Goal: Task Accomplishment & Management: Manage account settings

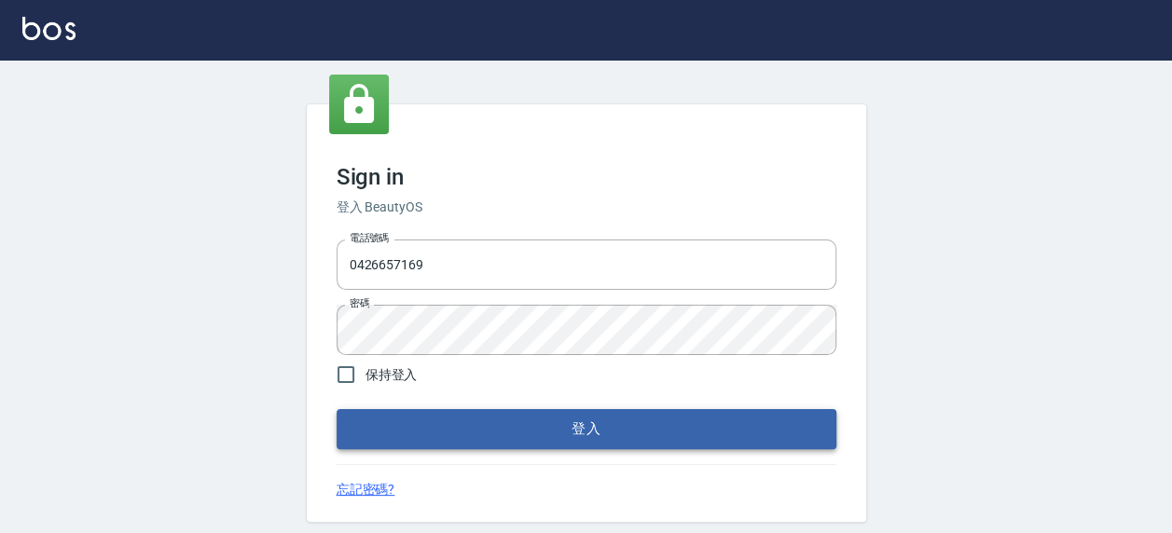
click at [545, 410] on button "登入" at bounding box center [586, 428] width 500 height 39
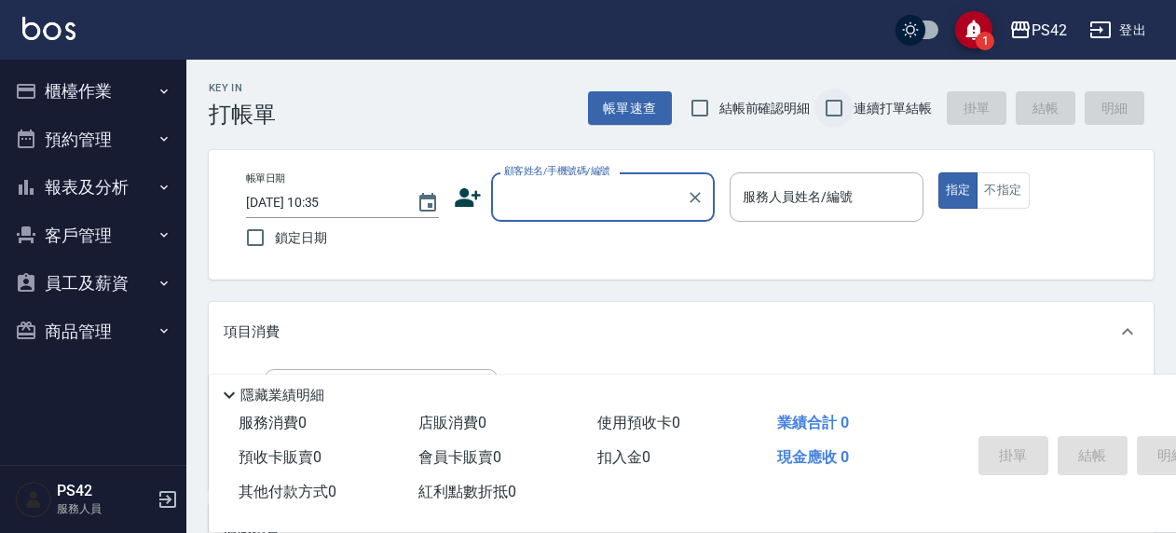
click at [829, 111] on input "連續打單結帳" at bounding box center [834, 108] width 39 height 39
checkbox input "true"
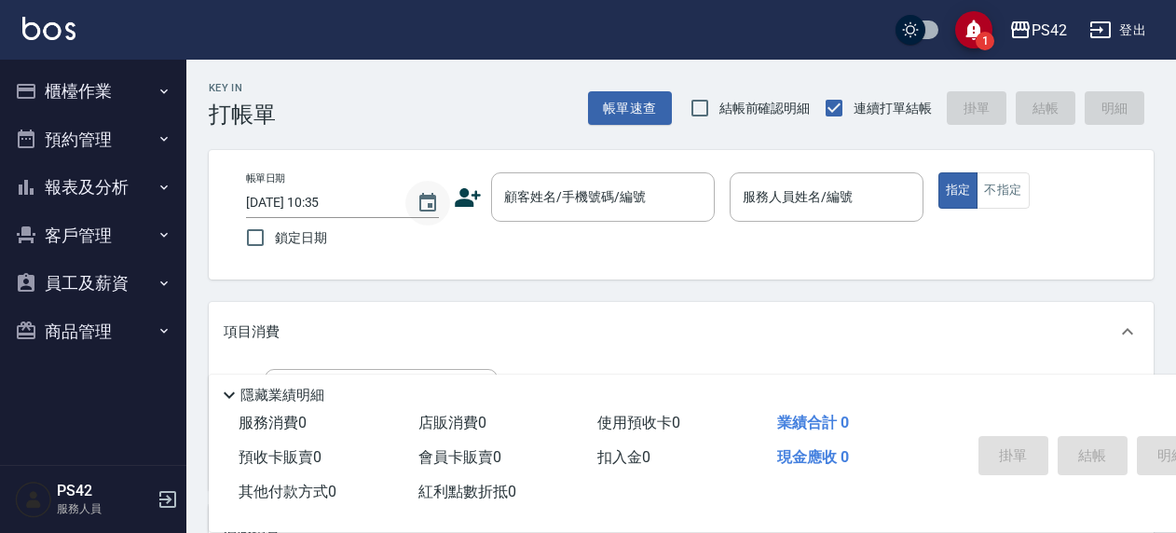
click at [423, 199] on icon "Choose date, selected date is 2025-08-15" at bounding box center [428, 203] width 22 height 22
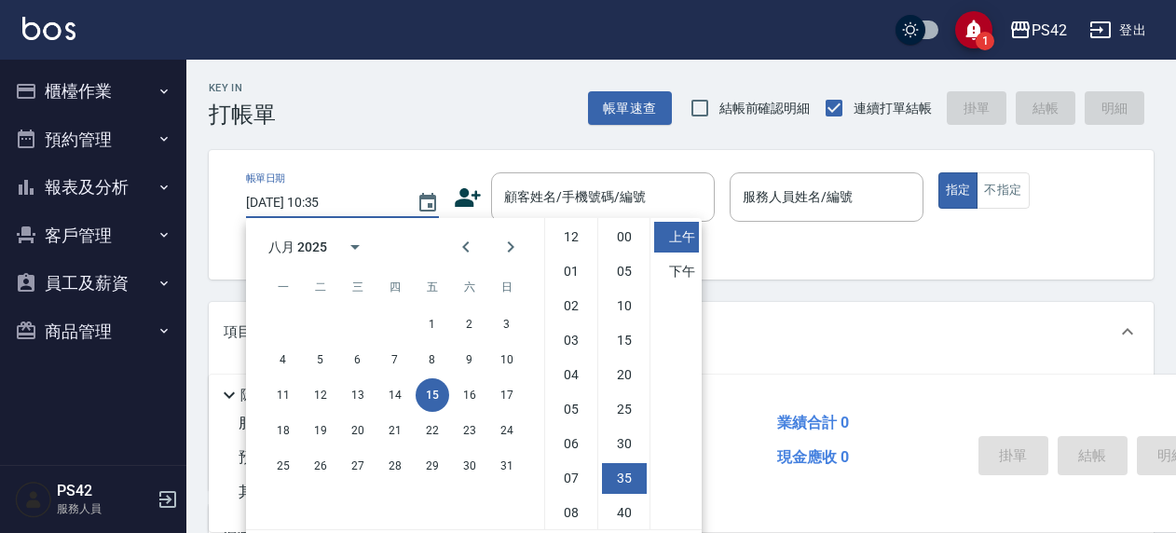
scroll to position [104, 0]
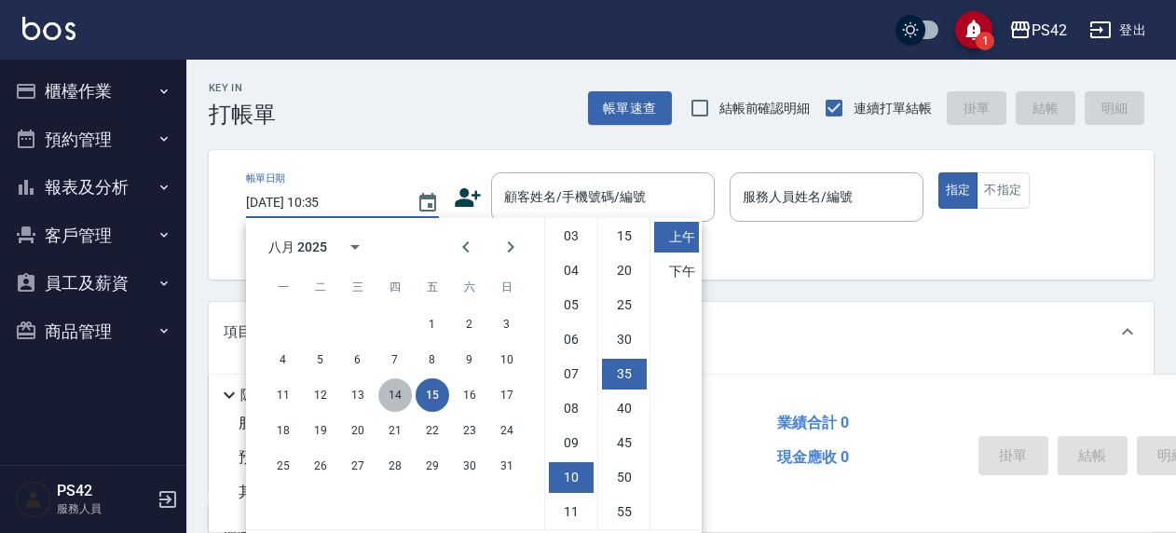
click at [388, 391] on button "14" at bounding box center [395, 395] width 34 height 34
type input "2025/08/14 10:35"
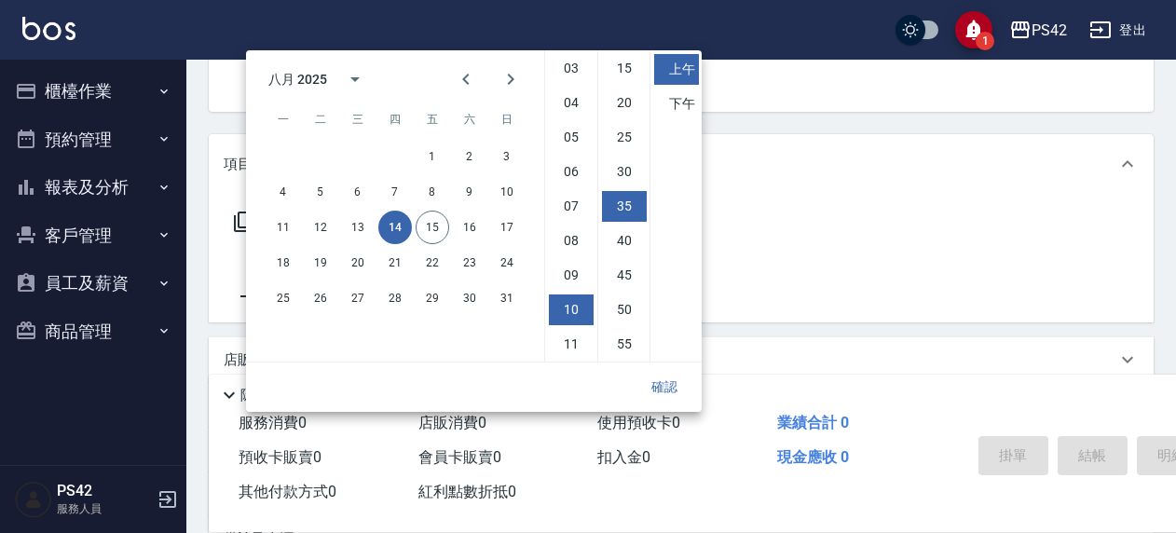
scroll to position [280, 0]
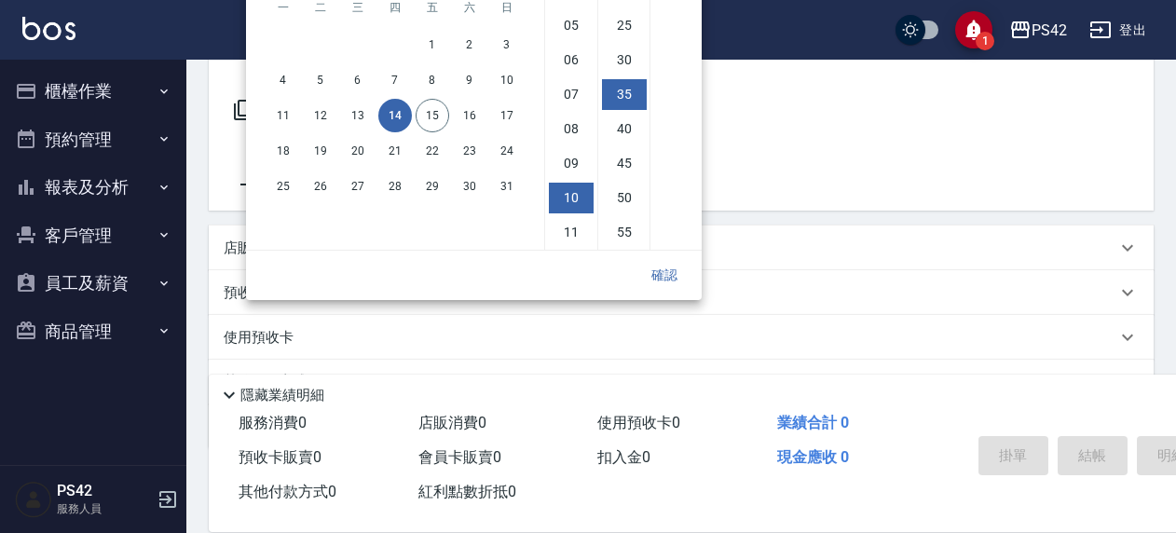
click at [673, 276] on button "確認" at bounding box center [665, 275] width 60 height 34
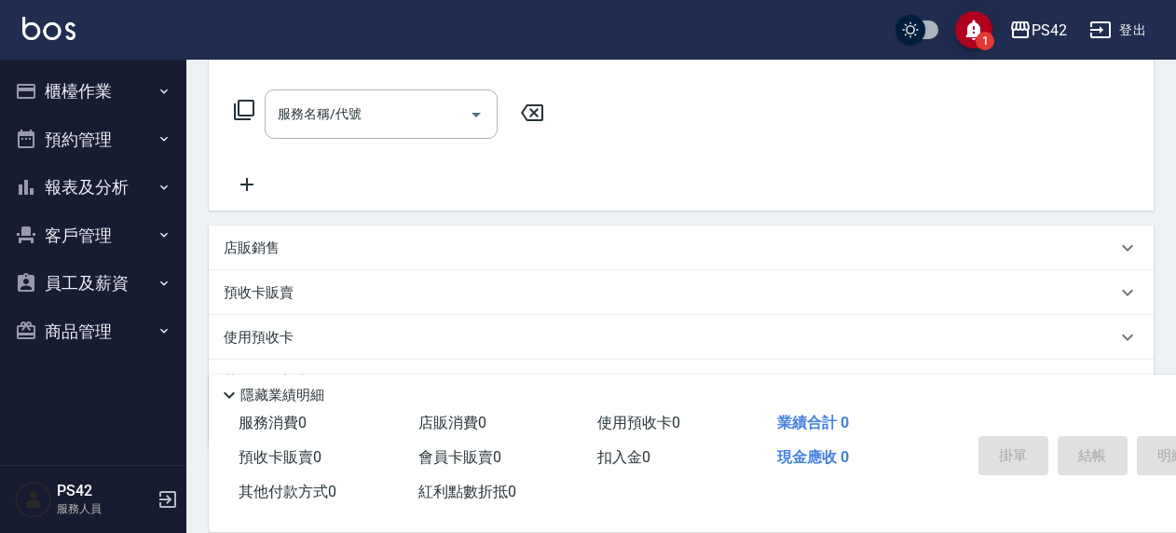
scroll to position [0, 0]
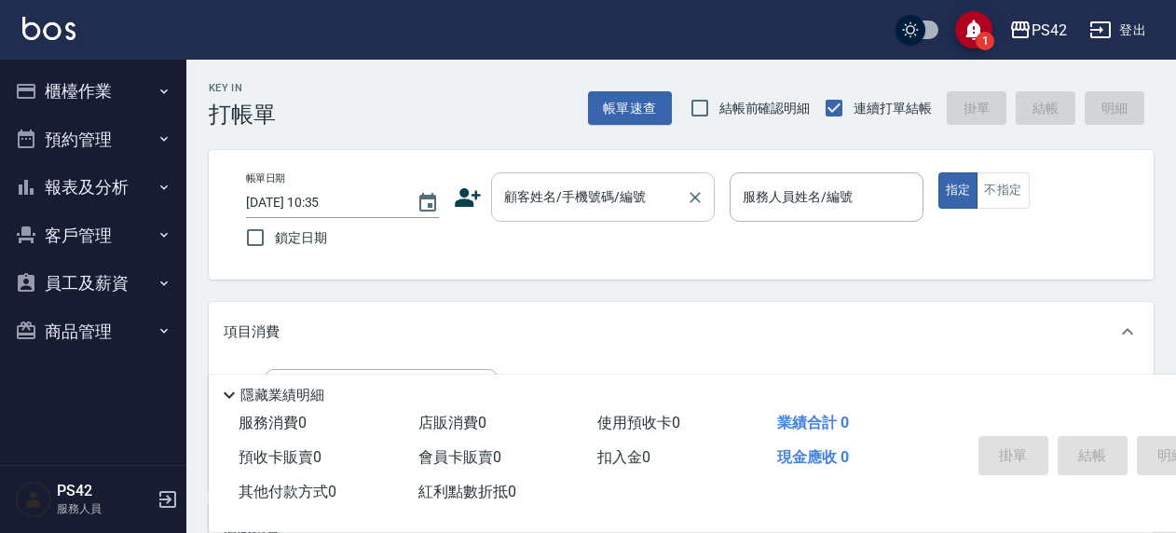
click at [589, 185] on div "顧客姓名/手機號碼/編號 顧客姓名/手機號碼/編號" at bounding box center [603, 196] width 224 height 49
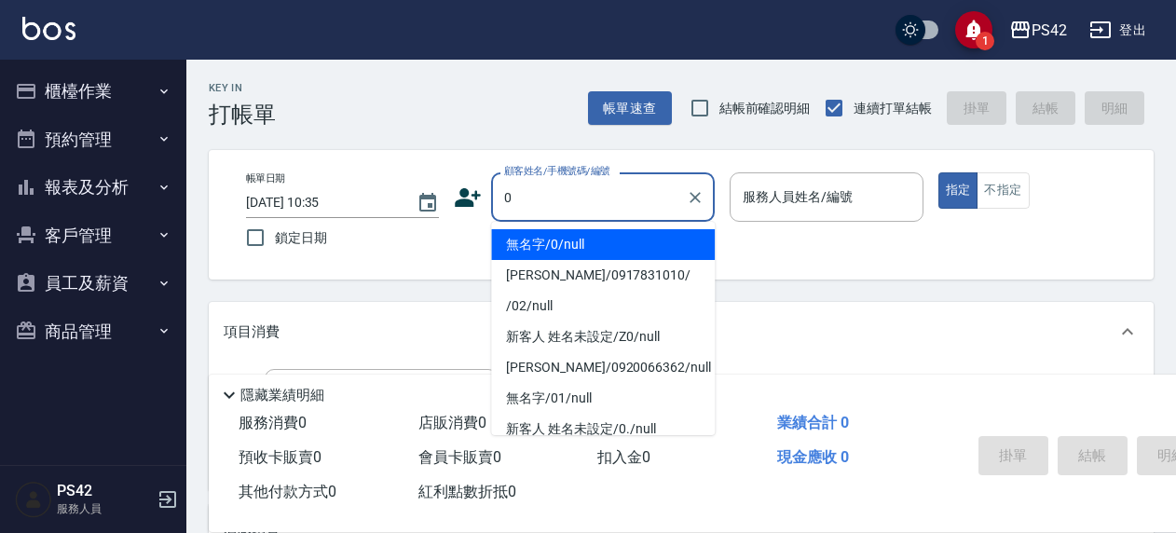
type input "無名字/0/null"
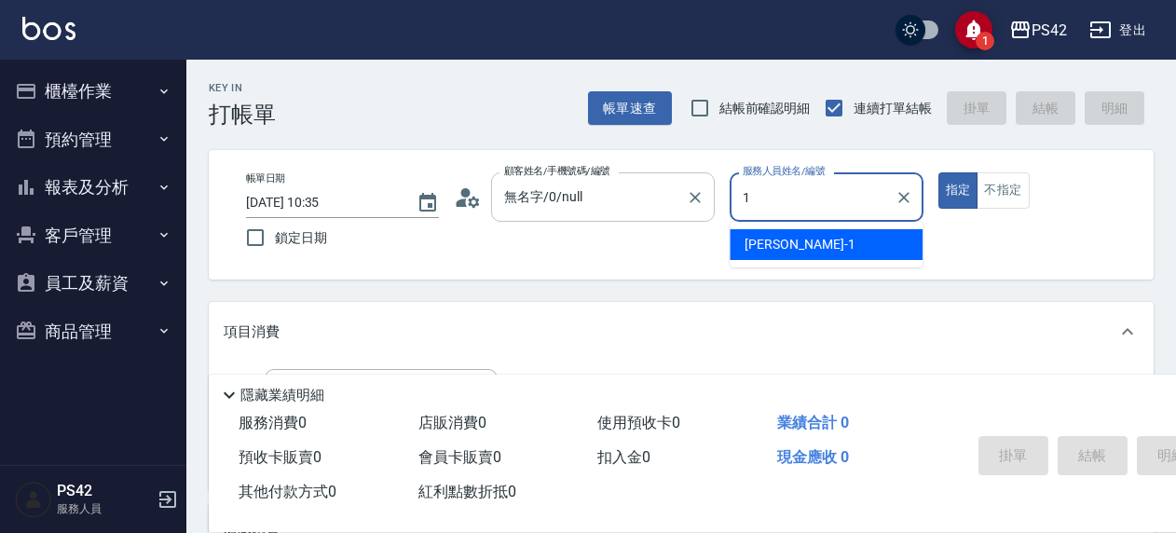
type input "楊容慈-1"
type button "true"
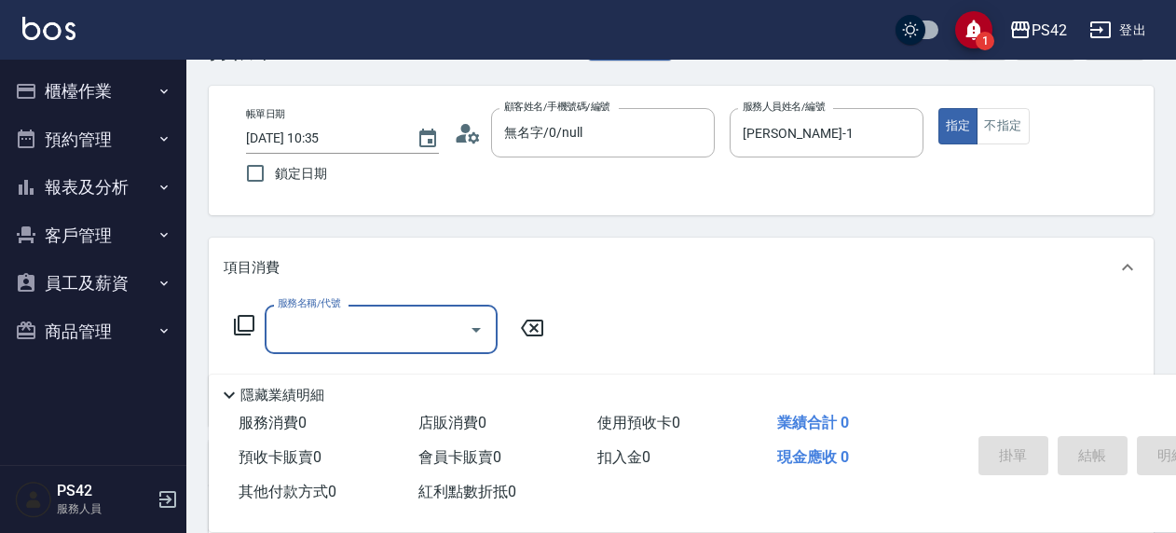
scroll to position [93, 0]
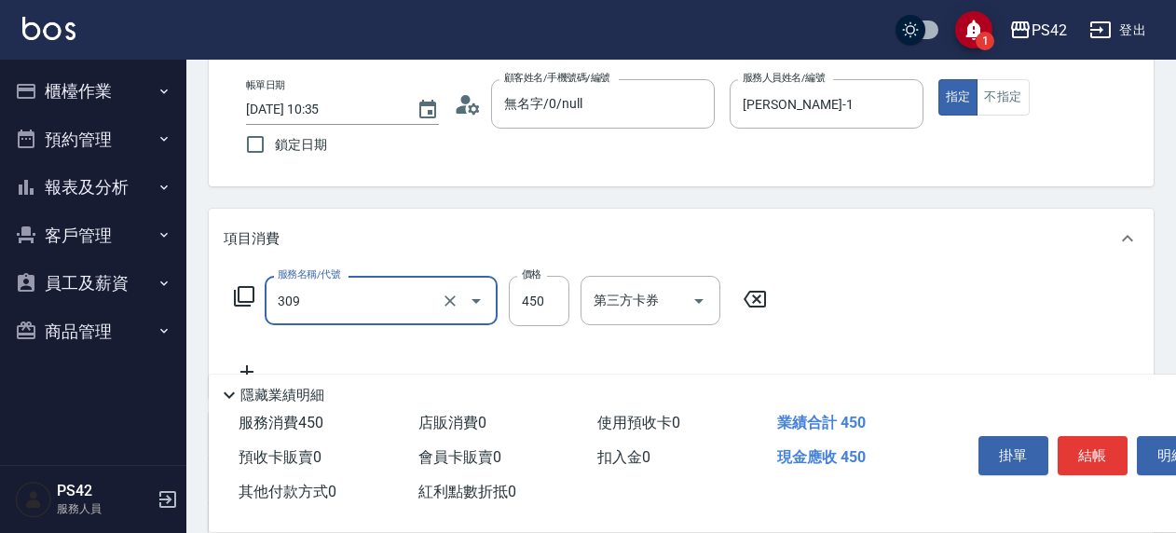
type input "洗+剪(309)"
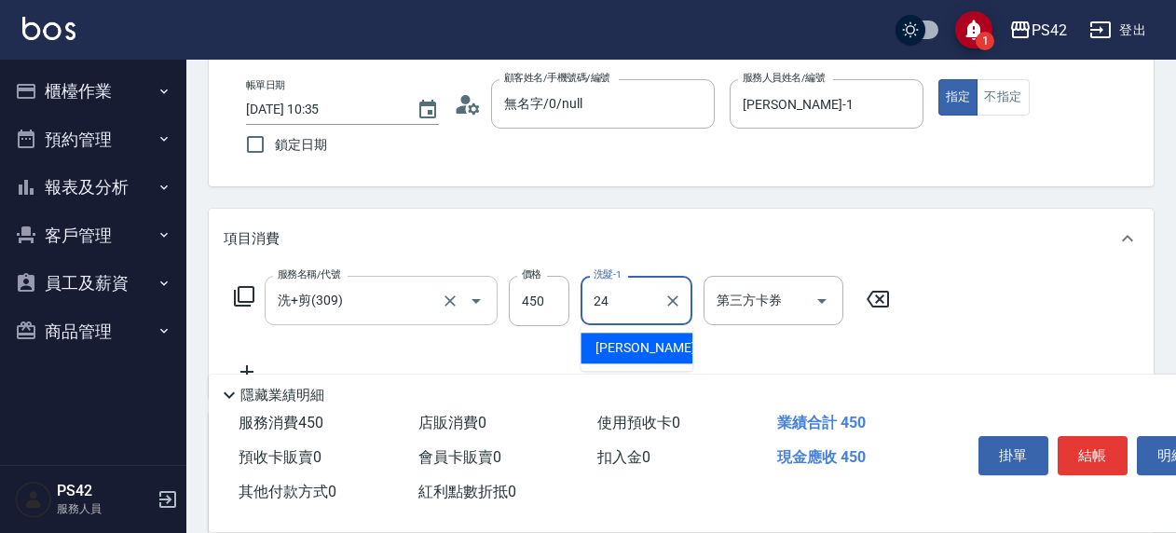
type input "莊薇蓁-24"
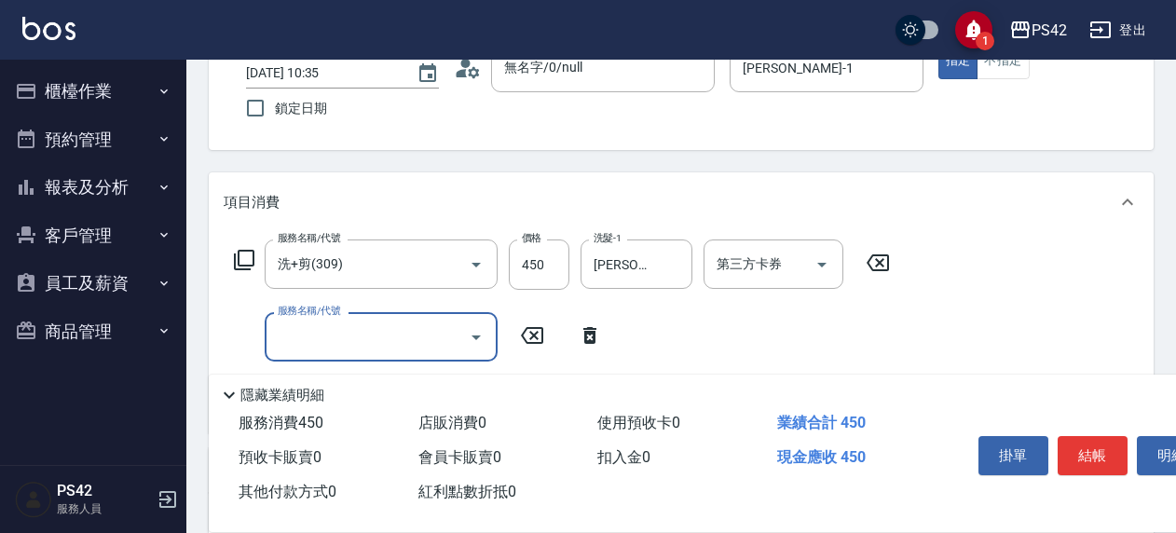
scroll to position [186, 0]
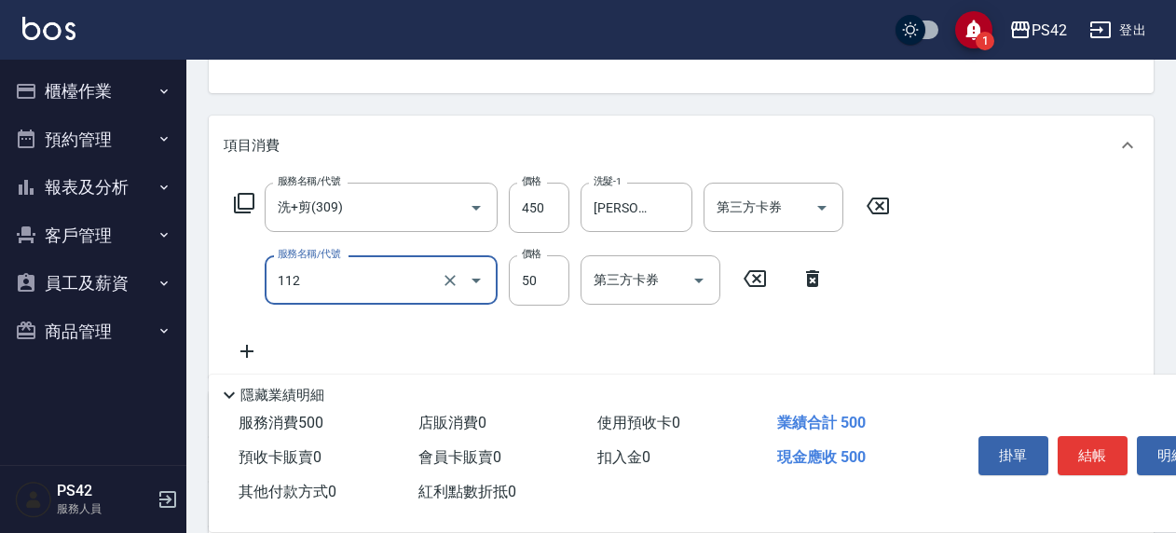
type input "精油50(112)"
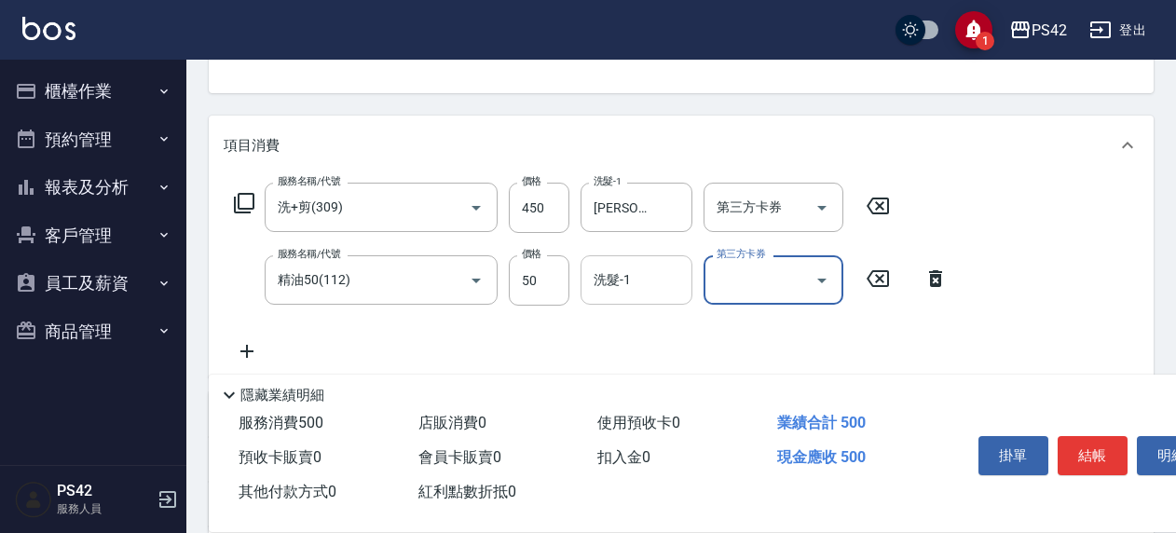
click at [660, 273] on input "洗髮-1" at bounding box center [636, 280] width 95 height 33
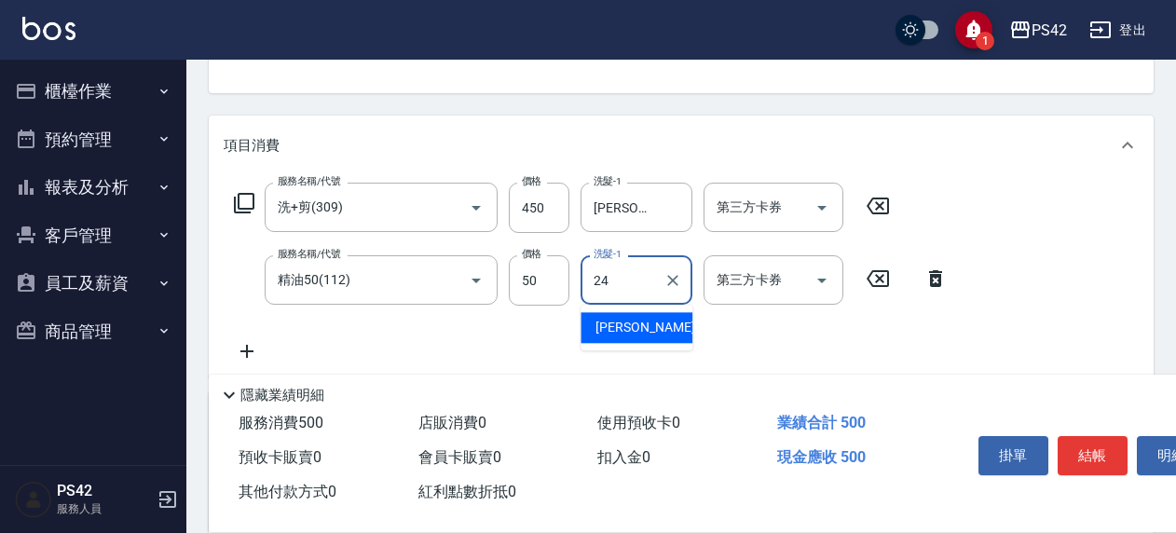
type input "莊薇蓁-24"
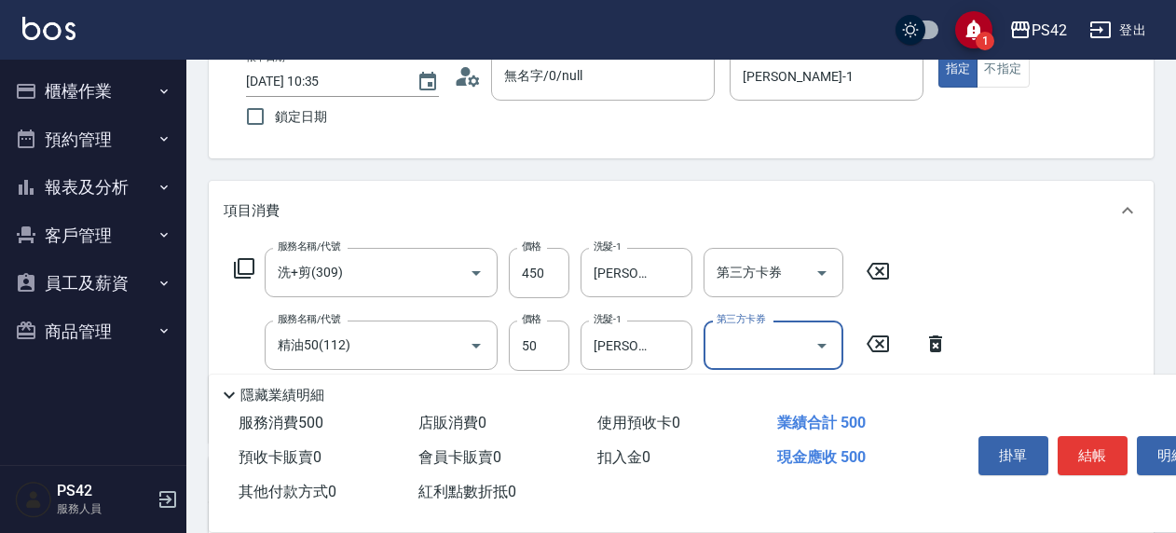
scroll to position [0, 0]
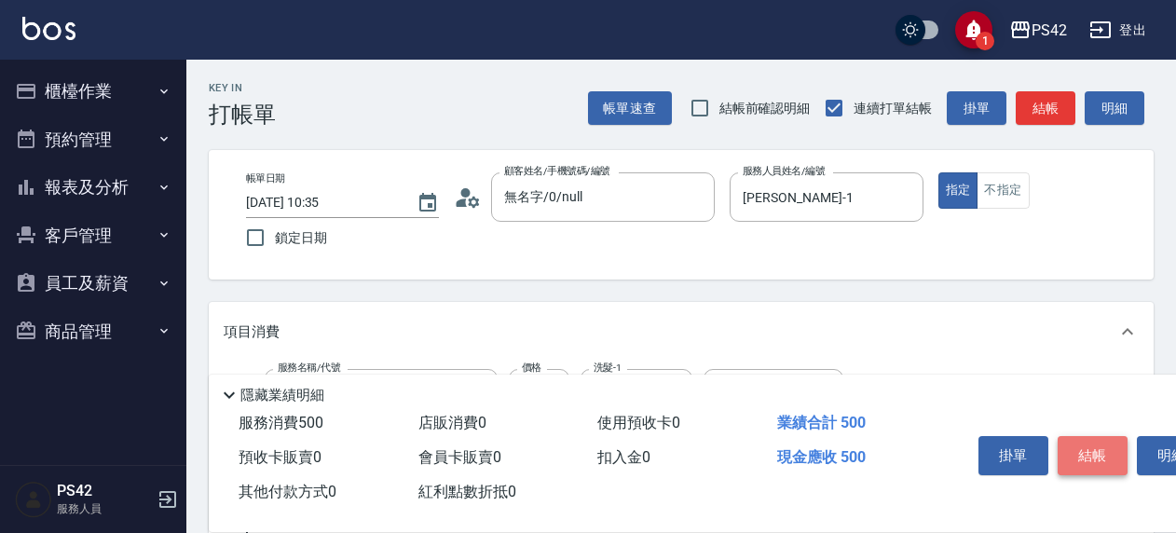
click at [1105, 462] on button "結帳" at bounding box center [1093, 455] width 70 height 39
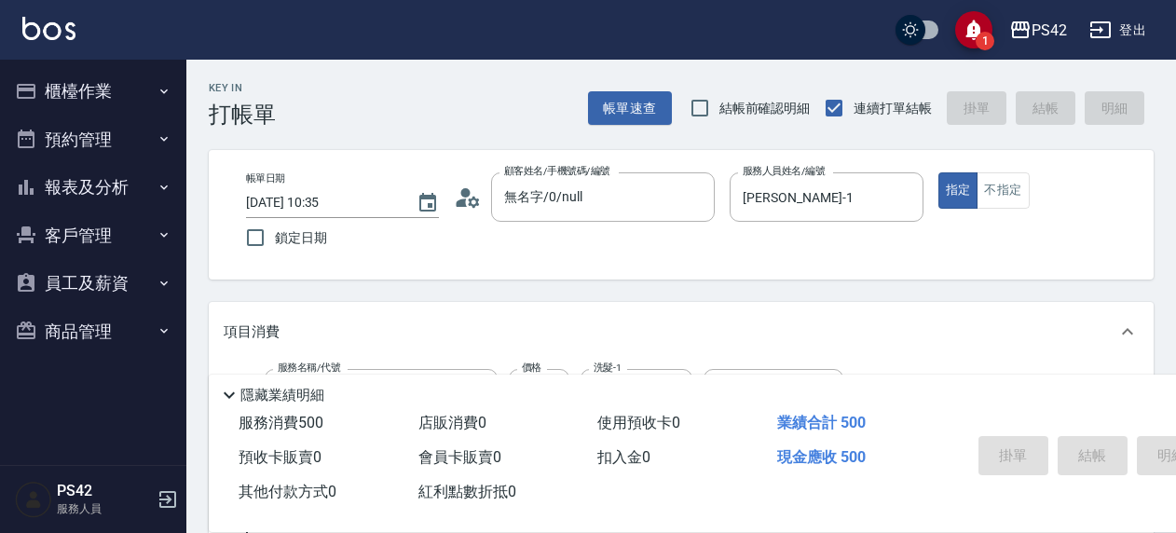
type input "2025/08/15 10:37"
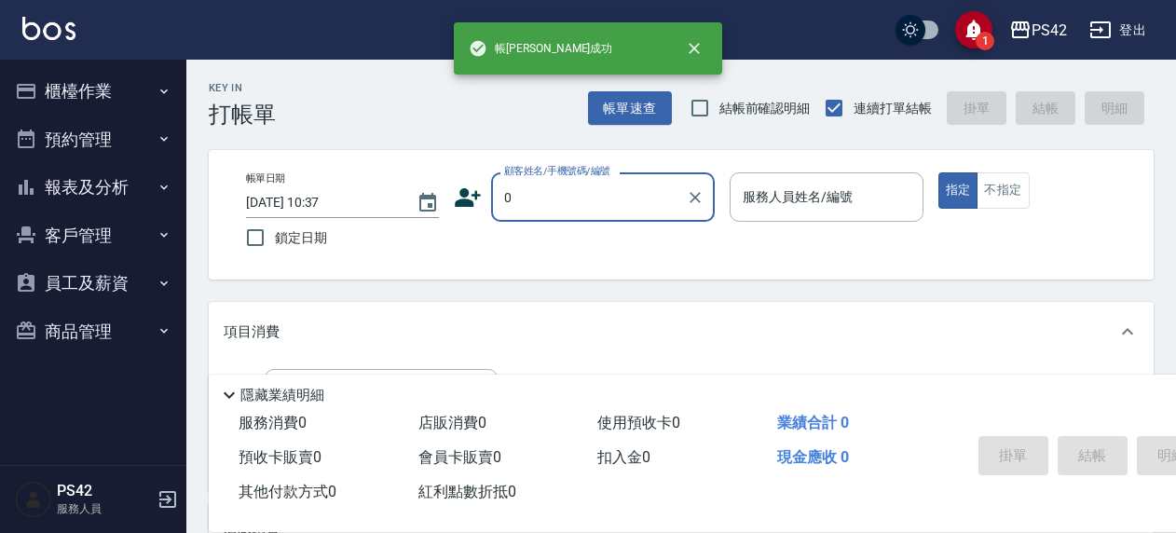
type input "無名字/0/null"
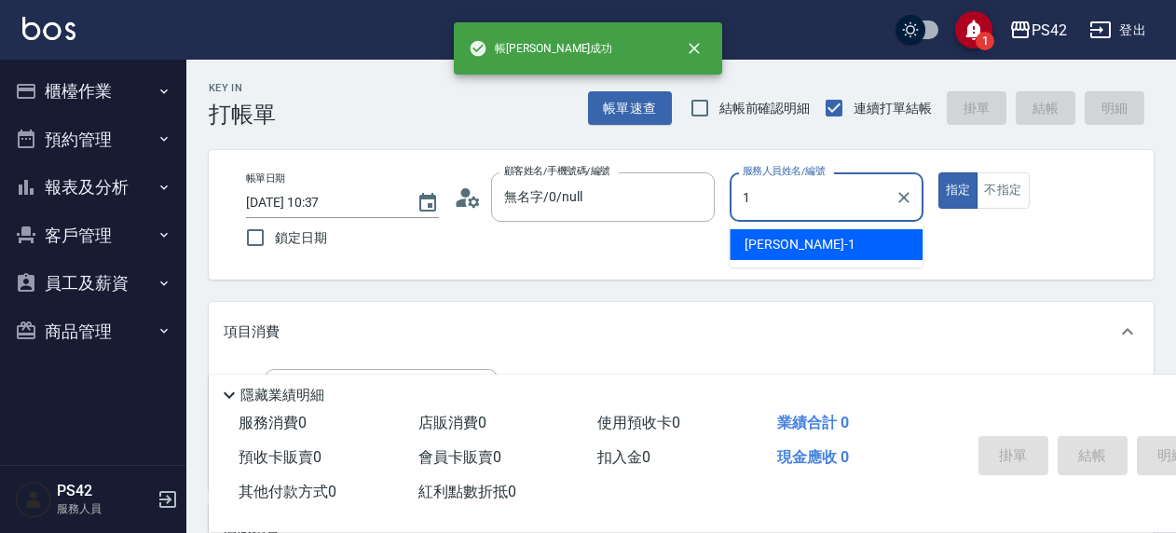
type input "楊容慈-1"
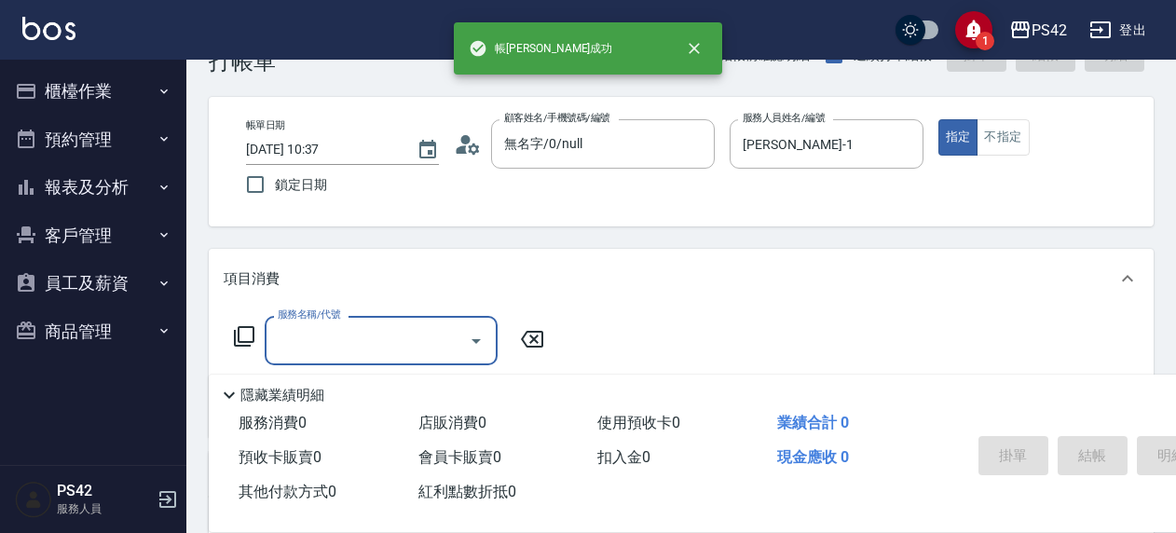
scroll to position [93, 0]
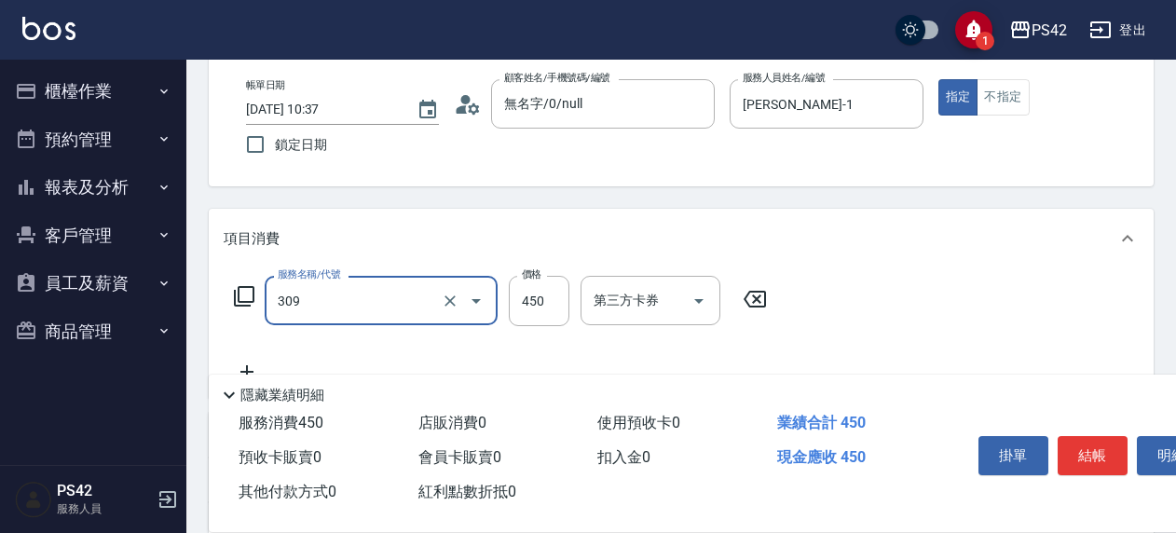
type input "洗+剪(309)"
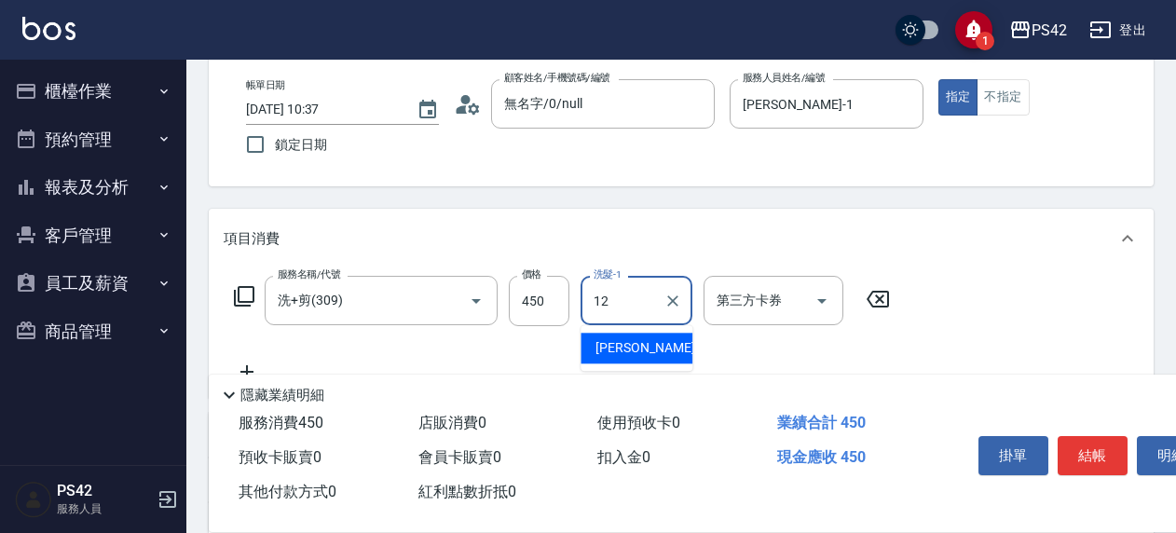
type input "林于真-12"
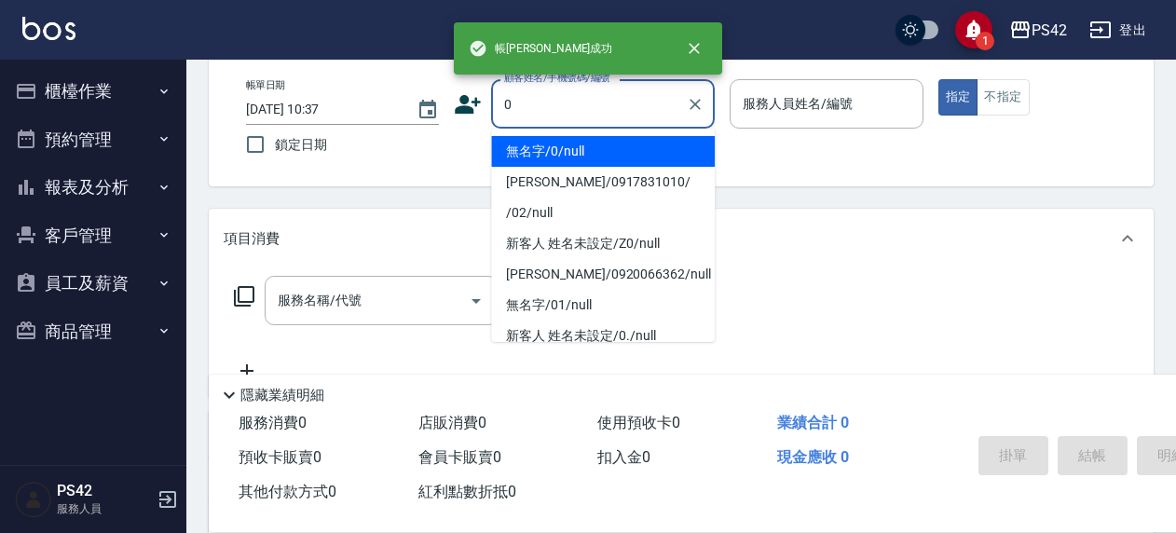
type input "無名字/0/null"
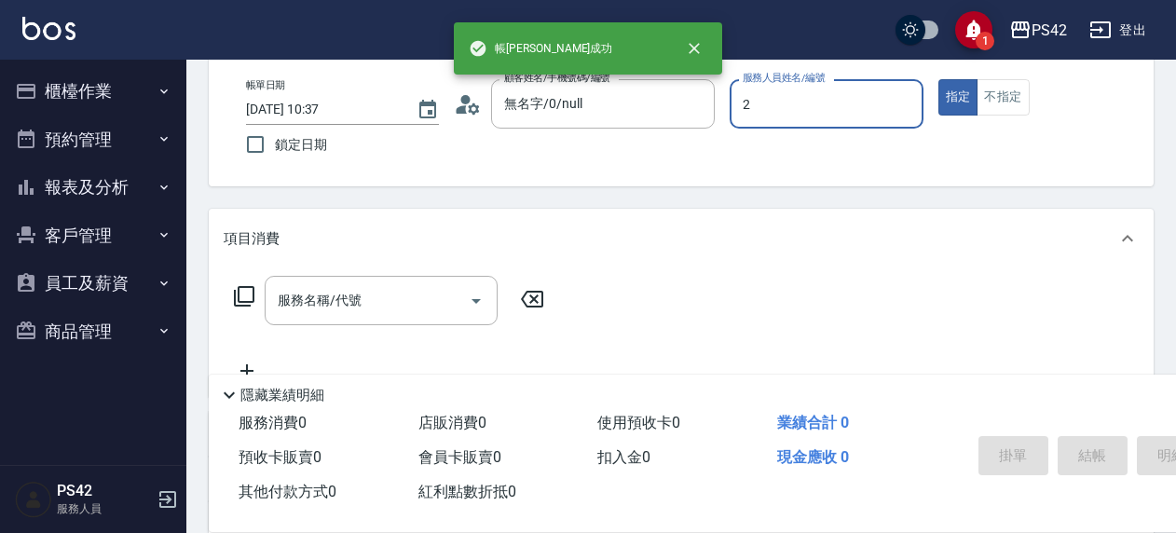
type input "陳芷涵-2"
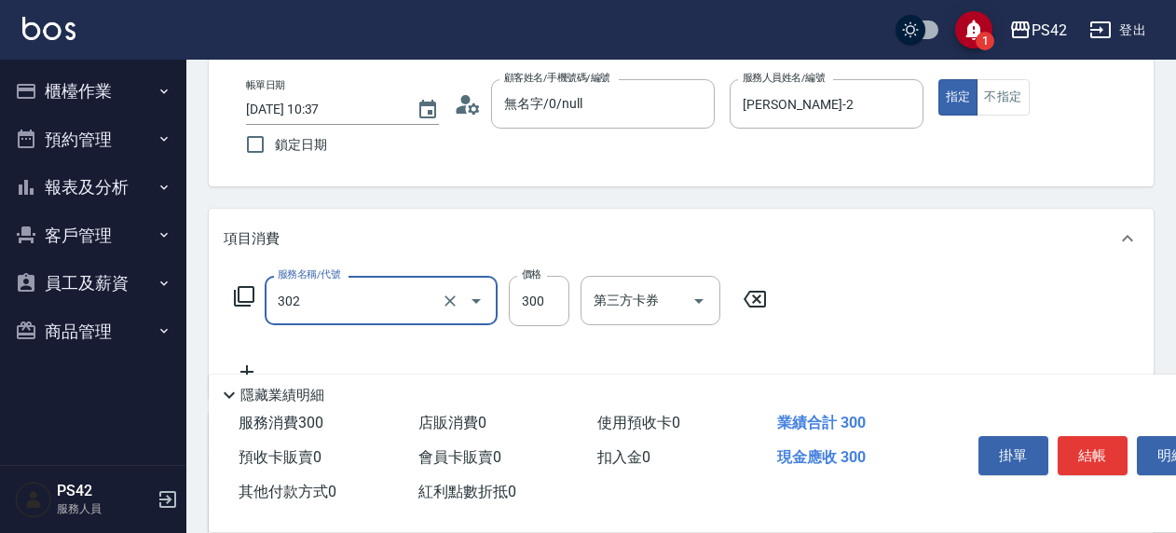
type input "剪髮(302)"
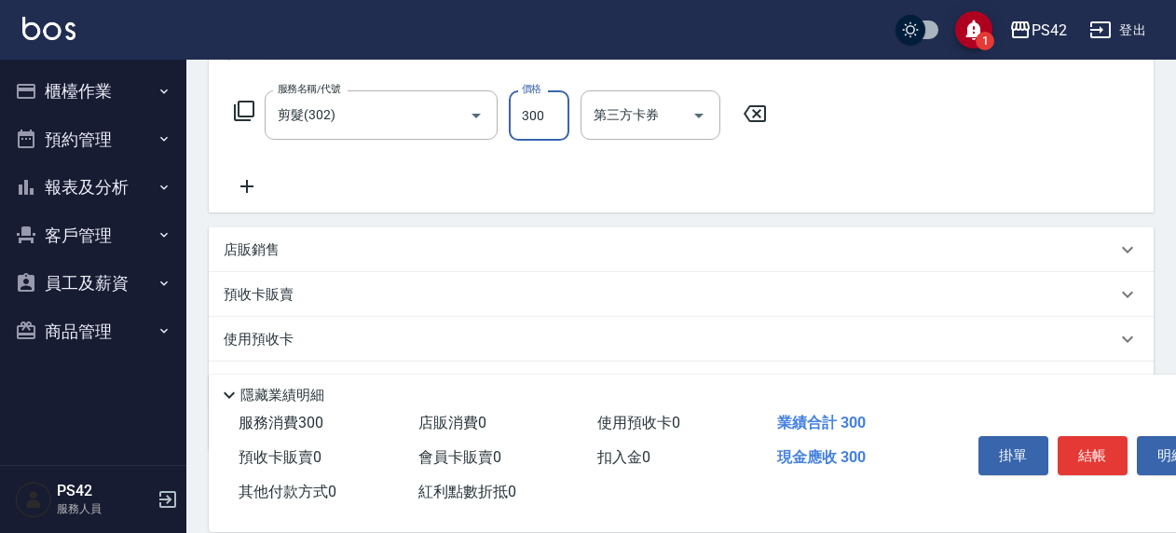
scroll to position [280, 0]
click at [252, 254] on p "店販銷售" at bounding box center [252, 250] width 56 height 20
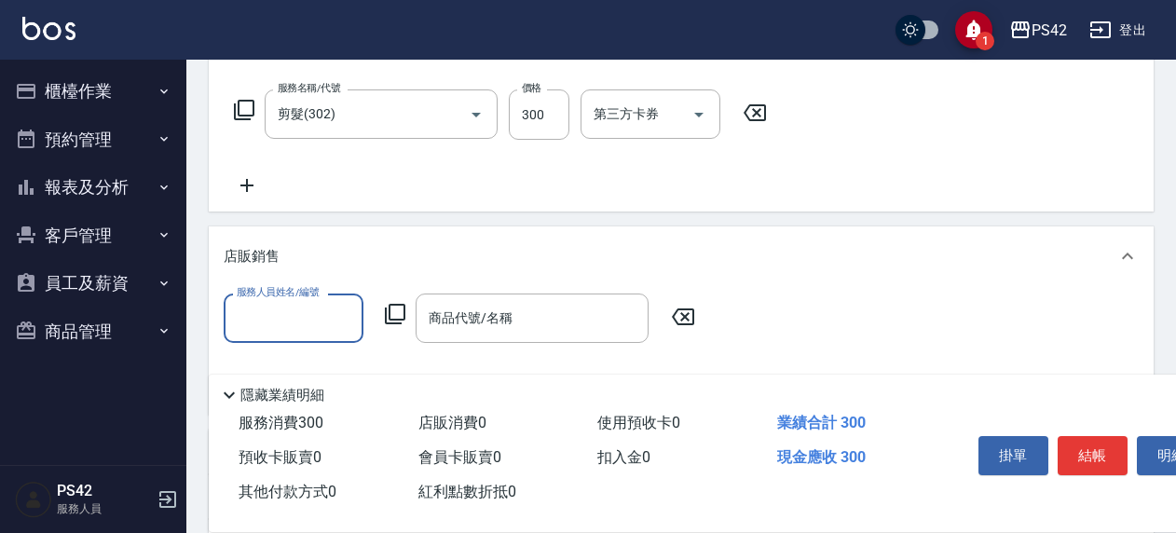
scroll to position [0, 0]
type input "陳芷涵-2"
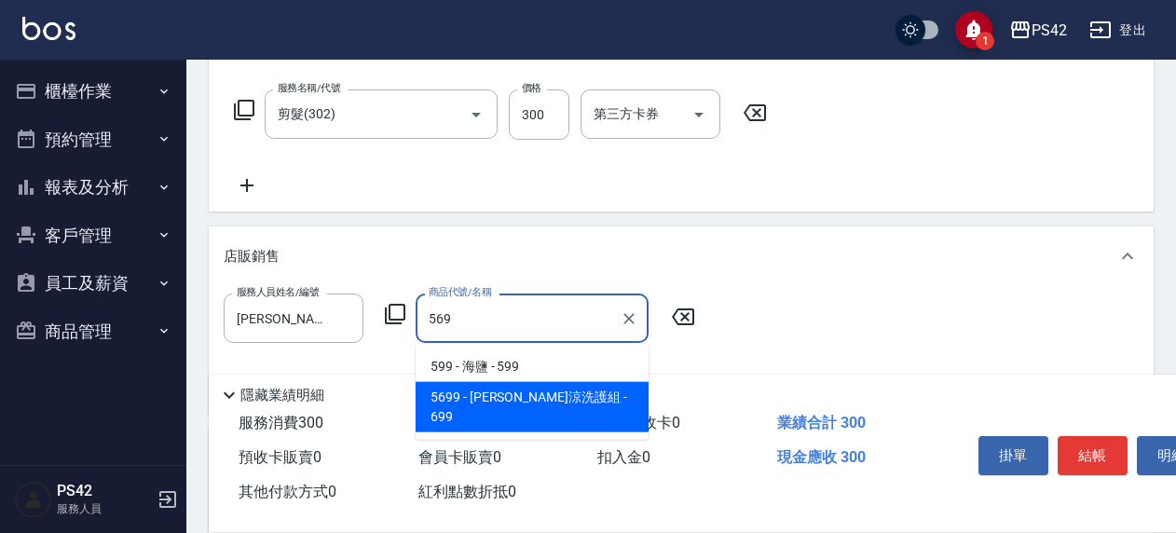
type input "水水沁涼洗護組"
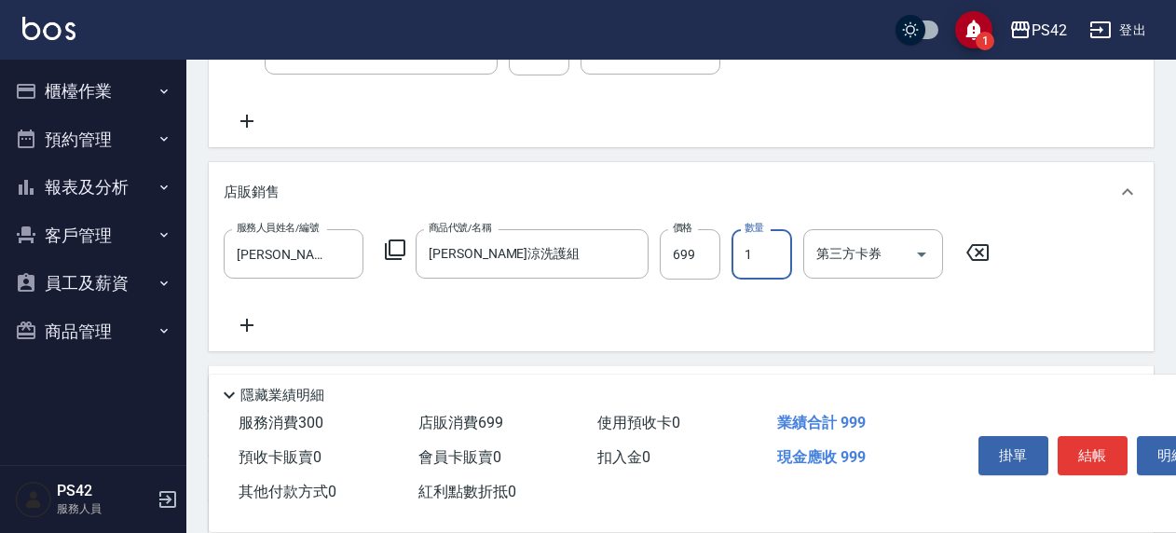
scroll to position [373, 0]
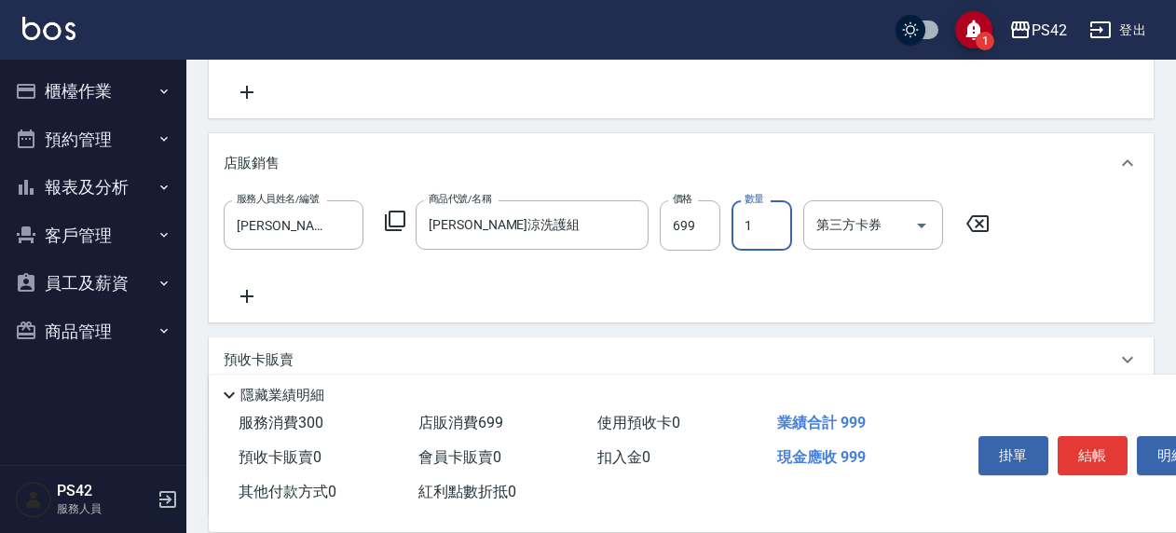
click at [252, 295] on icon at bounding box center [247, 296] width 47 height 22
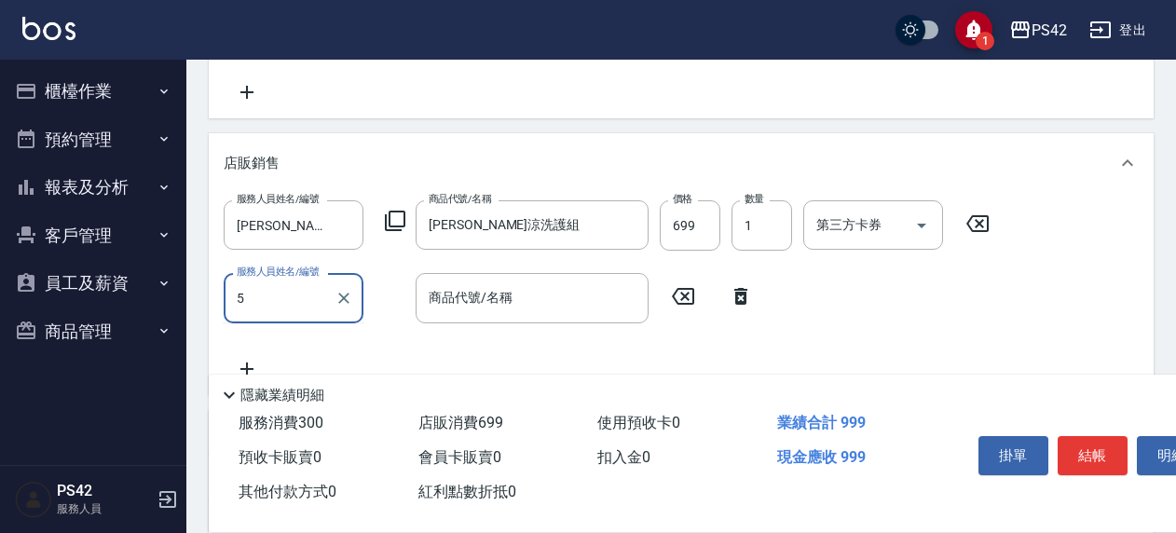
type input "5"
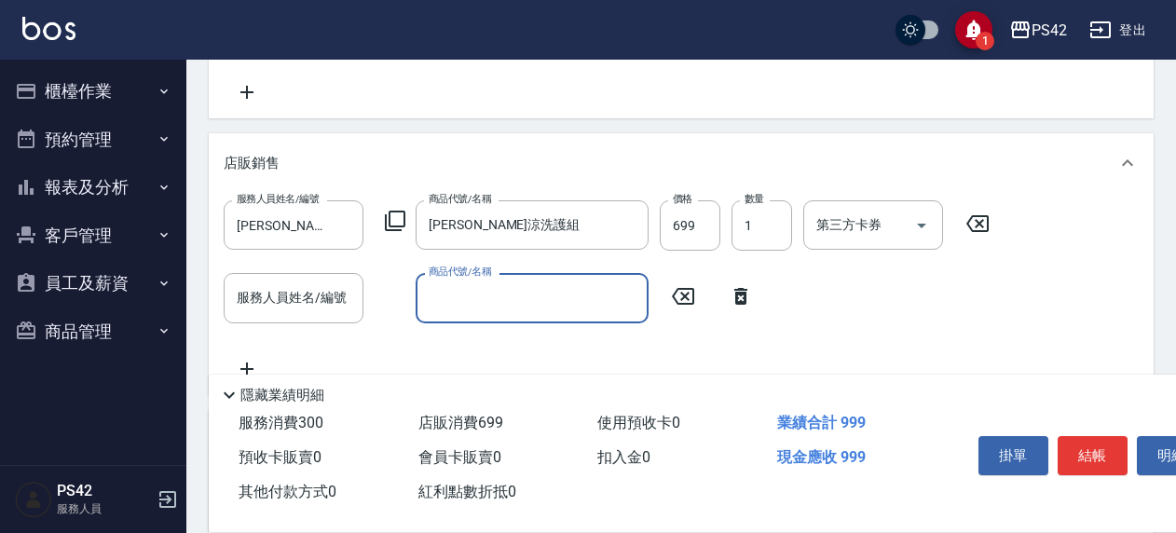
click at [256, 295] on input "服務人員姓名/編號" at bounding box center [293, 297] width 123 height 33
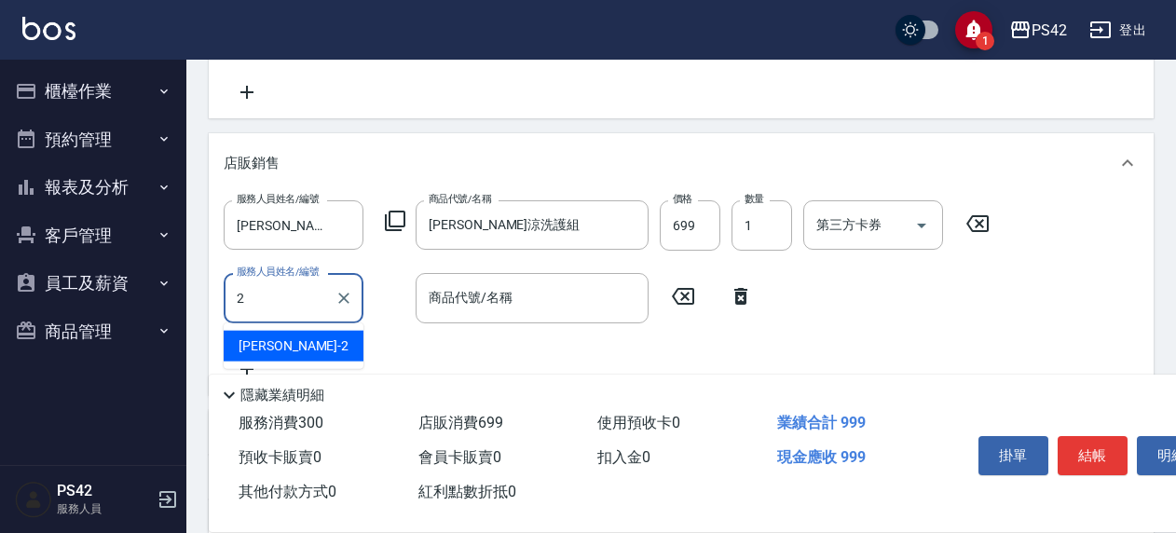
type input "陳芷涵-2"
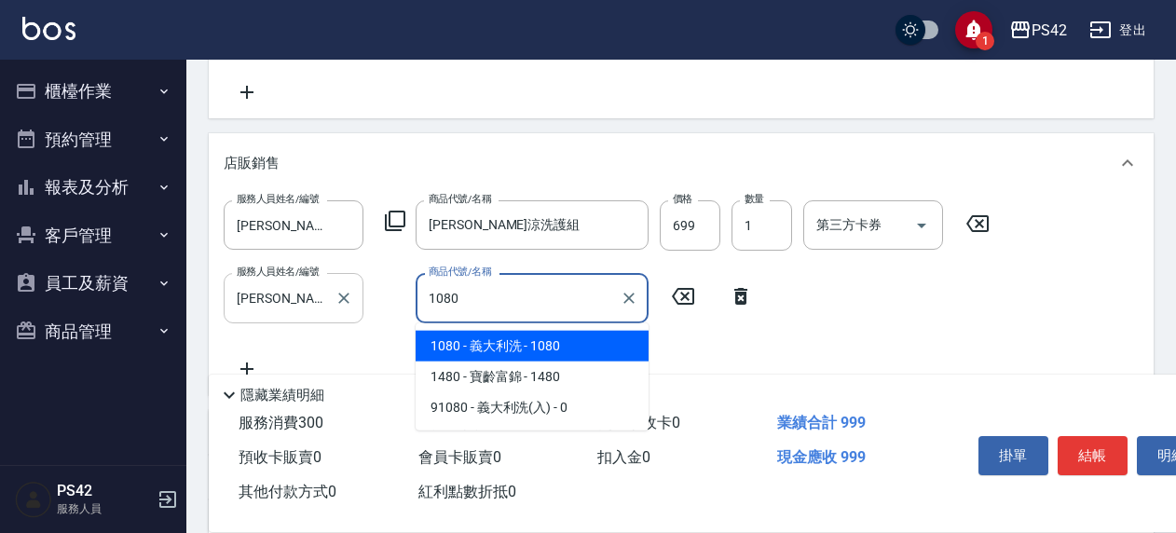
type input "義大利洗"
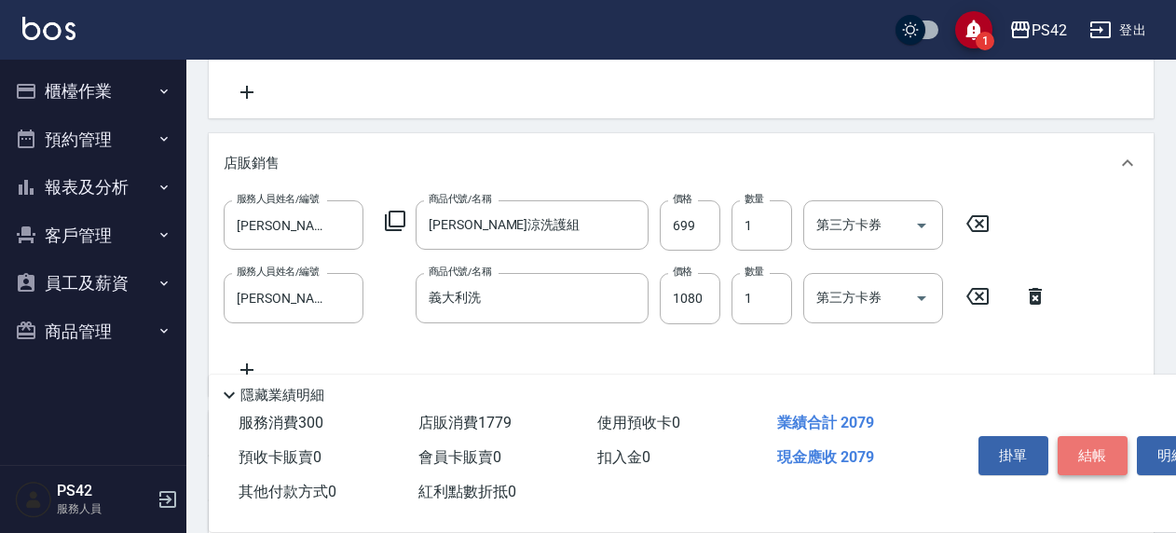
click at [1105, 446] on button "結帳" at bounding box center [1093, 455] width 70 height 39
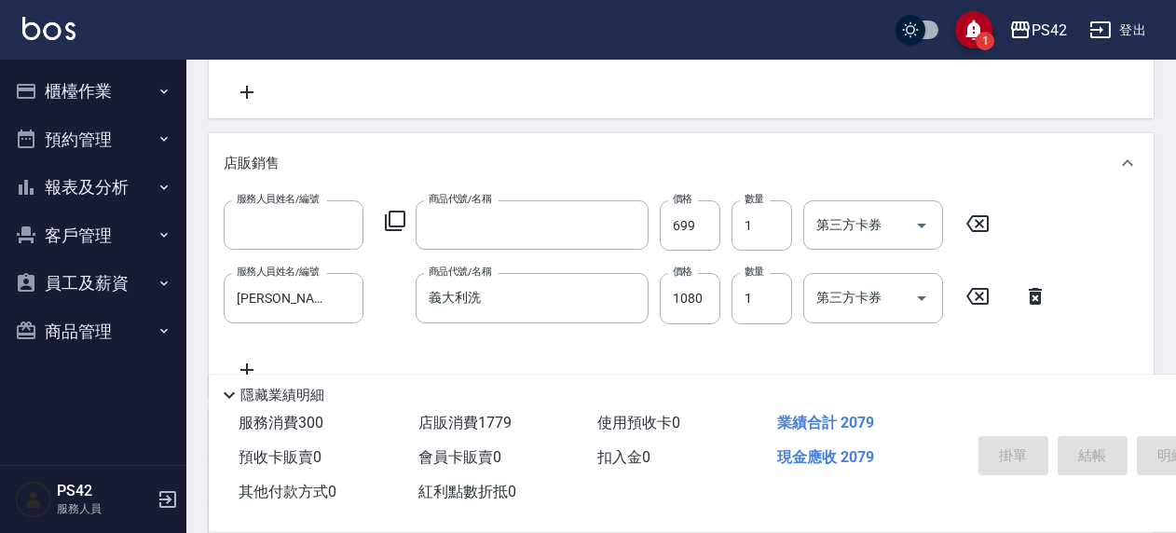
scroll to position [0, 0]
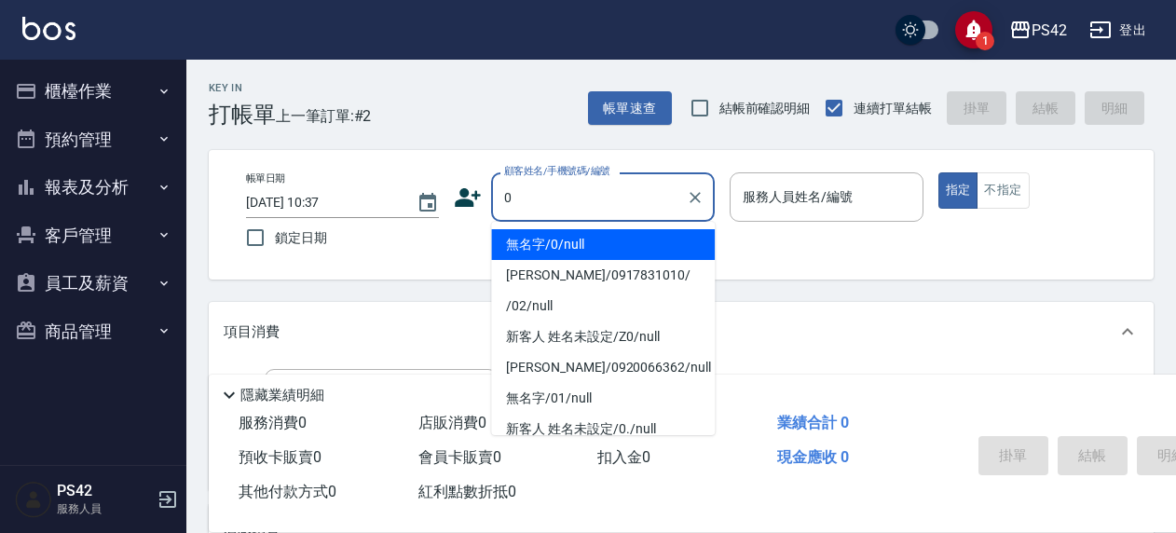
type input "無名字/0/null"
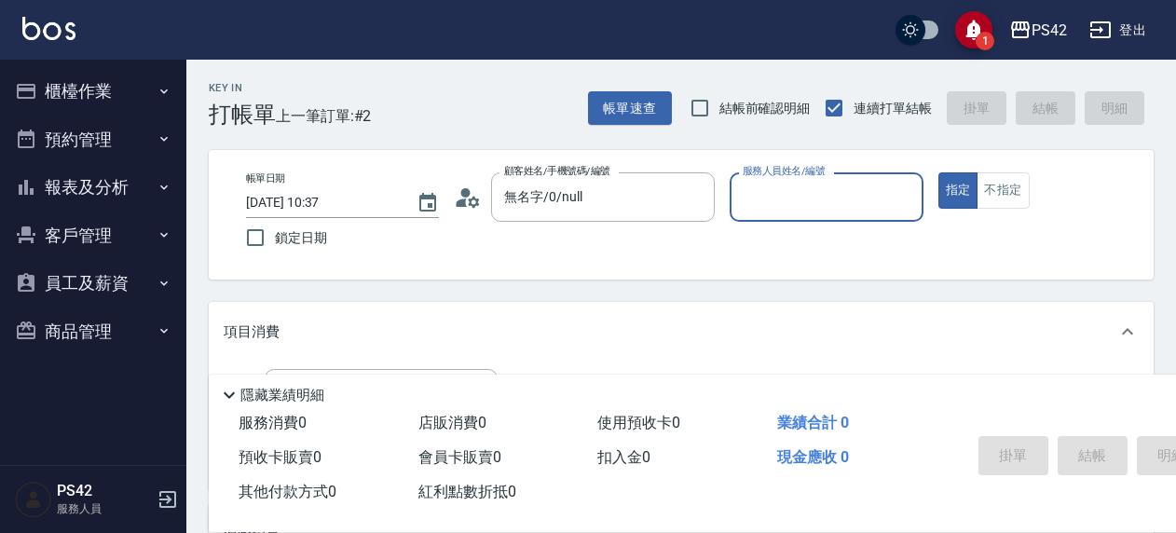
type input "4"
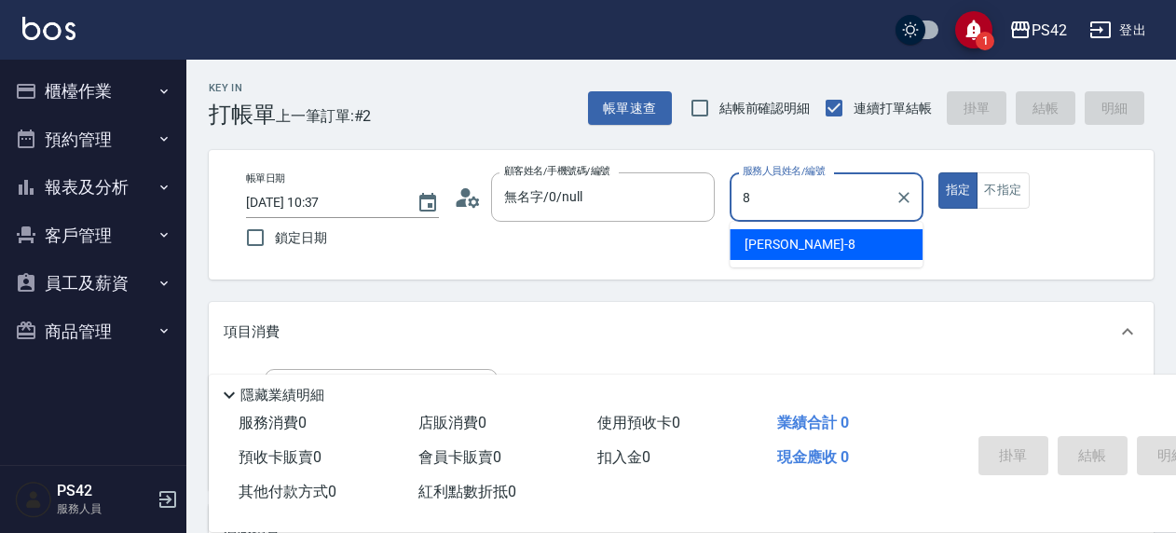
type input "張KIVI-8"
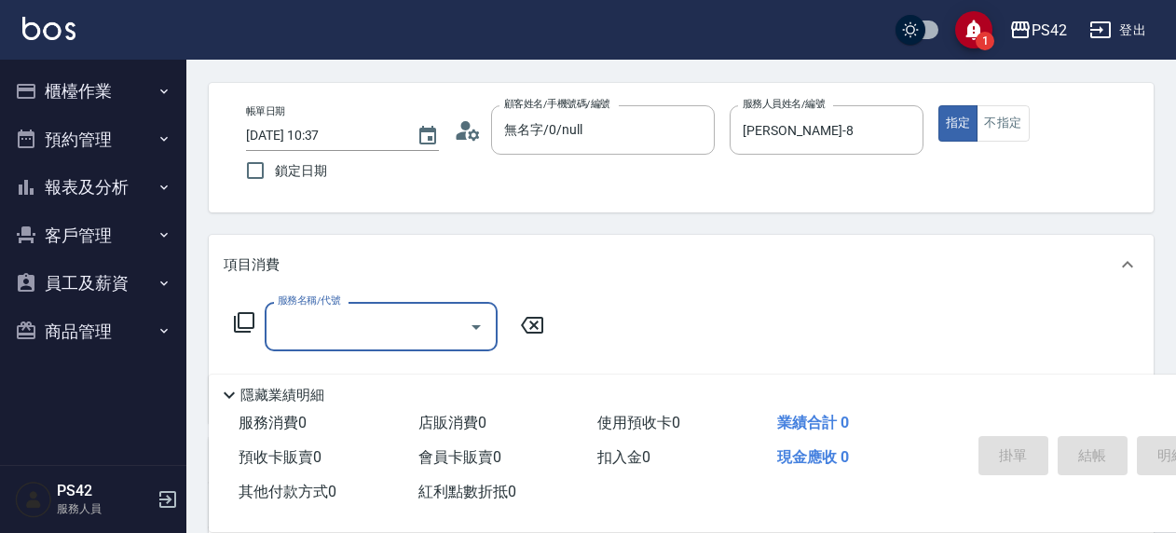
scroll to position [186, 0]
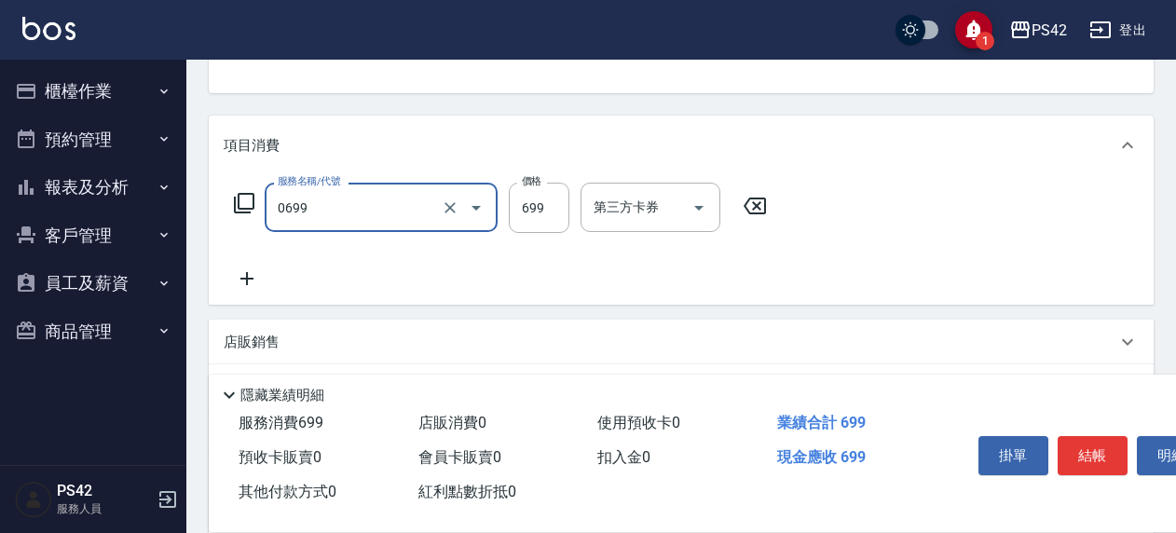
type input "精油SPA(0699)"
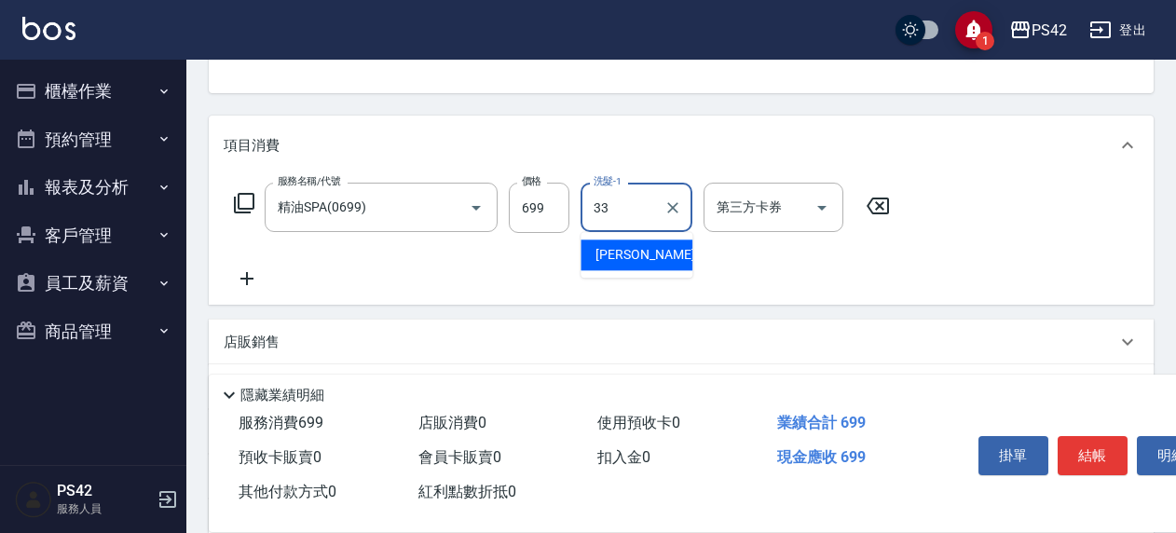
type input "陳盈嵐-33"
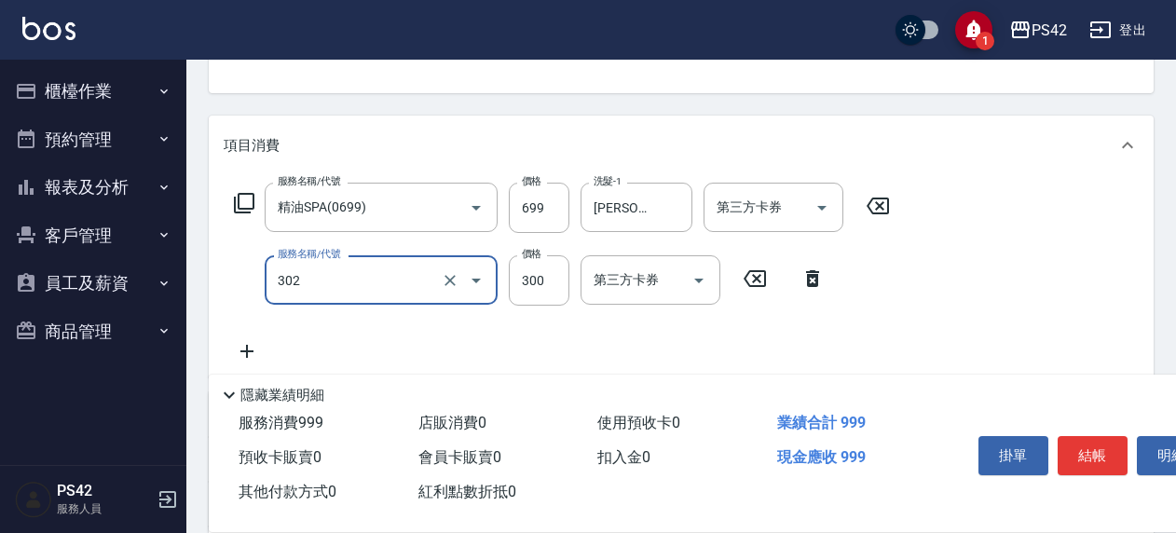
type input "剪髮(302)"
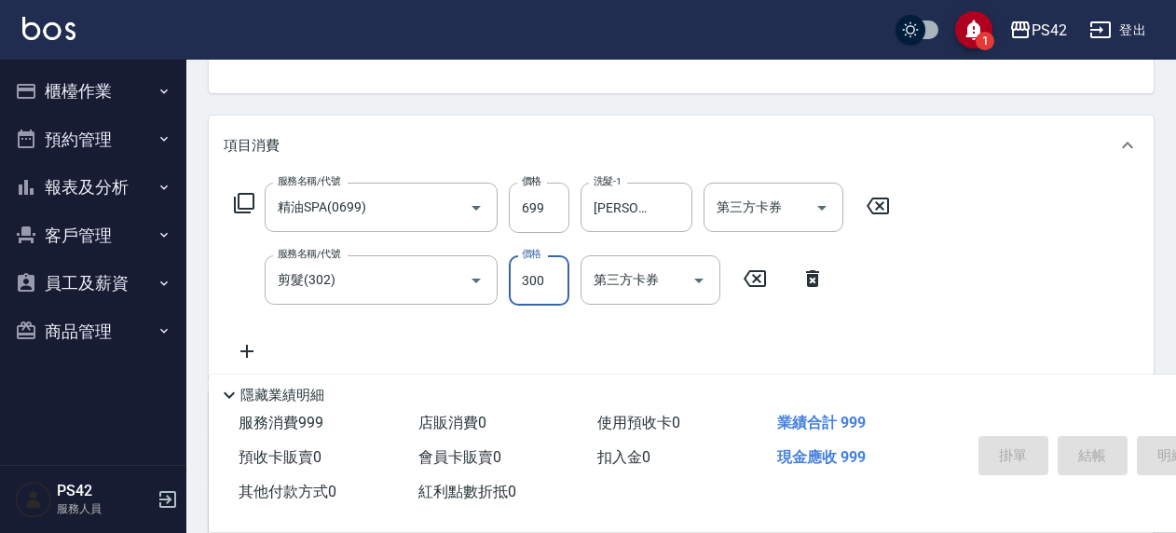
type input "2025/08/15 10:38"
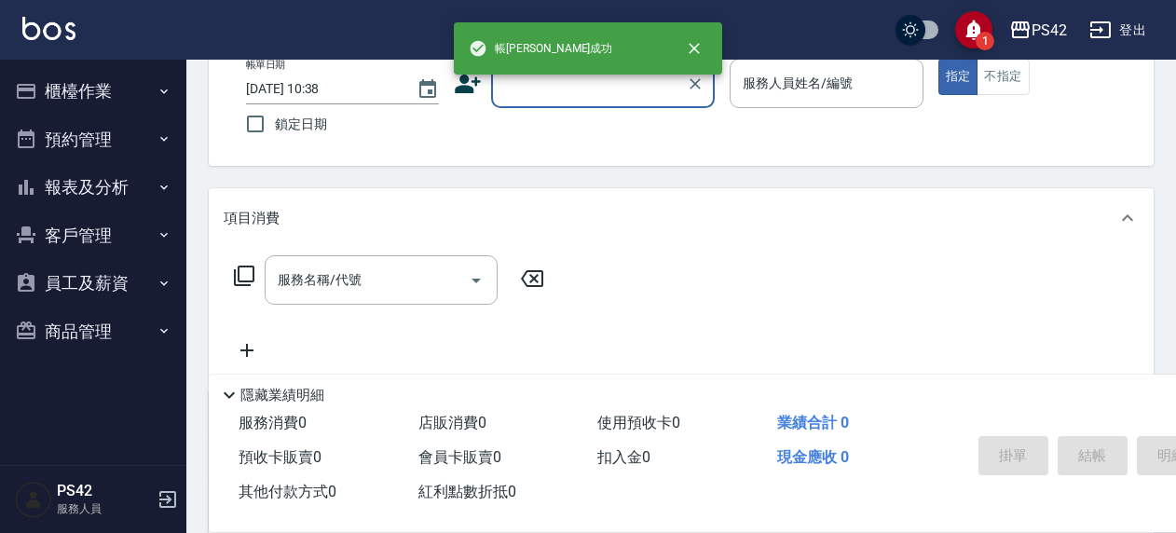
scroll to position [88, 0]
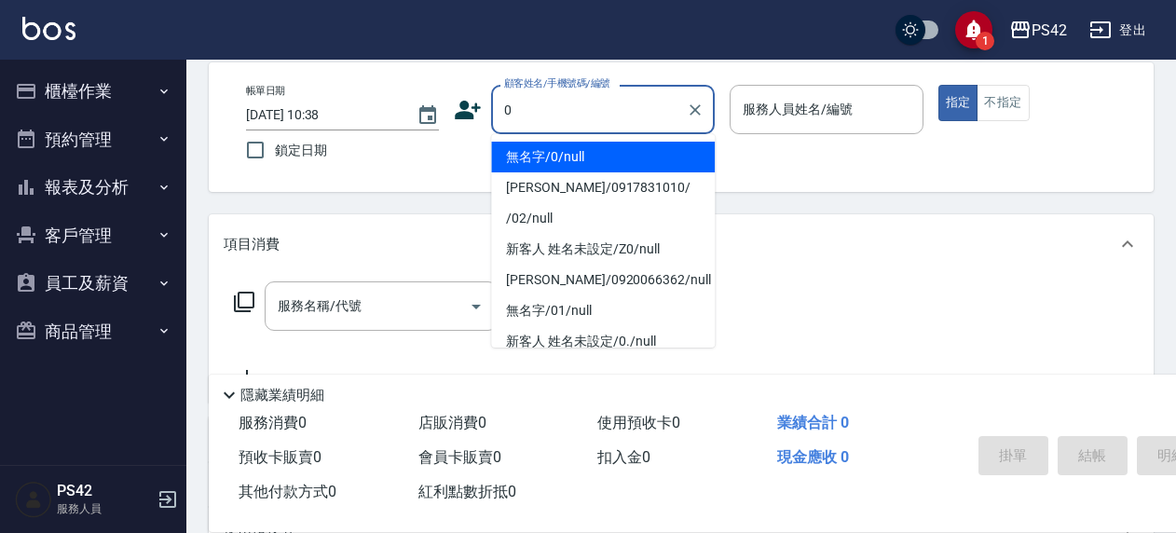
type input "無名字/0/null"
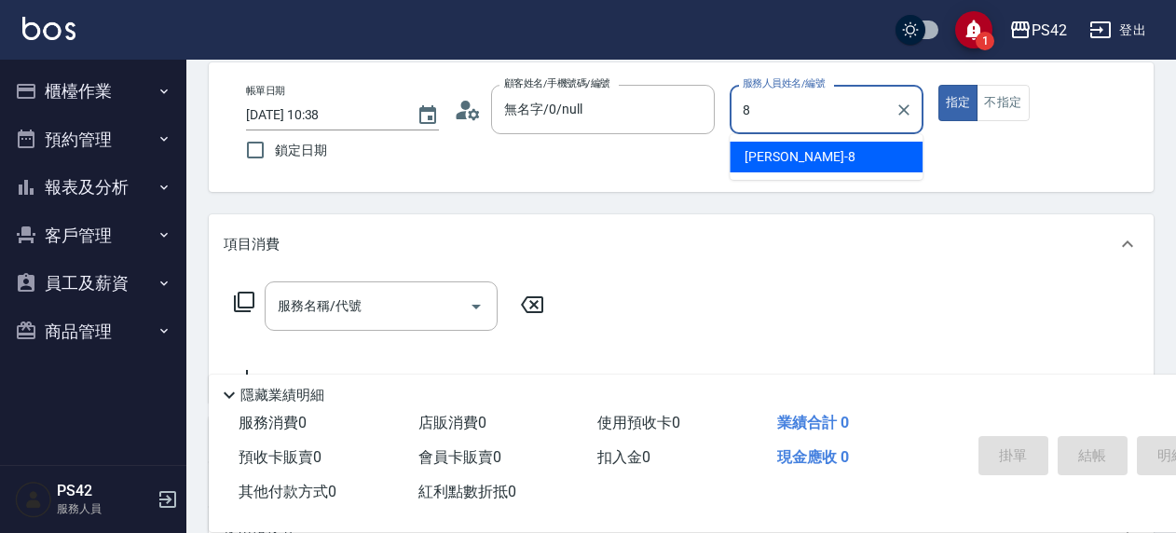
type input "張KIVI-8"
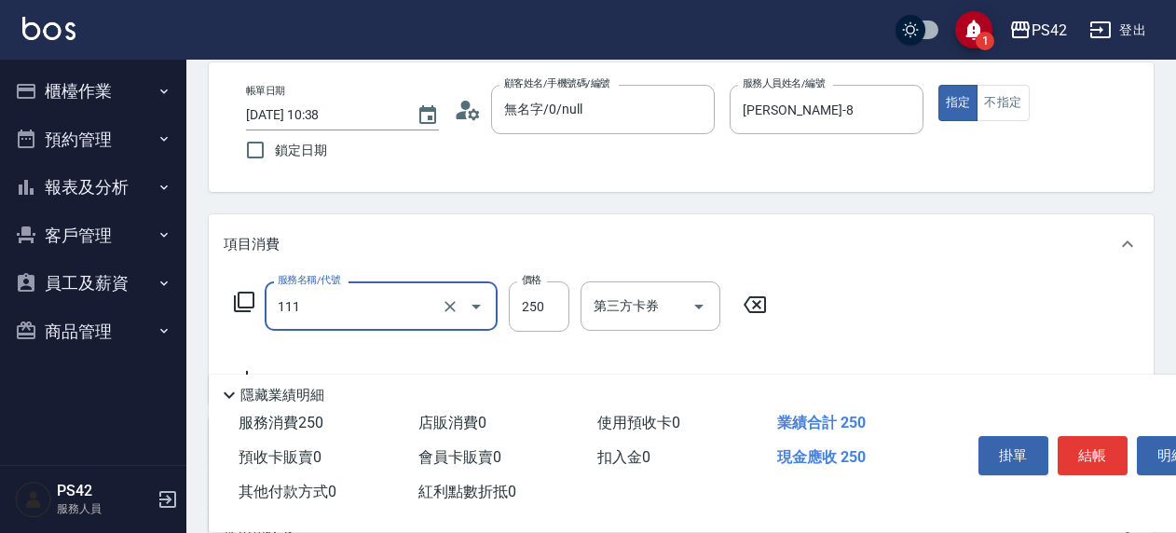
type input "200(111)"
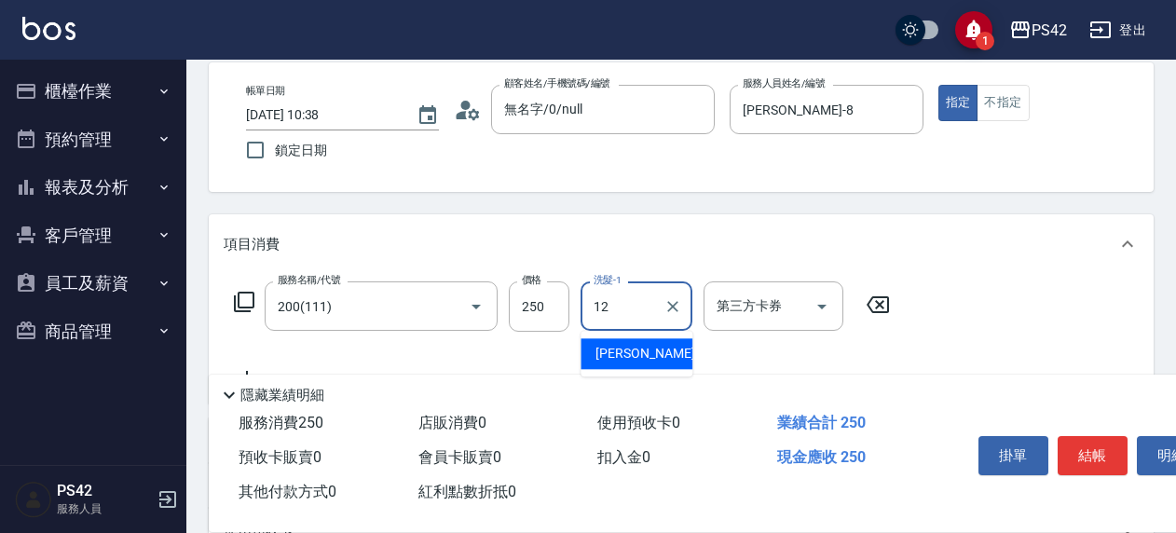
type input "林于真-12"
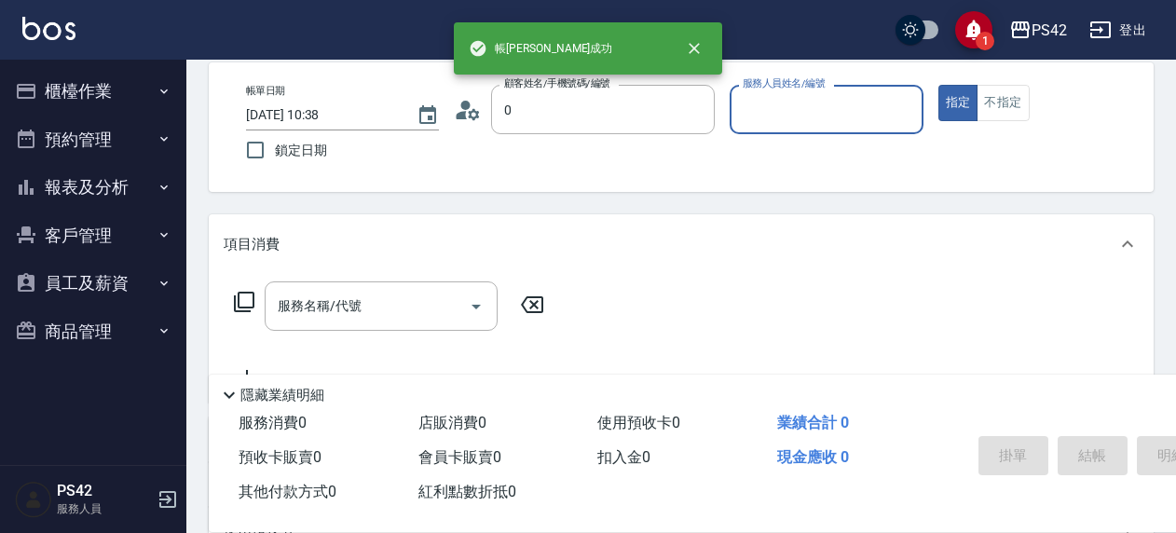
type input "無名字/0/null"
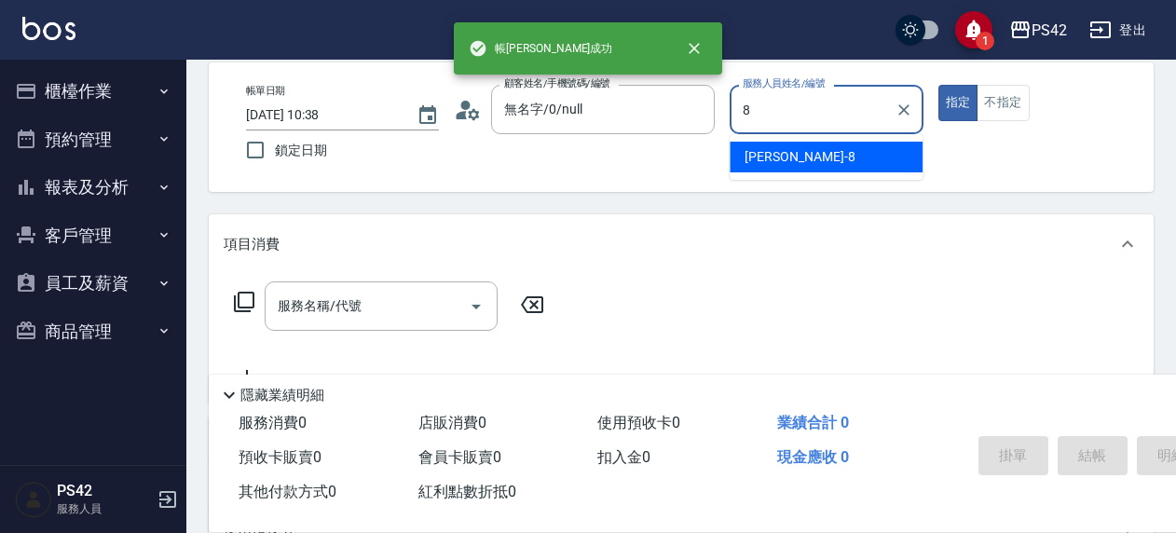
type input "張KIVI-8"
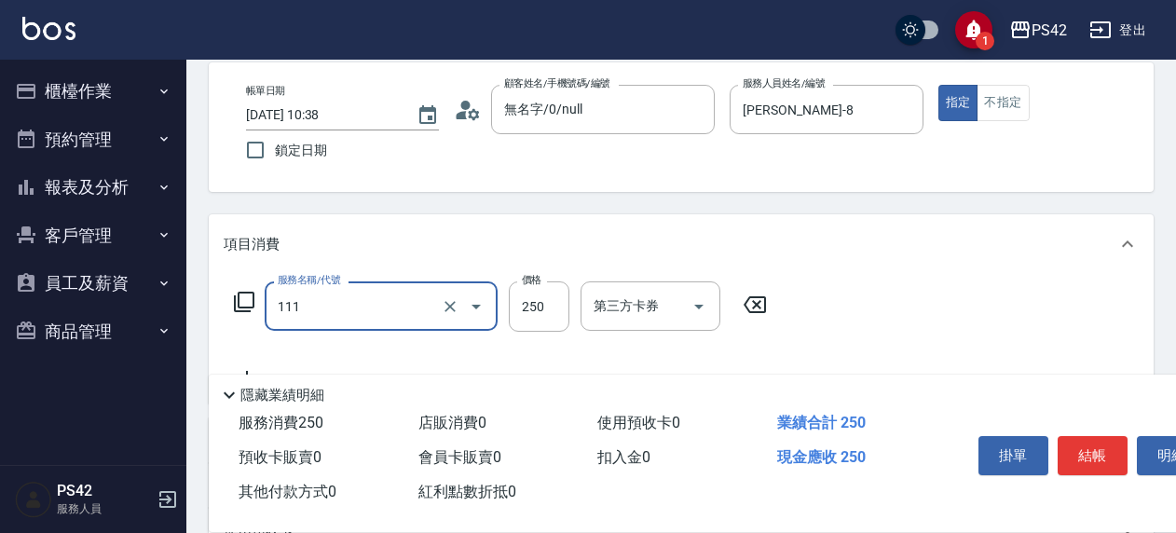
type input "200(111)"
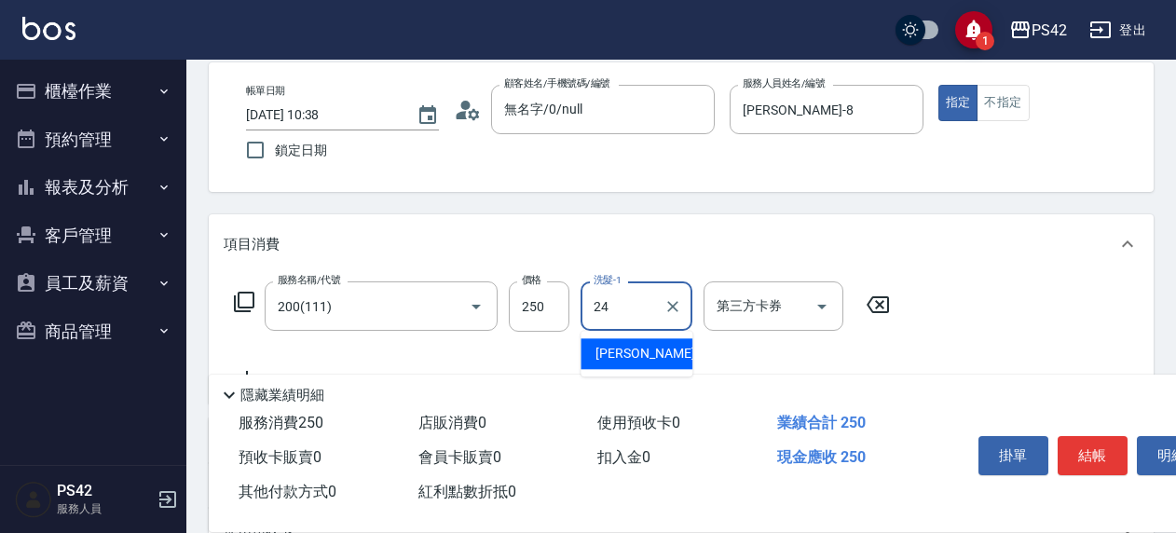
type input "莊薇蓁-24"
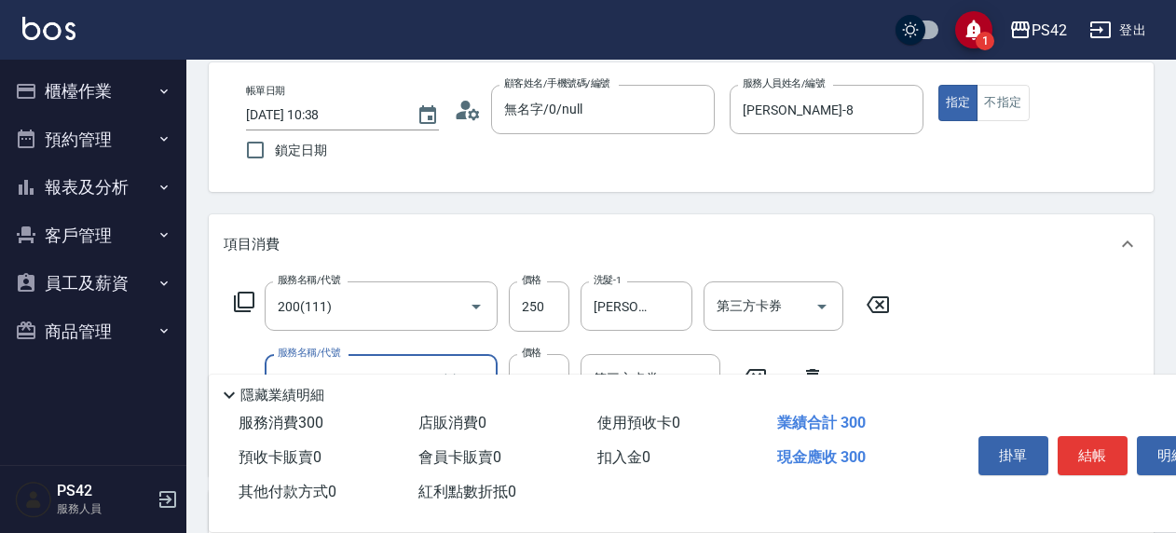
type input "精油50(112)"
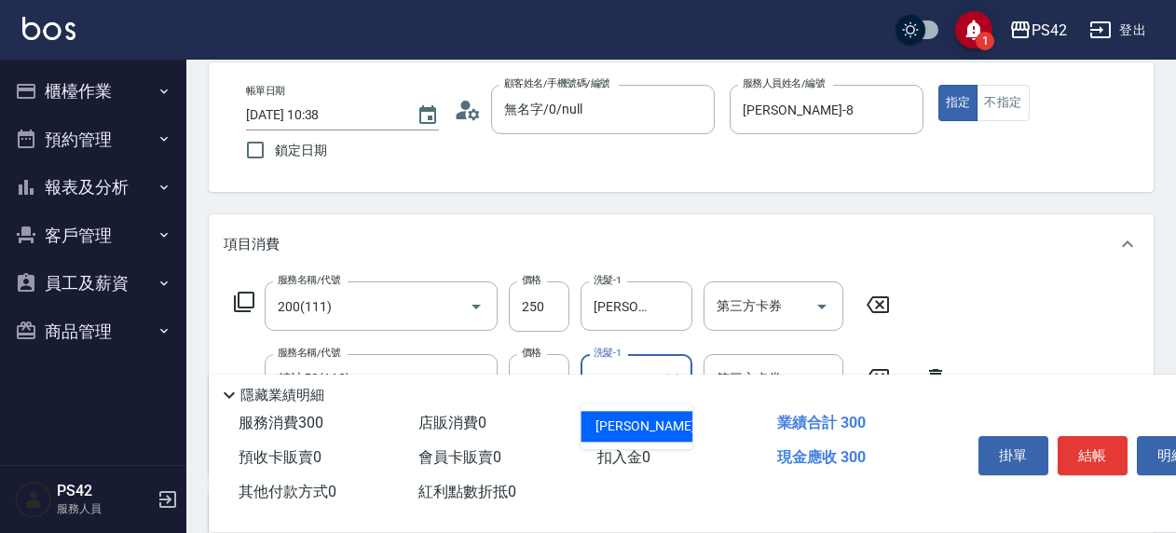
type input "莊薇蓁-24"
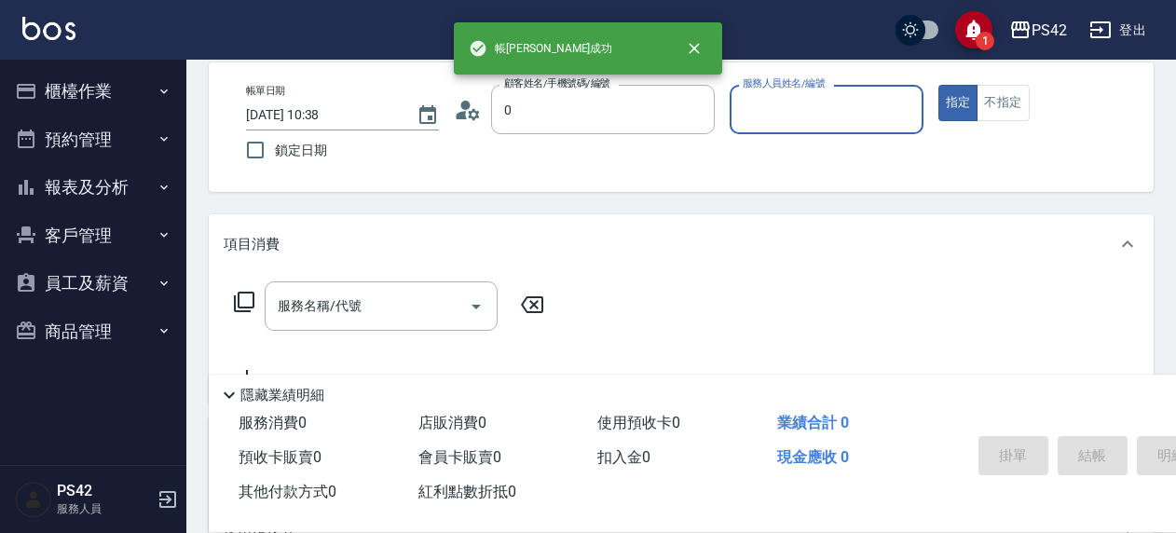
type input "無名字/0/null"
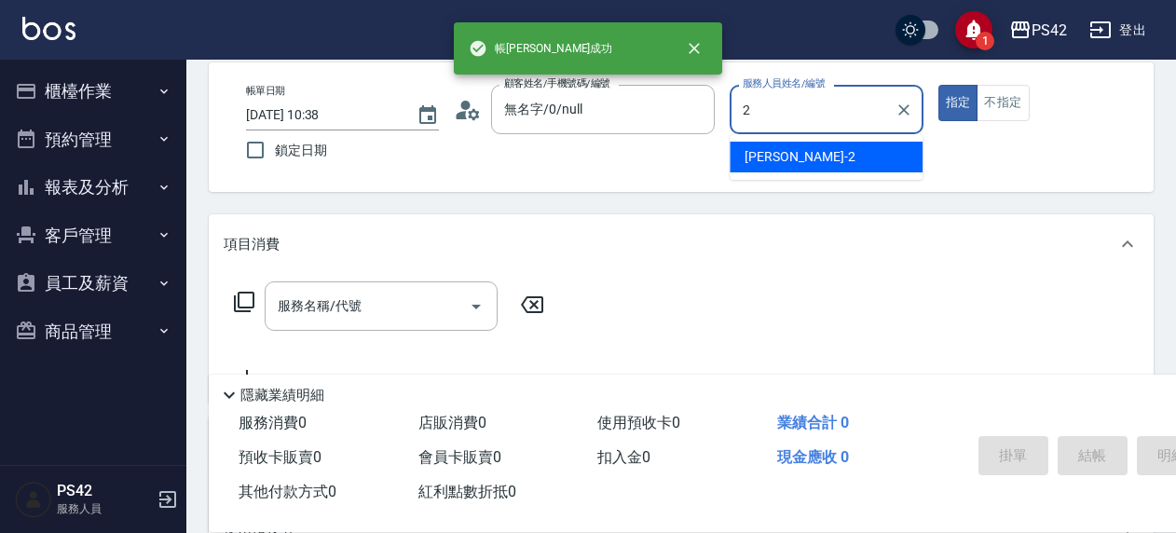
type input "陳芷涵-2"
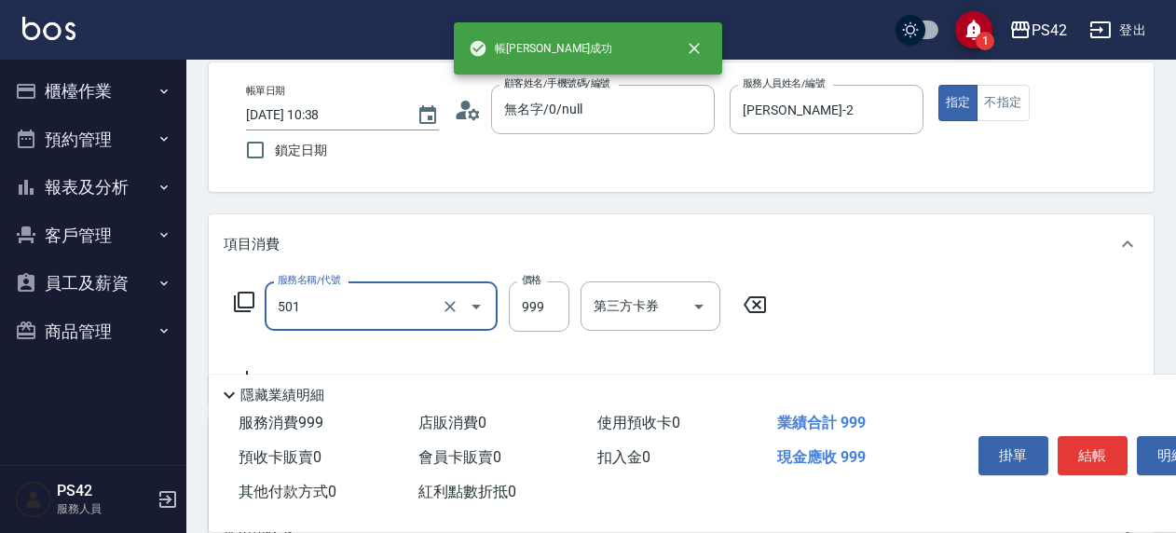
type input "染髮(501)"
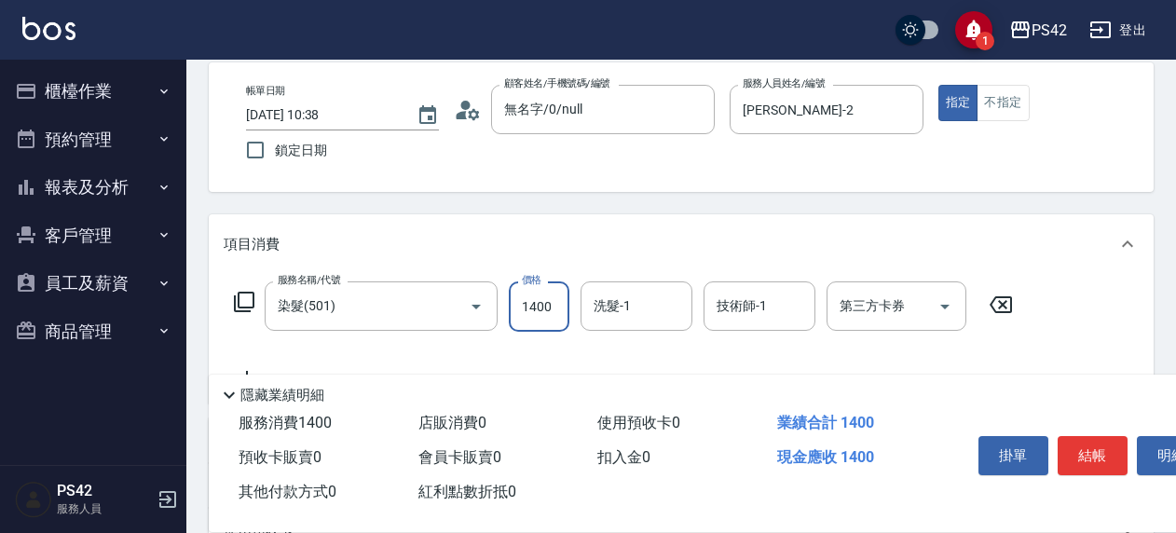
type input "1400"
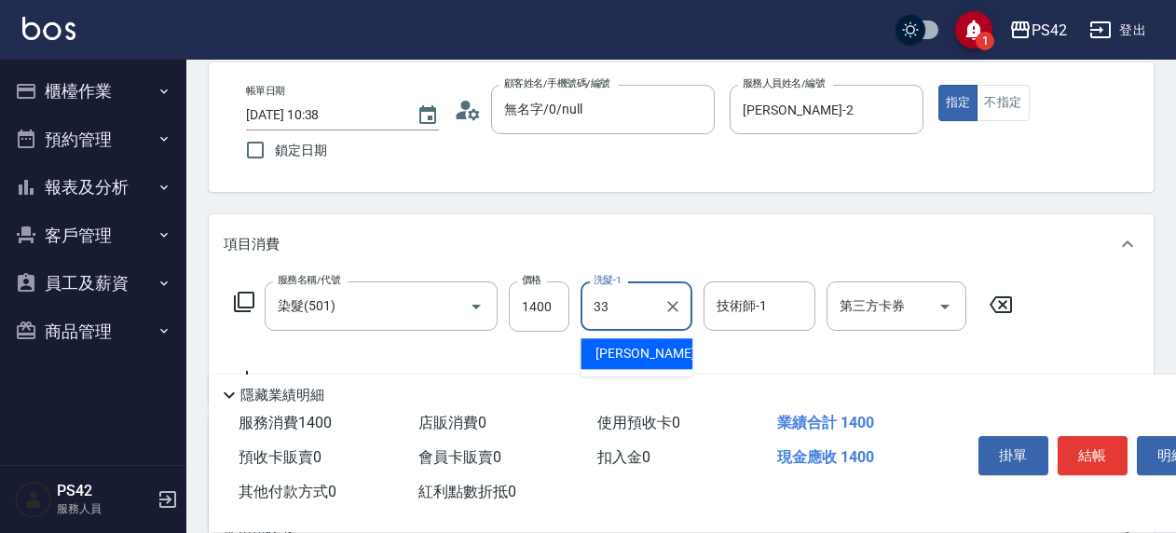
type input "陳盈嵐-33"
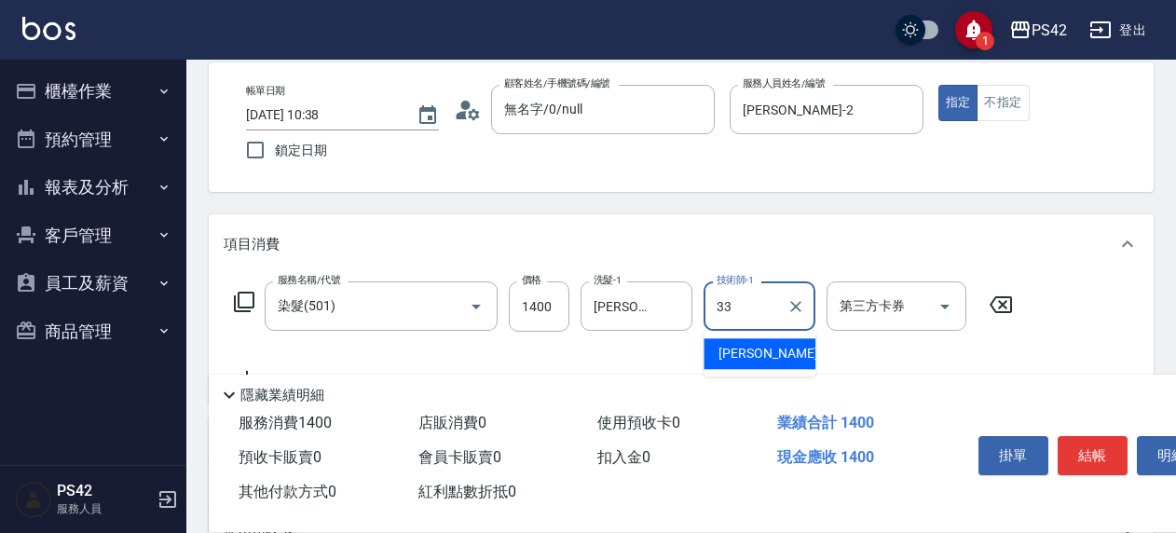
type input "陳盈嵐-33"
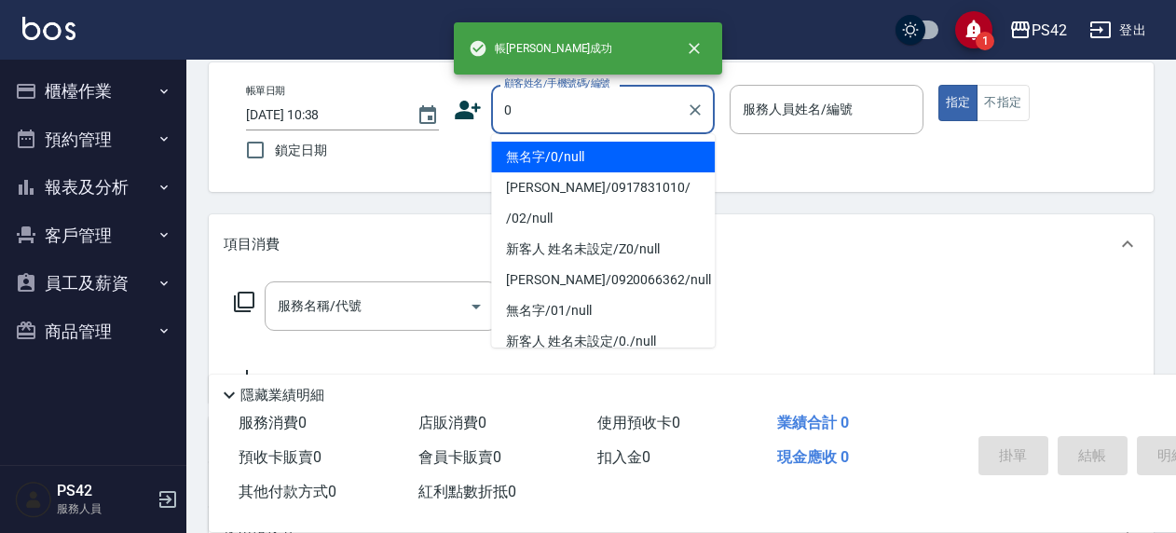
type input "無名字/0/null"
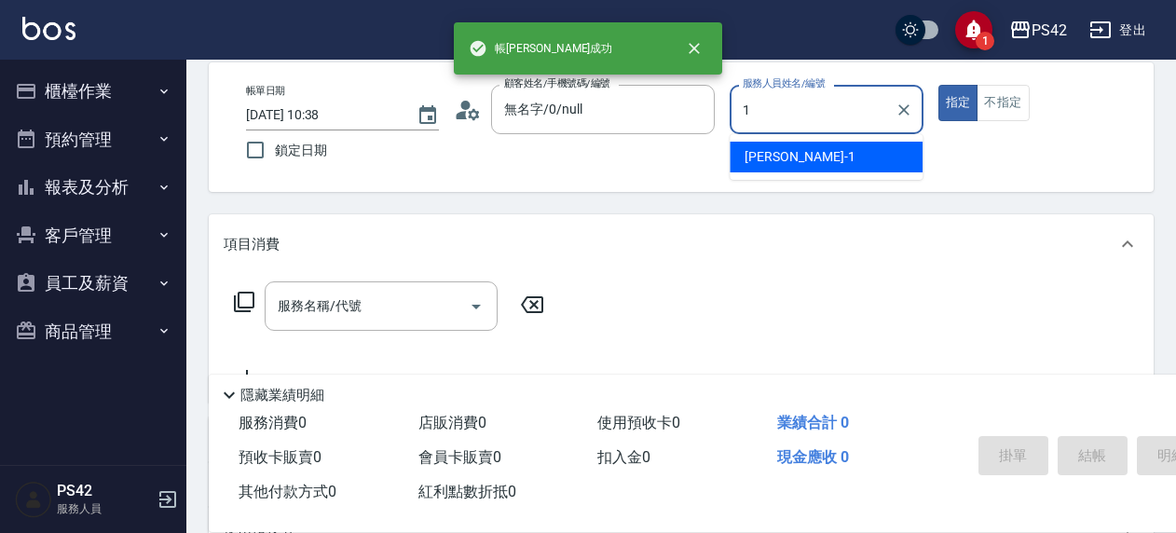
type input "楊容慈-1"
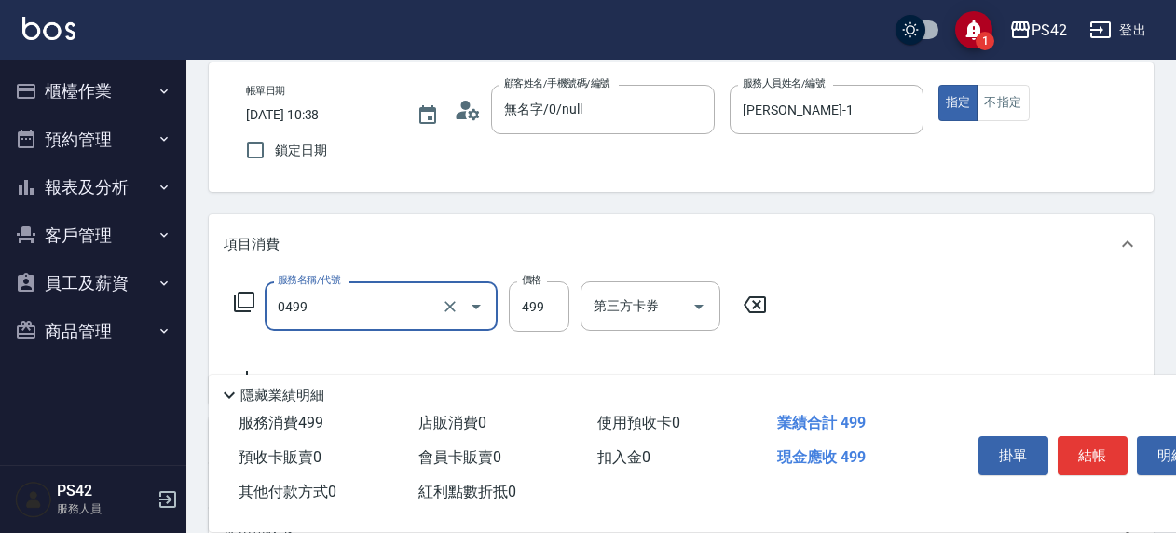
type input "伊黛莉499(0499)"
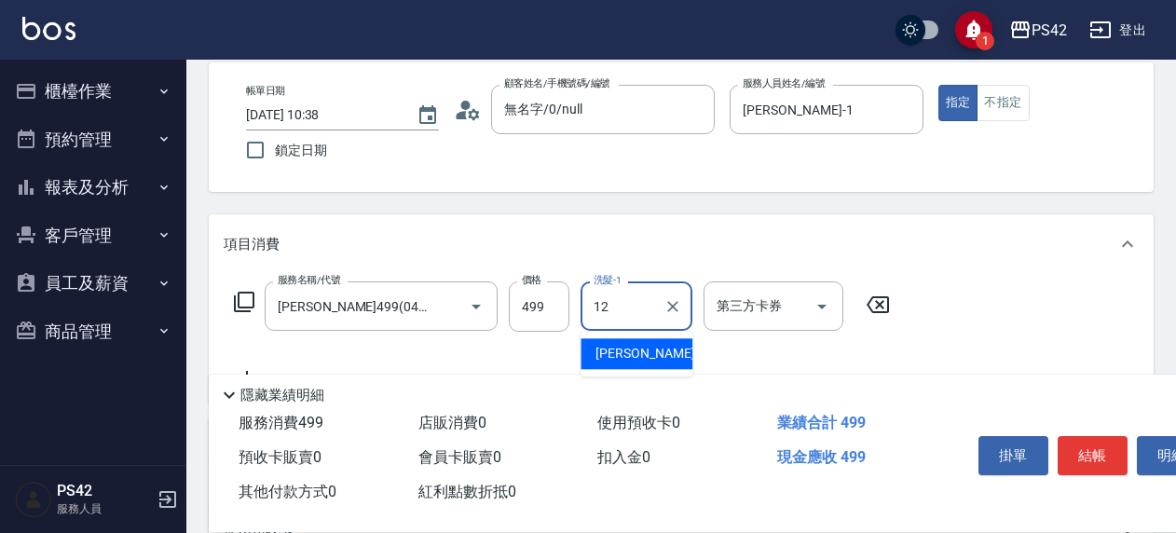
type input "林于真-12"
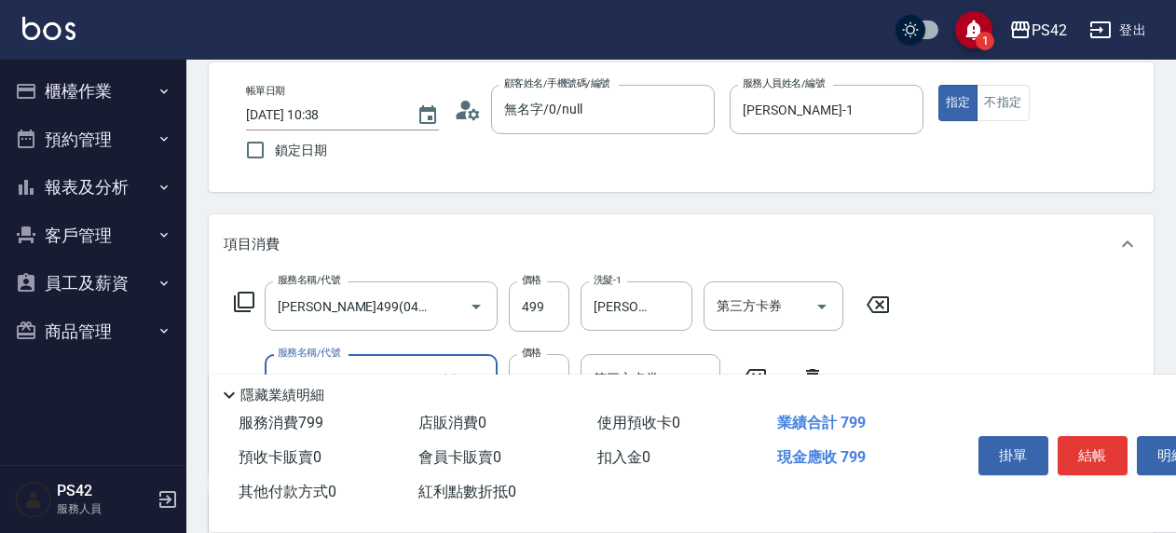
type input "剪髮(302)"
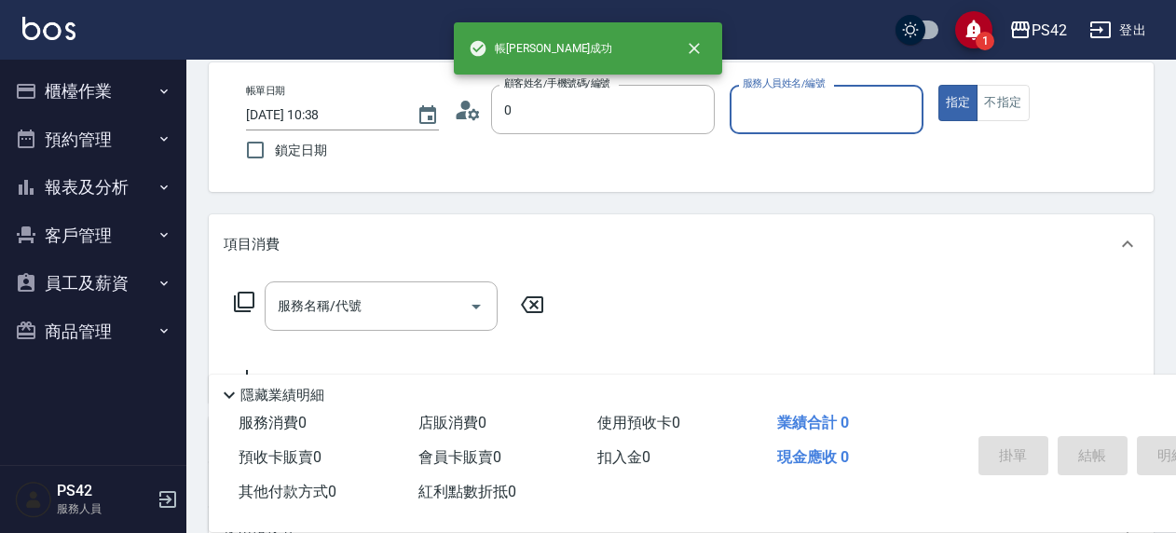
type input "無名字/0/null"
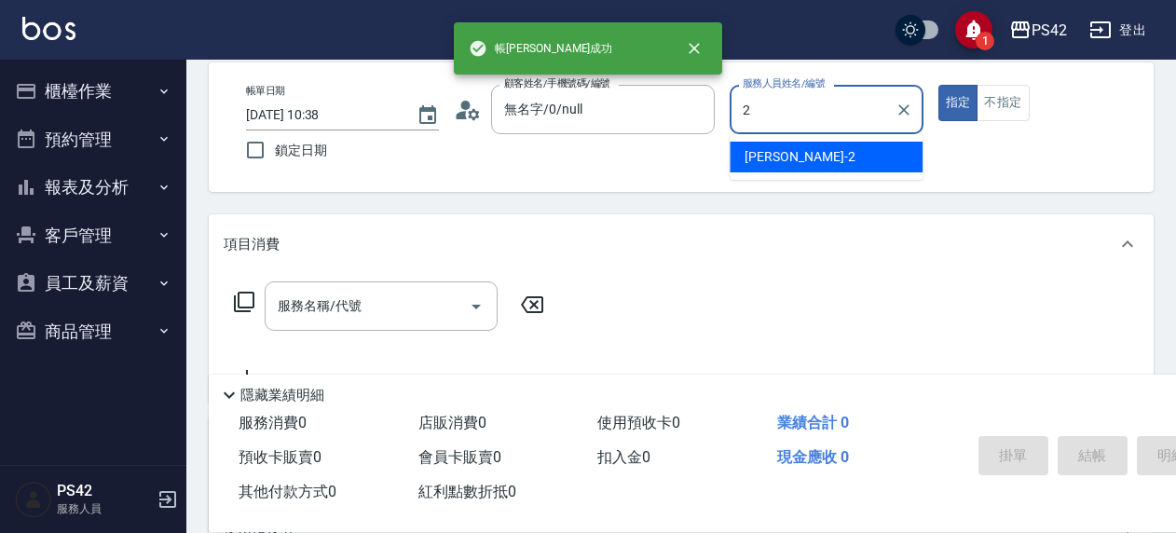
type input "陳芷涵-2"
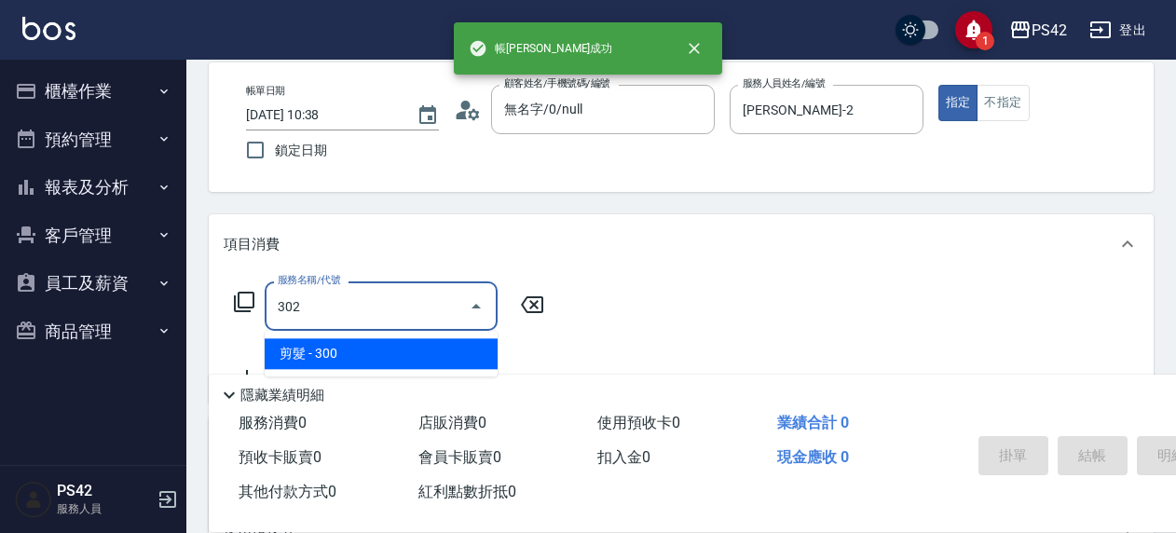
type input "剪髮(302)"
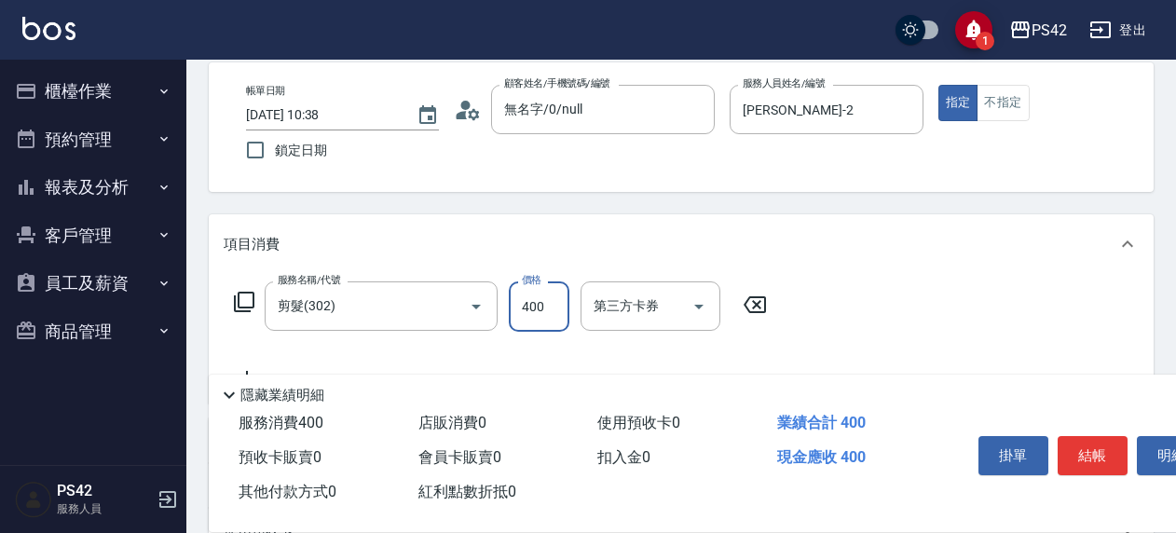
type input "400"
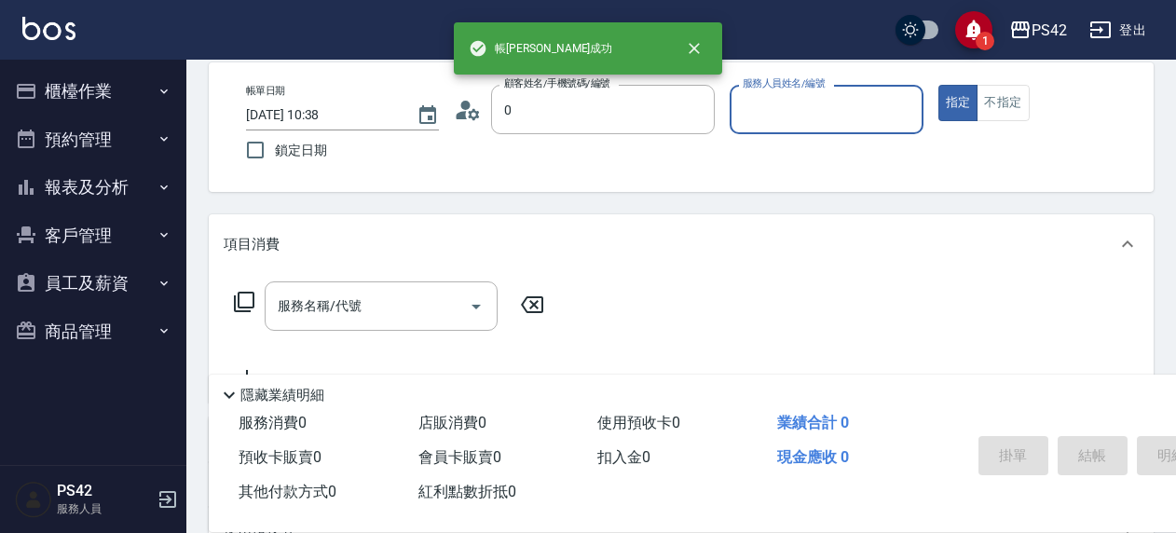
type input "無名字/0/null"
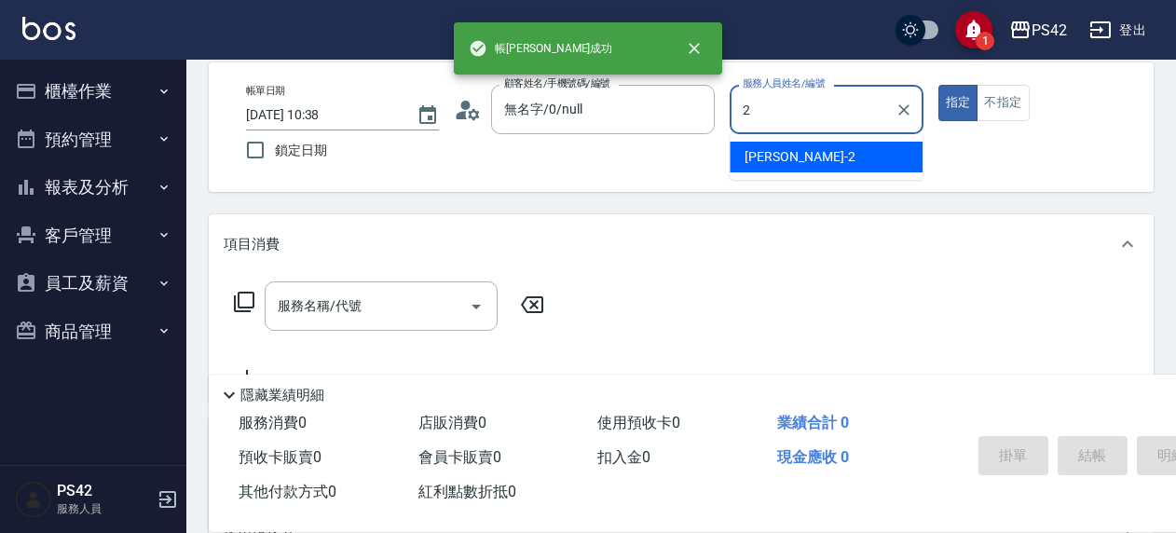
type input "陳芷涵-2"
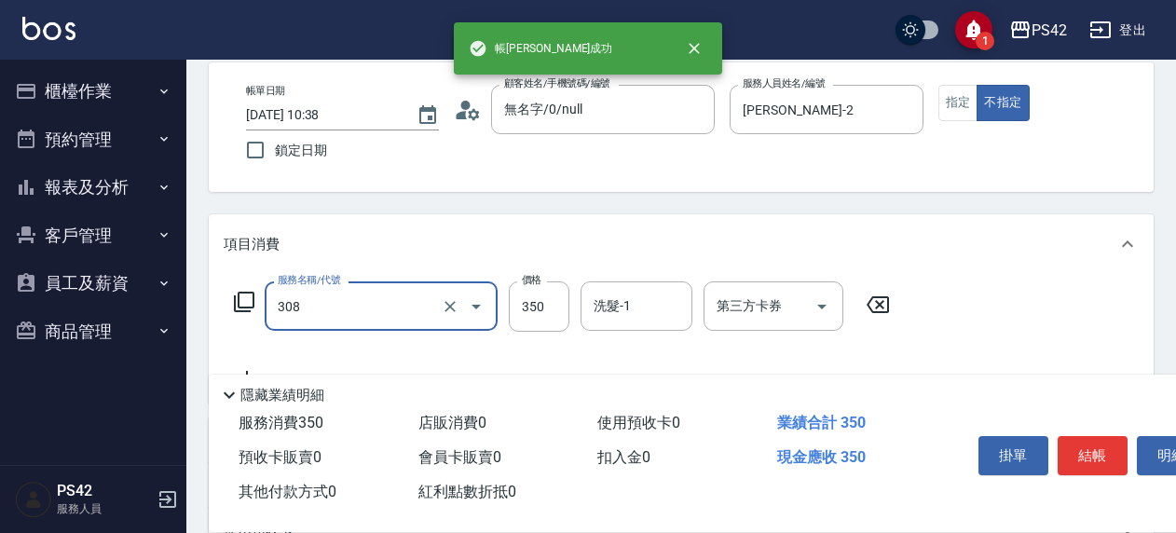
type input "洗+剪(308)"
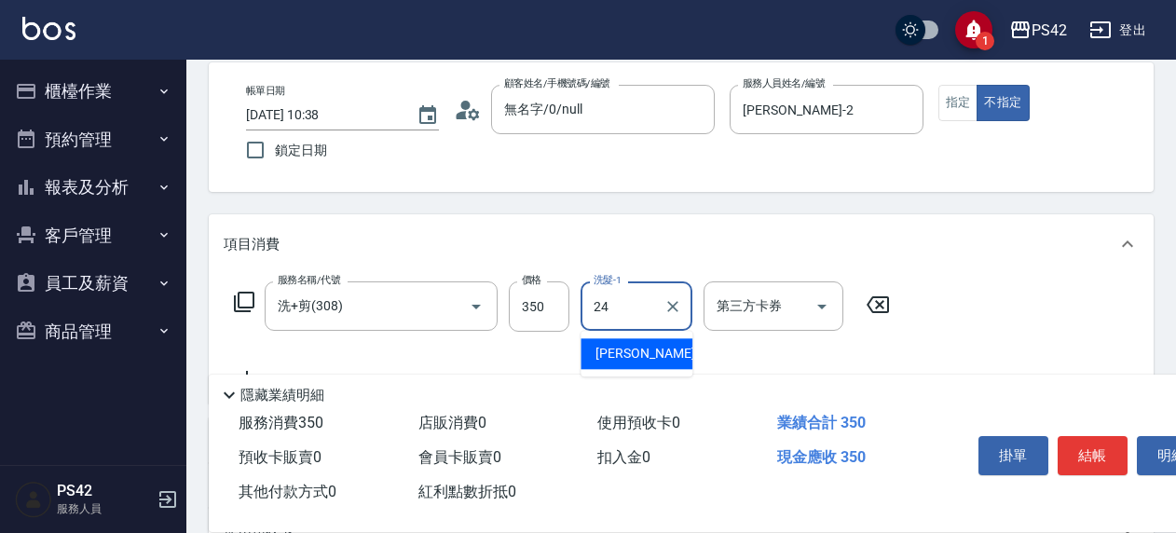
type input "莊薇蓁-24"
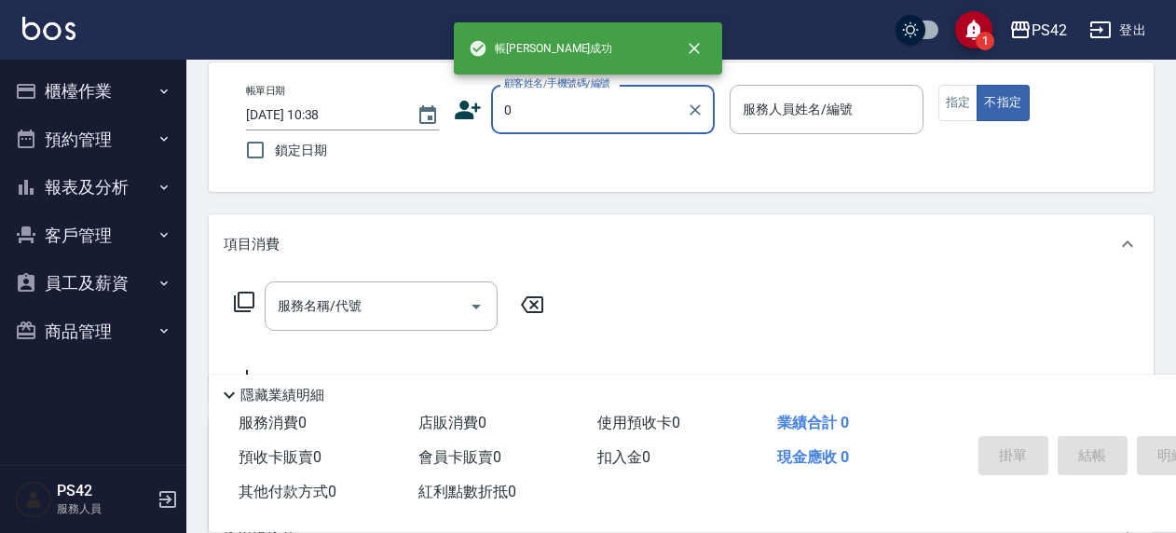
type input "無名字/0/null"
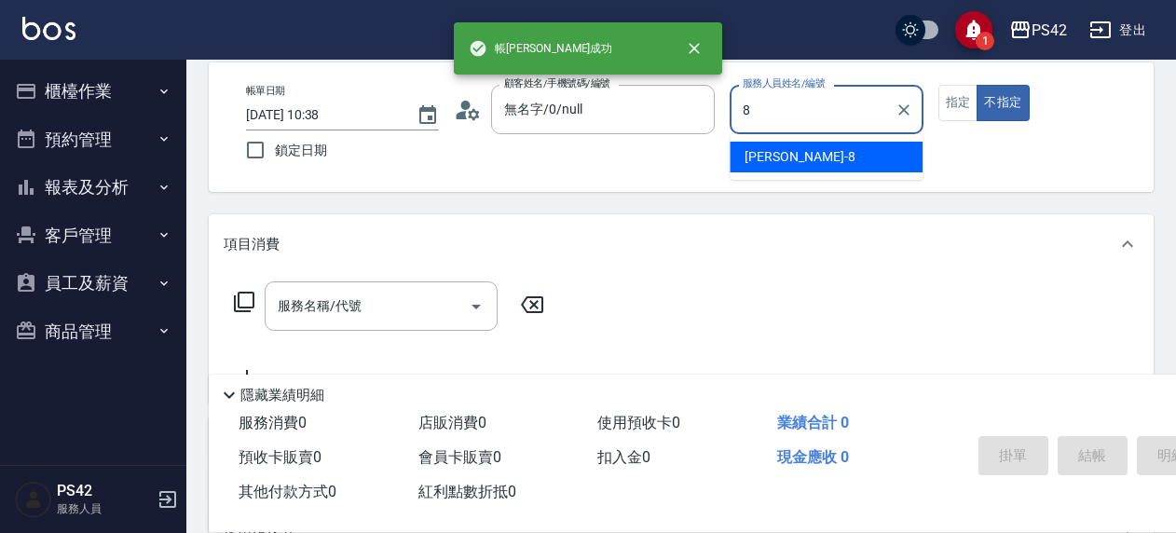
type input "張KIVI-8"
type button "false"
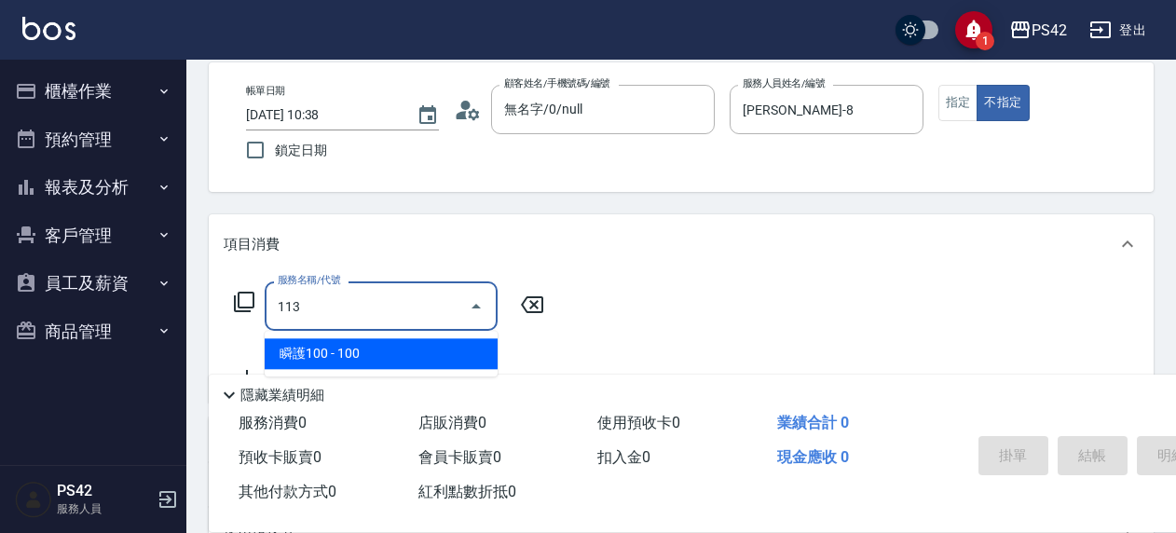
type input "瞬護100(113)"
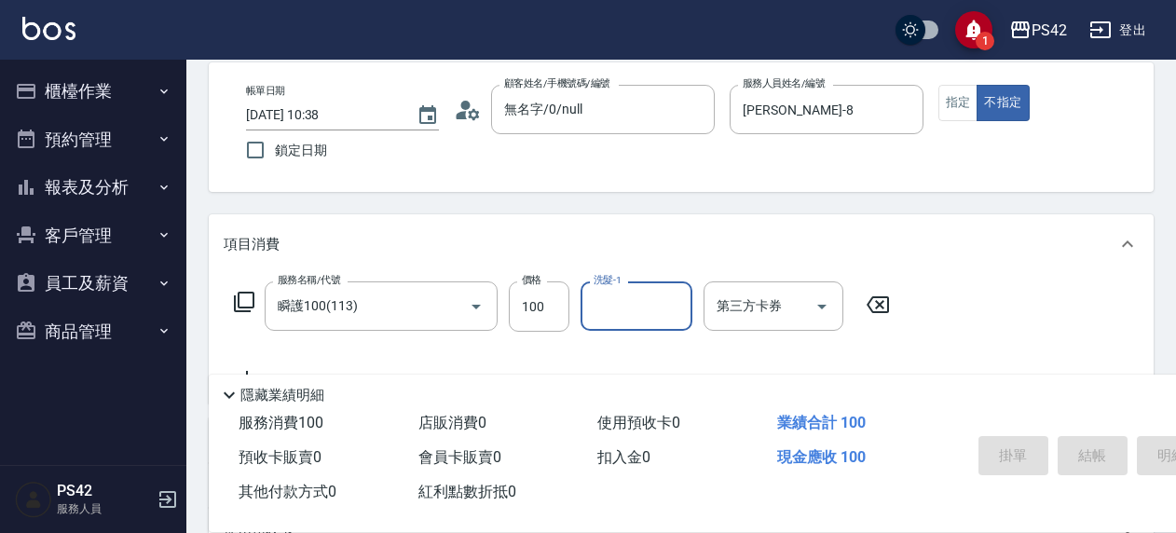
type input "2025/08/15 10:39"
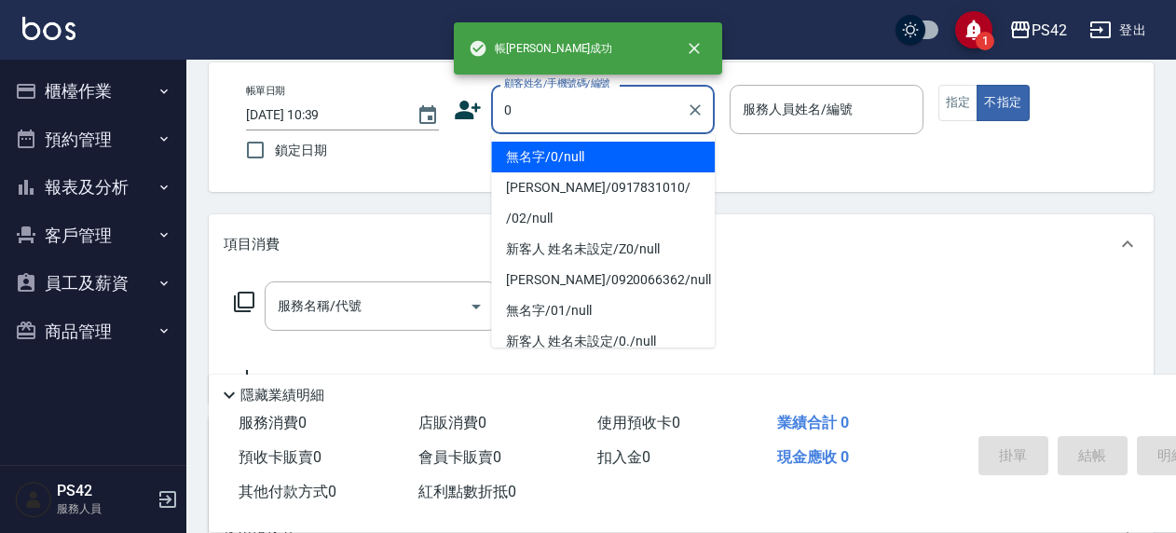
type input "無名字/0/null"
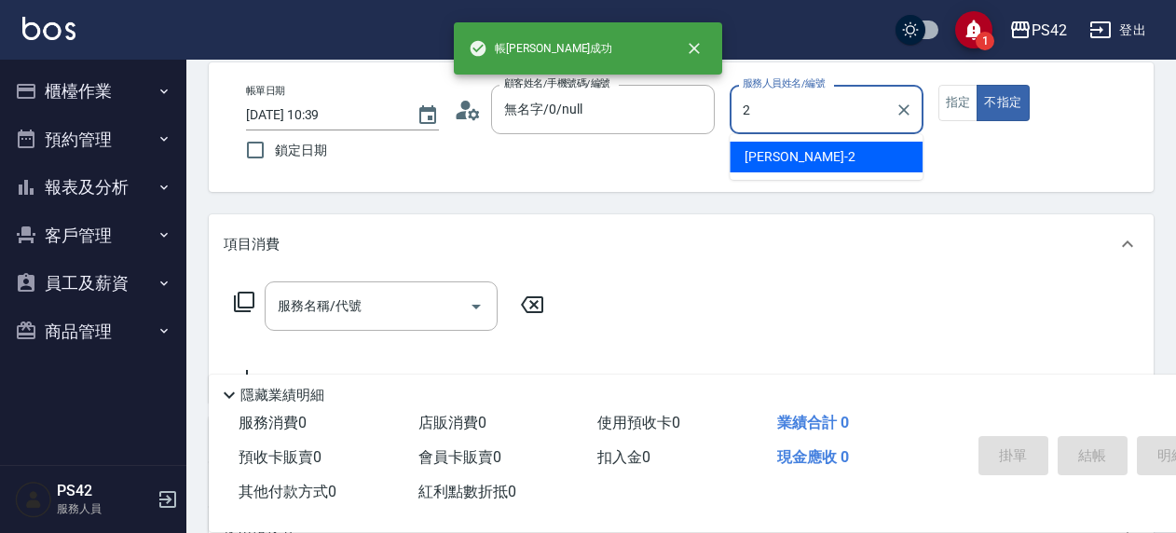
type input "陳芷涵-2"
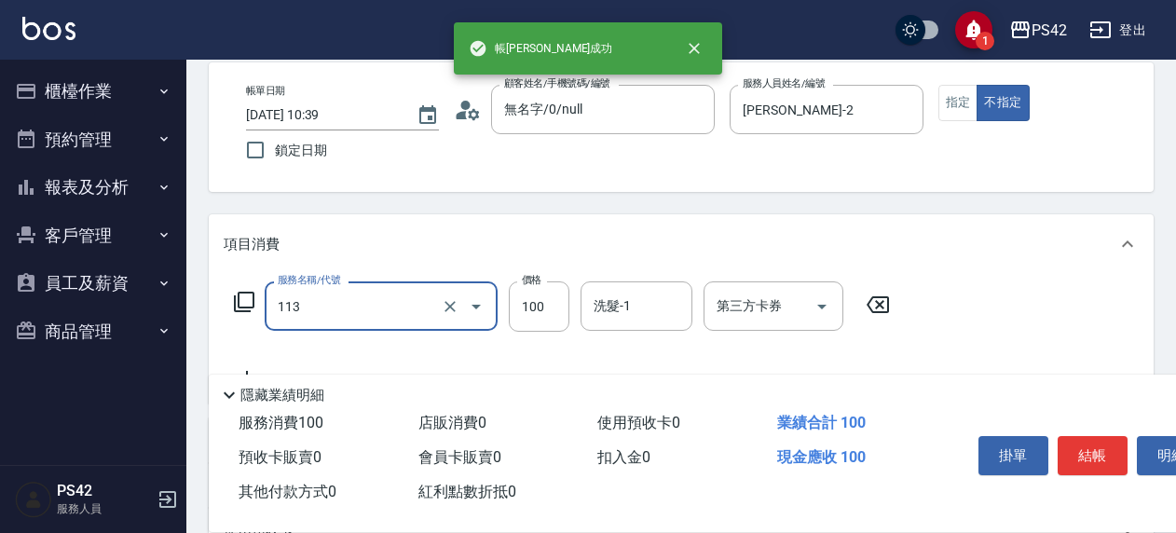
type input "瞬護100(113)"
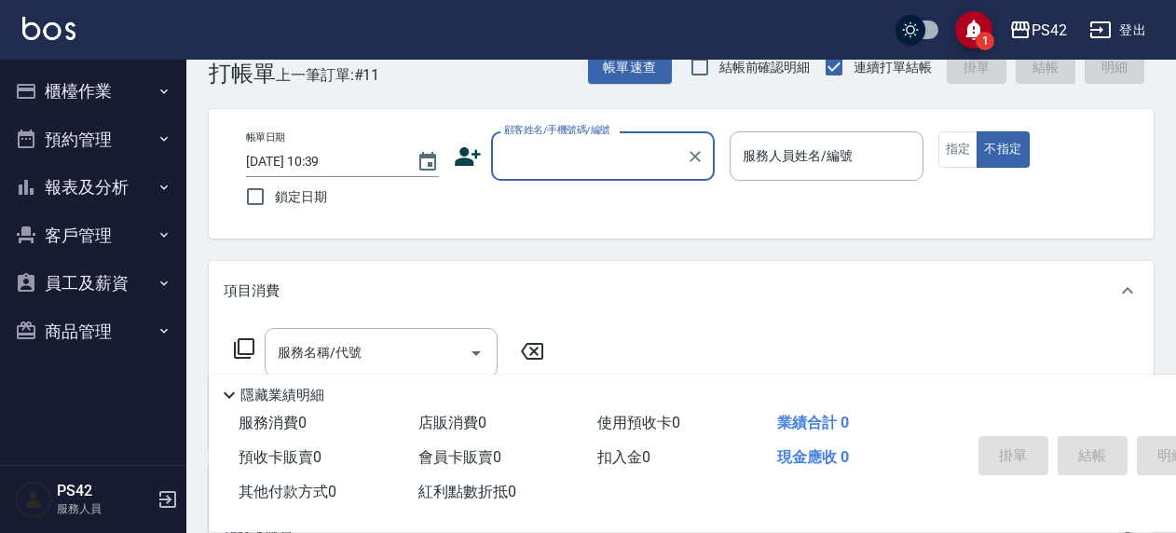
scroll to position [0, 0]
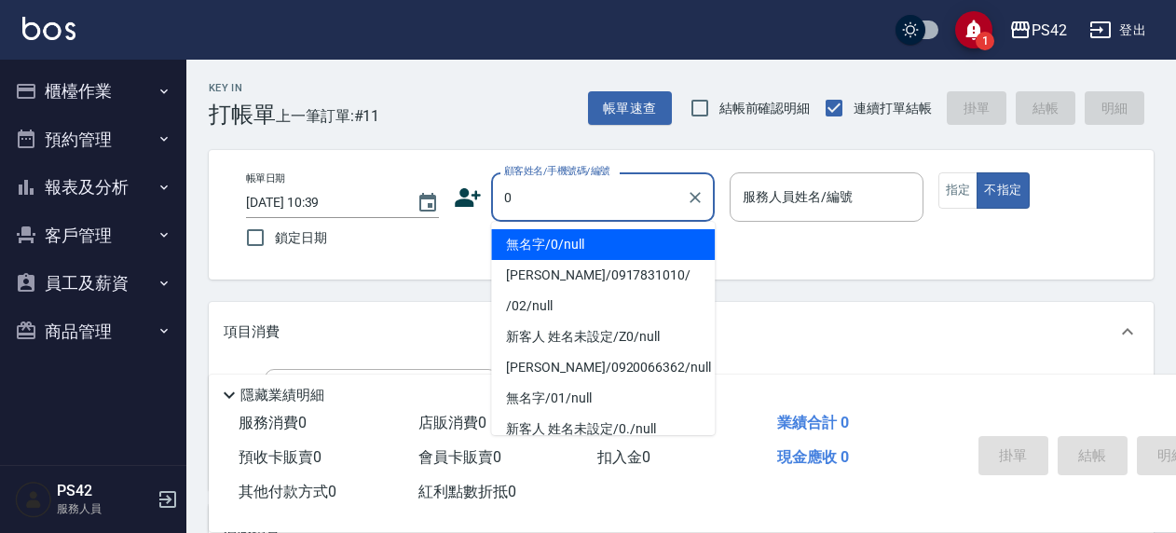
type input "無名字/0/null"
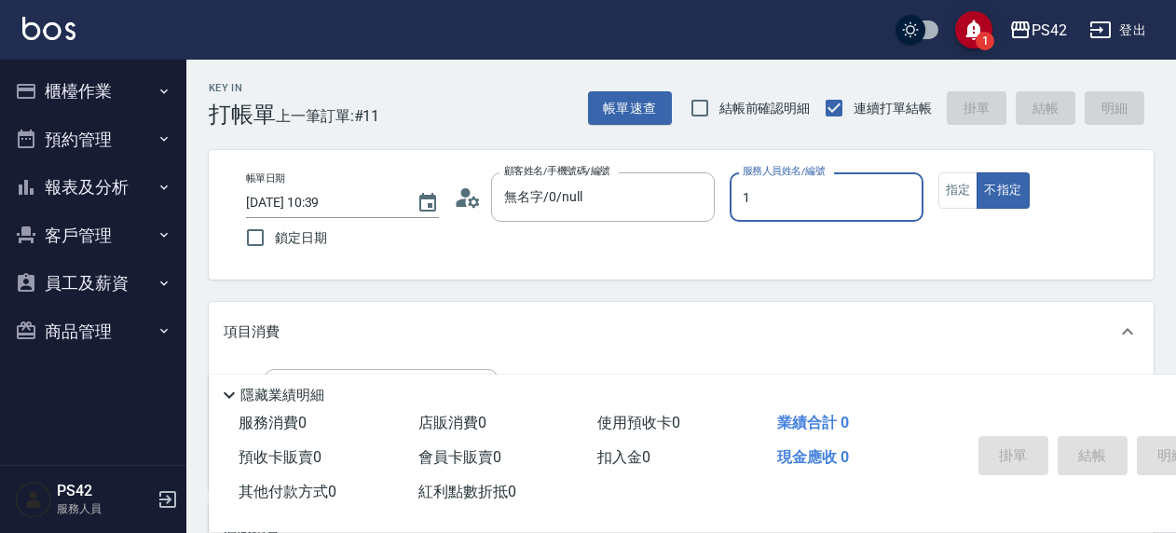
type input "楊容慈-1"
click at [956, 197] on button "指定" at bounding box center [959, 190] width 40 height 36
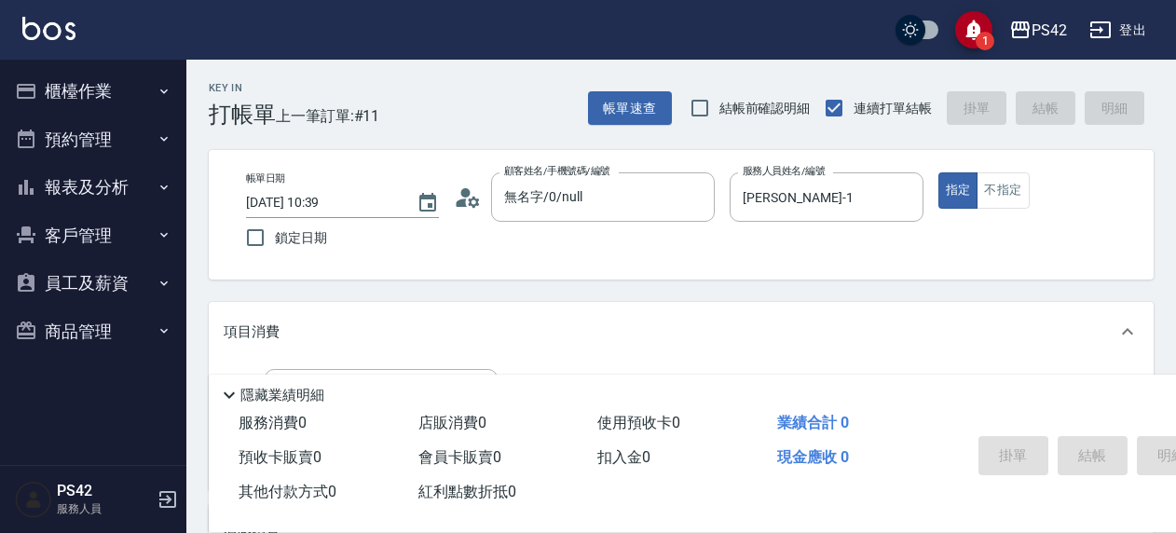
scroll to position [93, 0]
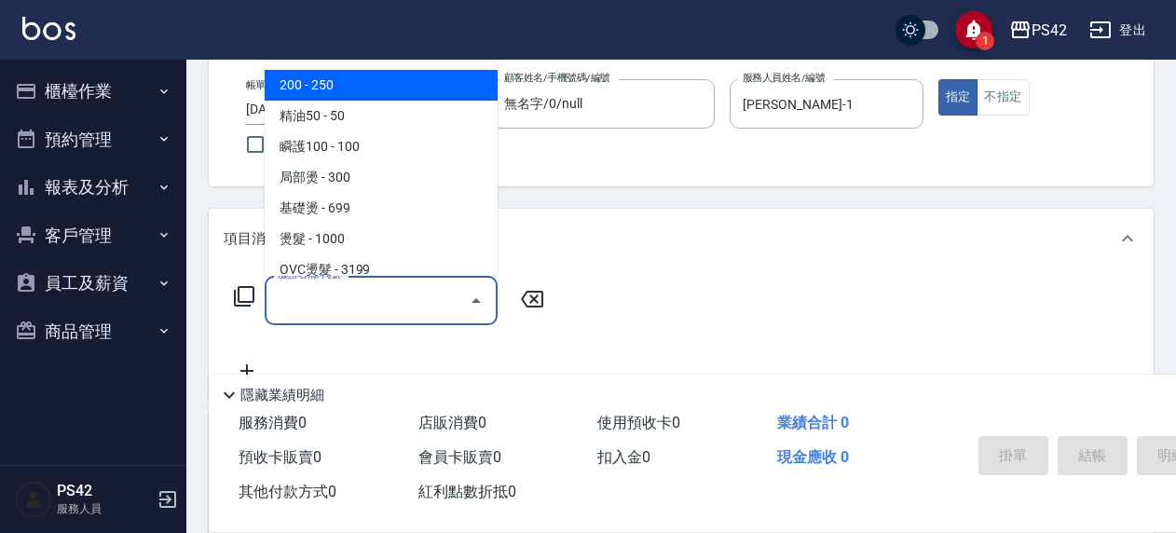
click at [358, 316] on input "服務名稱/代號" at bounding box center [367, 300] width 188 height 33
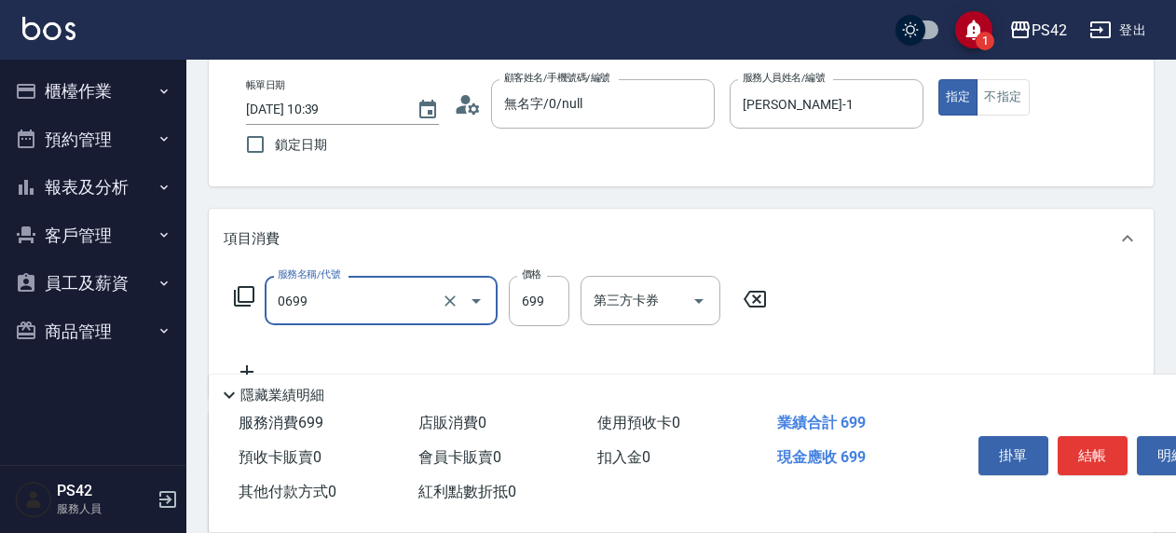
type input "精油SPA(0699)"
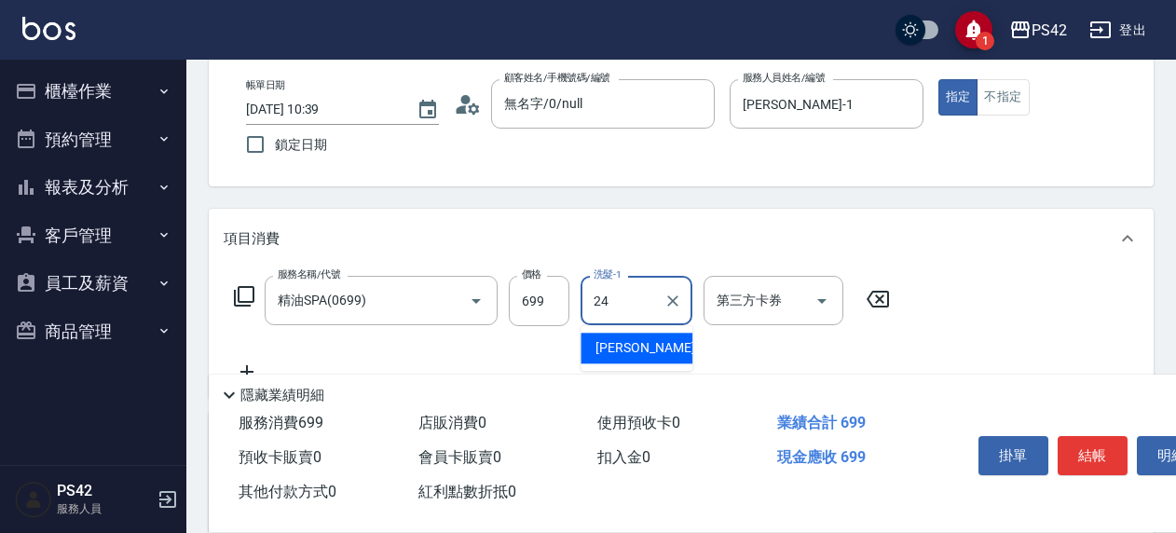
type input "莊薇蓁-24"
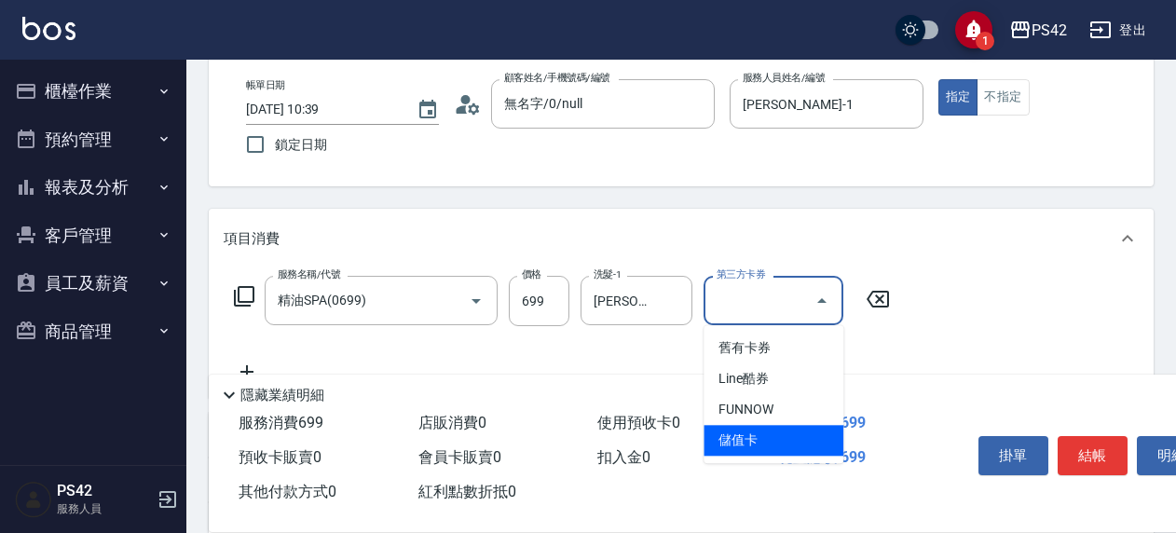
type input "儲值卡"
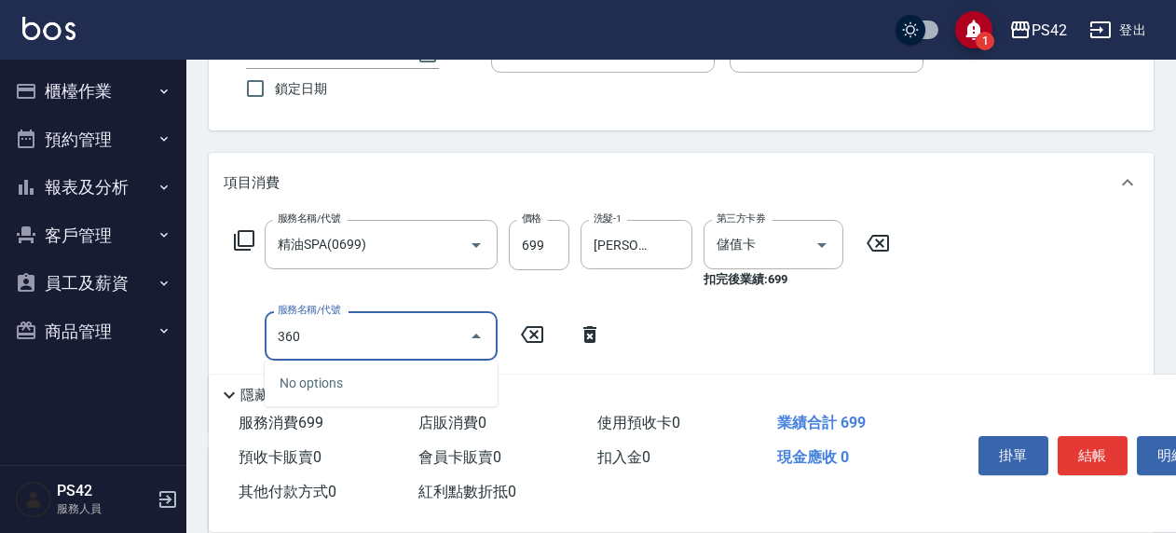
scroll to position [186, 0]
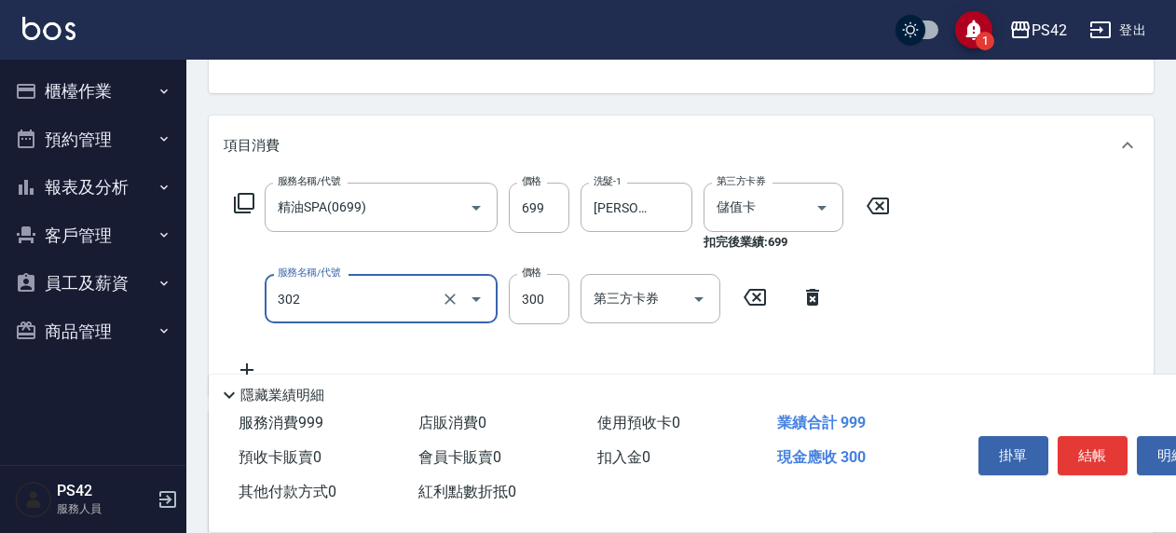
type input "剪髮(302)"
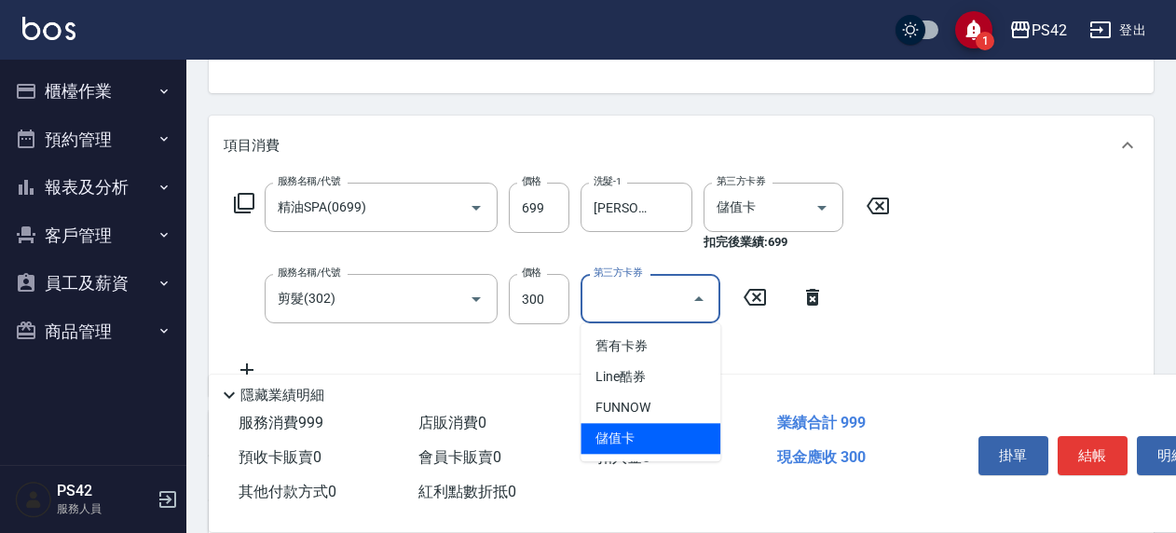
type input "儲值卡"
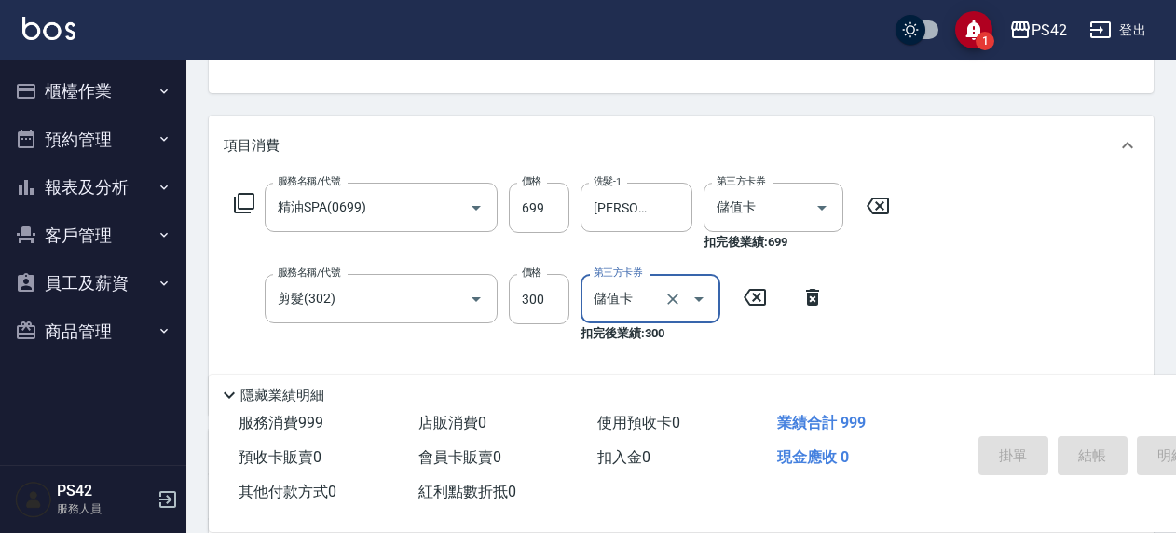
type input "2025/08/15 10:40"
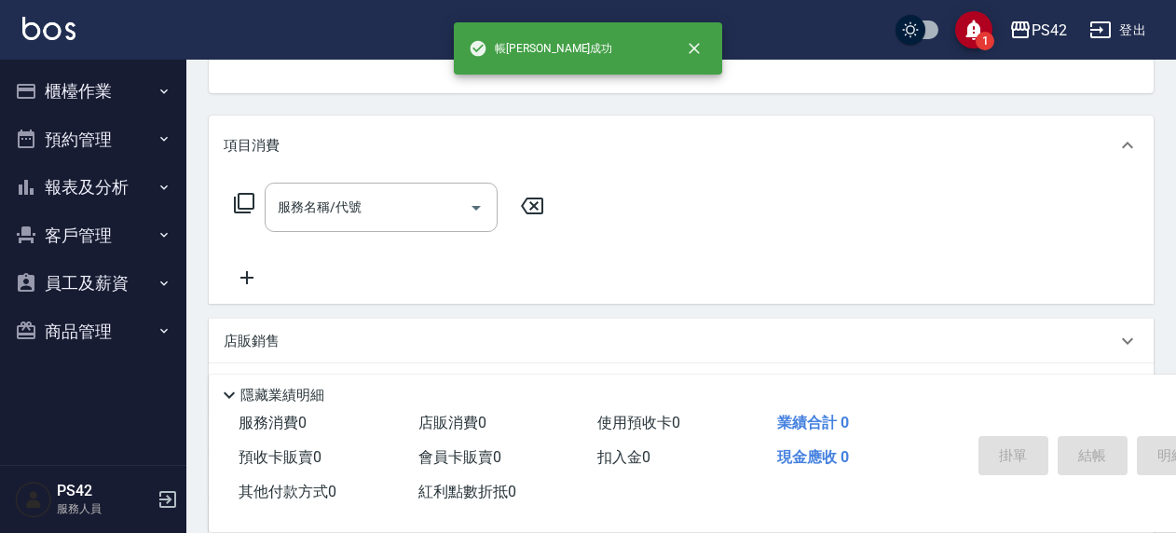
scroll to position [181, 0]
type input "無名字/0/null"
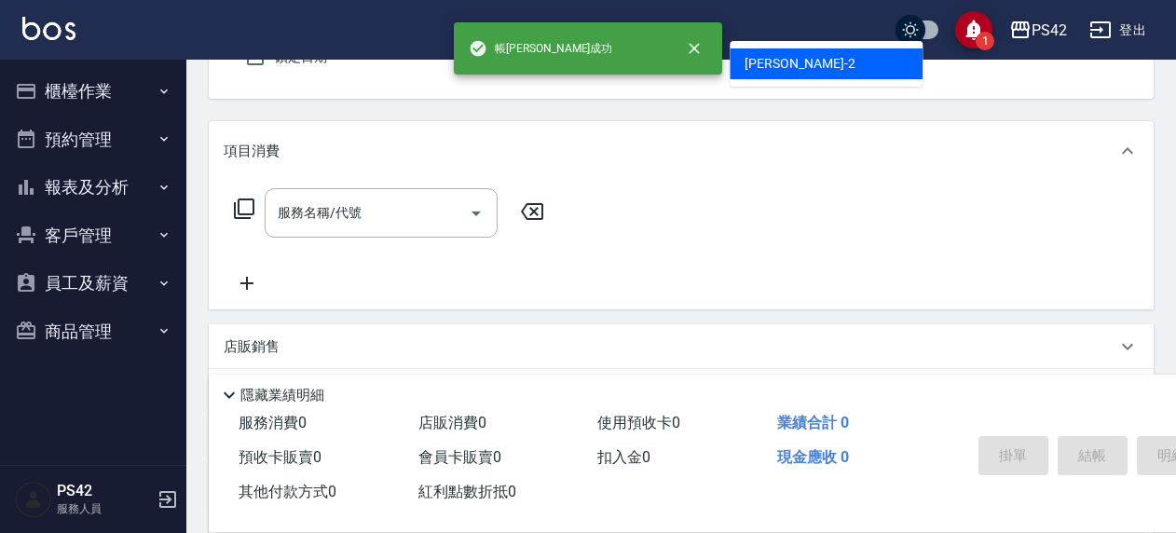
type input "陳芷涵-2"
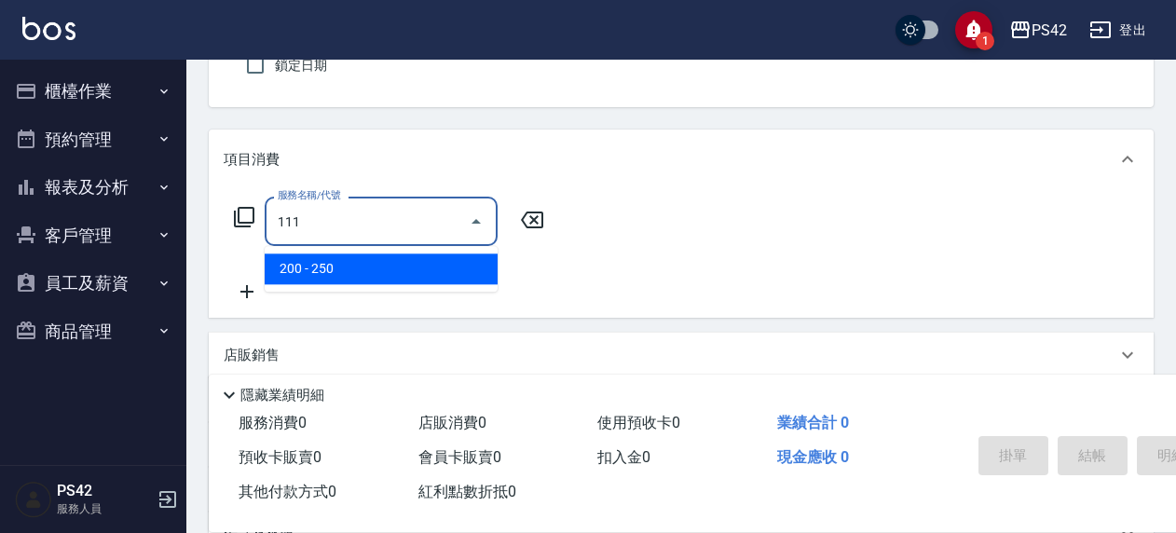
type input "200(111)"
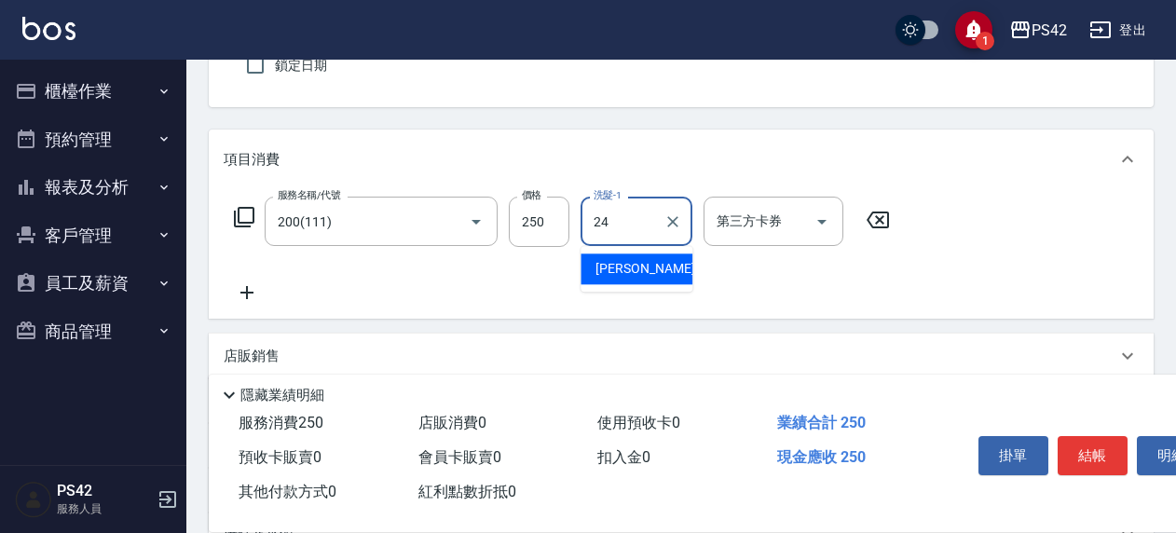
type input "莊薇蓁-24"
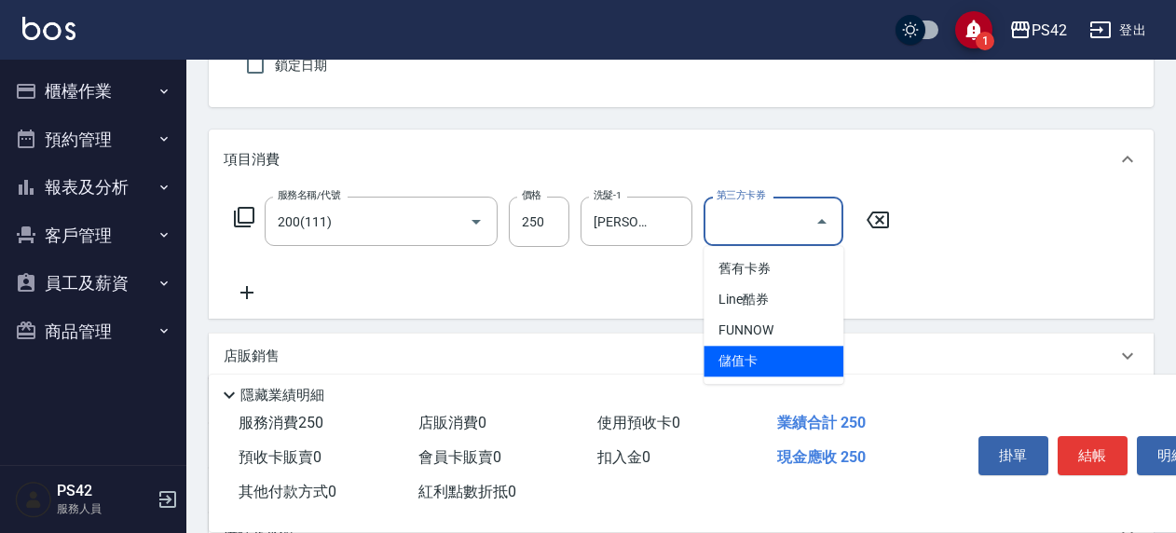
type input "儲值卡"
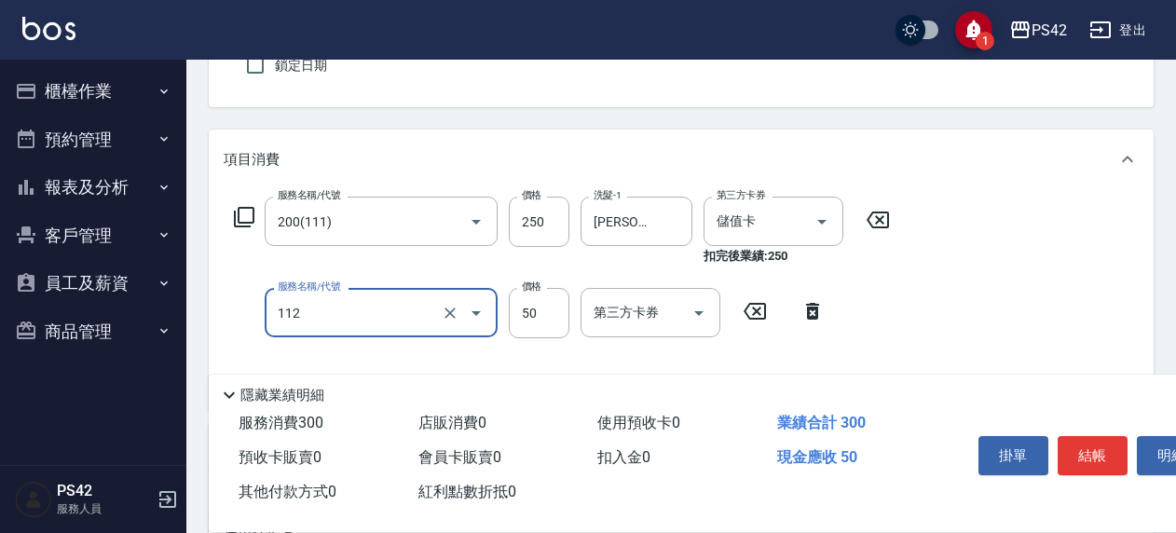
type input "精油50(112)"
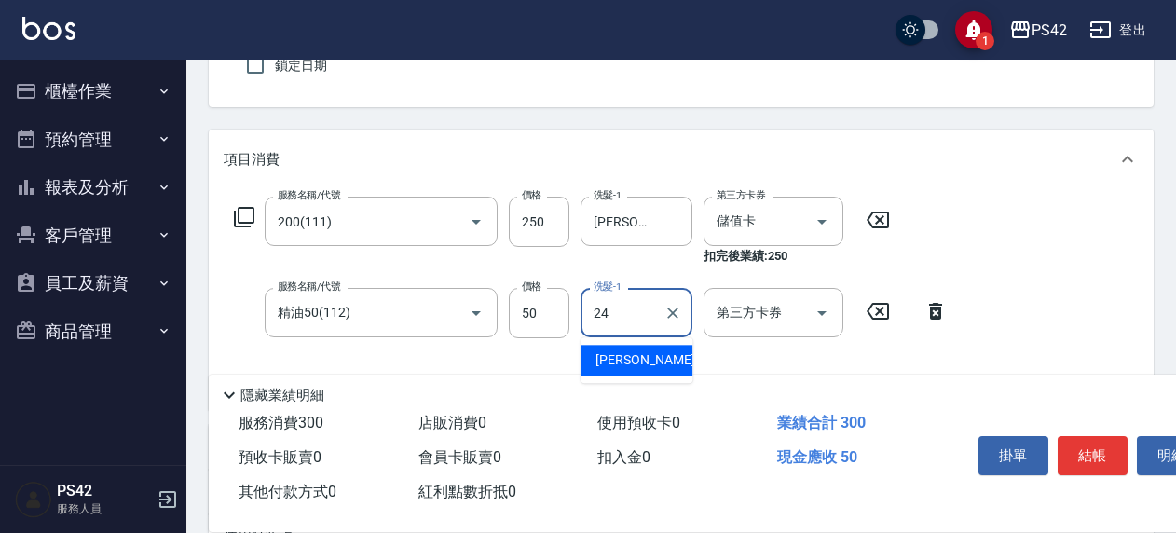
type input "莊薇蓁-24"
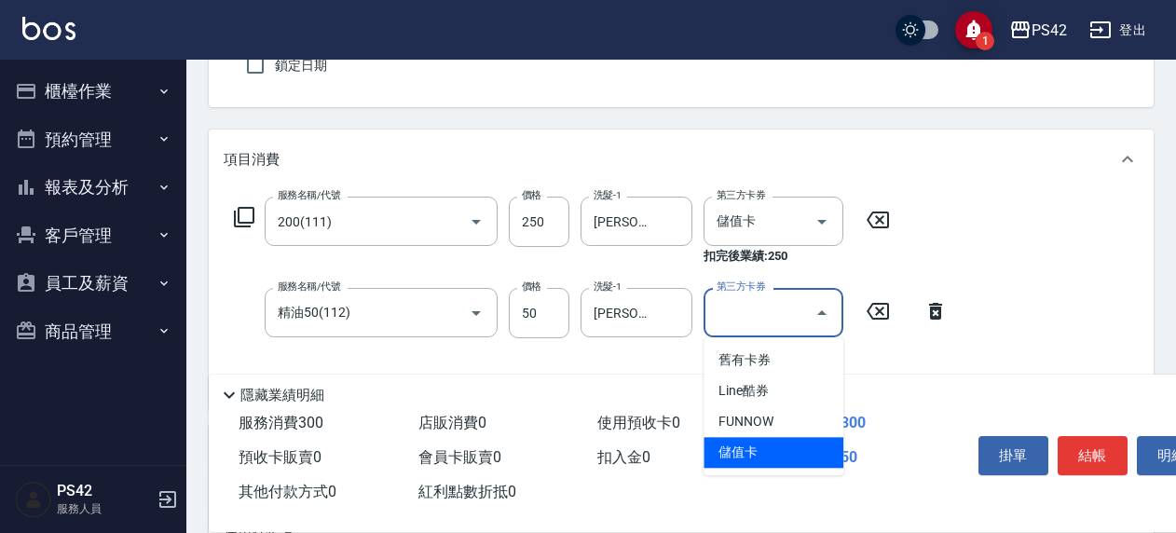
type input "儲值卡"
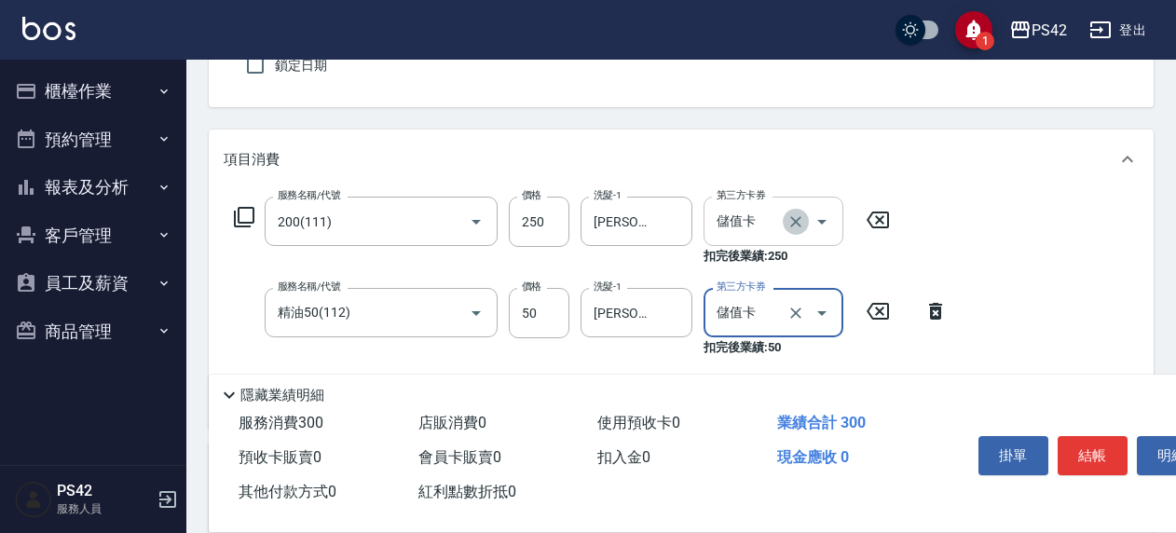
click at [793, 216] on icon "Clear" at bounding box center [796, 222] width 19 height 19
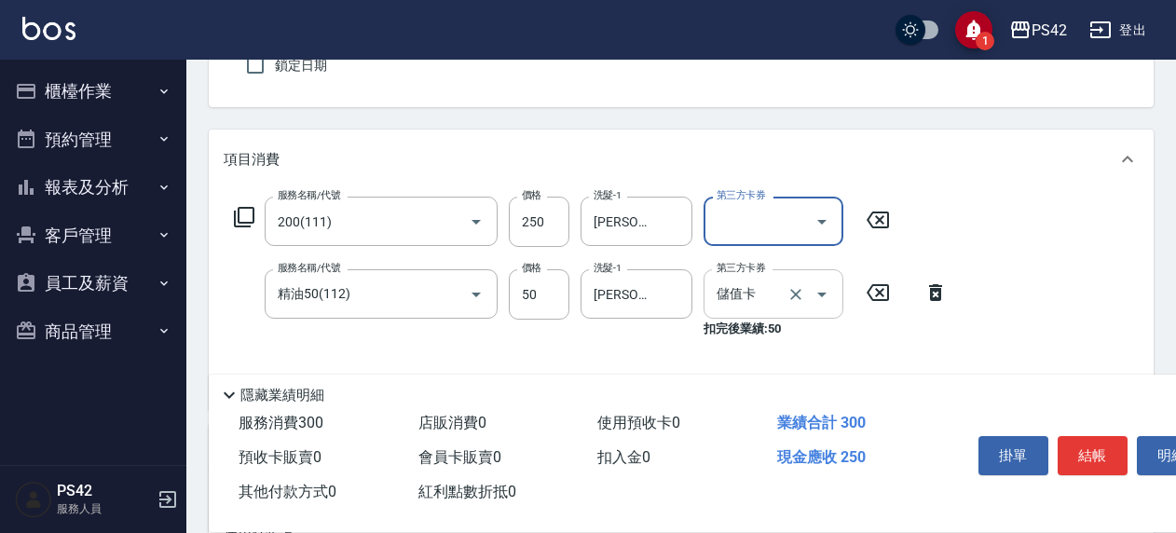
click at [807, 291] on button "Open" at bounding box center [822, 295] width 30 height 30
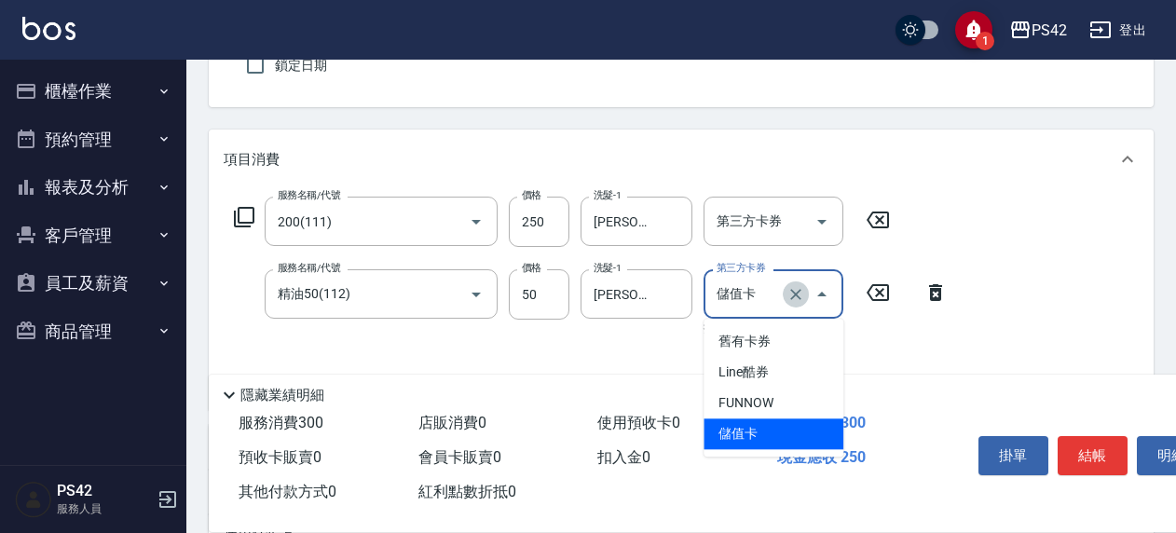
click at [798, 301] on icon "Clear" at bounding box center [796, 294] width 19 height 19
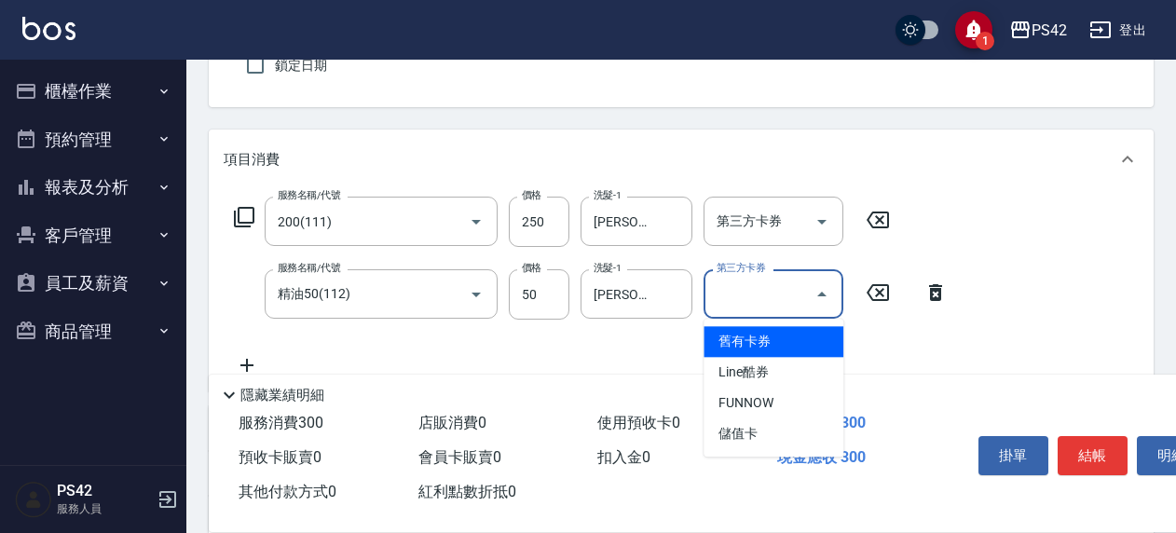
click at [1029, 278] on div "服務名稱/代號 200(111) 服務名稱/代號 價格 250 價格 洗髮-1 莊薇蓁-24 洗髮-1 第三方卡券 第三方卡券 服務名稱/代號 精油50(11…" at bounding box center [681, 290] width 945 height 202
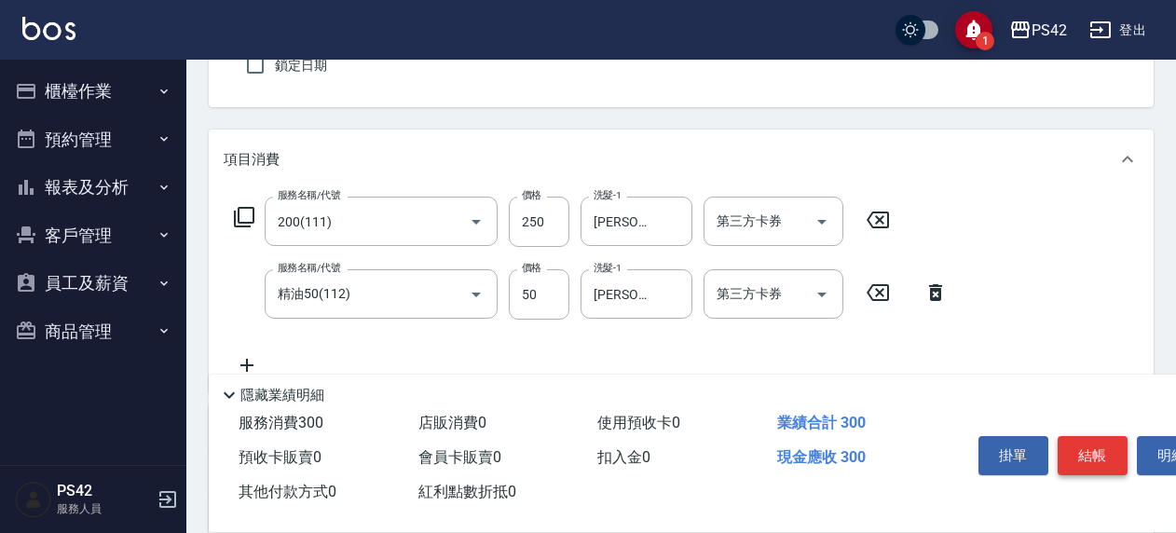
click at [1086, 451] on button "結帳" at bounding box center [1093, 455] width 70 height 39
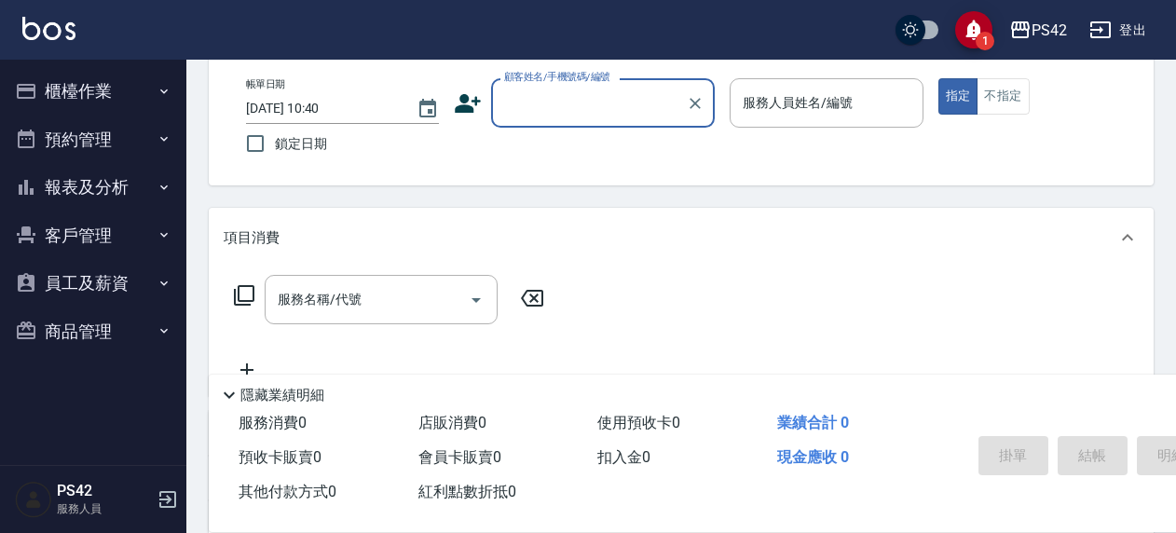
scroll to position [0, 0]
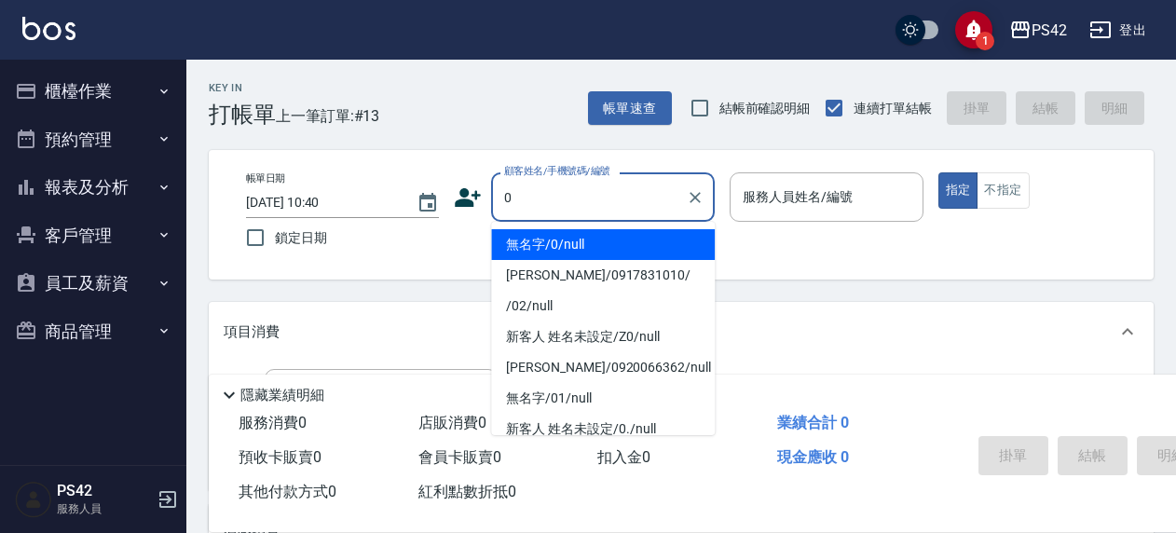
type input "無名字/0/null"
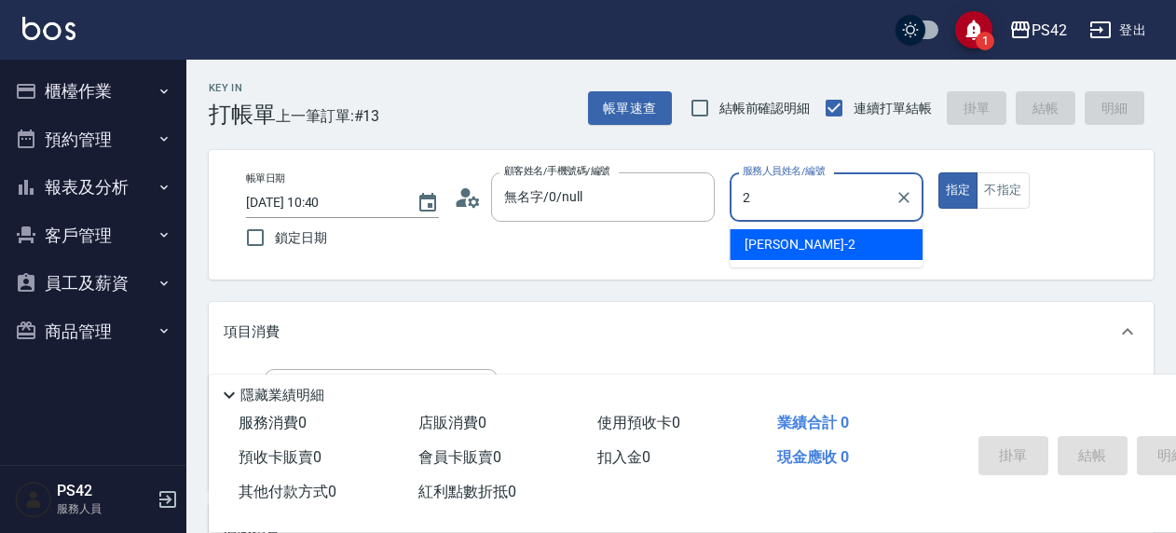
type input "陳芷涵-2"
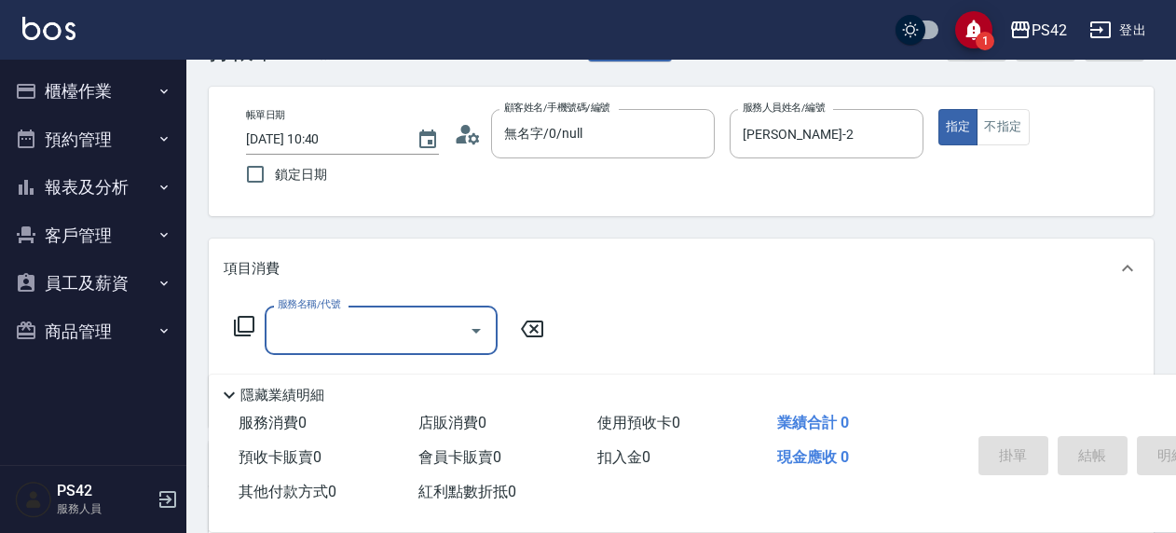
scroll to position [93, 0]
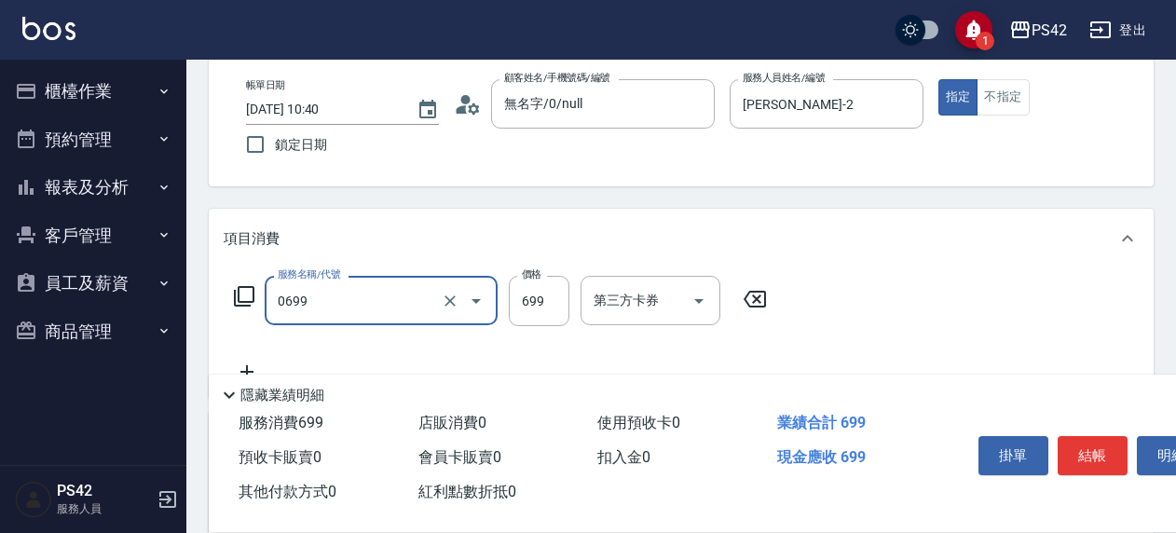
type input "精油SPA(0699)"
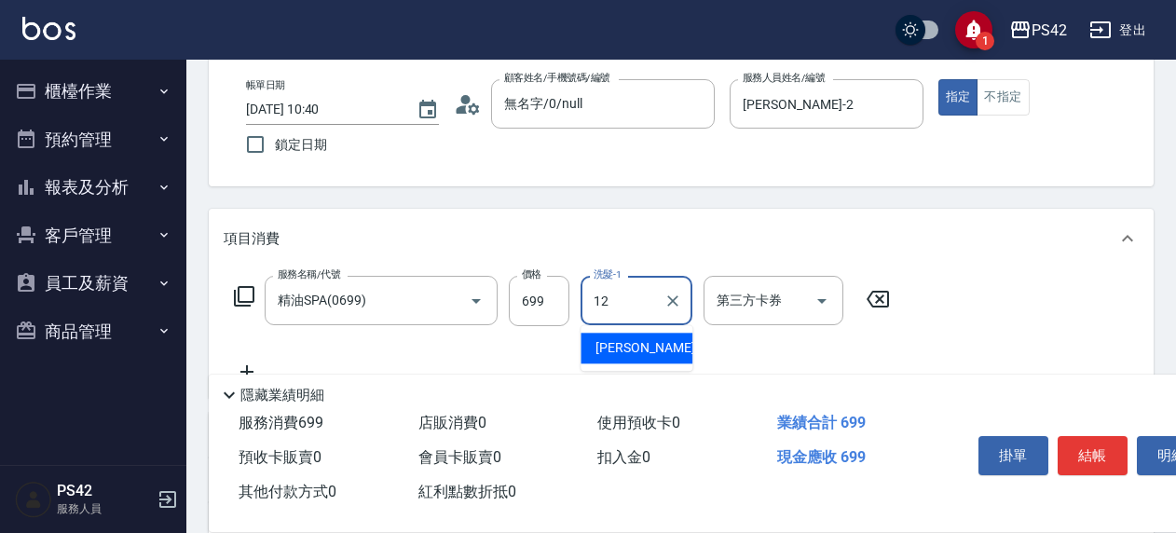
type input "林于真-12"
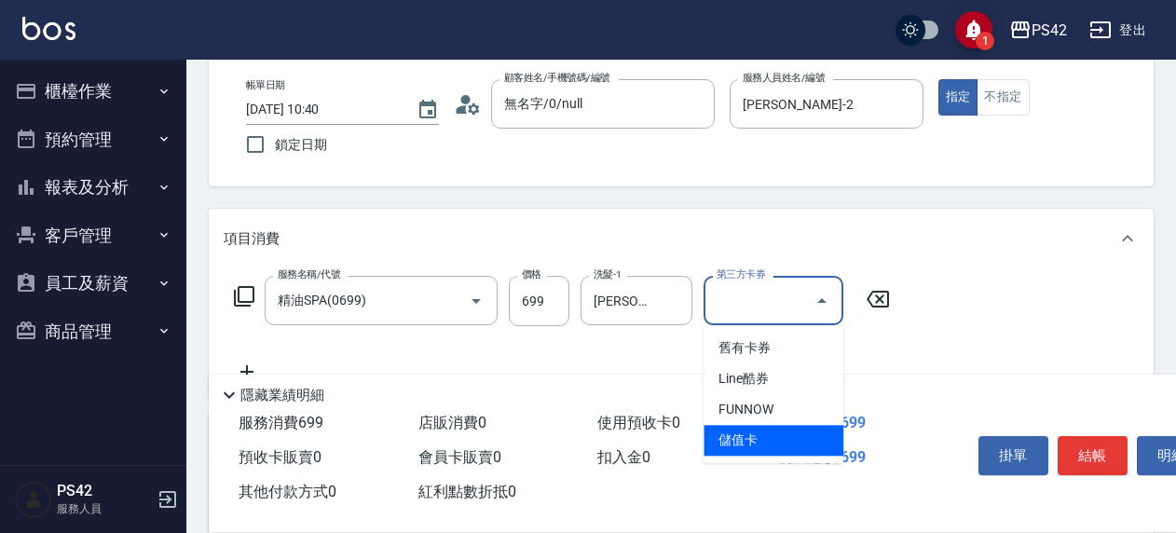
type input "儲值卡"
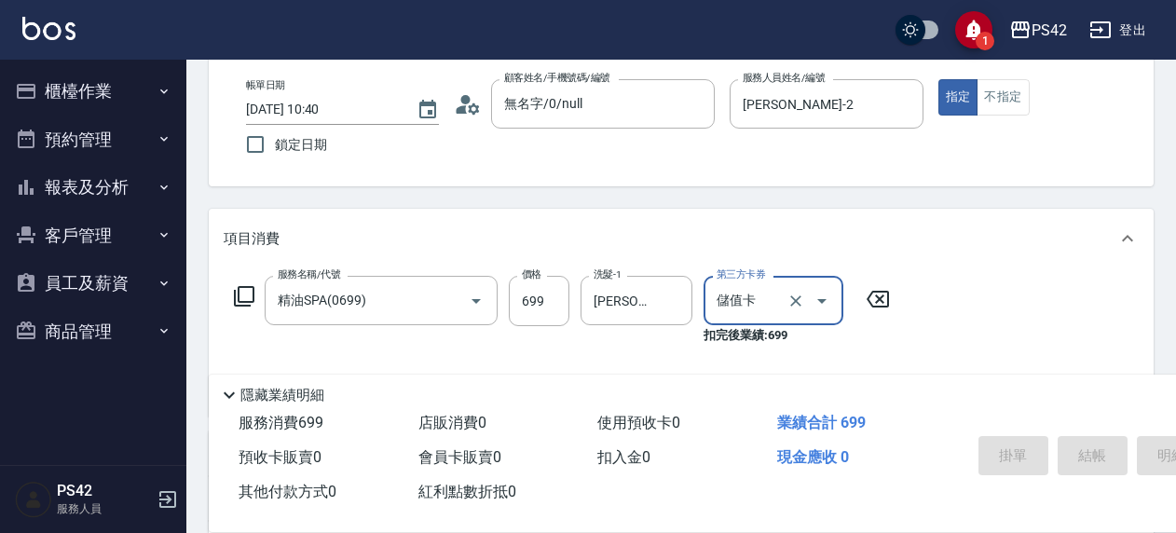
type input "2025/08/15 10:41"
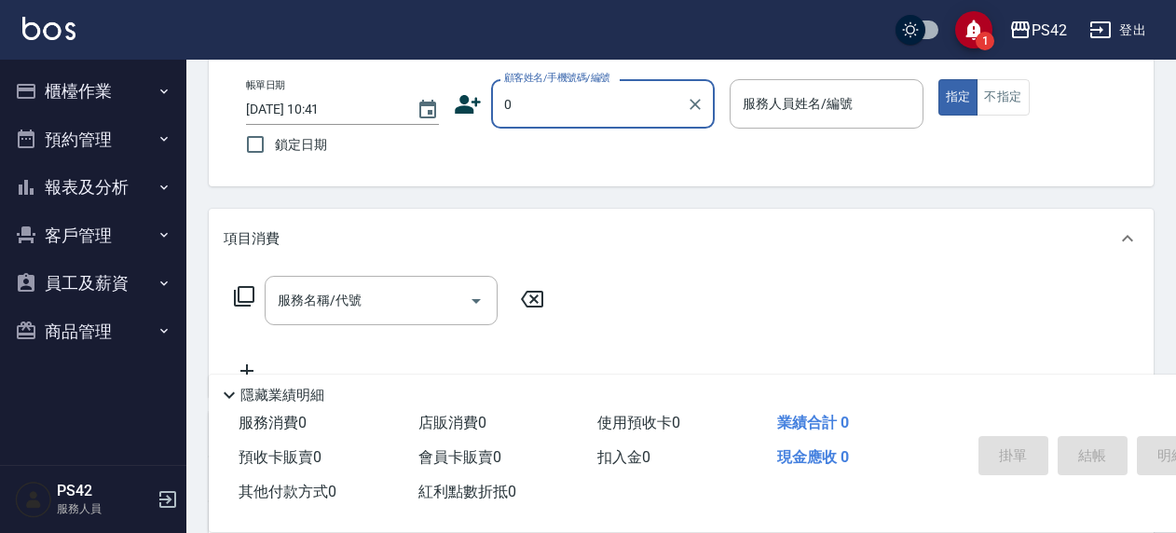
type input "無名字/0/null"
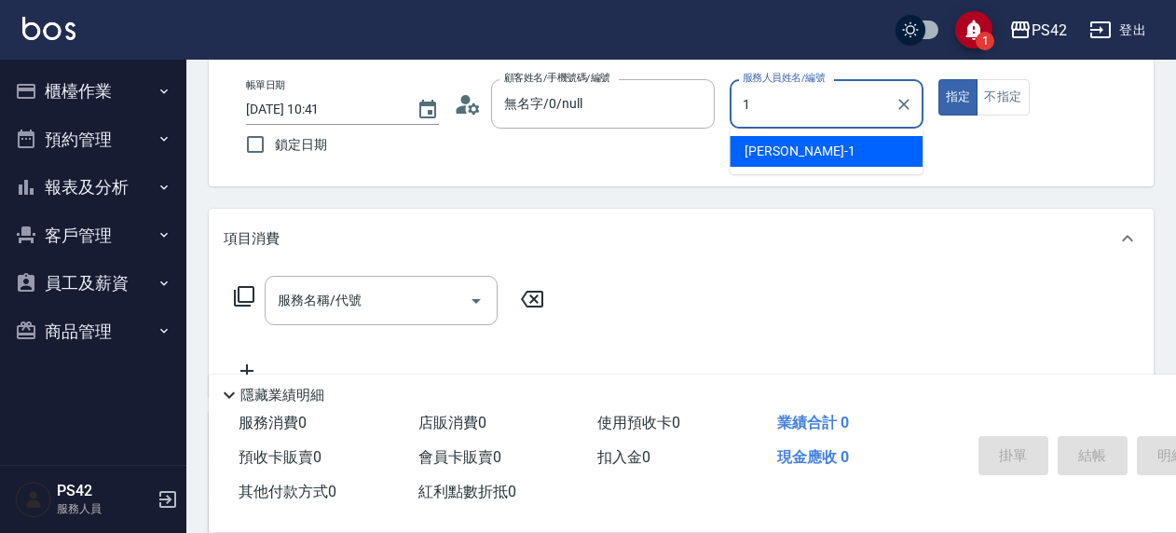
type input "楊容慈-1"
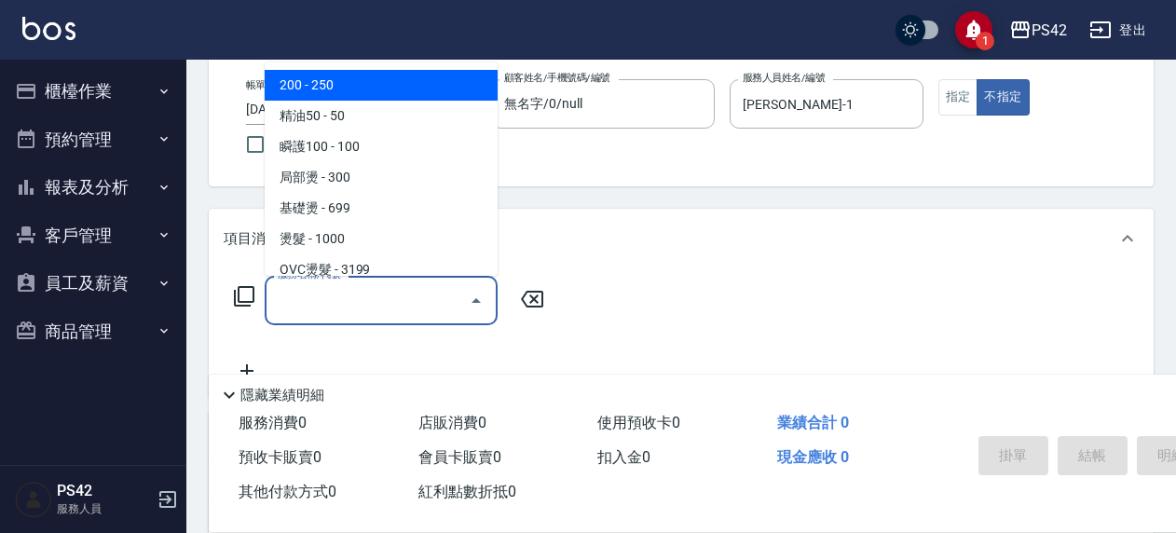
click at [337, 292] on input "服務名稱/代號" at bounding box center [367, 300] width 188 height 33
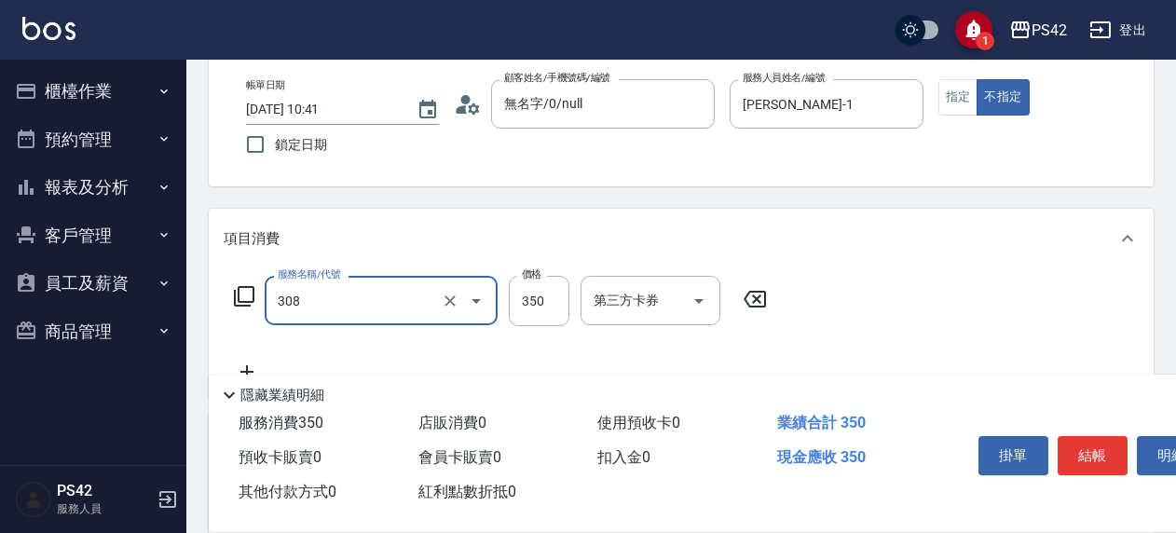
type input "洗+剪(308)"
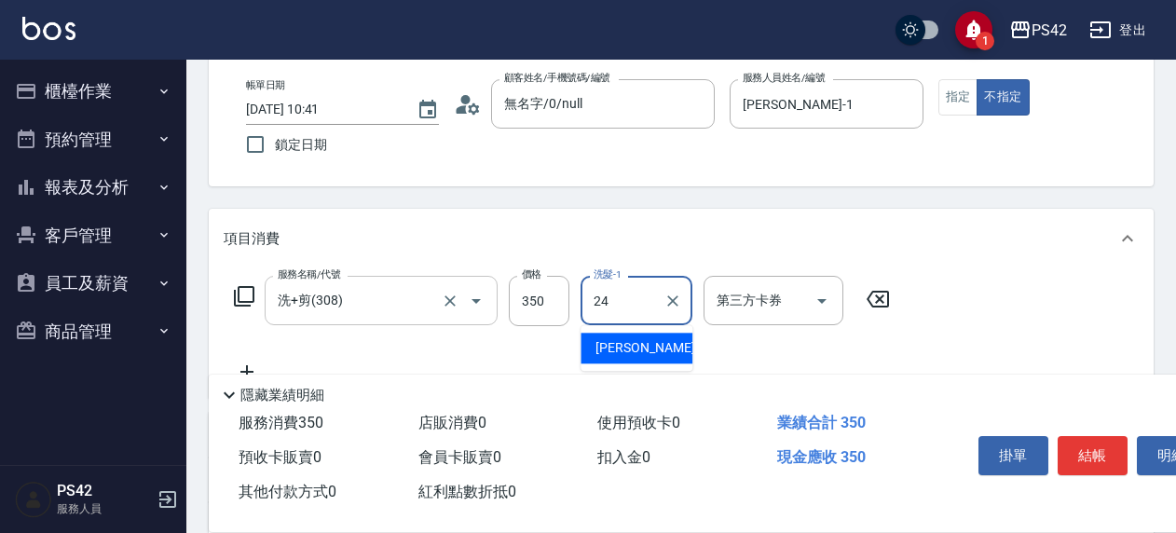
type input "莊薇蓁-24"
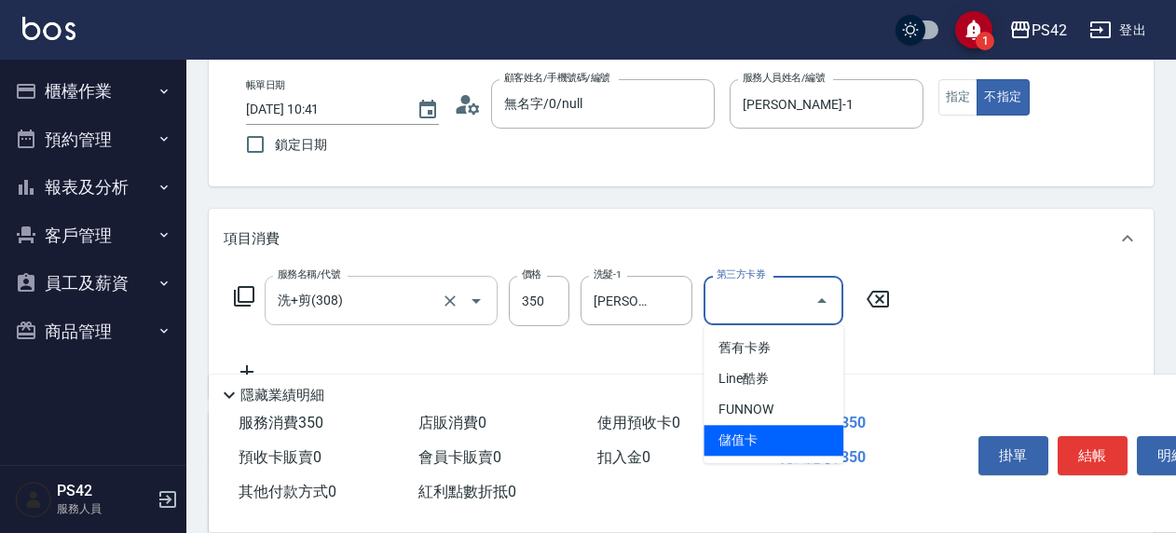
type input "儲值卡"
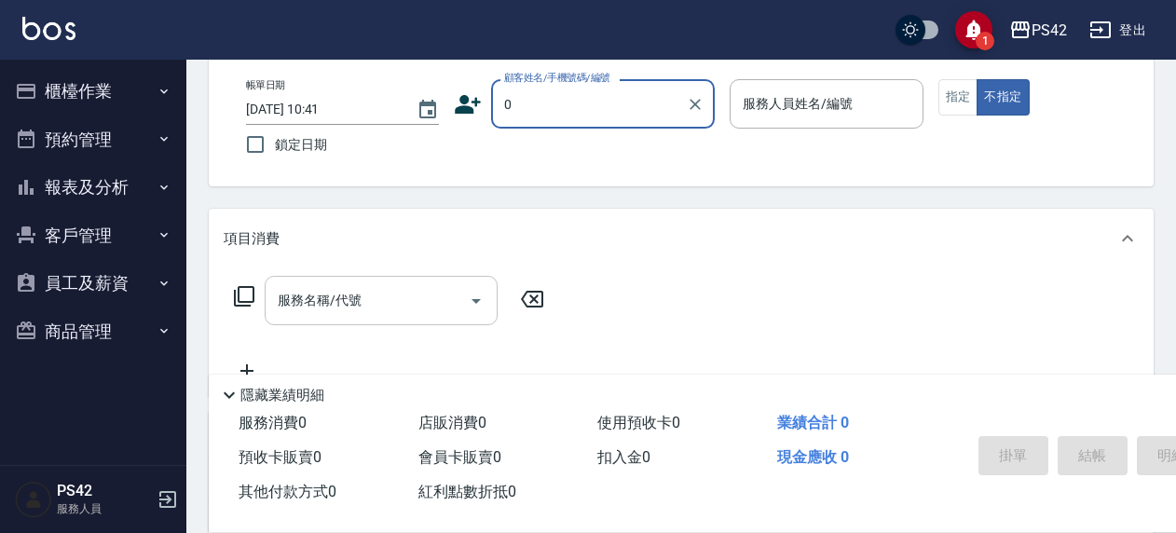
type input "無名字/0/null"
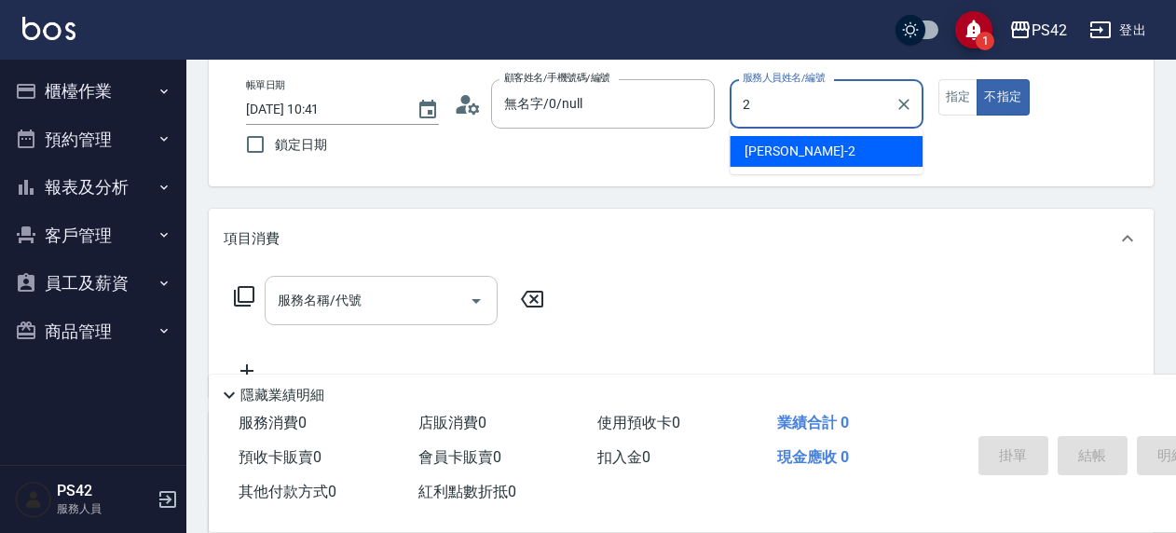
type input "陳芷涵-2"
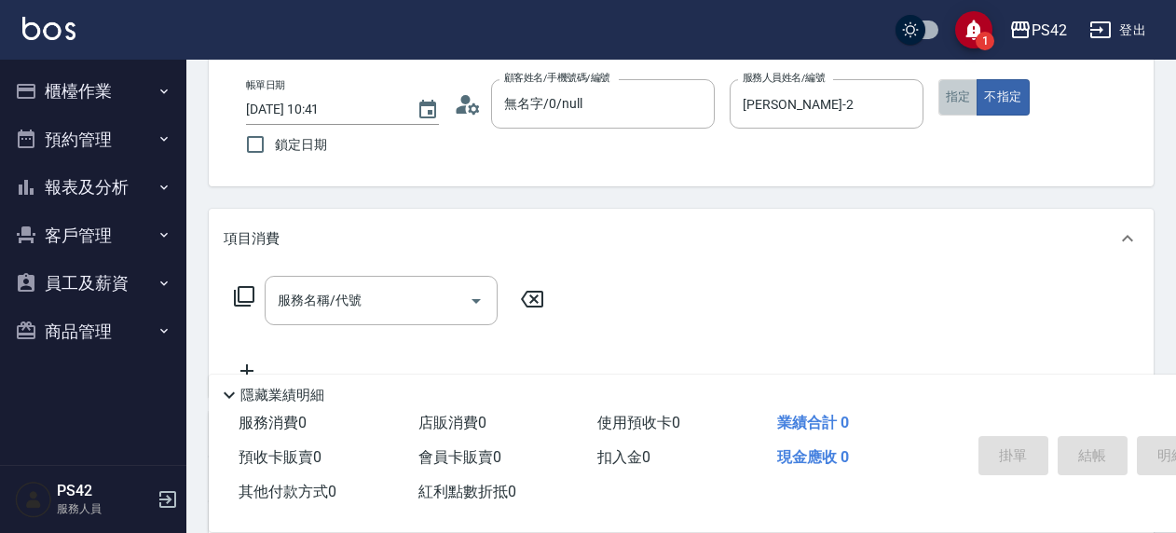
click at [961, 91] on button "指定" at bounding box center [959, 97] width 40 height 36
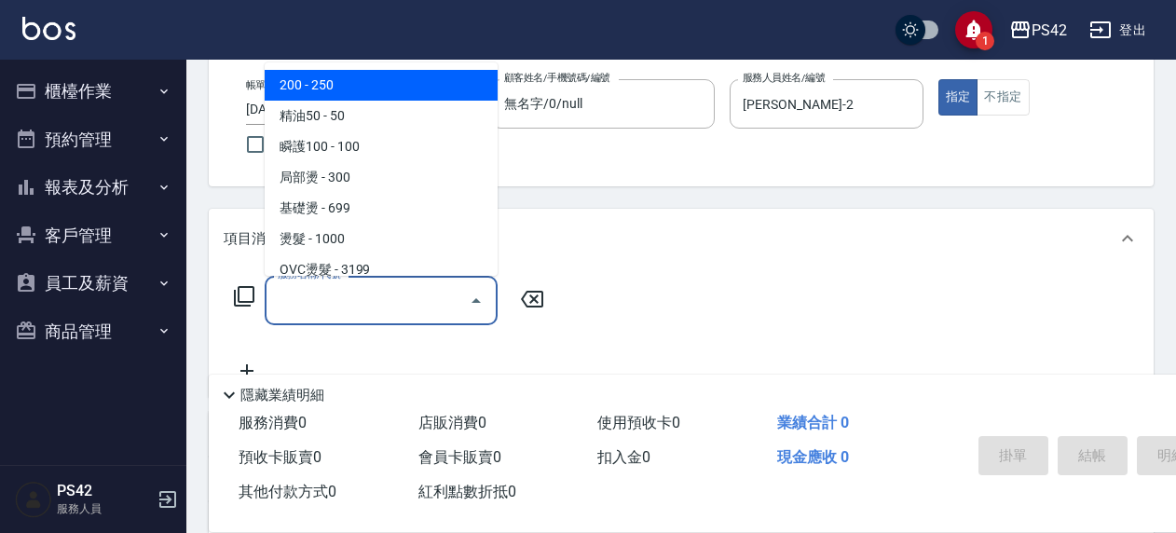
click at [393, 302] on input "服務名稱/代號" at bounding box center [367, 300] width 188 height 33
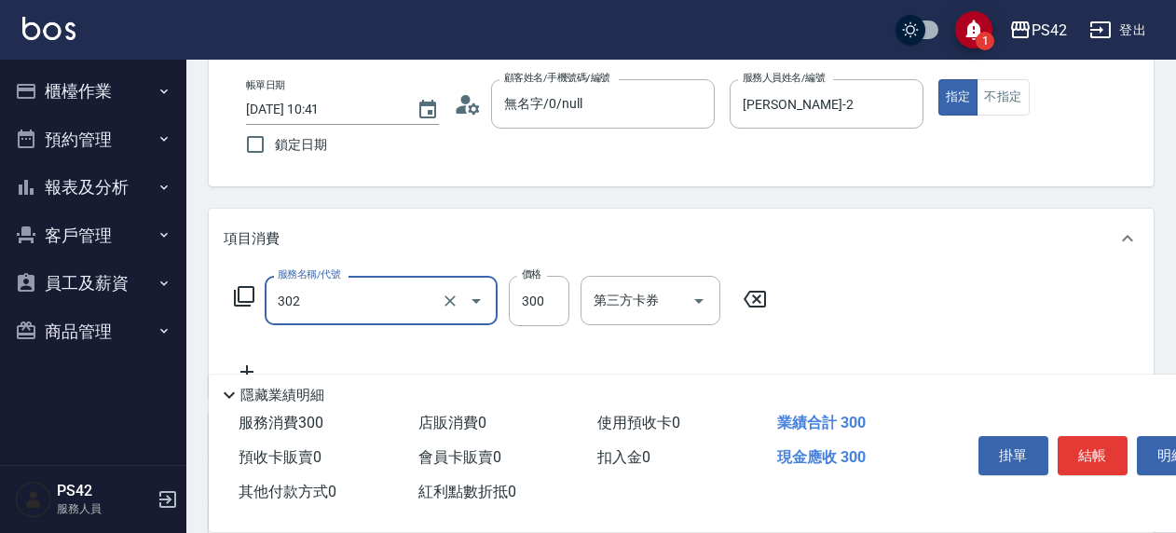
type input "剪髮(302)"
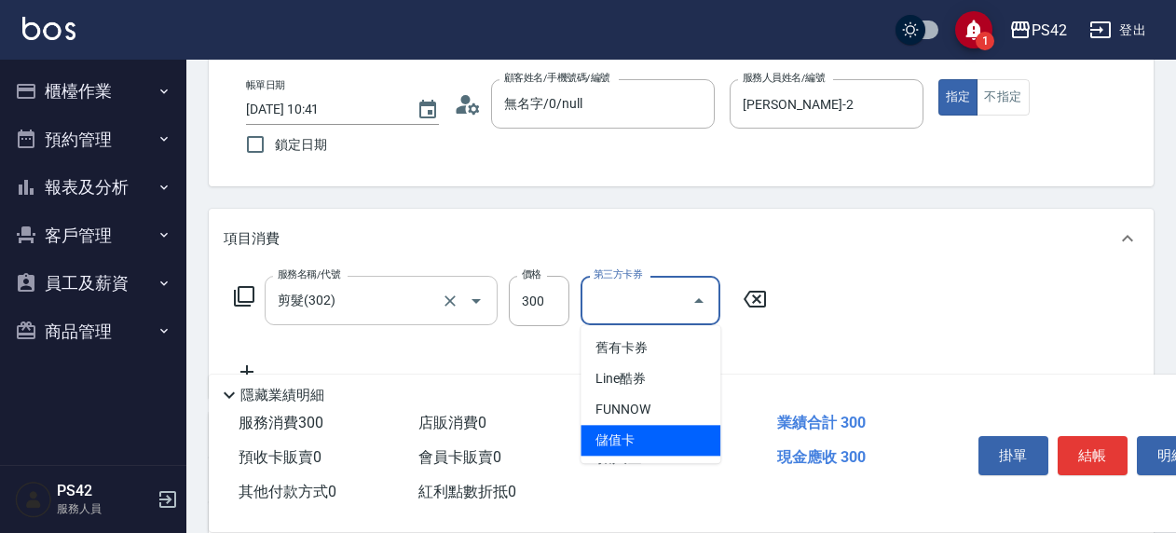
type input "儲值卡"
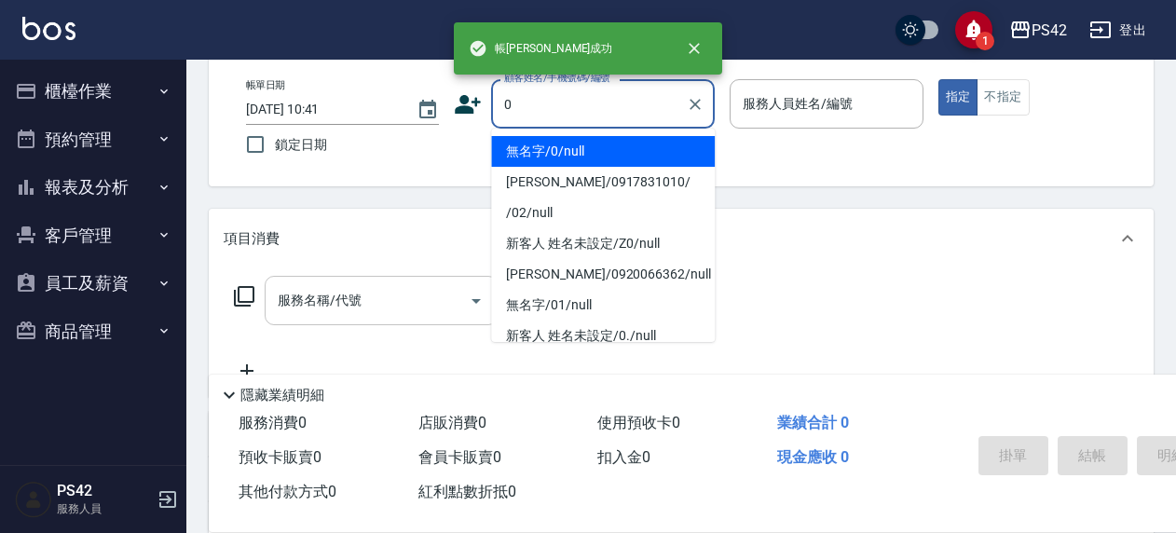
type input "無名字/0/null"
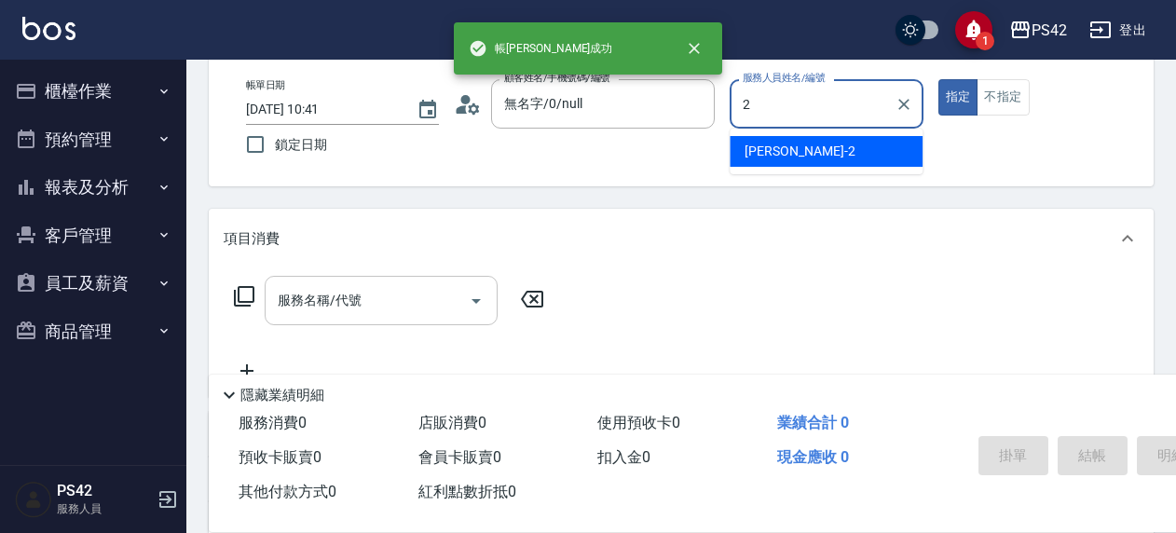
type input "陳芷涵-2"
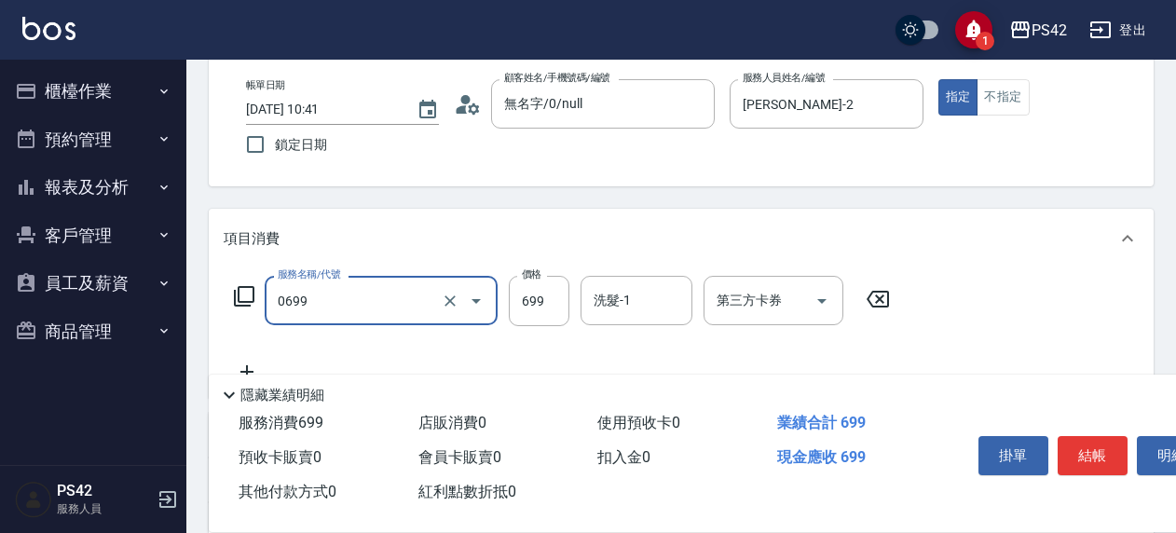
type input "精油SPA(0699)"
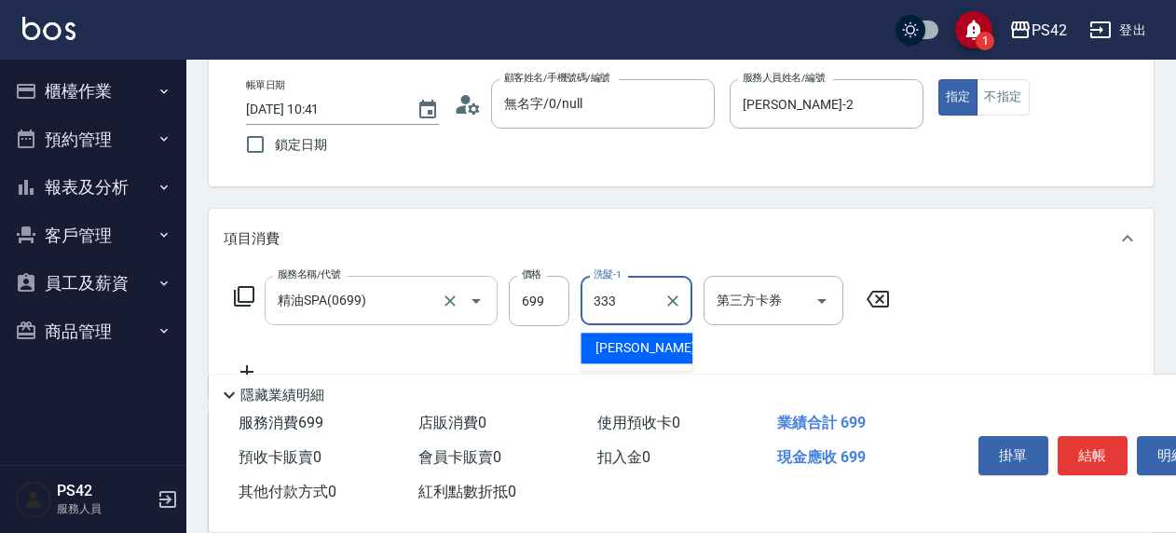
type input "333"
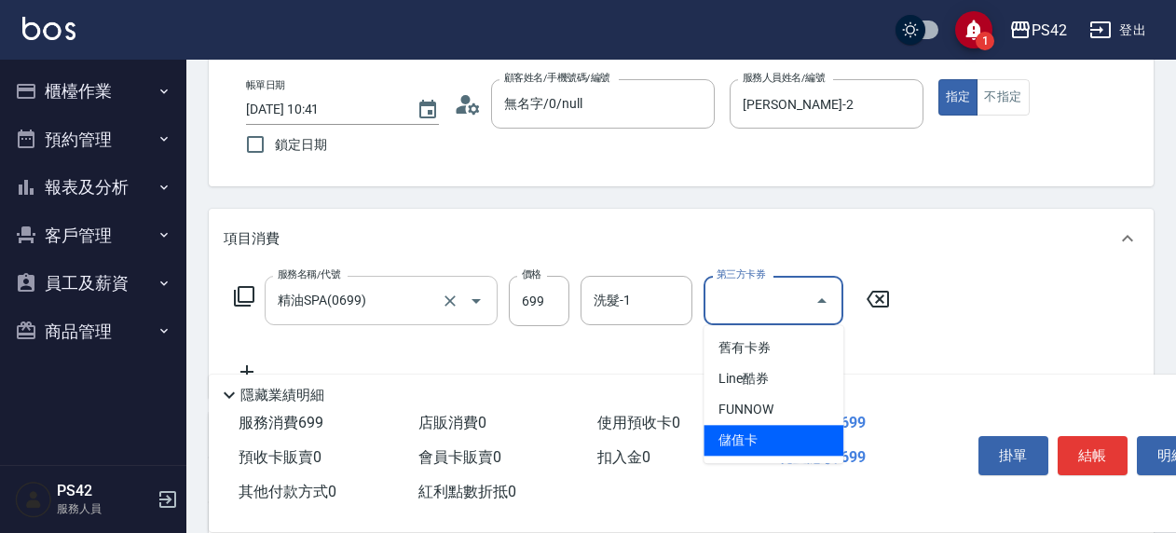
type input "儲值卡"
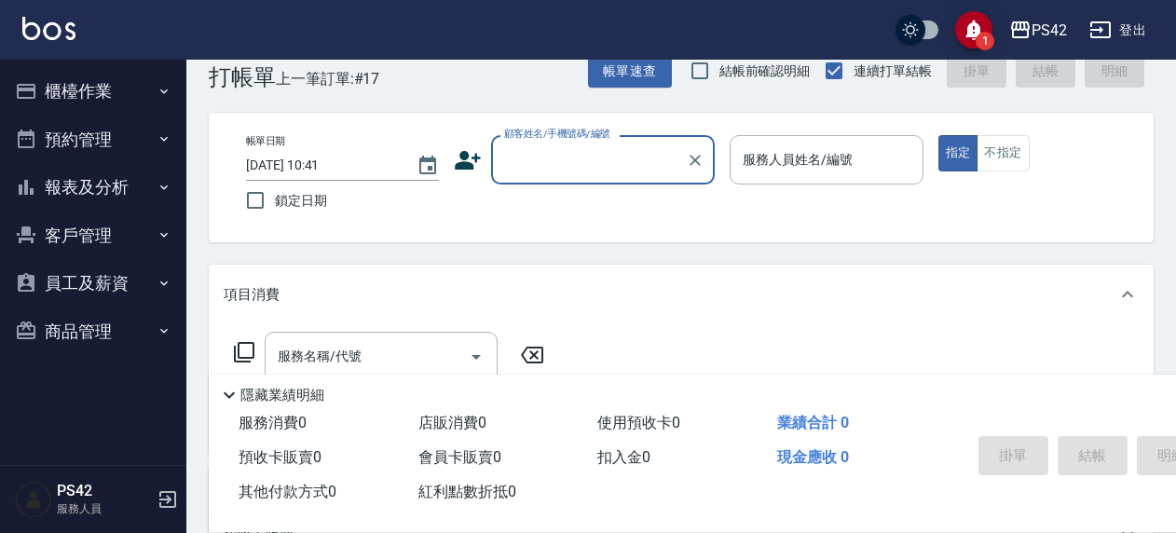
scroll to position [0, 0]
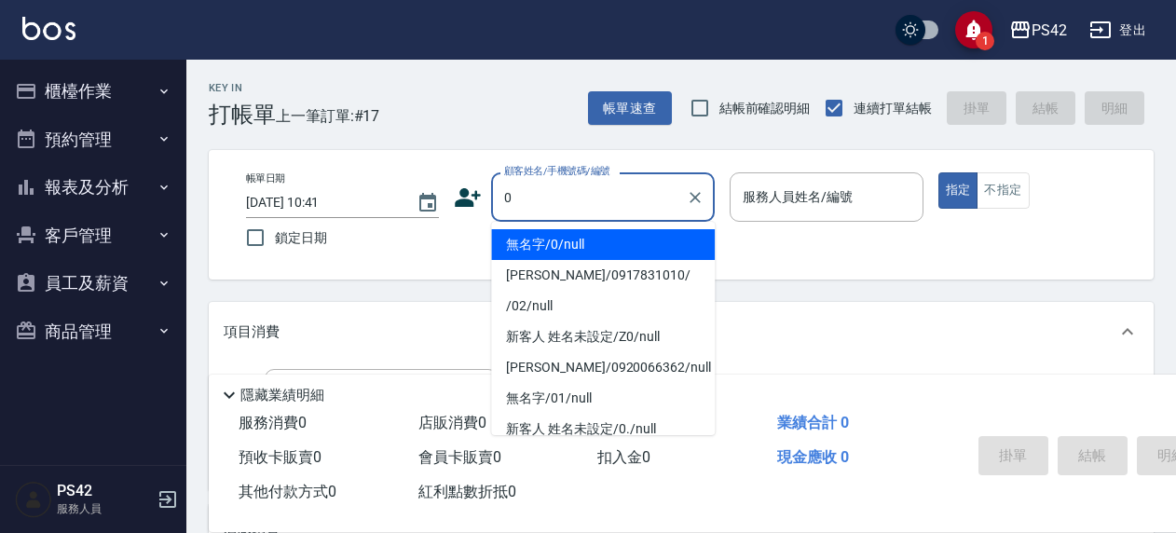
type input "無名字/0/null"
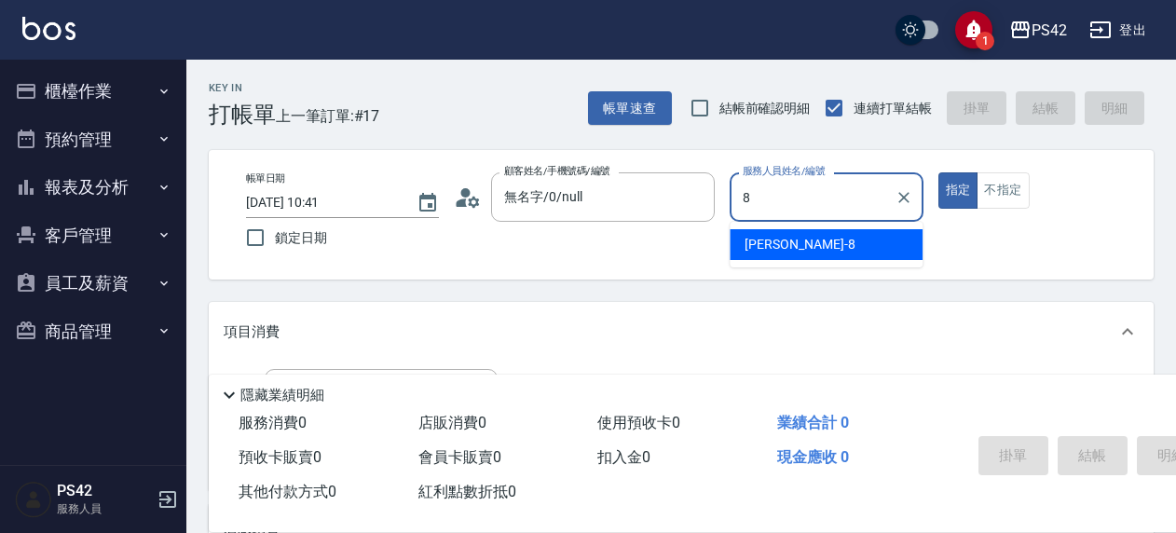
type input "張KIVI-8"
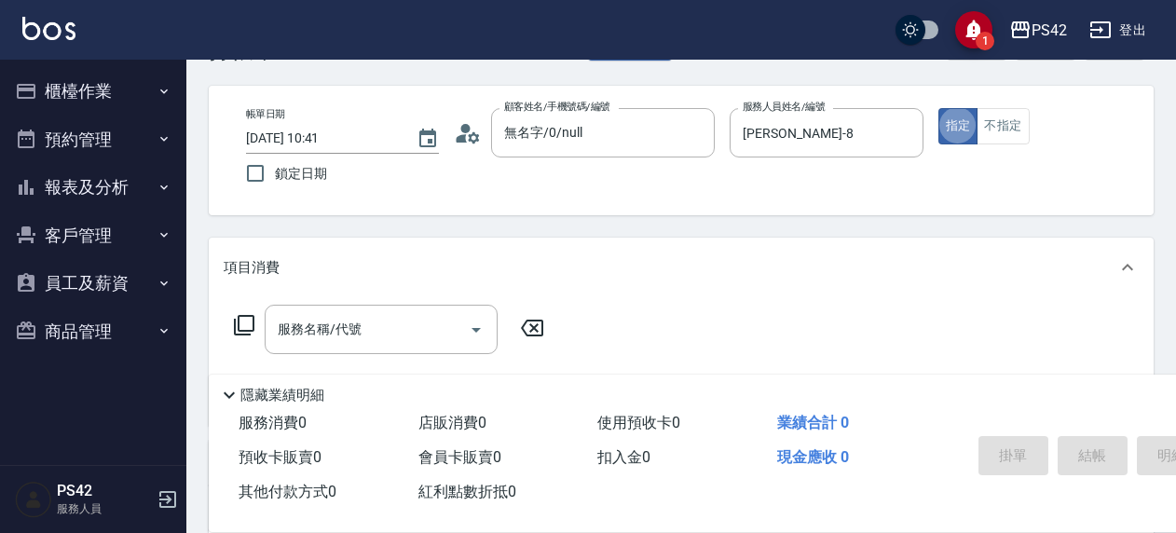
scroll to position [93, 0]
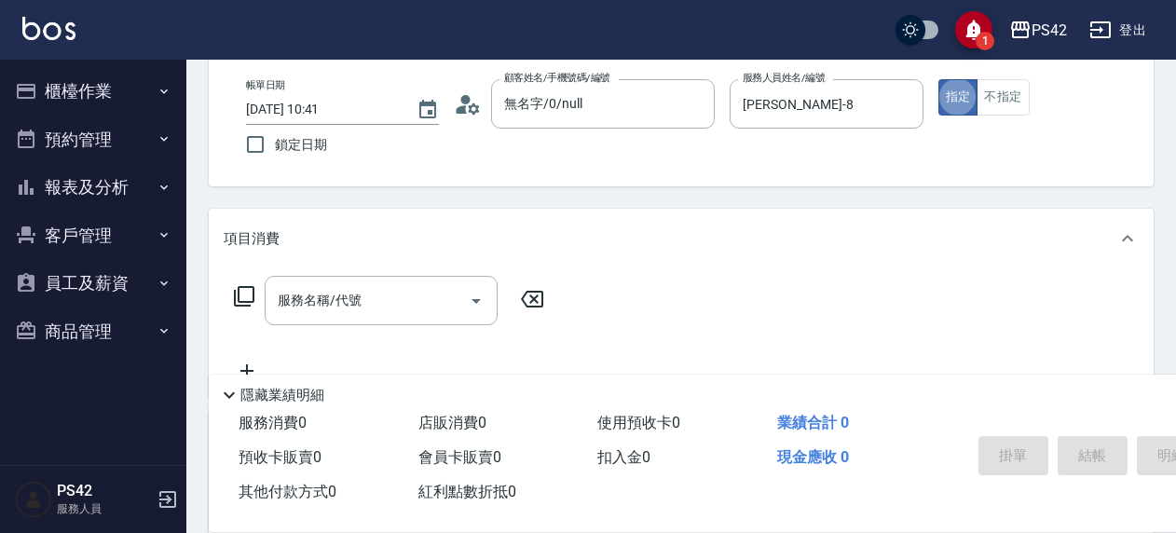
click at [373, 261] on div "項目消費" at bounding box center [681, 239] width 945 height 60
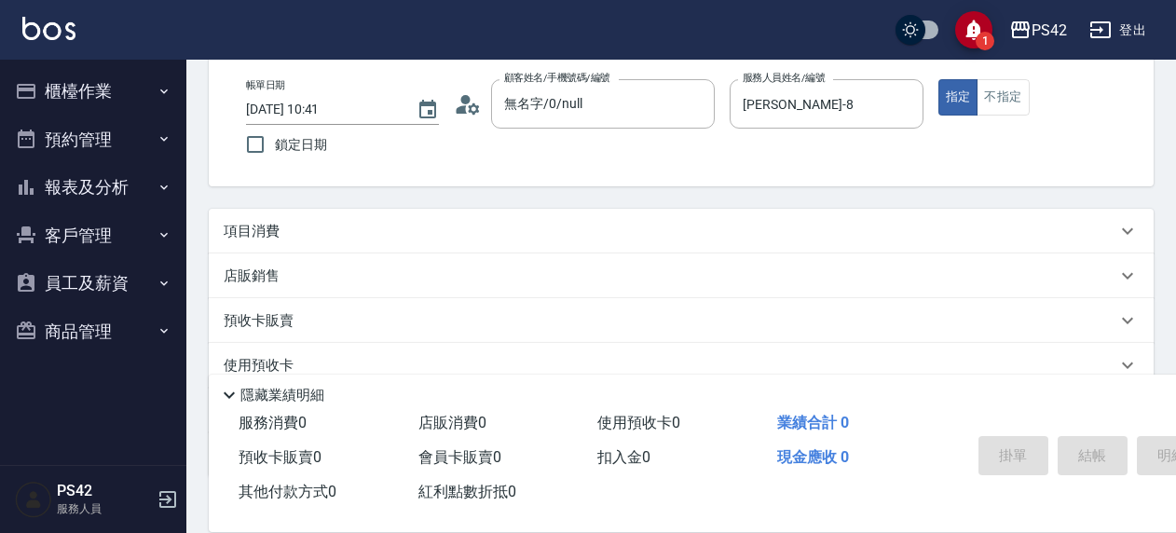
drag, startPoint x: 379, startPoint y: 216, endPoint x: 375, endPoint y: 249, distance: 33.0
click at [379, 217] on div "項目消費" at bounding box center [681, 231] width 945 height 45
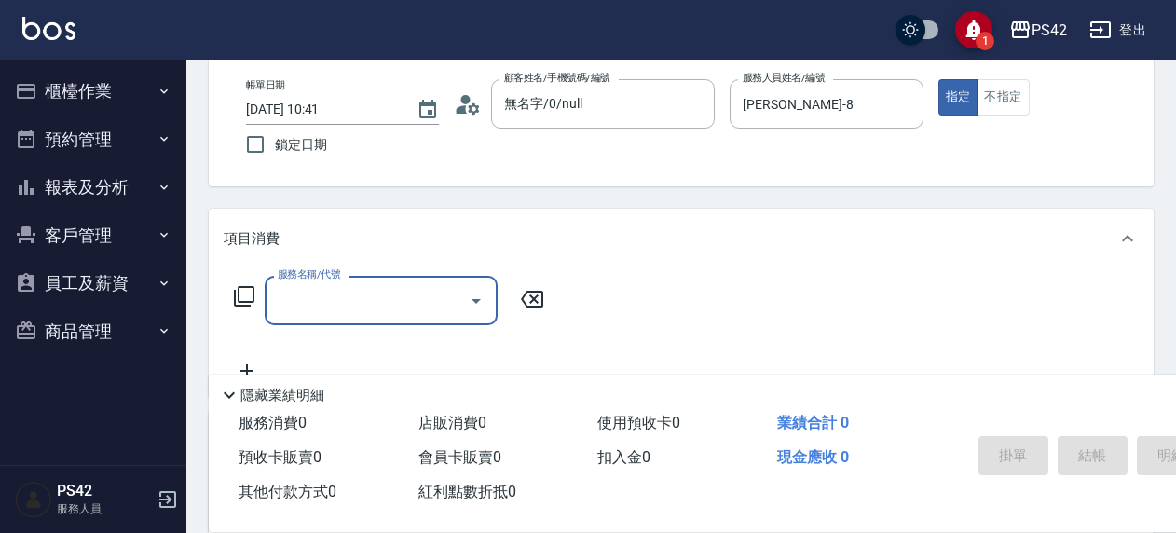
scroll to position [0, 0]
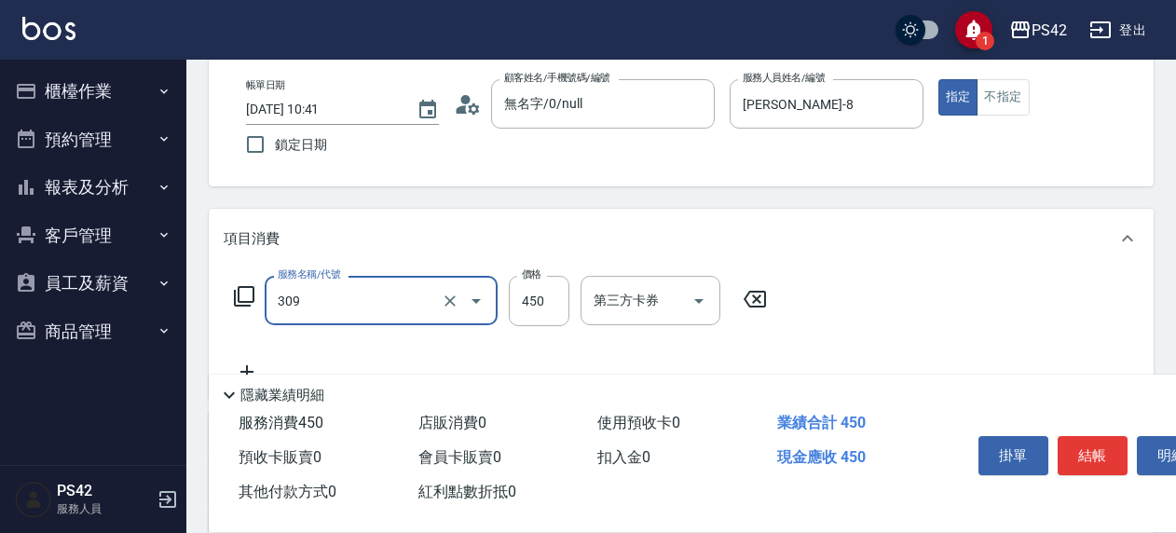
type input "洗+剪(309)"
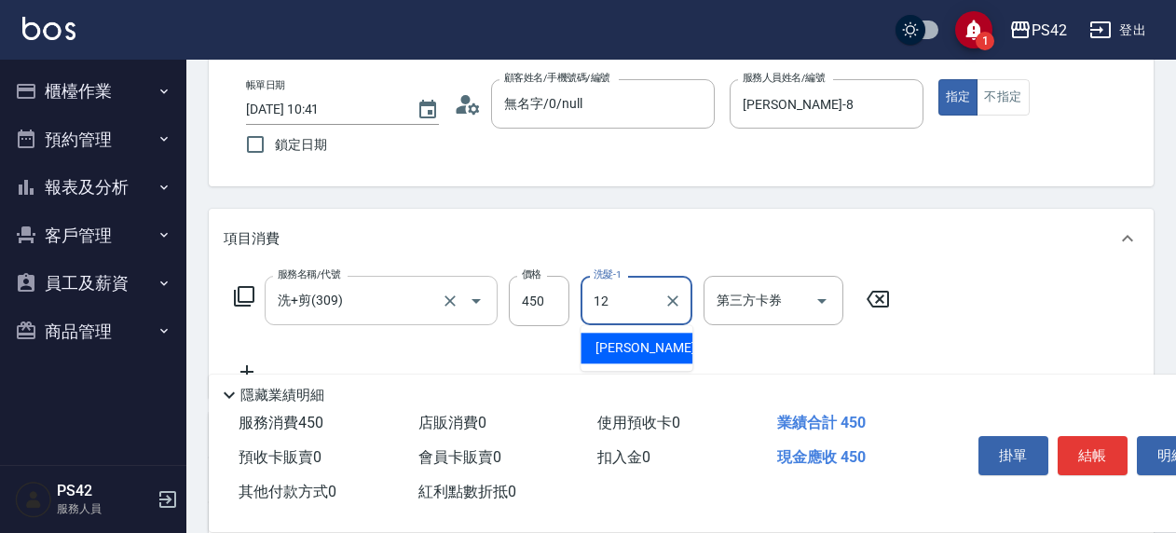
type input "林于真-12"
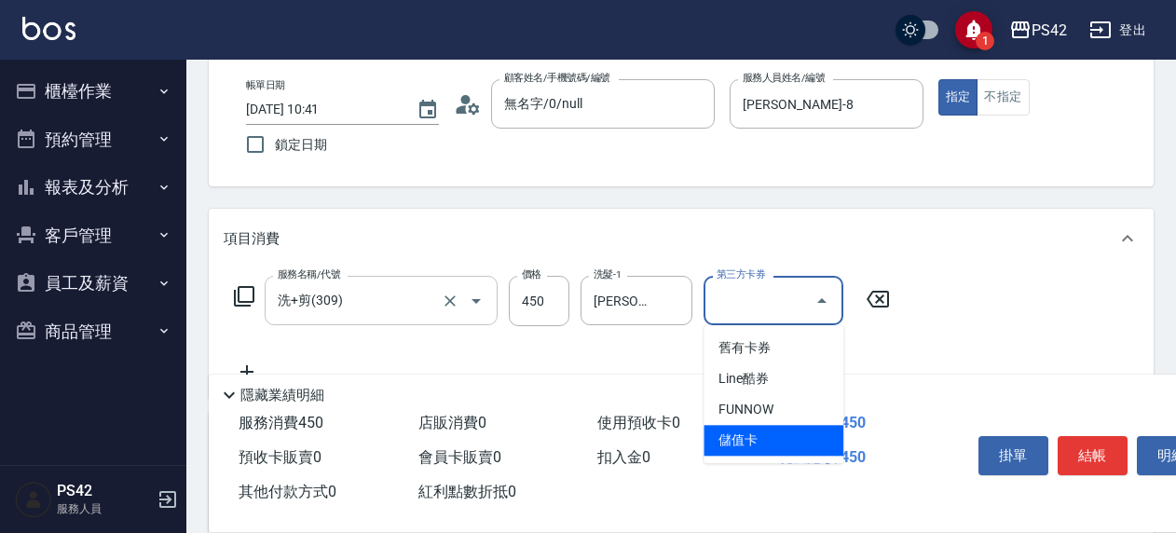
type input "儲值卡"
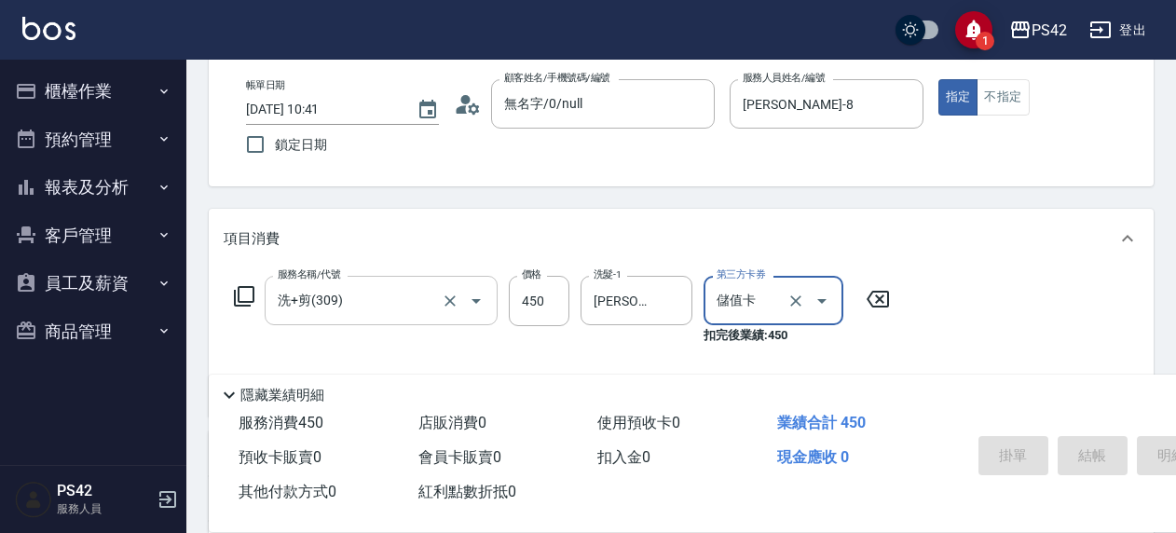
type input "2025/08/15 10:42"
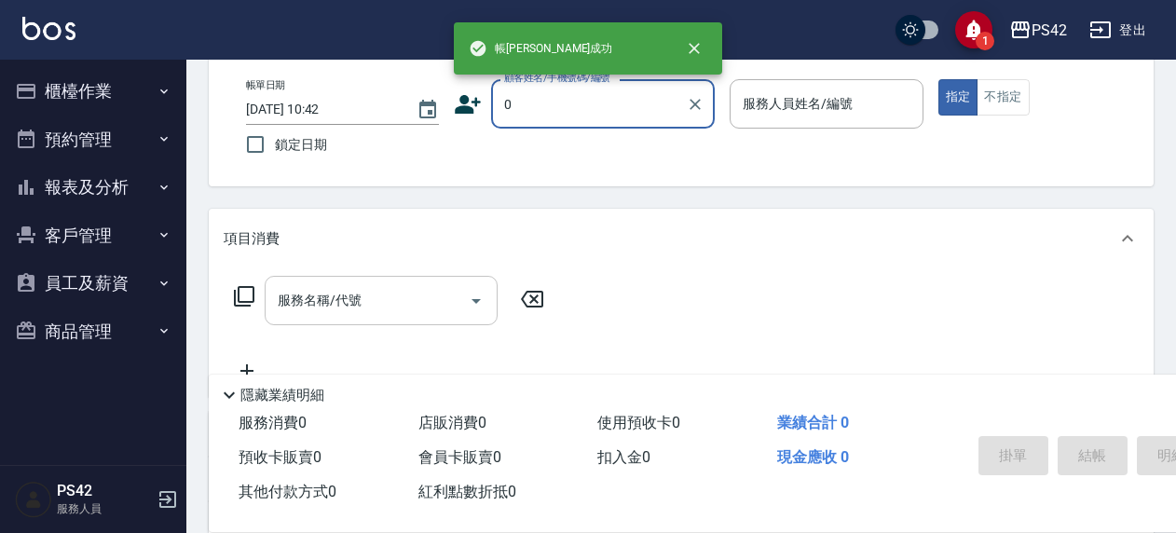
type input "無名字/0/null"
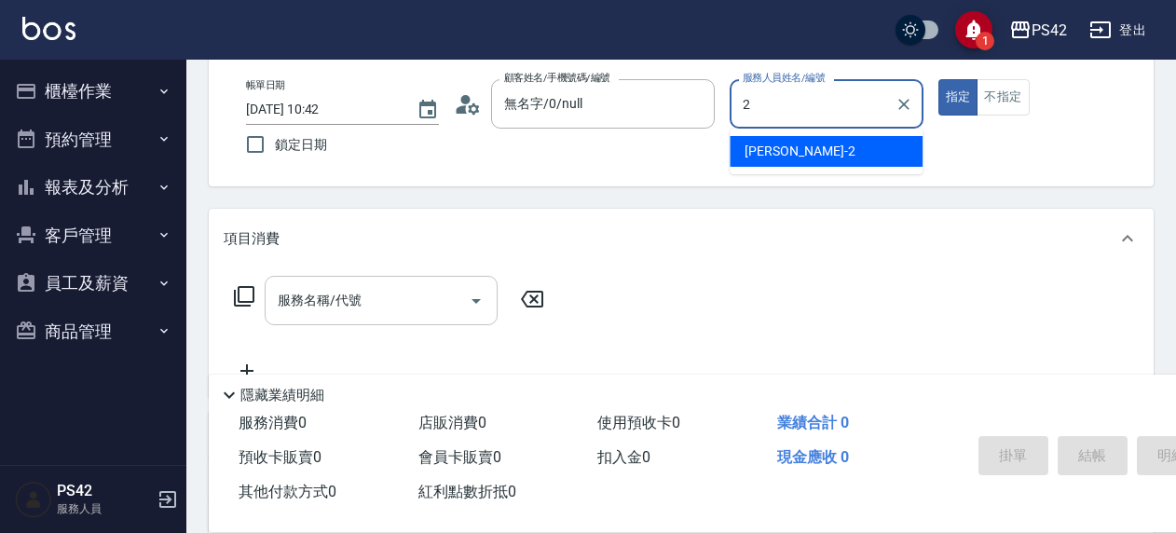
type input "陳芷涵-2"
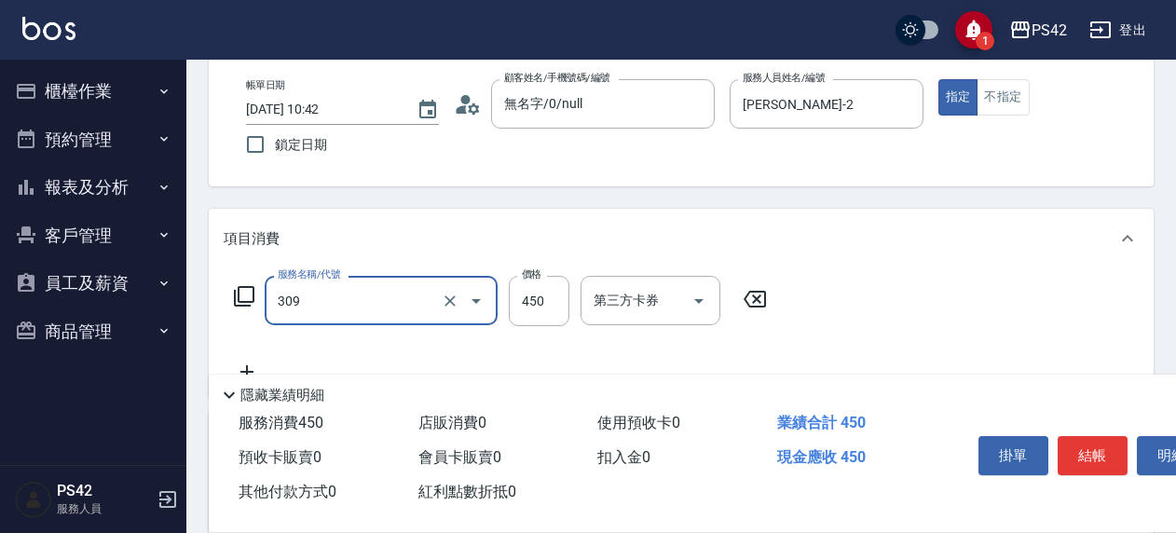
type input "洗+剪(309)"
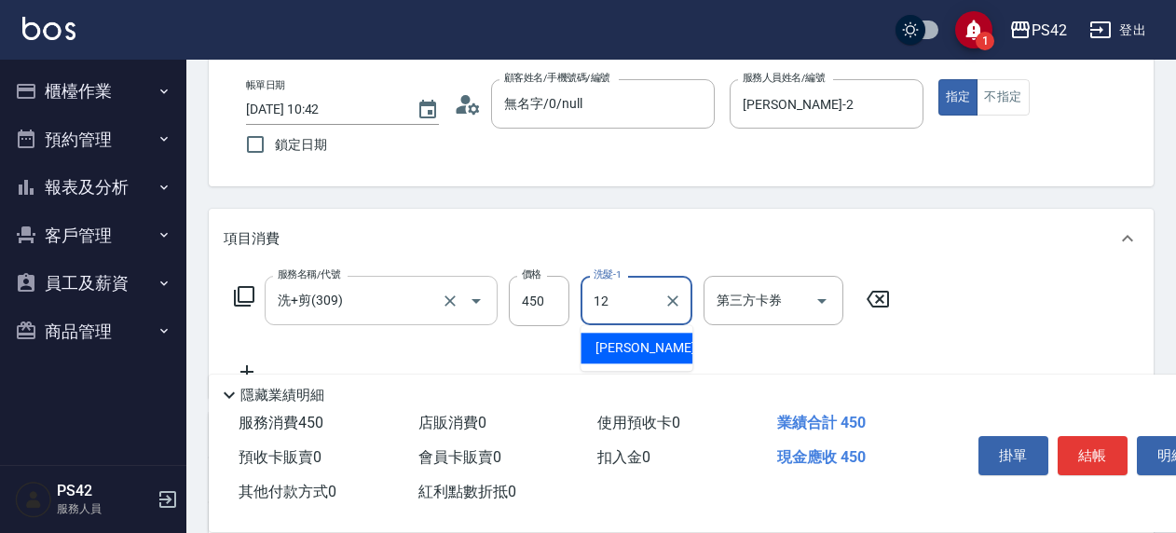
type input "林于真-12"
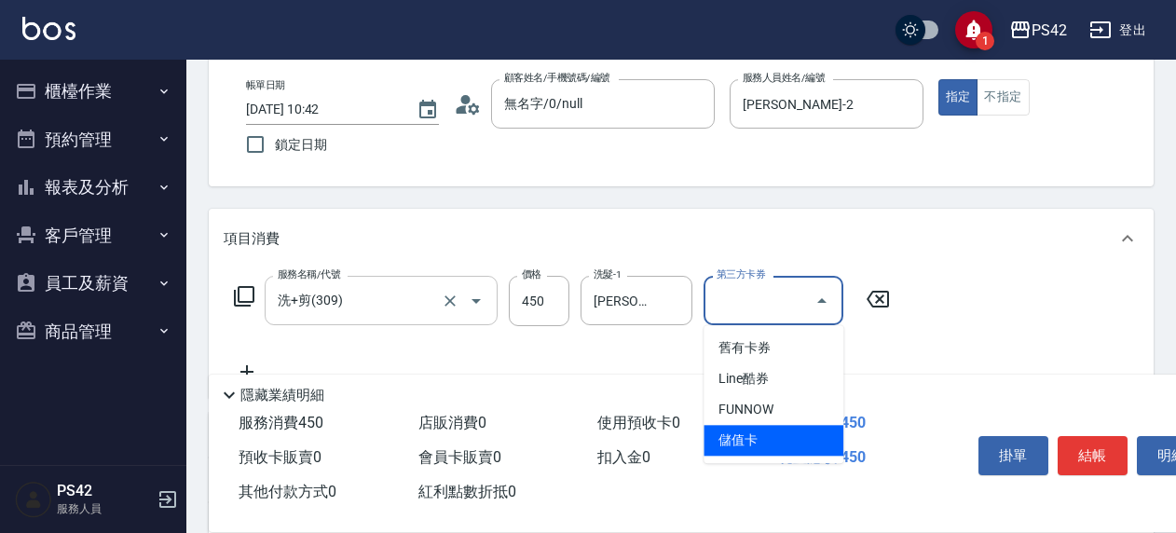
type input "儲值卡"
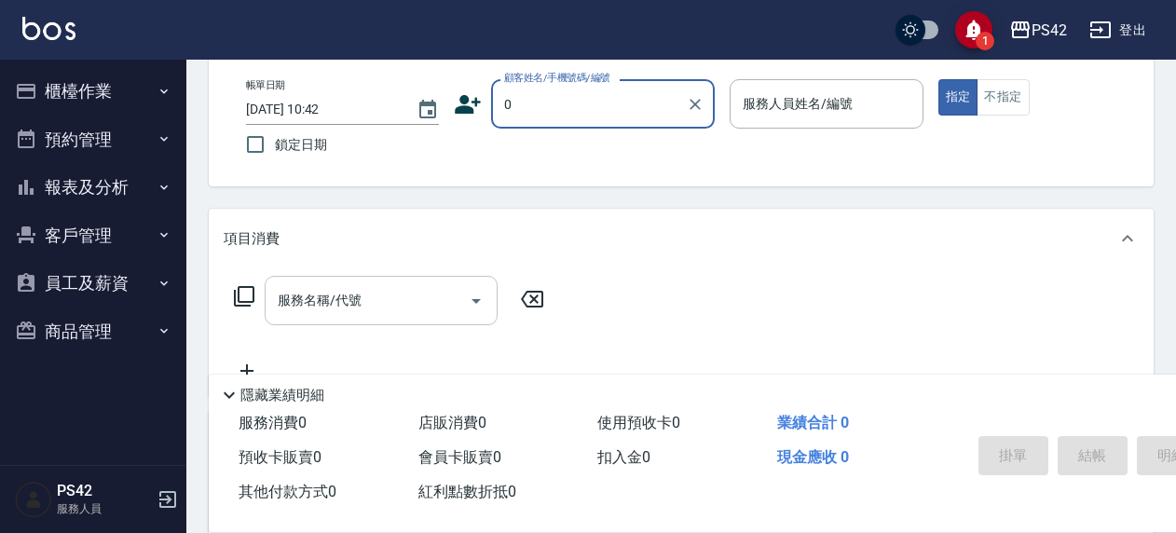
type input "無名字/0/null"
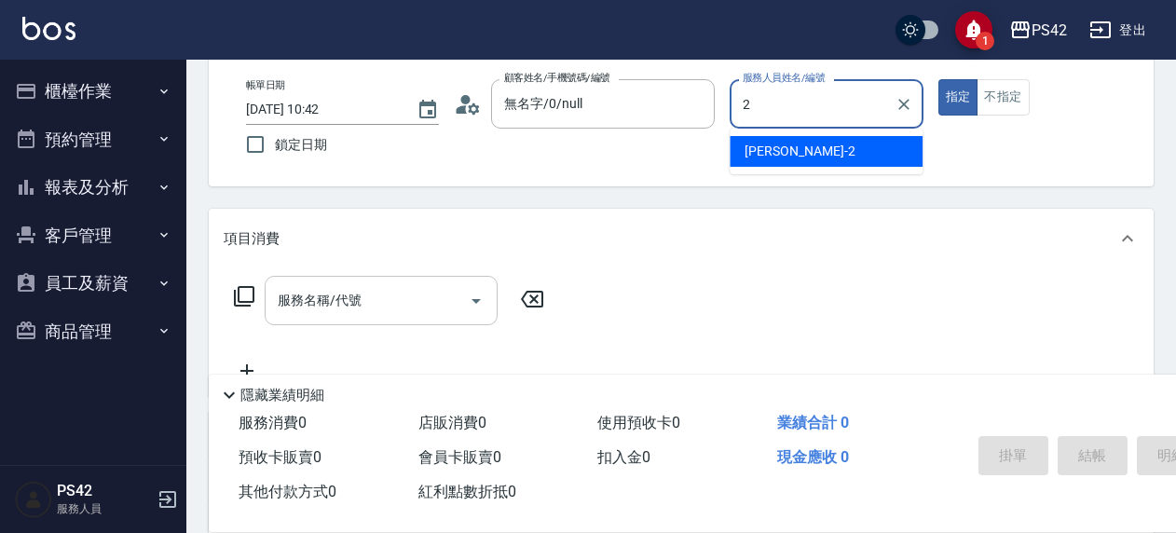
type input "陳芷涵-2"
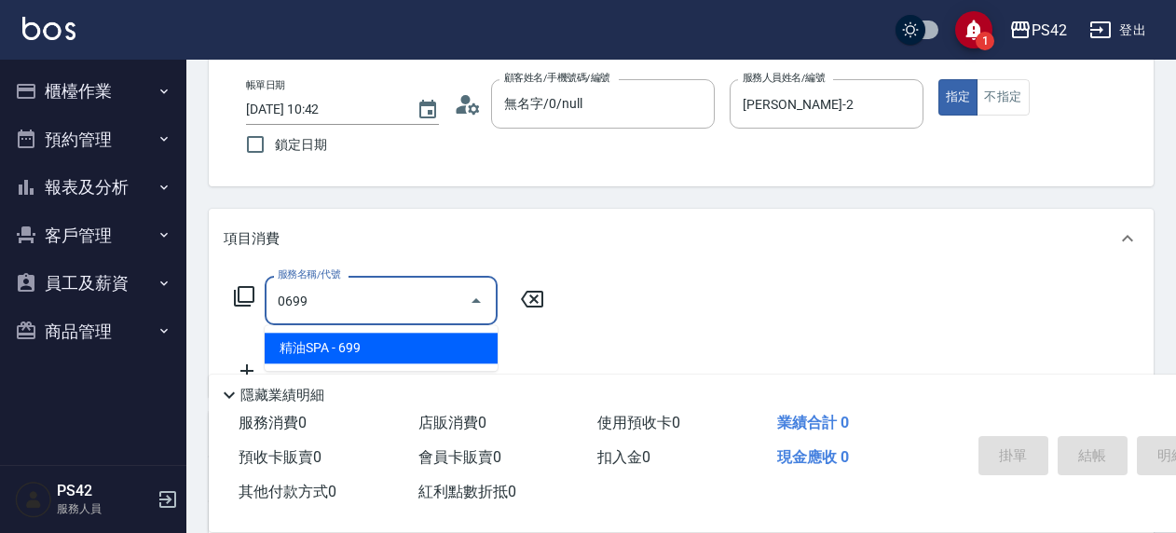
type input "精油SPA(0699)"
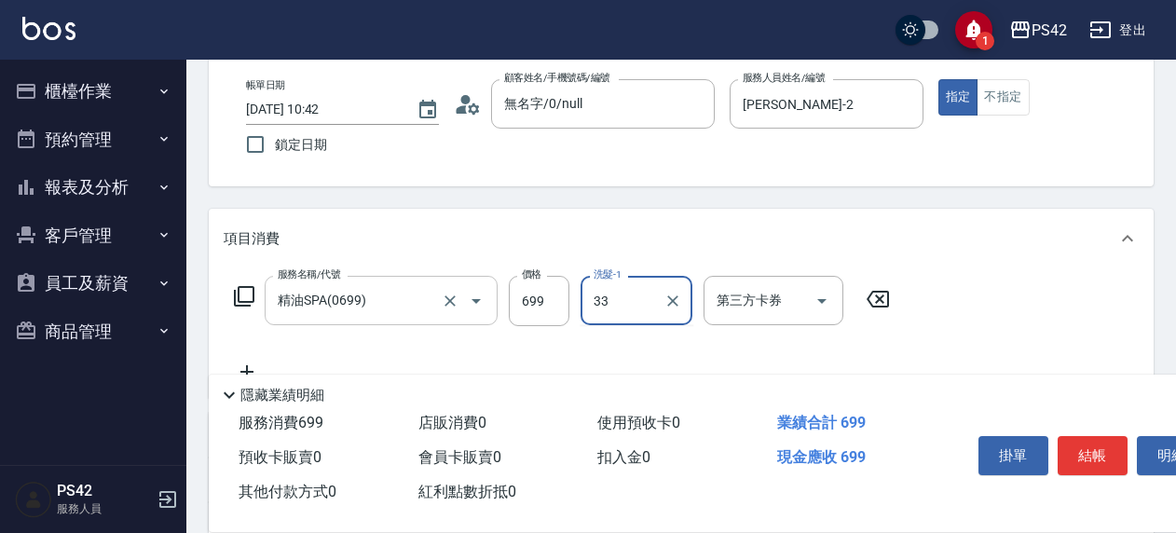
type input "陳盈嵐-33"
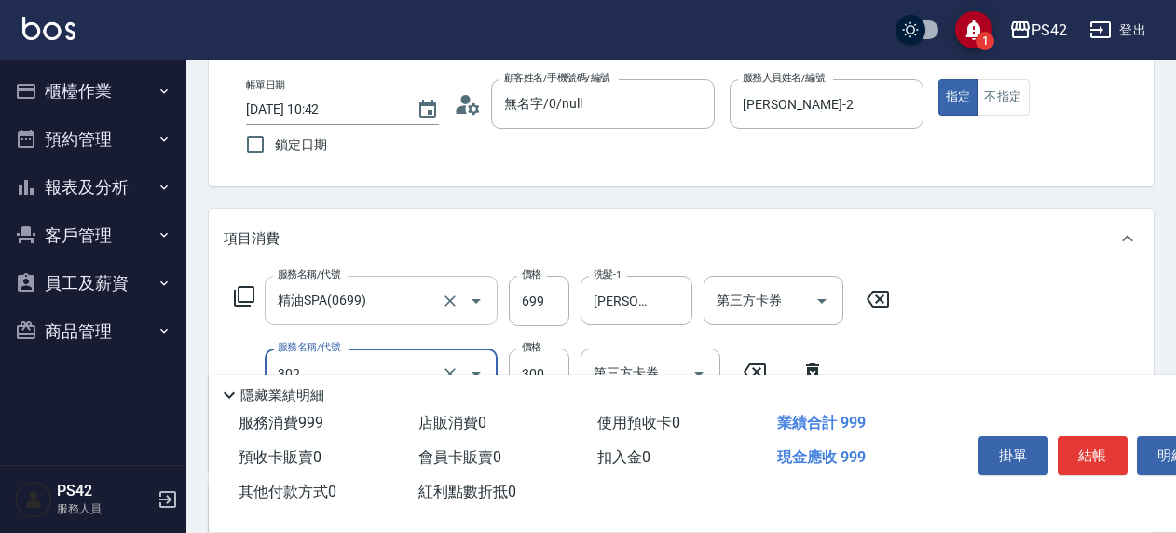
type input "剪髮(302)"
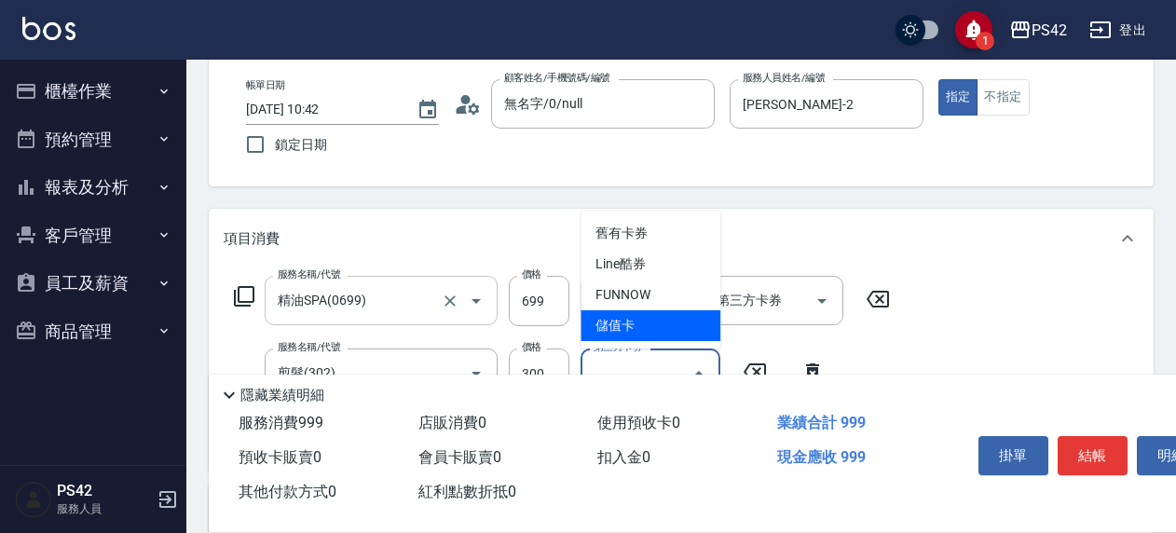
type input "儲值卡"
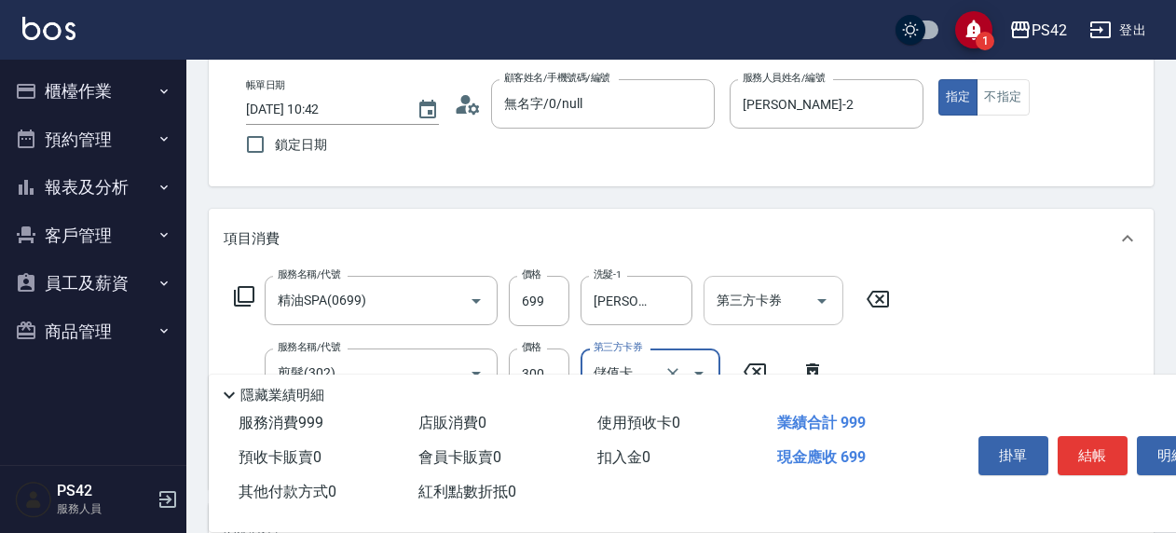
click at [816, 296] on icon "Open" at bounding box center [822, 301] width 22 height 22
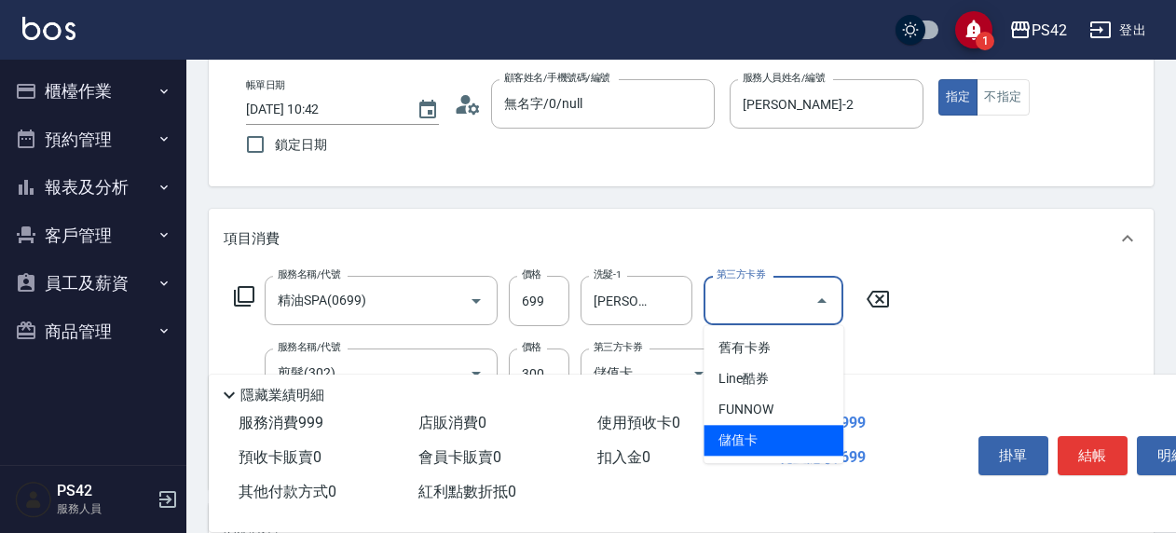
click at [731, 437] on span "儲值卡" at bounding box center [774, 440] width 140 height 31
type input "儲值卡"
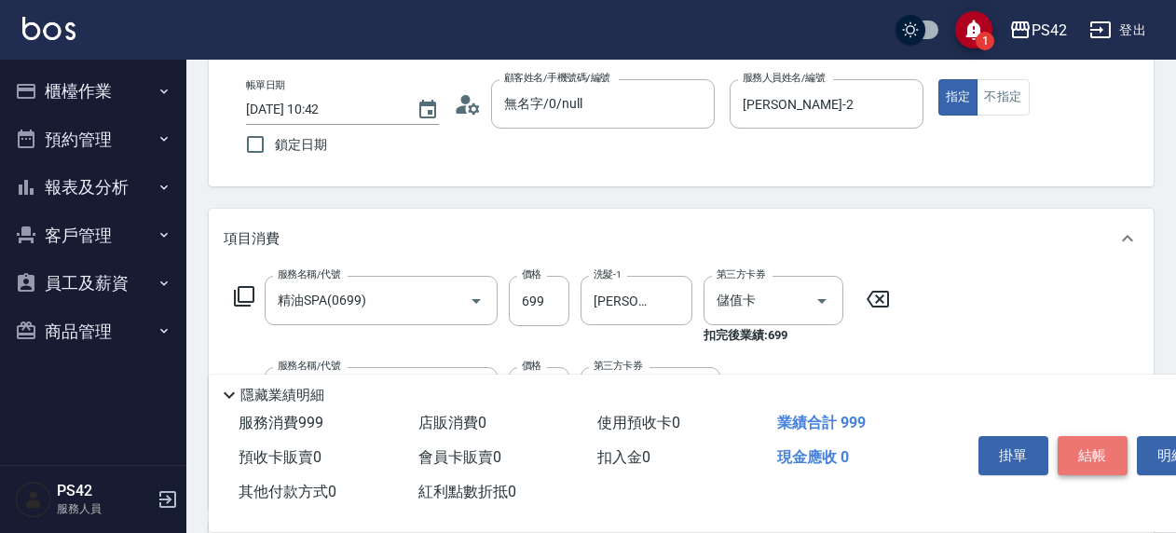
click at [1095, 442] on button "結帳" at bounding box center [1093, 455] width 70 height 39
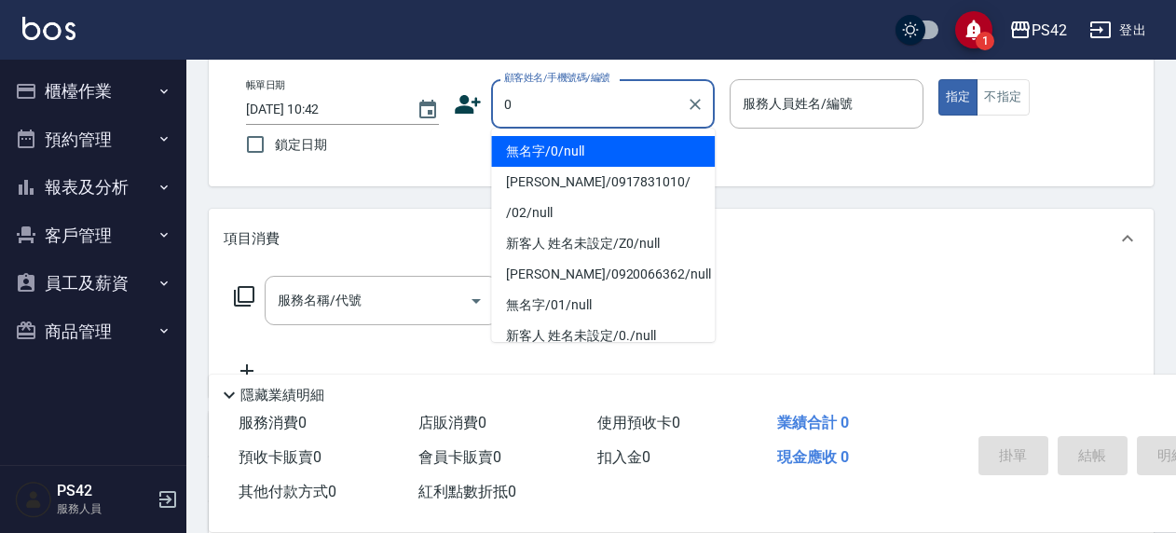
type input "無名字/0/null"
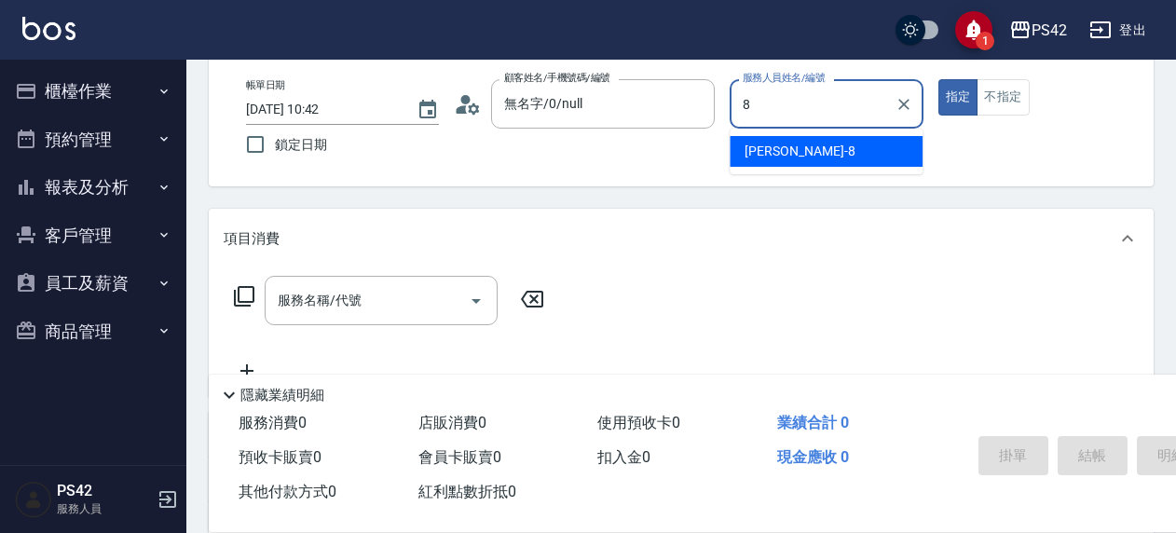
type input "張KIVI-8"
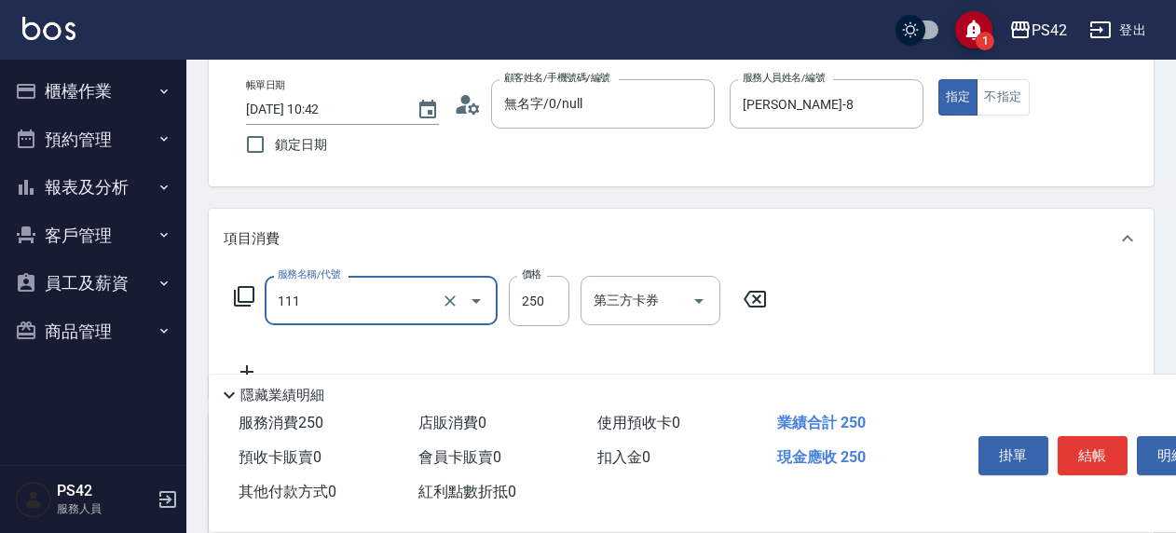
type input "200(111)"
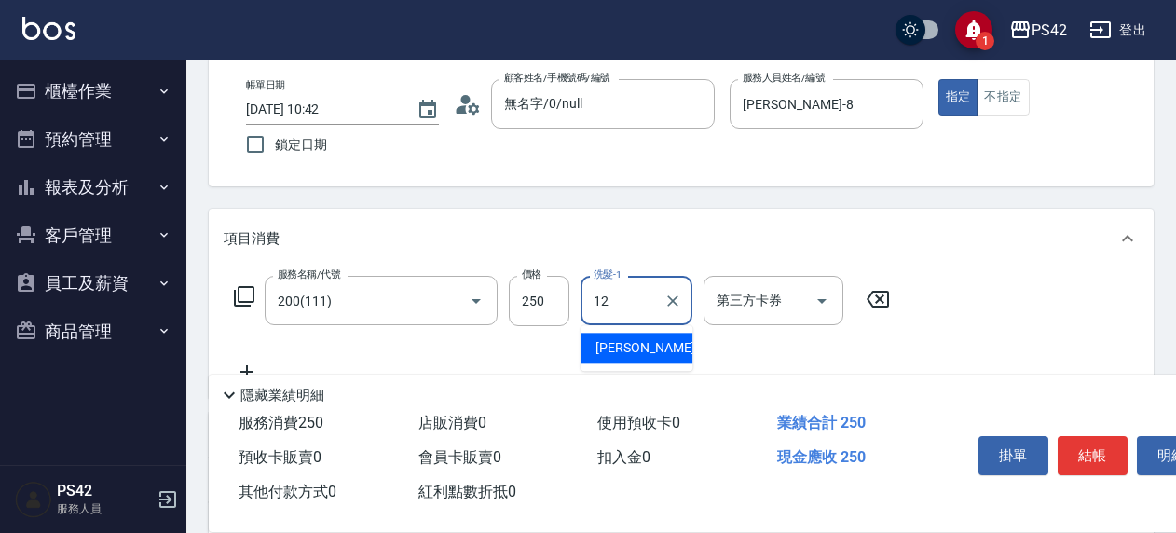
type input "林于真-12"
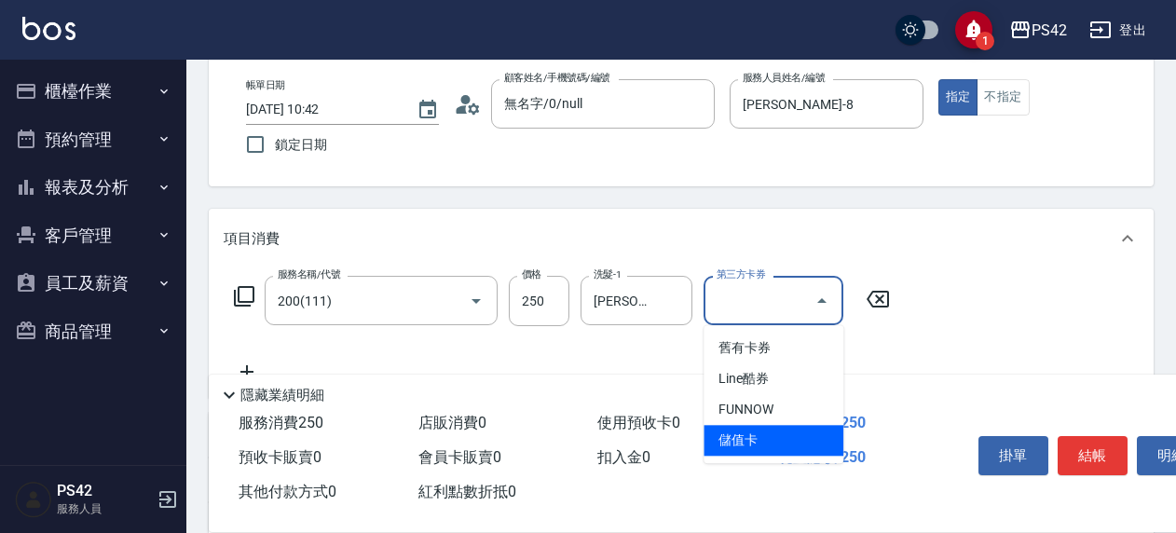
type input "儲值卡"
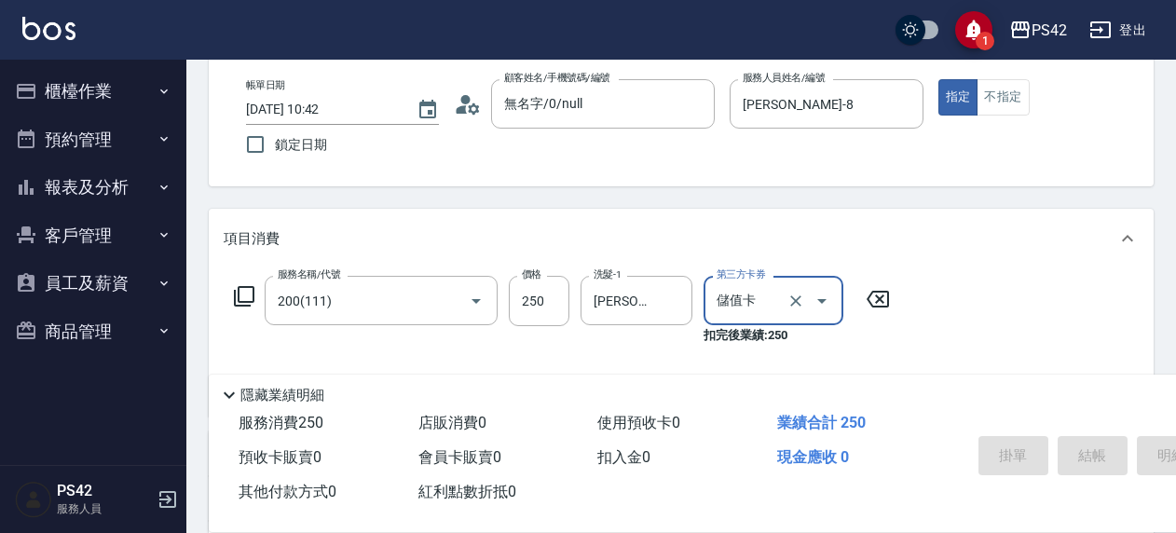
type input "2025/08/15 10:43"
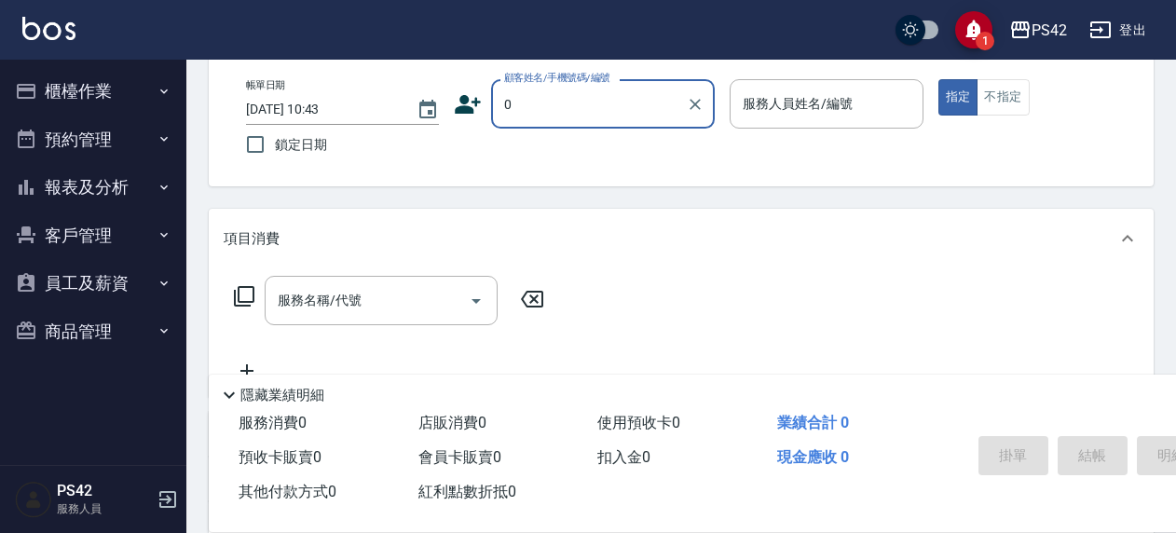
type input "無名字/0/null"
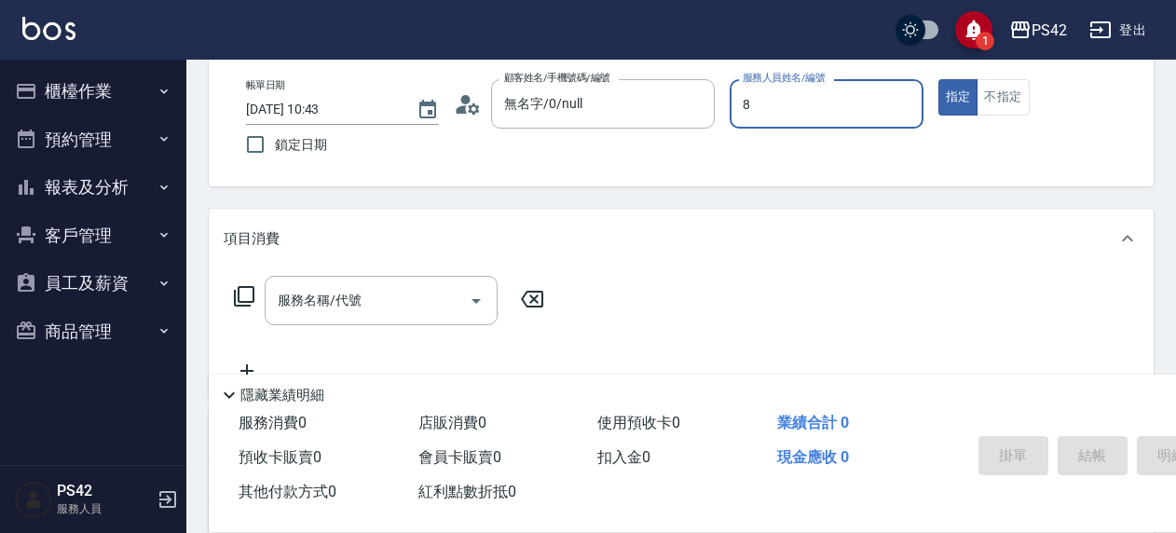
type input "張KIVI-8"
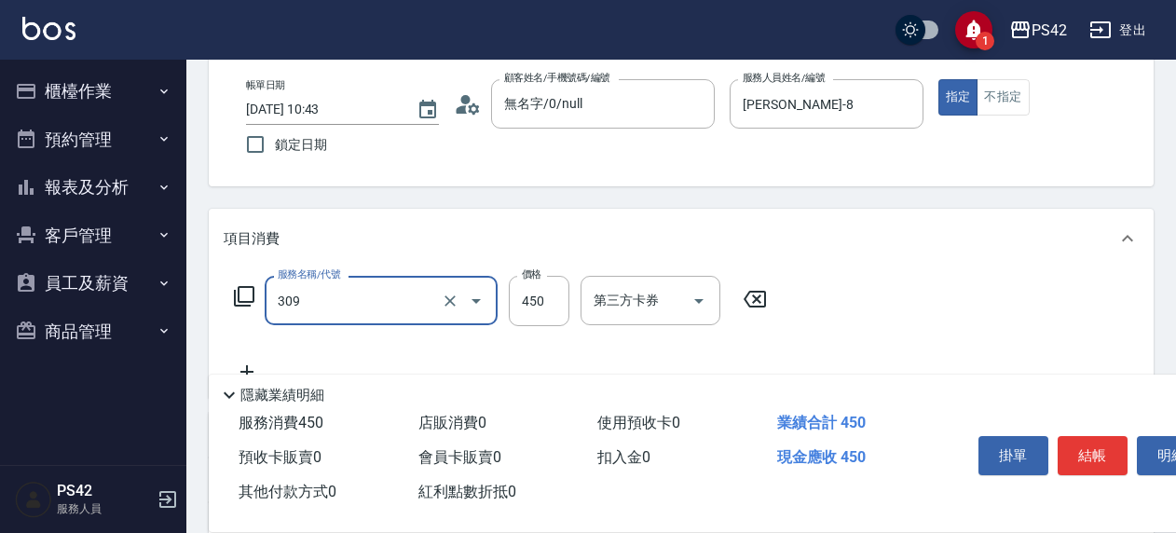
type input "洗+剪(309)"
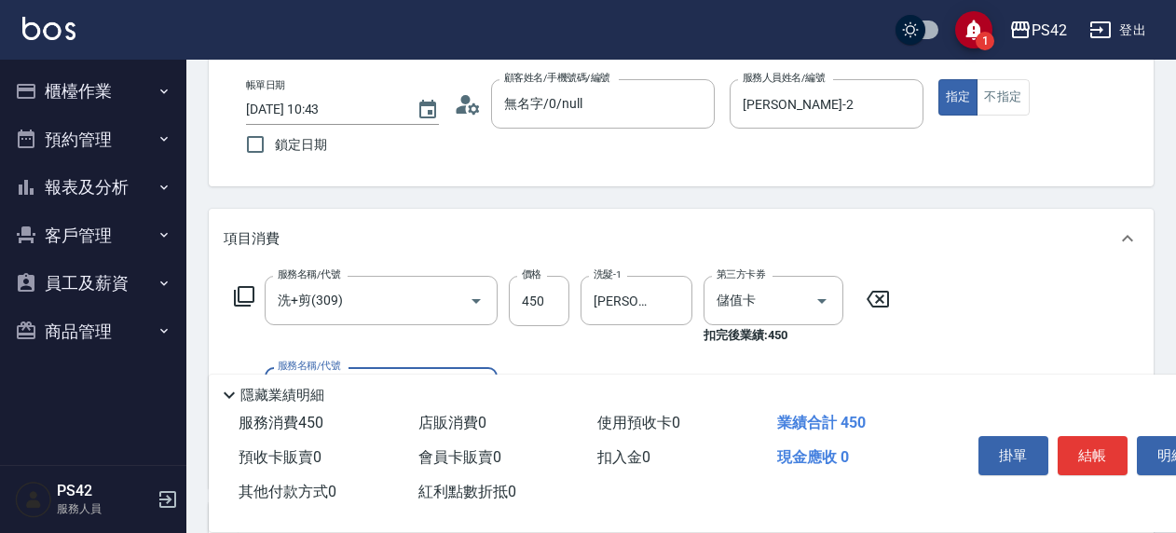
scroll to position [186, 0]
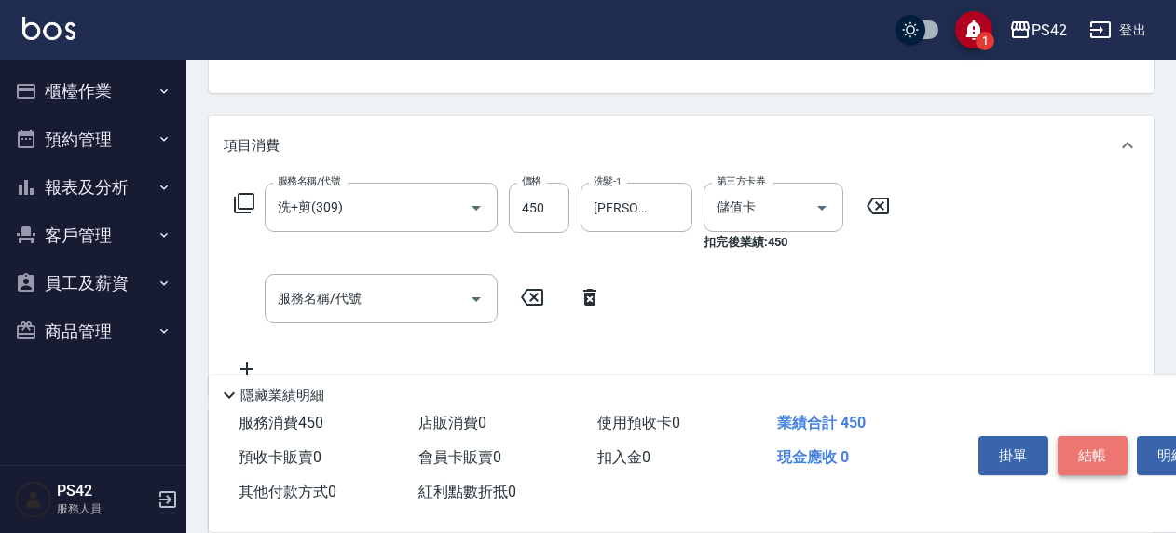
click at [1092, 449] on button "結帳" at bounding box center [1093, 455] width 70 height 39
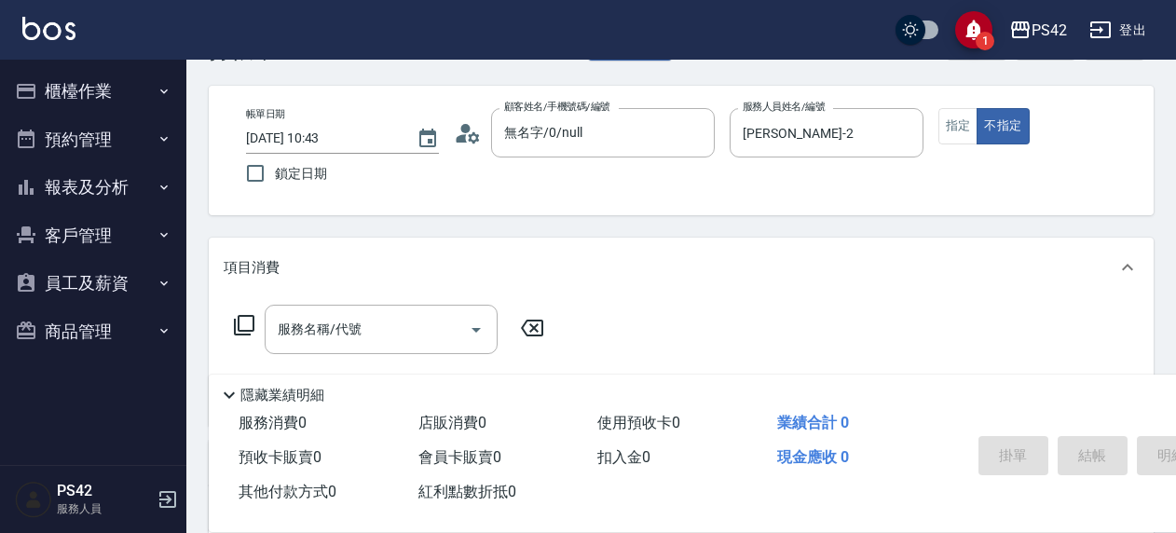
scroll to position [93, 0]
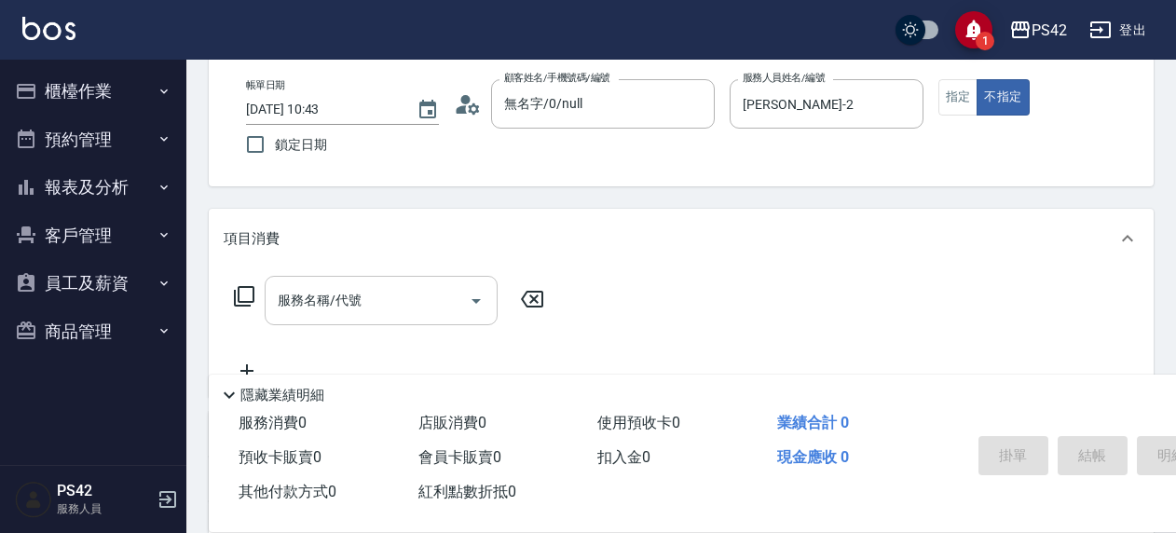
click at [299, 311] on input "服務名稱/代號" at bounding box center [367, 300] width 188 height 33
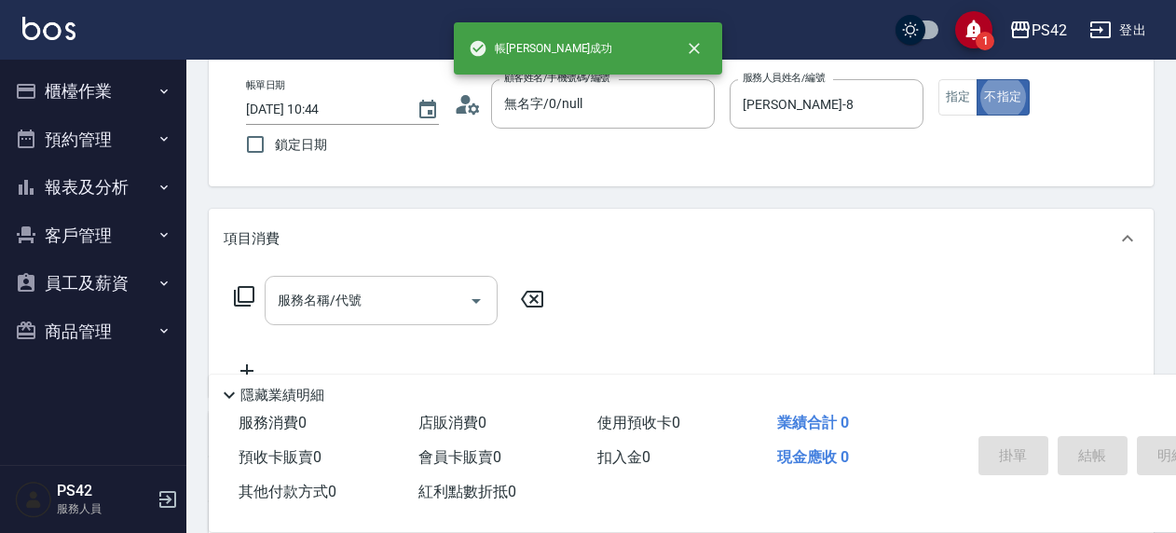
click at [361, 290] on input "服務名稱/代號" at bounding box center [367, 300] width 188 height 33
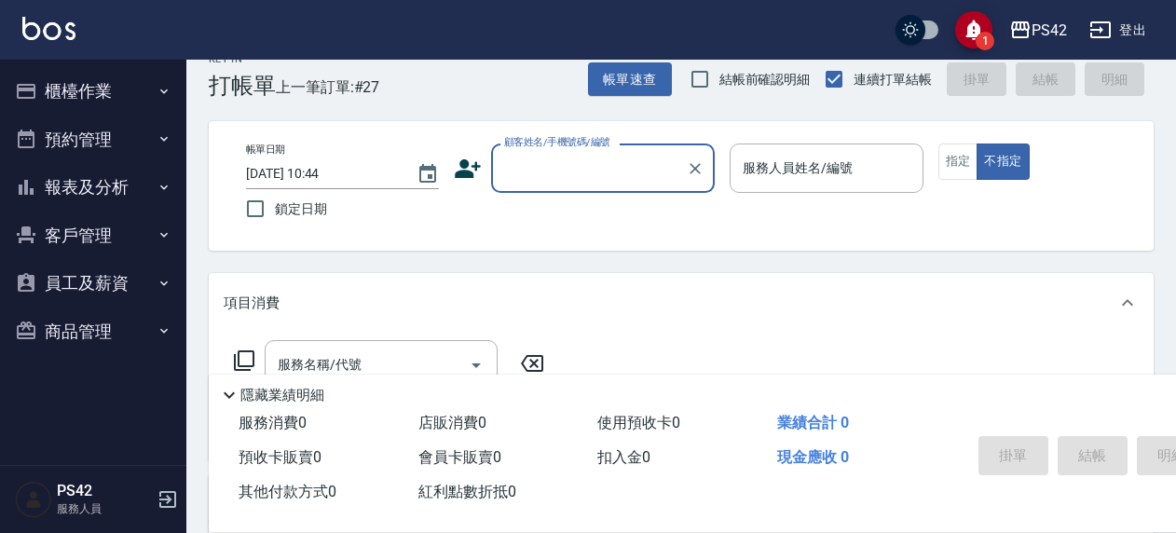
scroll to position [0, 0]
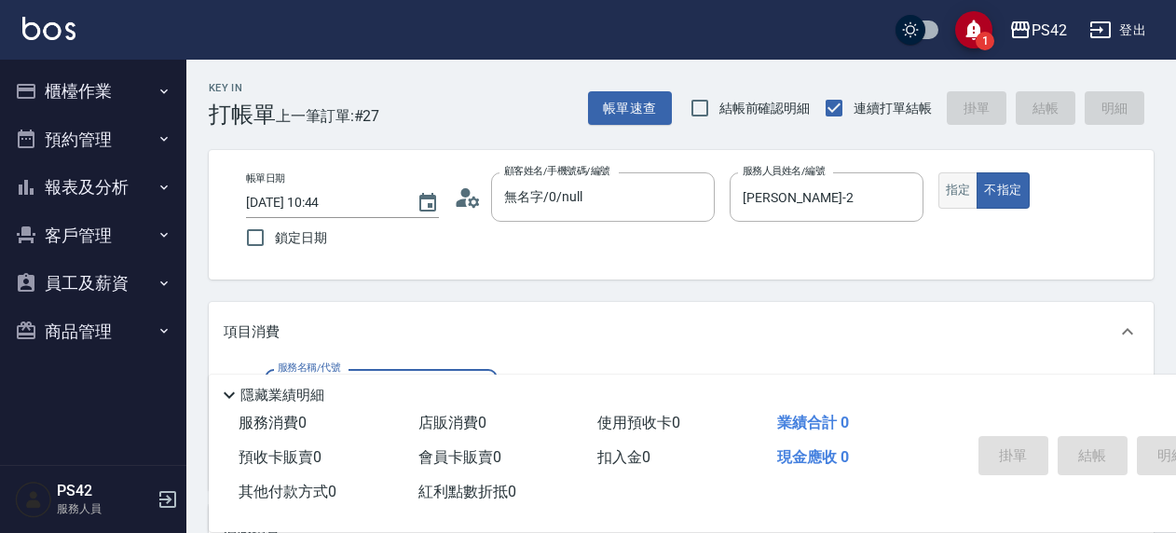
click at [958, 193] on button "指定" at bounding box center [959, 190] width 40 height 36
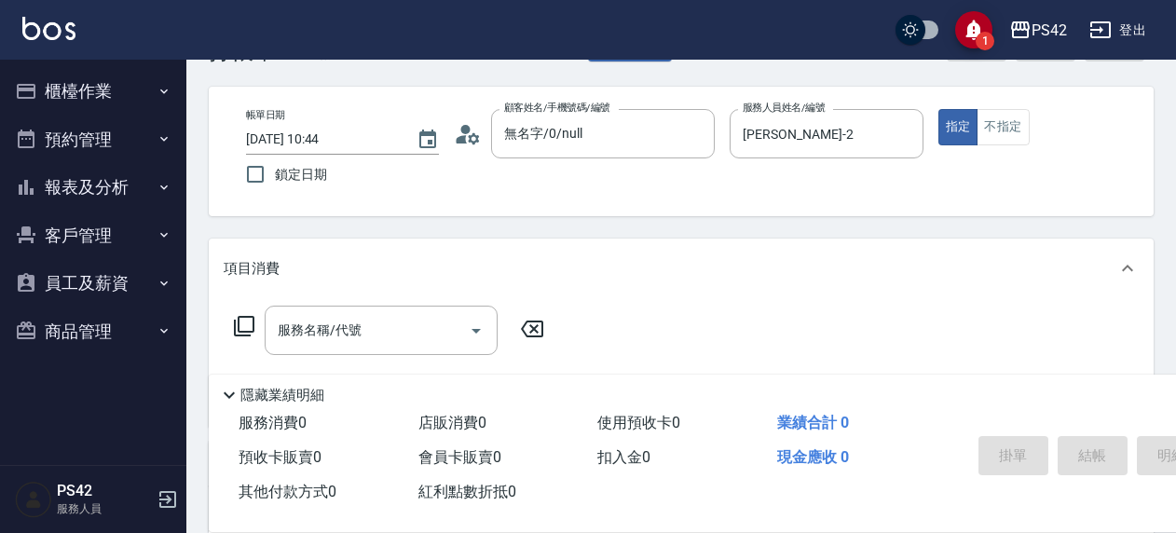
scroll to position [93, 0]
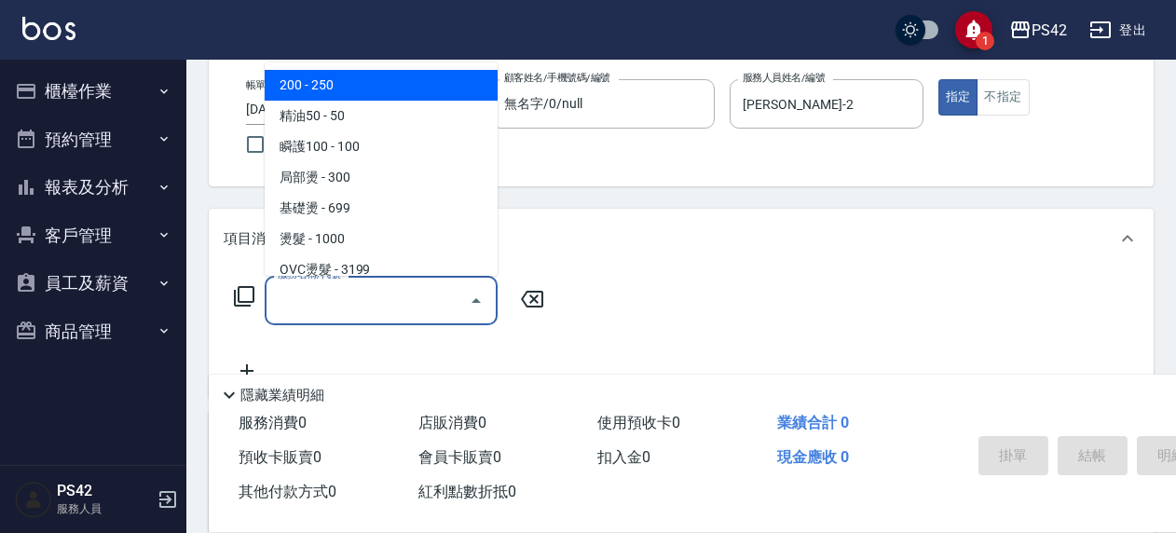
click at [350, 314] on input "服務名稱/代號" at bounding box center [367, 300] width 188 height 33
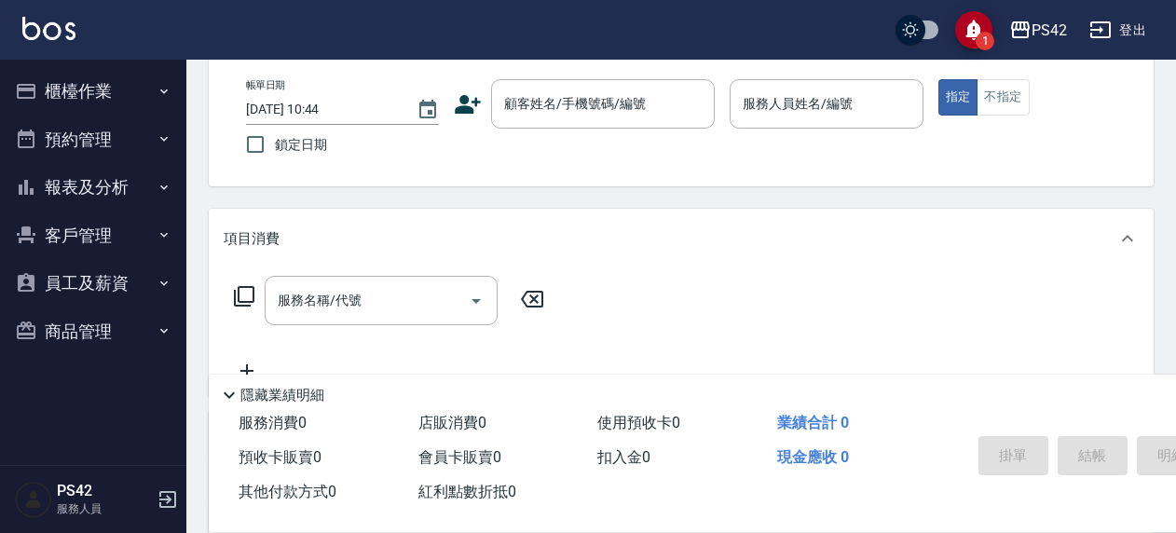
click at [658, 180] on div "帳單日期 2025/08/15 10:44 鎖定日期 顧客姓名/手機號碼/編號 顧客姓名/手機號碼/編號 服務人員姓名/編號 服務人員姓名/編號 指定 不指定" at bounding box center [681, 122] width 945 height 130
click at [565, 114] on input "顧客姓名/手機號碼/編號" at bounding box center [589, 104] width 179 height 33
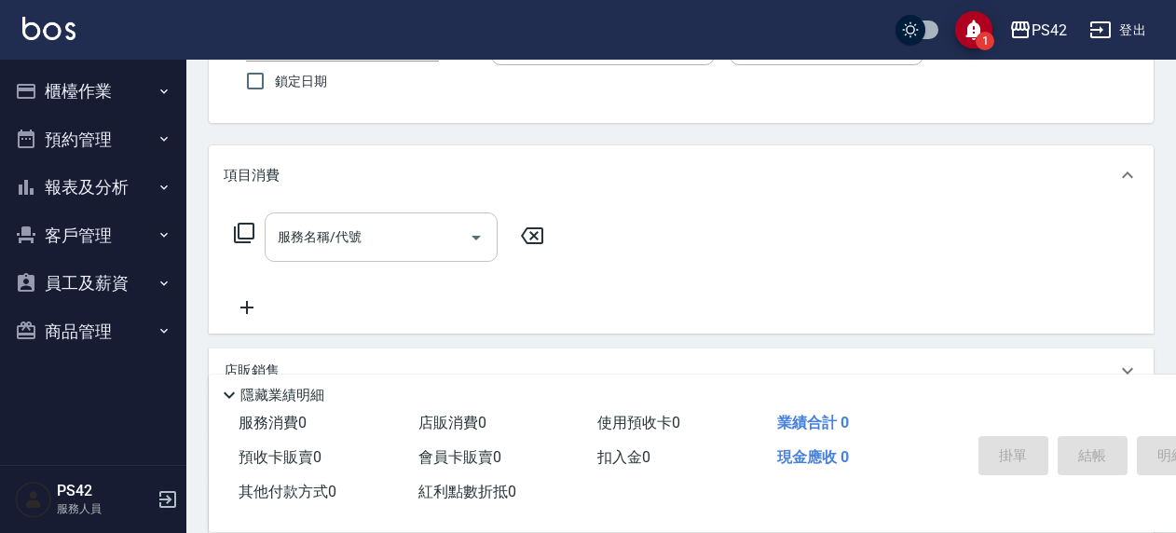
scroll to position [186, 0]
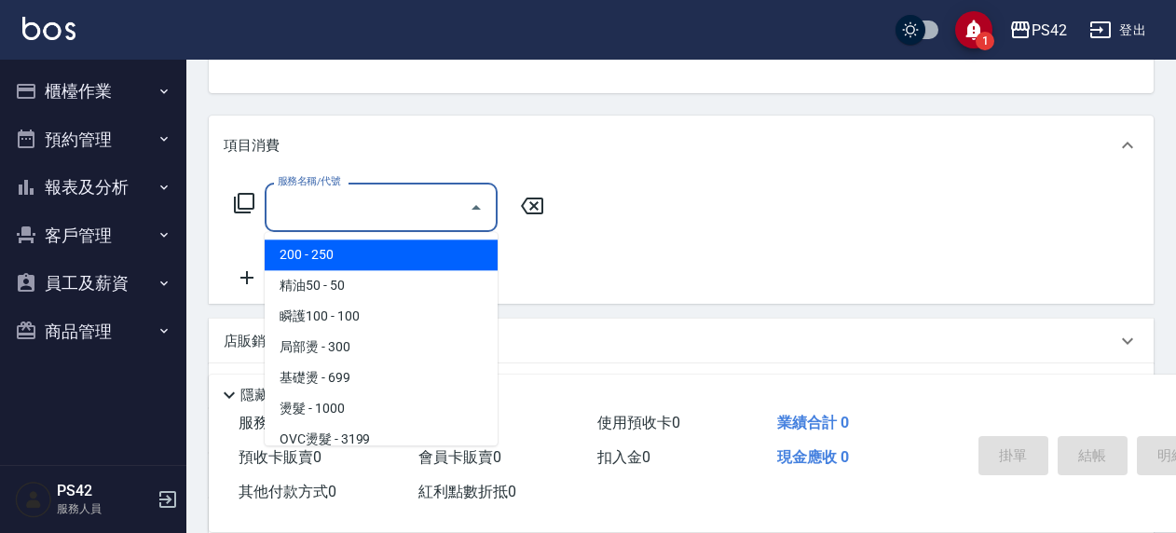
click at [350, 209] on input "服務名稱/代號" at bounding box center [367, 207] width 188 height 33
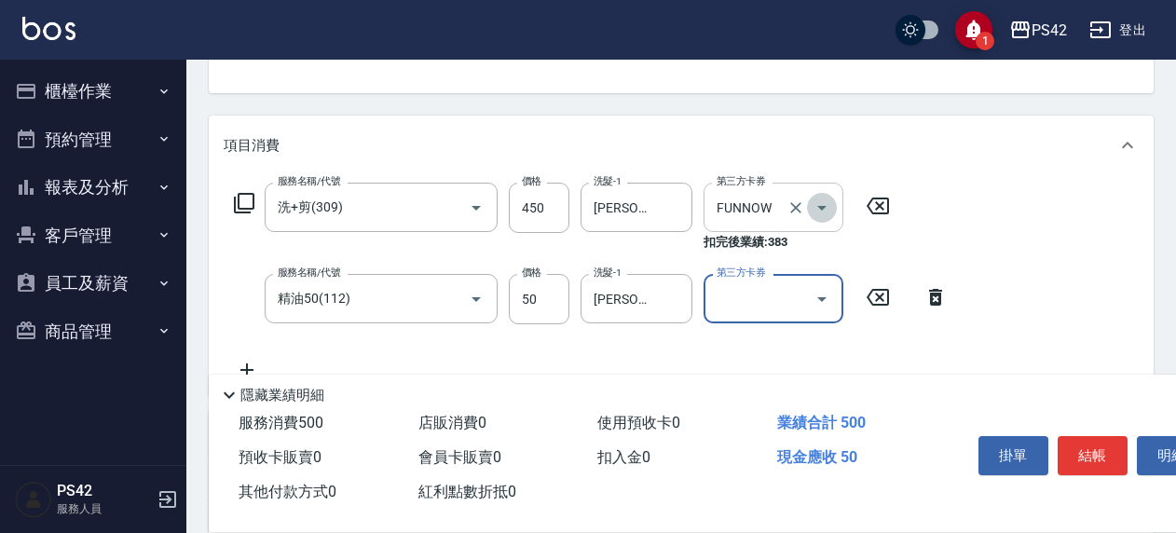
click at [822, 213] on icon "Open" at bounding box center [822, 208] width 22 height 22
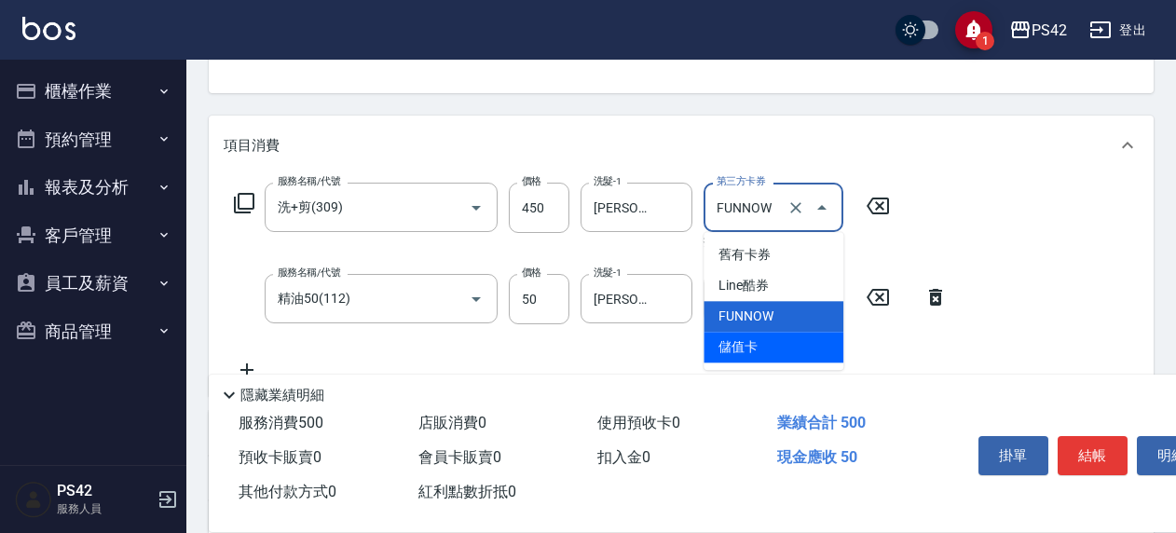
click at [801, 340] on span "儲值卡" at bounding box center [774, 347] width 140 height 31
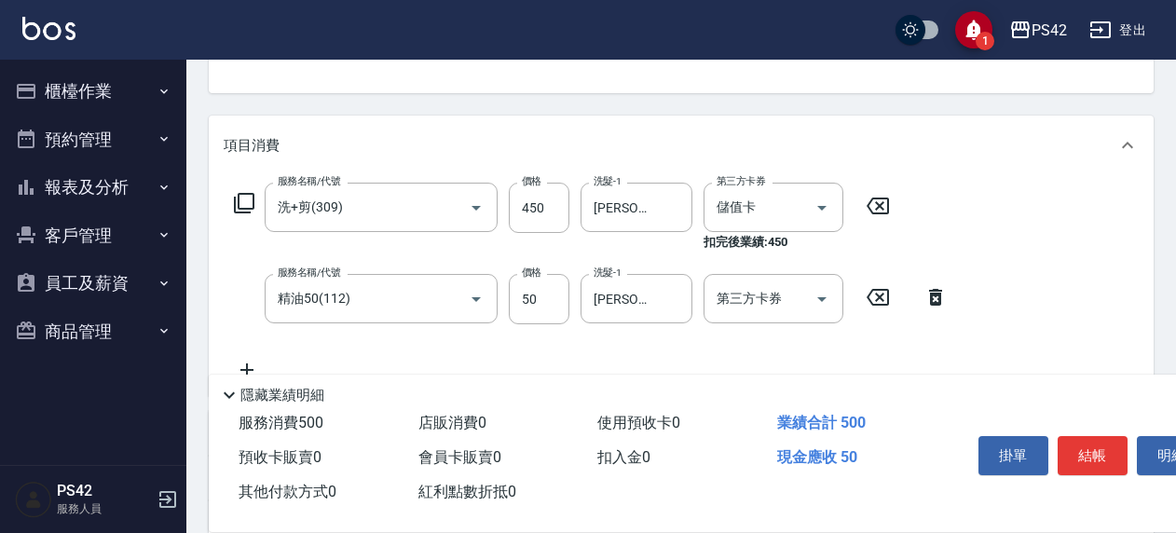
click at [848, 296] on div "第三方卡券 第三方卡券" at bounding box center [779, 299] width 151 height 50
click at [832, 295] on icon "Open" at bounding box center [822, 299] width 22 height 22
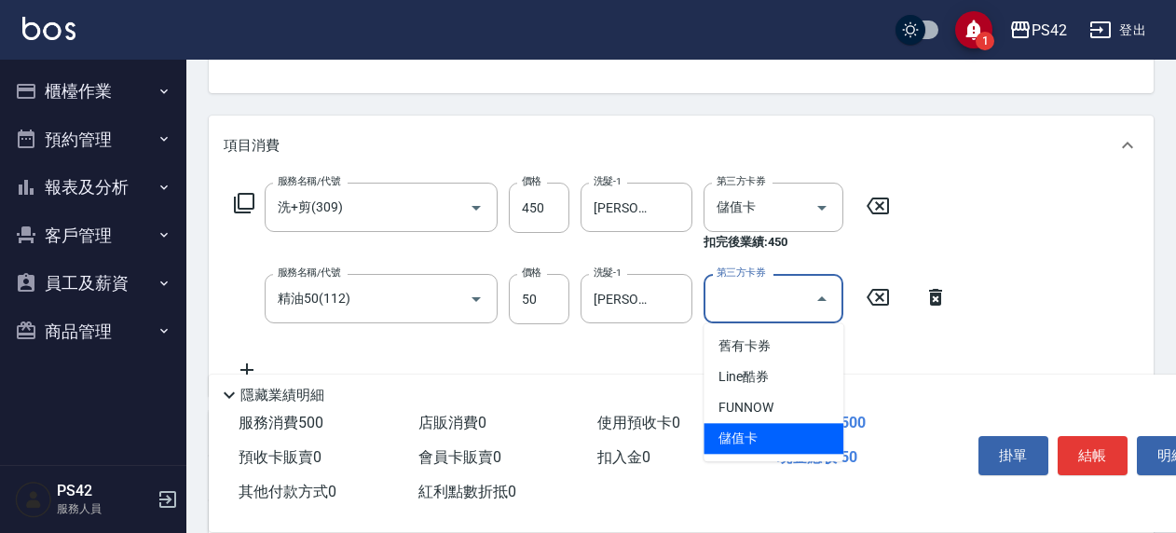
click at [769, 434] on span "儲值卡" at bounding box center [774, 438] width 140 height 31
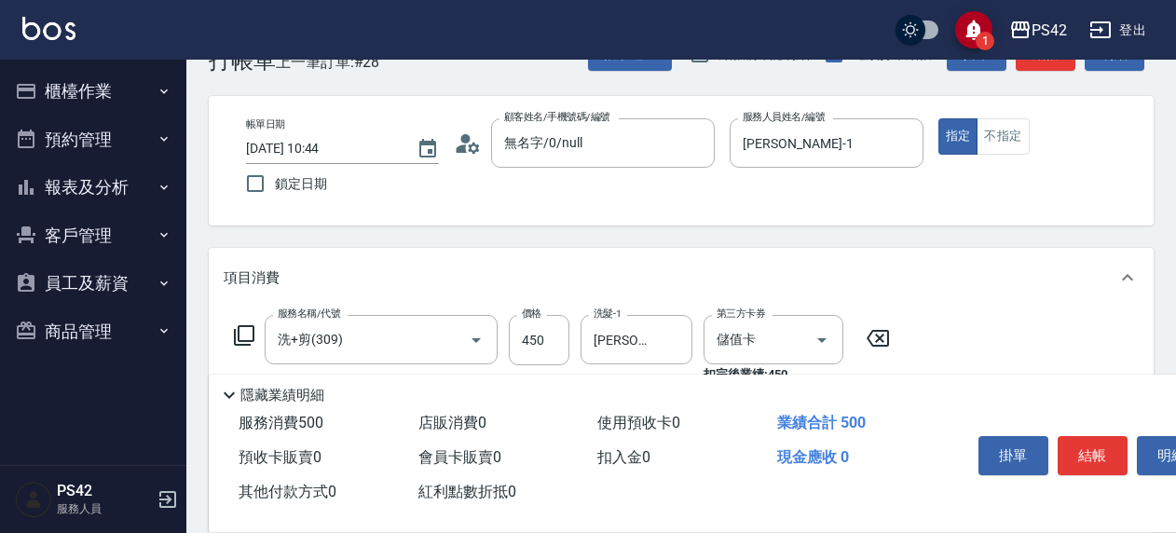
scroll to position [0, 0]
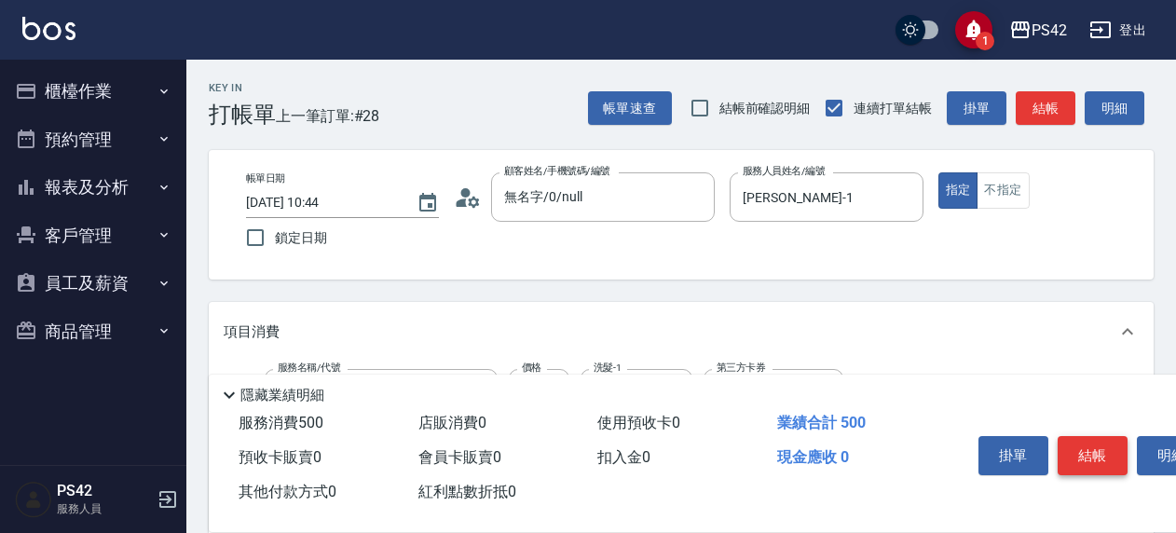
click at [1074, 443] on button "結帳" at bounding box center [1093, 455] width 70 height 39
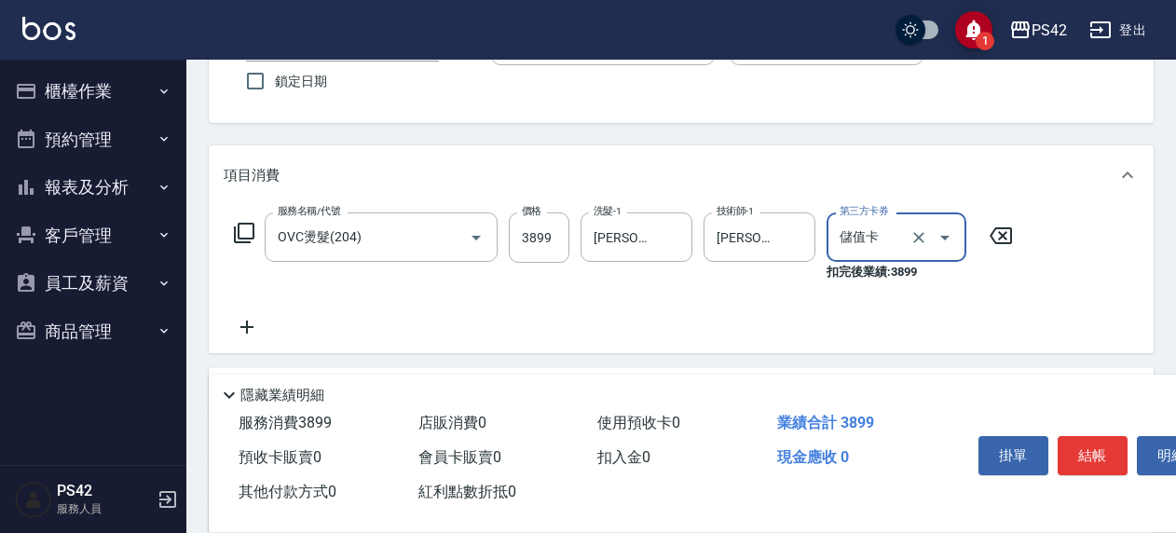
scroll to position [186, 0]
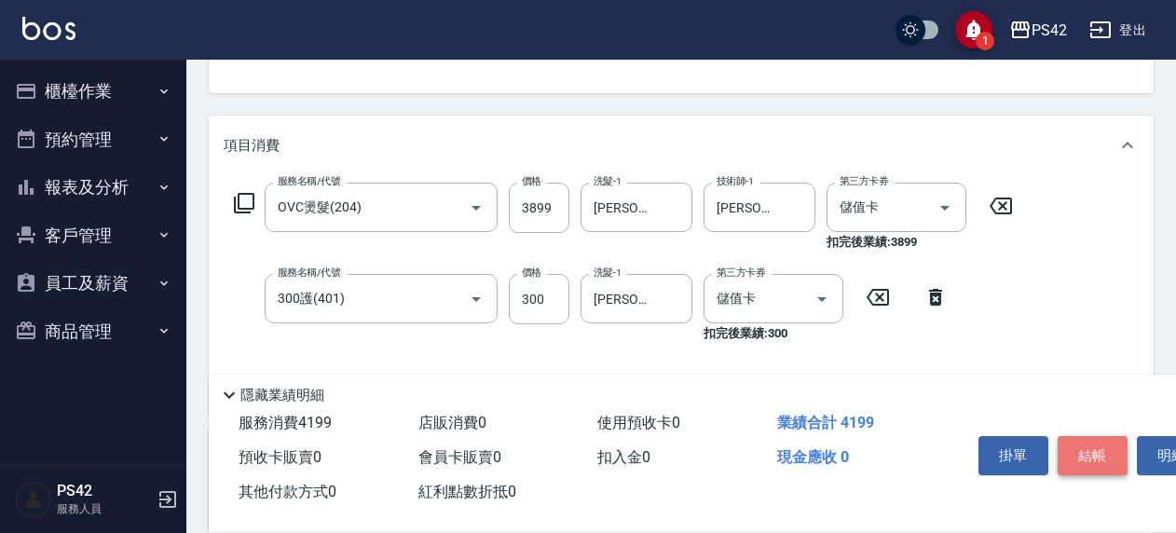
click at [1091, 441] on button "結帳" at bounding box center [1093, 455] width 70 height 39
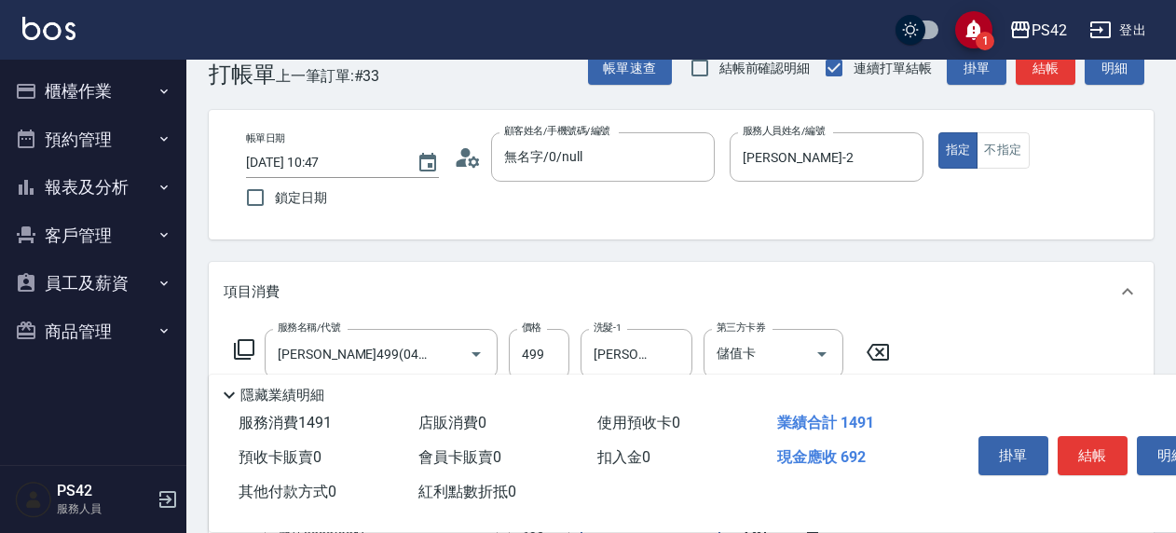
scroll to position [0, 0]
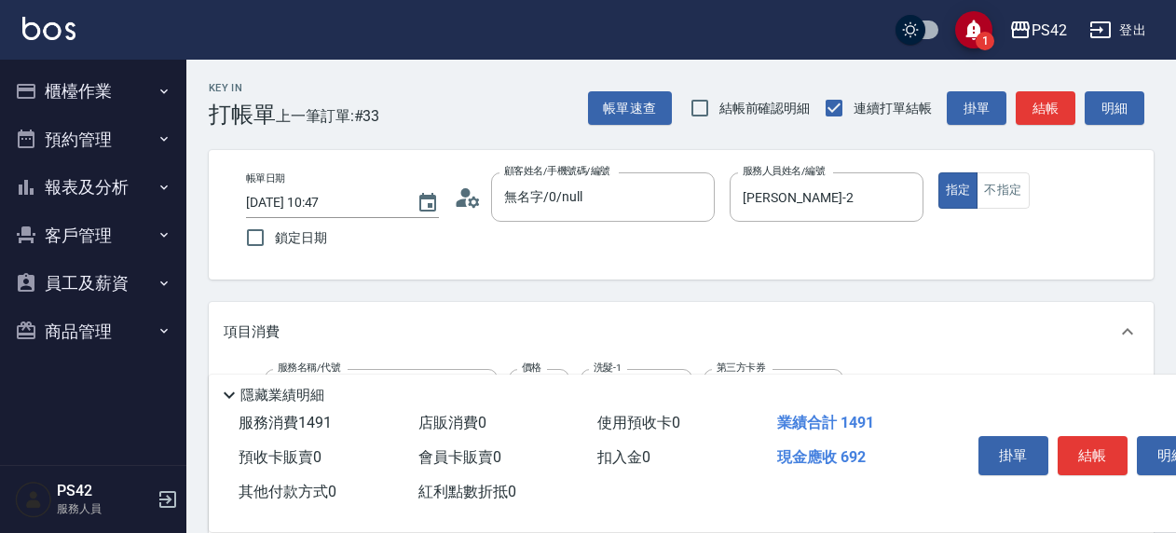
click at [1076, 440] on button "結帳" at bounding box center [1093, 455] width 70 height 39
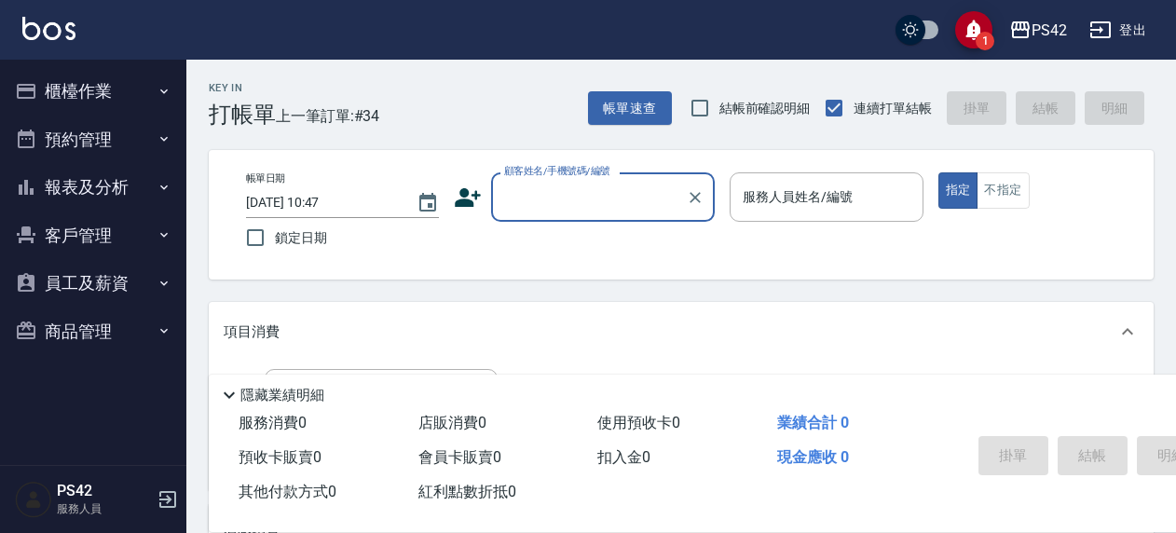
click at [119, 172] on button "報表及分析" at bounding box center [93, 187] width 172 height 48
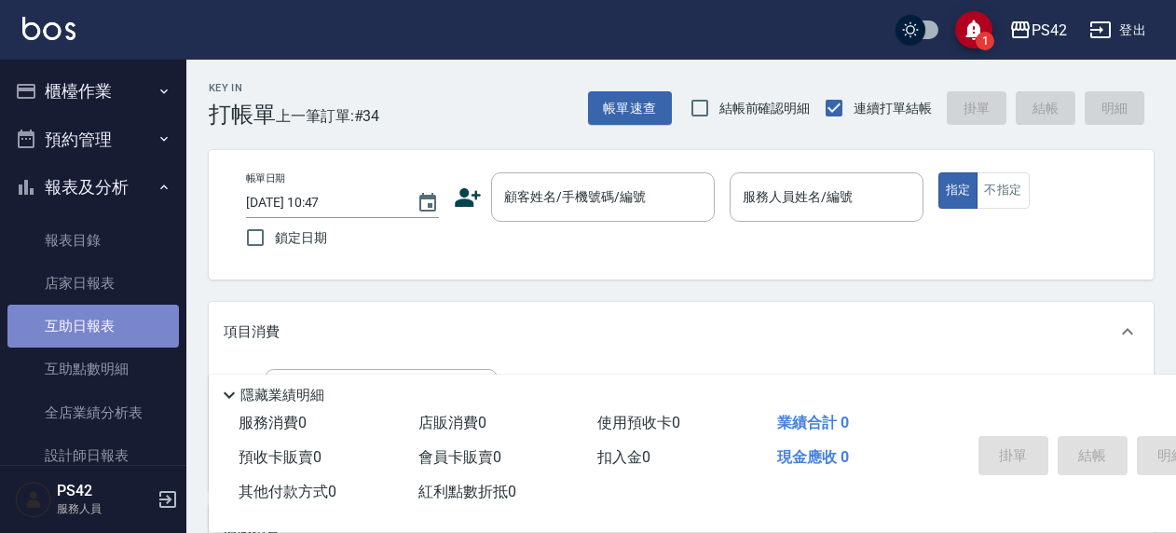
click at [103, 317] on link "互助日報表" at bounding box center [93, 326] width 172 height 43
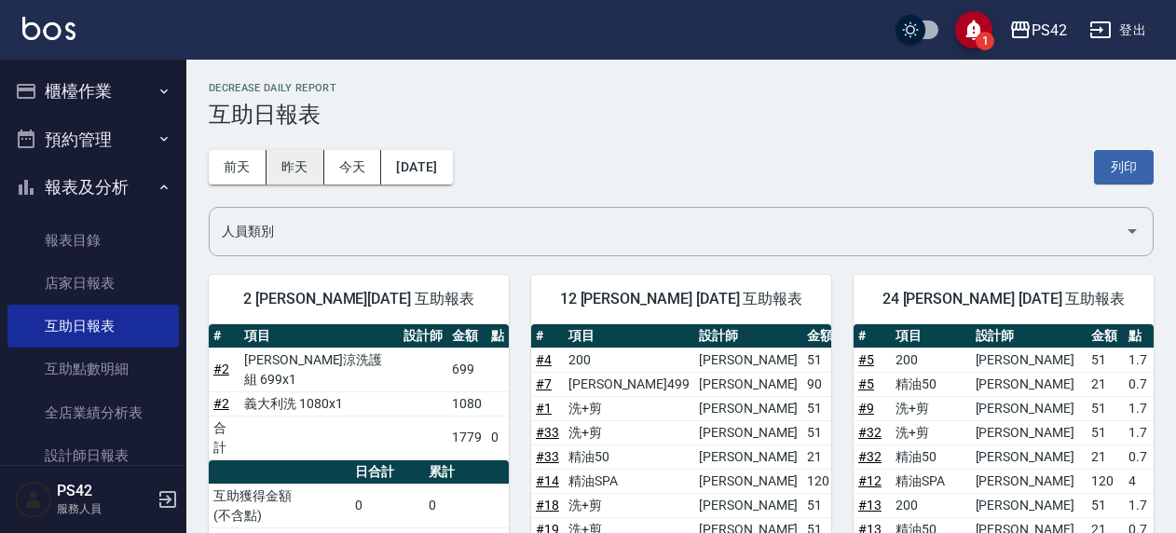
click at [295, 168] on button "昨天" at bounding box center [296, 167] width 58 height 34
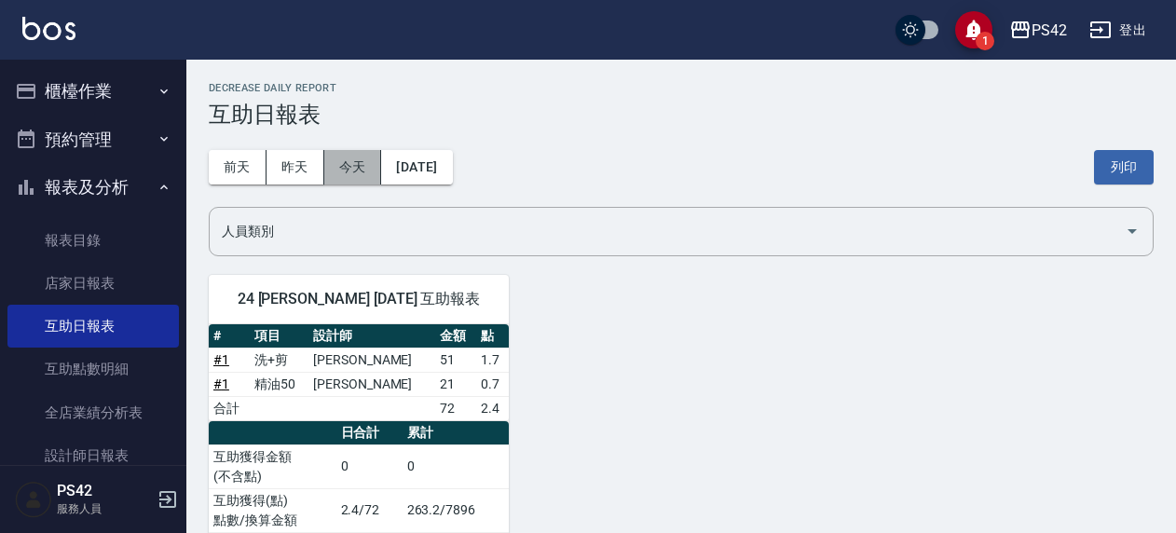
click at [362, 169] on button "今天" at bounding box center [353, 167] width 58 height 34
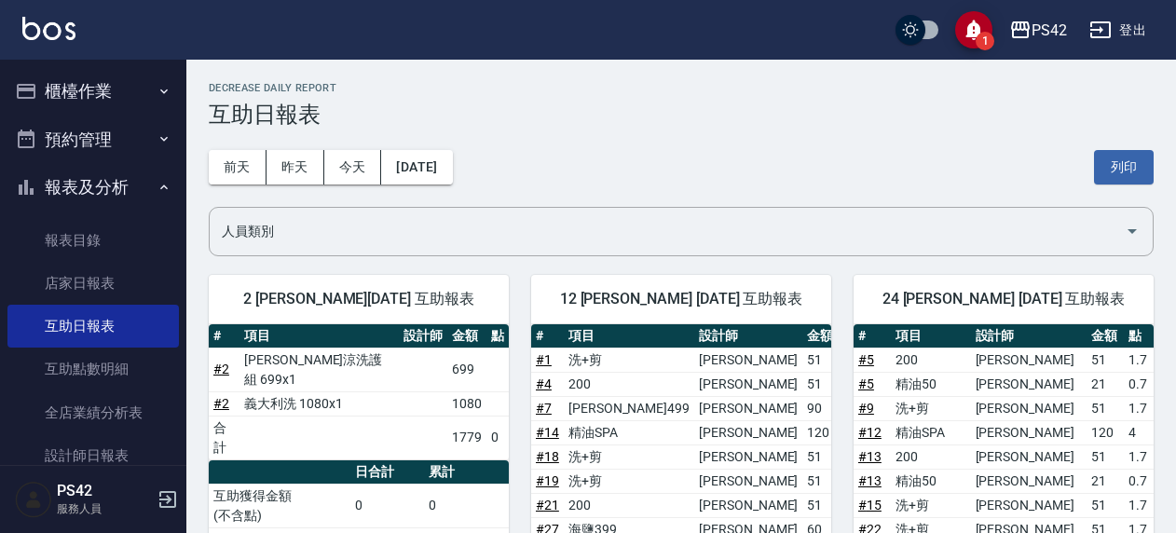
click at [85, 89] on button "櫃檯作業" at bounding box center [93, 91] width 172 height 48
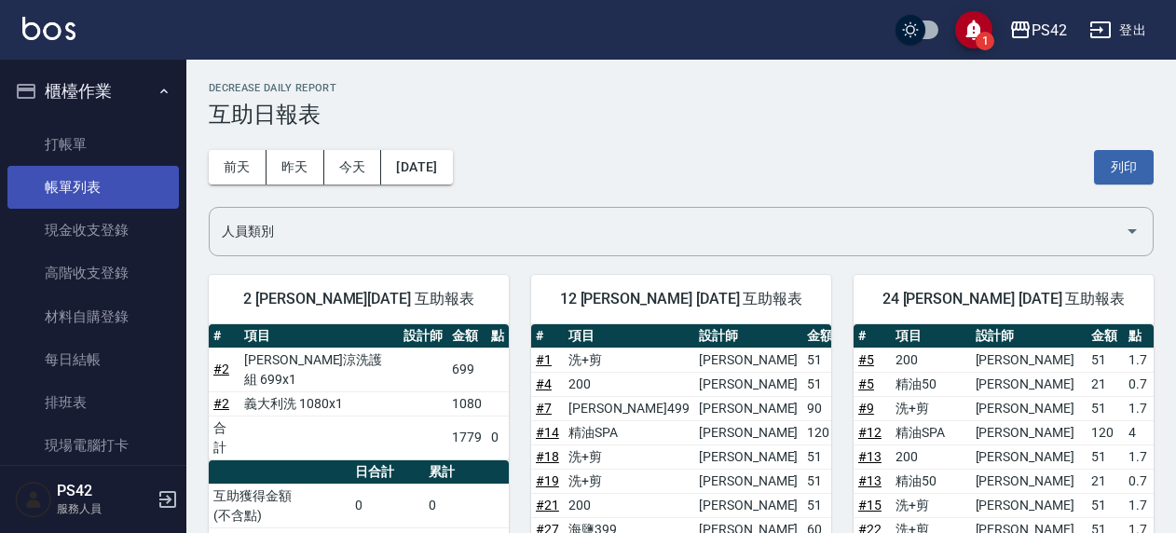
click at [91, 181] on link "帳單列表" at bounding box center [93, 187] width 172 height 43
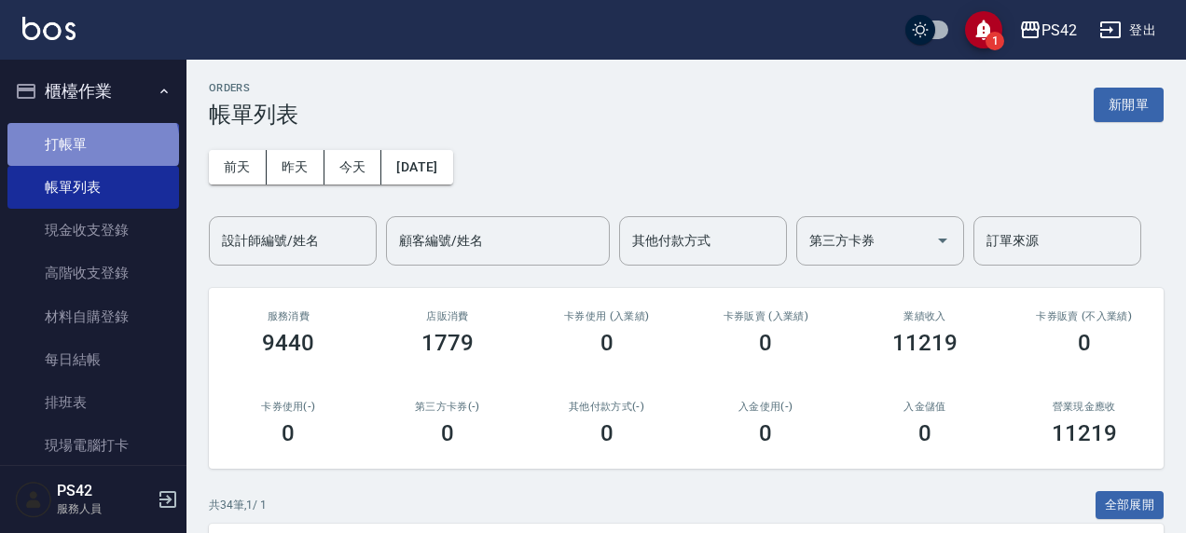
click at [91, 146] on link "打帳單" at bounding box center [93, 144] width 172 height 43
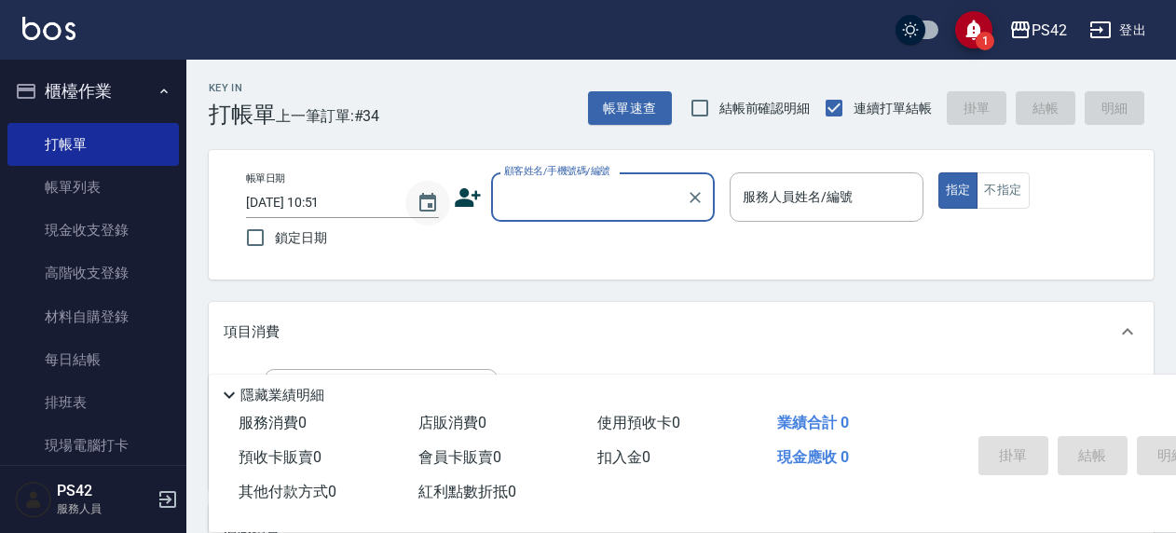
click at [437, 198] on icon "Choose date, selected date is 2025-08-15" at bounding box center [428, 203] width 22 height 22
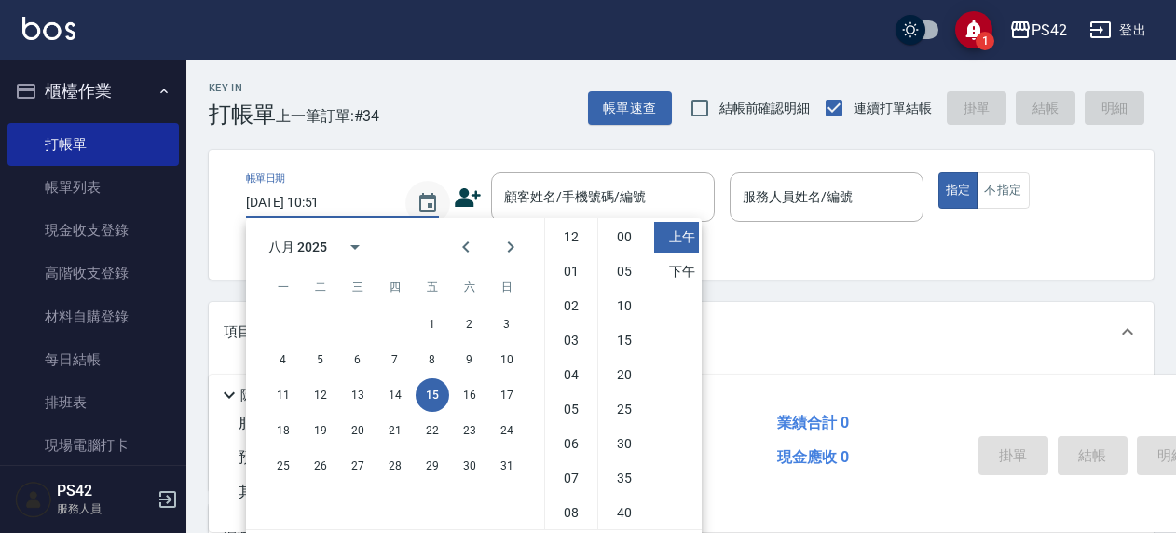
scroll to position [104, 0]
click at [394, 394] on button "14" at bounding box center [395, 395] width 34 height 34
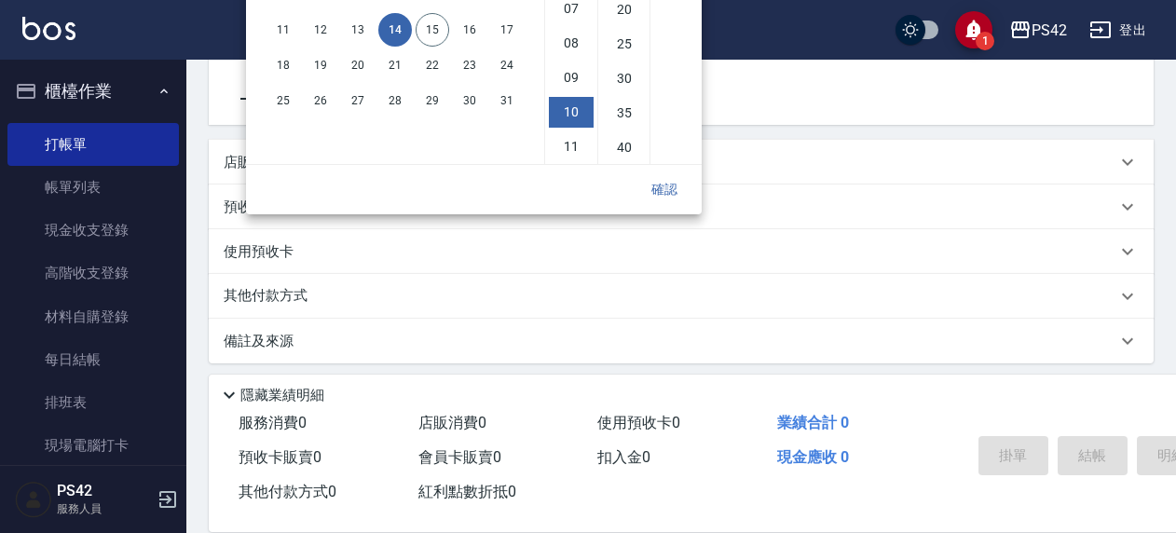
scroll to position [373, 0]
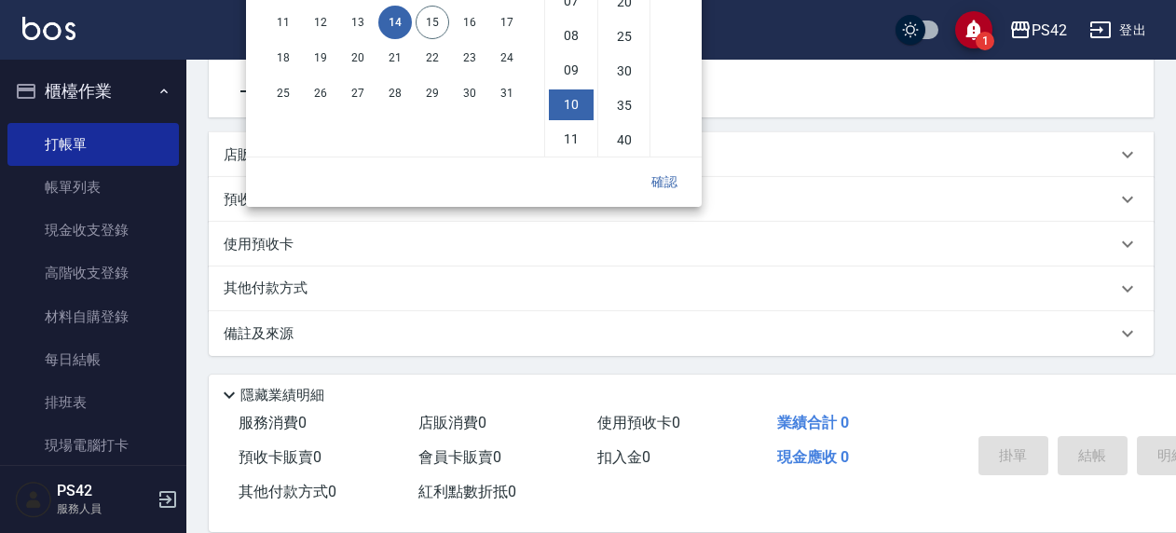
click at [661, 186] on button "確認" at bounding box center [665, 182] width 60 height 34
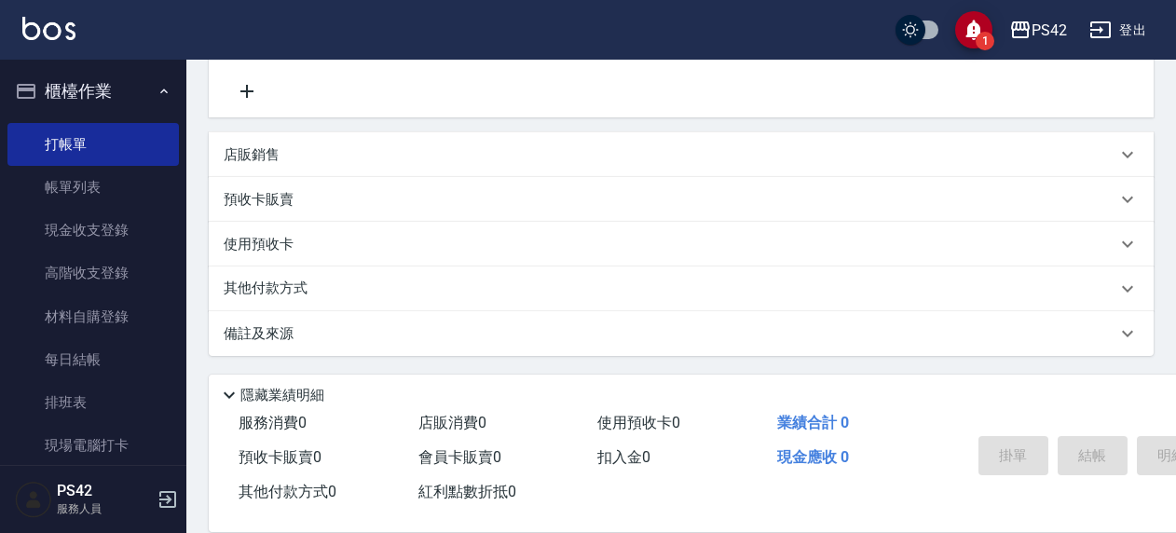
scroll to position [0, 0]
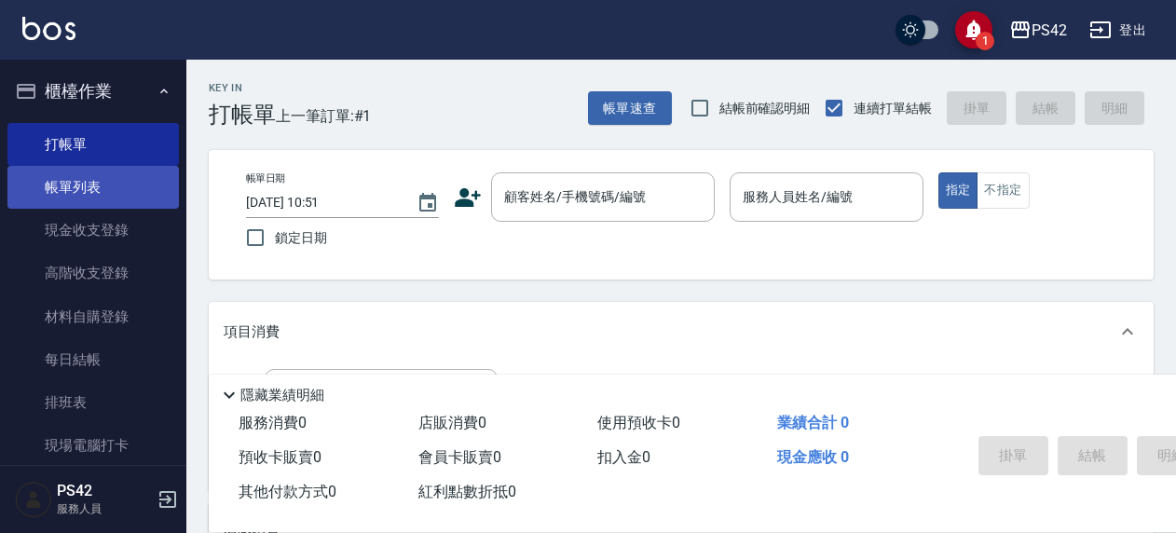
click at [64, 195] on link "帳單列表" at bounding box center [93, 187] width 172 height 43
click at [99, 192] on link "帳單列表" at bounding box center [93, 187] width 172 height 43
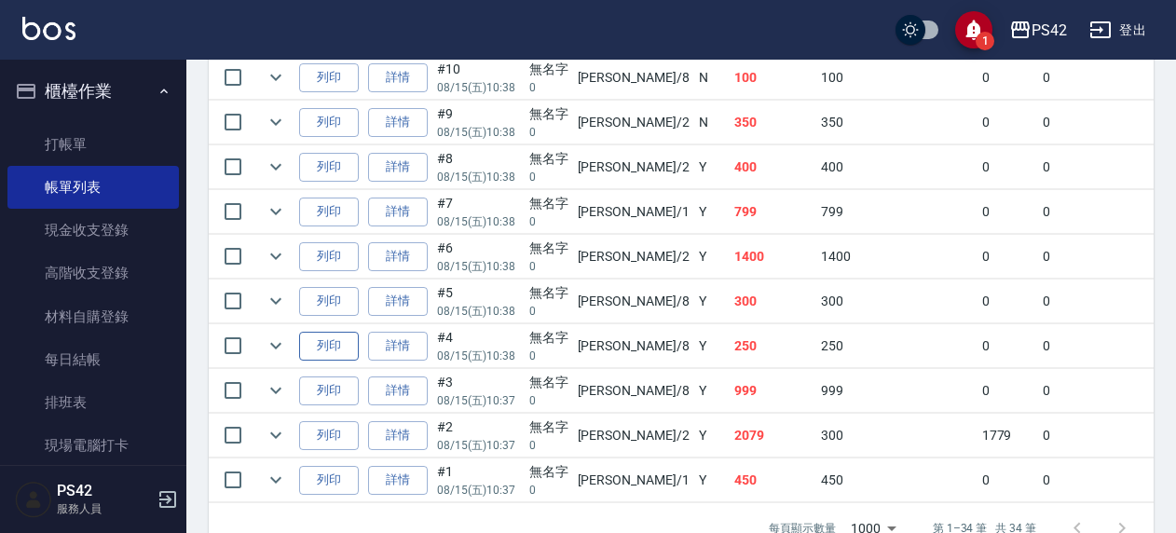
scroll to position [1673, 0]
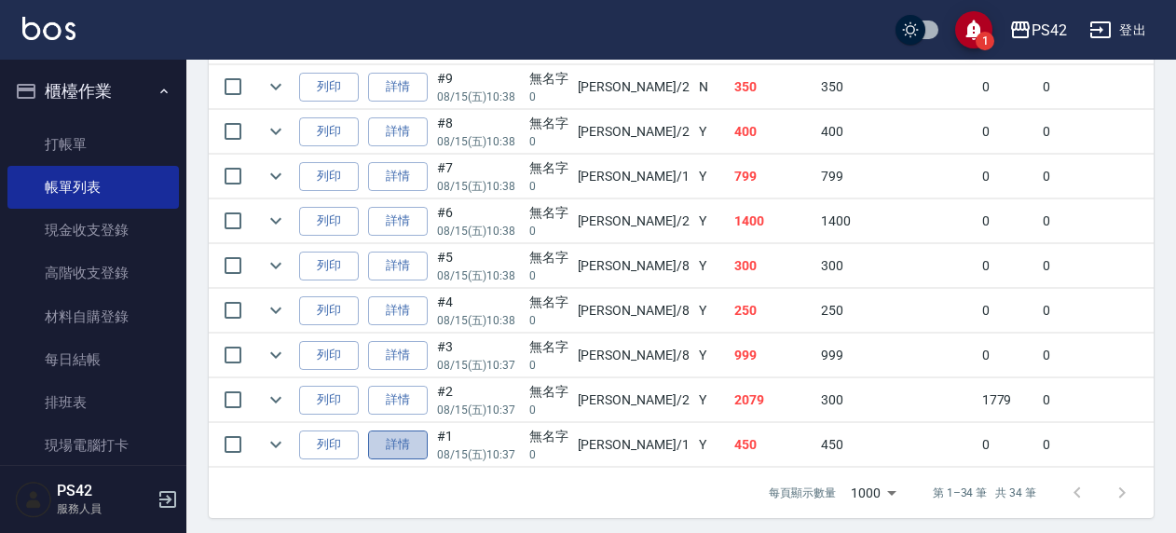
click at [395, 431] on link "詳情" at bounding box center [398, 445] width 60 height 29
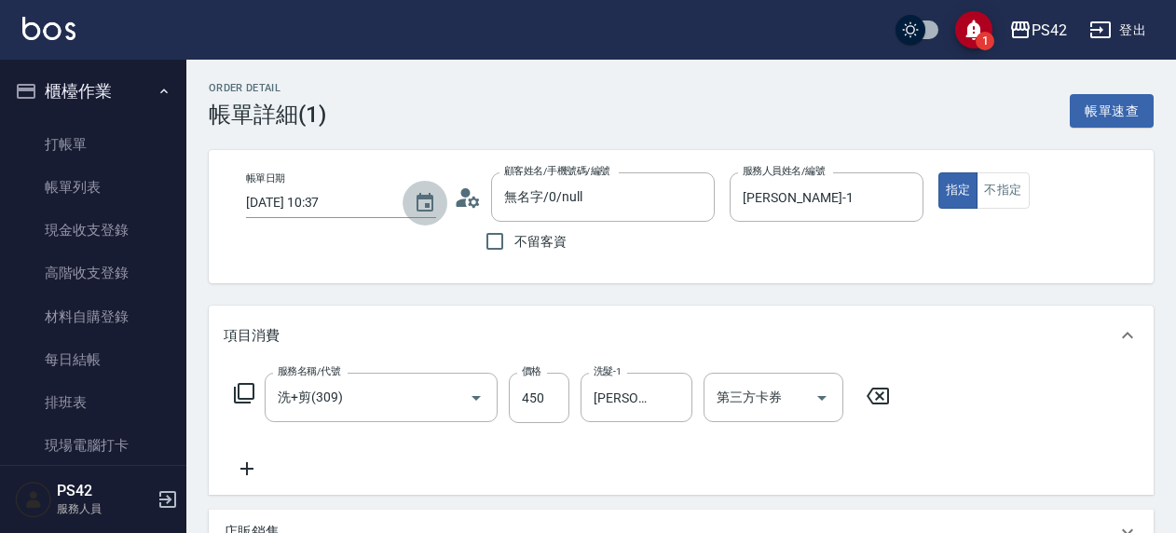
click at [423, 199] on icon "Choose date, selected date is 2025-08-15" at bounding box center [425, 203] width 22 height 22
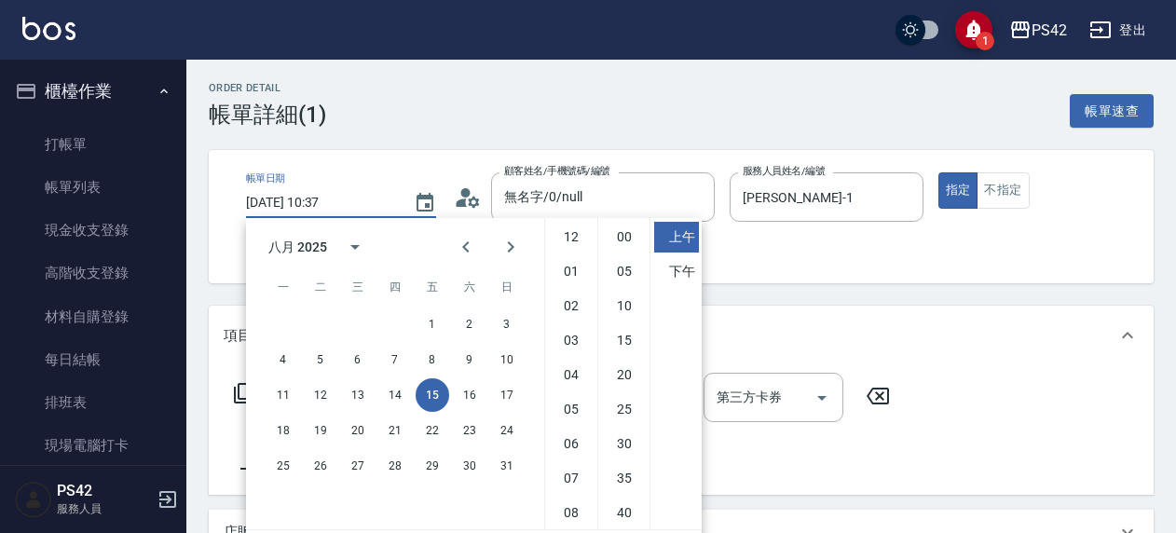
scroll to position [104, 0]
click at [378, 391] on button "14" at bounding box center [395, 395] width 34 height 34
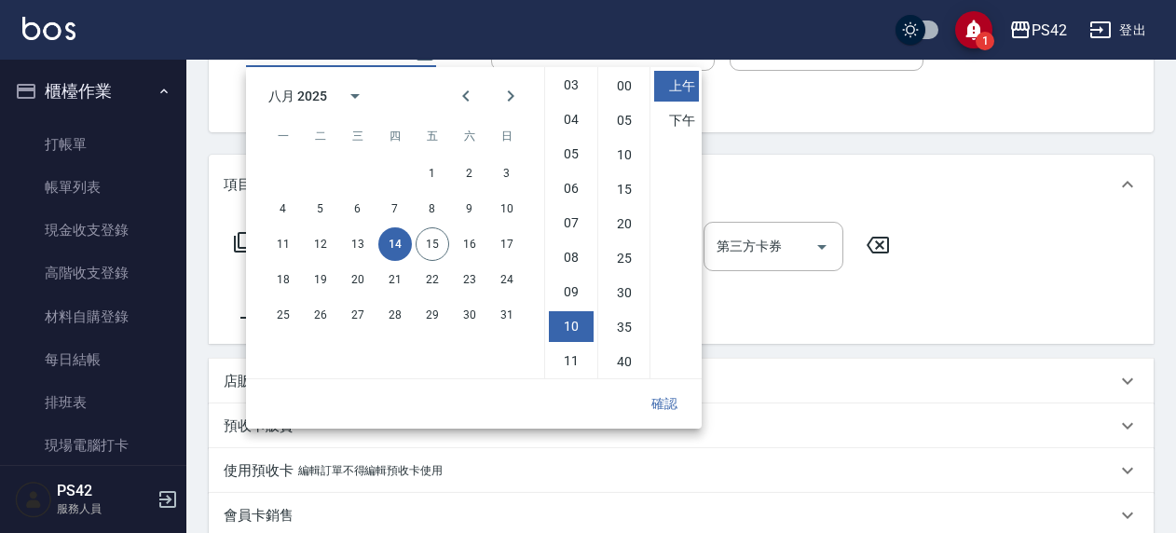
scroll to position [373, 0]
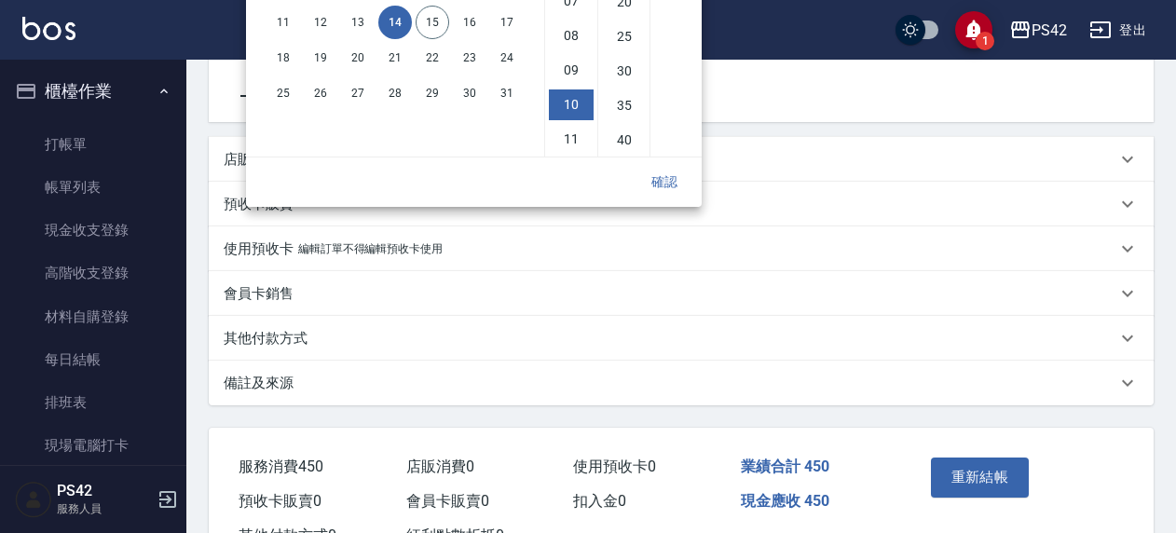
click at [656, 182] on button "確認" at bounding box center [665, 182] width 60 height 34
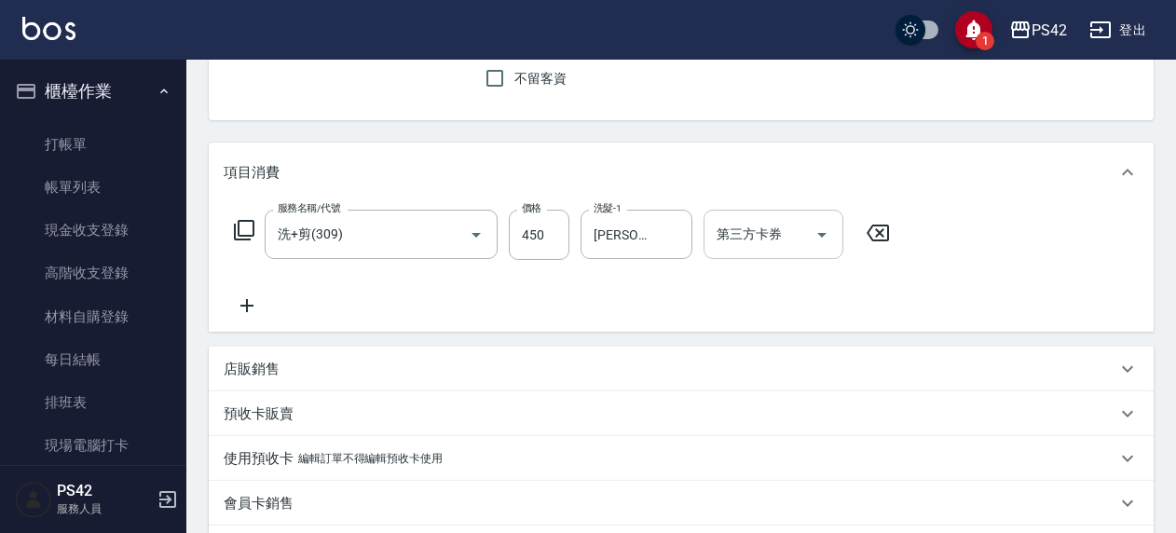
scroll to position [445, 0]
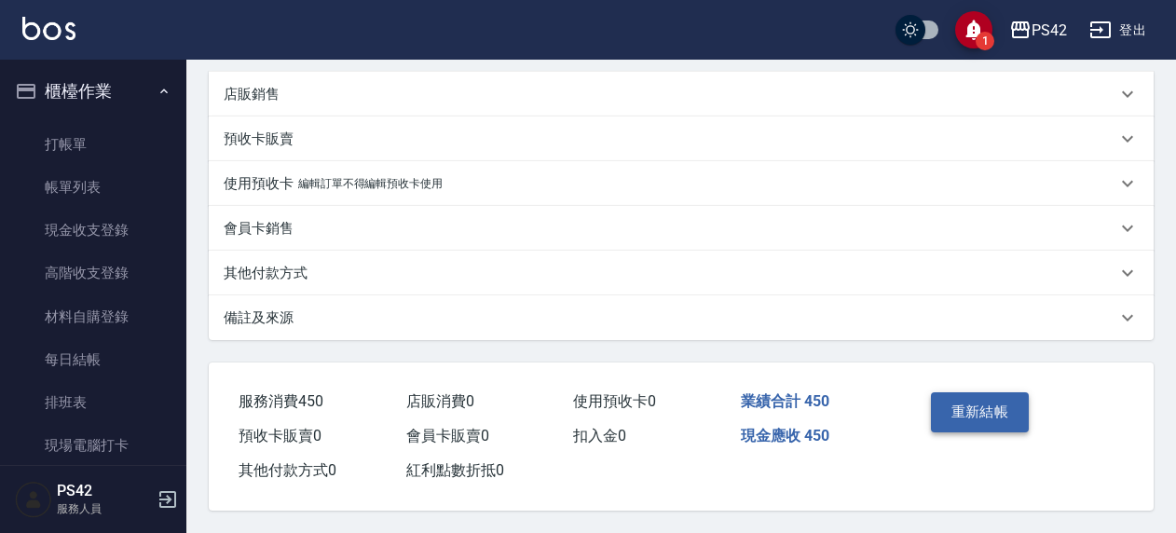
click at [976, 397] on button "重新結帳" at bounding box center [980, 411] width 99 height 39
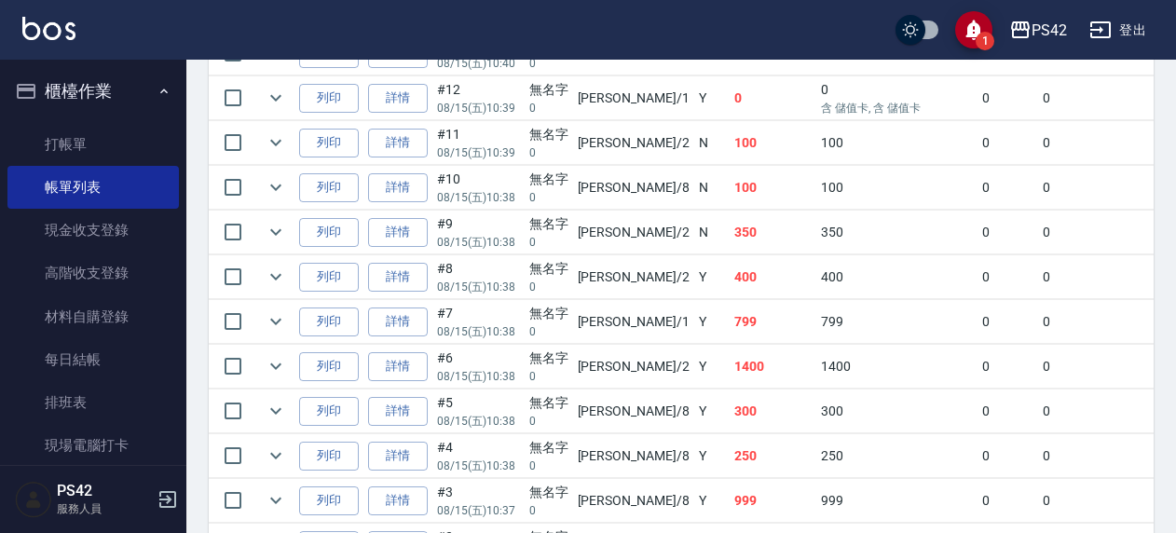
scroll to position [1629, 0]
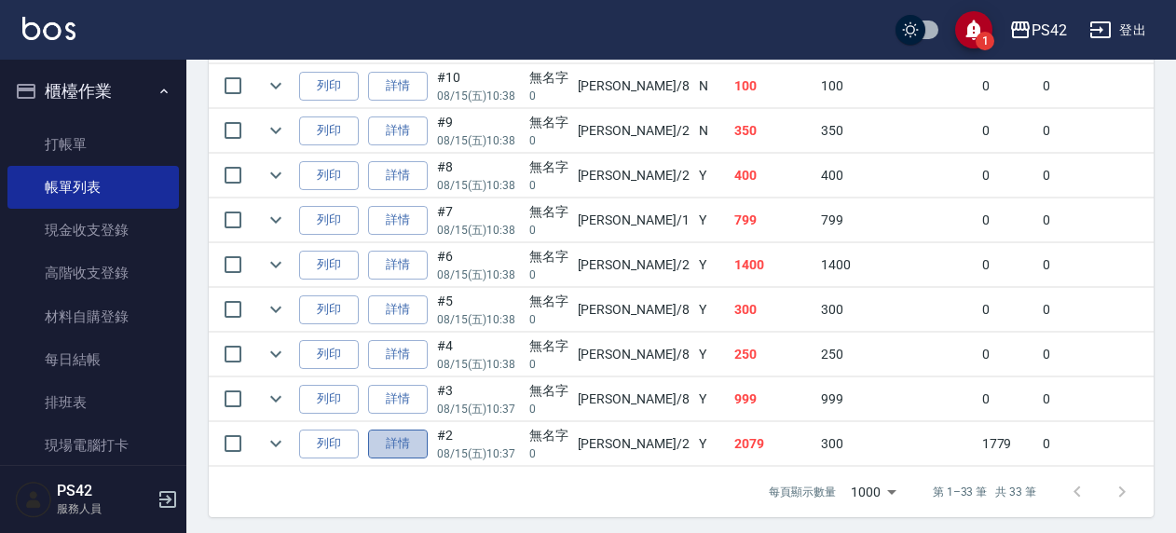
click at [401, 430] on link "詳情" at bounding box center [398, 444] width 60 height 29
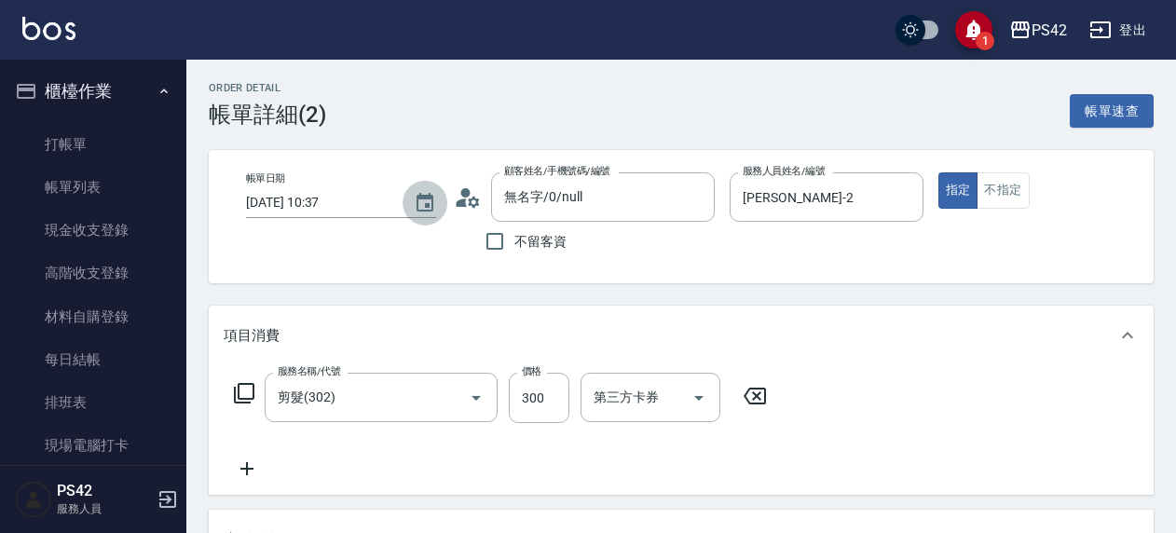
click at [416, 201] on icon "Choose date, selected date is 2025-08-15" at bounding box center [425, 203] width 22 height 22
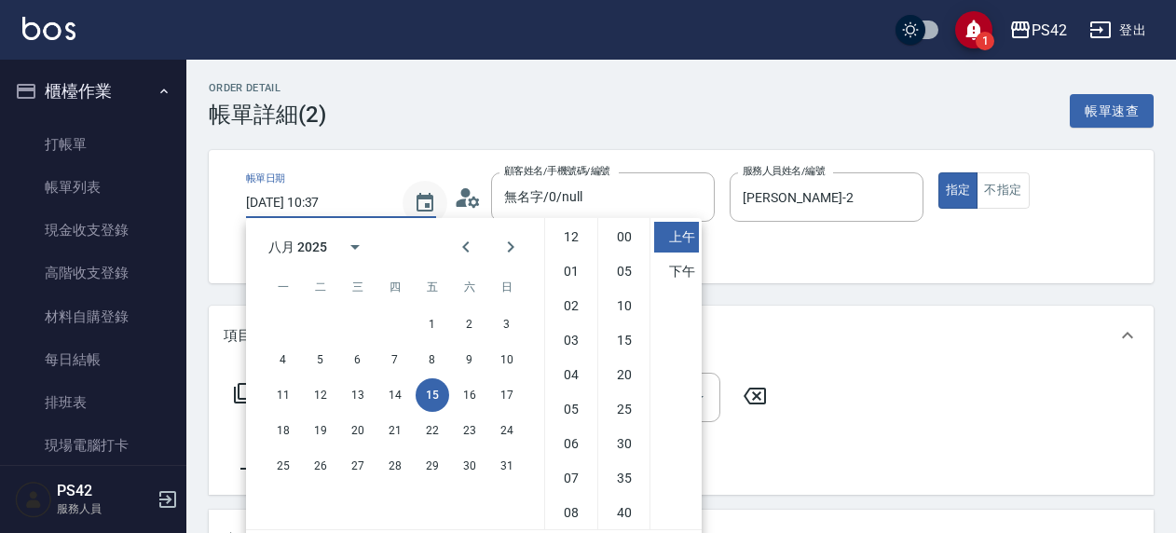
scroll to position [104, 0]
click at [402, 403] on button "14" at bounding box center [395, 395] width 34 height 34
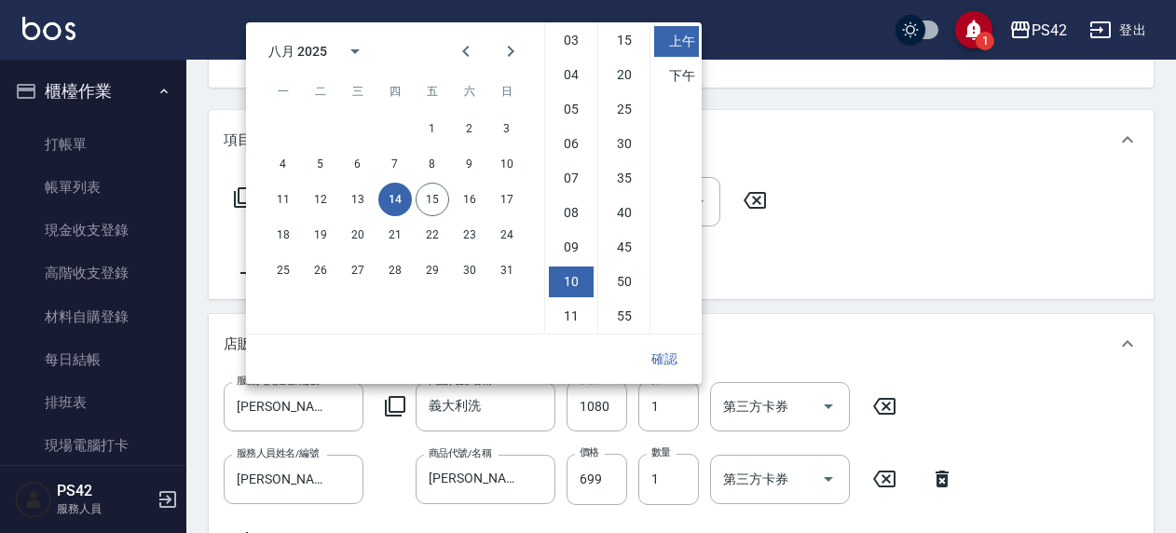
scroll to position [373, 0]
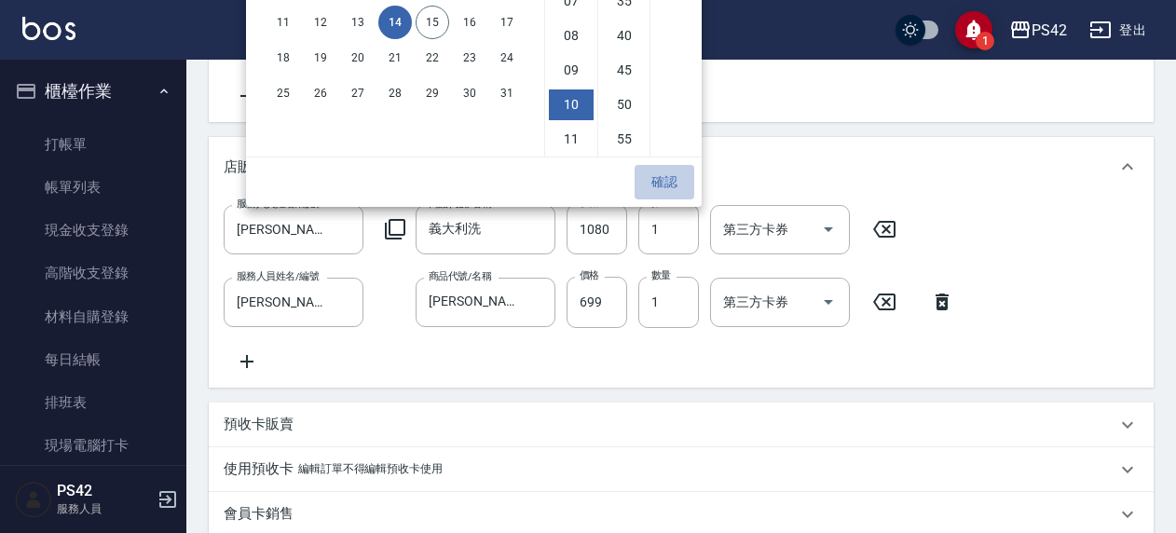
click at [676, 194] on button "確認" at bounding box center [665, 182] width 60 height 34
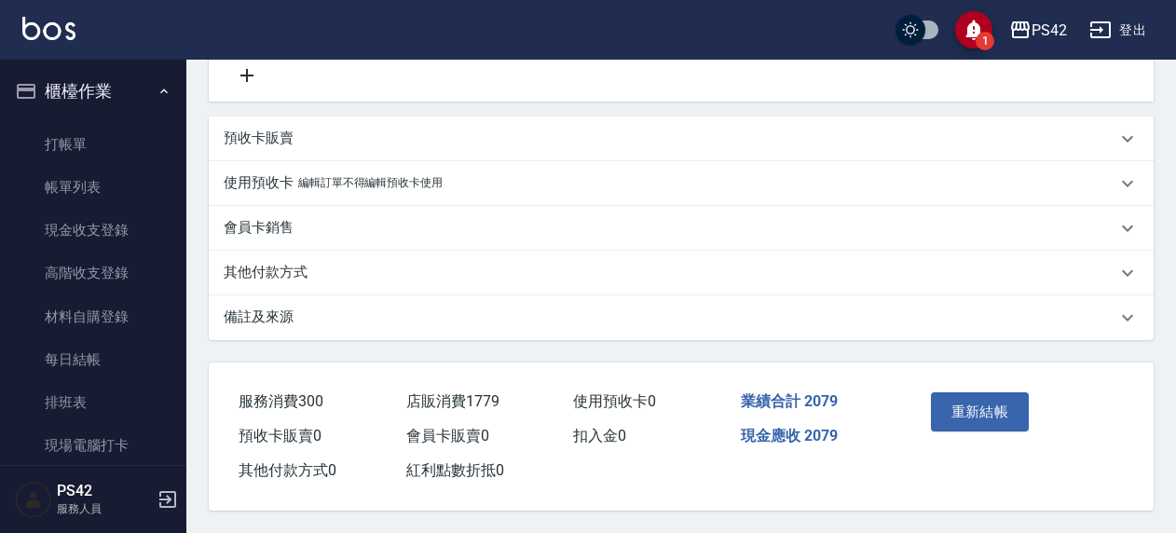
scroll to position [679, 0]
click at [962, 412] on button "重新結帳" at bounding box center [980, 411] width 99 height 39
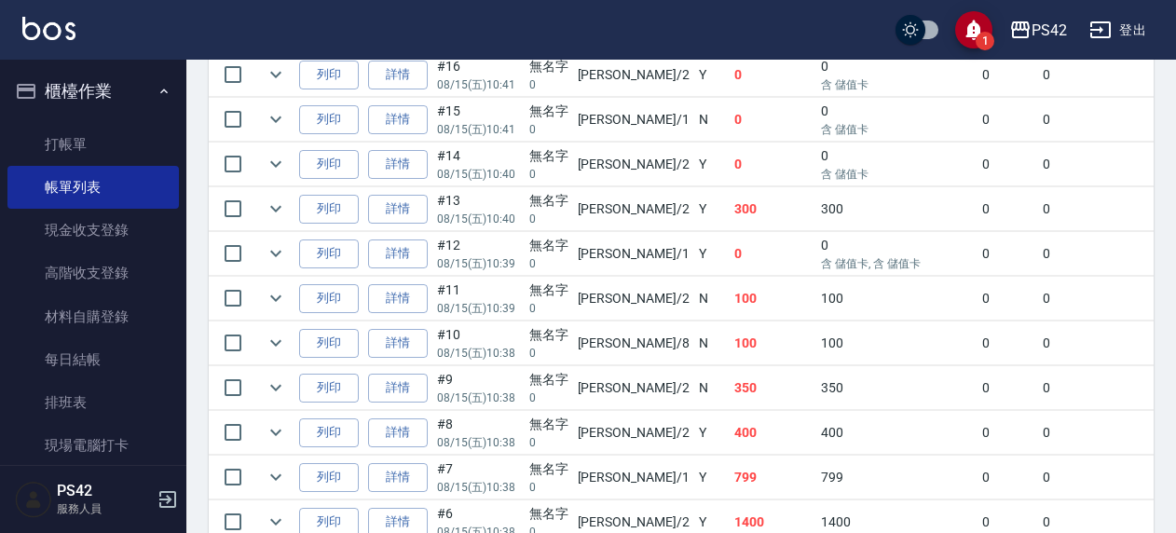
scroll to position [1585, 0]
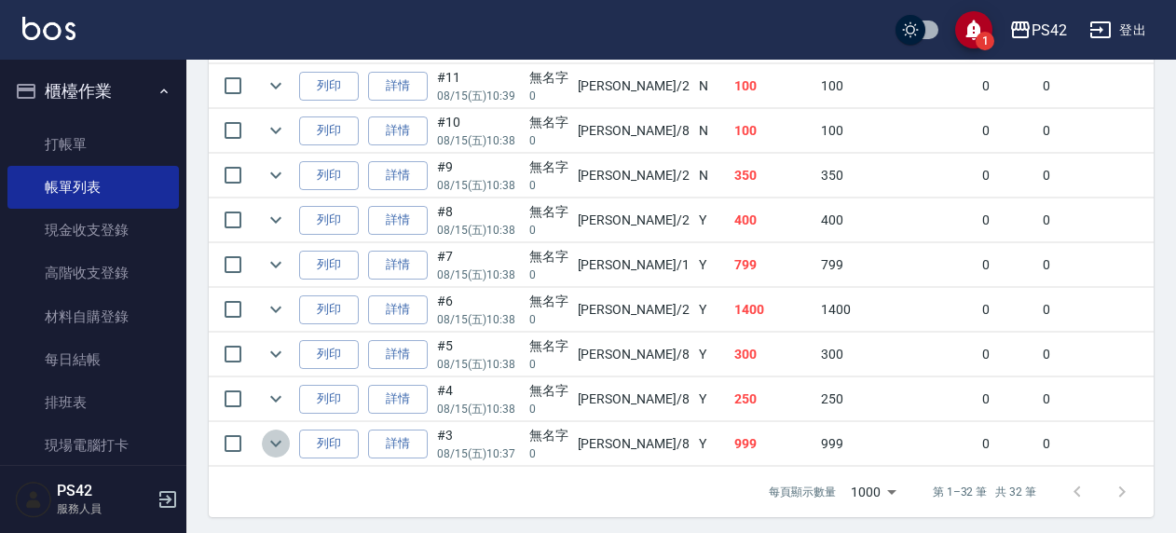
click at [281, 432] on icon "expand row" at bounding box center [276, 443] width 22 height 22
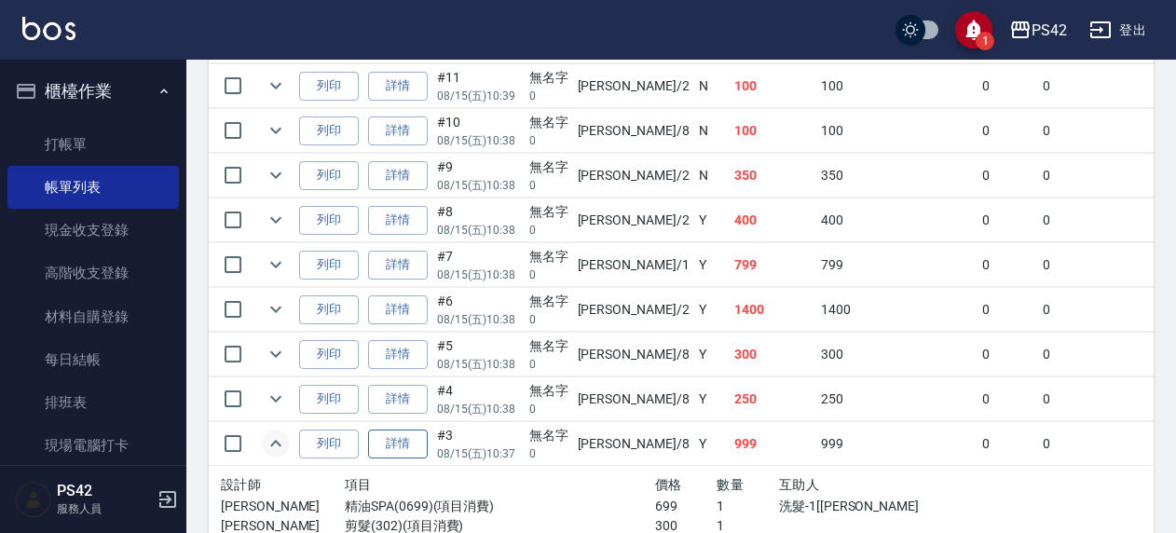
click at [403, 431] on link "詳情" at bounding box center [398, 444] width 60 height 29
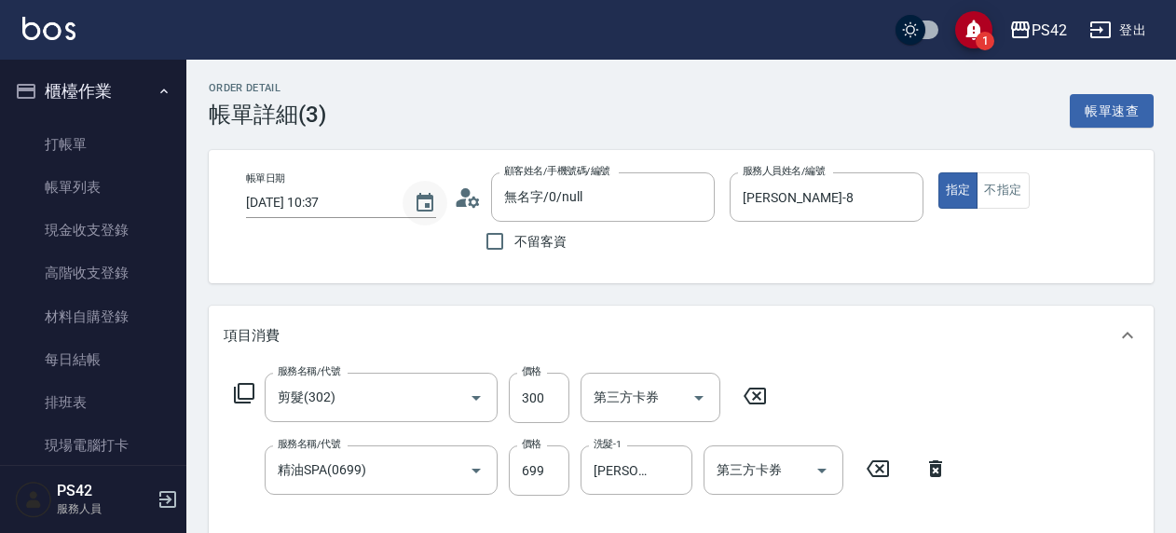
click at [423, 196] on icon "Choose date, selected date is 2025-08-15" at bounding box center [425, 202] width 17 height 19
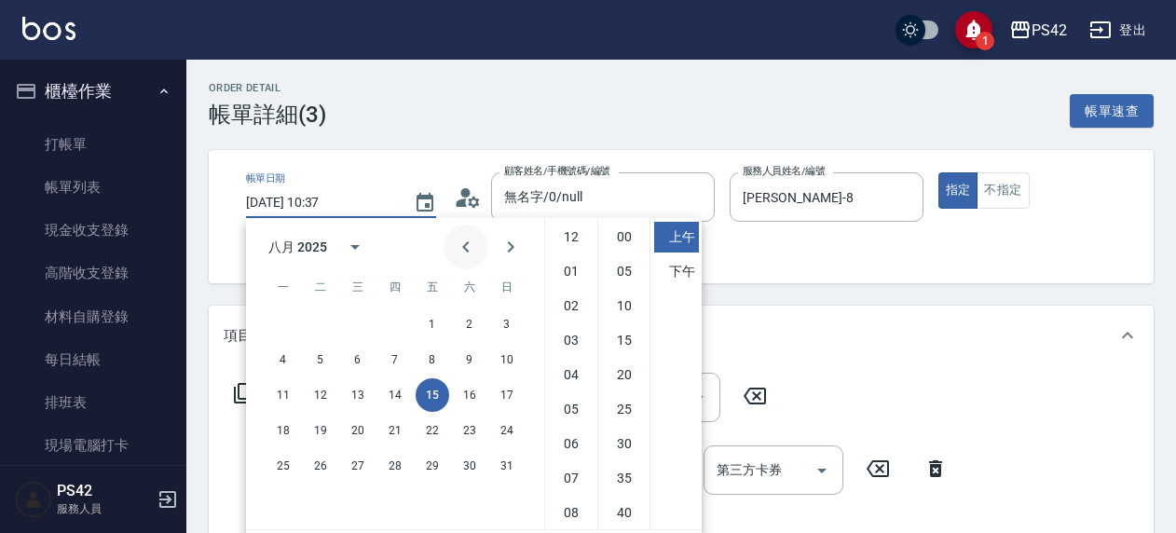
scroll to position [104, 0]
click at [397, 405] on button "14" at bounding box center [395, 395] width 34 height 34
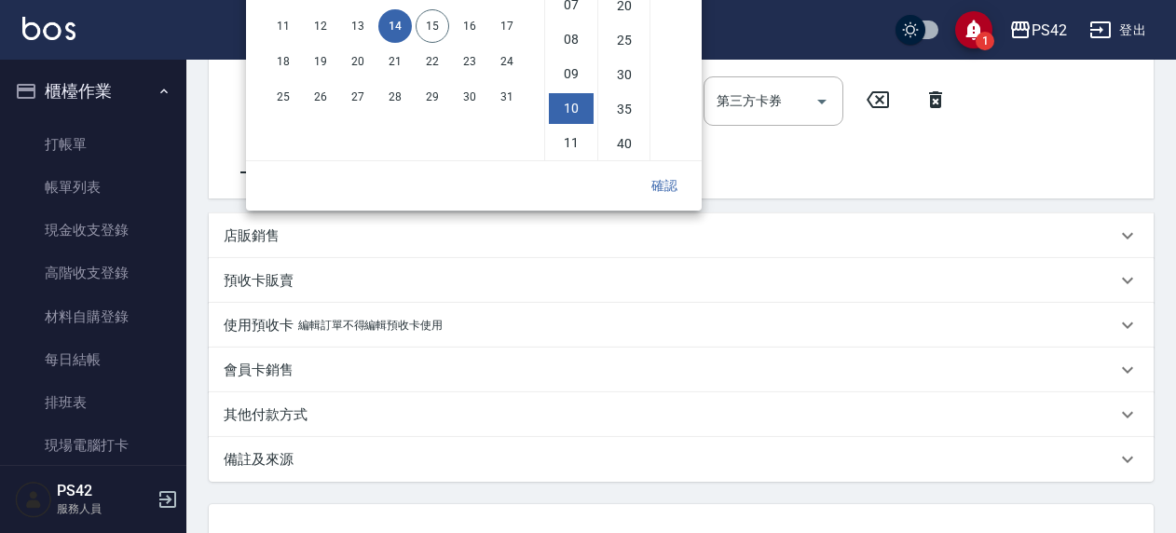
scroll to position [373, 0]
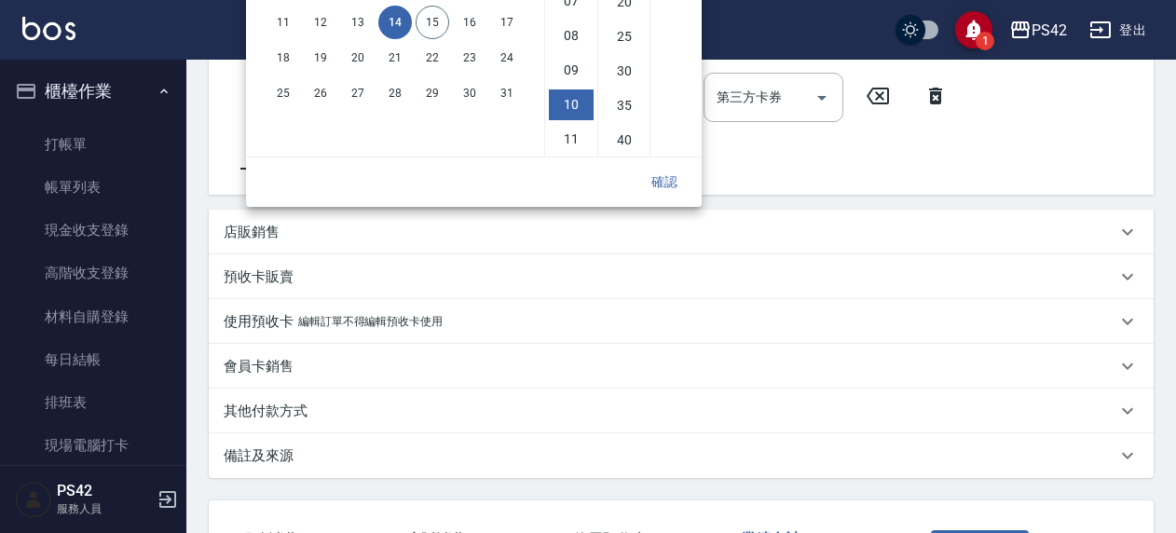
click at [675, 183] on button "確認" at bounding box center [665, 182] width 60 height 34
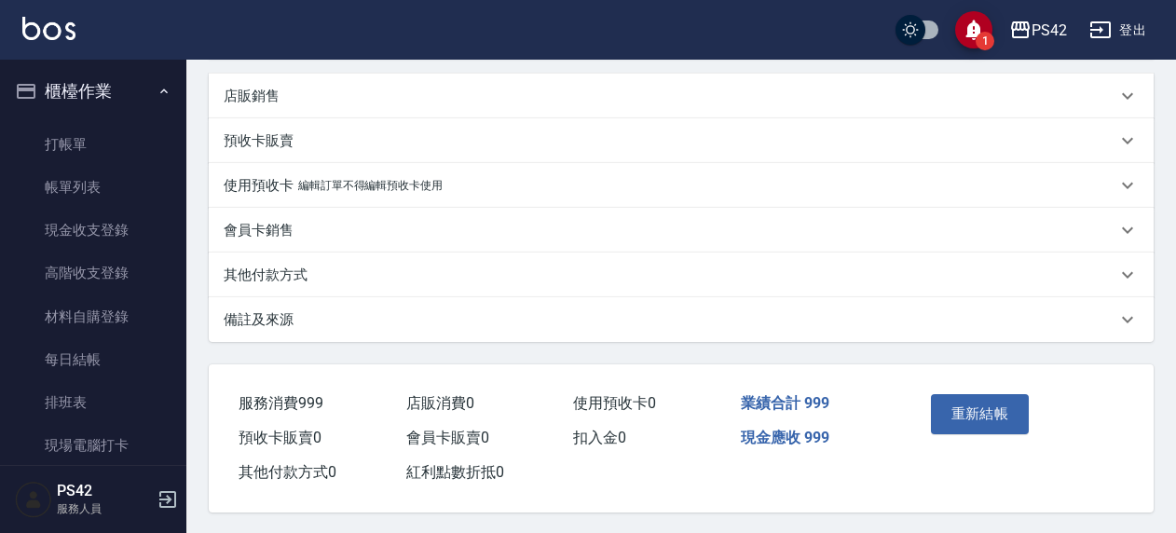
scroll to position [517, 0]
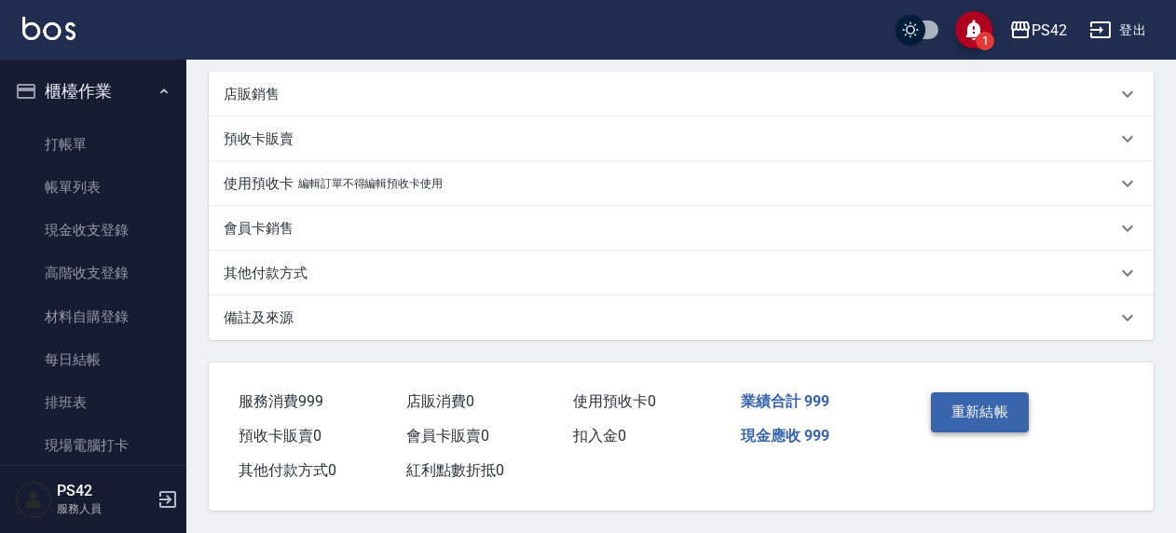
click at [983, 400] on button "重新結帳" at bounding box center [980, 411] width 99 height 39
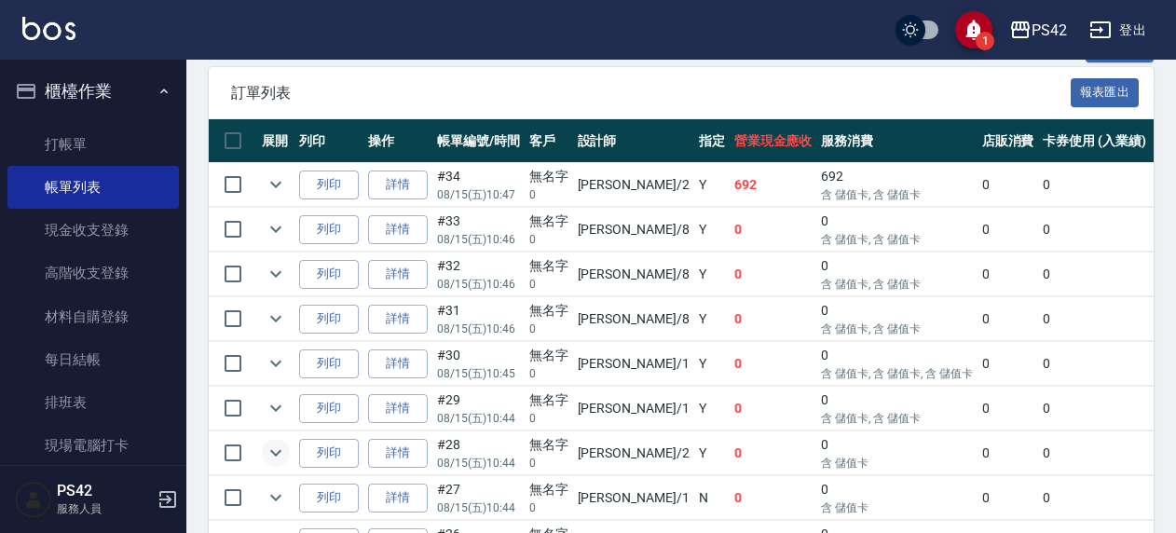
scroll to position [329, 0]
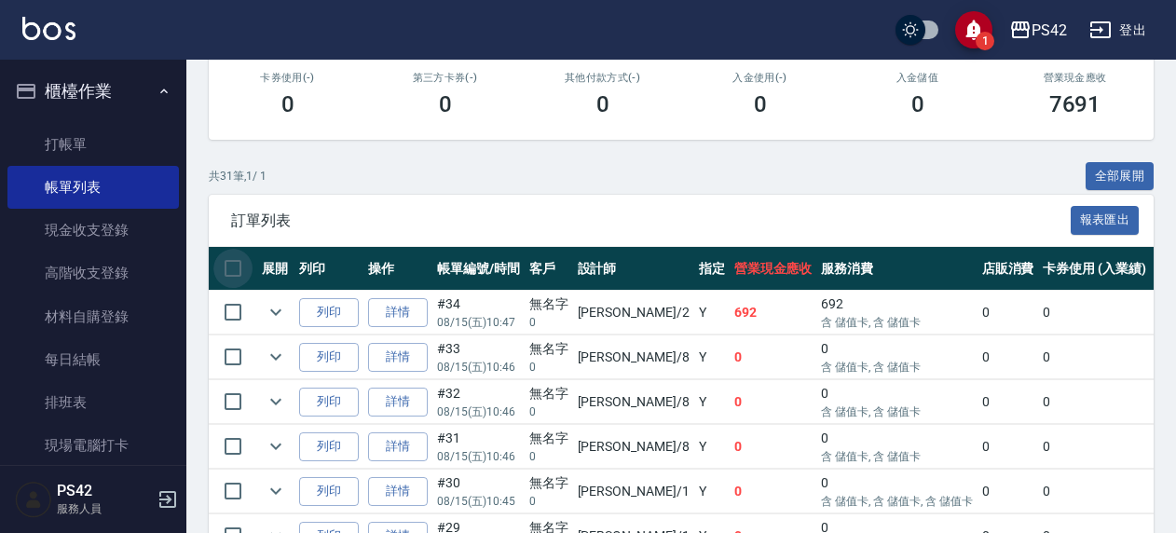
click at [229, 265] on input "checkbox" at bounding box center [232, 268] width 39 height 39
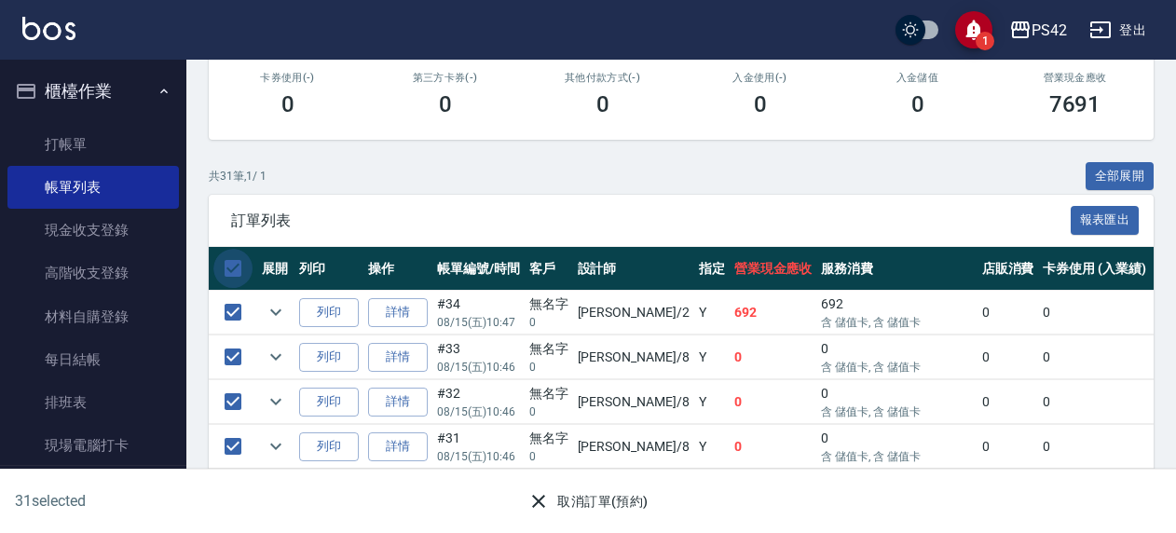
click at [229, 269] on input "checkbox" at bounding box center [232, 268] width 39 height 39
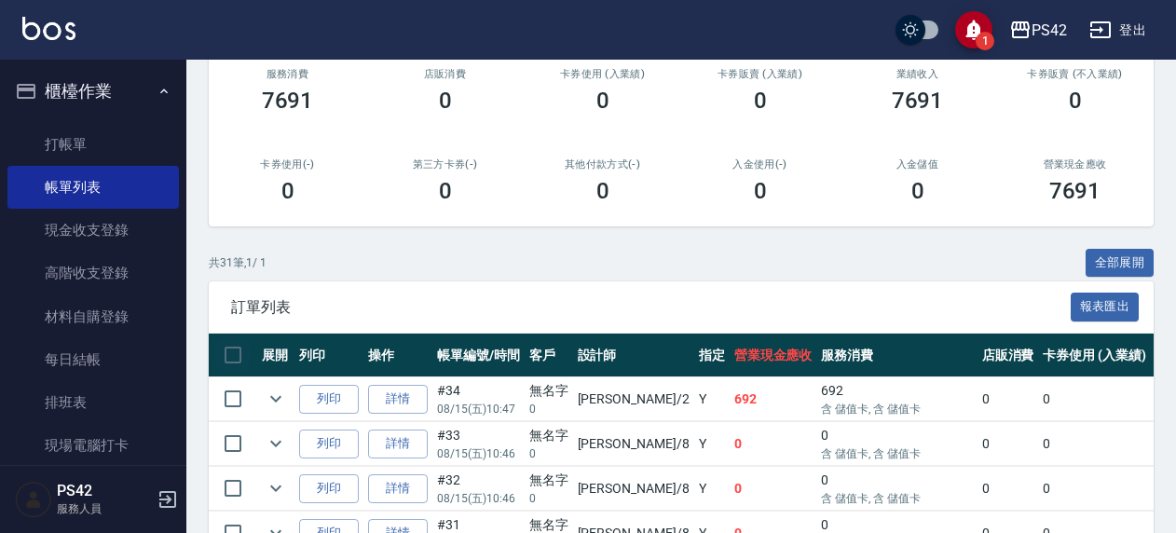
scroll to position [236, 0]
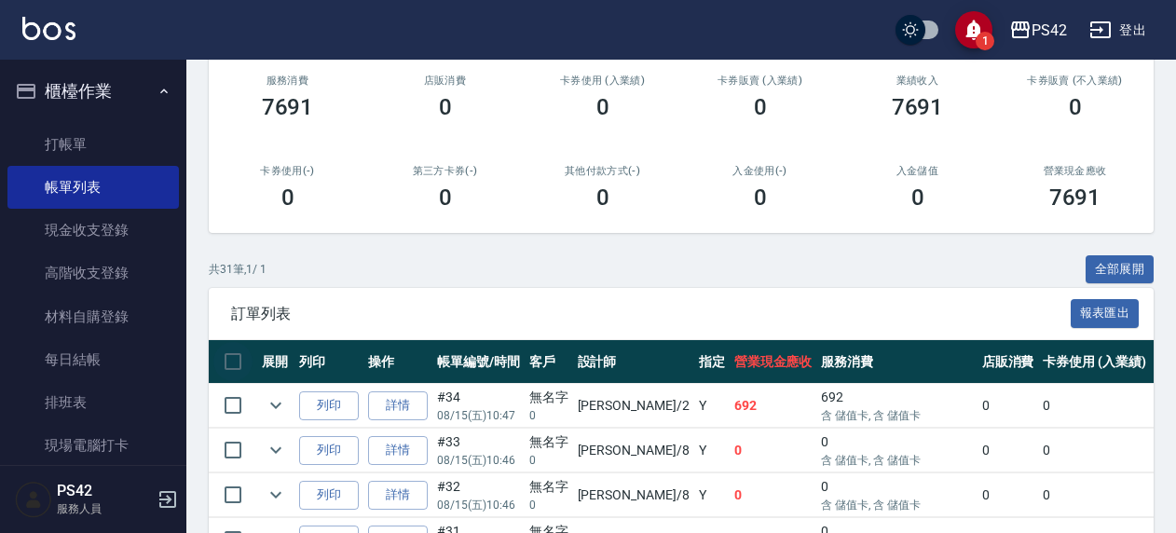
click at [246, 359] on input "checkbox" at bounding box center [232, 361] width 39 height 39
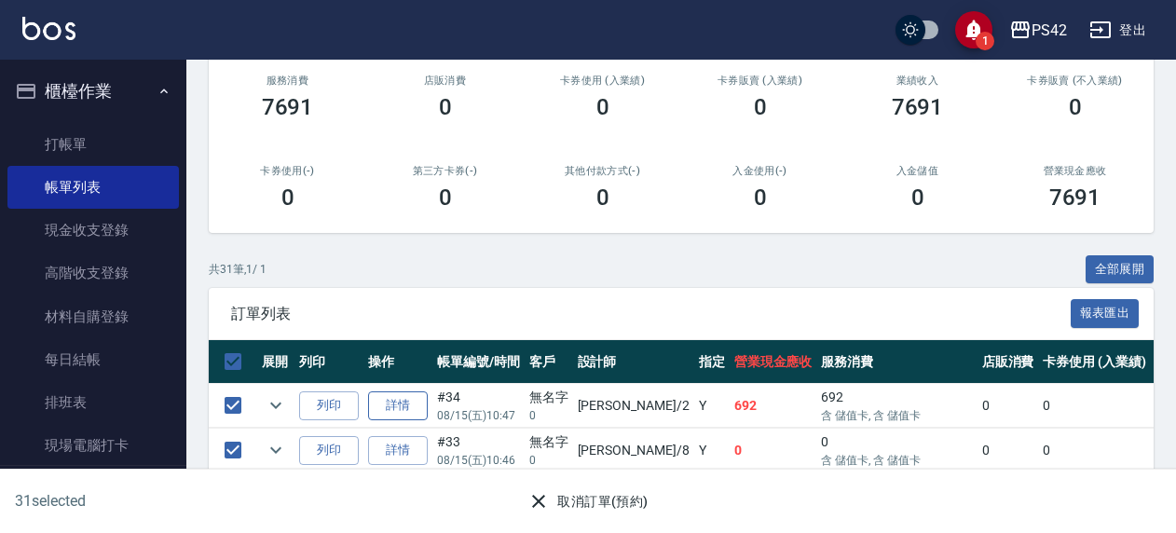
click at [384, 412] on link "詳情" at bounding box center [398, 405] width 60 height 29
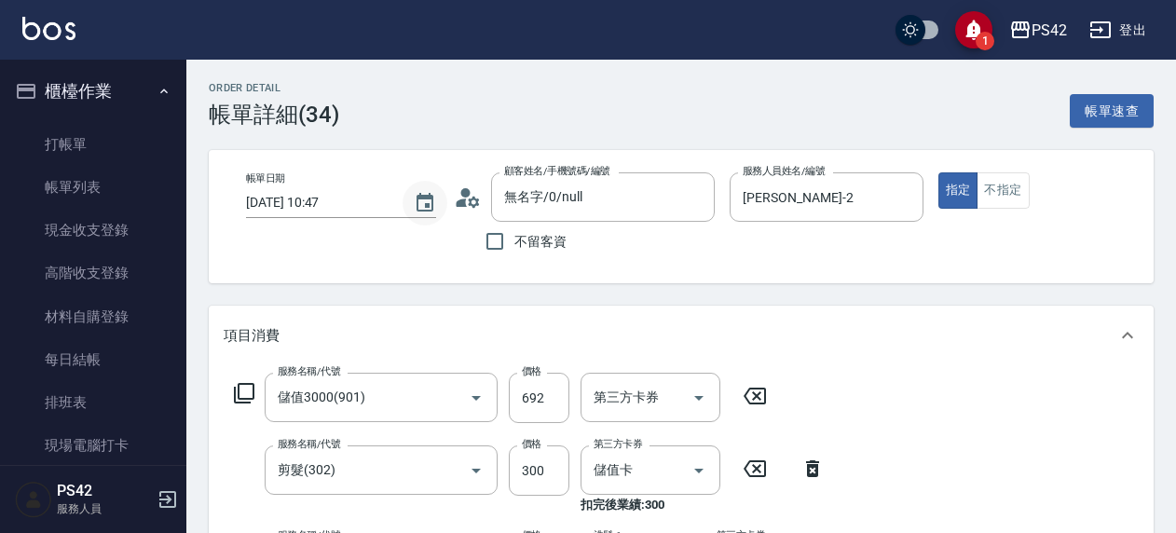
click at [417, 204] on icon "Choose date, selected date is 2025-08-15" at bounding box center [425, 203] width 22 height 22
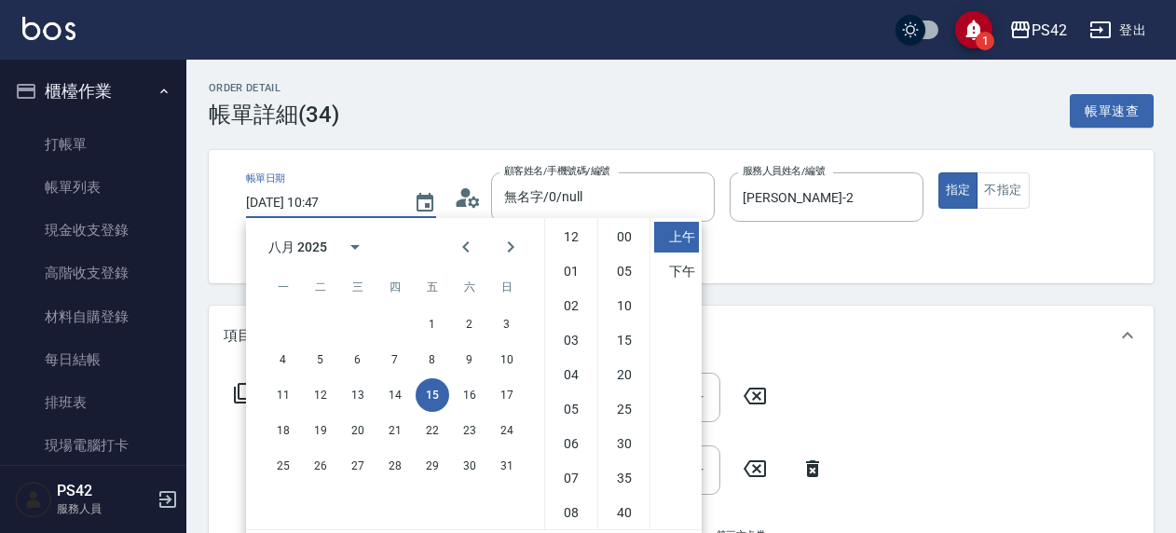
scroll to position [104, 0]
click at [399, 392] on button "14" at bounding box center [395, 395] width 34 height 34
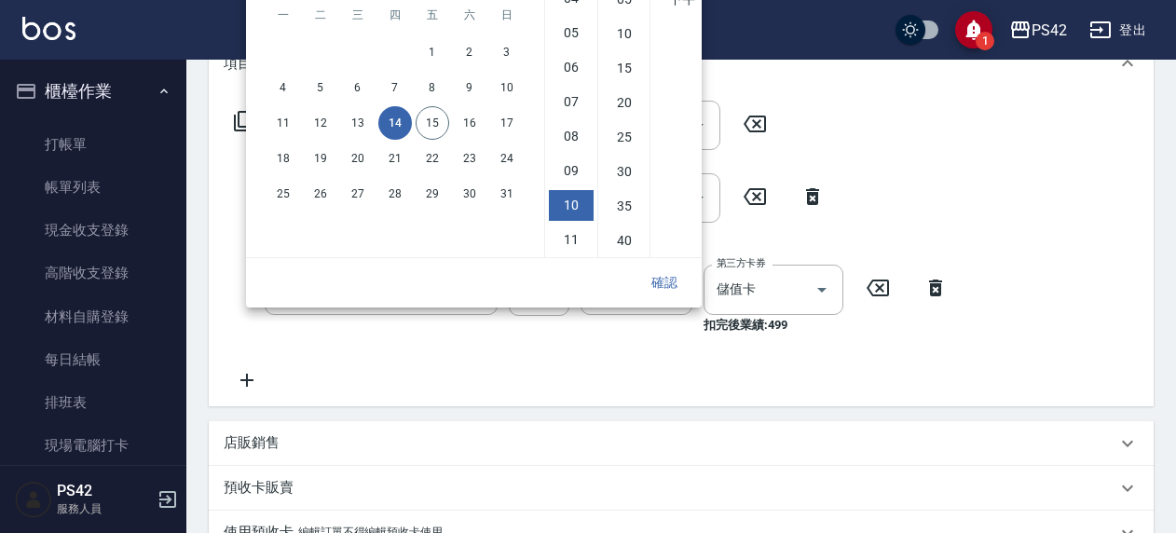
scroll to position [280, 0]
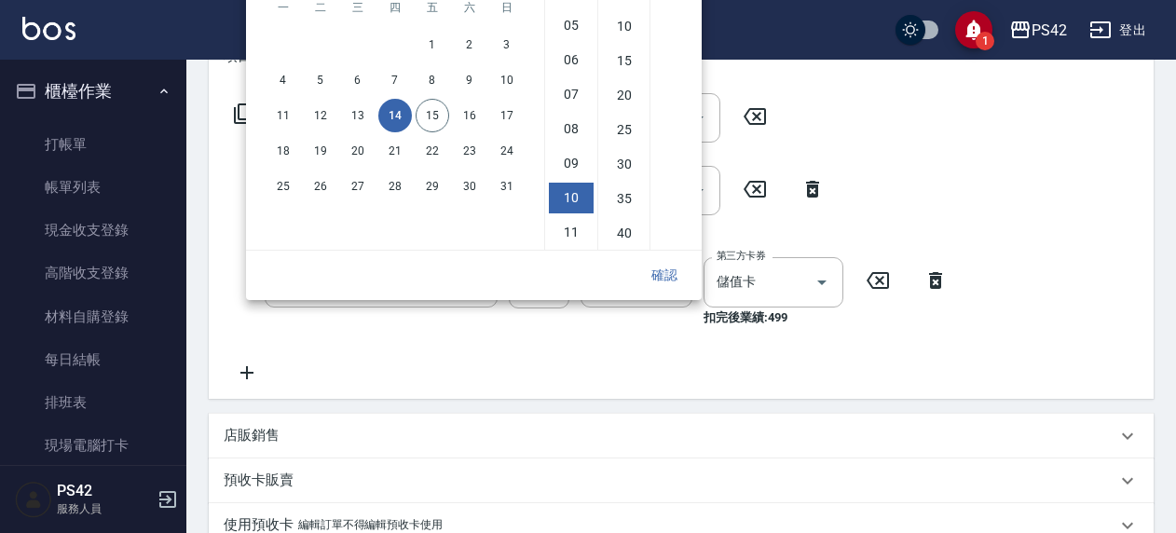
click at [651, 278] on button "確認" at bounding box center [665, 275] width 60 height 34
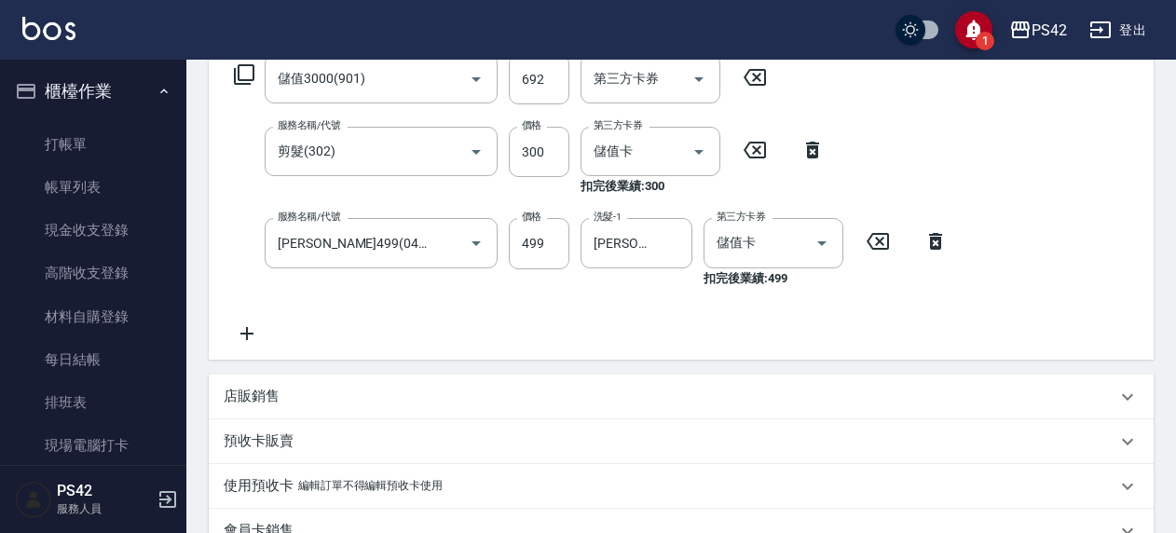
scroll to position [559, 0]
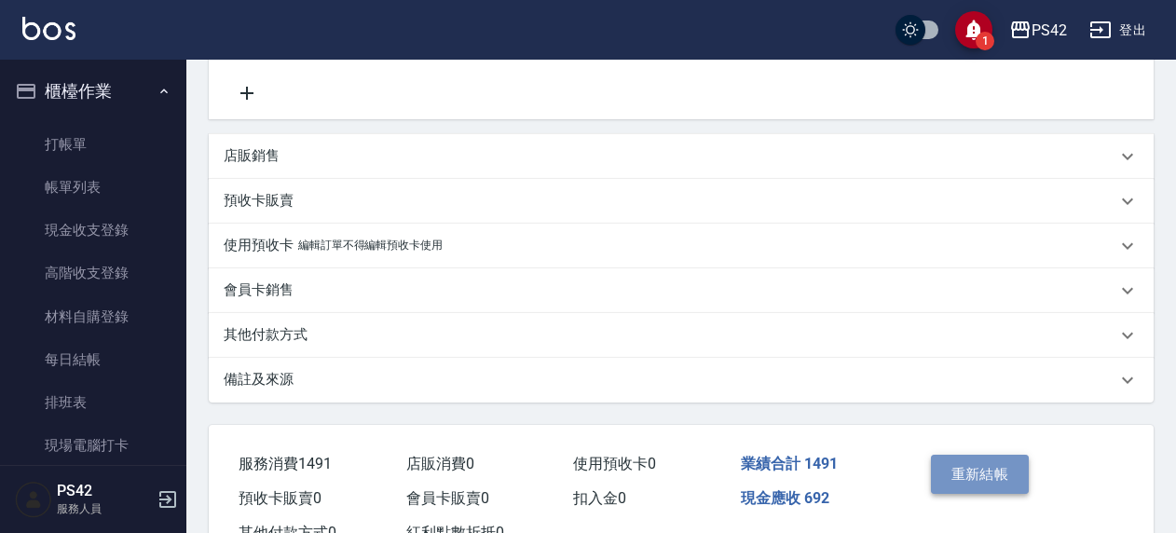
click at [973, 469] on button "重新結帳" at bounding box center [980, 474] width 99 height 39
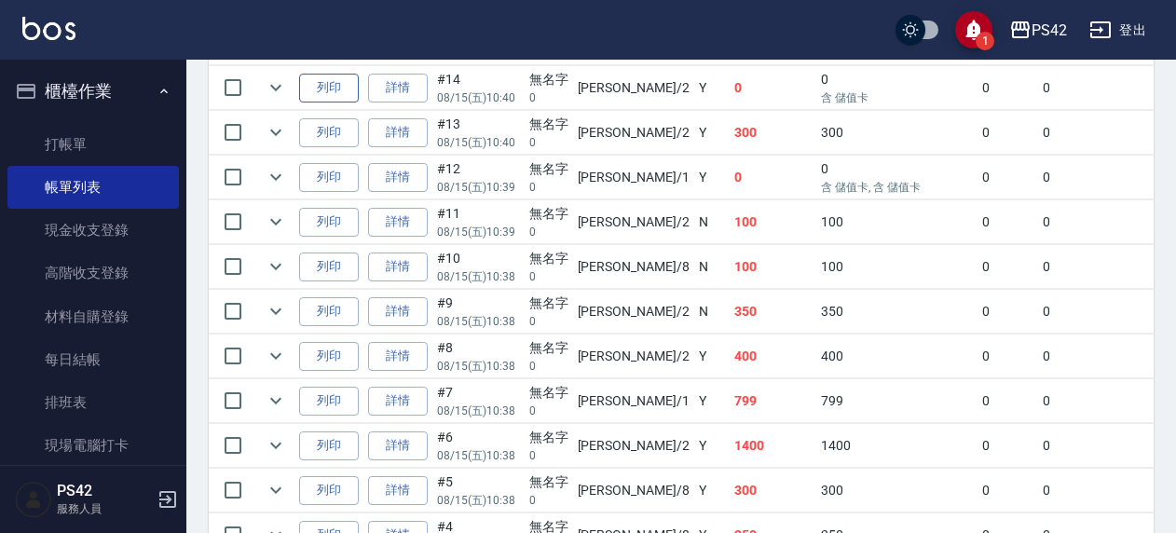
scroll to position [1497, 0]
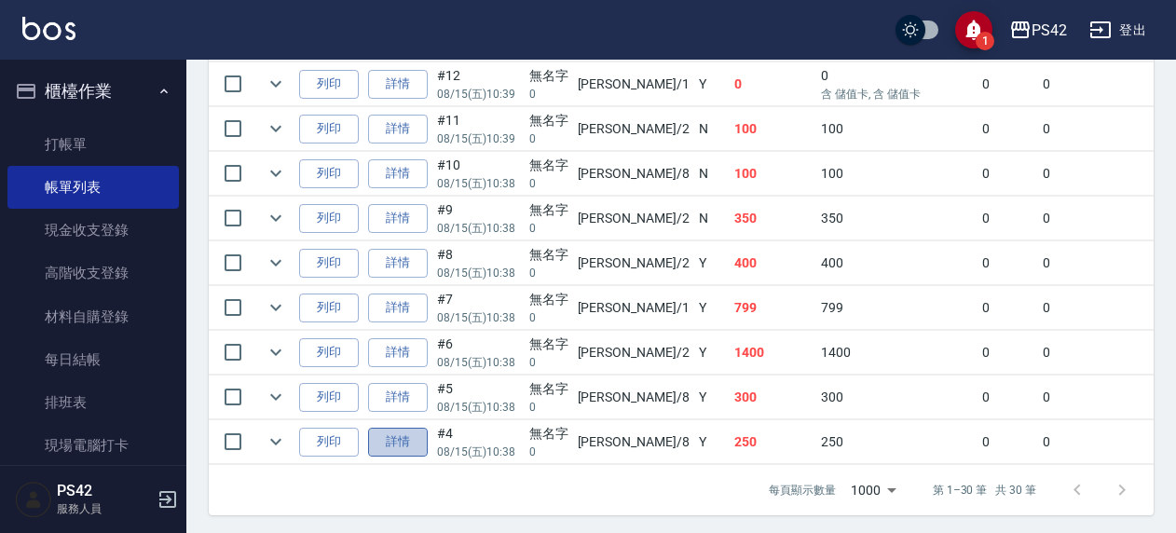
click at [414, 428] on link "詳情" at bounding box center [398, 442] width 60 height 29
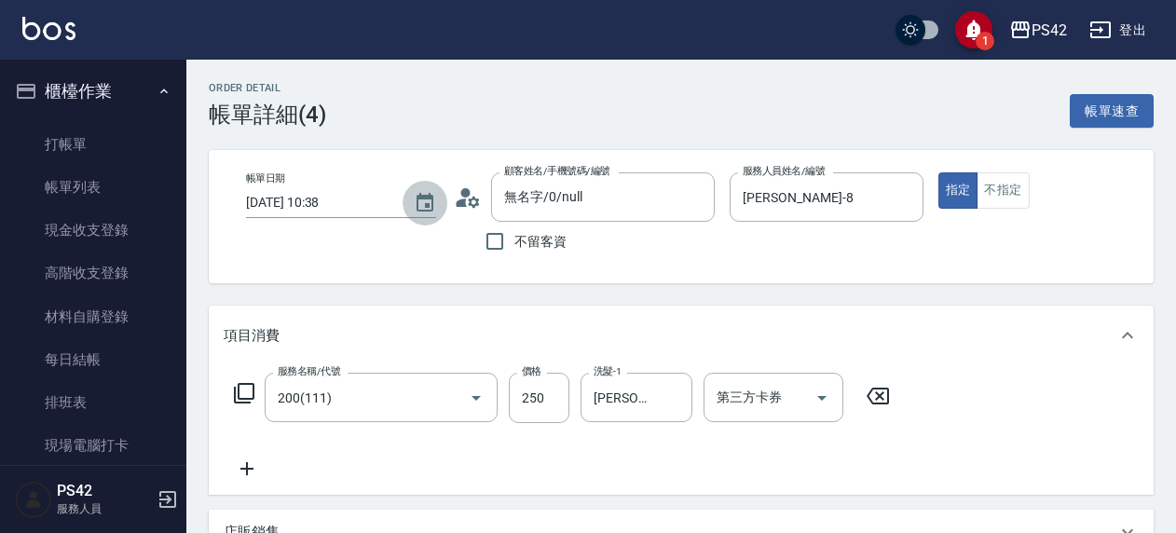
click at [423, 199] on icon "Choose date, selected date is 2025-08-15" at bounding box center [425, 202] width 17 height 19
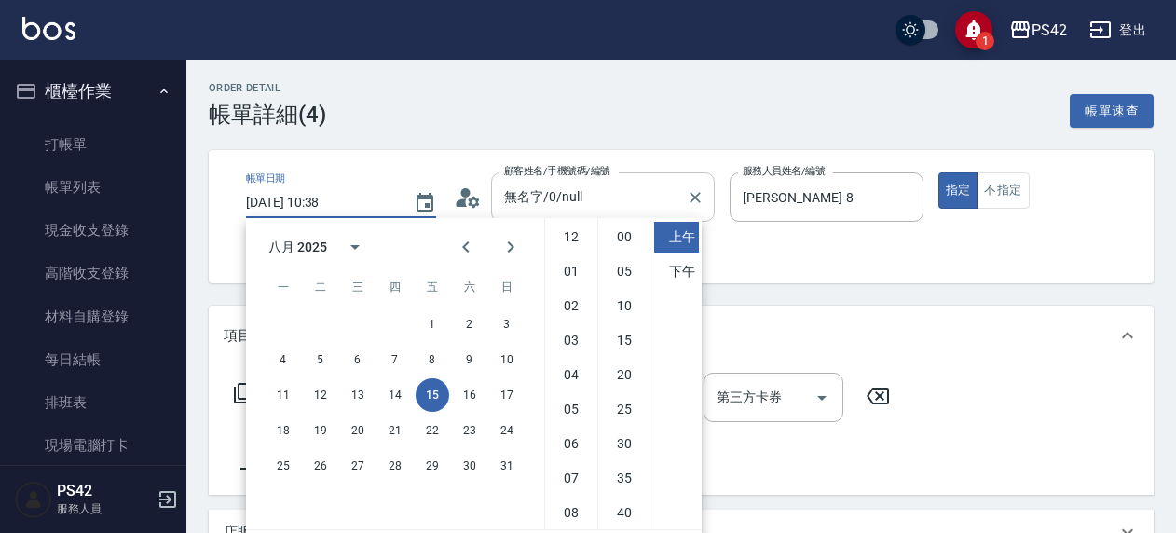
scroll to position [104, 0]
click at [393, 393] on button "14" at bounding box center [395, 395] width 34 height 34
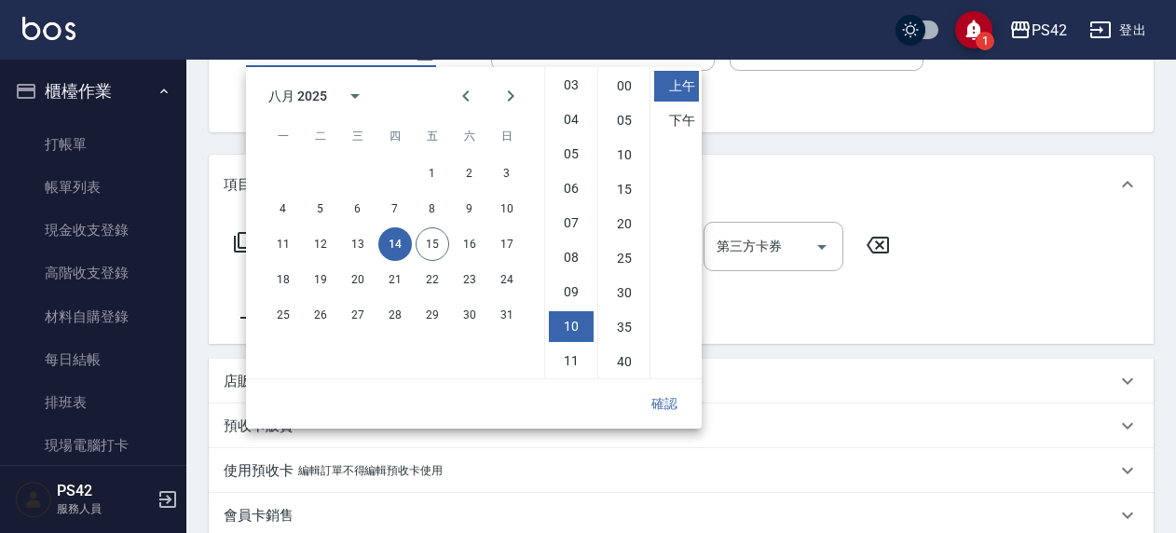
scroll to position [373, 0]
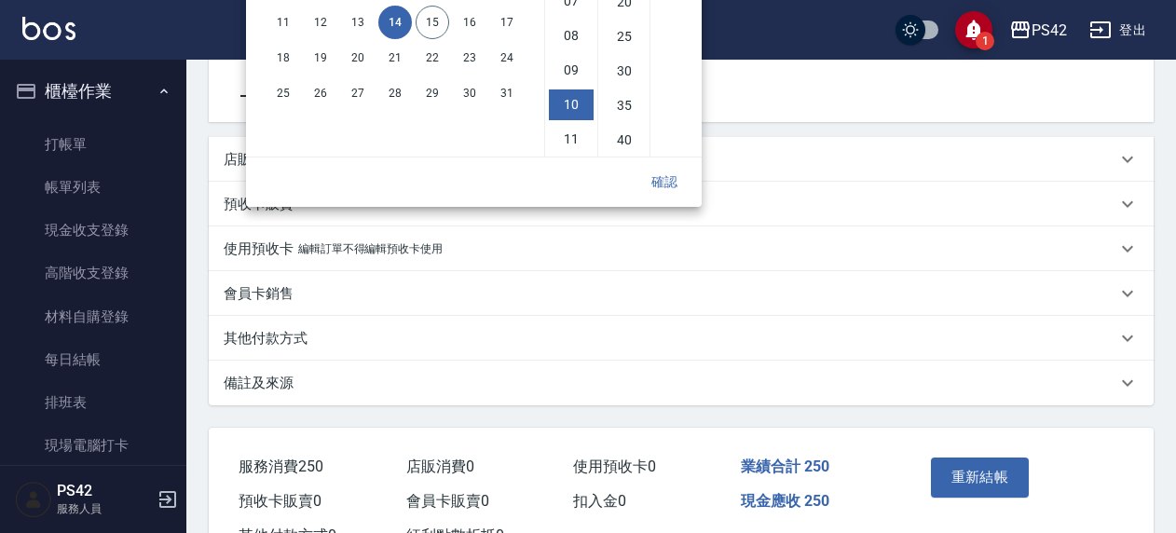
click at [647, 195] on button "確認" at bounding box center [665, 182] width 60 height 34
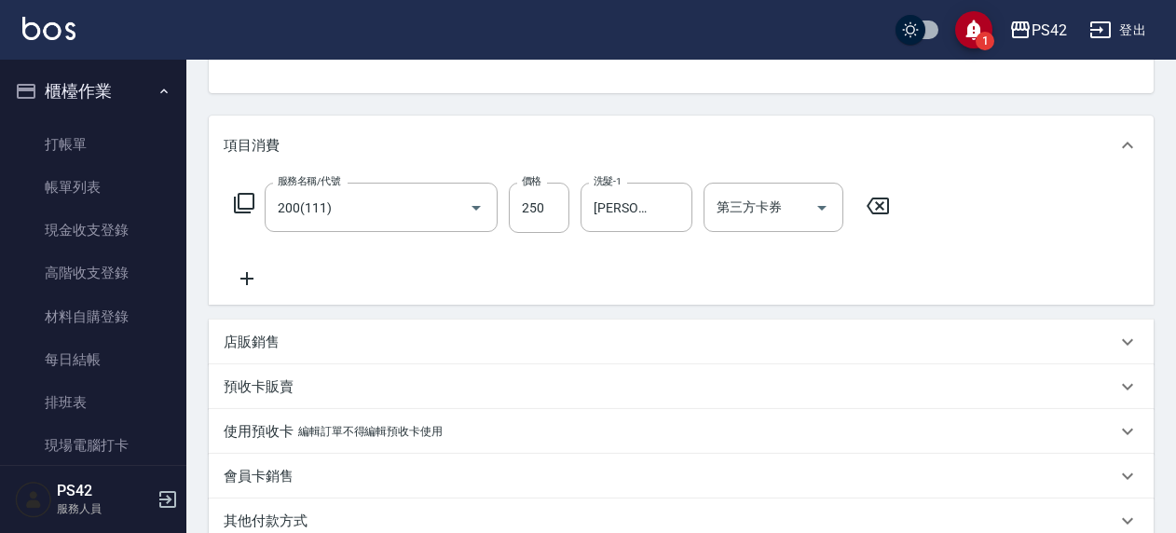
scroll to position [445, 0]
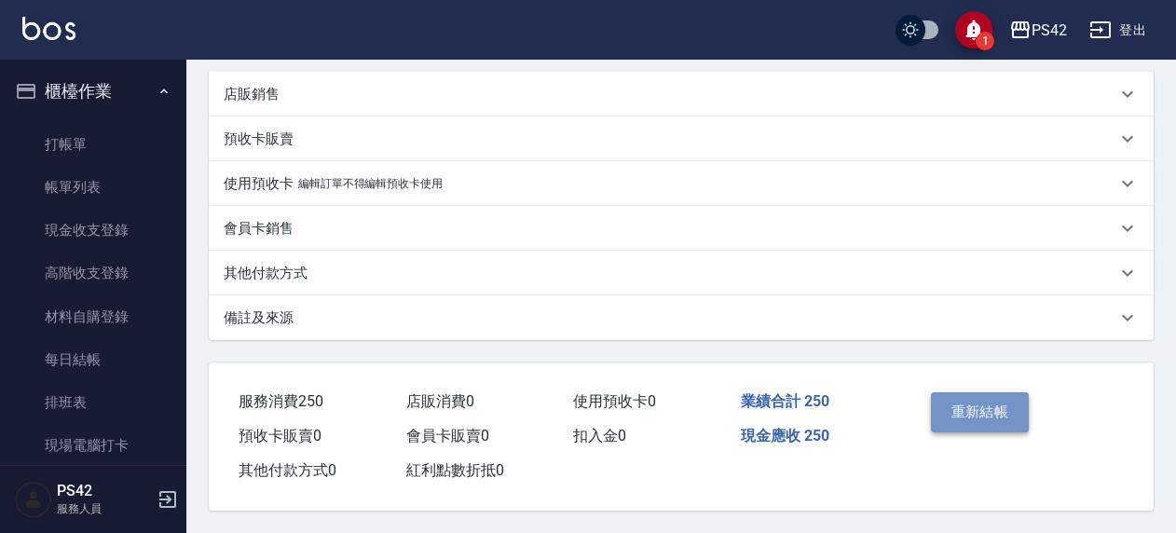
click at [1000, 399] on button "重新結帳" at bounding box center [980, 411] width 99 height 39
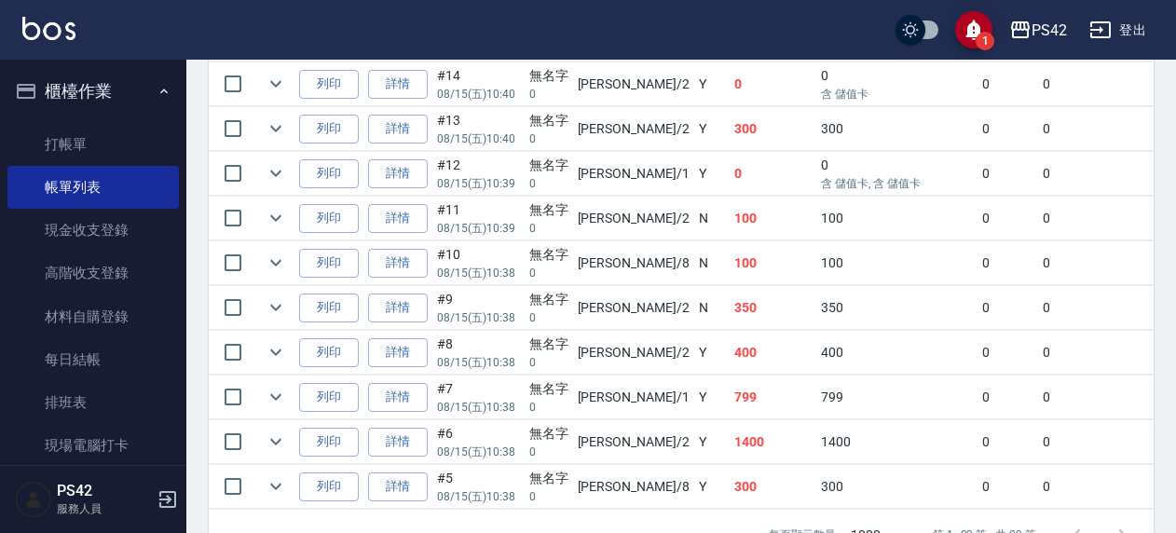
scroll to position [1452, 0]
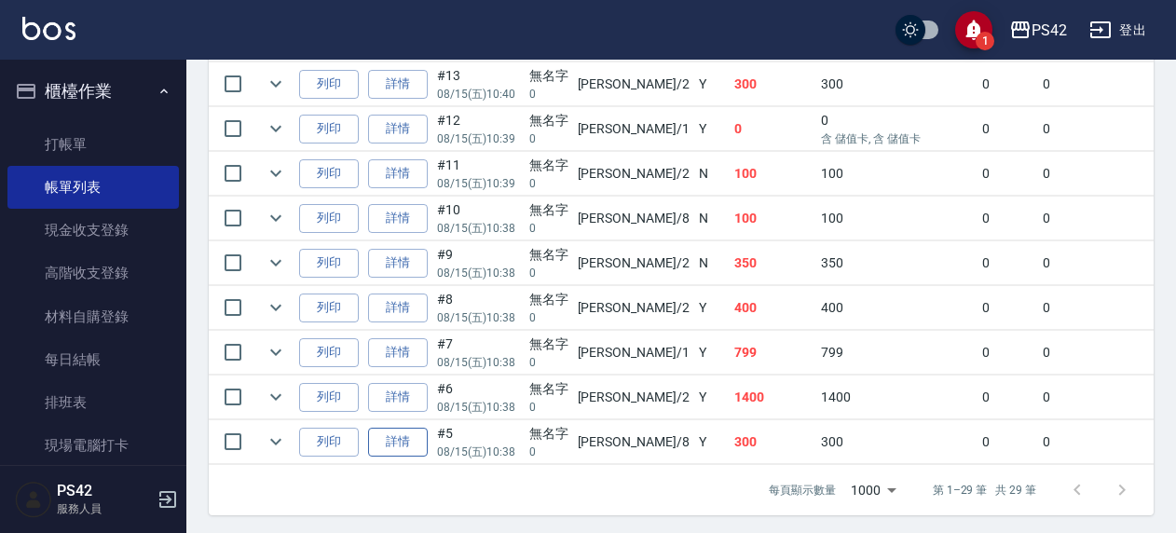
click at [395, 429] on link "詳情" at bounding box center [398, 442] width 60 height 29
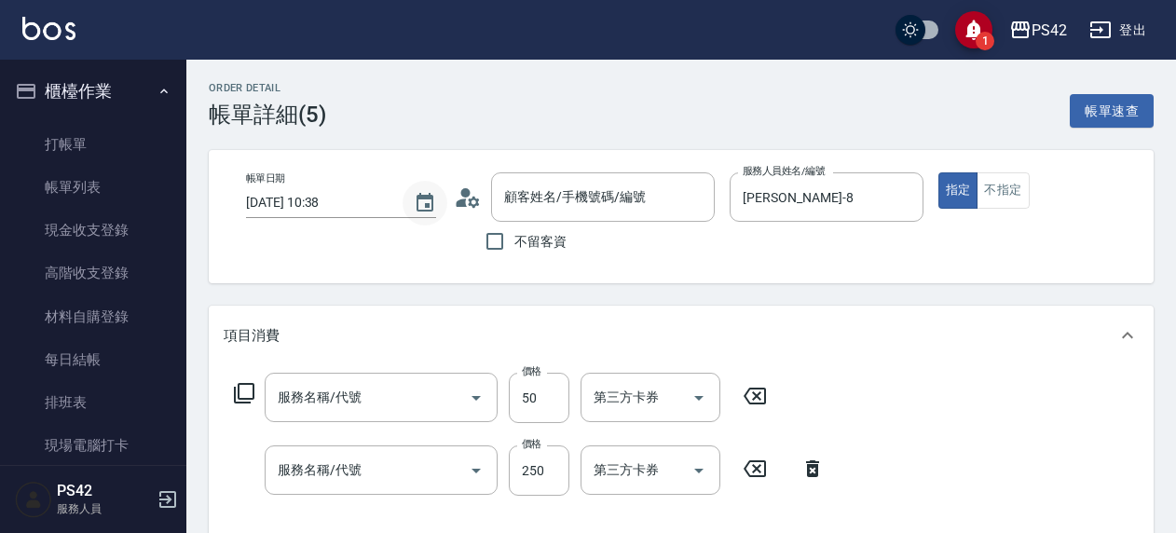
click at [430, 200] on icon "Choose date, selected date is 2025-08-15" at bounding box center [425, 203] width 22 height 22
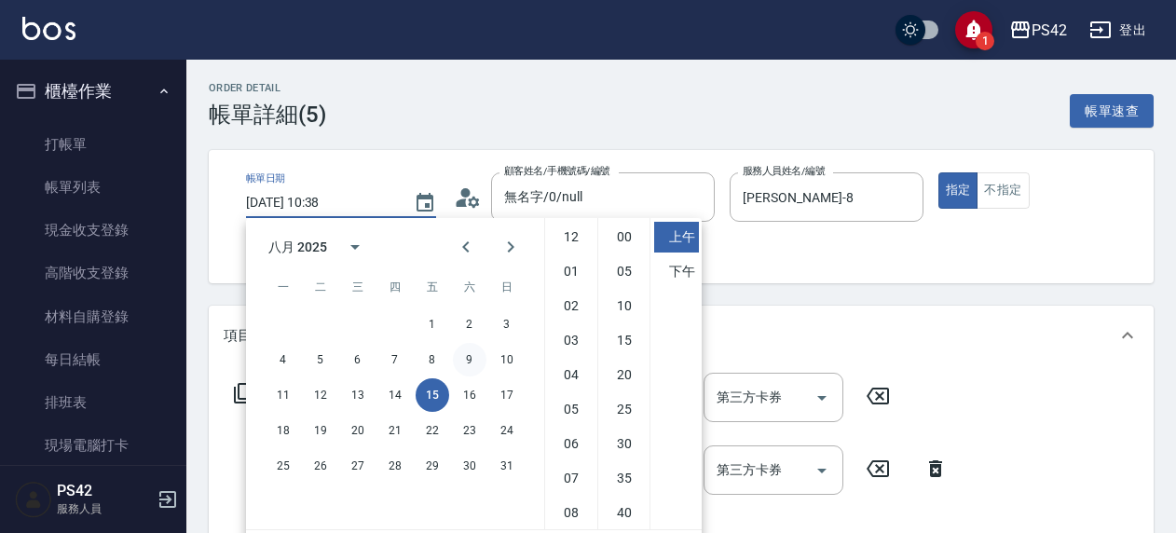
scroll to position [104, 0]
click at [392, 401] on button "14" at bounding box center [395, 395] width 34 height 34
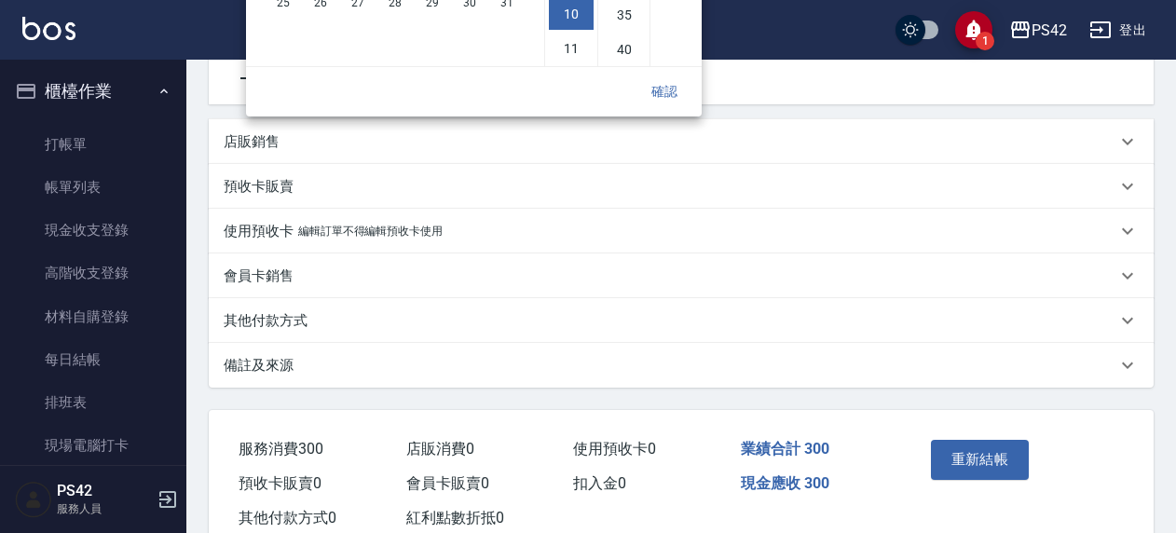
scroll to position [466, 0]
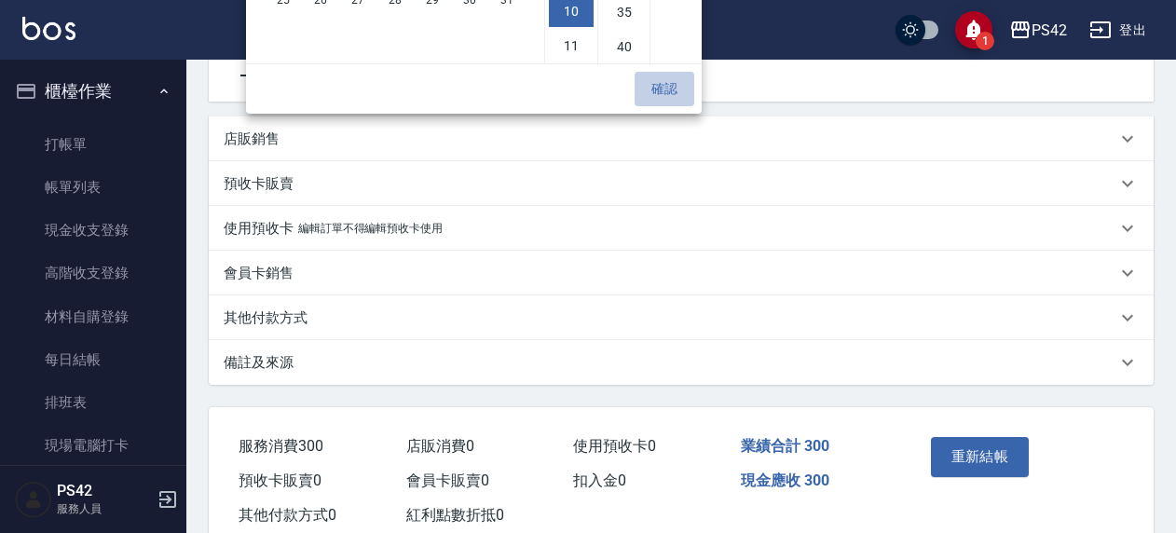
click at [665, 89] on button "確認" at bounding box center [665, 89] width 60 height 34
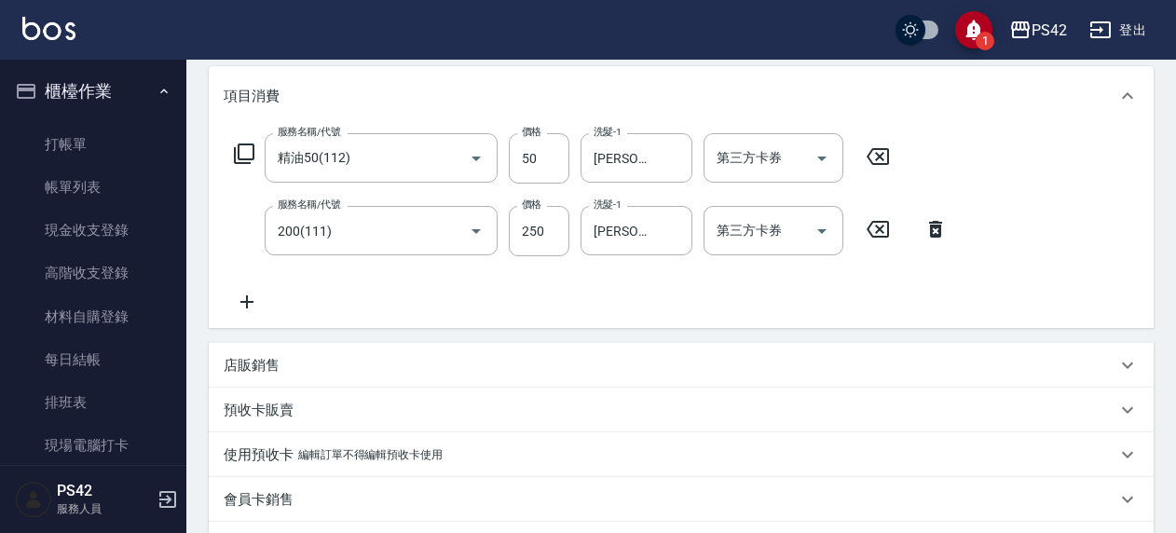
scroll to position [517, 0]
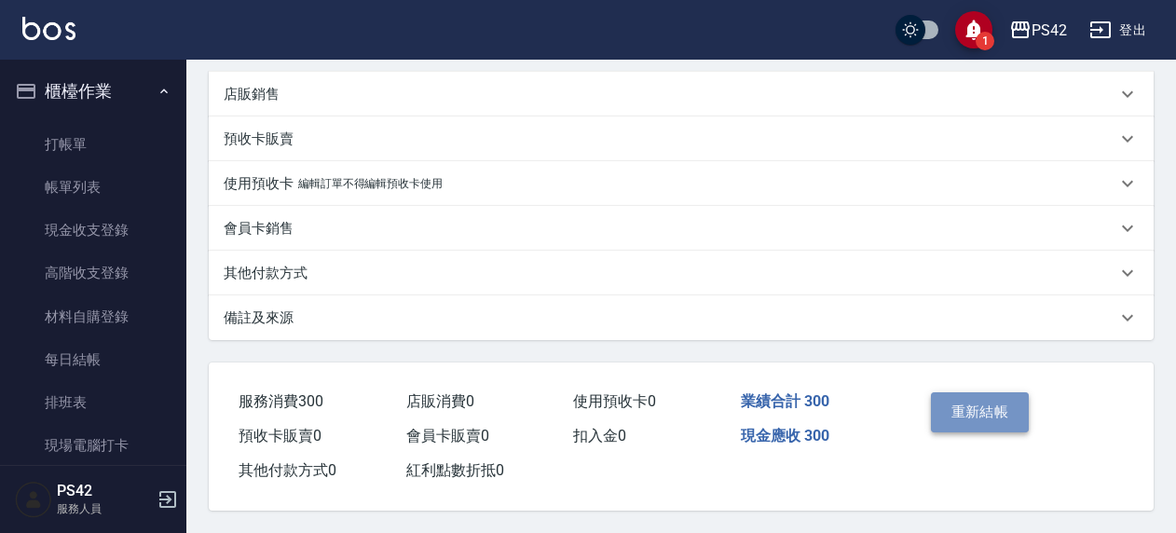
click at [995, 405] on button "重新結帳" at bounding box center [980, 411] width 99 height 39
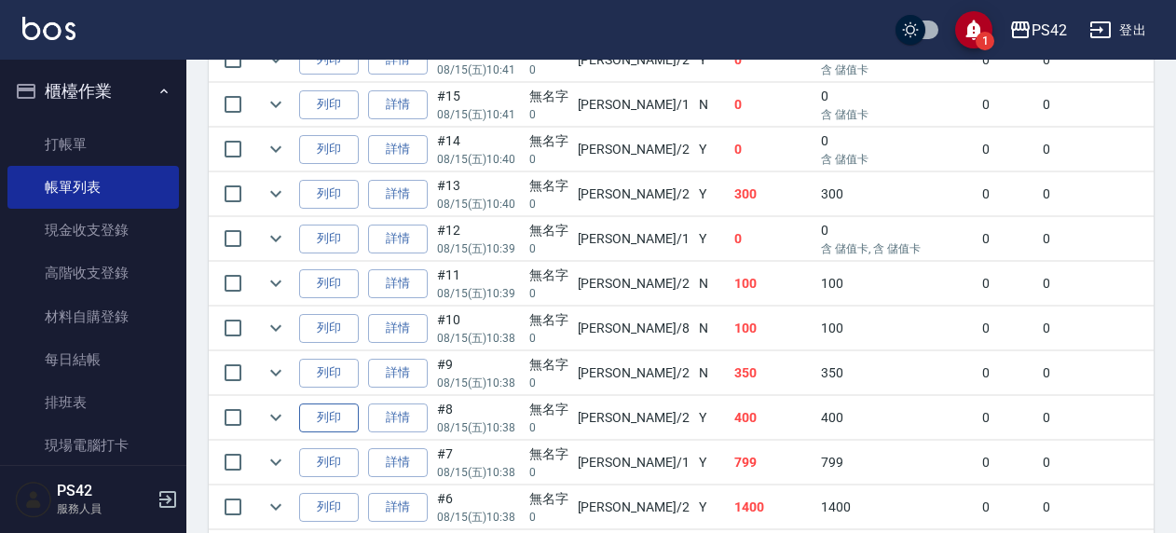
scroll to position [1408, 0]
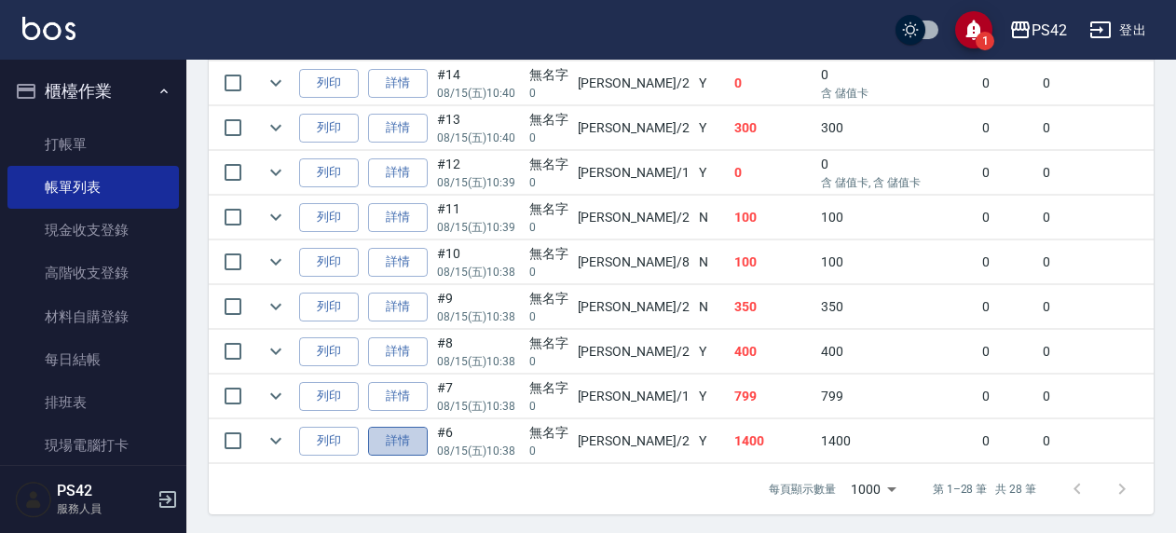
click at [395, 427] on link "詳情" at bounding box center [398, 441] width 60 height 29
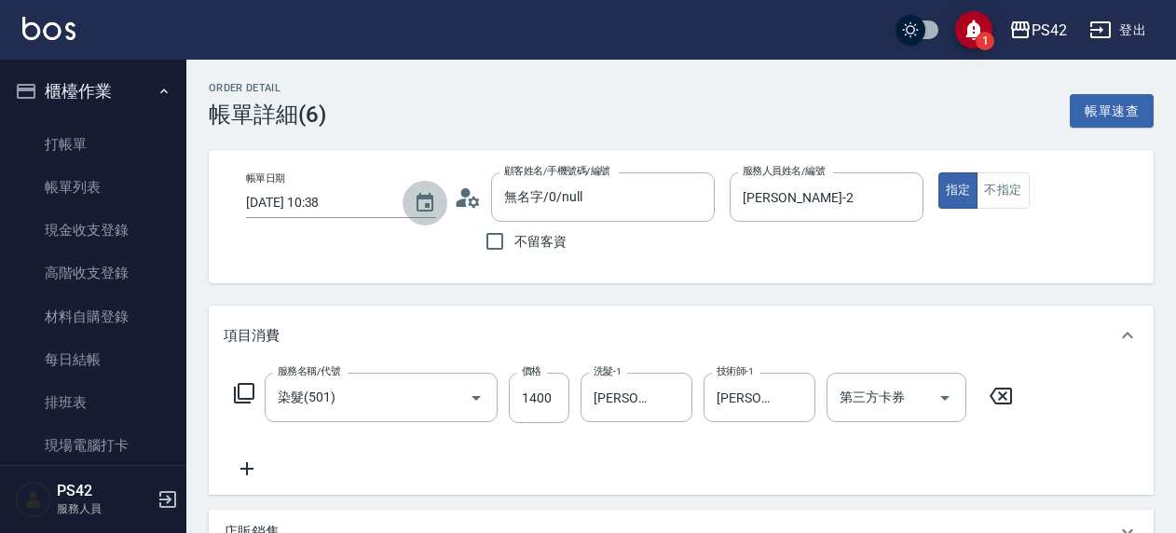
click at [419, 205] on icon "Choose date, selected date is 2025-08-15" at bounding box center [425, 203] width 22 height 22
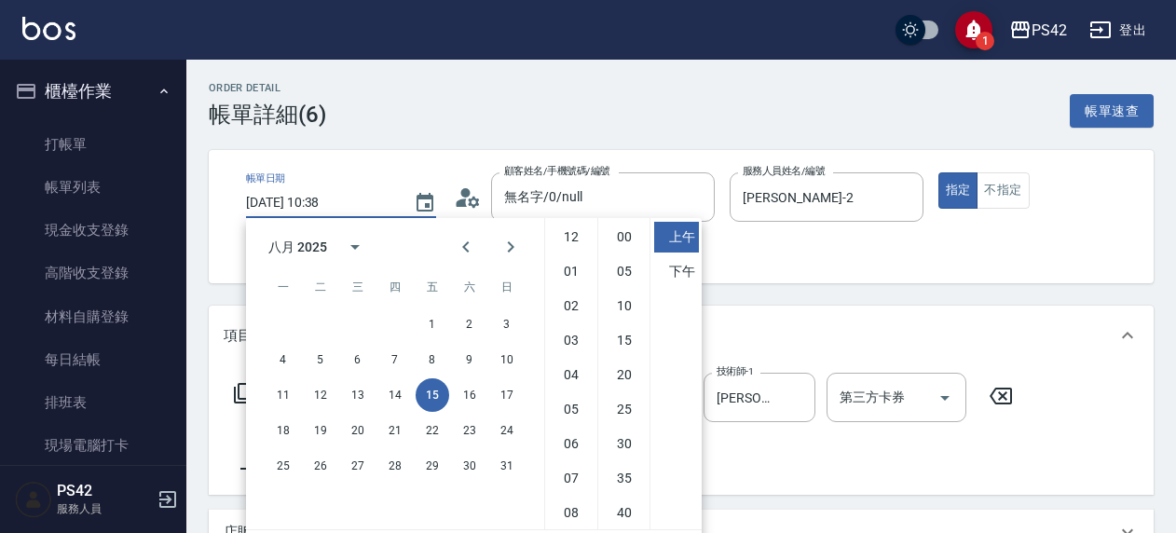
scroll to position [104, 0]
click at [404, 387] on button "14" at bounding box center [395, 395] width 34 height 34
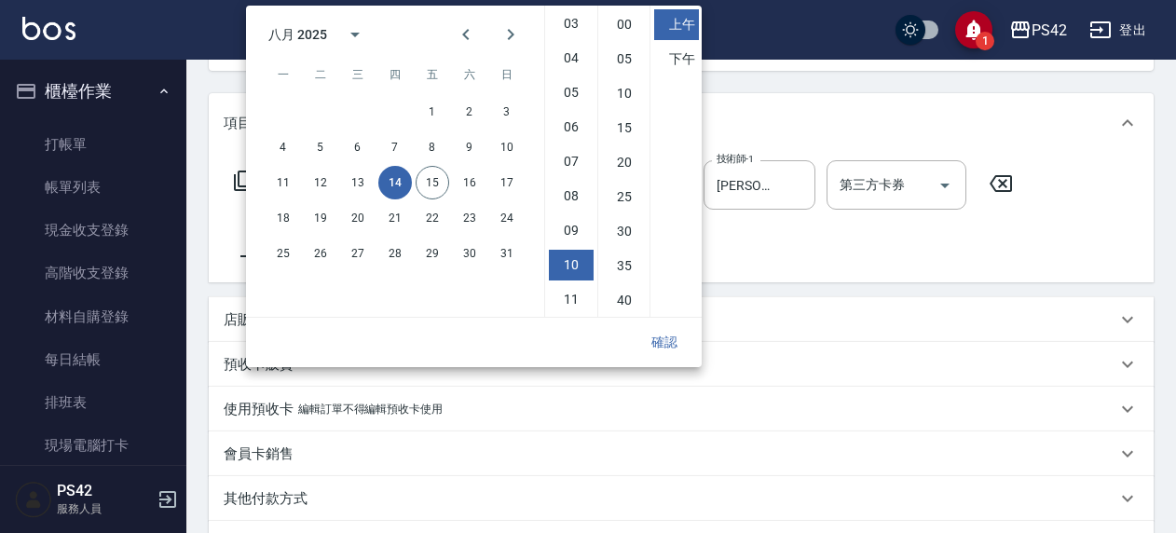
scroll to position [445, 0]
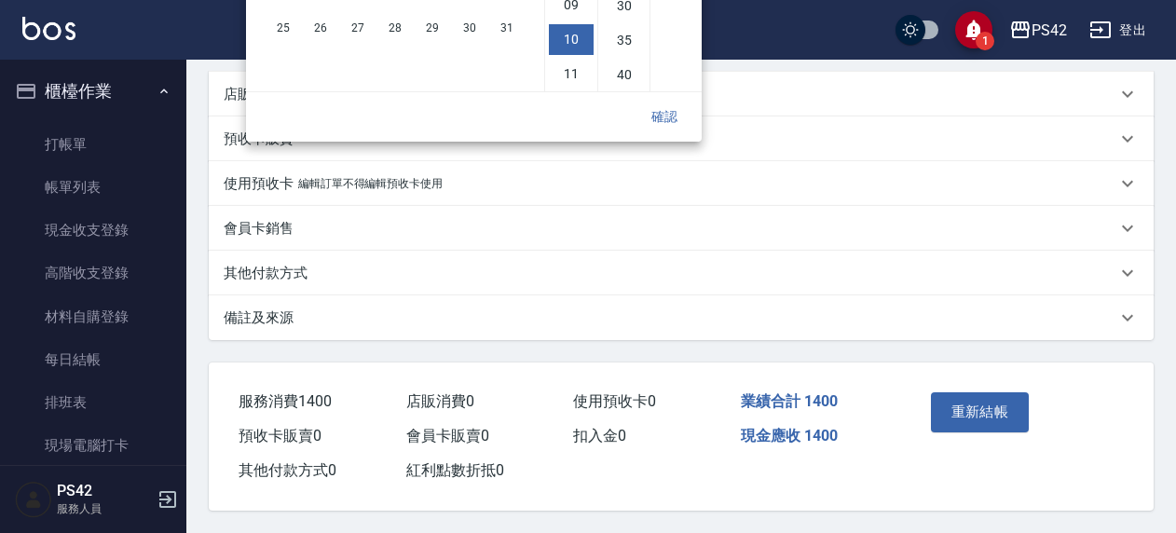
click at [666, 110] on button "確認" at bounding box center [665, 117] width 60 height 34
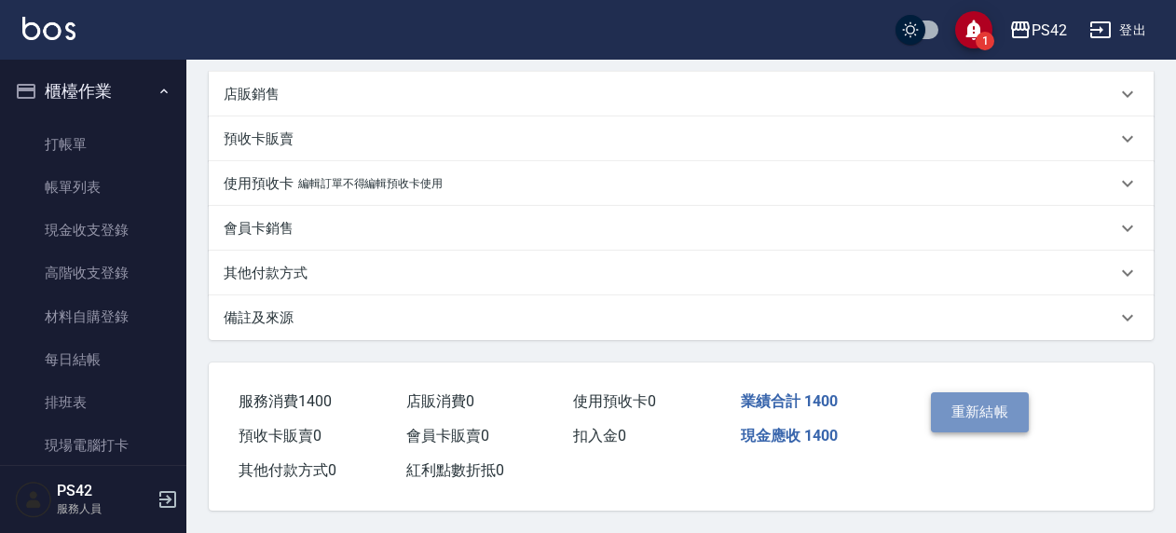
click at [958, 402] on button "重新結帳" at bounding box center [980, 411] width 99 height 39
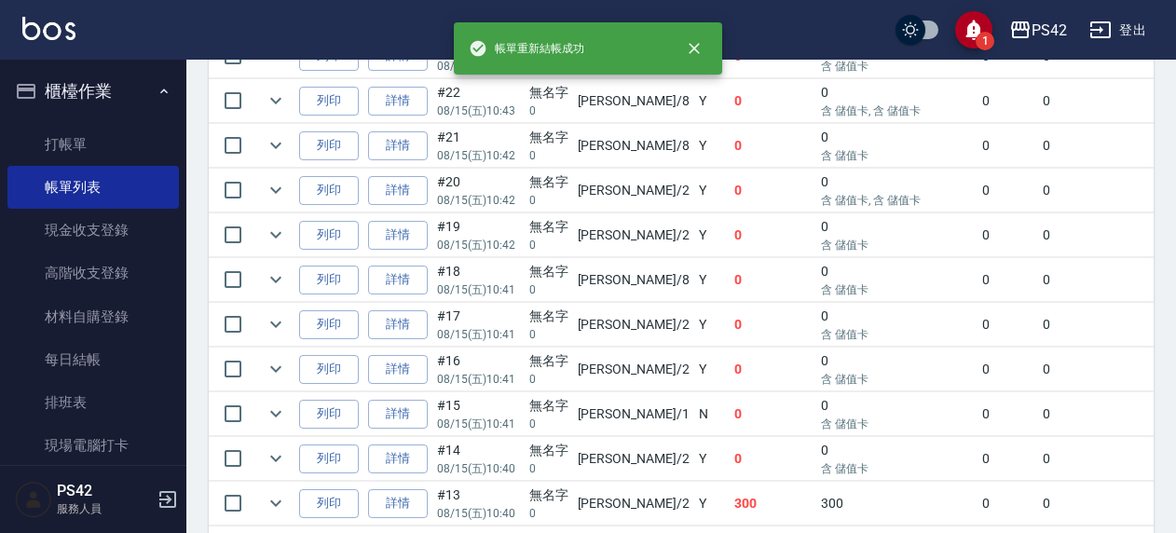
scroll to position [1365, 0]
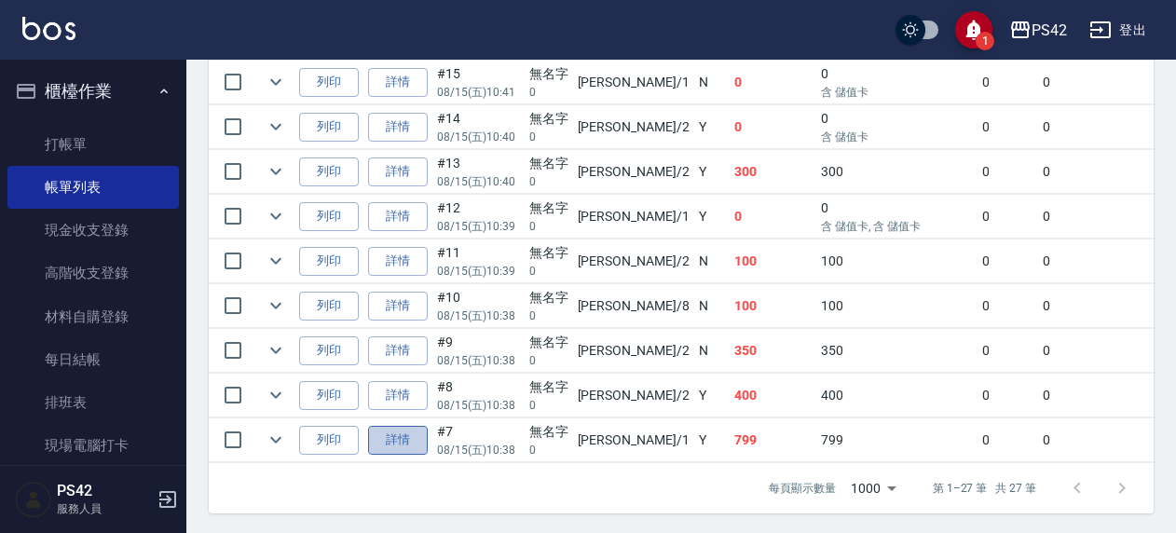
click at [388, 426] on link "詳情" at bounding box center [398, 440] width 60 height 29
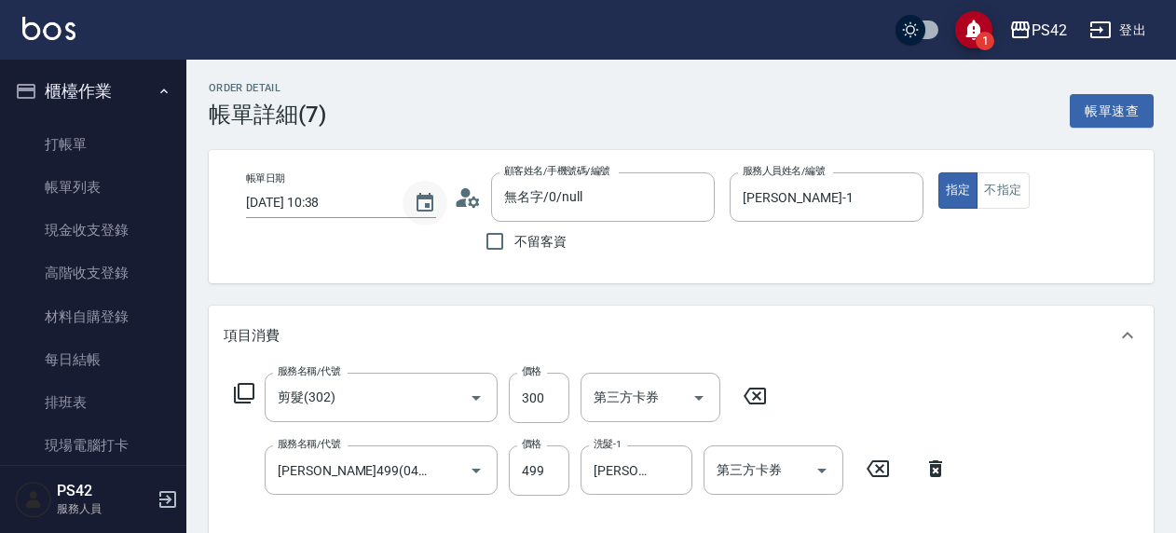
click at [414, 188] on button "Choose date, selected date is 2025-08-15" at bounding box center [425, 203] width 45 height 45
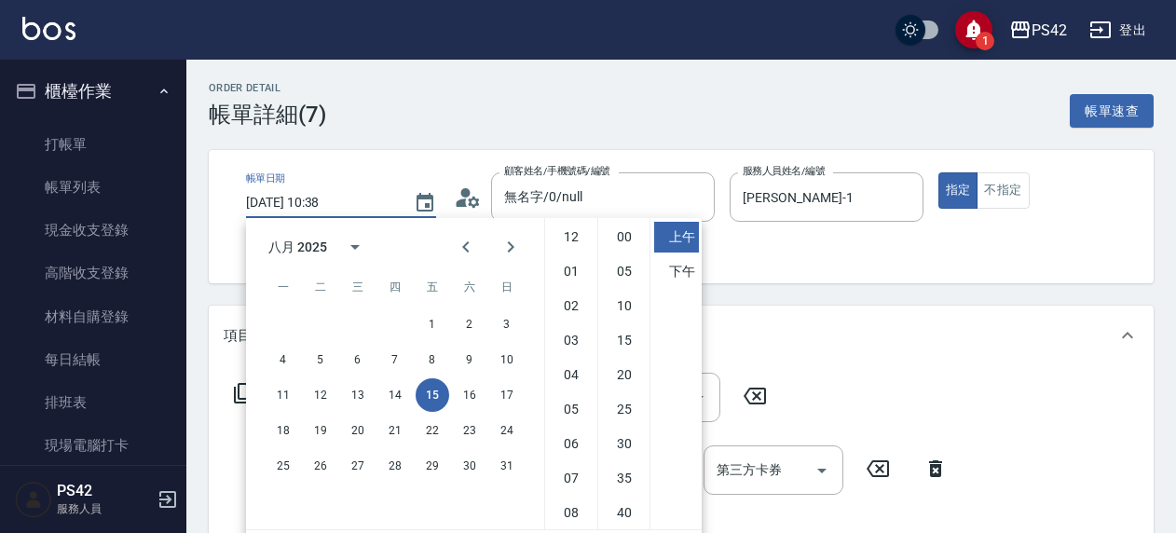
scroll to position [104, 0]
click at [394, 391] on button "14" at bounding box center [395, 395] width 34 height 34
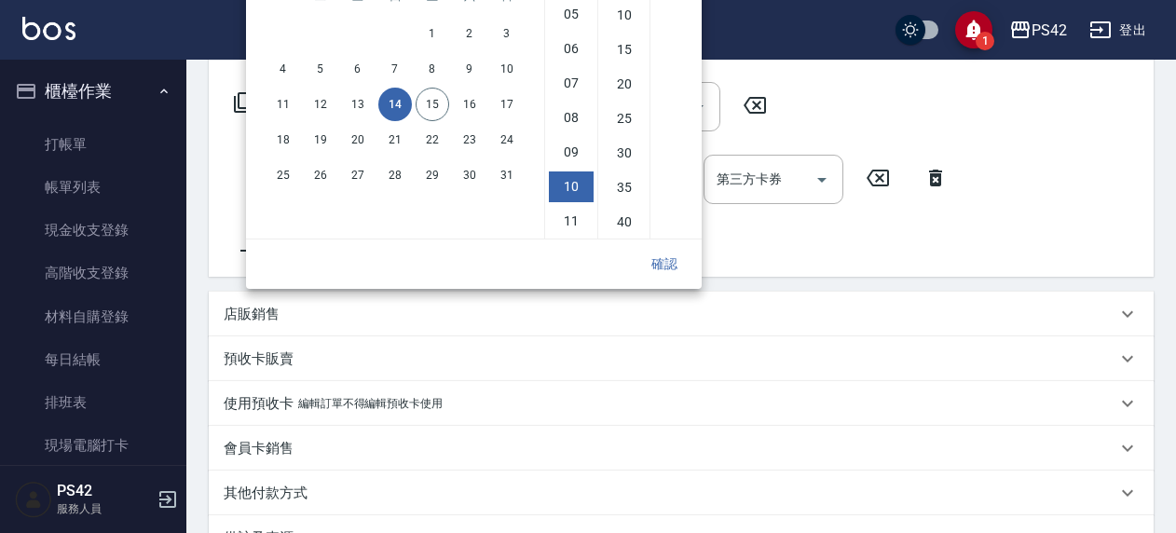
scroll to position [466, 0]
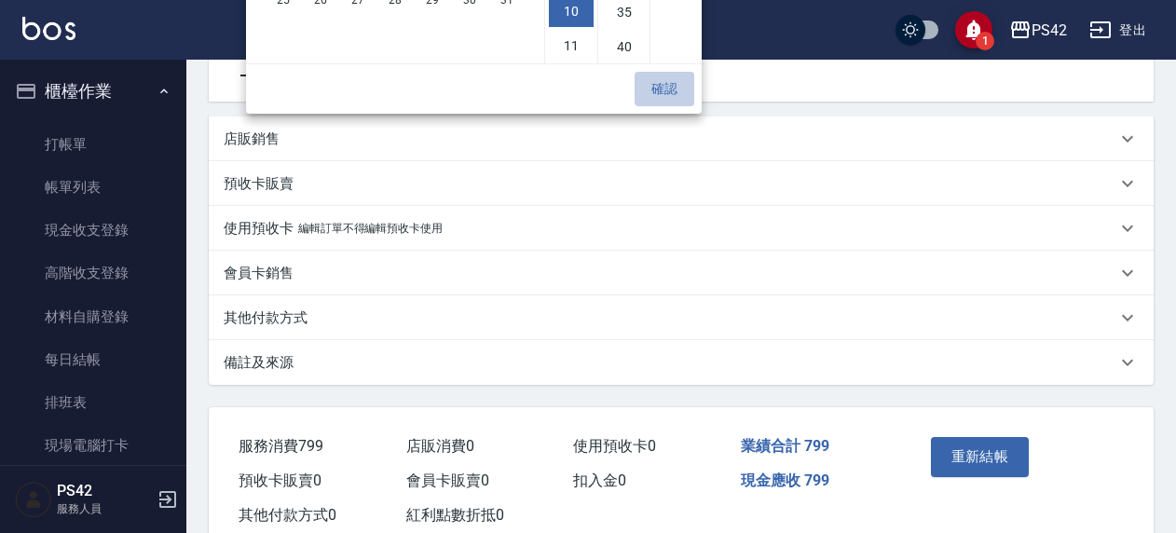
click at [671, 85] on button "確認" at bounding box center [665, 89] width 60 height 34
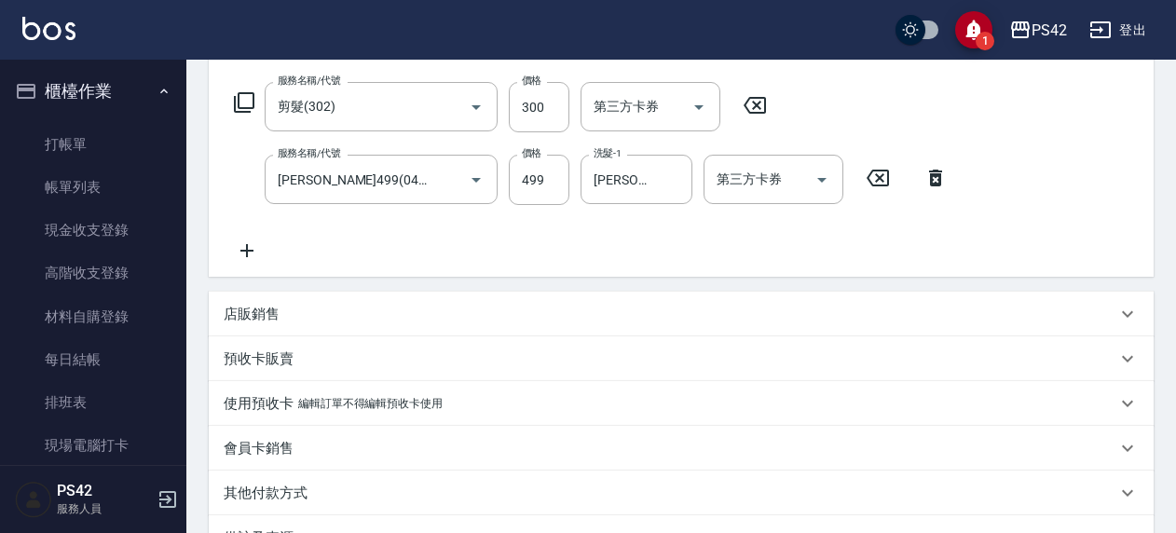
scroll to position [517, 0]
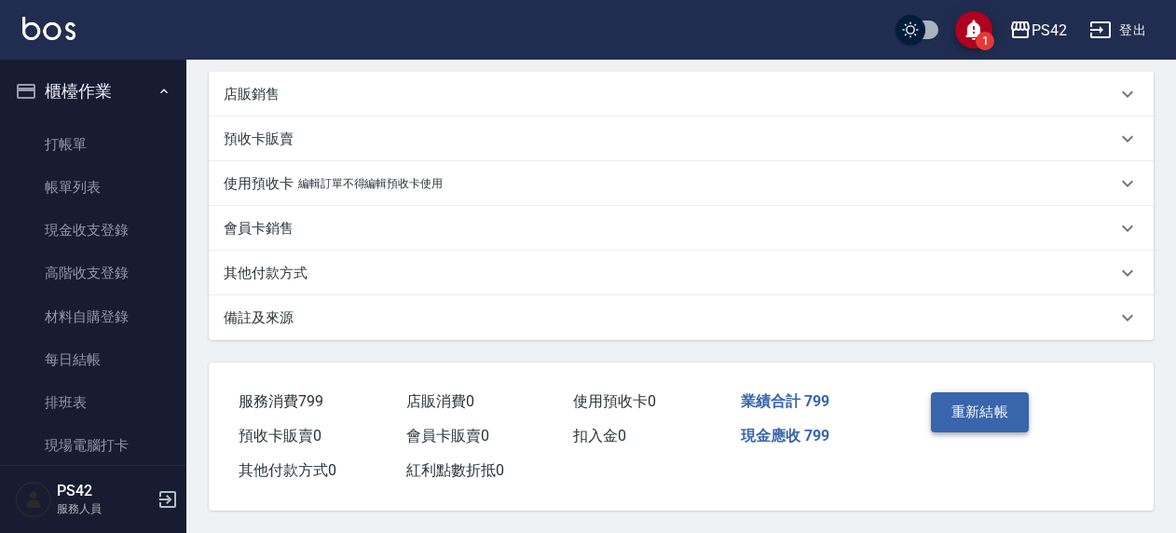
click at [995, 395] on button "重新結帳" at bounding box center [980, 411] width 99 height 39
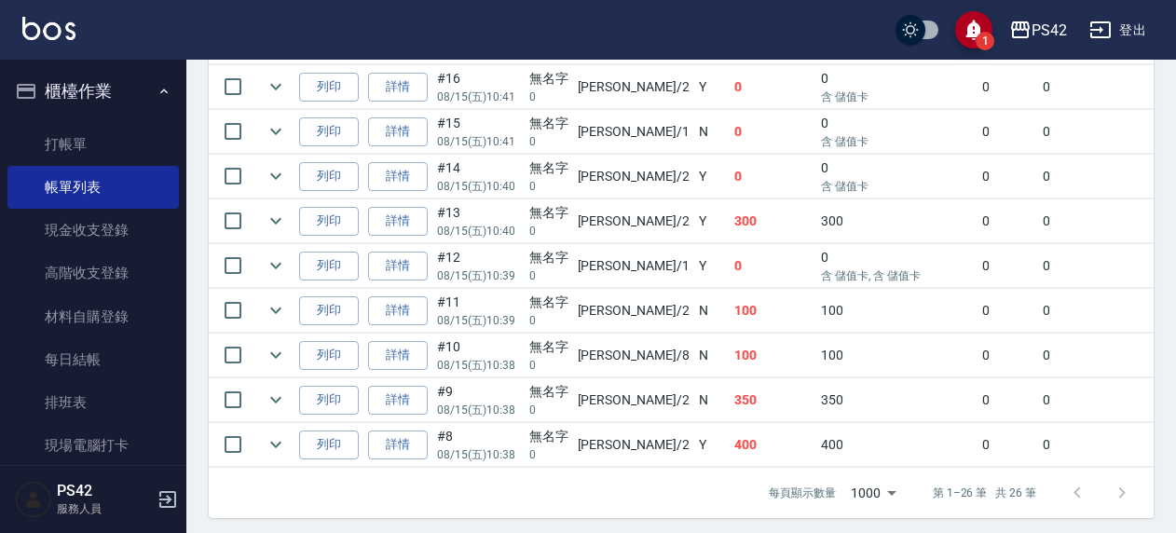
scroll to position [1320, 0]
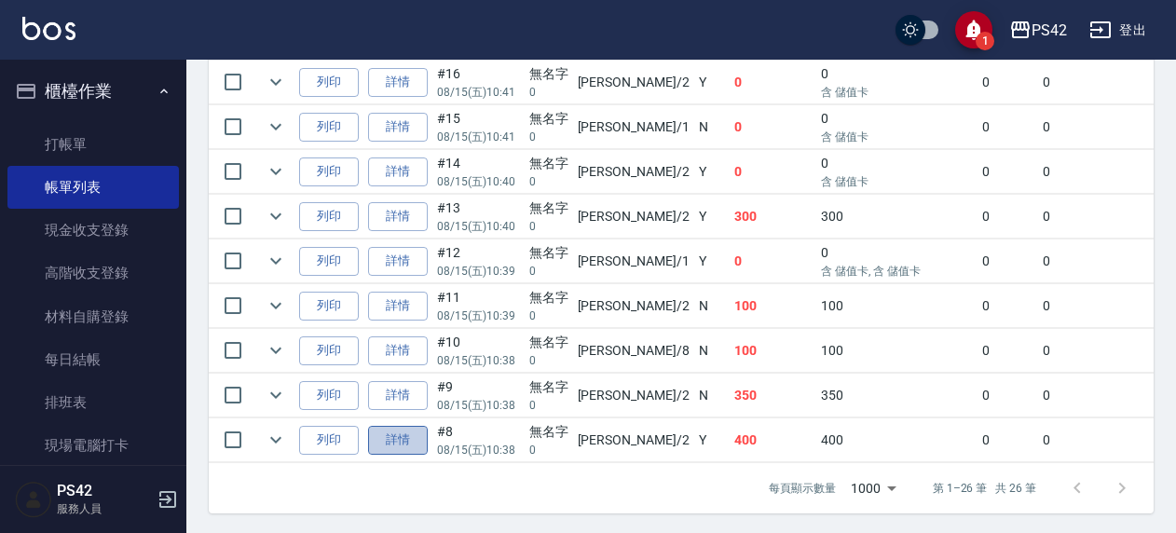
click at [398, 426] on link "詳情" at bounding box center [398, 440] width 60 height 29
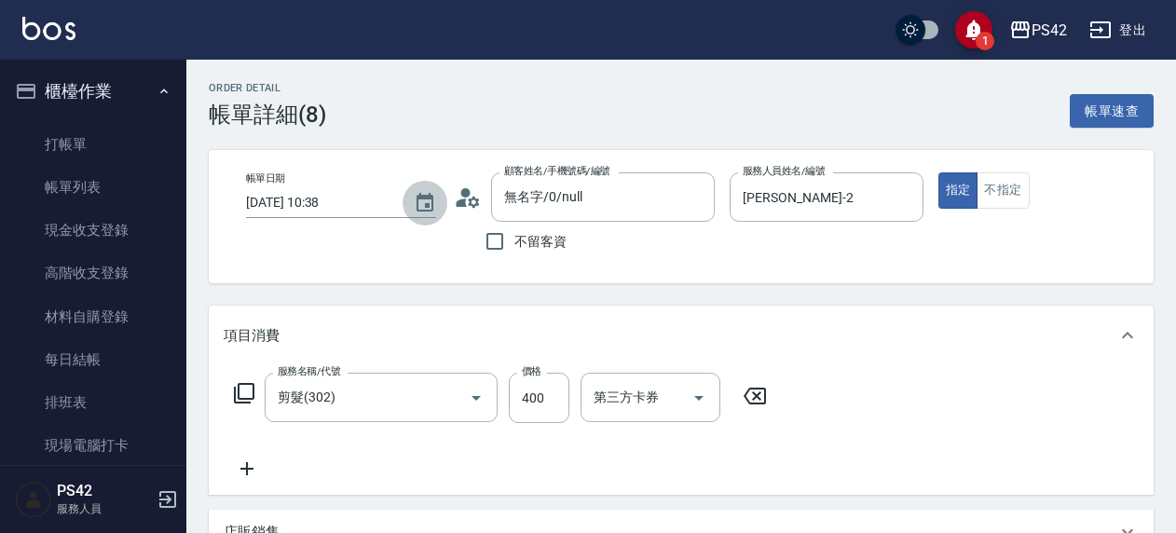
click at [416, 206] on icon "Choose date, selected date is 2025-08-15" at bounding box center [425, 203] width 22 height 22
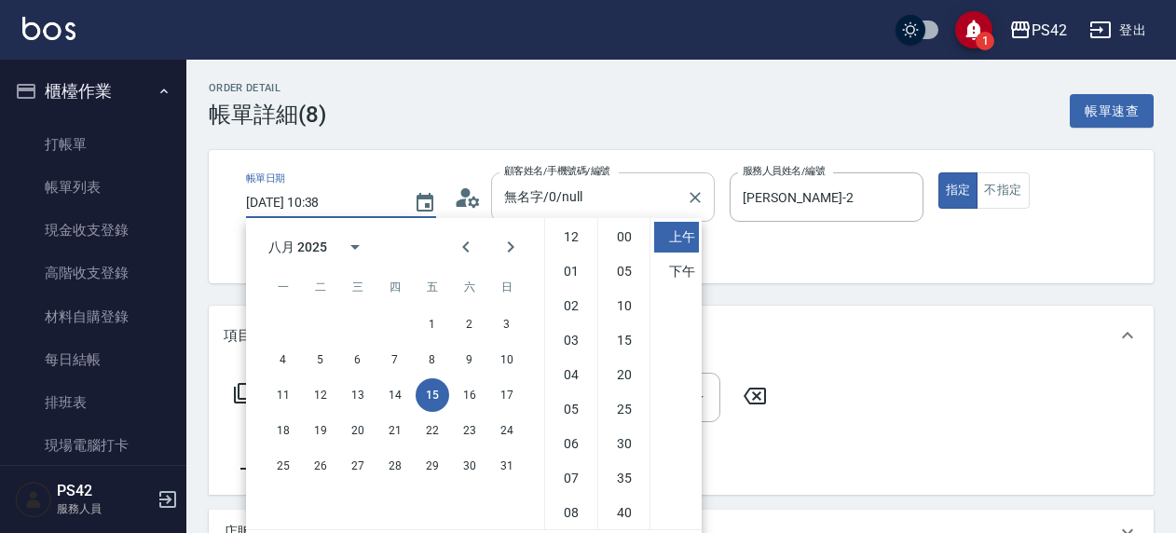
scroll to position [104, 0]
click at [410, 391] on div "11 12 13 14 15 16 17" at bounding box center [395, 395] width 298 height 34
click at [407, 391] on button "14" at bounding box center [395, 395] width 34 height 34
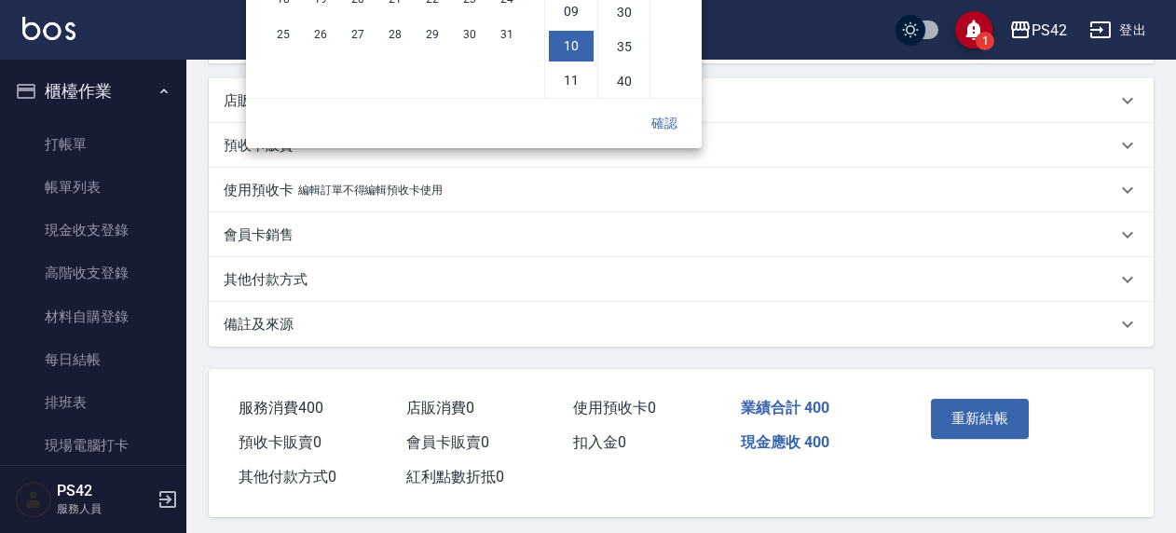
scroll to position [0, 0]
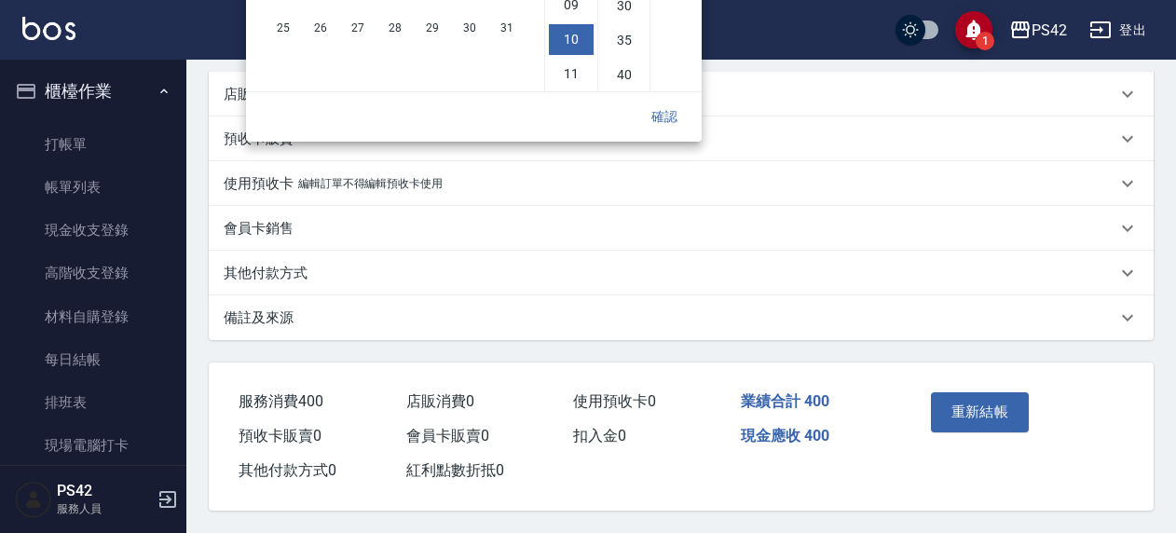
click at [689, 115] on button "確認" at bounding box center [665, 117] width 60 height 34
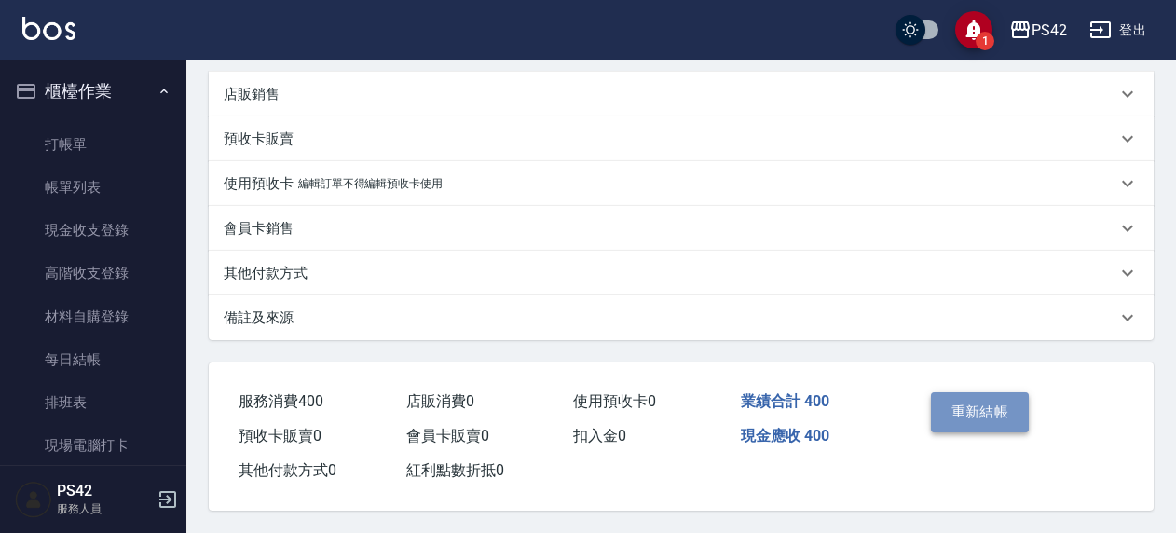
click at [1003, 400] on button "重新結帳" at bounding box center [980, 411] width 99 height 39
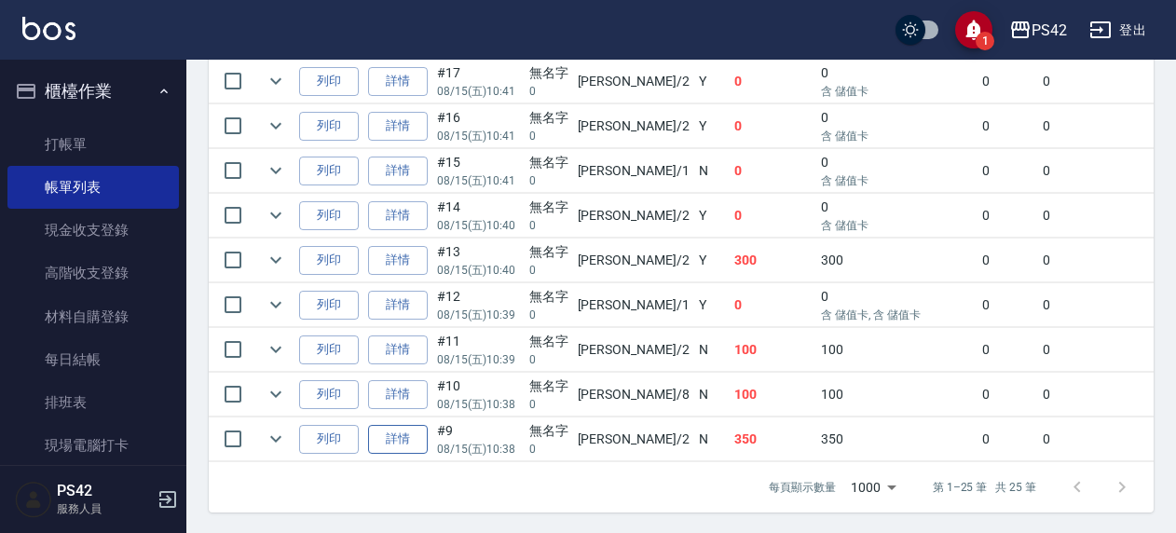
click at [391, 427] on link "詳情" at bounding box center [398, 439] width 60 height 29
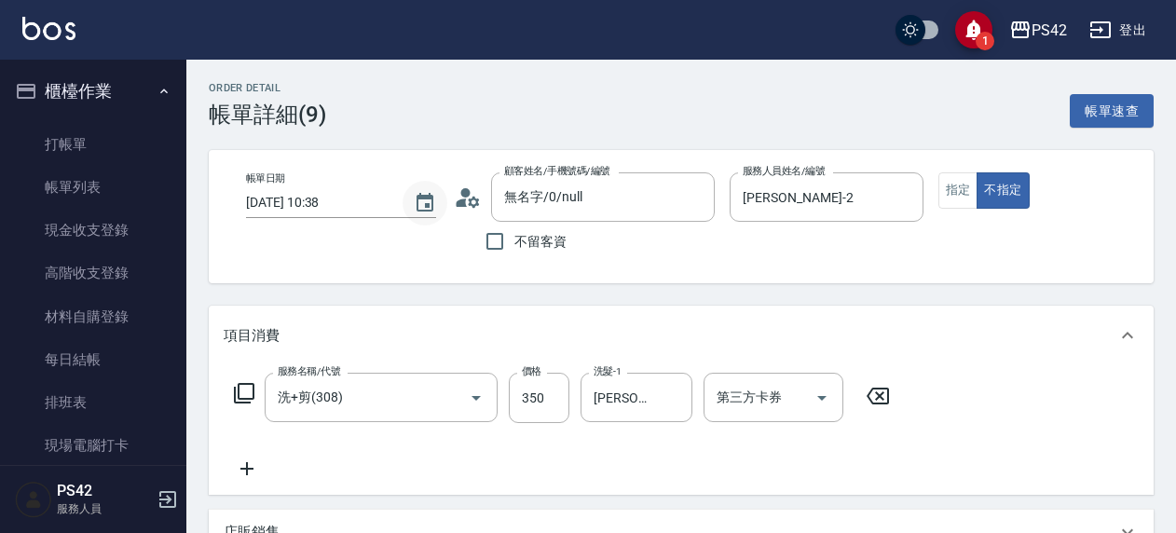
click at [425, 200] on icon "Choose date, selected date is 2025-08-15" at bounding box center [425, 203] width 22 height 22
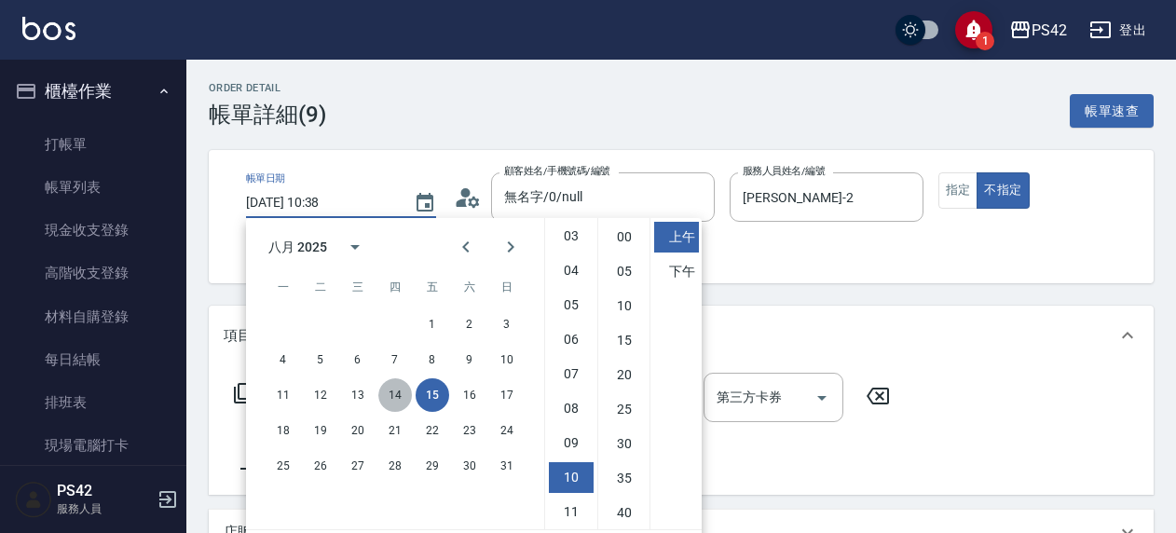
click at [403, 401] on button "14" at bounding box center [395, 395] width 34 height 34
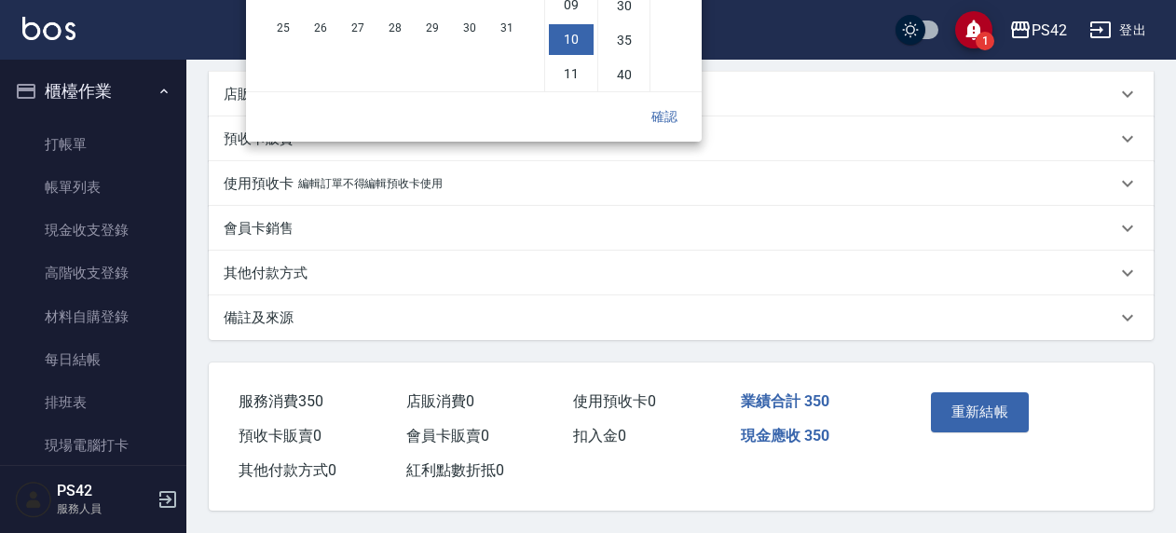
click at [668, 100] on button "確認" at bounding box center [665, 117] width 60 height 34
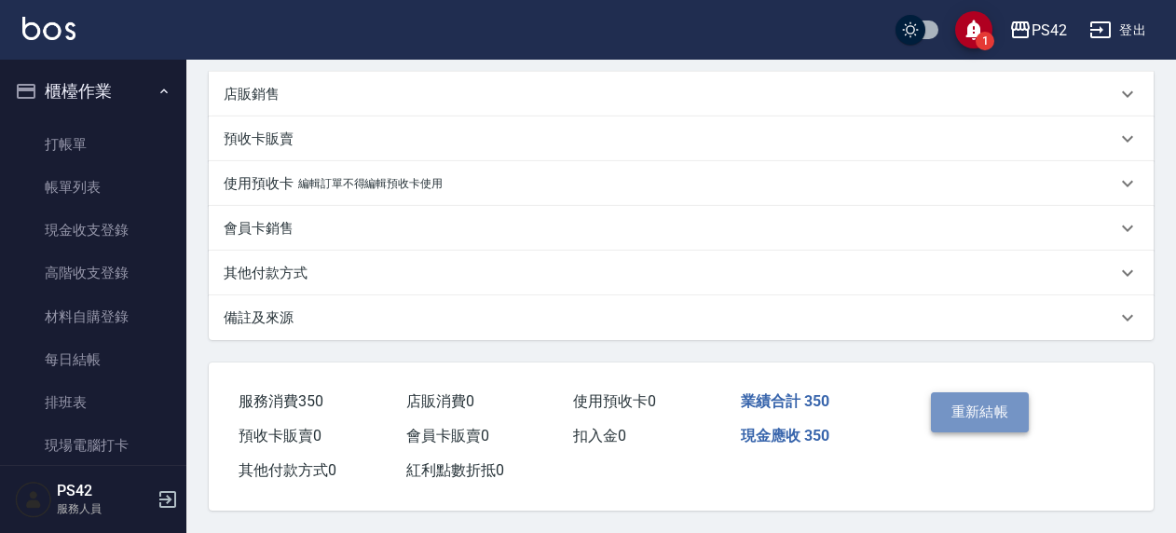
click at [938, 410] on button "重新結帳" at bounding box center [980, 411] width 99 height 39
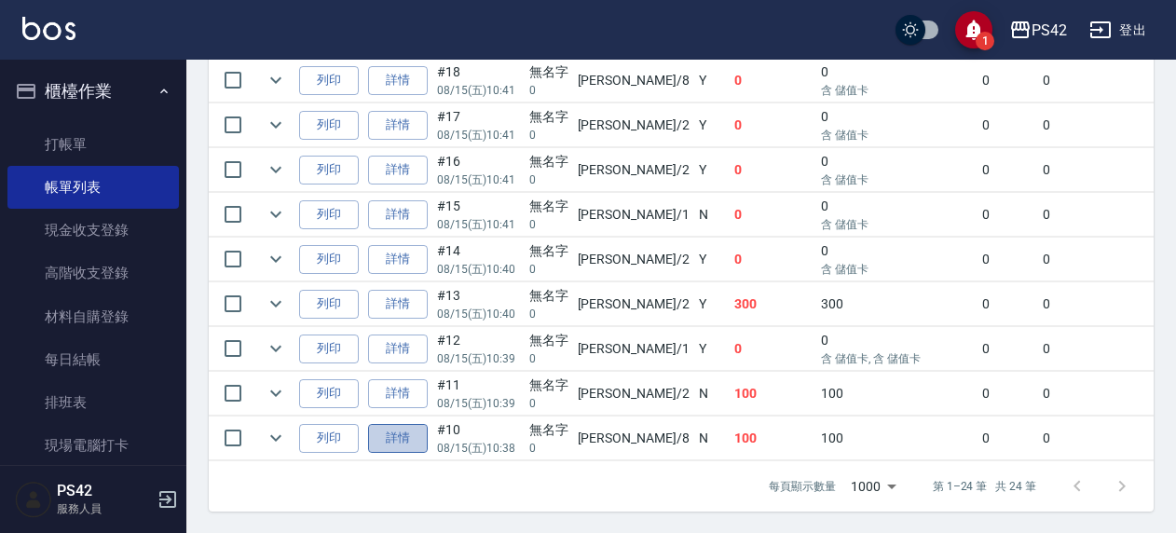
click at [390, 424] on link "詳情" at bounding box center [398, 438] width 60 height 29
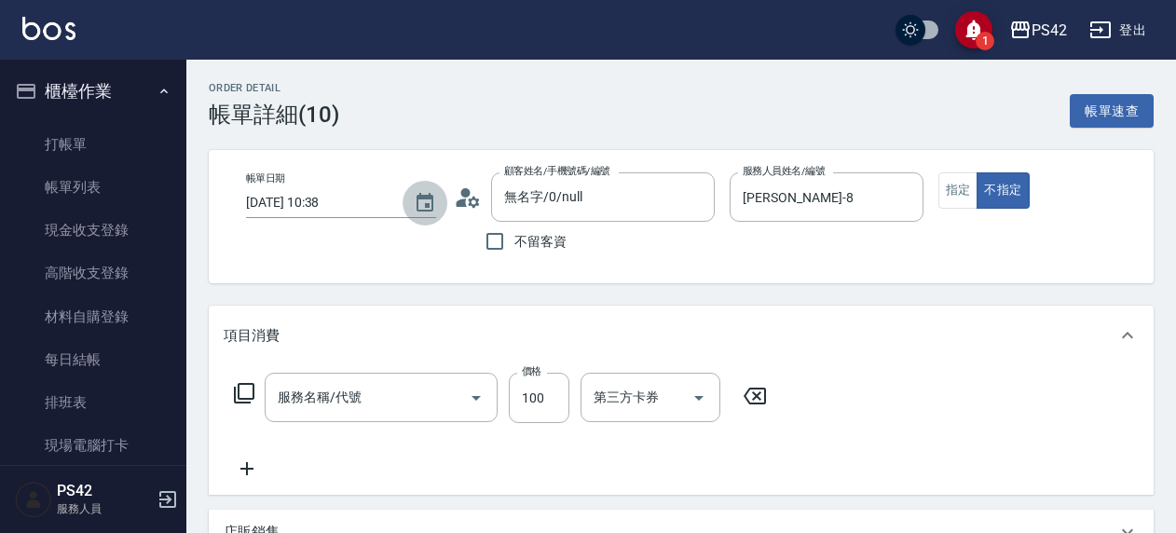
click at [414, 207] on icon "Choose date, selected date is 2025-08-15" at bounding box center [425, 203] width 22 height 22
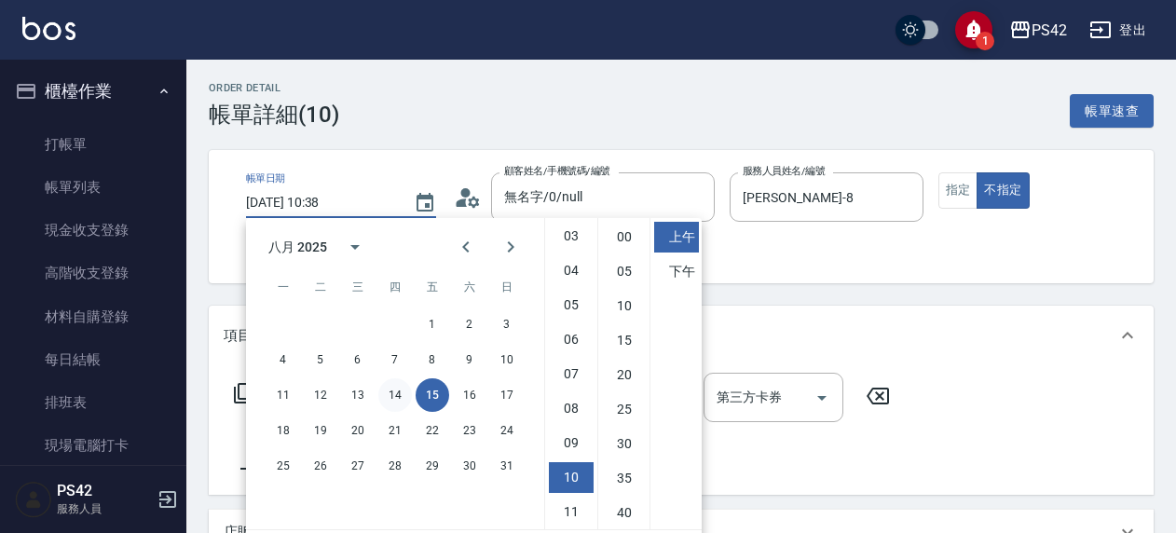
click at [391, 391] on button "14" at bounding box center [395, 395] width 34 height 34
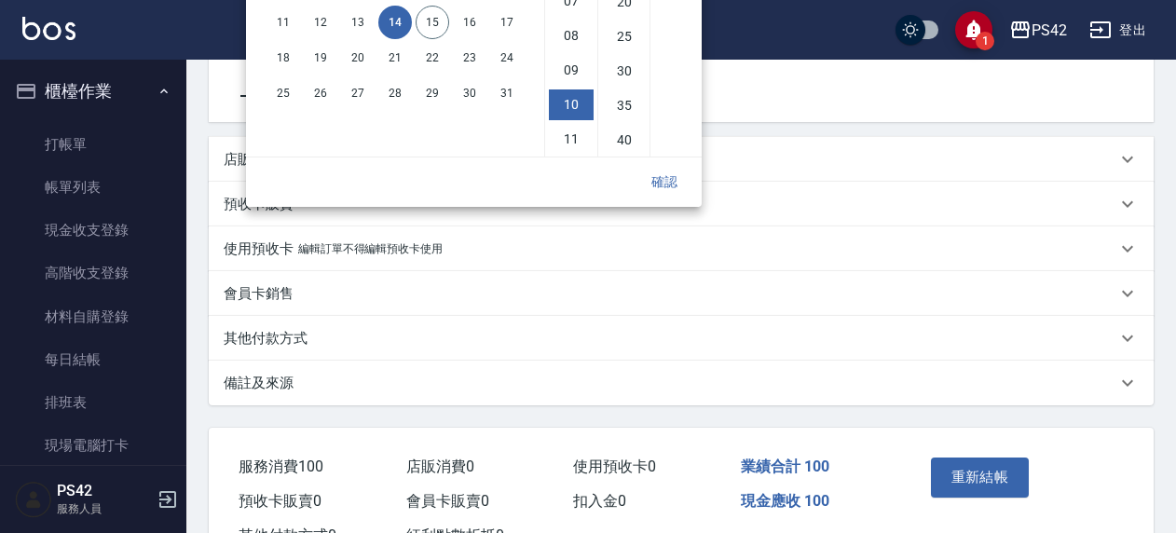
click at [656, 181] on button "確認" at bounding box center [665, 182] width 60 height 34
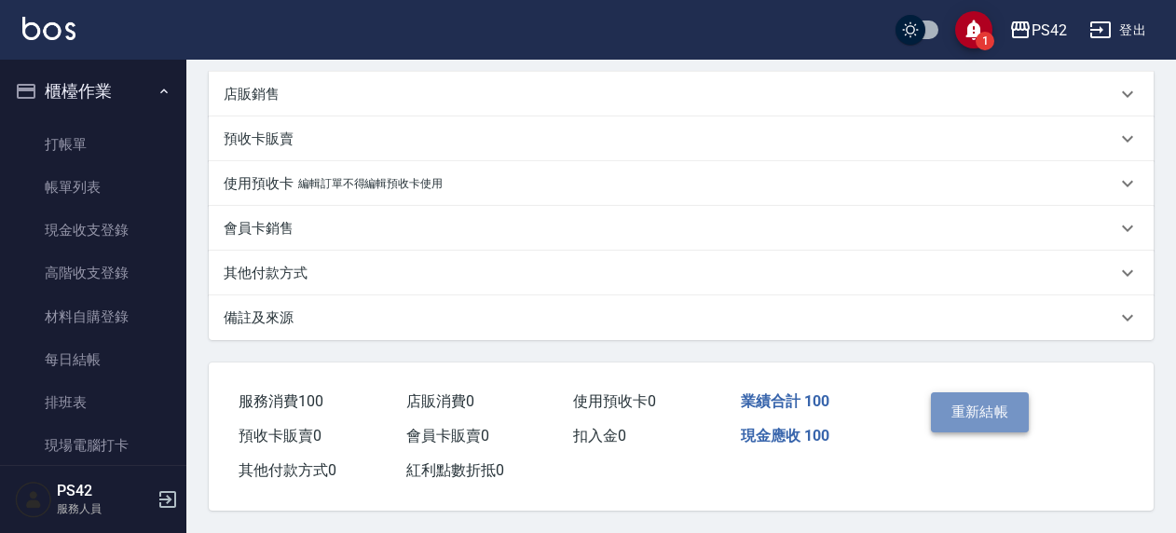
click at [984, 392] on button "重新結帳" at bounding box center [980, 411] width 99 height 39
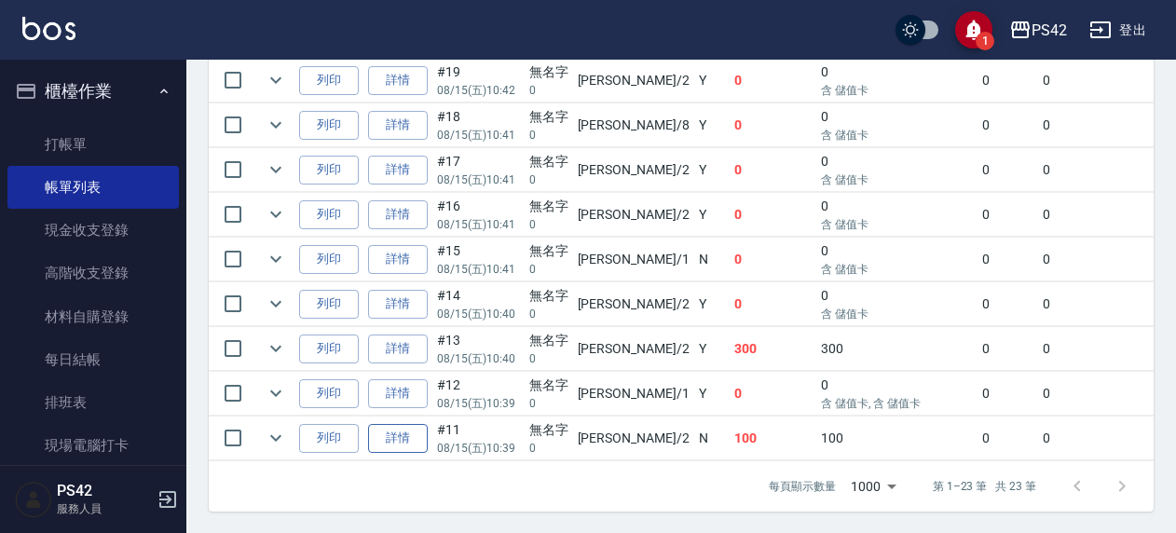
click at [380, 426] on link "詳情" at bounding box center [398, 438] width 60 height 29
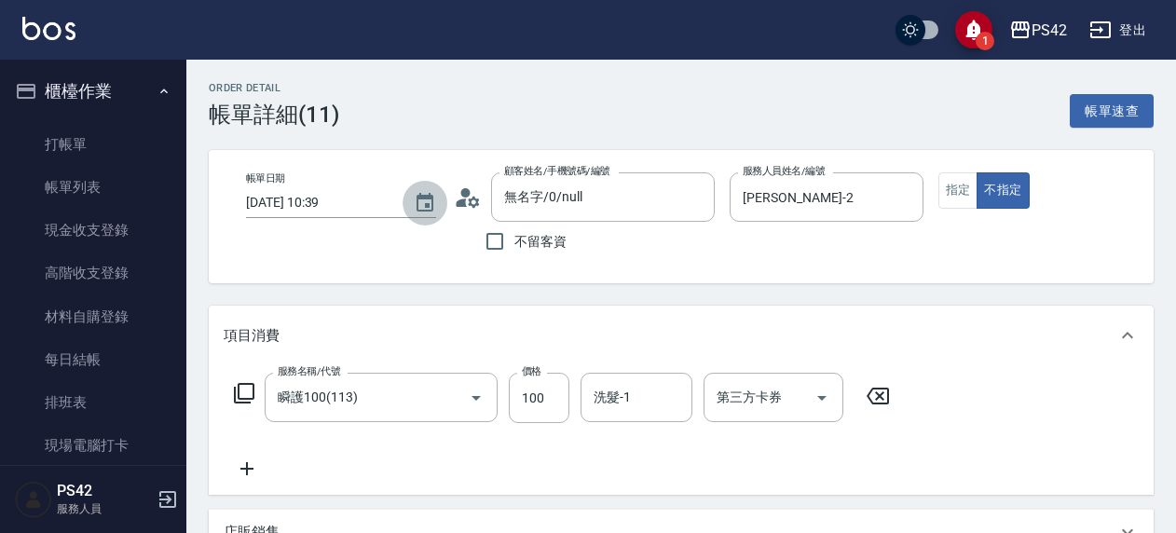
click at [419, 192] on icon "Choose date, selected date is 2025-08-15" at bounding box center [425, 203] width 22 height 22
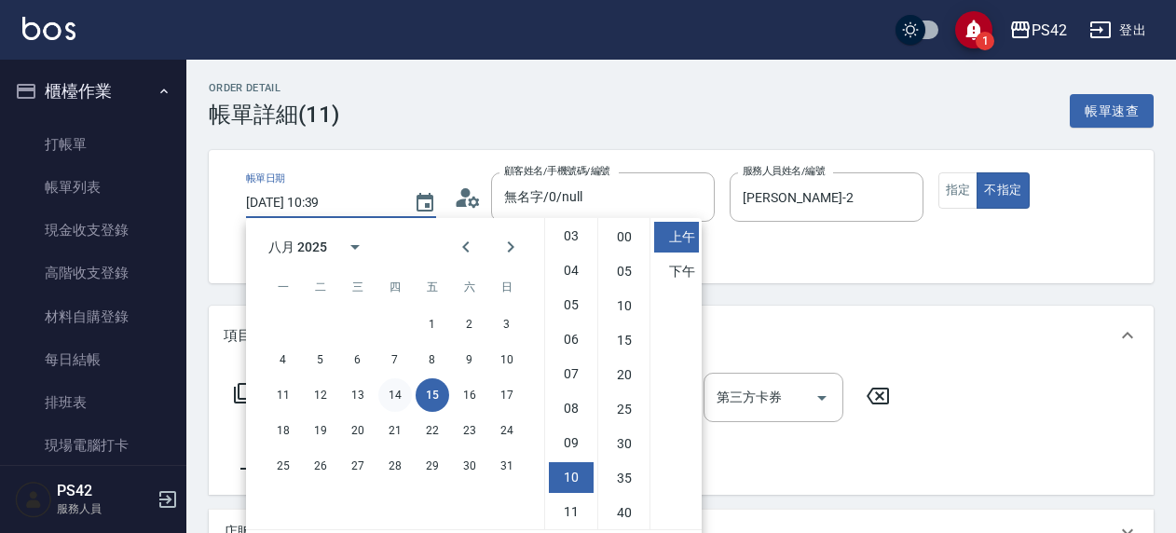
click at [398, 401] on button "14" at bounding box center [395, 395] width 34 height 34
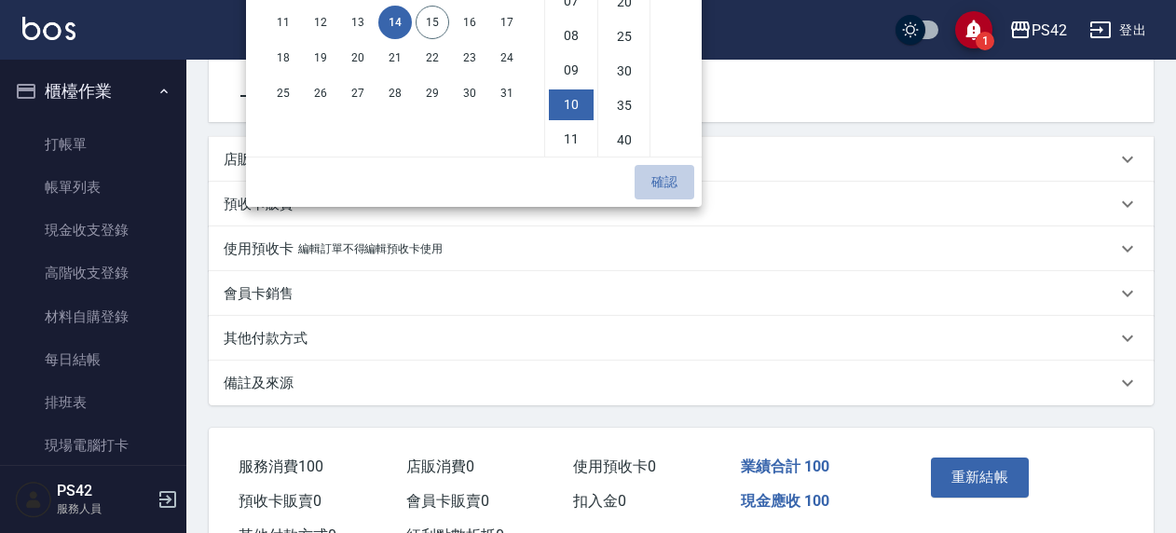
click at [662, 185] on button "確認" at bounding box center [665, 182] width 60 height 34
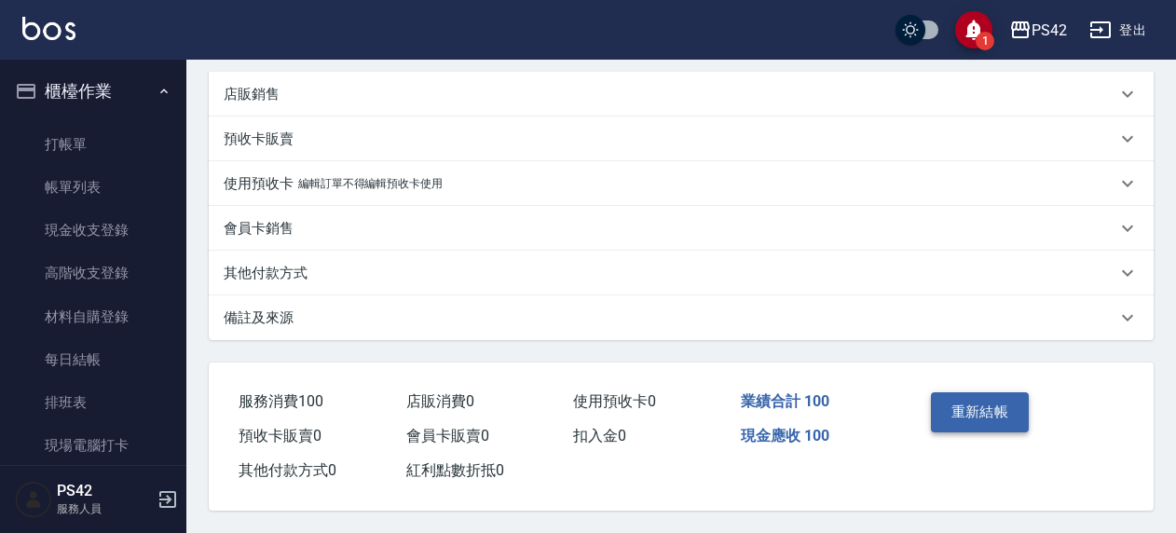
click at [954, 399] on button "重新結帳" at bounding box center [980, 411] width 99 height 39
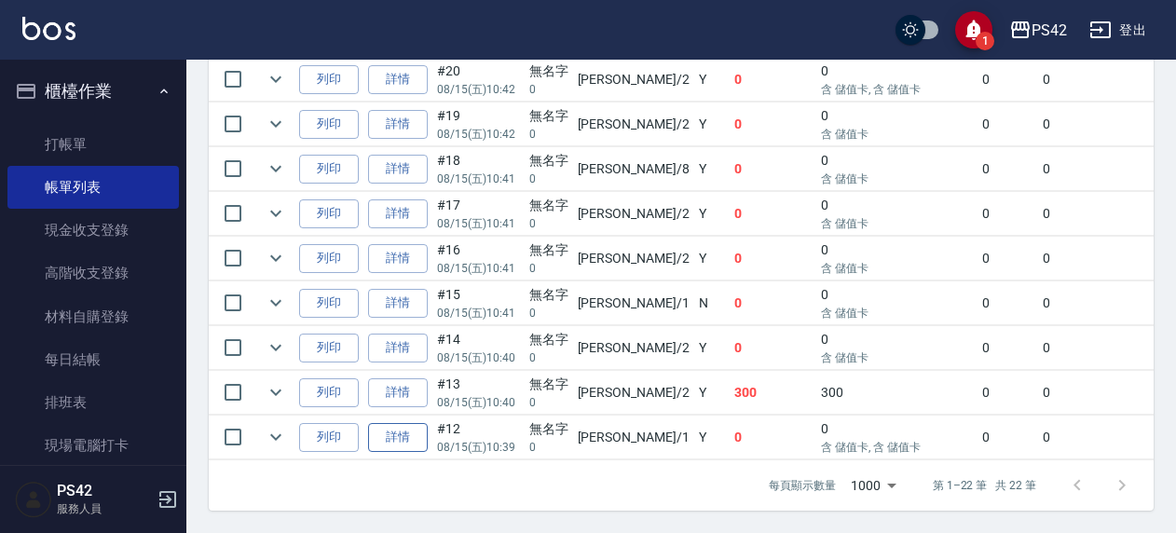
click at [406, 424] on link "詳情" at bounding box center [398, 437] width 60 height 29
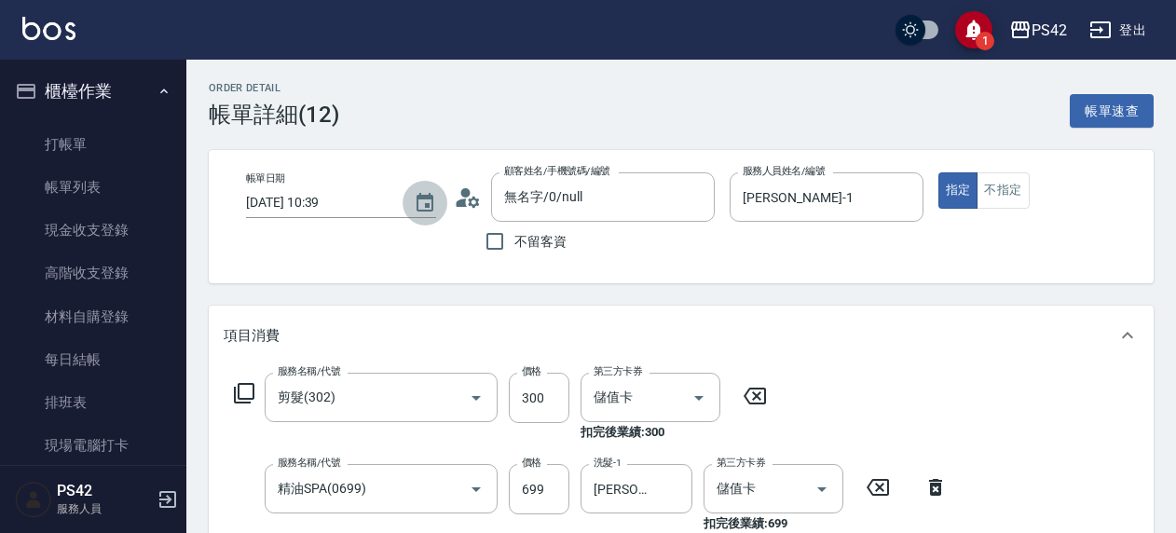
click at [416, 205] on icon "Choose date, selected date is 2025-08-15" at bounding box center [425, 203] width 22 height 22
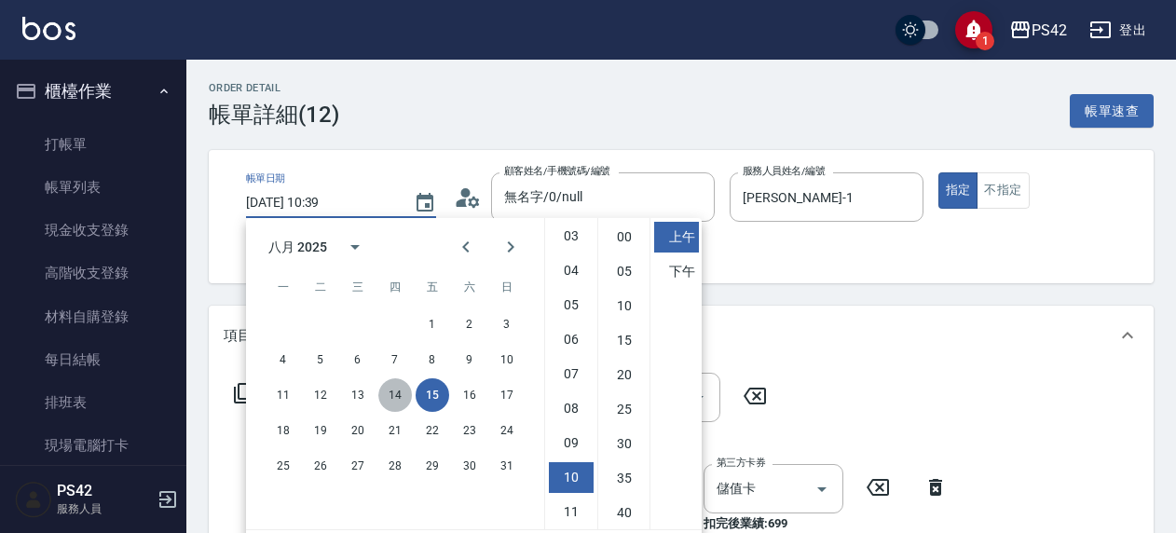
click at [399, 405] on button "14" at bounding box center [395, 395] width 34 height 34
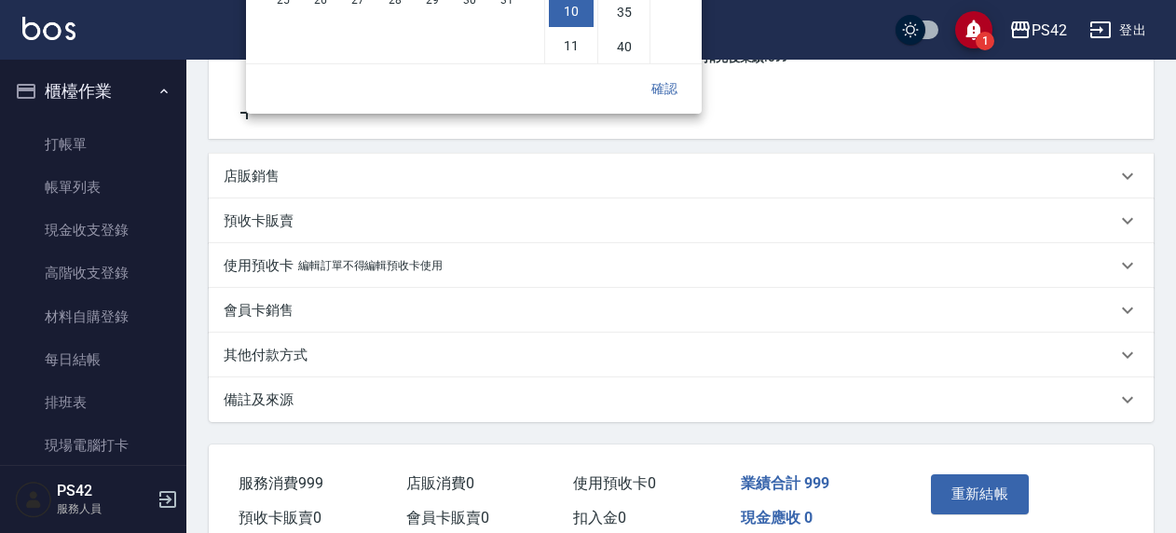
click at [669, 82] on button "確認" at bounding box center [665, 89] width 60 height 34
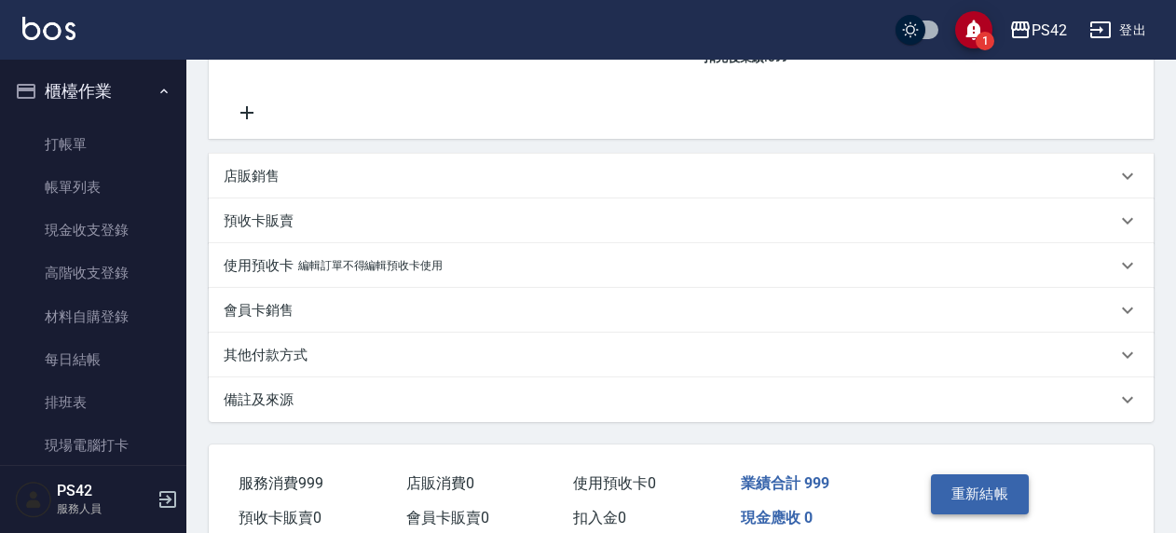
click at [991, 488] on button "重新結帳" at bounding box center [980, 493] width 99 height 39
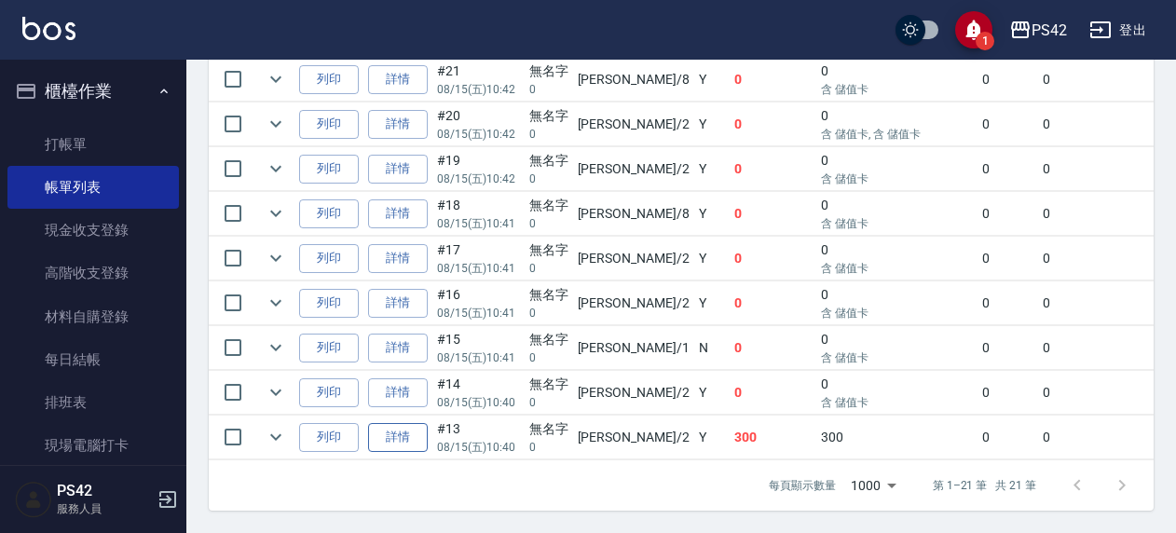
click at [384, 423] on link "詳情" at bounding box center [398, 437] width 60 height 29
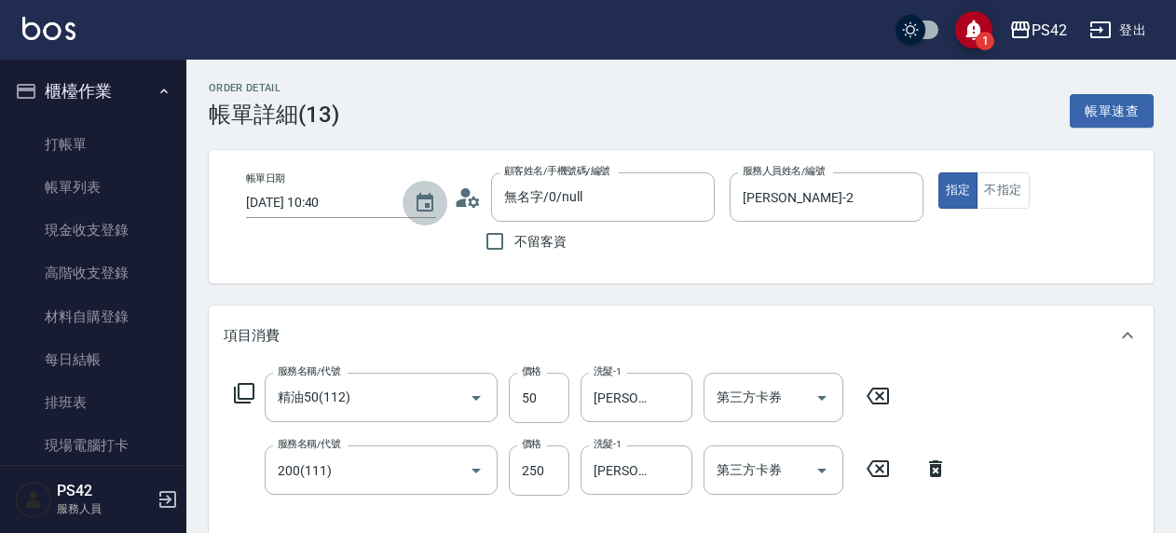
click at [414, 203] on icon "Choose date, selected date is 2025-08-15" at bounding box center [425, 203] width 22 height 22
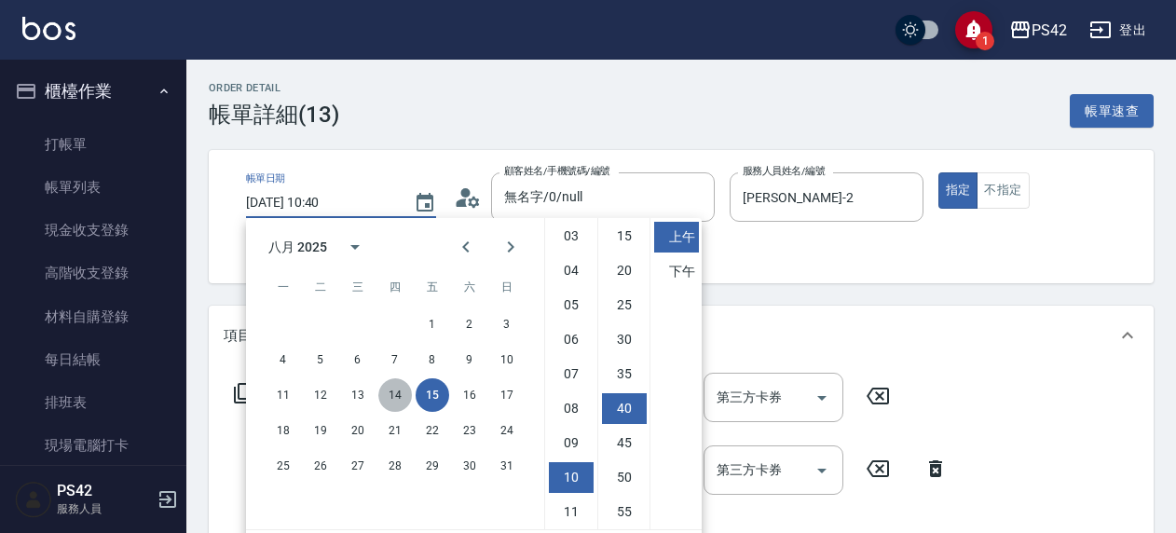
click at [400, 391] on button "14" at bounding box center [395, 395] width 34 height 34
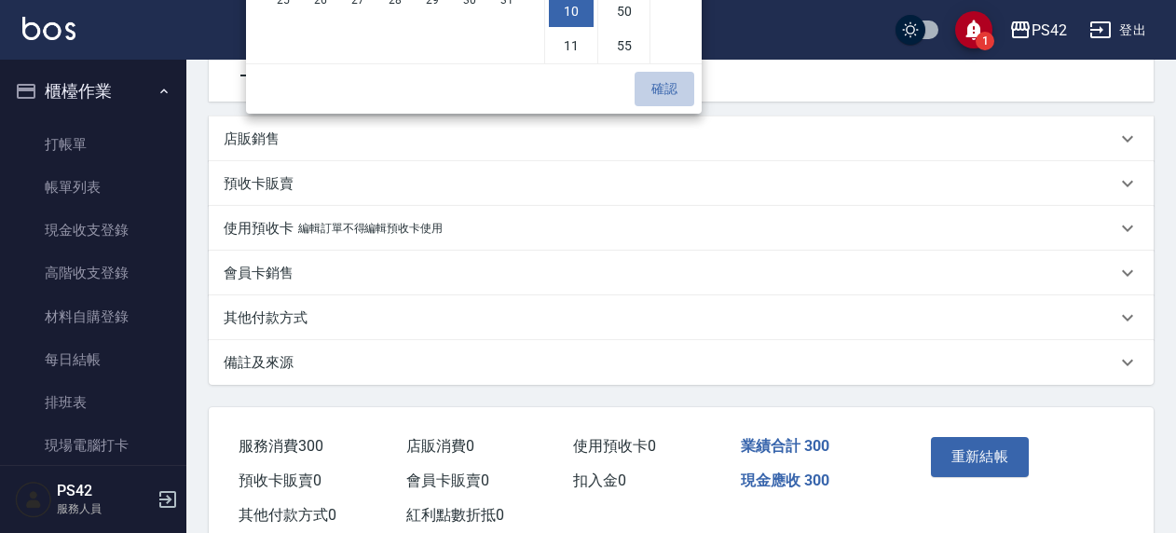
click at [666, 82] on button "確認" at bounding box center [665, 89] width 60 height 34
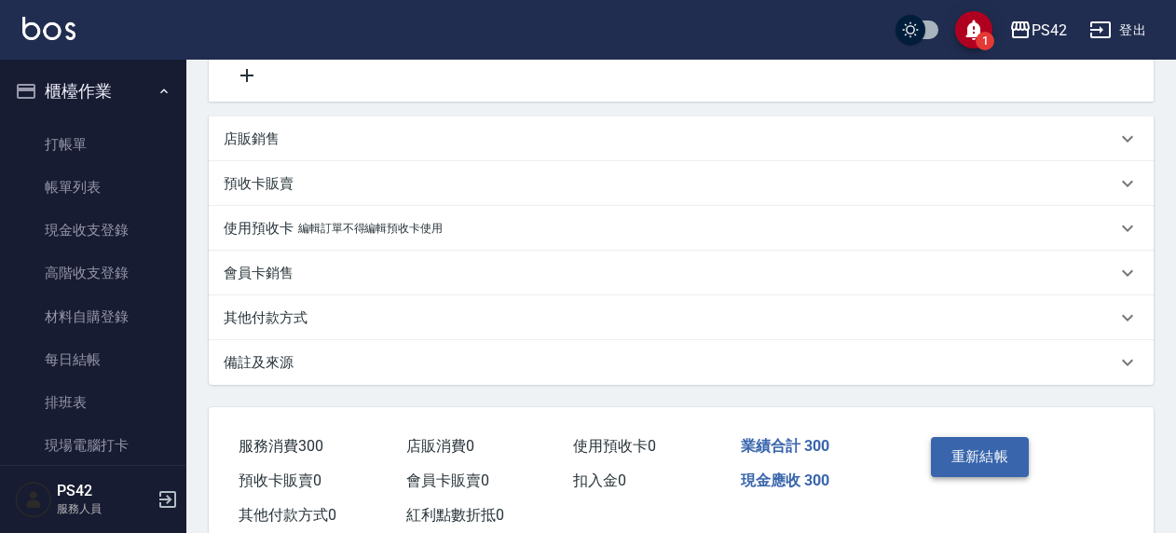
click at [992, 461] on button "重新結帳" at bounding box center [980, 456] width 99 height 39
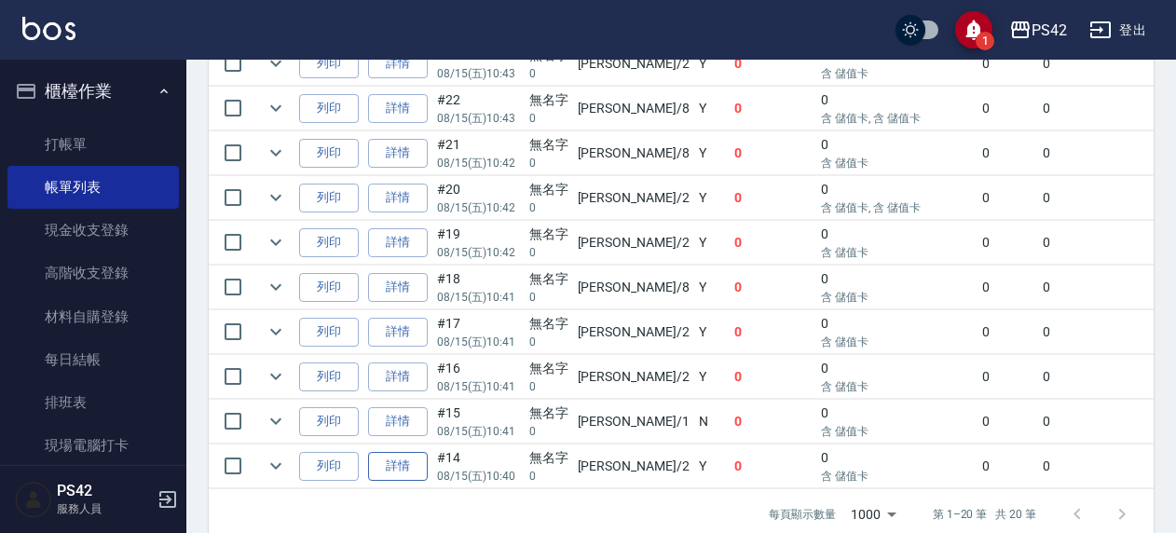
click at [405, 457] on link "詳情" at bounding box center [398, 466] width 60 height 29
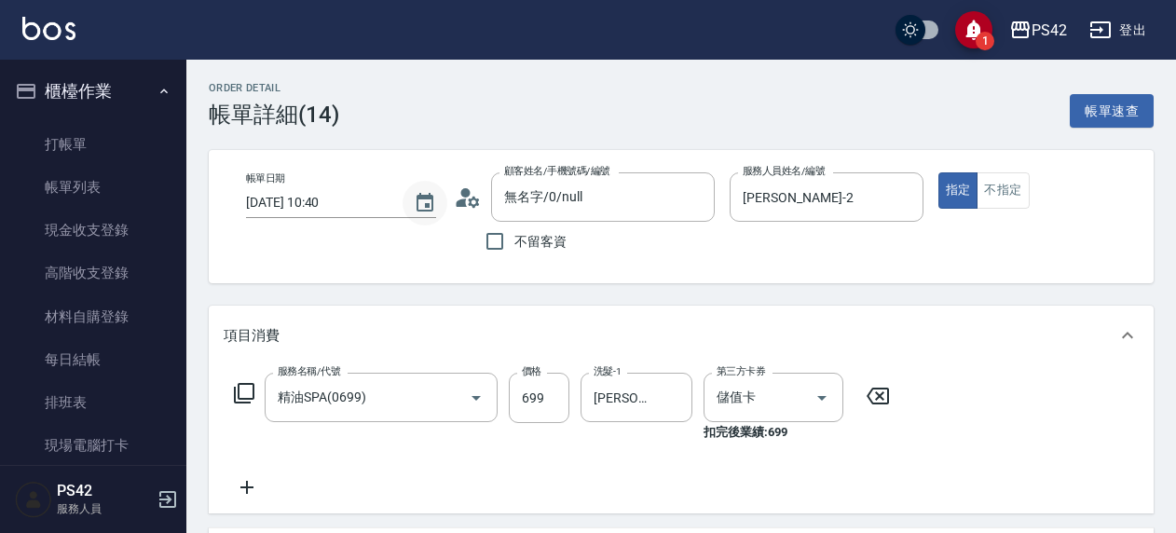
click at [422, 211] on icon "Choose date, selected date is 2025-08-15" at bounding box center [425, 203] width 22 height 22
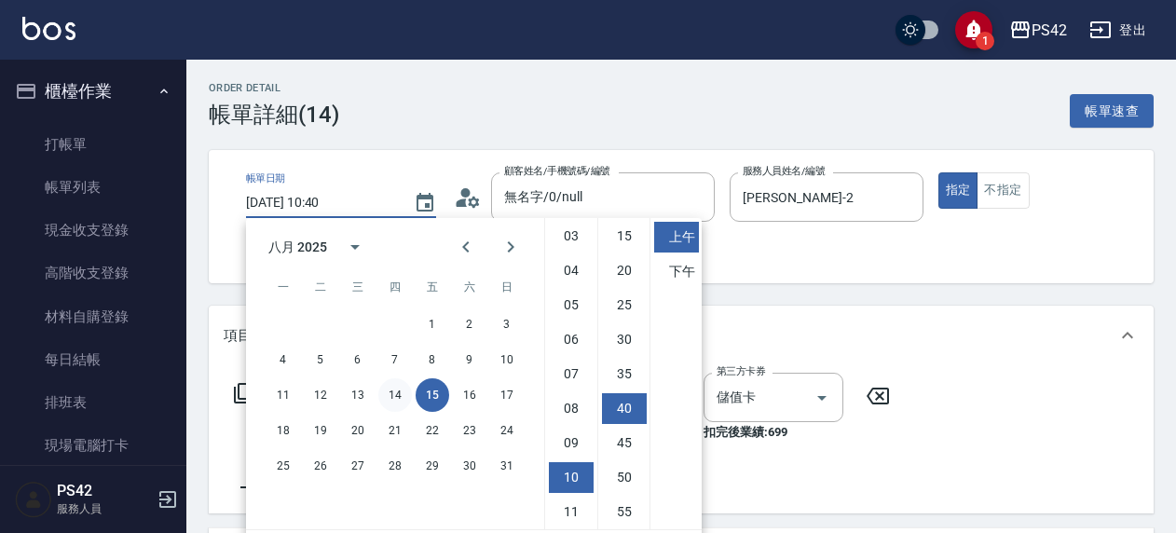
click at [399, 393] on button "14" at bounding box center [395, 395] width 34 height 34
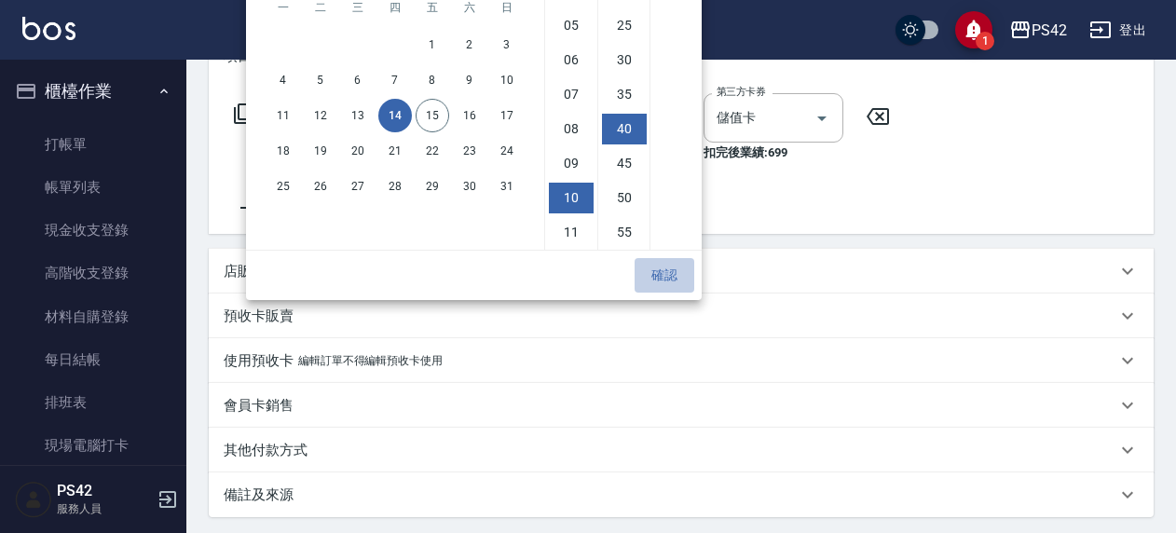
click at [671, 287] on button "確認" at bounding box center [665, 275] width 60 height 34
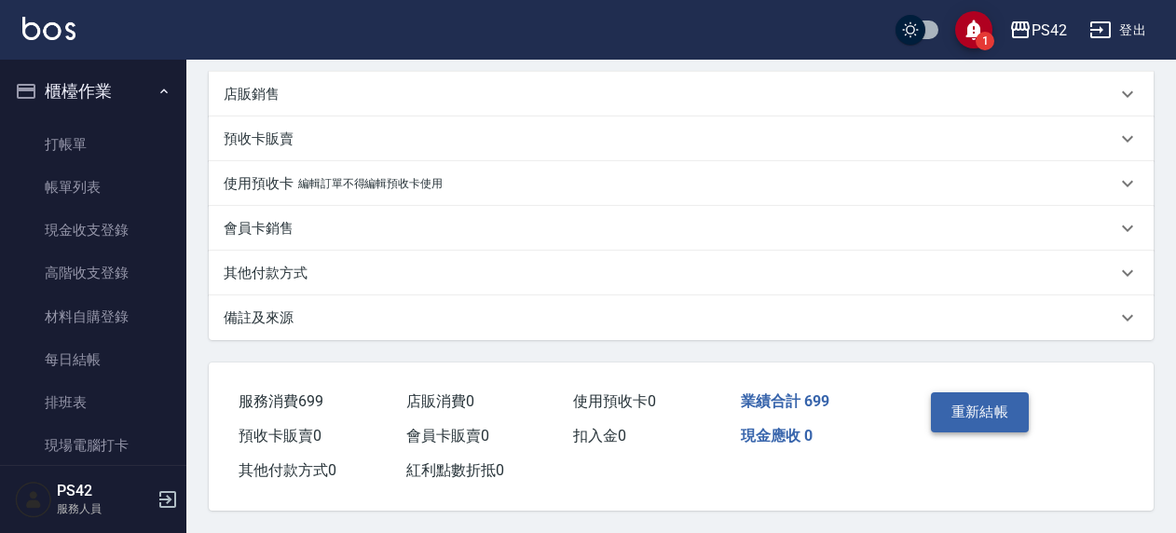
click at [958, 407] on button "重新結帳" at bounding box center [980, 411] width 99 height 39
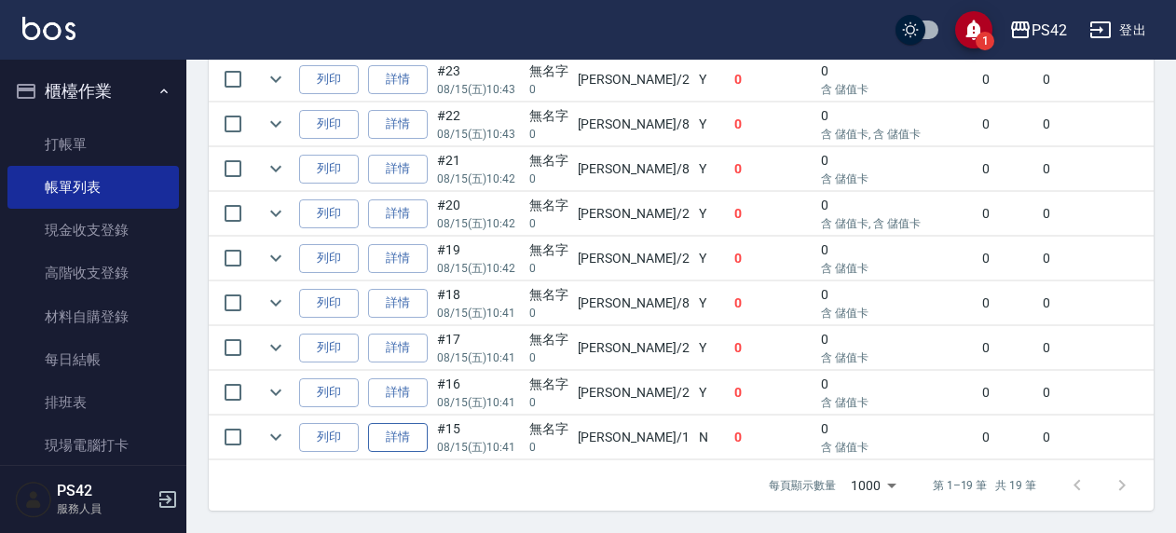
click at [391, 423] on link "詳情" at bounding box center [398, 437] width 60 height 29
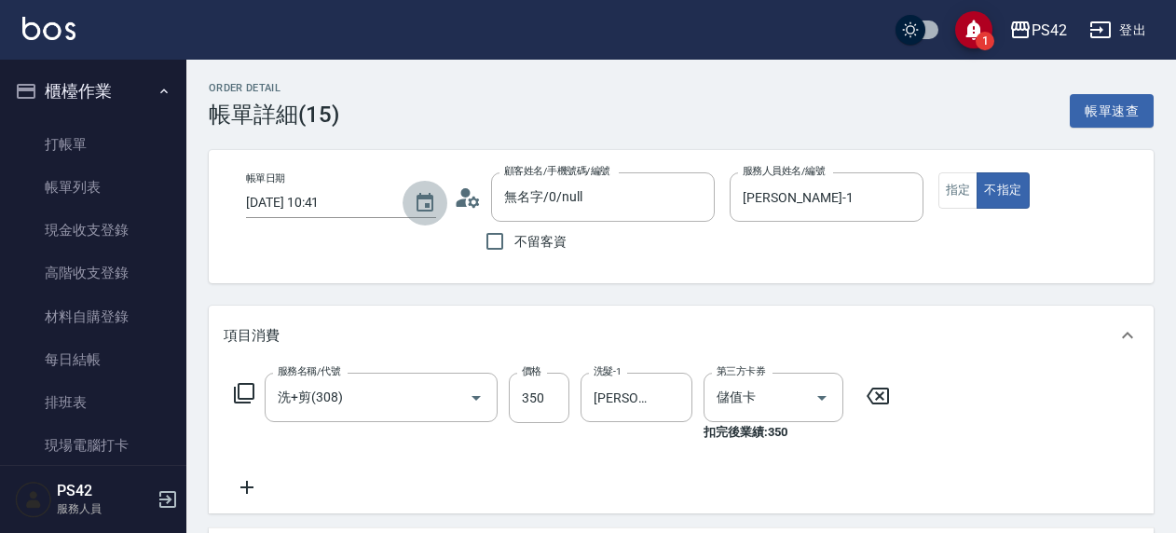
click at [425, 203] on icon "Choose date, selected date is 2025-08-15" at bounding box center [425, 202] width 17 height 19
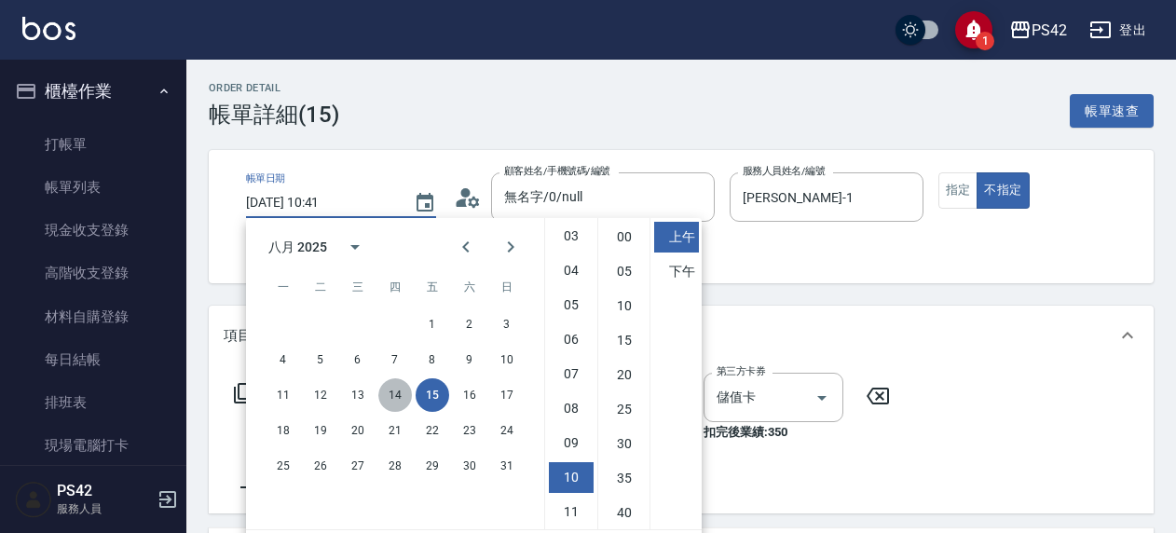
click at [387, 388] on button "14" at bounding box center [395, 395] width 34 height 34
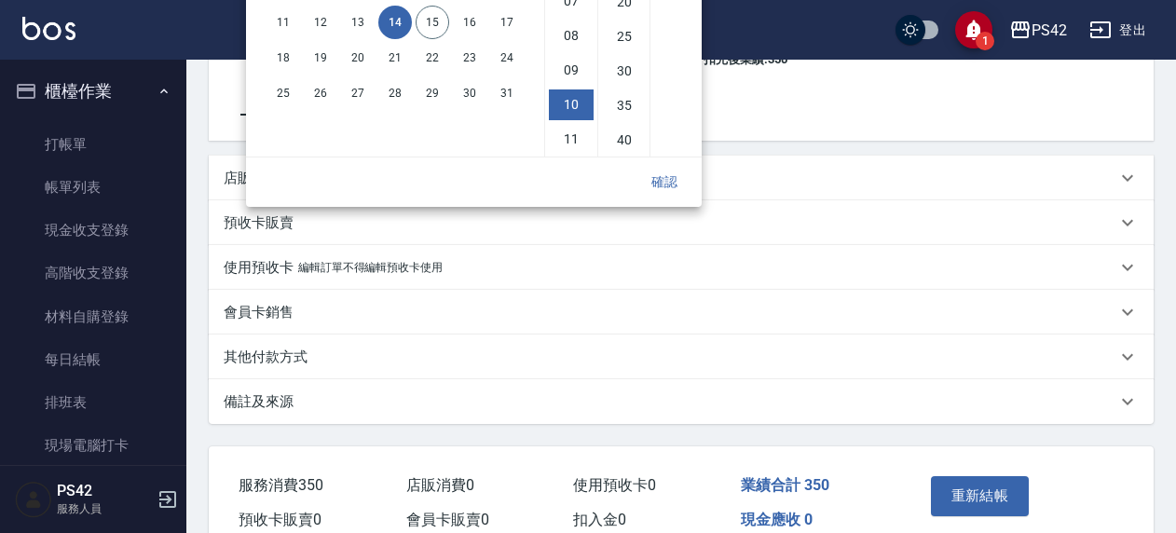
click at [673, 198] on div "確認" at bounding box center [474, 182] width 456 height 49
click at [673, 183] on button "確認" at bounding box center [665, 182] width 60 height 34
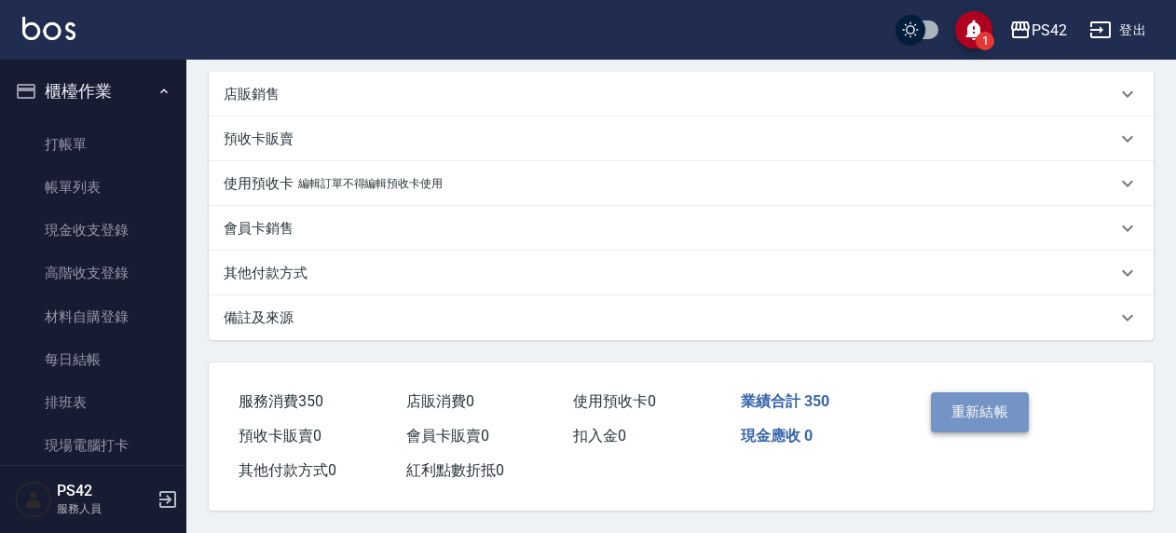
click at [987, 418] on button "重新結帳" at bounding box center [980, 411] width 99 height 39
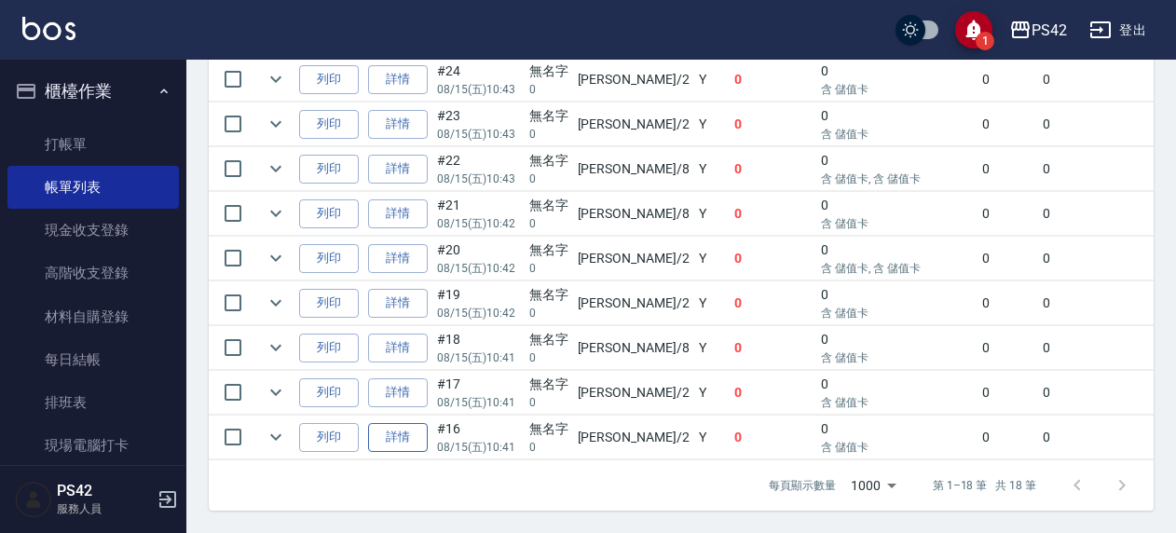
click at [395, 423] on link "詳情" at bounding box center [398, 437] width 60 height 29
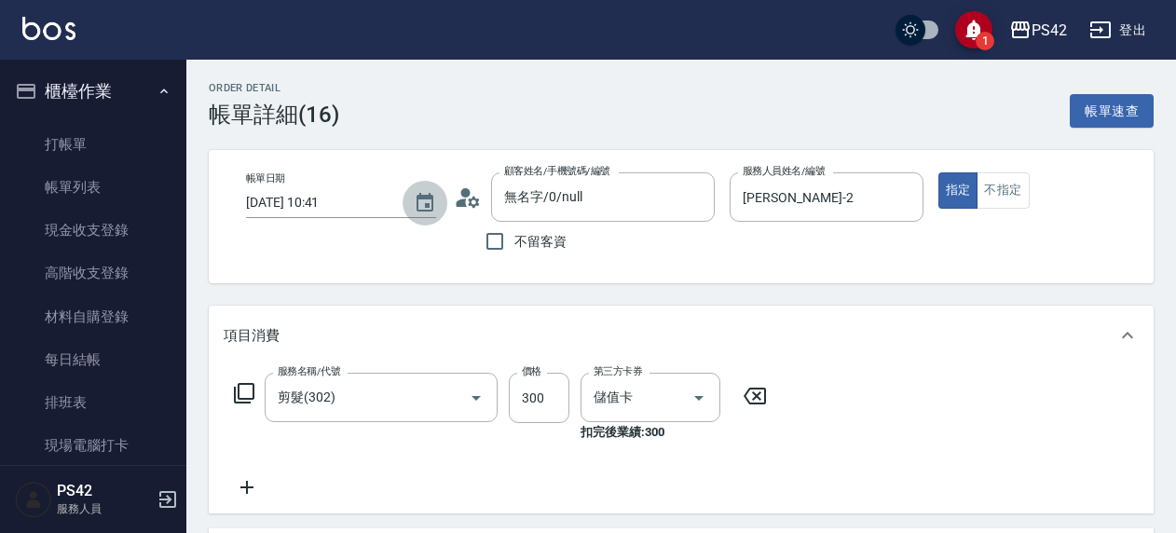
click at [414, 193] on icon "Choose date, selected date is 2025-08-15" at bounding box center [425, 203] width 22 height 22
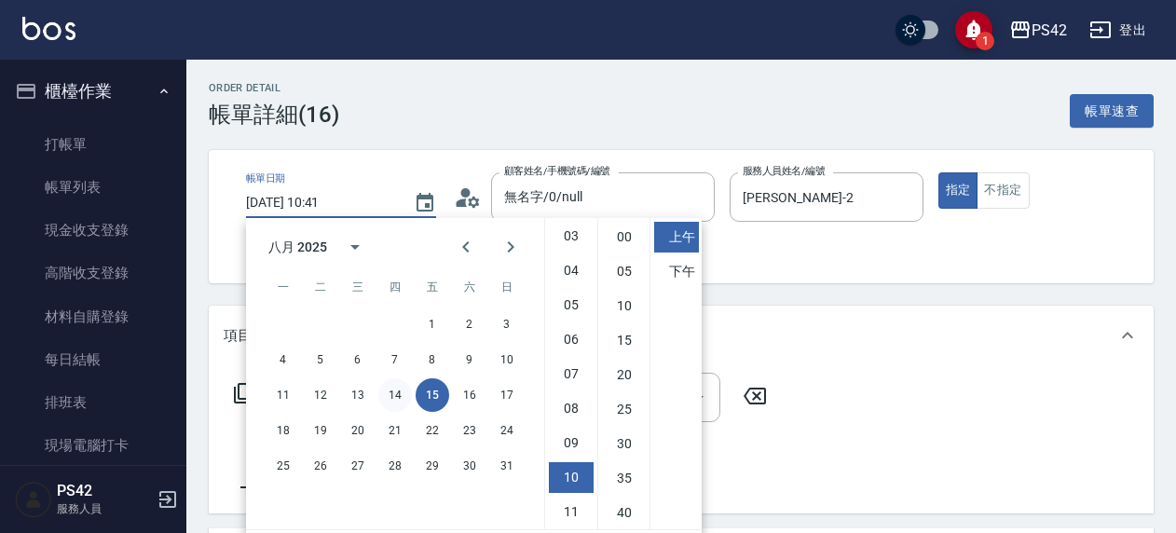
click at [396, 396] on button "14" at bounding box center [395, 395] width 34 height 34
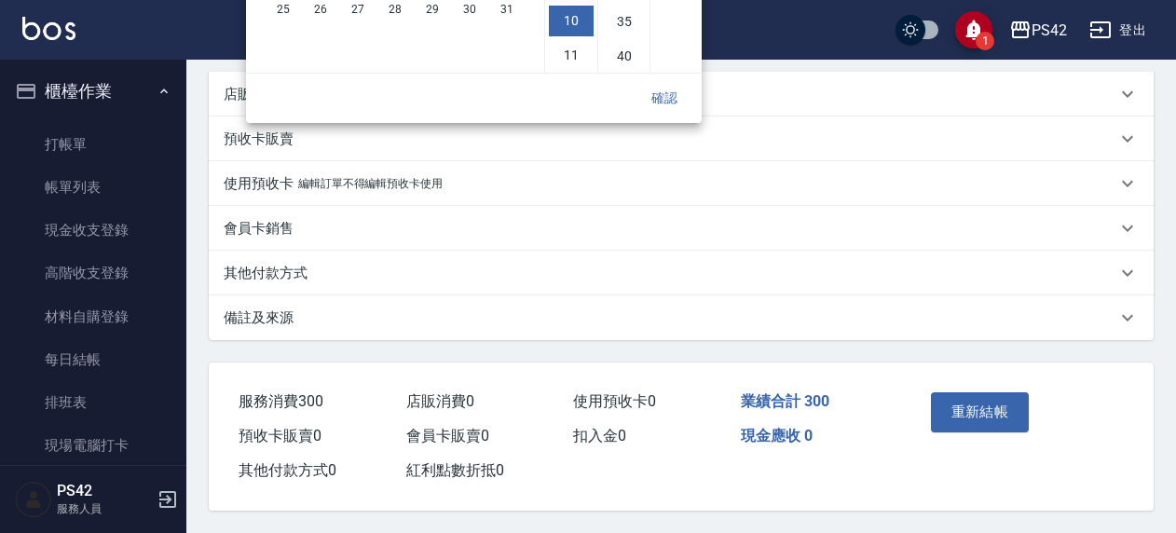
drag, startPoint x: 680, startPoint y: 89, endPoint x: 669, endPoint y: 104, distance: 18.6
click at [672, 101] on button "確認" at bounding box center [665, 98] width 60 height 34
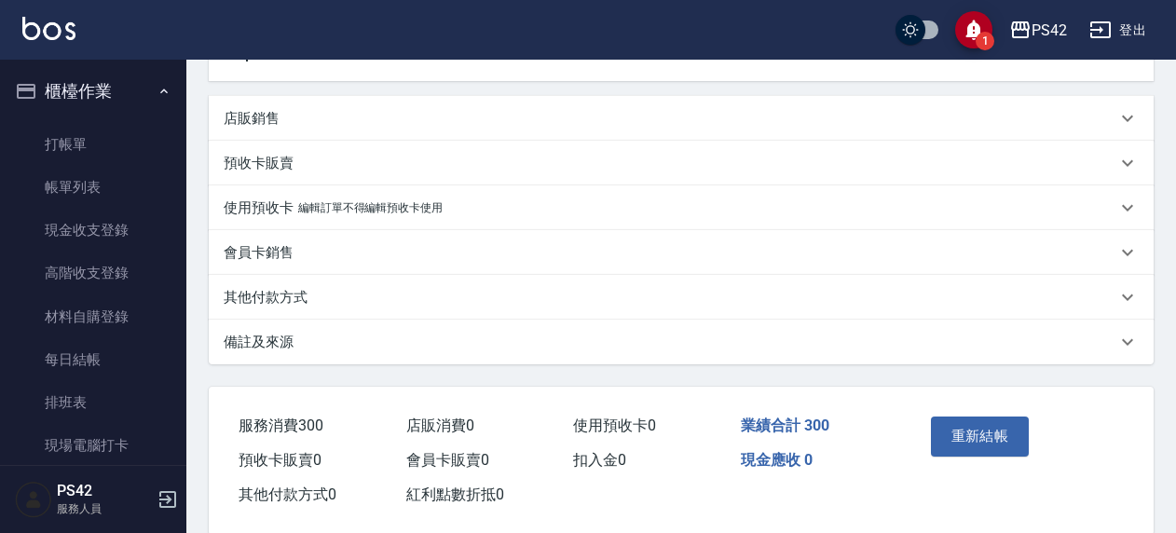
scroll to position [129, 0]
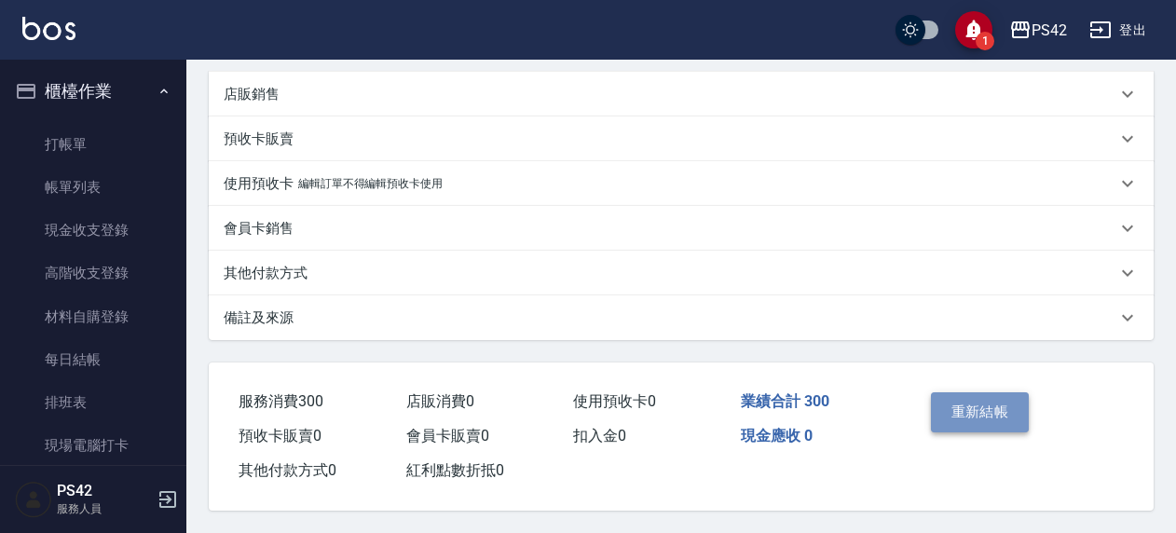
click at [954, 393] on button "重新結帳" at bounding box center [980, 411] width 99 height 39
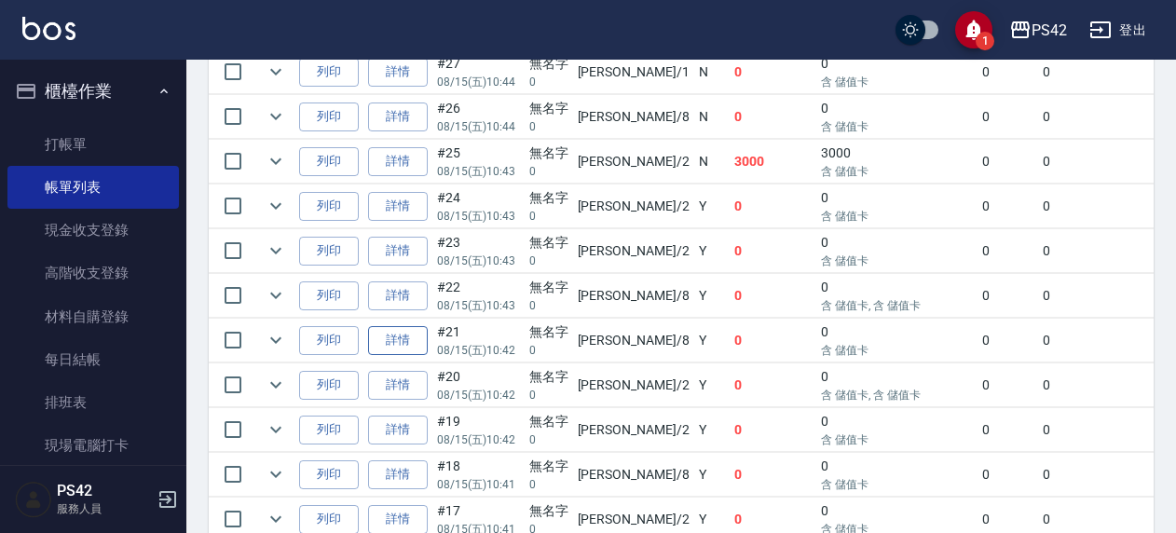
scroll to position [923, 0]
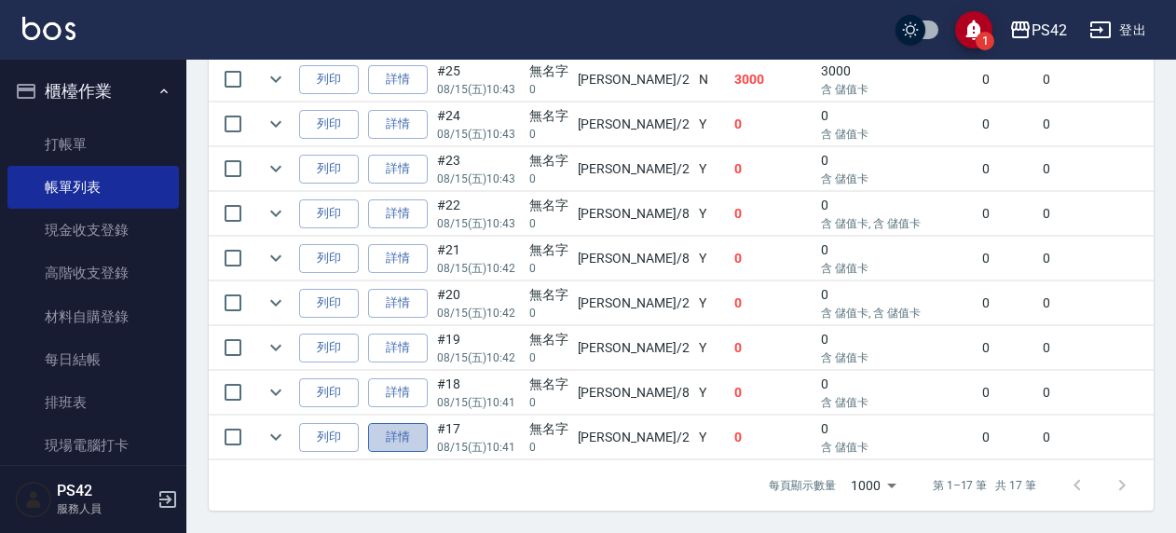
click at [393, 423] on link "詳情" at bounding box center [398, 437] width 60 height 29
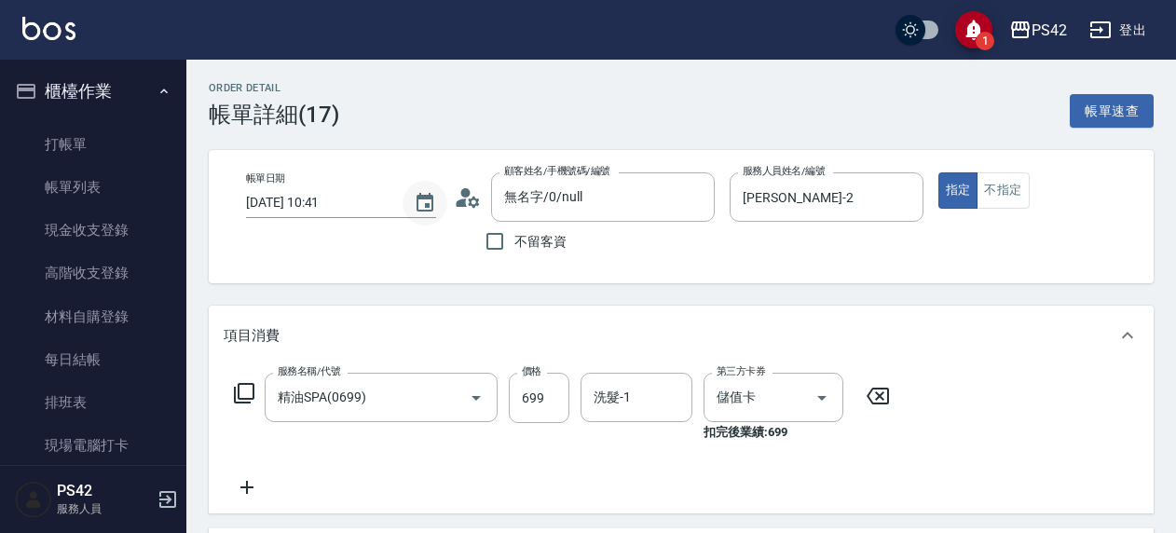
click at [418, 208] on icon "Choose date, selected date is 2025-08-15" at bounding box center [425, 203] width 22 height 22
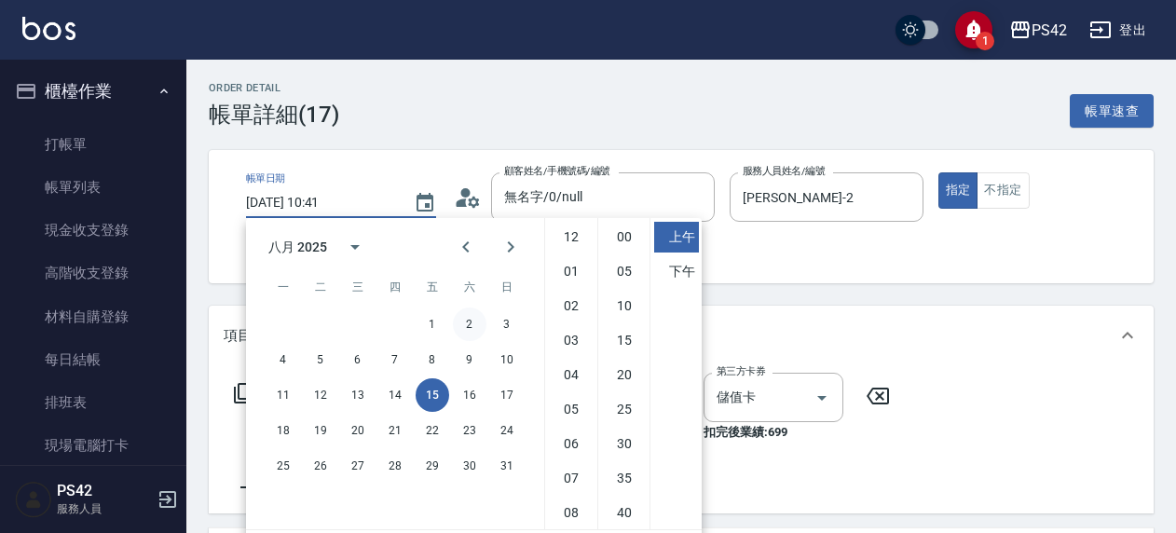
scroll to position [104, 0]
click at [395, 388] on button "14" at bounding box center [395, 395] width 34 height 34
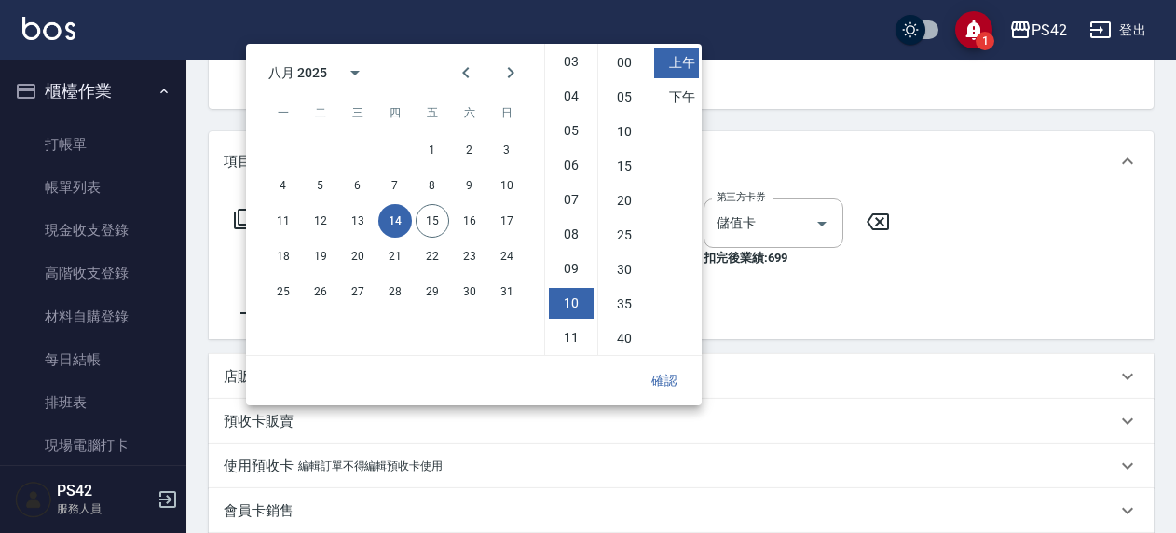
scroll to position [463, 0]
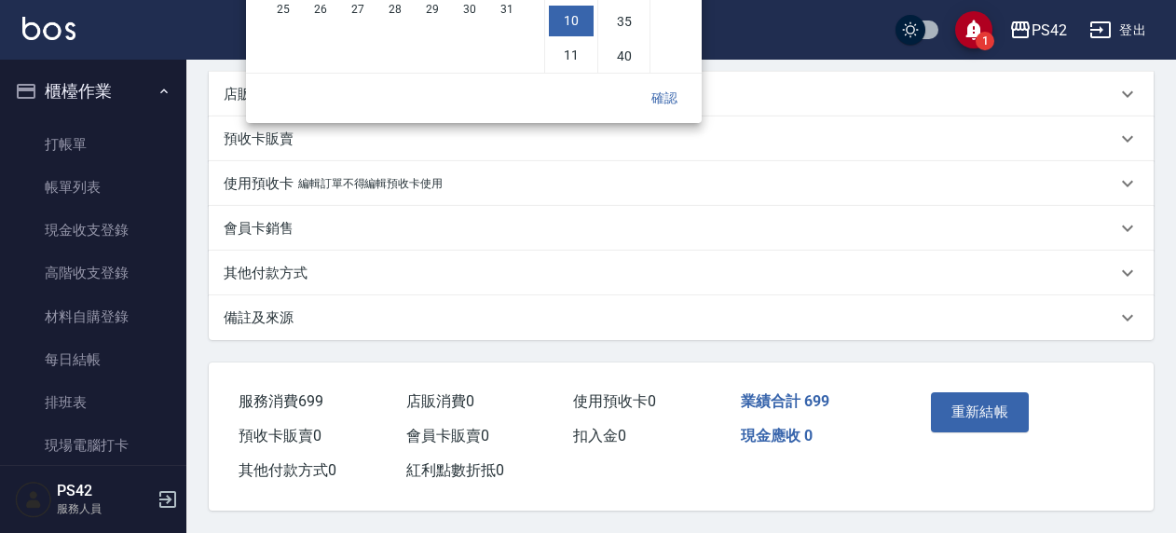
click at [662, 84] on button "確認" at bounding box center [665, 98] width 60 height 34
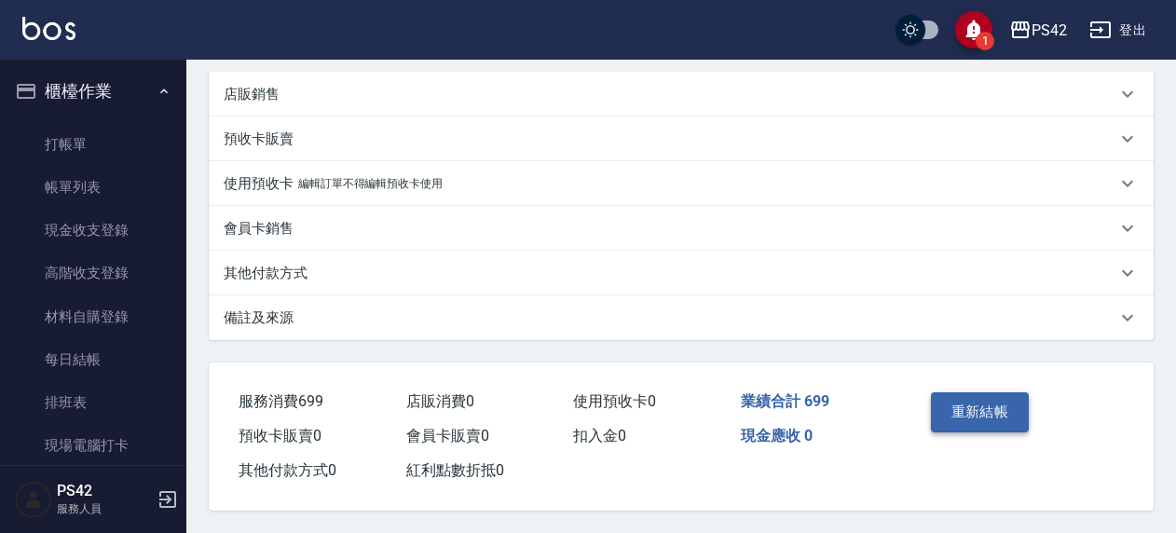
click at [1008, 392] on button "重新結帳" at bounding box center [980, 411] width 99 height 39
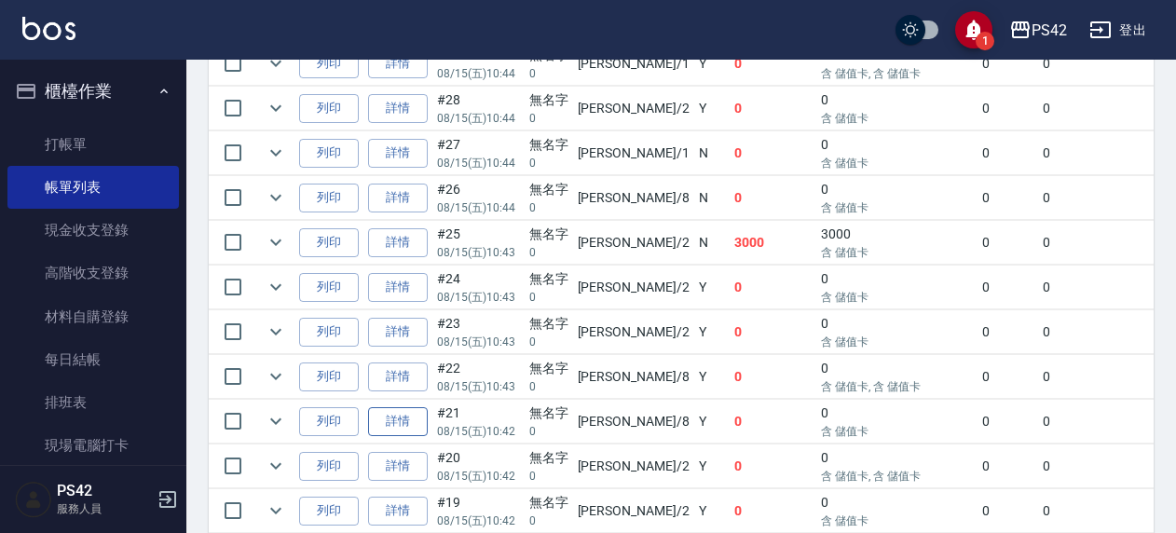
scroll to position [879, 0]
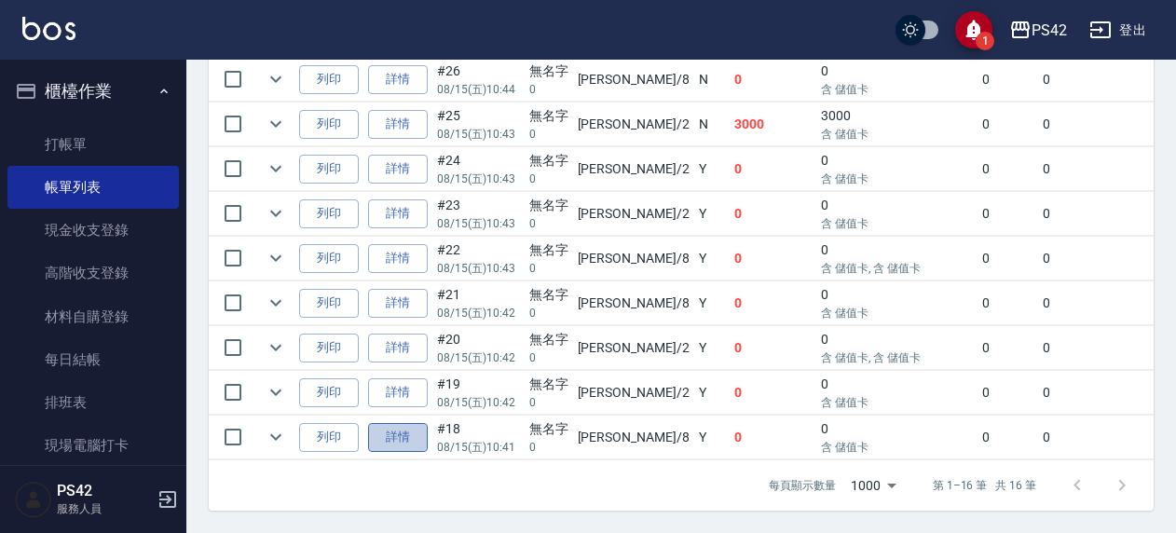
click at [375, 423] on link "詳情" at bounding box center [398, 437] width 60 height 29
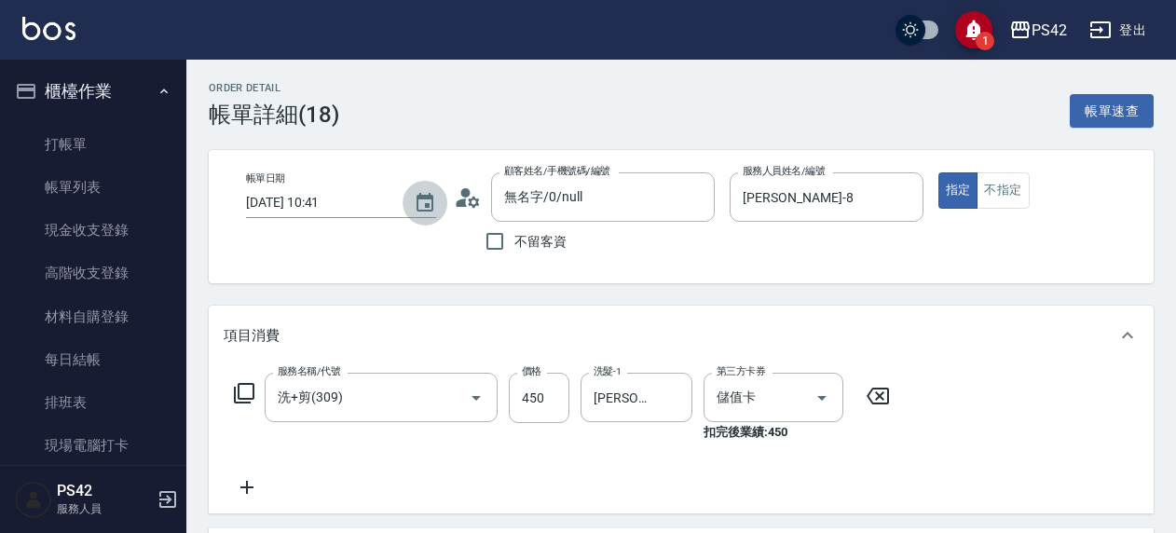
drag, startPoint x: 431, startPoint y: 203, endPoint x: 435, endPoint y: 172, distance: 32.0
click at [429, 203] on icon "Choose date, selected date is 2025-08-15" at bounding box center [425, 203] width 22 height 22
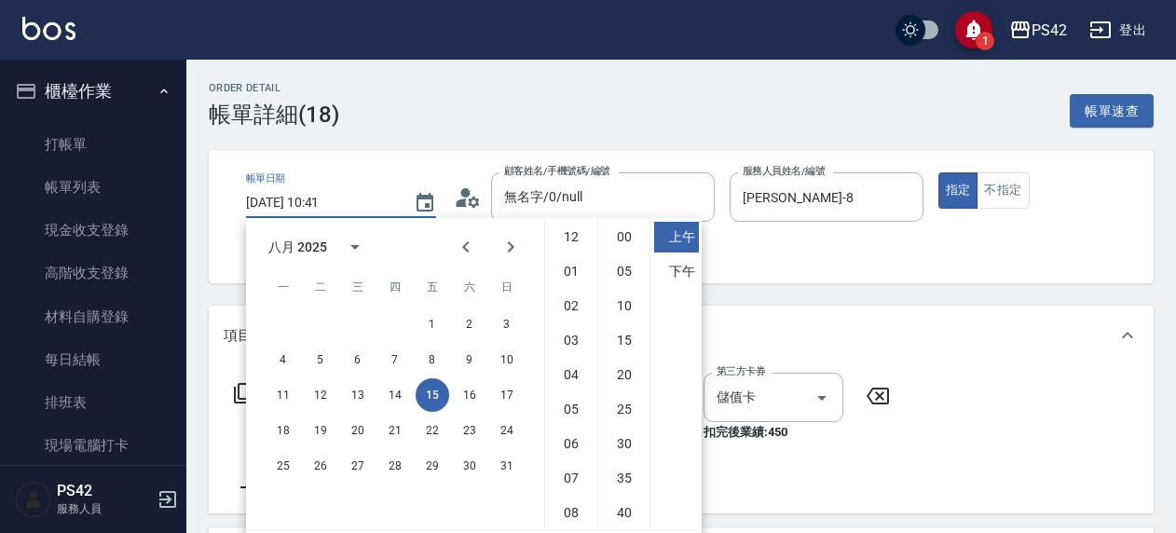
scroll to position [104, 0]
click at [405, 390] on button "14" at bounding box center [395, 395] width 34 height 34
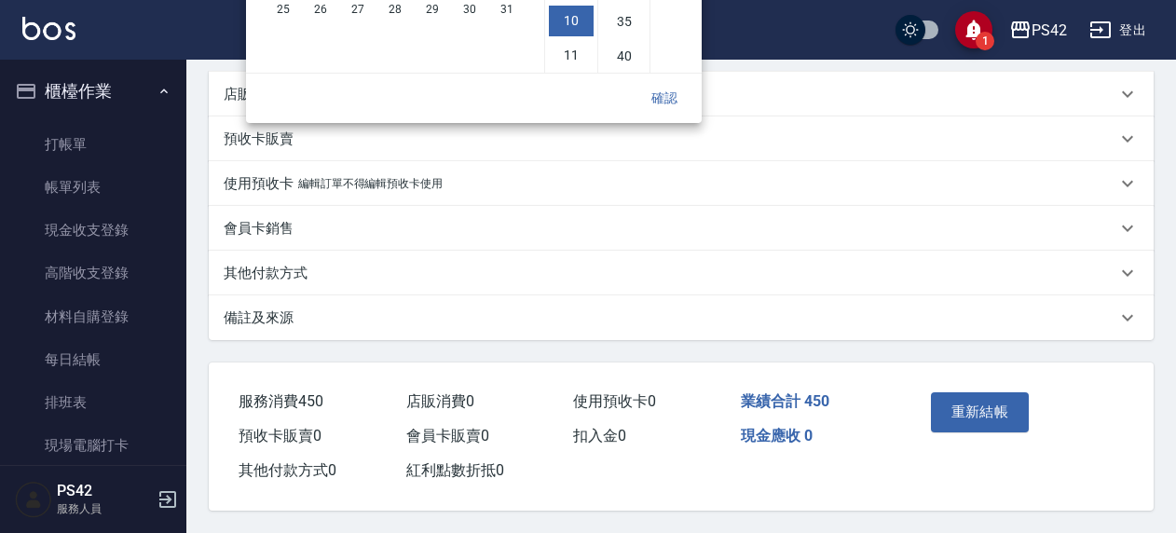
scroll to position [463, 0]
click at [672, 81] on button "確認" at bounding box center [665, 98] width 60 height 34
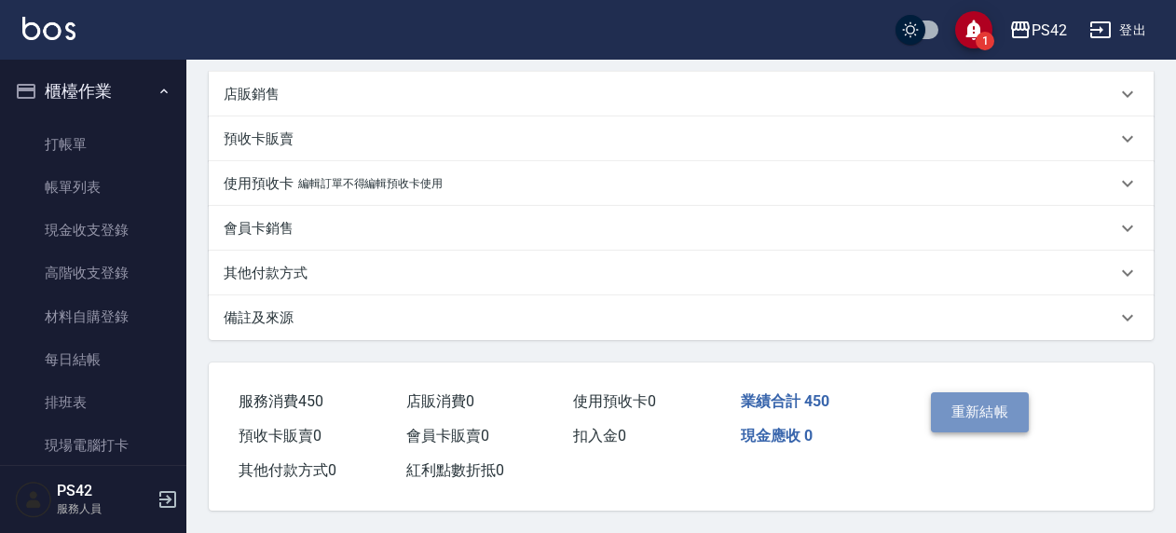
click at [971, 392] on button "重新結帳" at bounding box center [980, 411] width 99 height 39
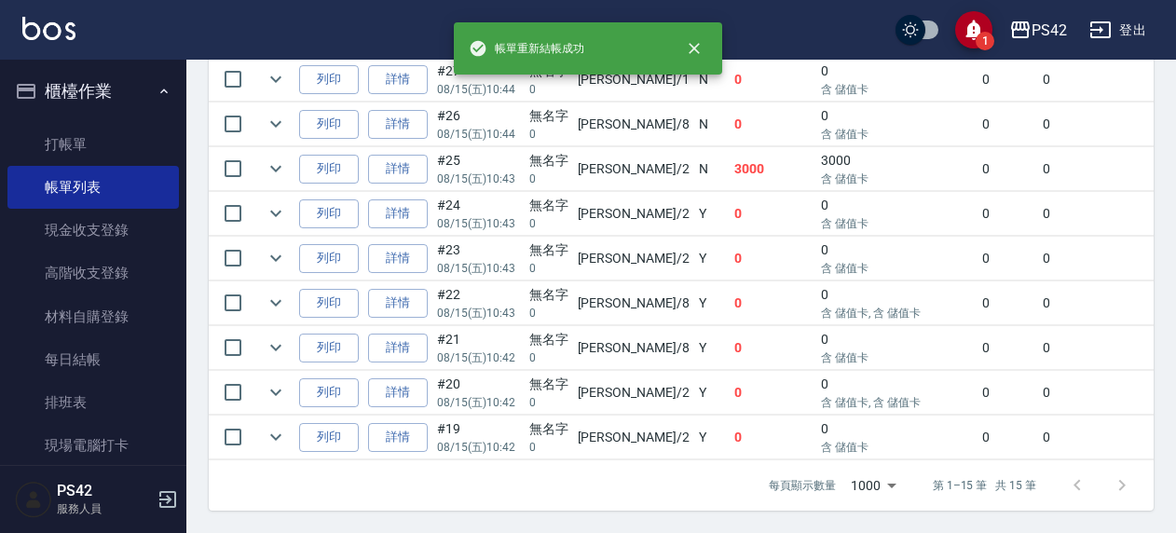
scroll to position [835, 0]
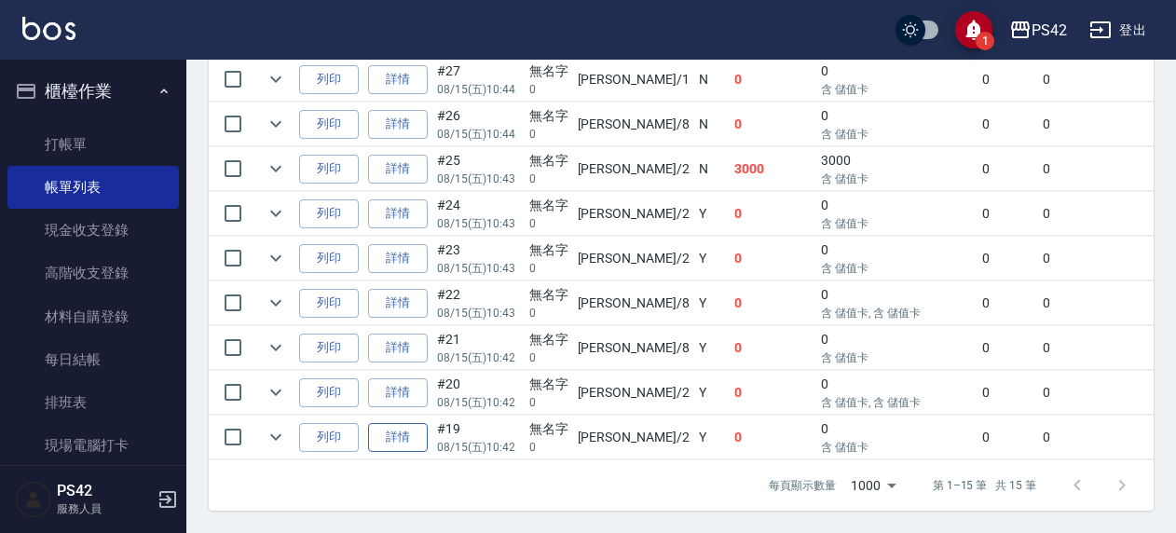
click at [386, 429] on link "詳情" at bounding box center [398, 437] width 60 height 29
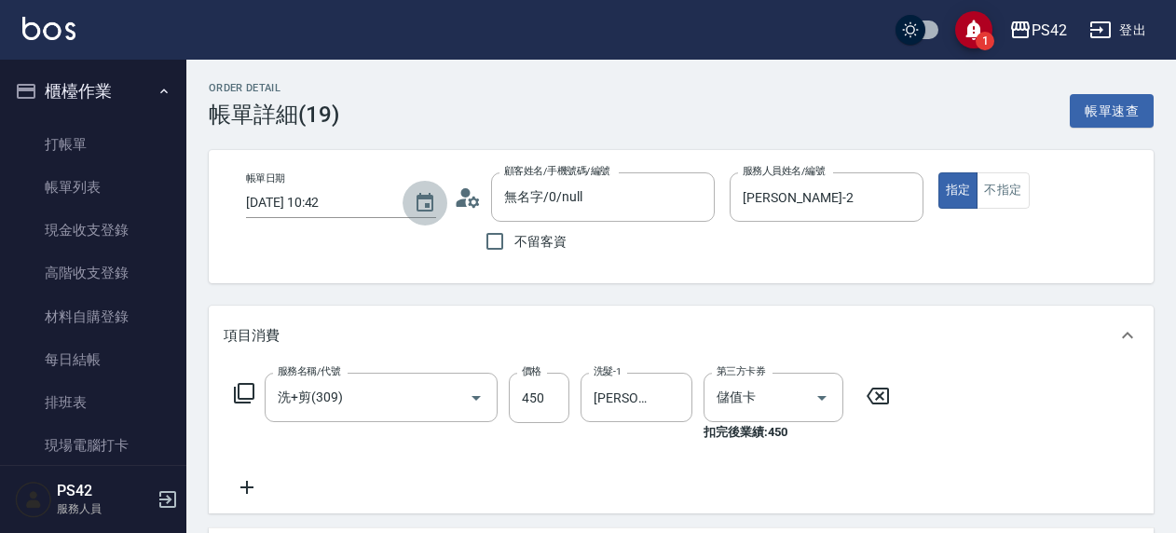
click at [414, 191] on button "Choose date, selected date is 2025-08-15" at bounding box center [425, 203] width 45 height 45
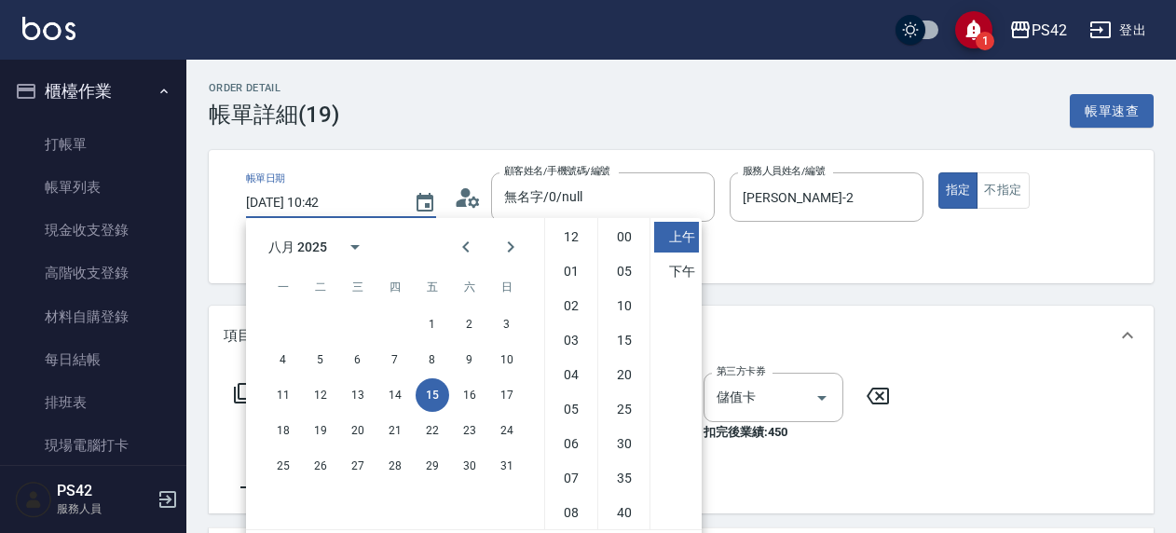
scroll to position [104, 0]
click at [399, 393] on button "14" at bounding box center [395, 395] width 34 height 34
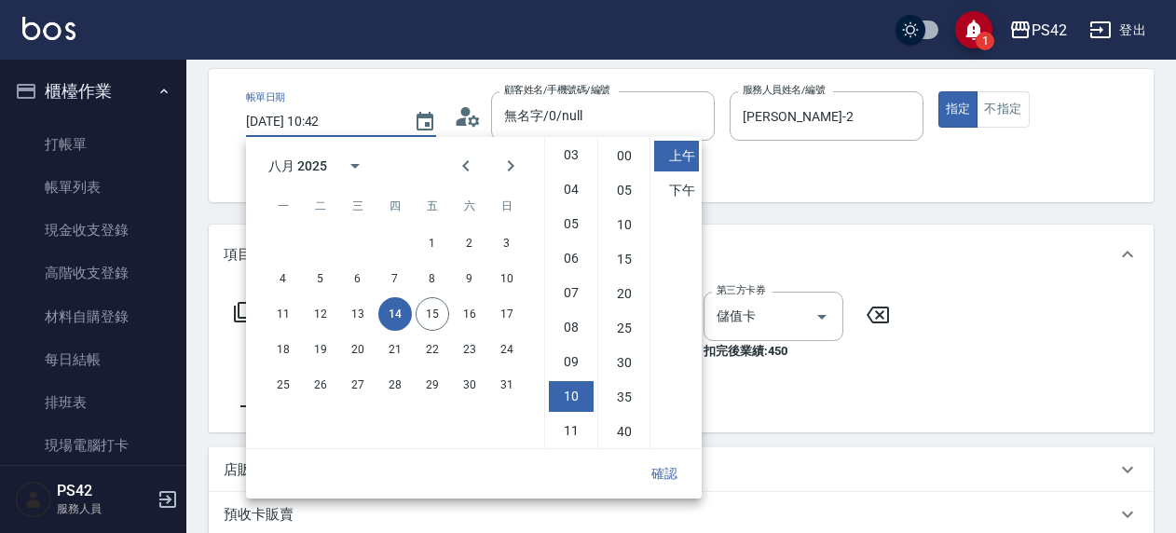
scroll to position [186, 0]
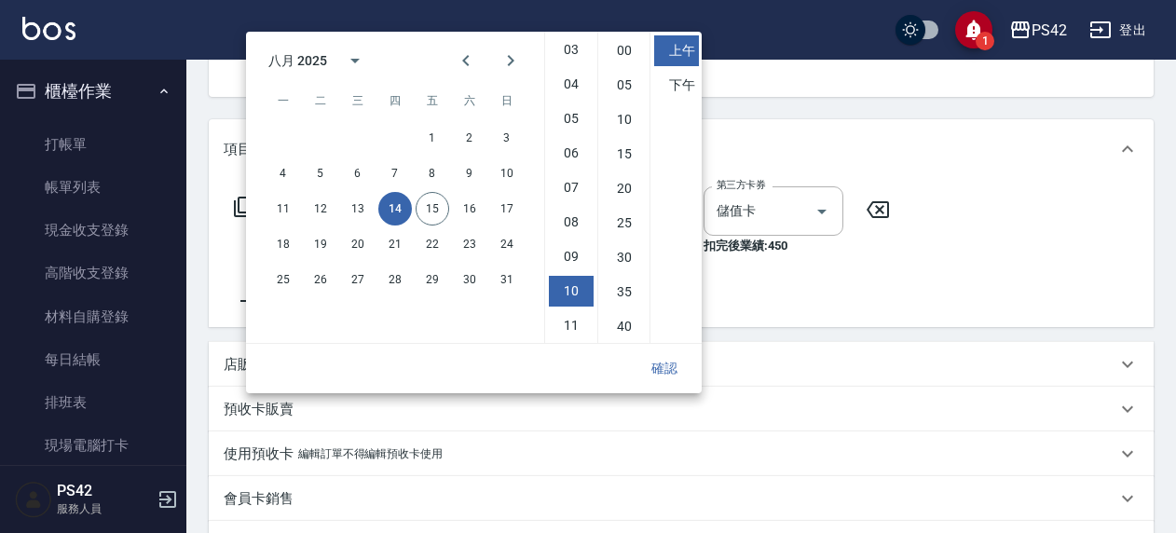
click at [695, 371] on div "確認" at bounding box center [474, 368] width 456 height 49
click at [656, 365] on button "確認" at bounding box center [665, 368] width 60 height 34
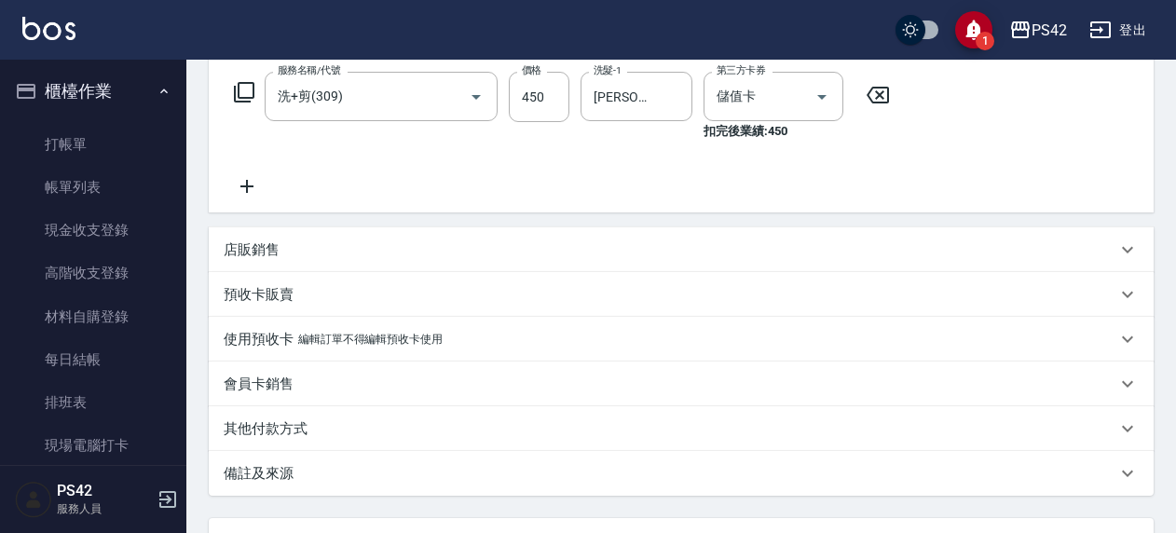
scroll to position [463, 0]
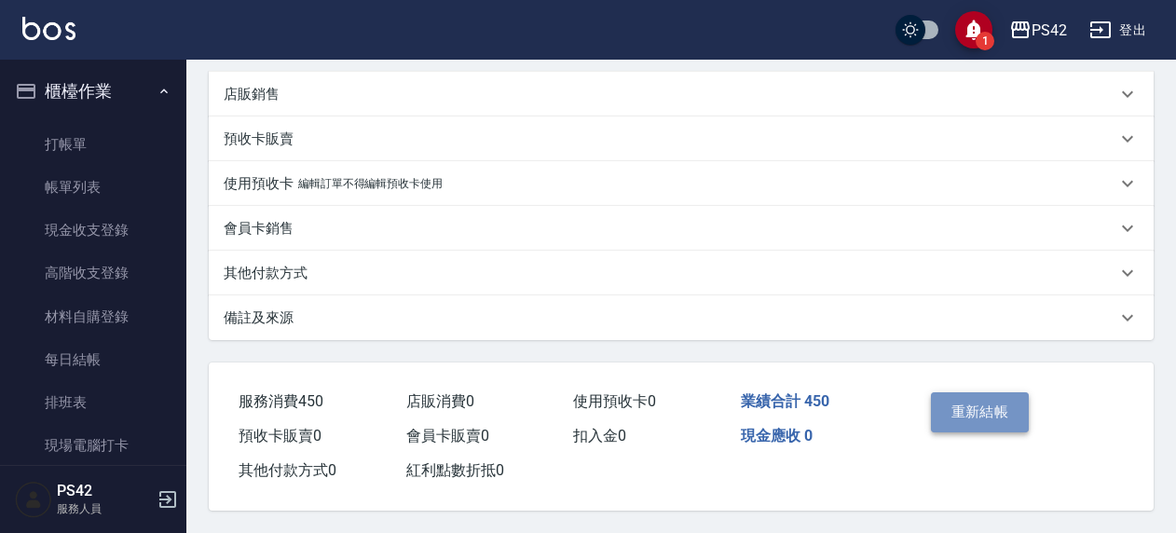
click at [945, 406] on button "重新結帳" at bounding box center [980, 411] width 99 height 39
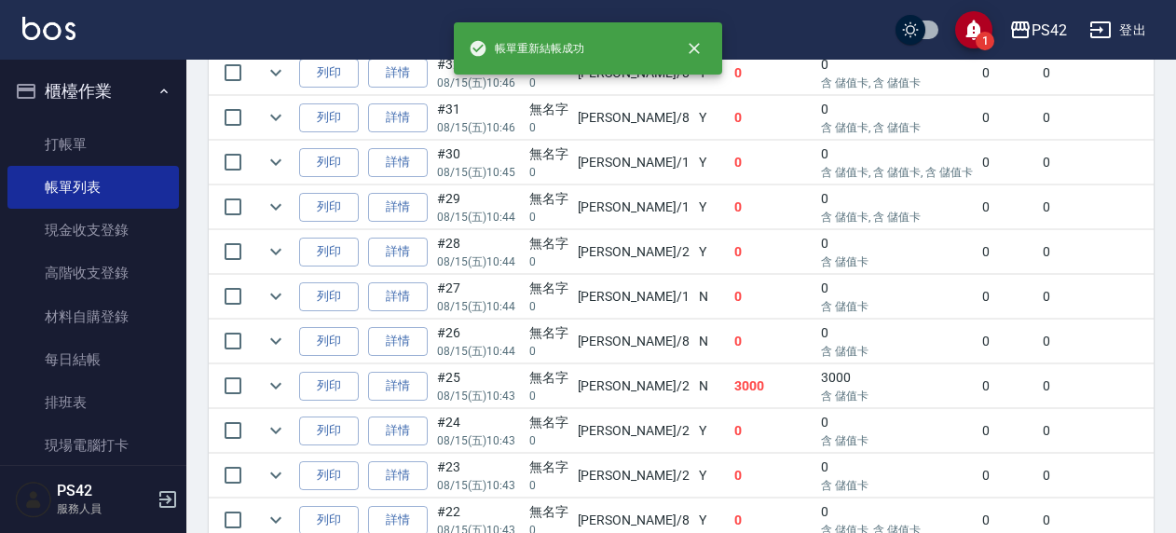
scroll to position [790, 0]
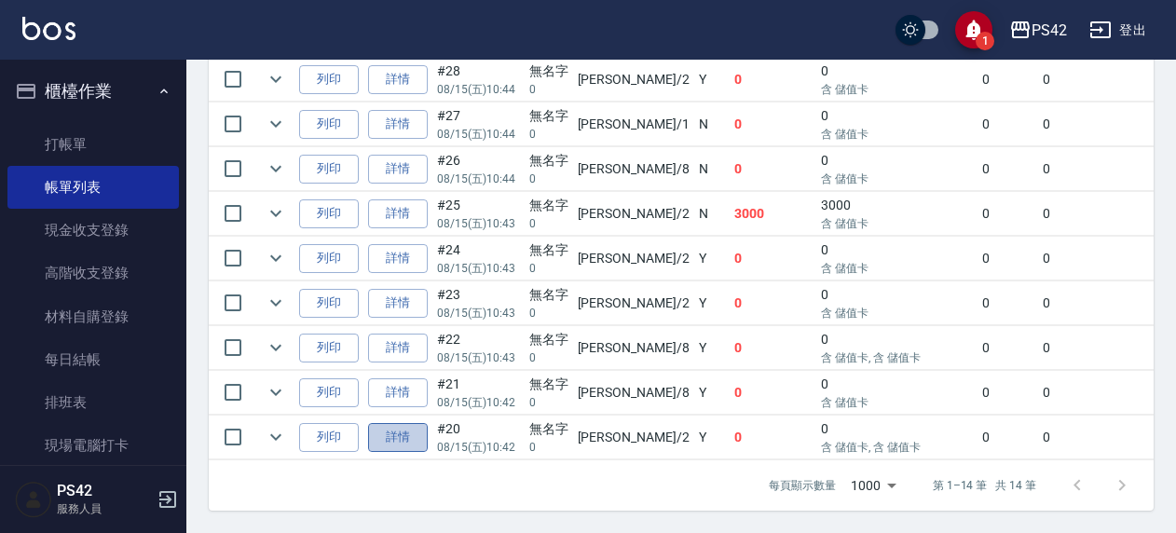
click at [388, 423] on link "詳情" at bounding box center [398, 437] width 60 height 29
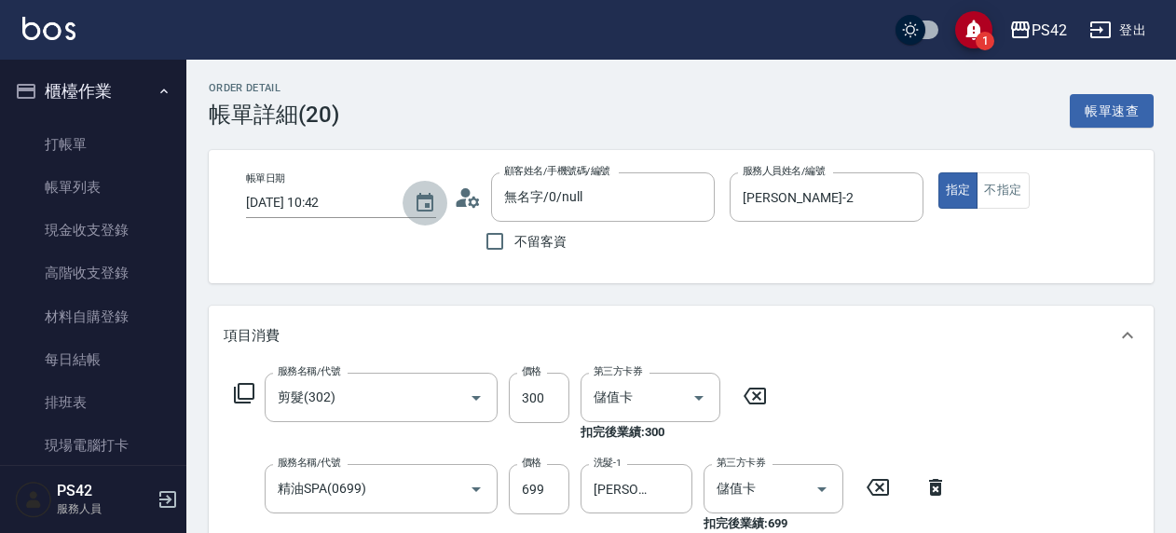
click at [426, 207] on icon "Choose date, selected date is 2025-08-15" at bounding box center [425, 203] width 22 height 22
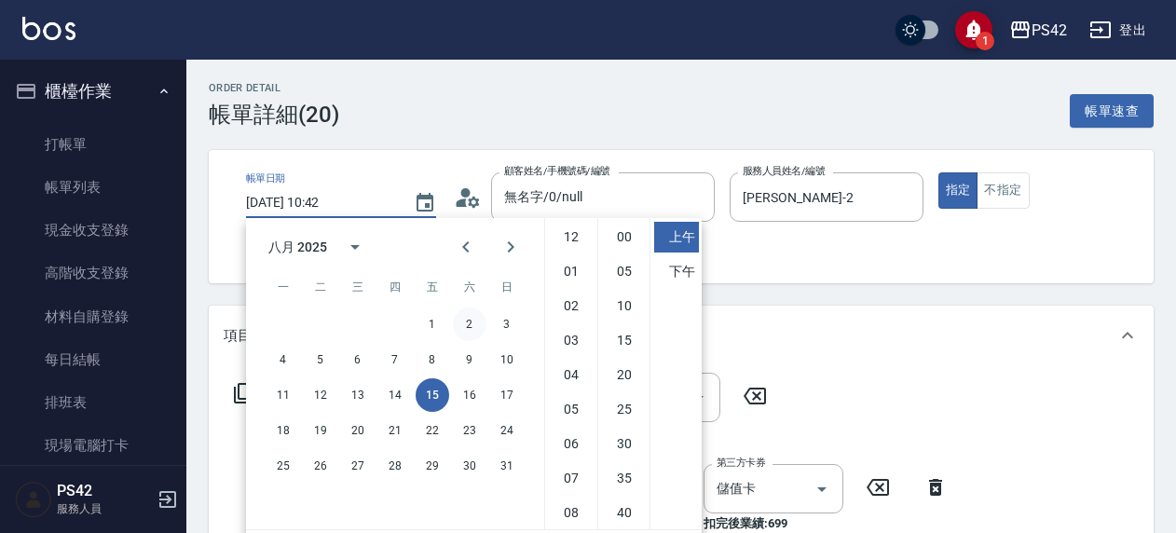
scroll to position [104, 0]
click at [388, 387] on button "14" at bounding box center [395, 395] width 34 height 34
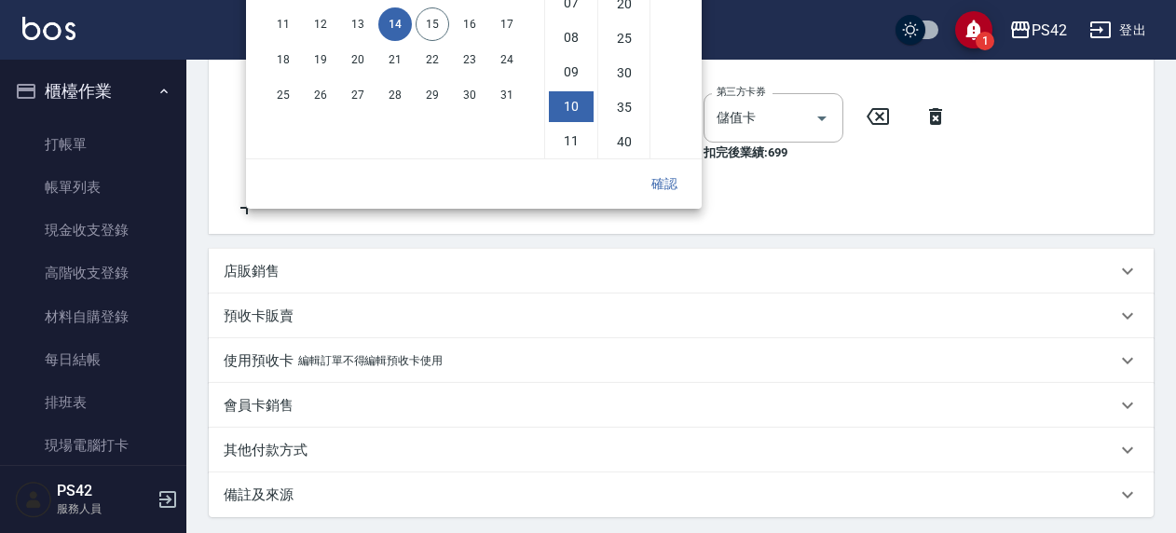
scroll to position [373, 0]
click at [652, 190] on button "確認" at bounding box center [665, 182] width 60 height 34
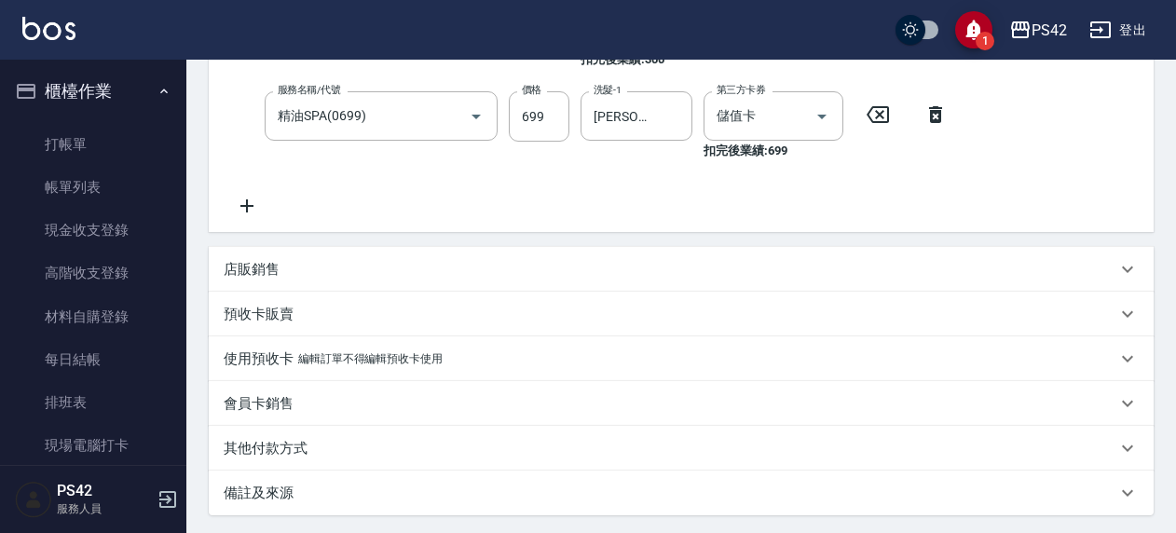
scroll to position [0, 0]
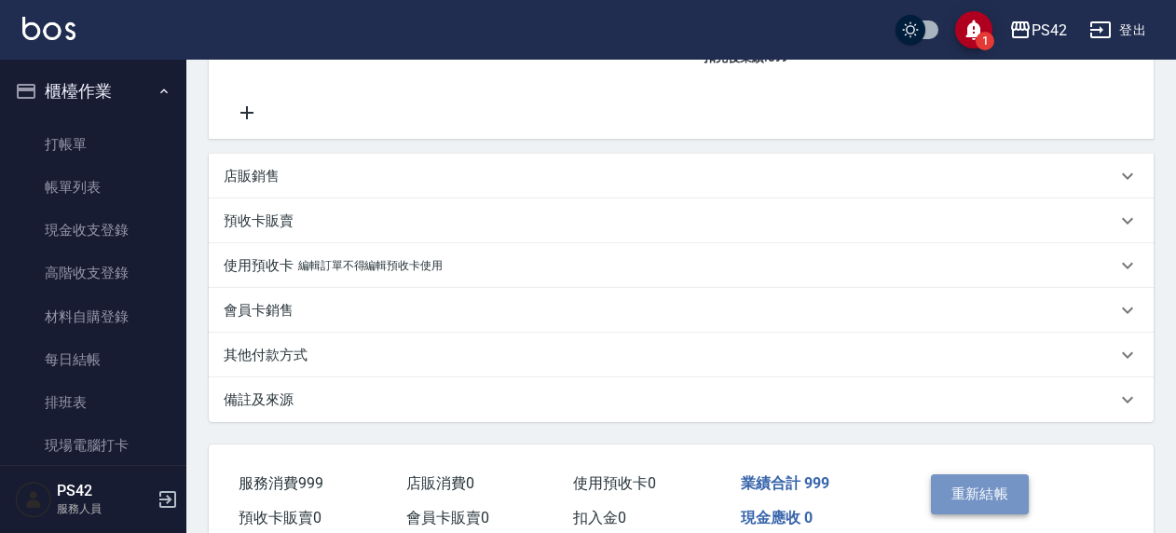
click at [972, 496] on button "重新結帳" at bounding box center [980, 493] width 99 height 39
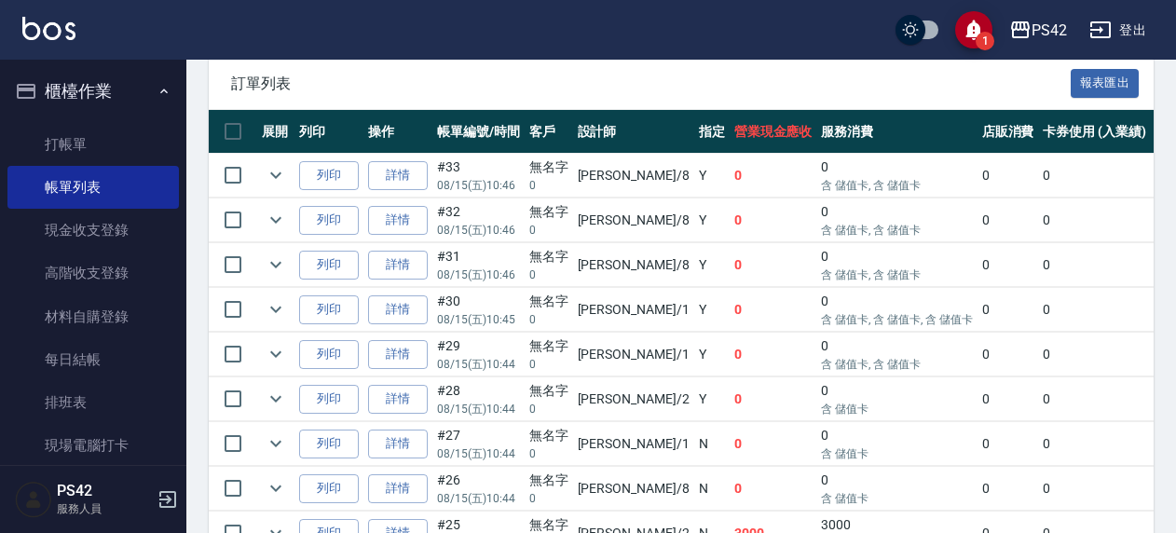
scroll to position [747, 0]
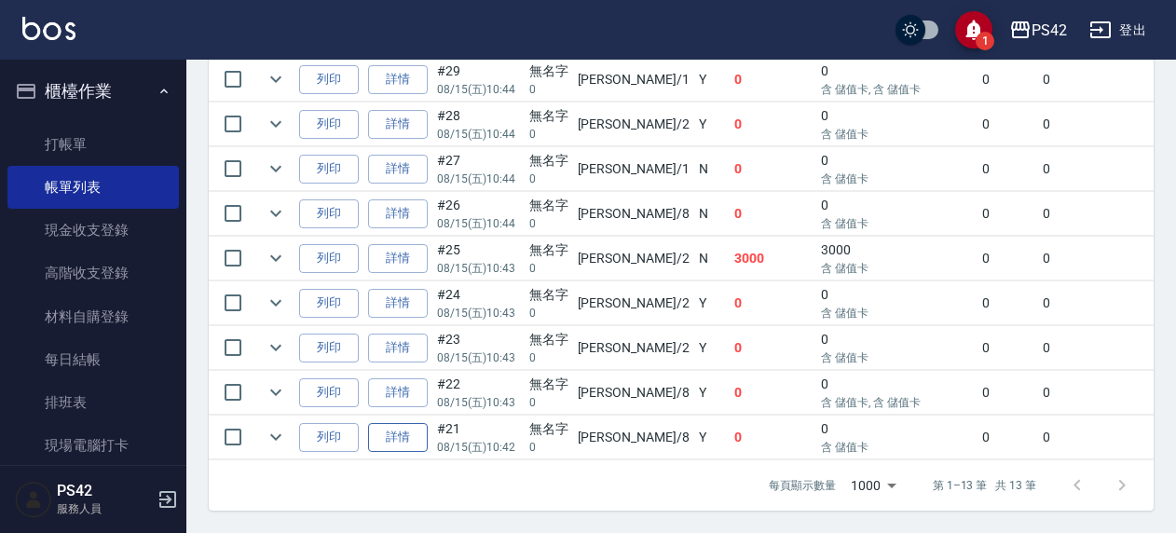
click at [373, 423] on link "詳情" at bounding box center [398, 437] width 60 height 29
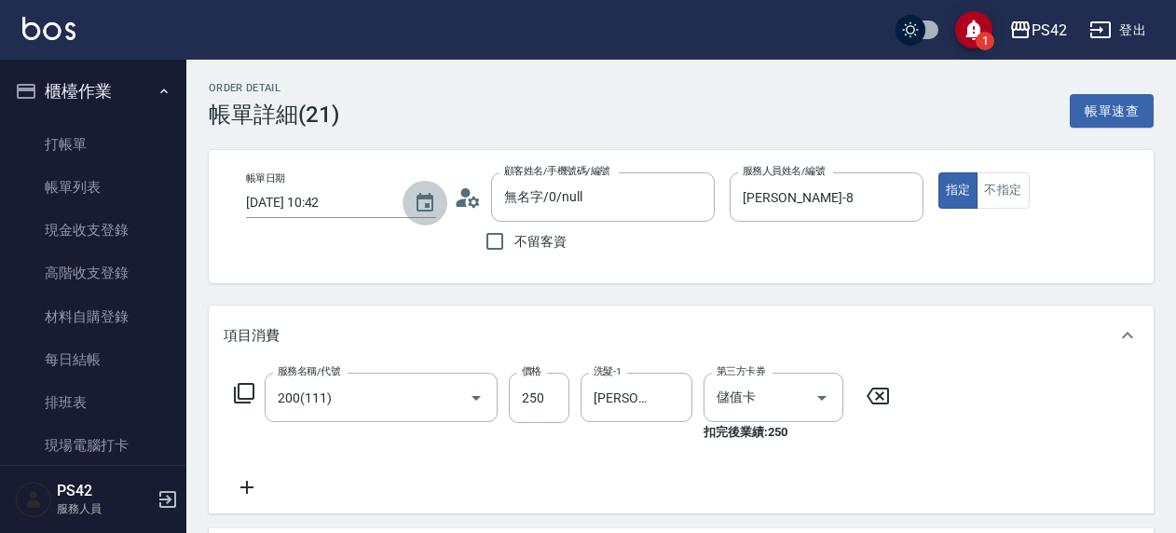
click at [419, 195] on icon "Choose date, selected date is 2025-08-15" at bounding box center [425, 202] width 17 height 19
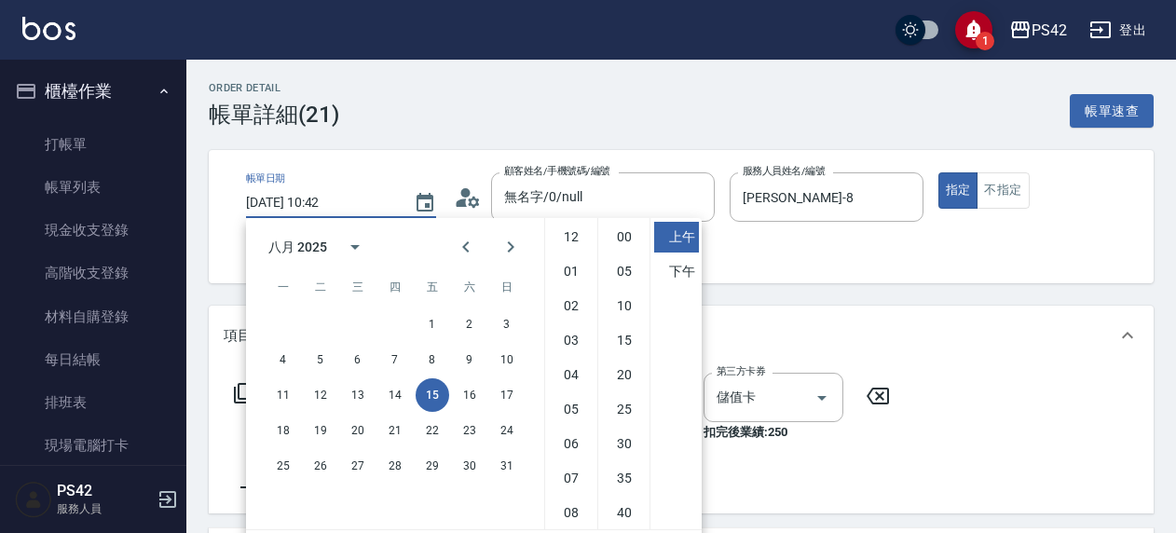
scroll to position [104, 0]
click at [411, 389] on div "11 12 13 14 15 16 17" at bounding box center [395, 395] width 298 height 34
click at [391, 392] on button "14" at bounding box center [395, 395] width 34 height 34
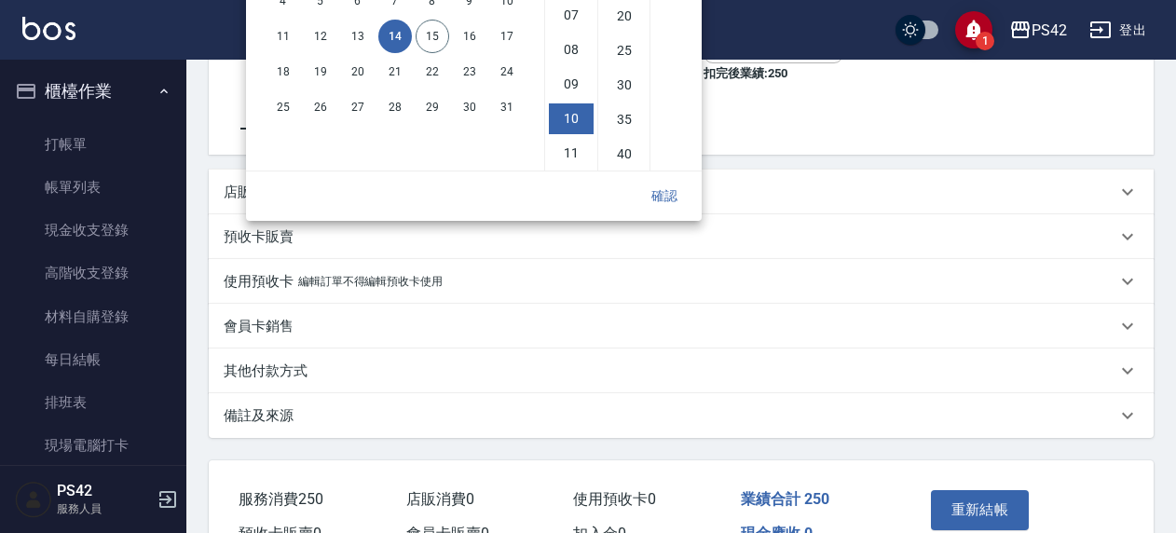
scroll to position [373, 0]
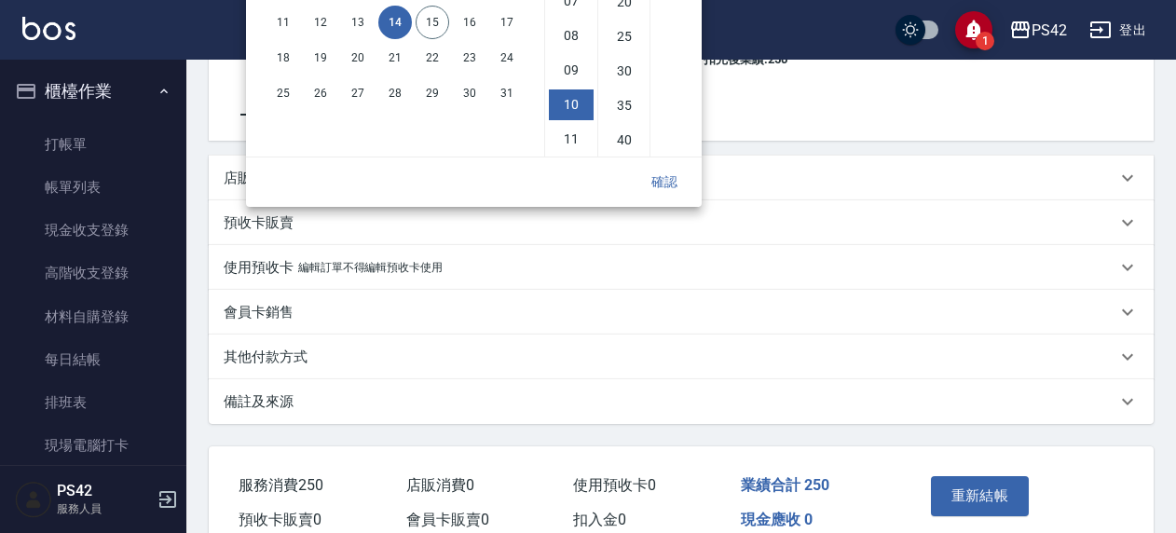
click at [675, 173] on button "確認" at bounding box center [665, 182] width 60 height 34
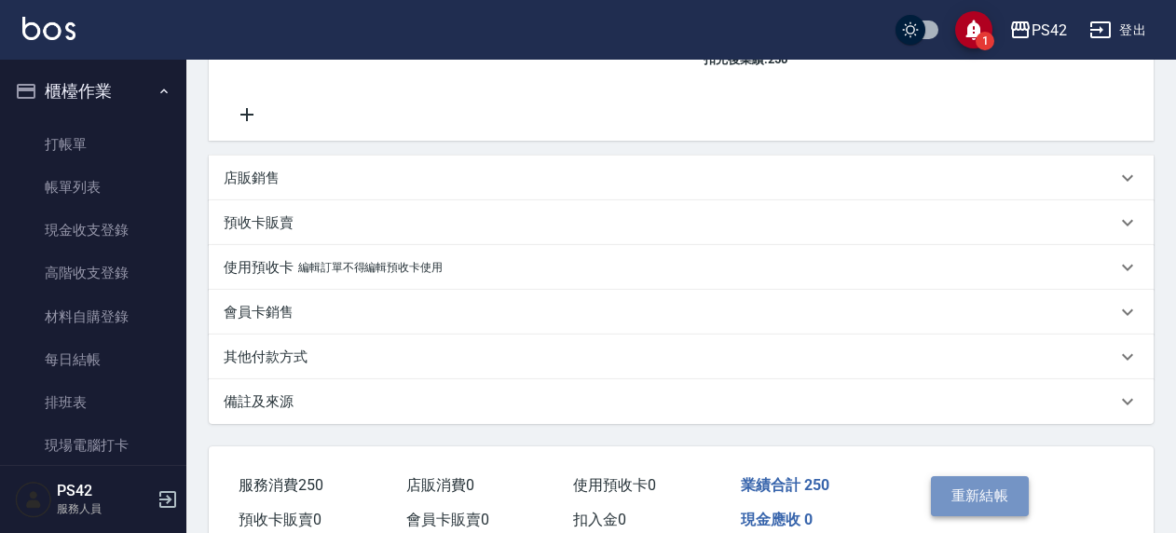
click at [952, 494] on button "重新結帳" at bounding box center [980, 495] width 99 height 39
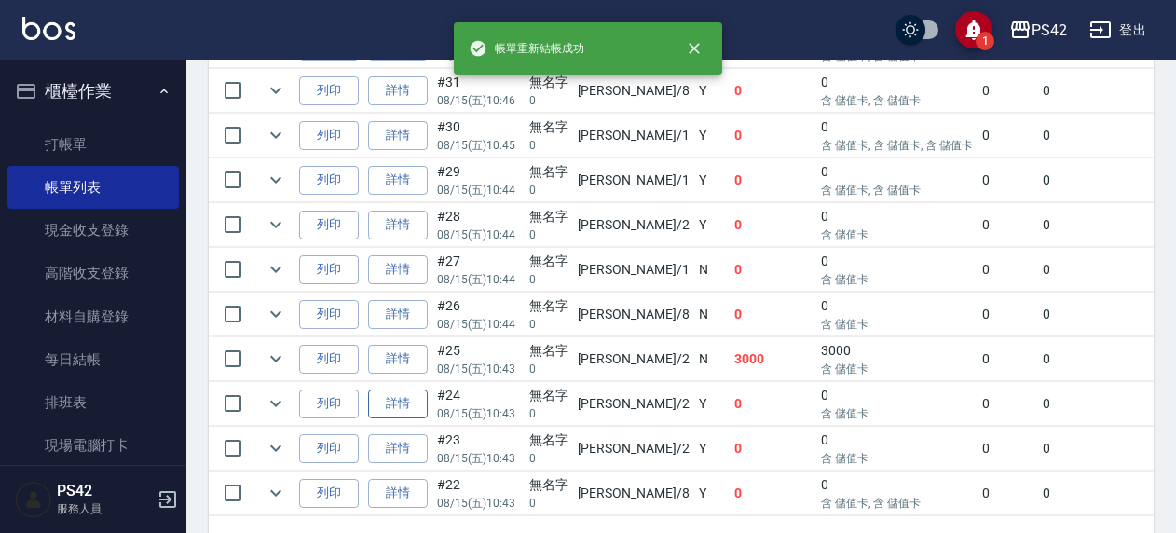
scroll to position [703, 0]
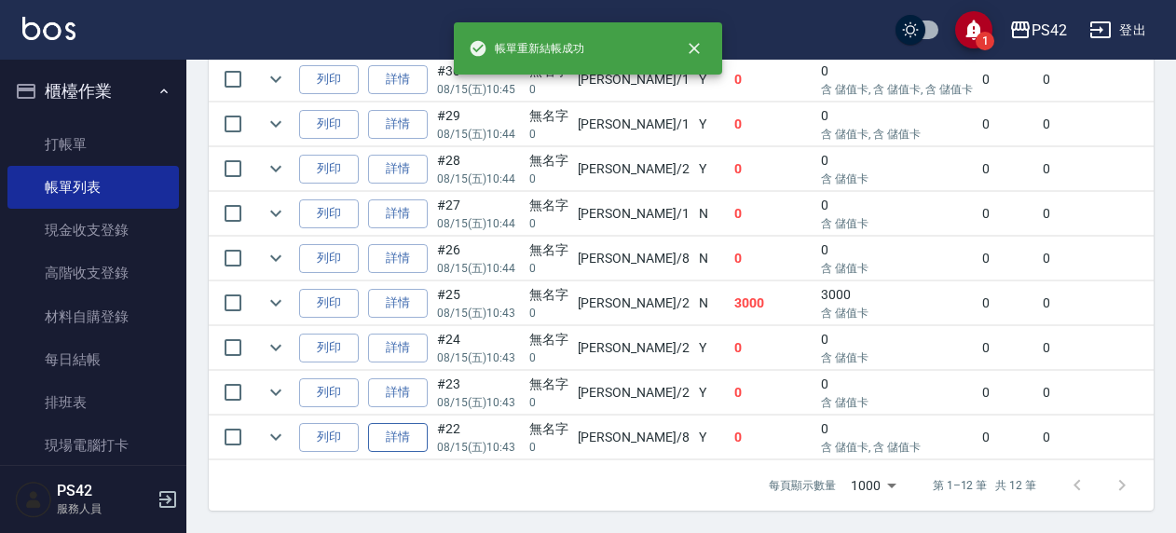
click at [408, 423] on link "詳情" at bounding box center [398, 437] width 60 height 29
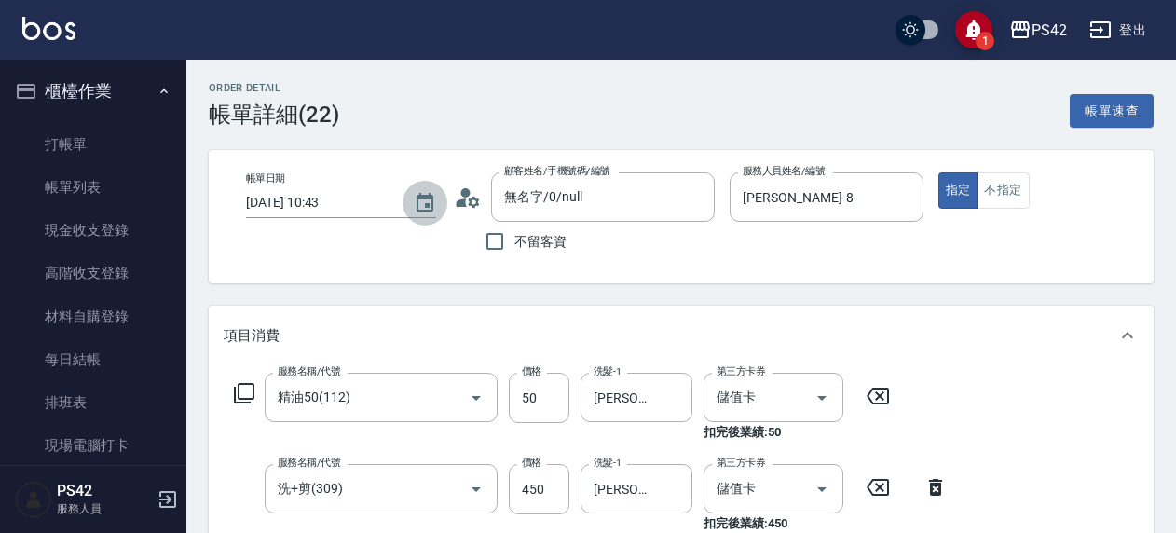
click at [415, 194] on icon "Choose date, selected date is 2025-08-15" at bounding box center [425, 203] width 22 height 22
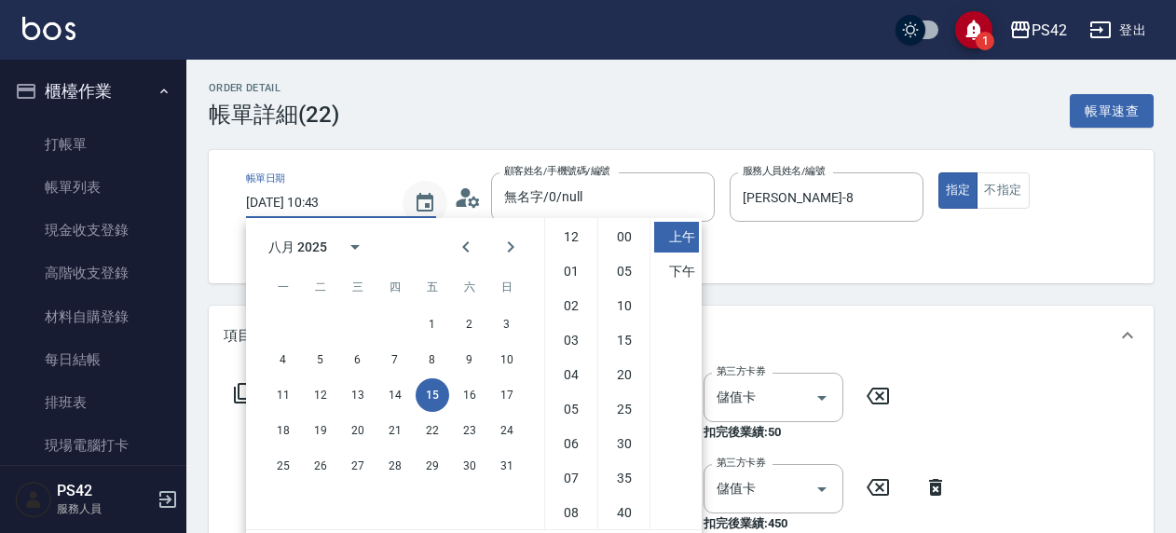
scroll to position [104, 0]
click at [403, 384] on button "14" at bounding box center [395, 395] width 34 height 34
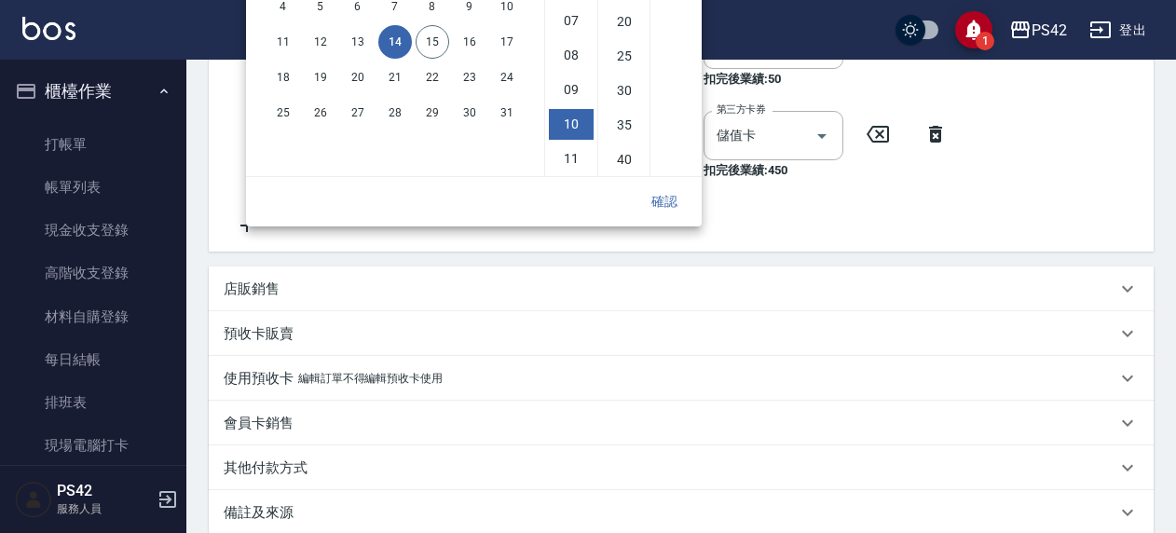
scroll to position [373, 0]
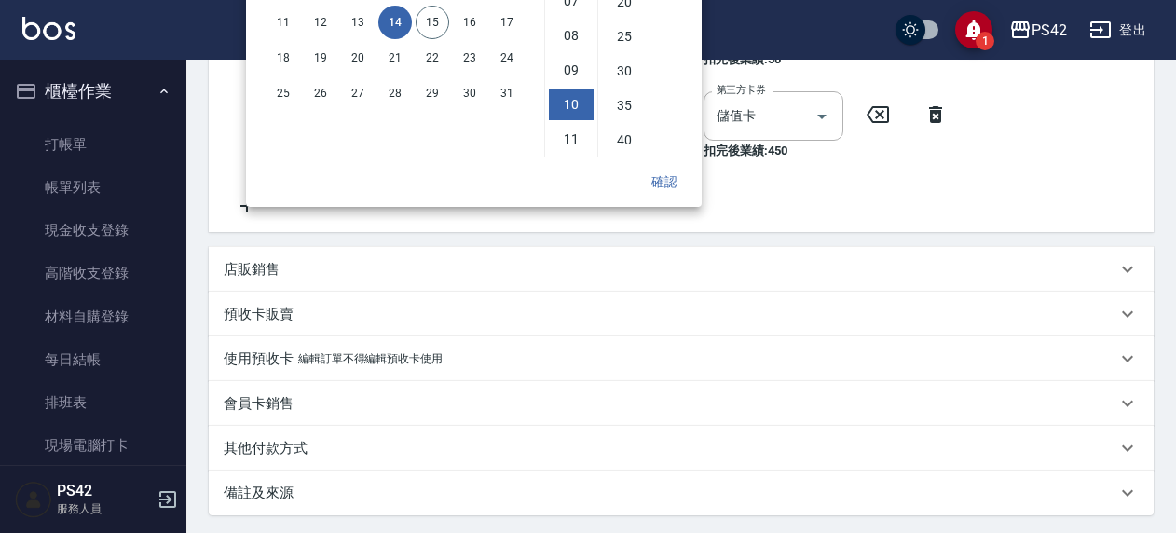
click at [665, 188] on button "確認" at bounding box center [665, 182] width 60 height 34
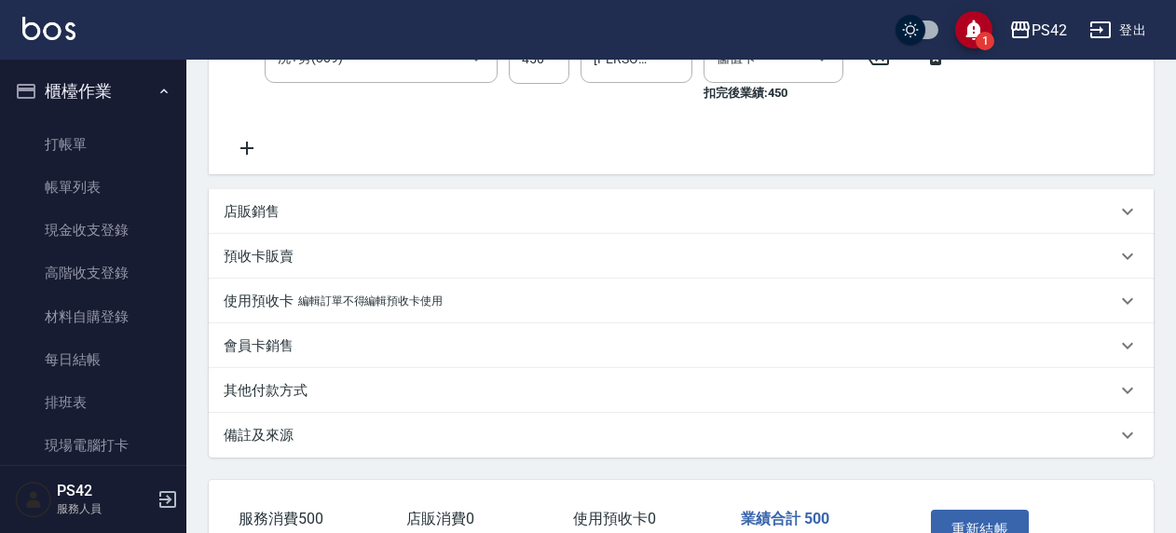
scroll to position [555, 0]
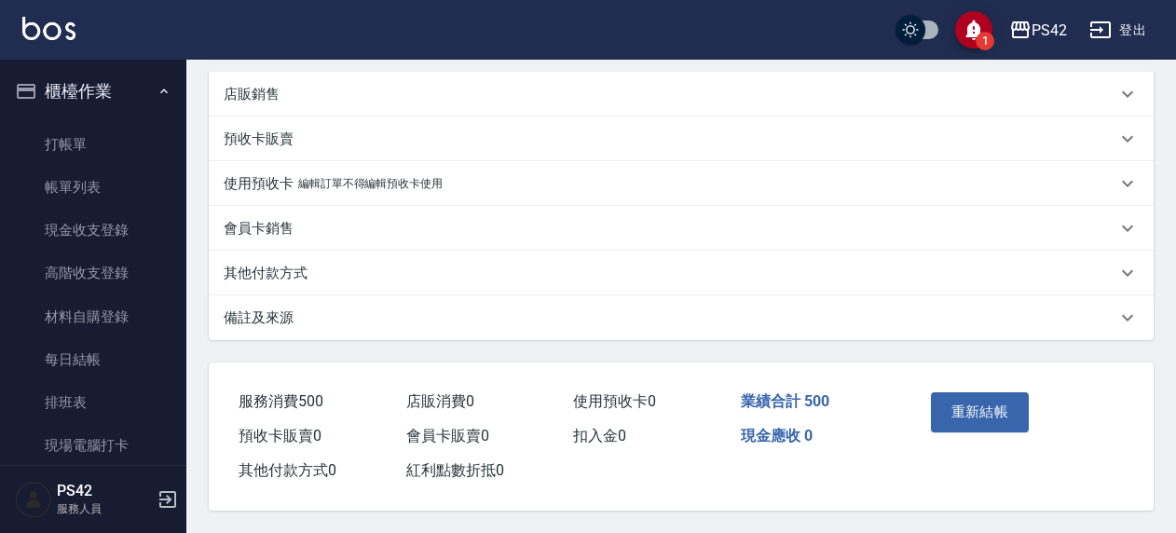
click at [1041, 399] on div "重新結帳" at bounding box center [1016, 426] width 231 height 126
click at [1027, 403] on div "重新結帳" at bounding box center [1016, 426] width 231 height 126
click at [1009, 406] on button "重新結帳" at bounding box center [980, 411] width 99 height 39
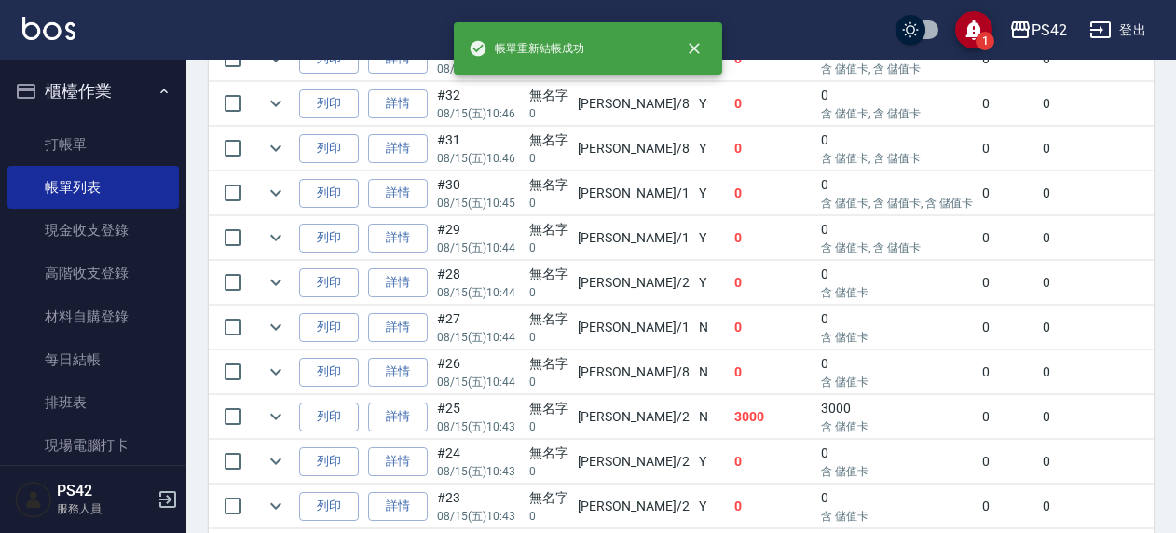
scroll to position [658, 0]
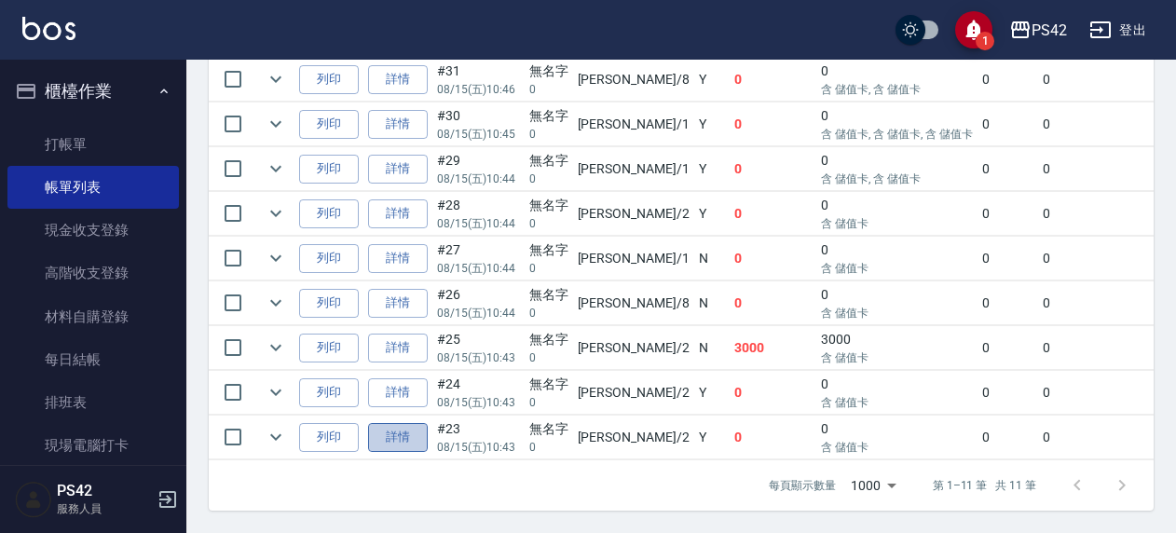
click at [401, 433] on link "詳情" at bounding box center [398, 437] width 60 height 29
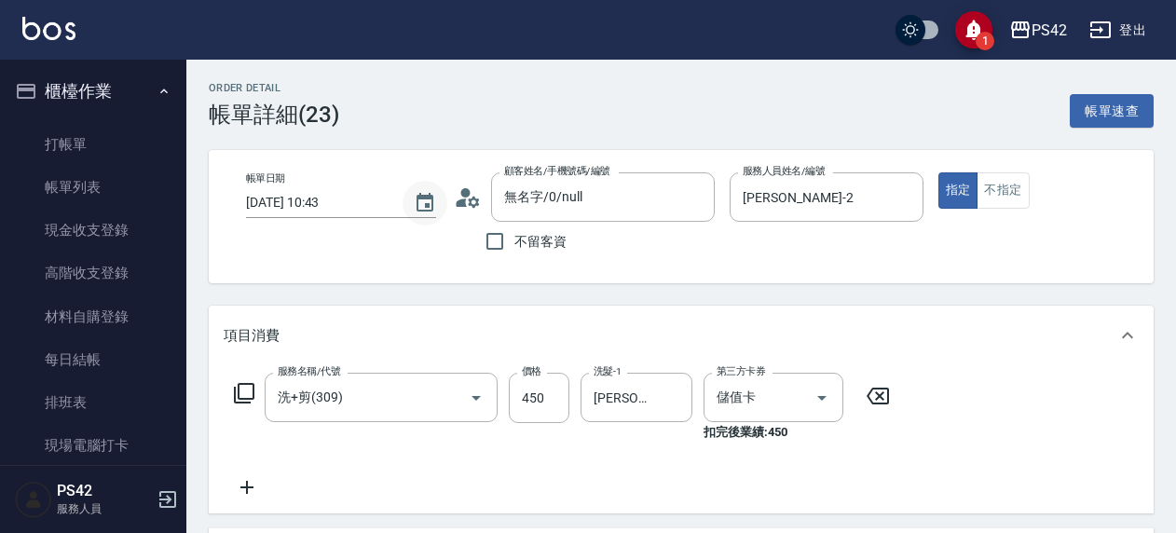
click at [422, 202] on icon "Choose date, selected date is 2025-08-15" at bounding box center [425, 203] width 22 height 22
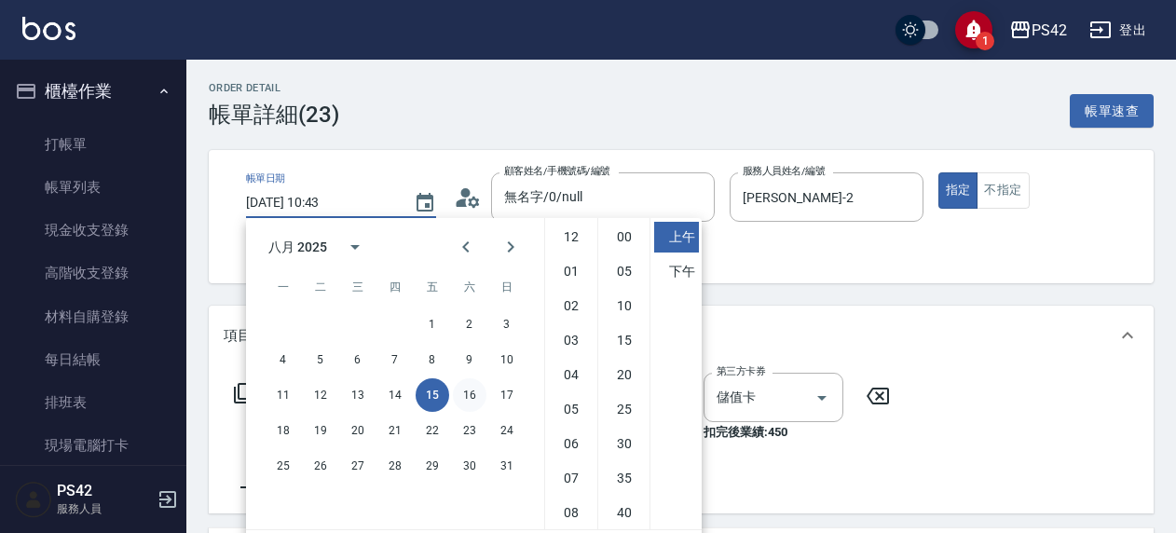
scroll to position [104, 0]
click at [394, 388] on button "14" at bounding box center [395, 395] width 34 height 34
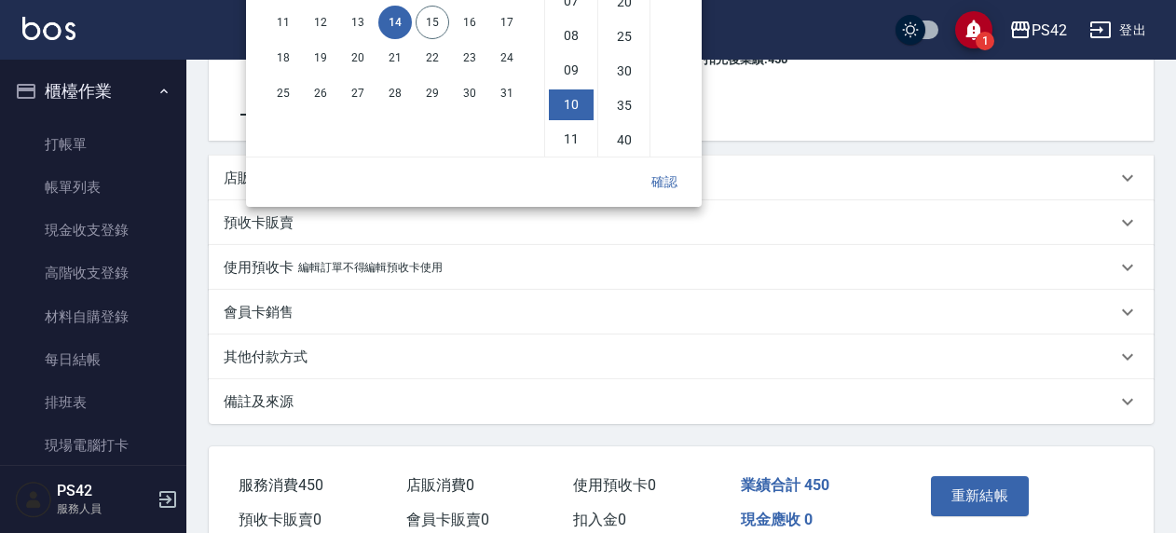
click at [669, 178] on button "確認" at bounding box center [665, 182] width 60 height 34
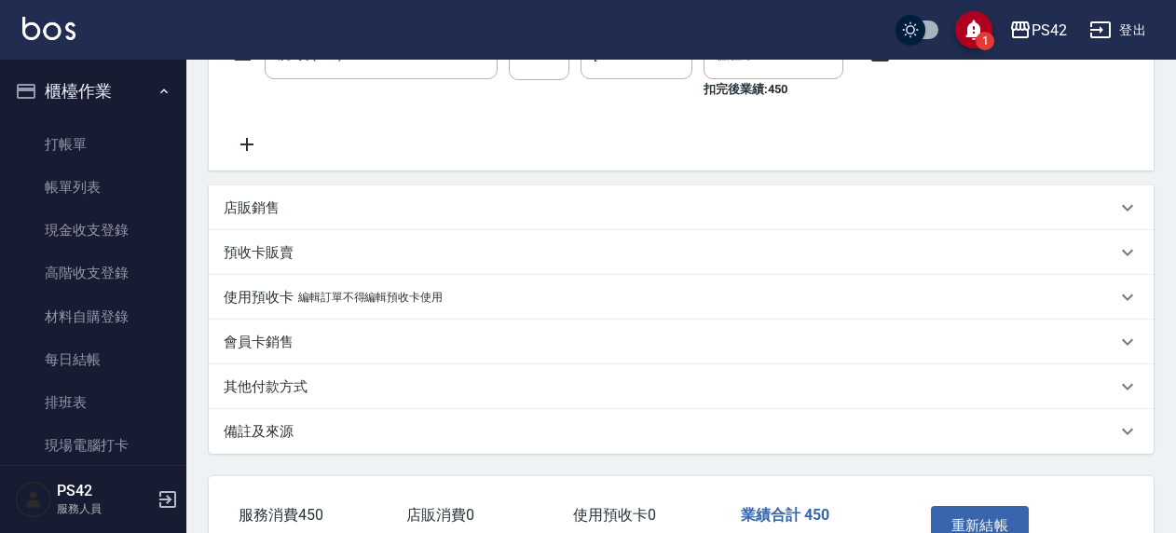
scroll to position [463, 0]
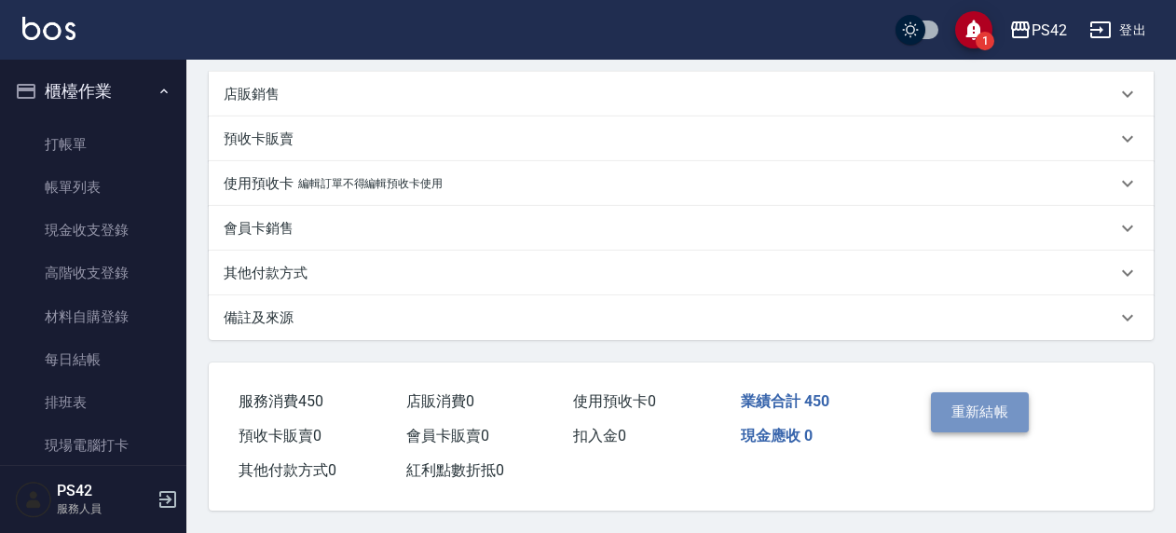
click at [967, 392] on button "重新結帳" at bounding box center [980, 411] width 99 height 39
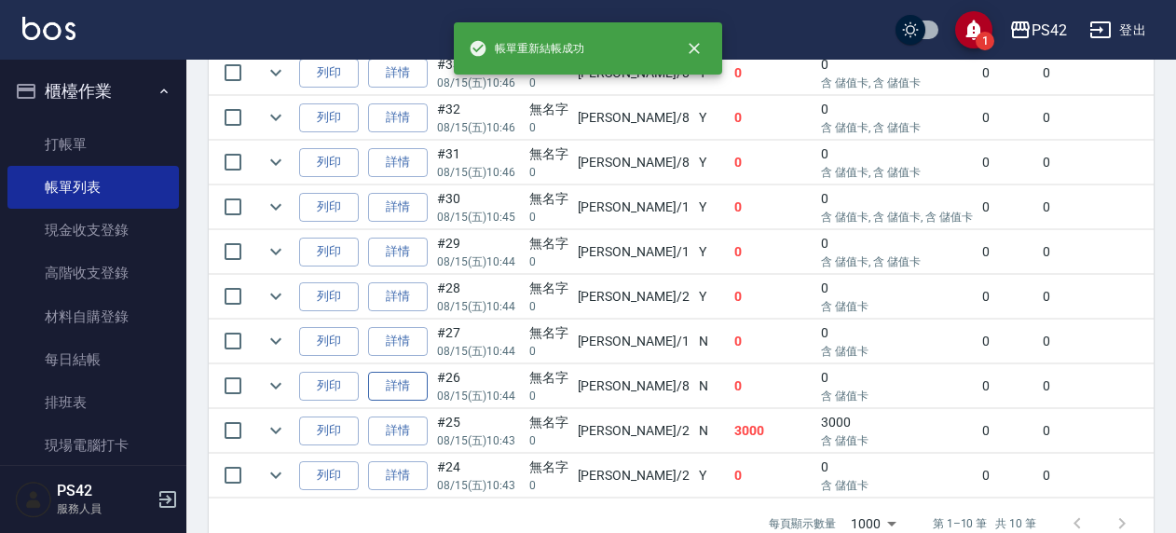
scroll to position [614, 0]
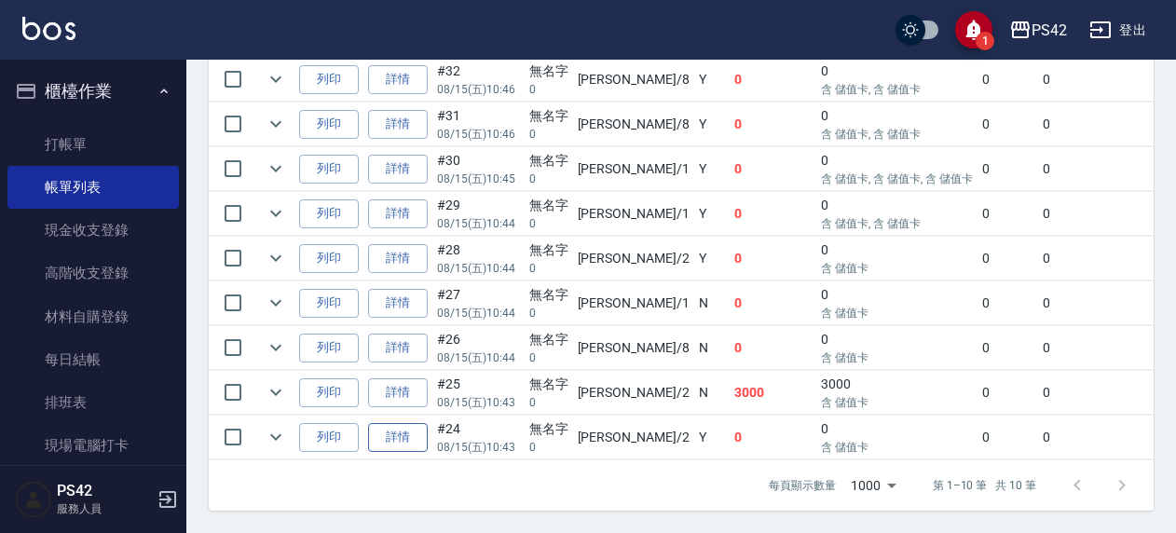
click at [394, 426] on link "詳情" at bounding box center [398, 437] width 60 height 29
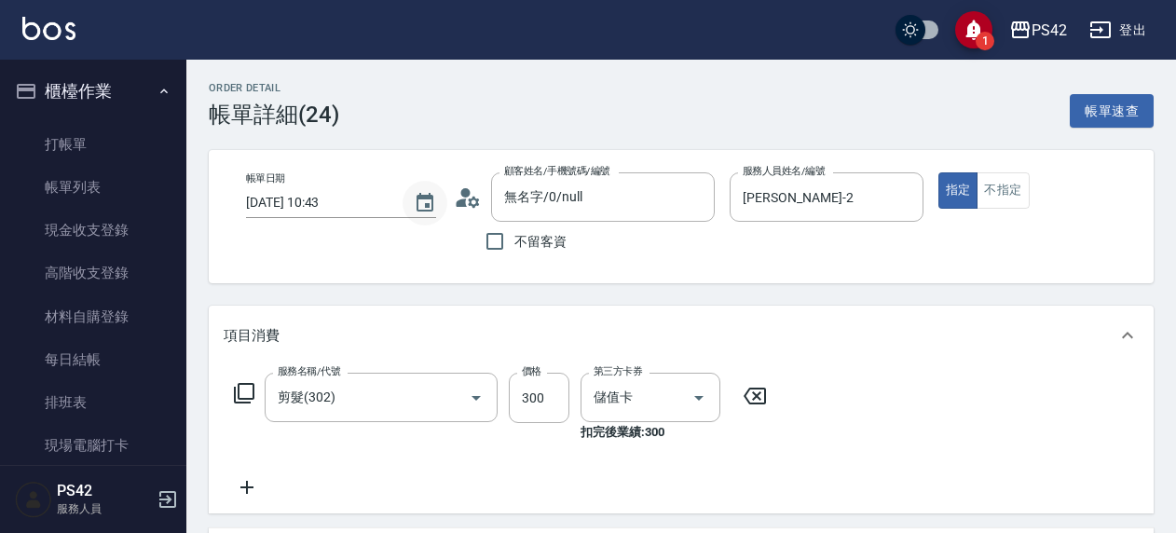
click at [414, 199] on icon "Choose date, selected date is 2025-08-15" at bounding box center [425, 203] width 22 height 22
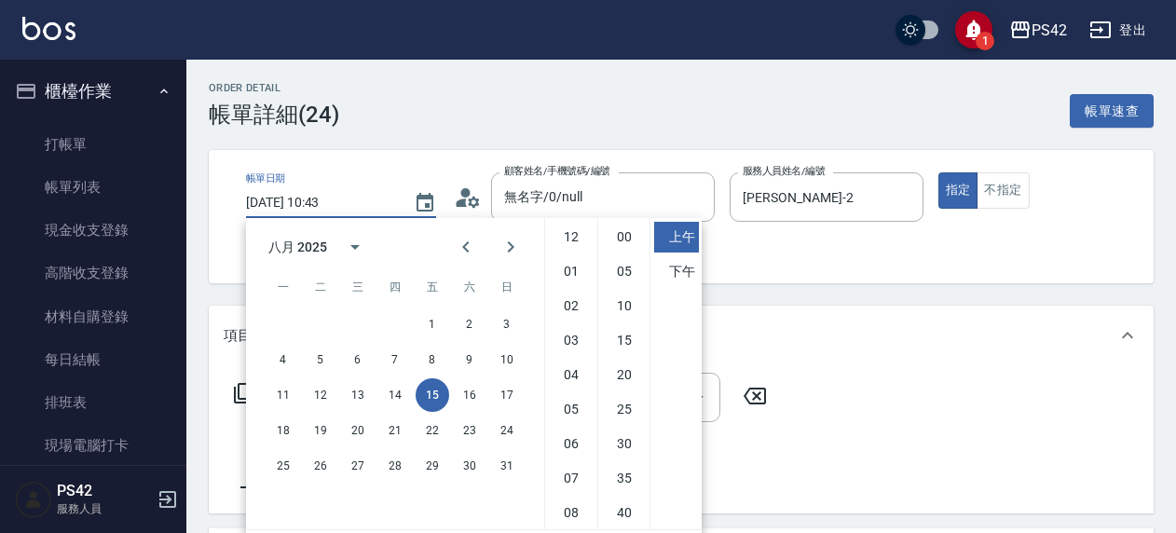
scroll to position [104, 0]
click at [398, 388] on button "14" at bounding box center [395, 395] width 34 height 34
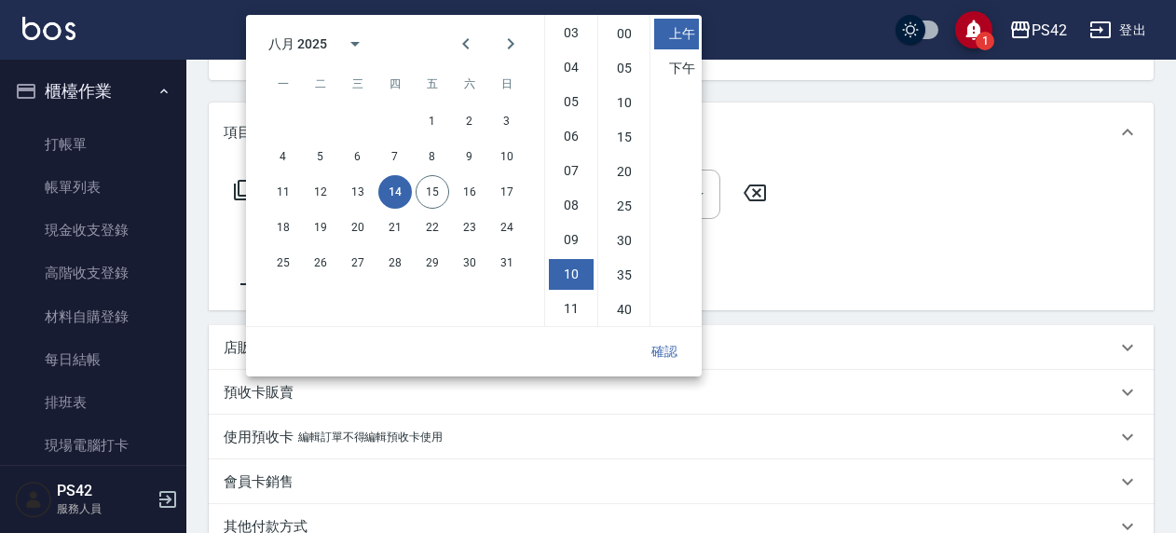
scroll to position [373, 0]
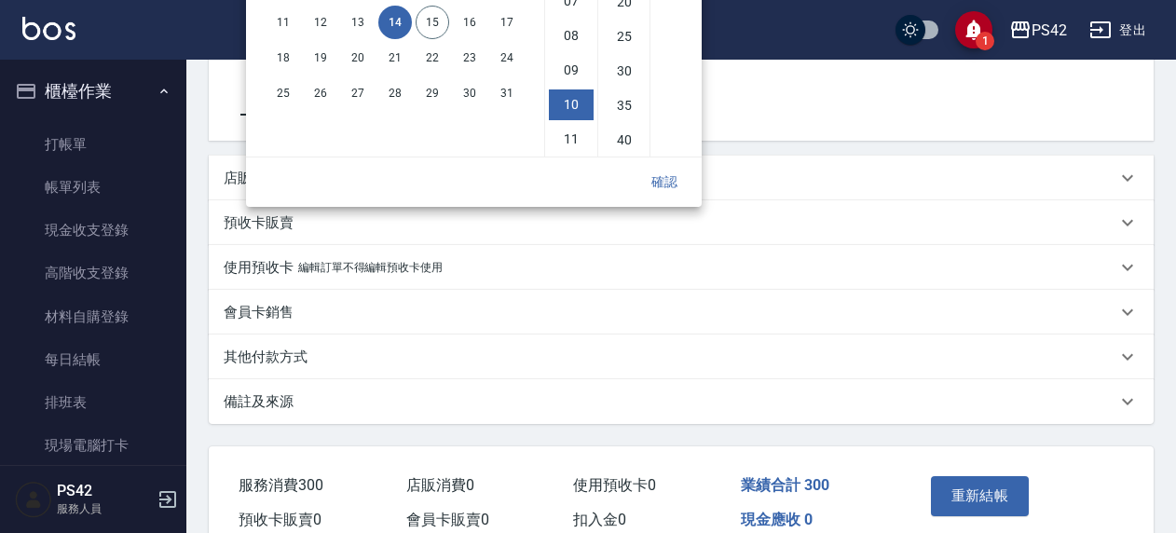
click at [656, 184] on button "確認" at bounding box center [665, 182] width 60 height 34
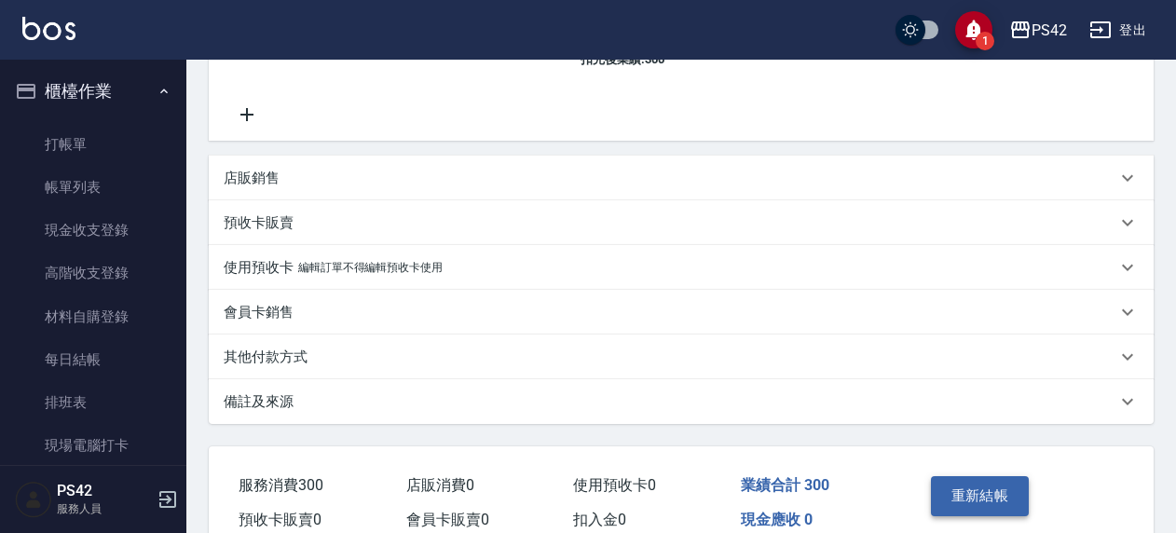
click at [979, 492] on button "重新結帳" at bounding box center [980, 495] width 99 height 39
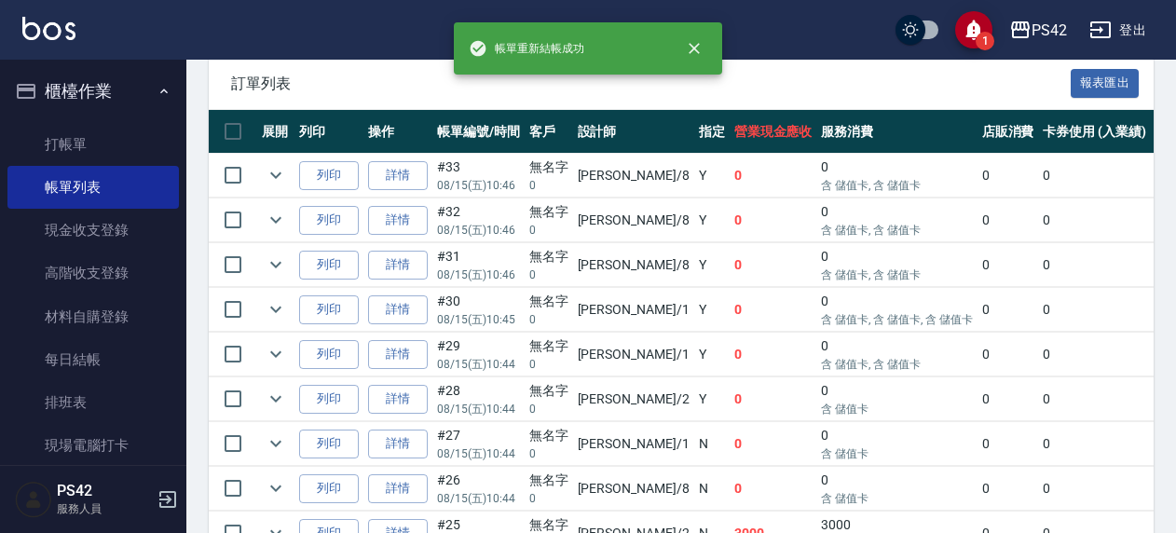
scroll to position [570, 0]
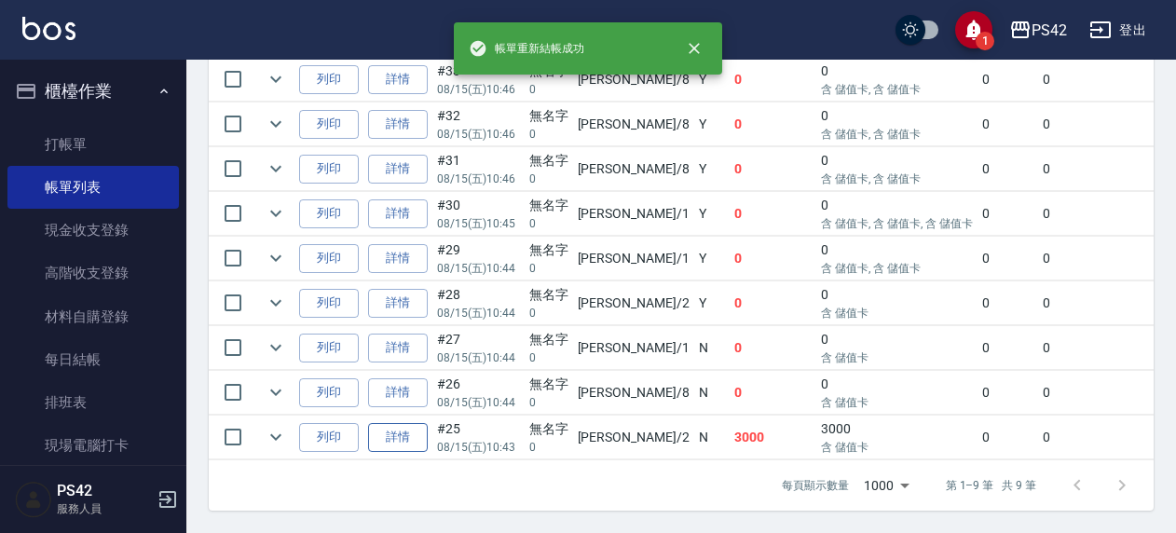
click at [403, 429] on link "詳情" at bounding box center [398, 437] width 60 height 29
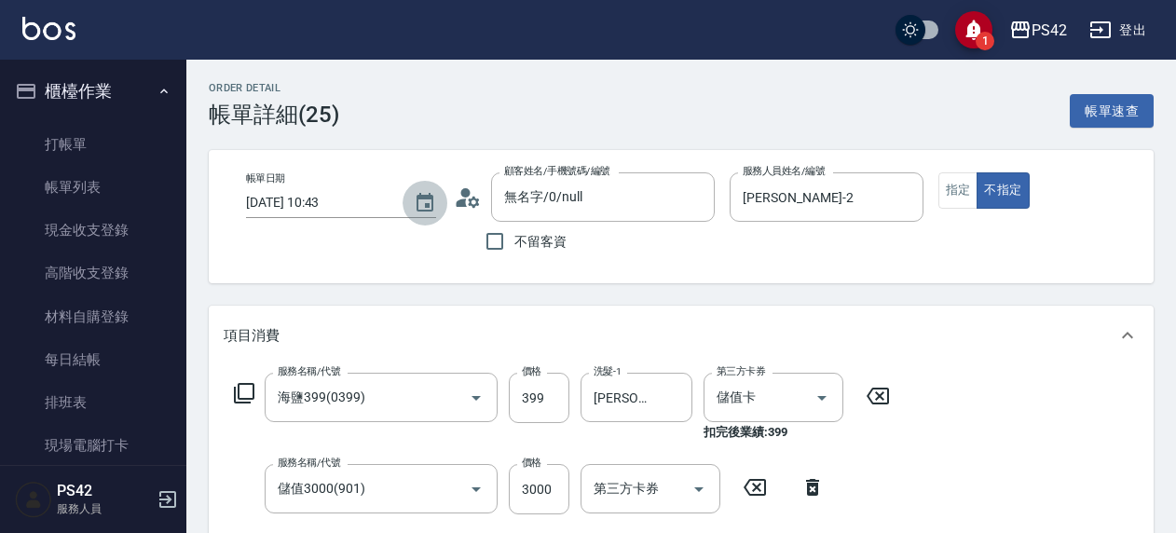
click at [417, 201] on icon "Choose date, selected date is 2025-08-15" at bounding box center [425, 202] width 17 height 19
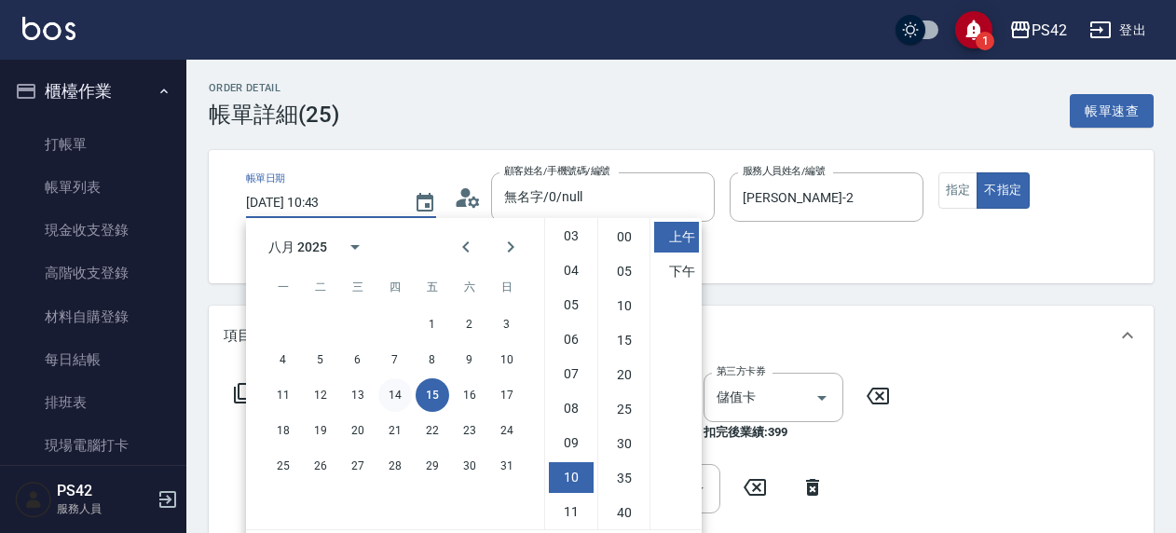
click at [399, 394] on button "14" at bounding box center [395, 395] width 34 height 34
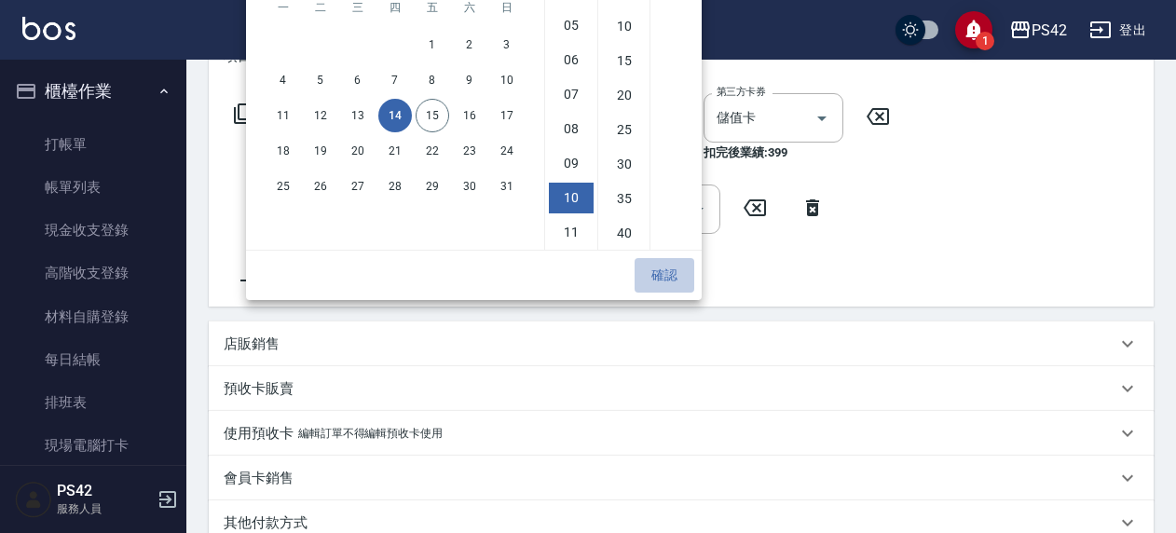
click at [669, 269] on button "確認" at bounding box center [665, 275] width 60 height 34
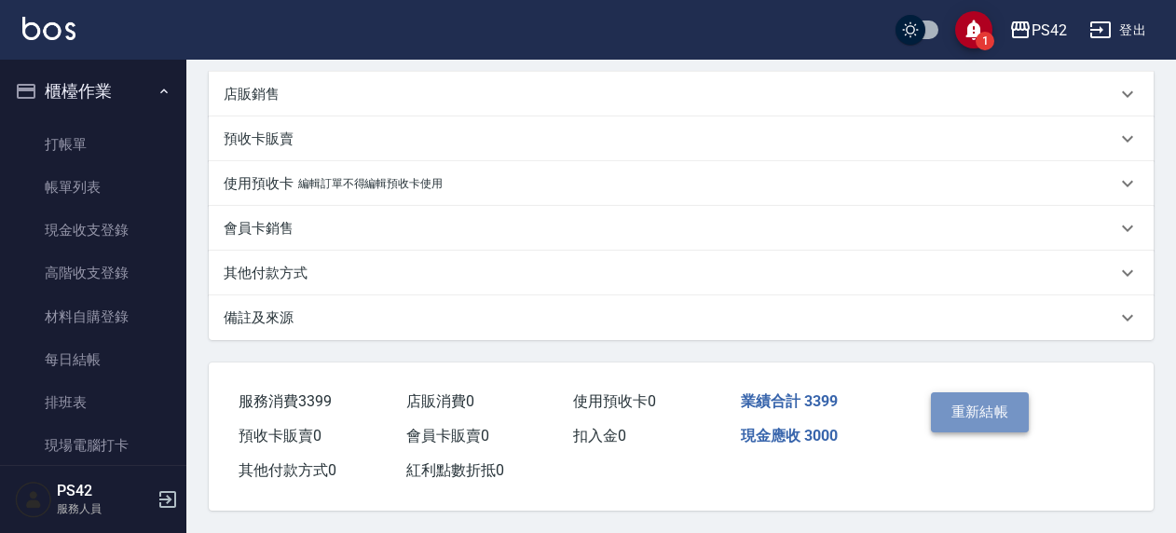
click at [966, 419] on button "重新結帳" at bounding box center [980, 411] width 99 height 39
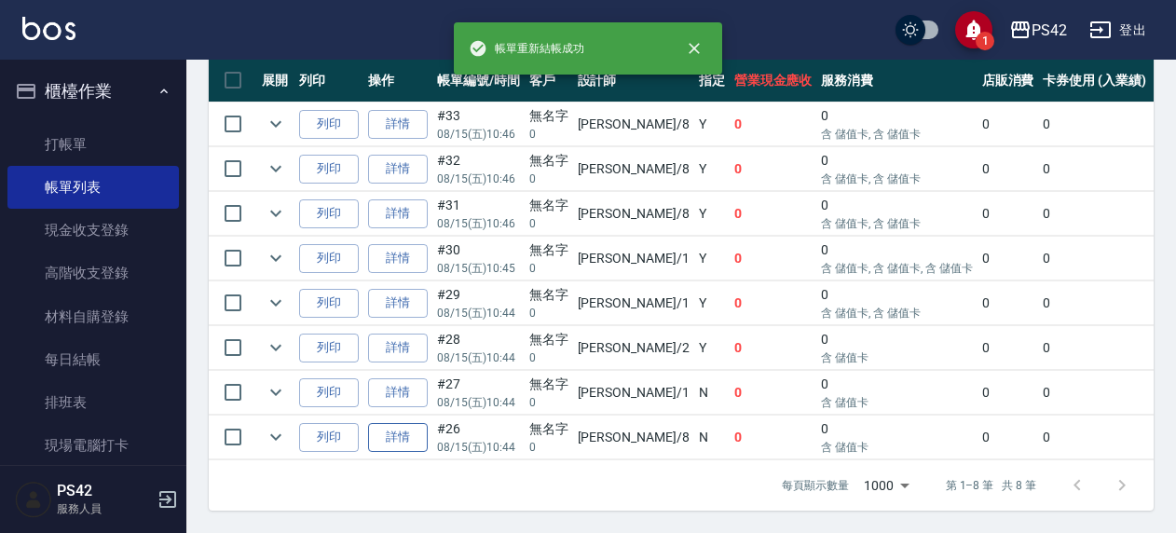
click at [410, 426] on link "詳情" at bounding box center [398, 437] width 60 height 29
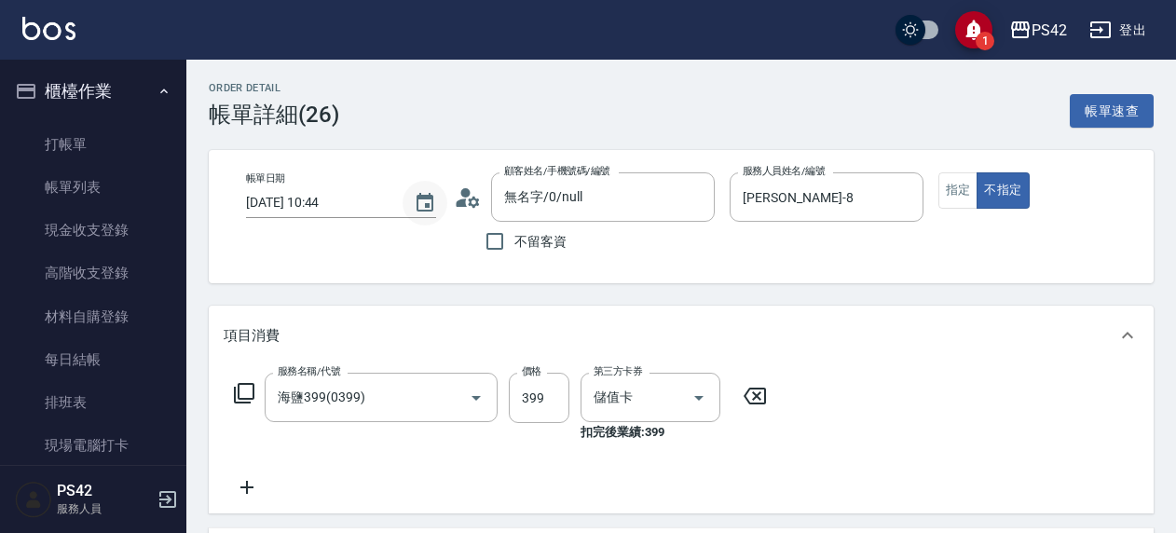
click at [415, 199] on icon "Choose date, selected date is 2025-08-15" at bounding box center [425, 203] width 22 height 22
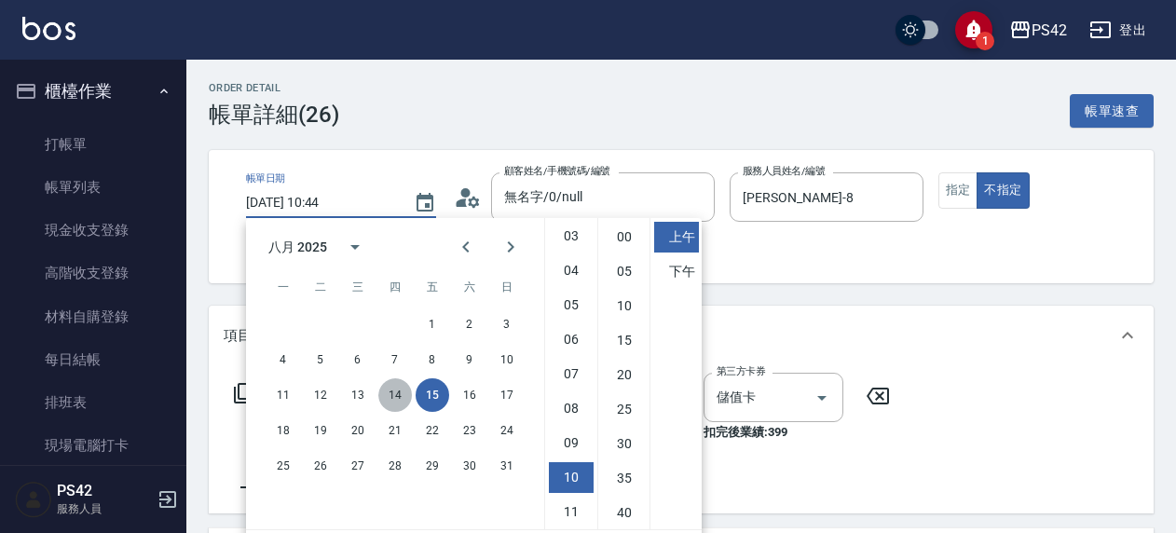
click at [403, 392] on button "14" at bounding box center [395, 395] width 34 height 34
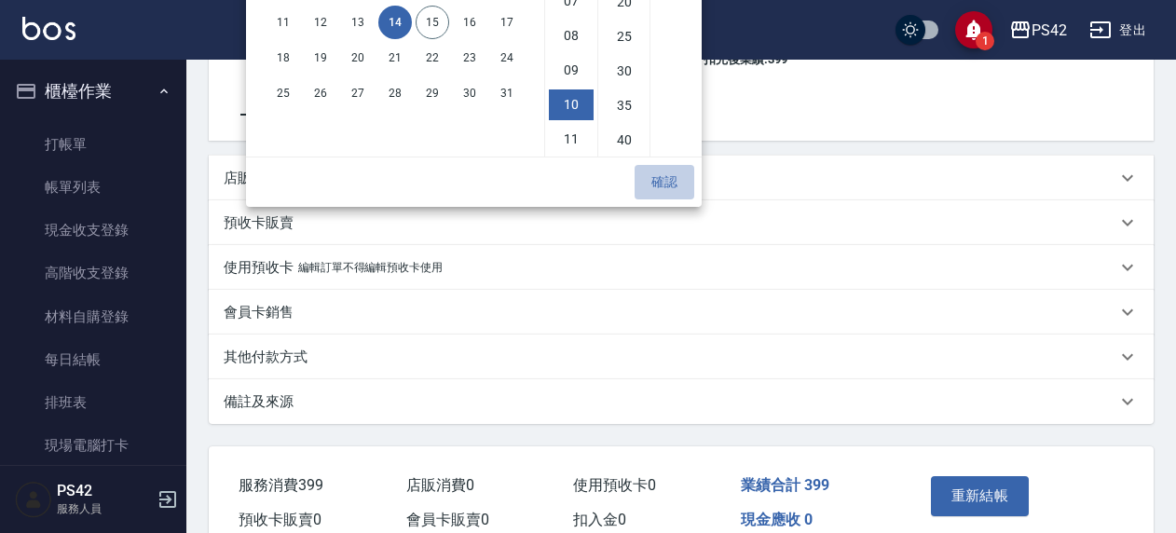
click at [643, 186] on button "確認" at bounding box center [665, 182] width 60 height 34
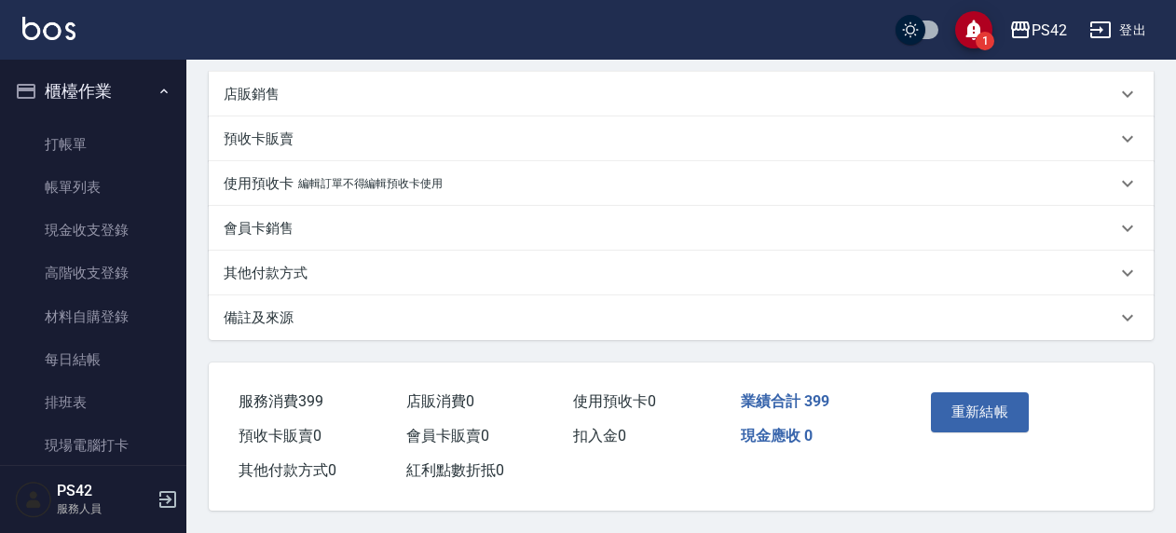
click at [960, 398] on button "重新結帳" at bounding box center [980, 411] width 99 height 39
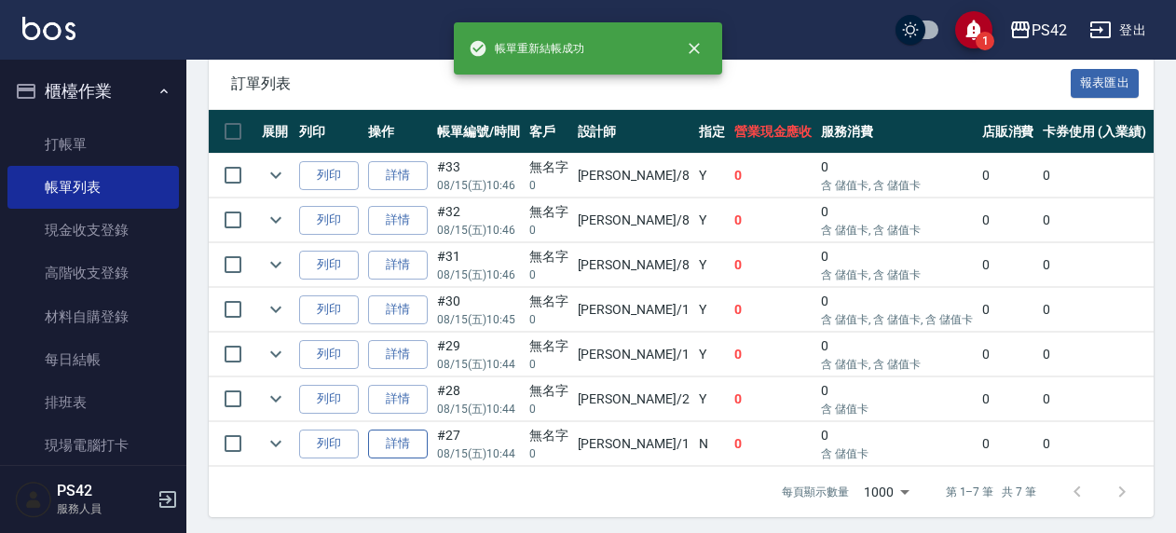
click at [390, 450] on link "詳情" at bounding box center [398, 444] width 60 height 29
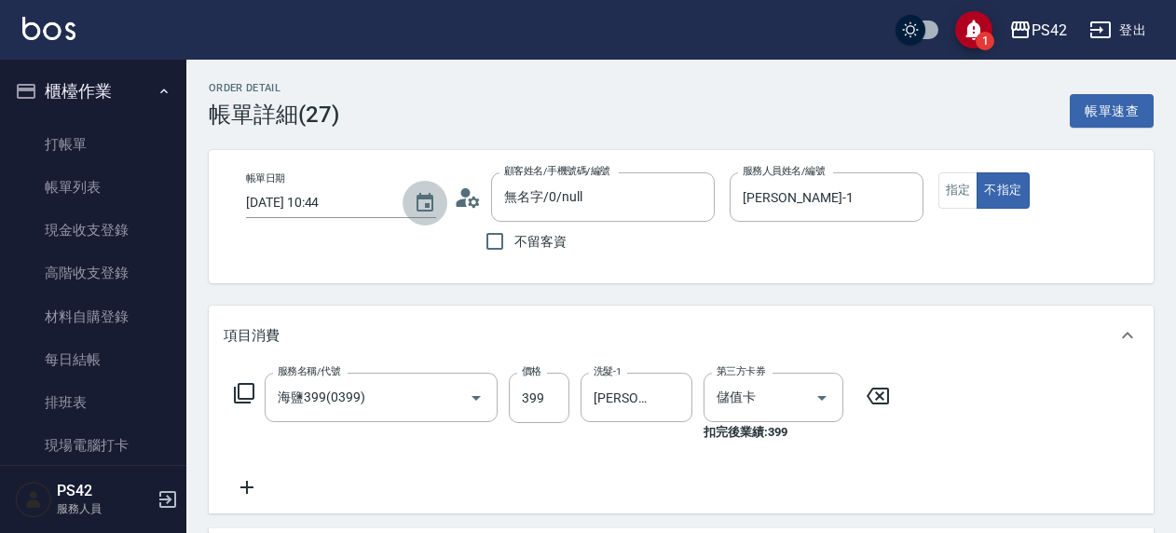
click at [421, 196] on icon "Choose date, selected date is 2025-08-15" at bounding box center [425, 202] width 17 height 19
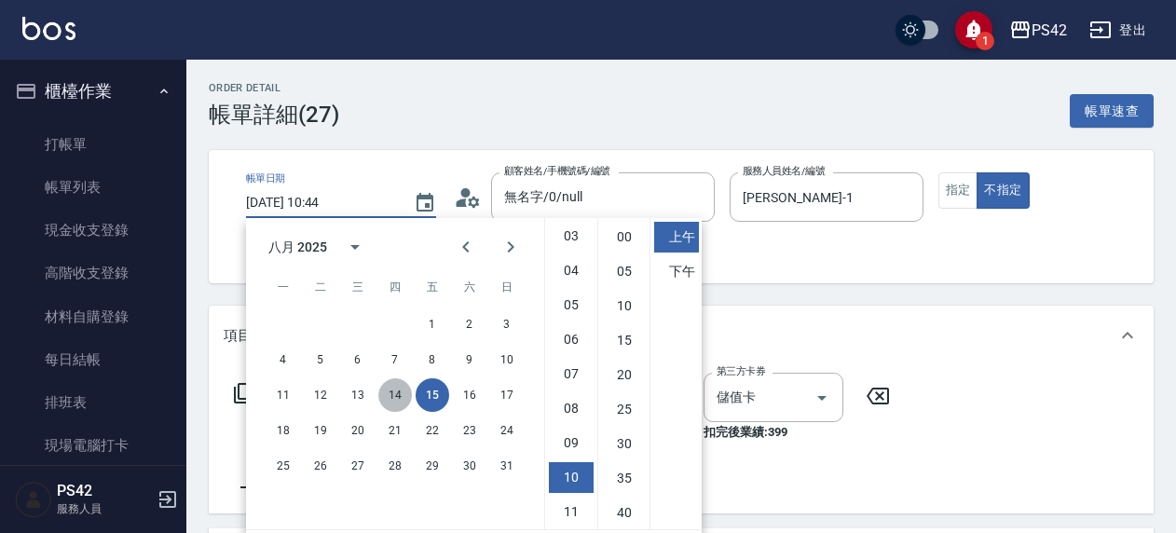
click at [396, 396] on button "14" at bounding box center [395, 395] width 34 height 34
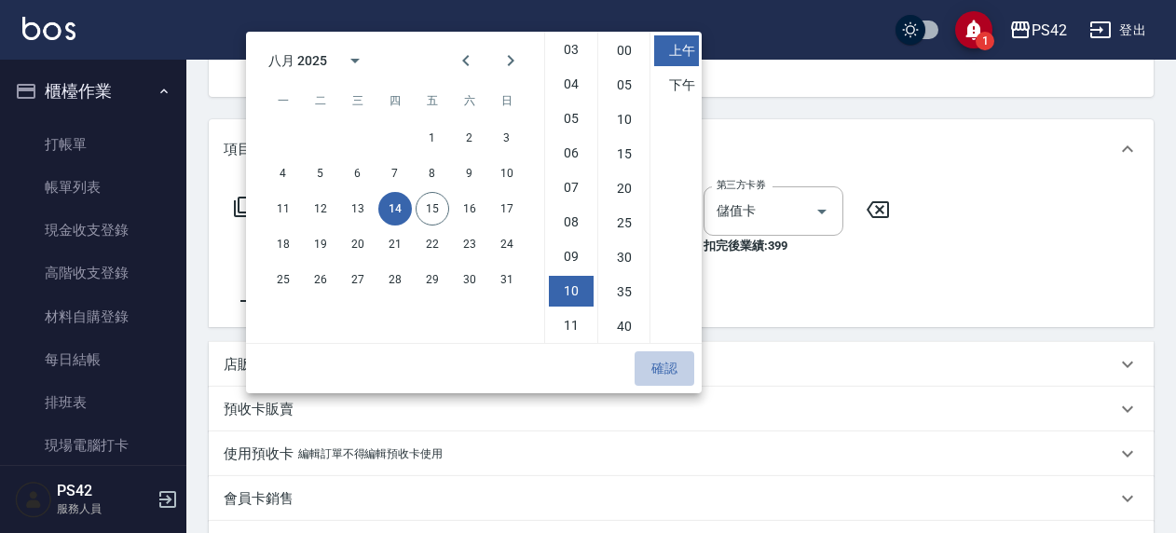
click at [660, 363] on button "確認" at bounding box center [665, 368] width 60 height 34
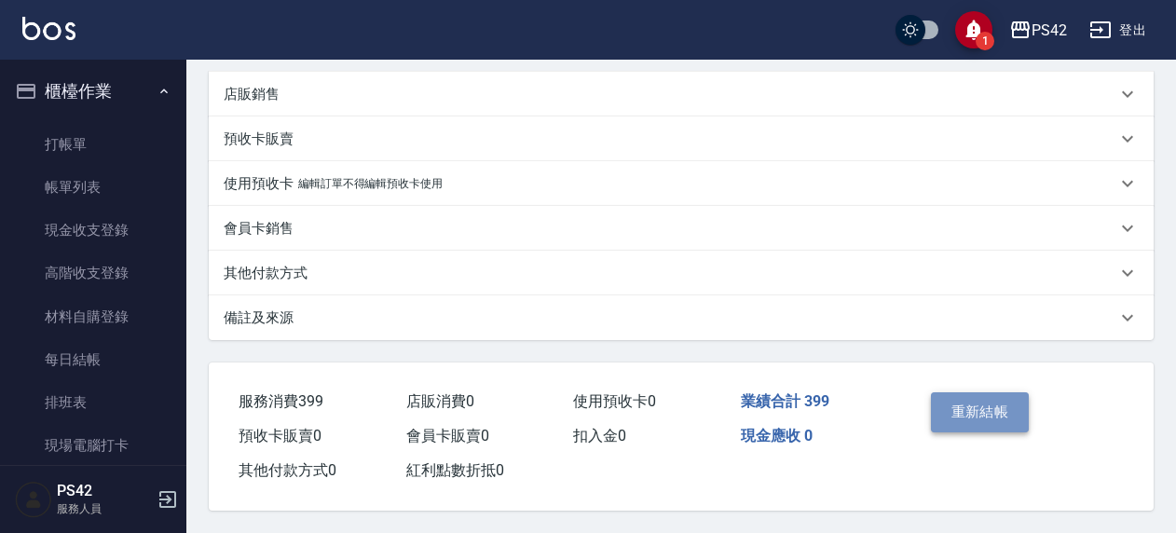
click at [995, 394] on button "重新結帳" at bounding box center [980, 411] width 99 height 39
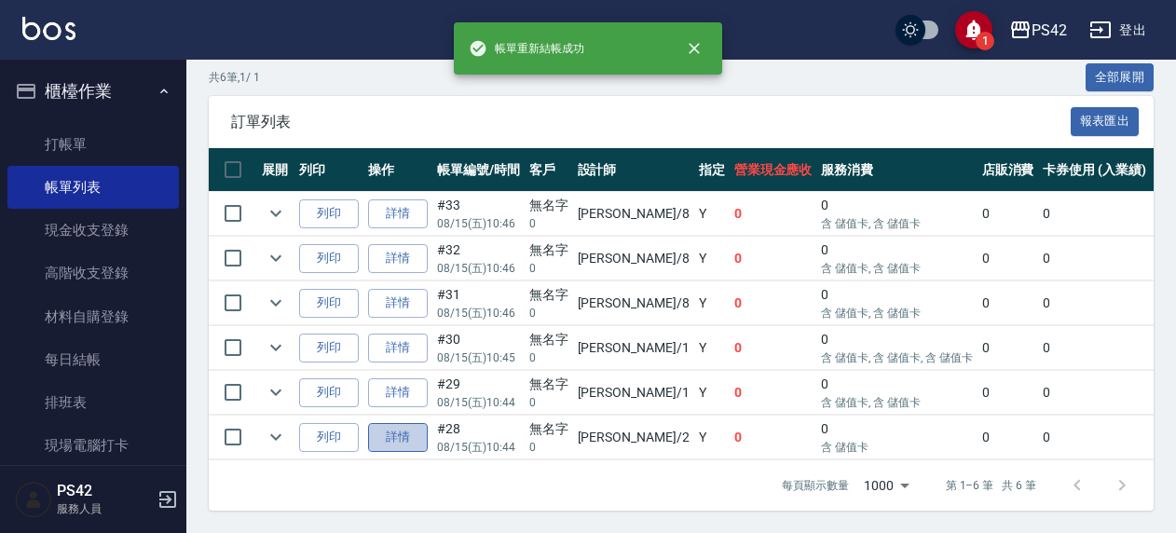
click at [414, 424] on link "詳情" at bounding box center [398, 437] width 60 height 29
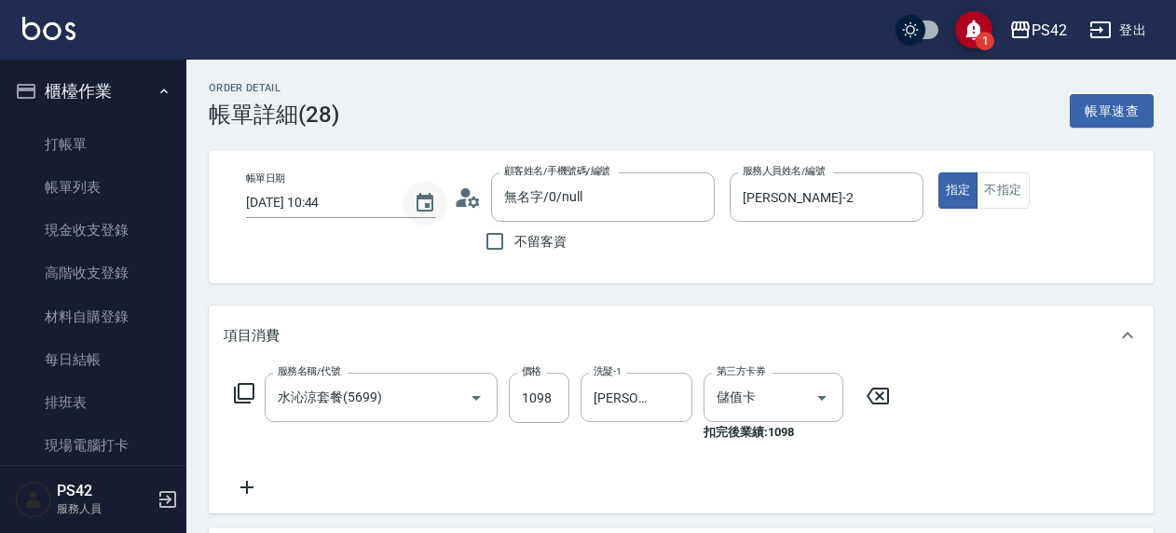
click at [416, 212] on icon "Choose date, selected date is 2025-08-15" at bounding box center [425, 203] width 22 height 22
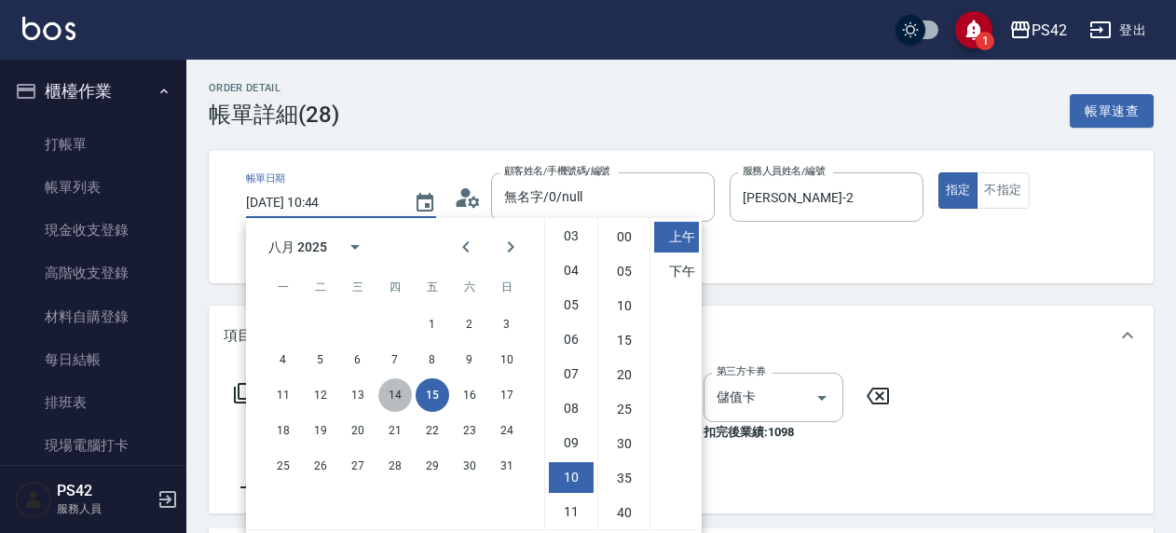
click at [393, 388] on button "14" at bounding box center [395, 395] width 34 height 34
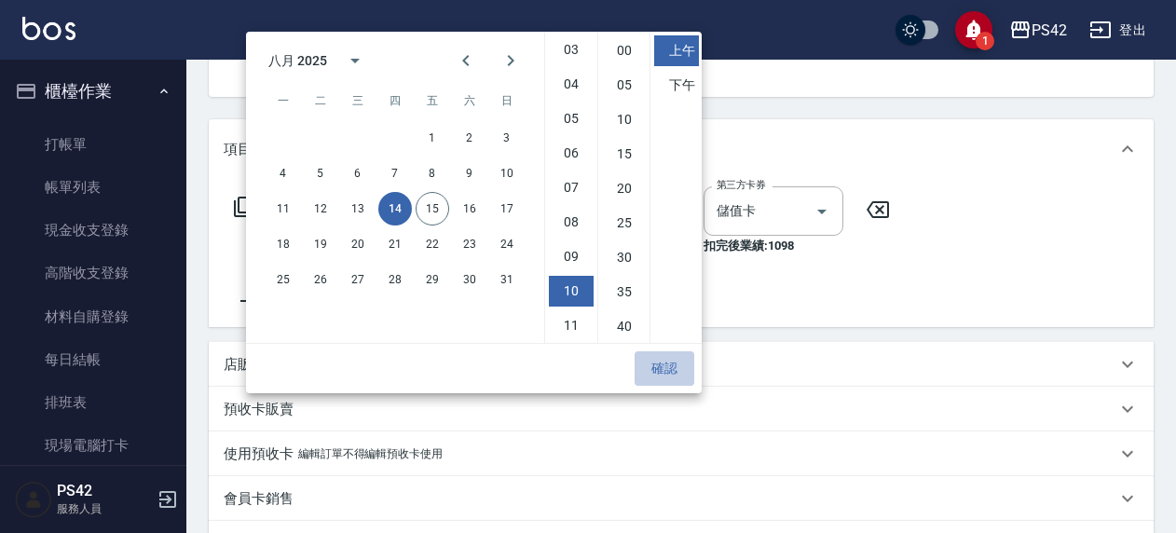
click at [660, 360] on button "確認" at bounding box center [665, 368] width 60 height 34
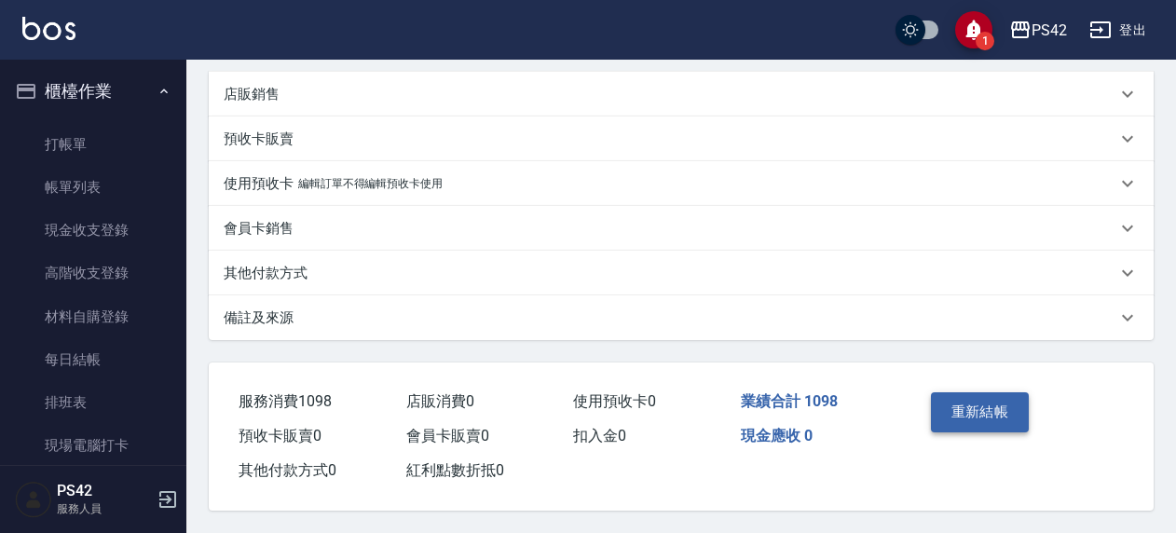
click at [1014, 397] on button "重新結帳" at bounding box center [980, 411] width 99 height 39
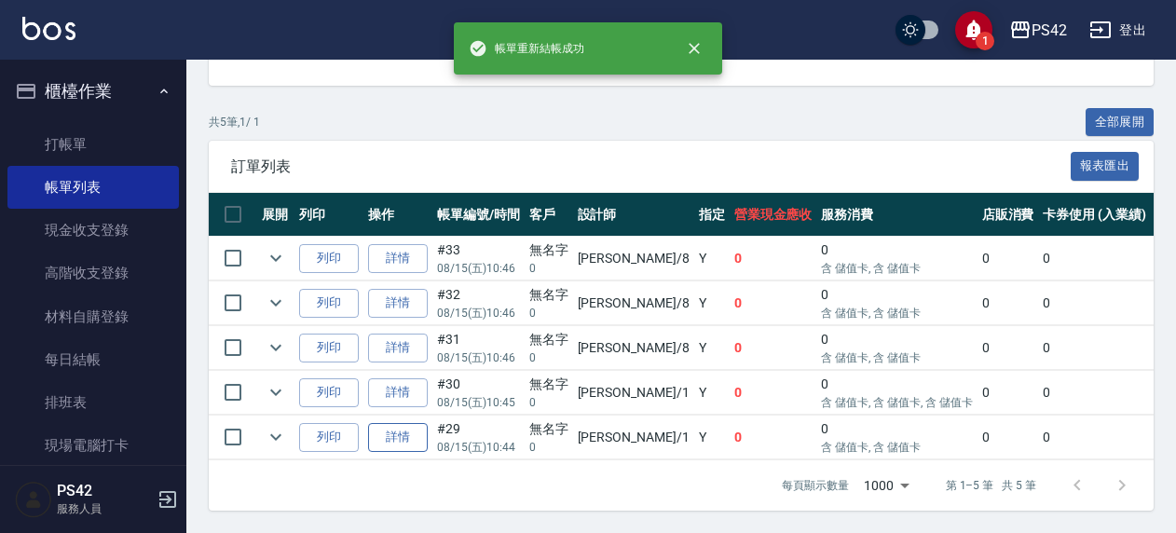
click at [386, 423] on link "詳情" at bounding box center [398, 437] width 60 height 29
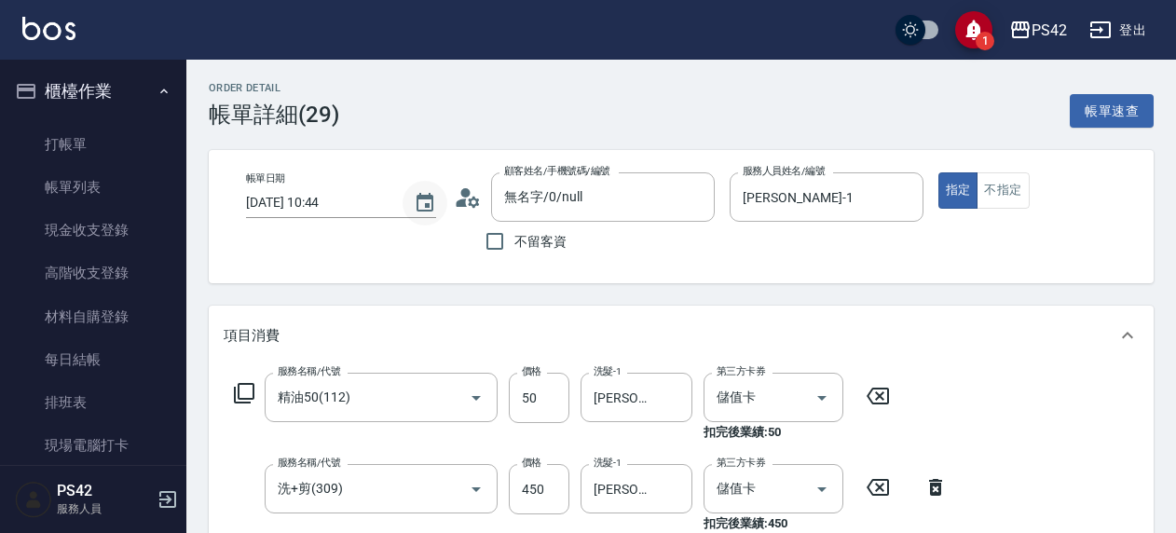
click at [419, 207] on icon "Choose date, selected date is 2025-08-15" at bounding box center [425, 203] width 22 height 22
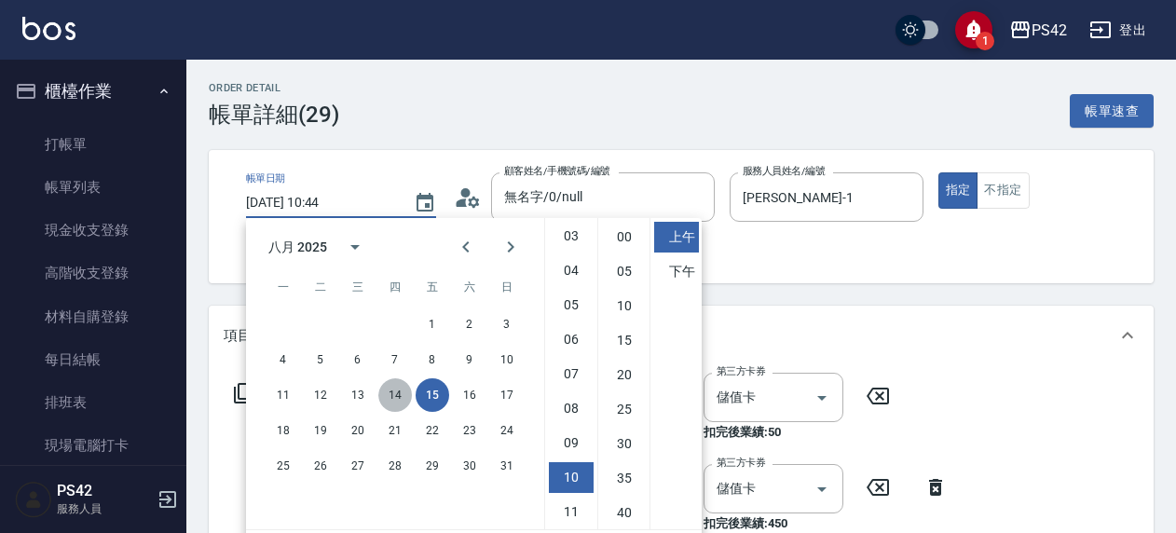
click at [388, 397] on button "14" at bounding box center [395, 395] width 34 height 34
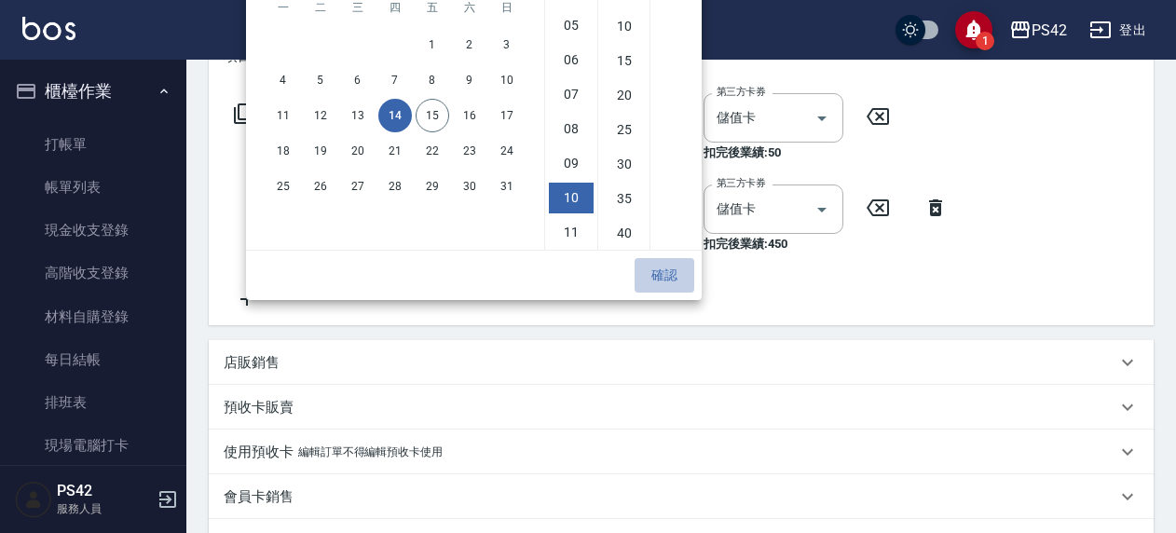
click at [652, 281] on button "確認" at bounding box center [665, 275] width 60 height 34
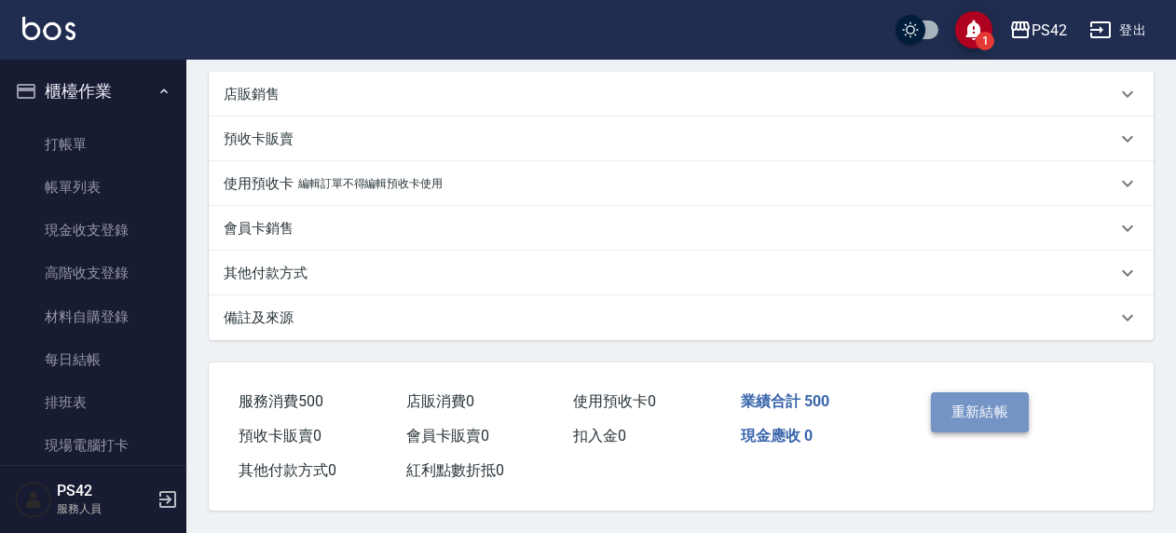
click at [1010, 401] on button "重新結帳" at bounding box center [980, 411] width 99 height 39
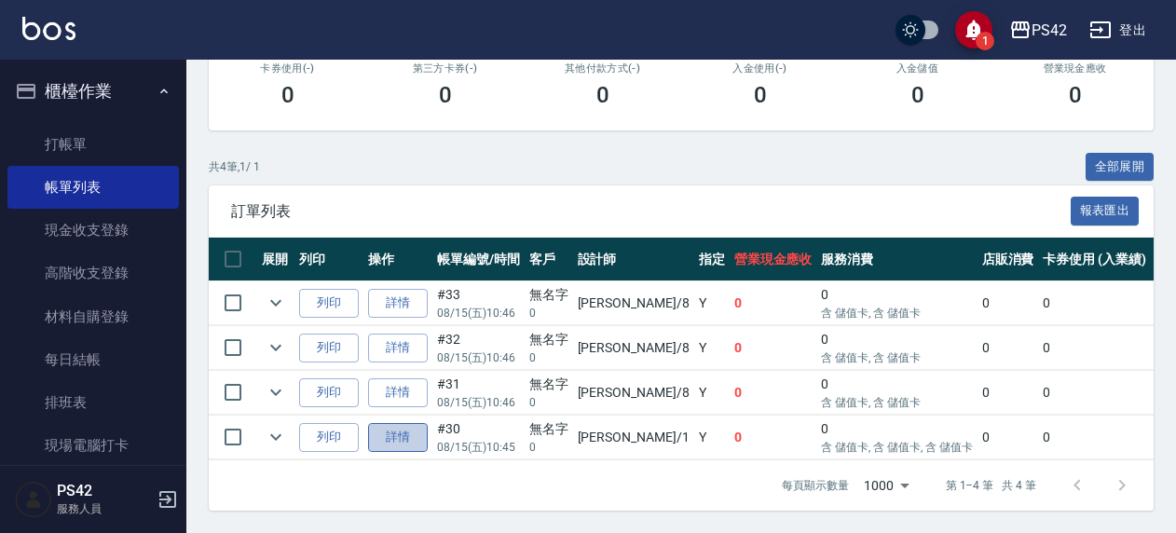
click at [402, 428] on link "詳情" at bounding box center [398, 437] width 60 height 29
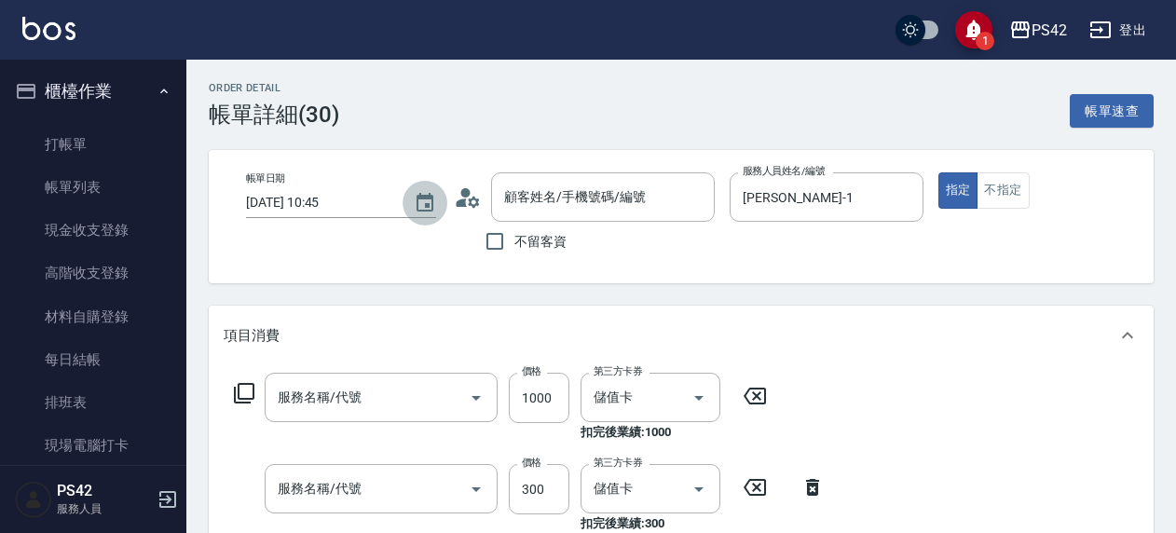
click at [421, 196] on icon "Choose date, selected date is 2025-08-15" at bounding box center [425, 202] width 17 height 19
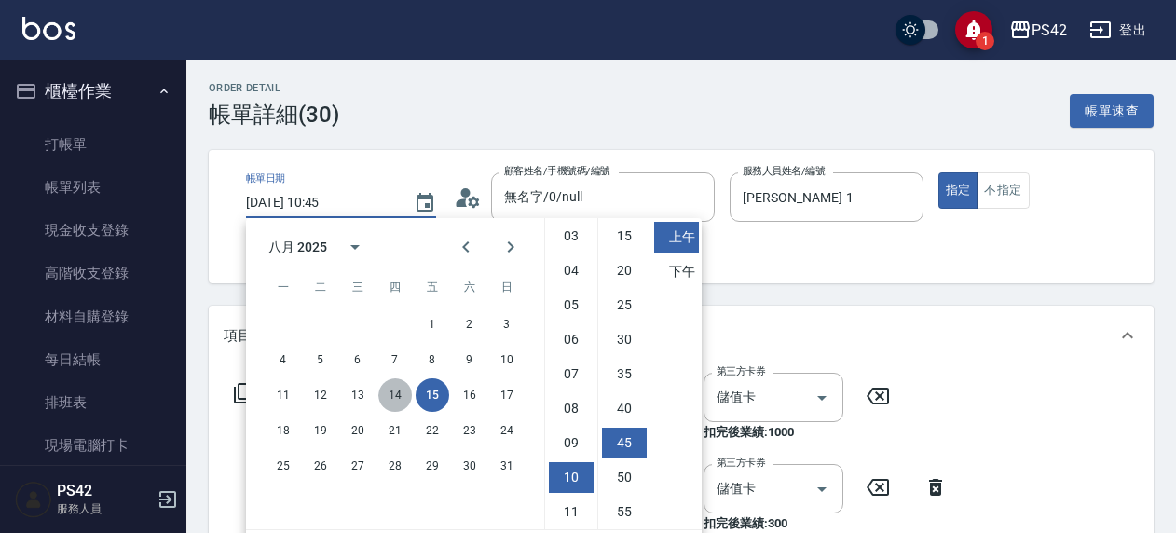
click at [395, 391] on button "14" at bounding box center [395, 395] width 34 height 34
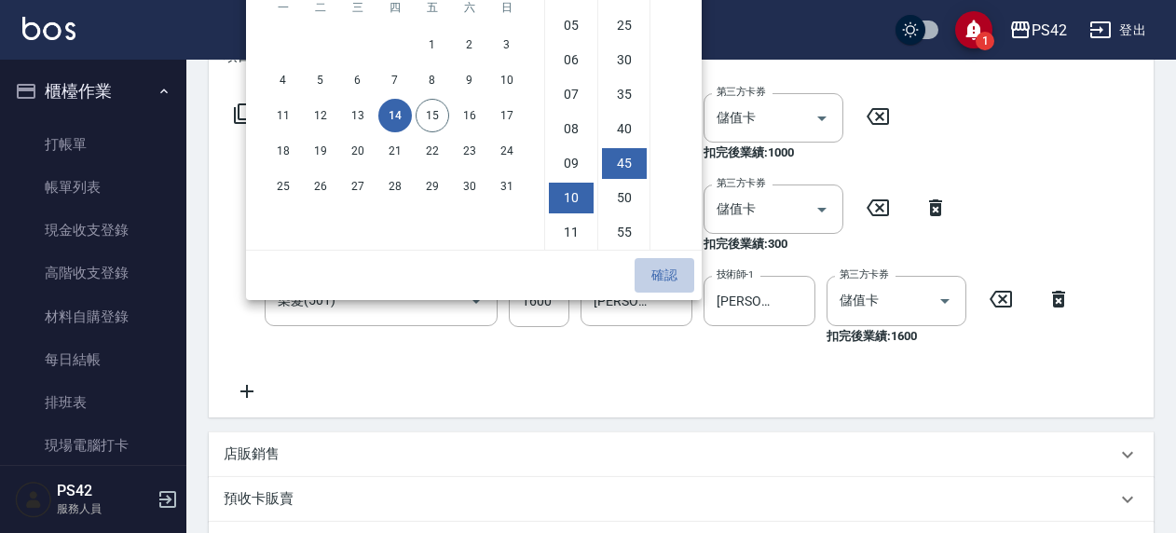
click at [686, 277] on button "確認" at bounding box center [665, 275] width 60 height 34
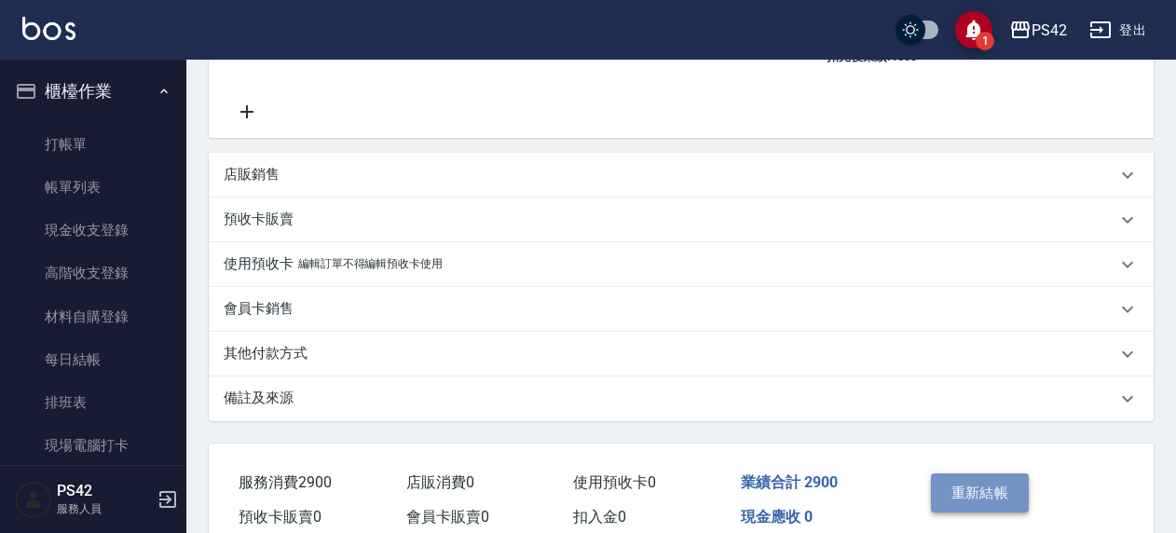
click at [999, 501] on button "重新結帳" at bounding box center [980, 492] width 99 height 39
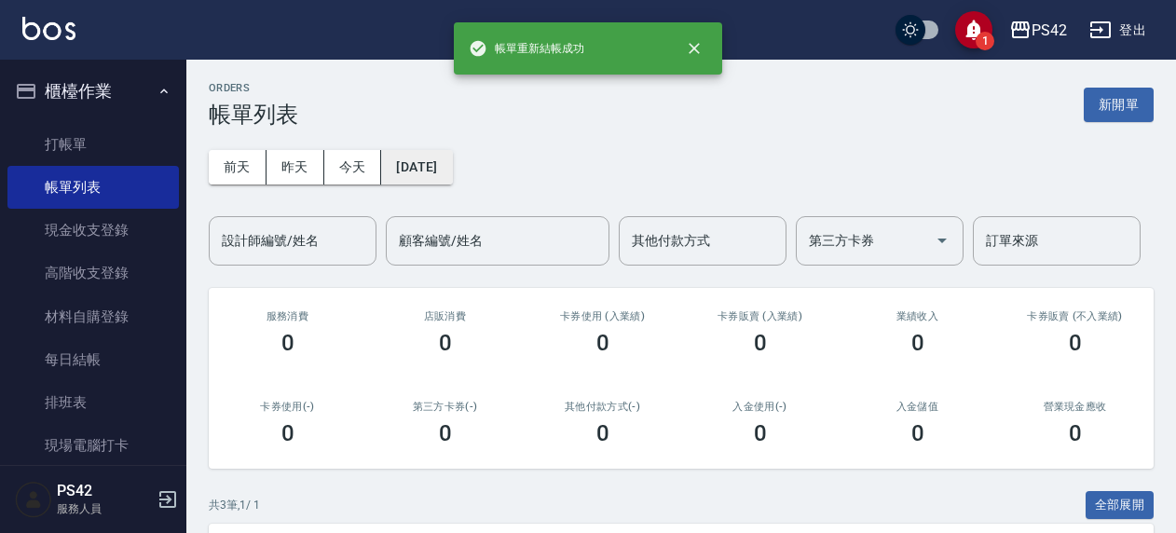
click at [434, 164] on button "2025/08/15" at bounding box center [416, 167] width 71 height 34
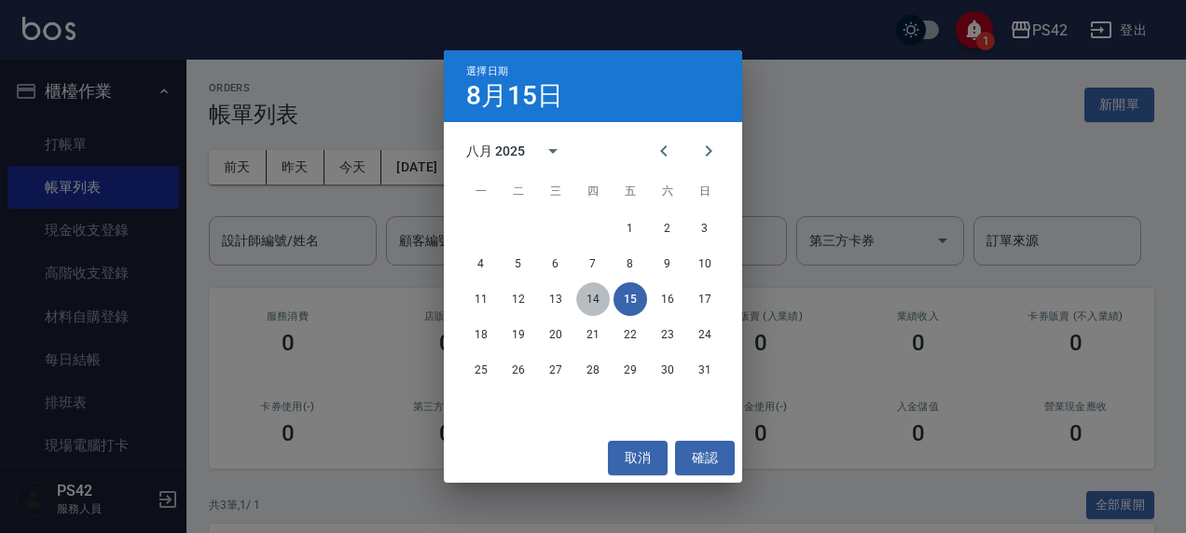
click at [591, 299] on button "14" at bounding box center [593, 299] width 34 height 34
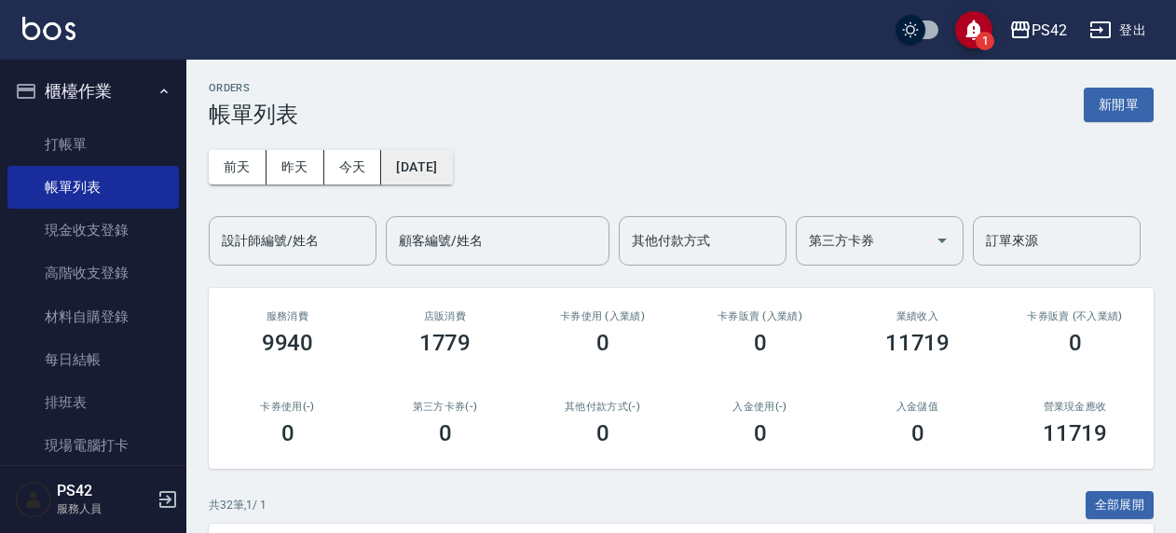
click at [452, 172] on button "2025/08/14" at bounding box center [416, 167] width 71 height 34
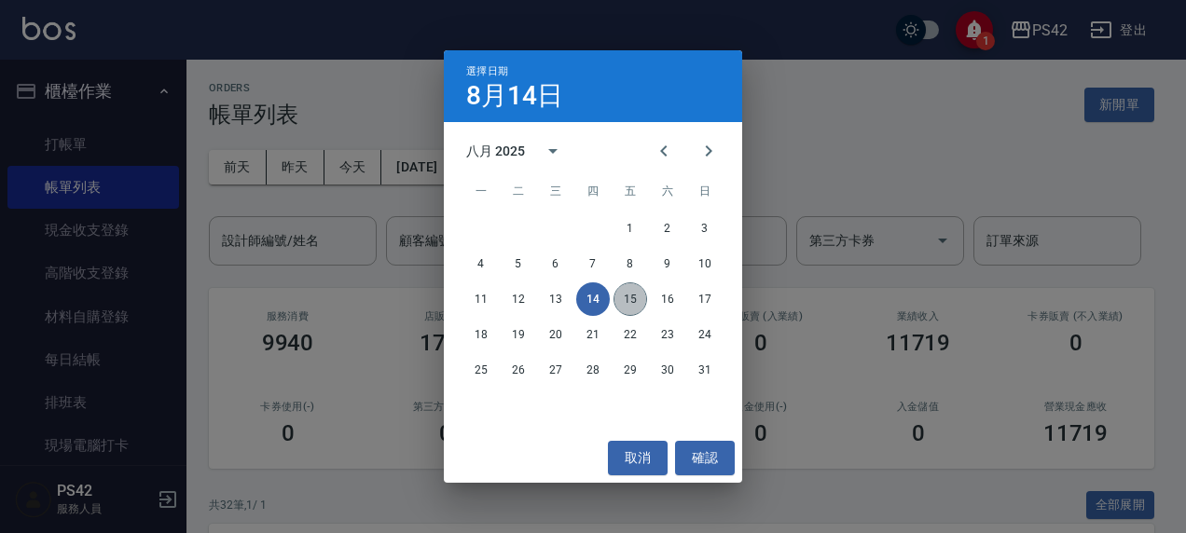
click at [629, 297] on button "15" at bounding box center [630, 299] width 34 height 34
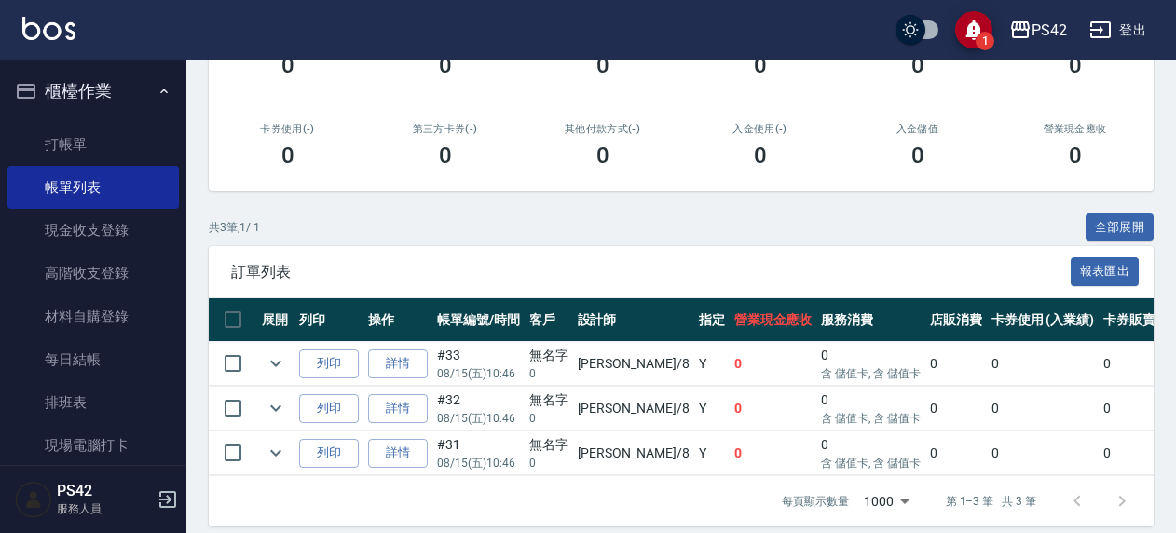
scroll to position [280, 0]
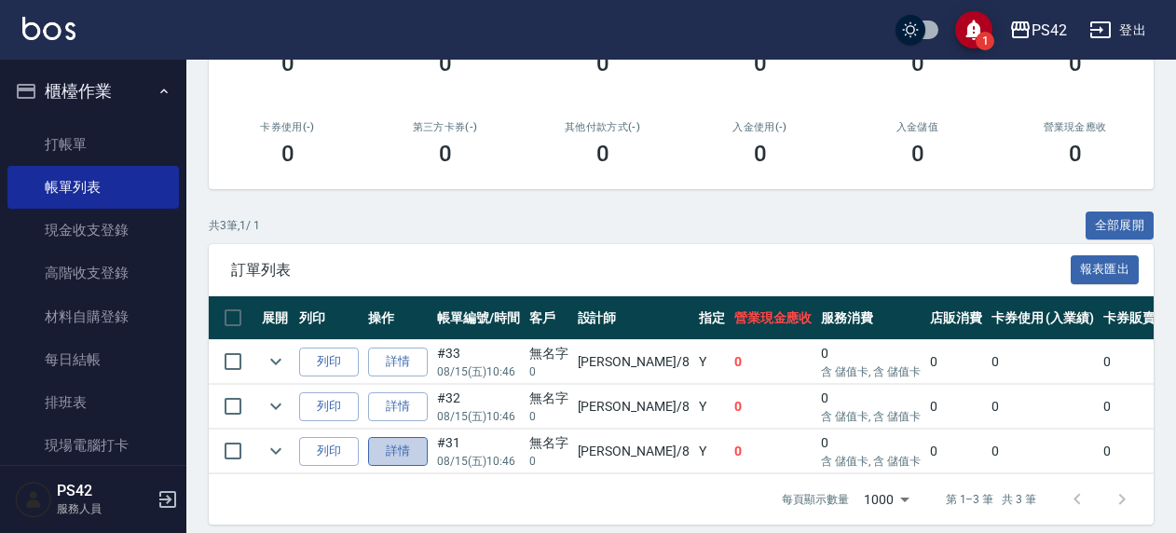
click at [384, 449] on link "詳情" at bounding box center [398, 451] width 60 height 29
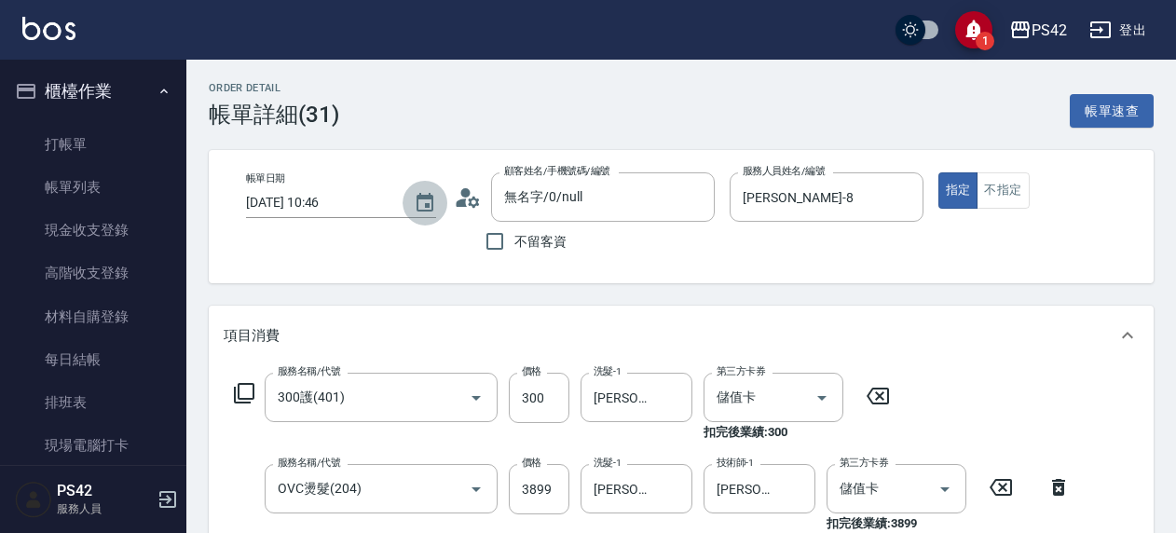
click at [427, 206] on icon "Choose date, selected date is 2025-08-15" at bounding box center [425, 203] width 22 height 22
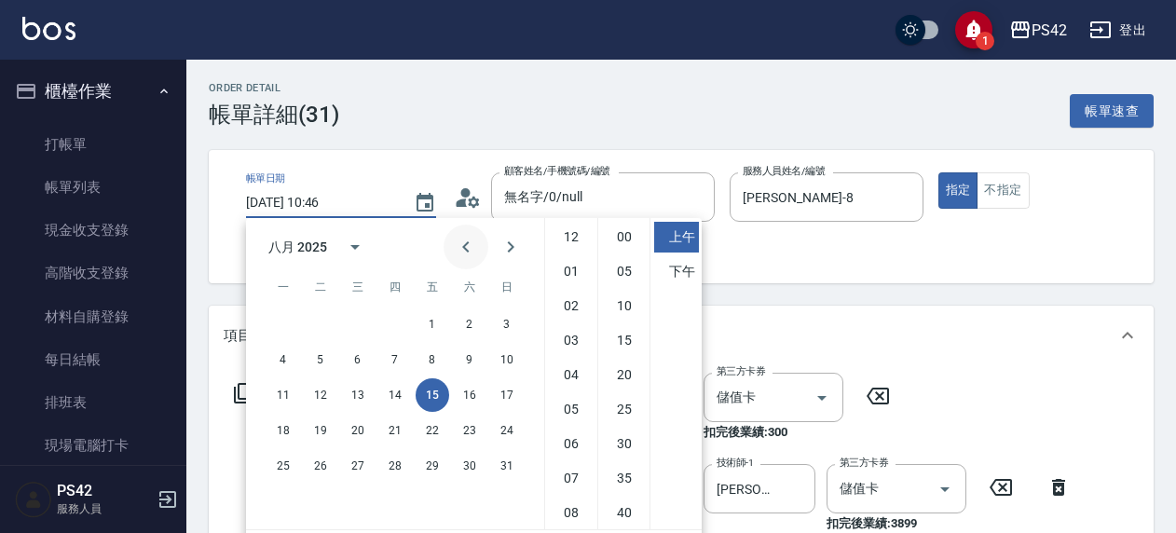
scroll to position [104, 0]
click at [401, 390] on button "14" at bounding box center [395, 395] width 34 height 34
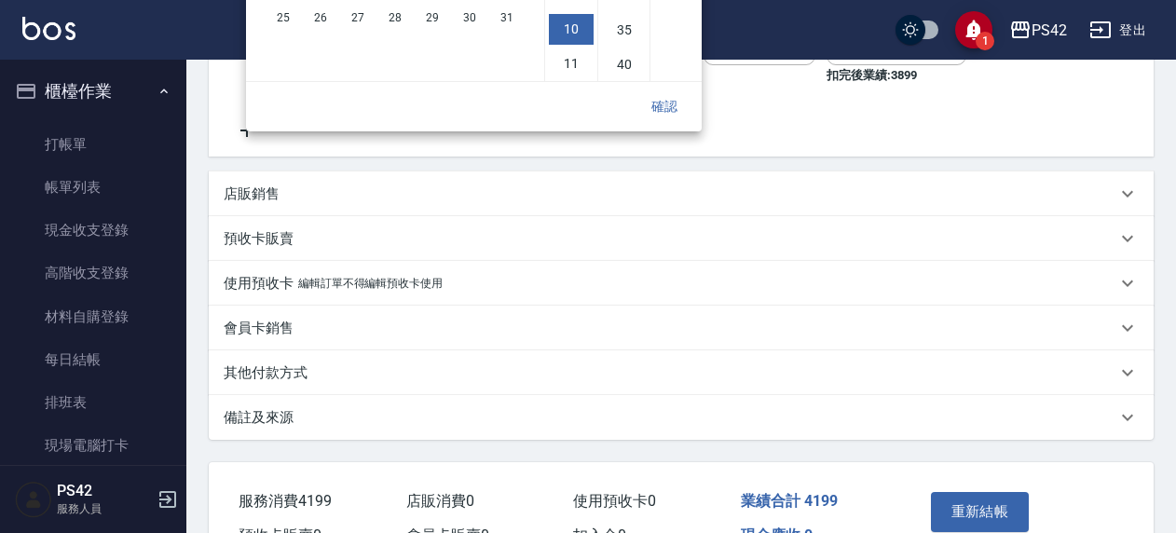
scroll to position [368, 0]
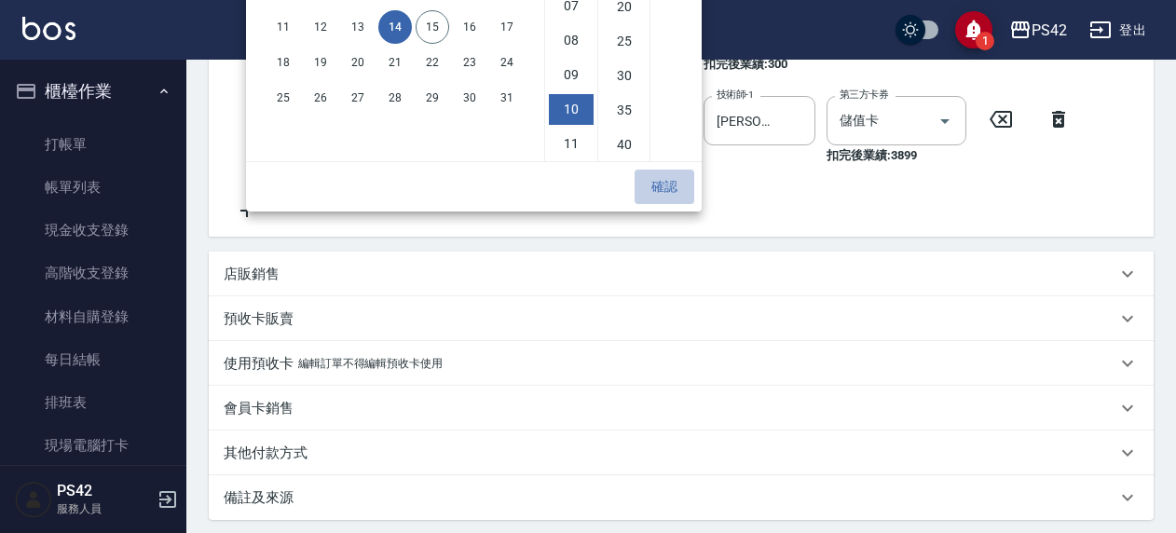
click at [674, 196] on button "確認" at bounding box center [665, 187] width 60 height 34
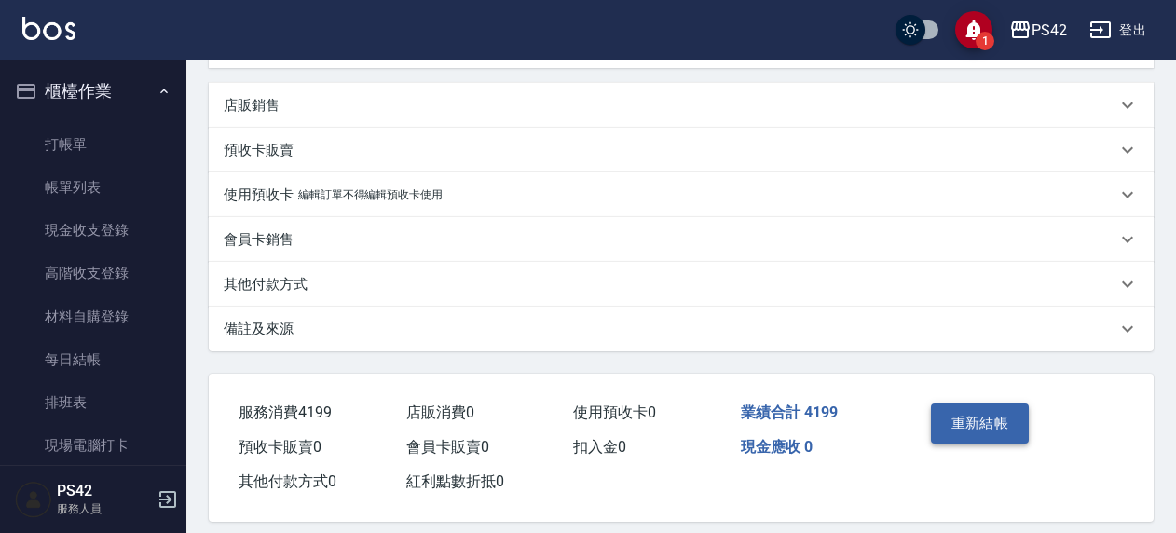
scroll to position [555, 0]
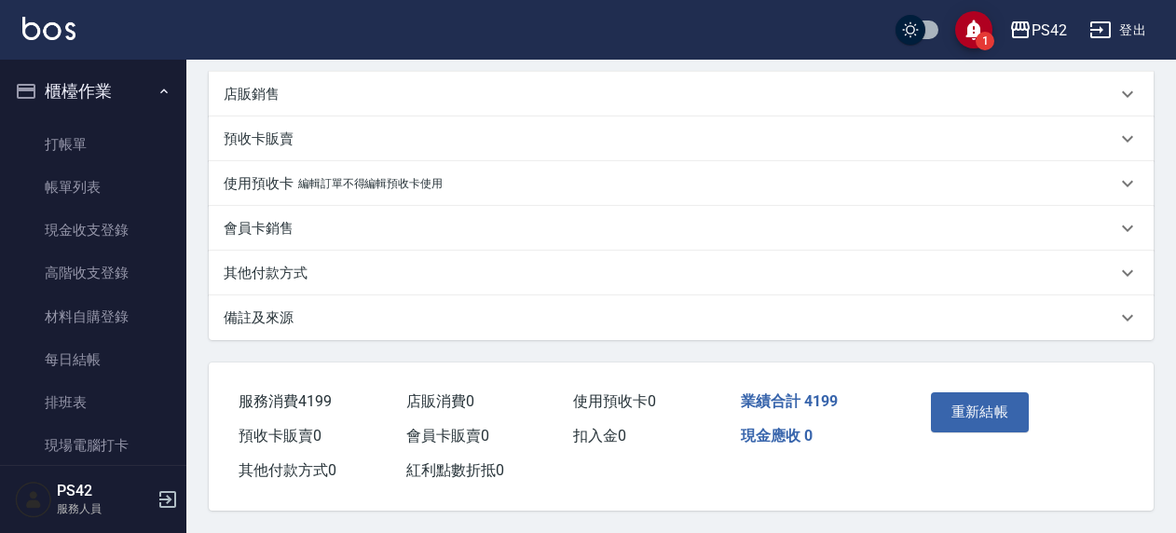
click at [954, 403] on button "重新結帳" at bounding box center [980, 411] width 99 height 39
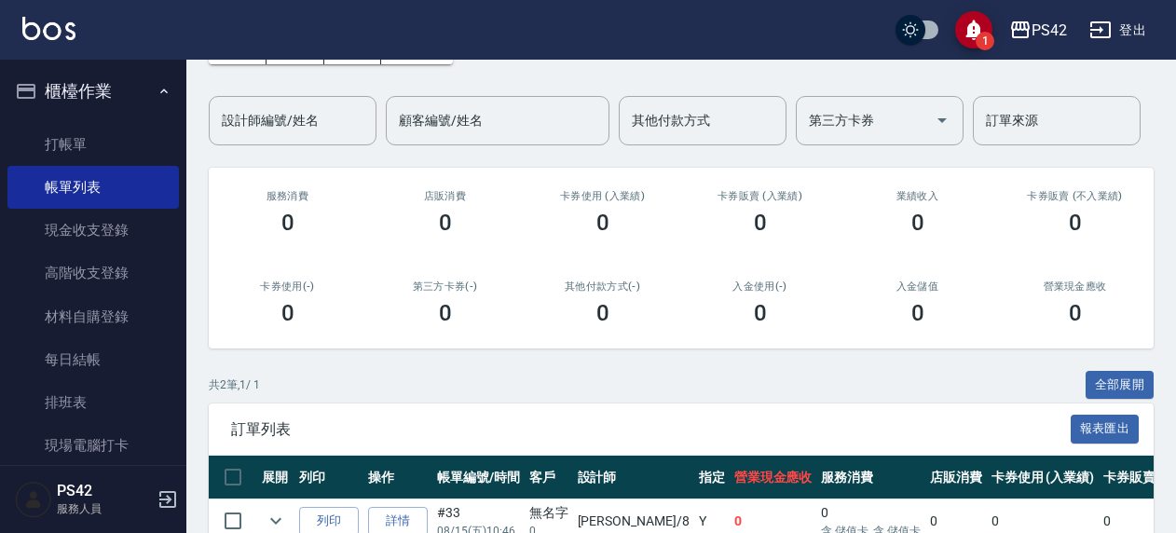
scroll to position [261, 0]
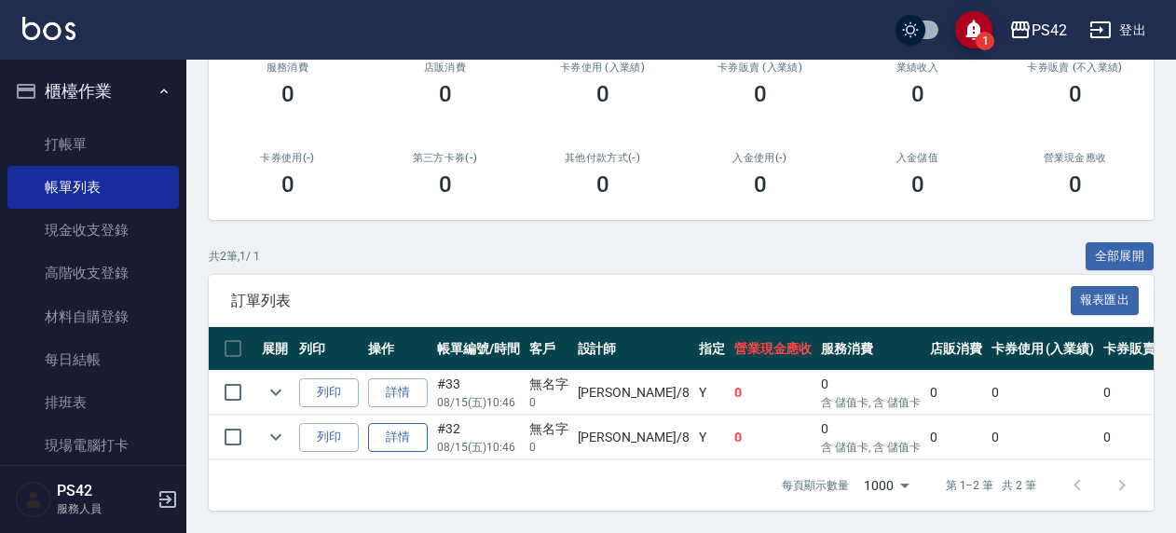
click at [384, 423] on link "詳情" at bounding box center [398, 437] width 60 height 29
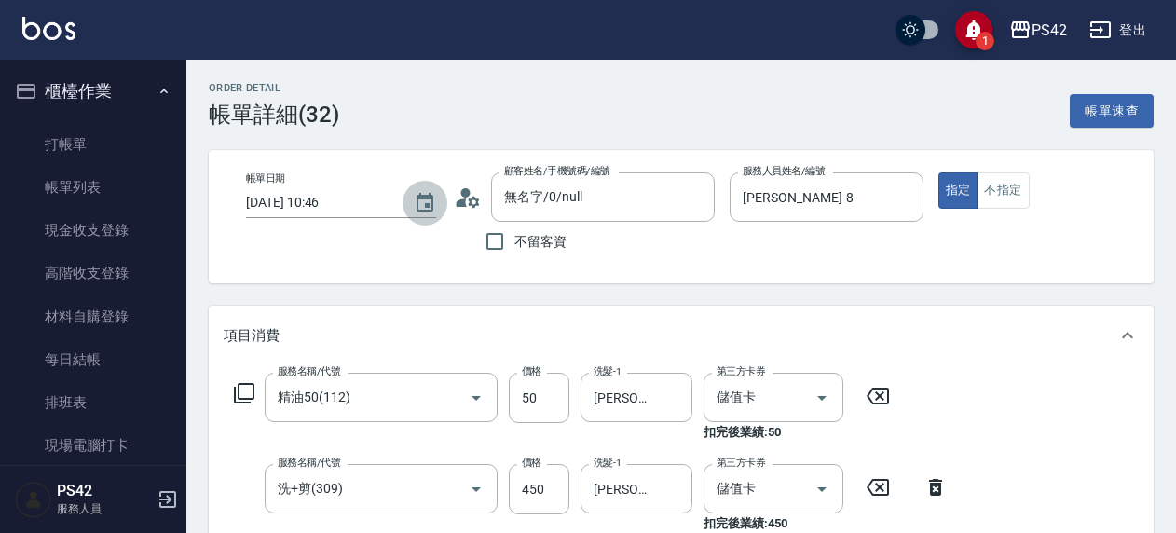
click at [416, 199] on icon "Choose date, selected date is 2025-08-15" at bounding box center [425, 203] width 22 height 22
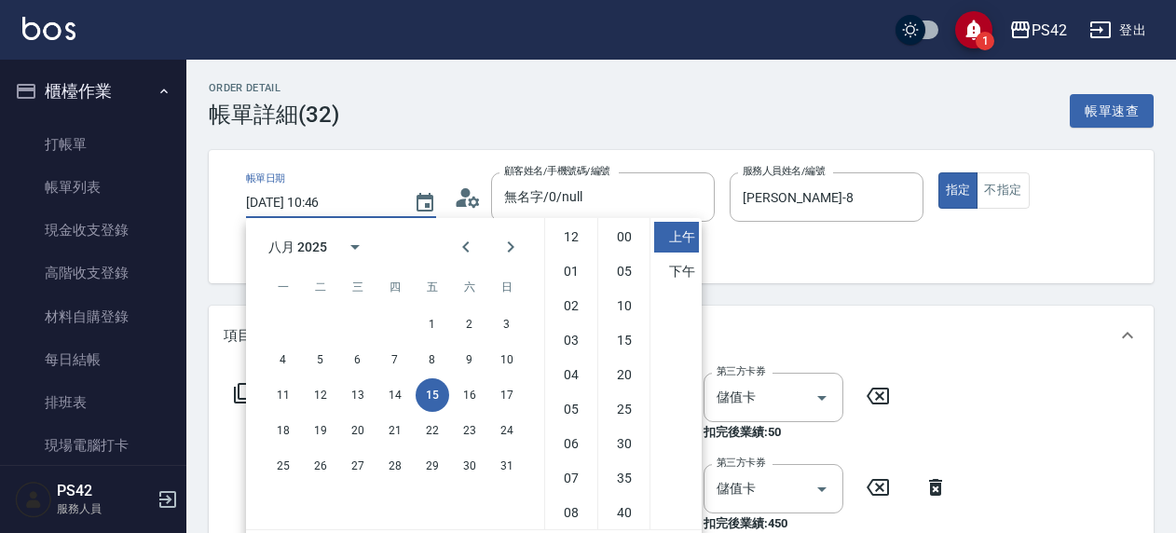
scroll to position [104, 0]
click at [396, 382] on button "14" at bounding box center [395, 395] width 34 height 34
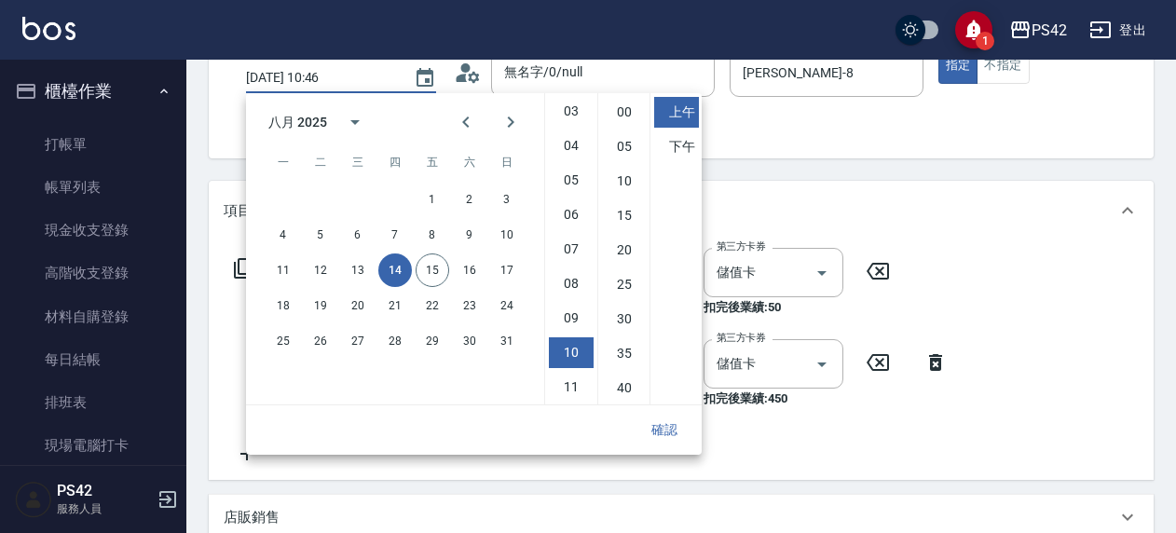
scroll to position [280, 0]
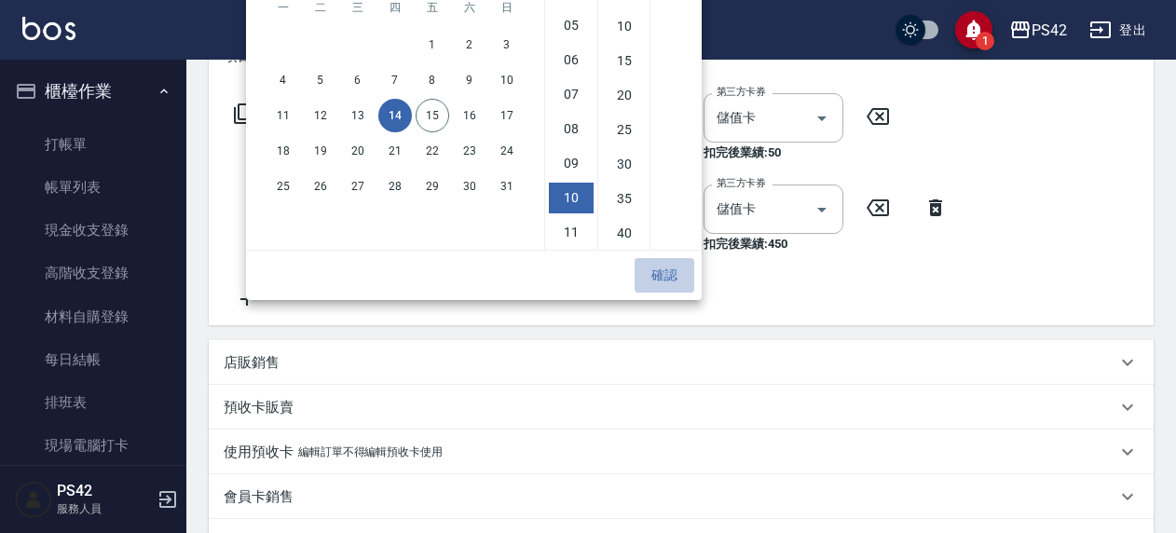
click at [662, 274] on button "確認" at bounding box center [665, 275] width 60 height 34
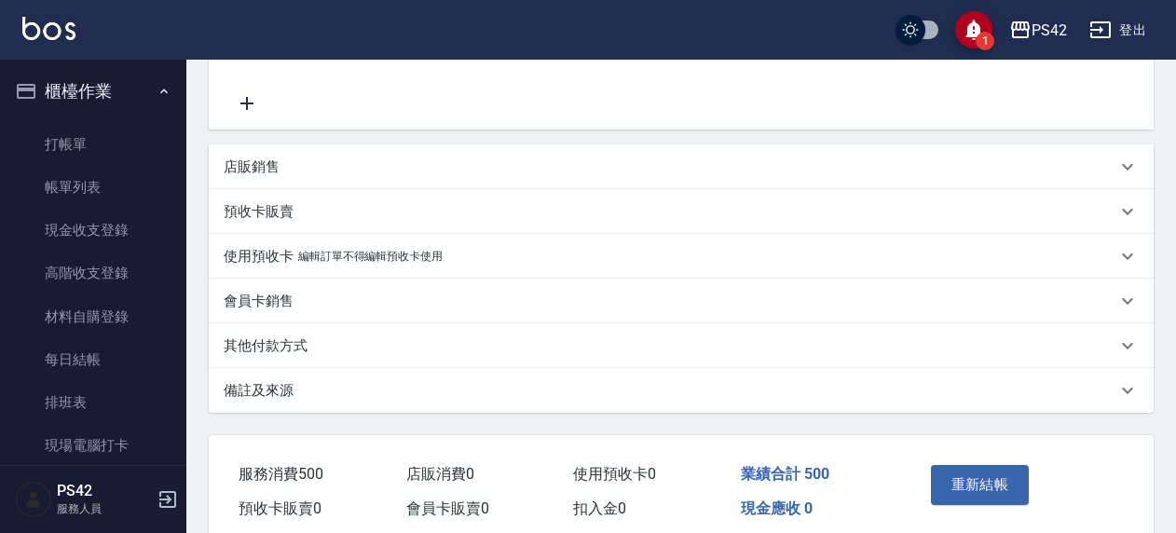
scroll to position [555, 0]
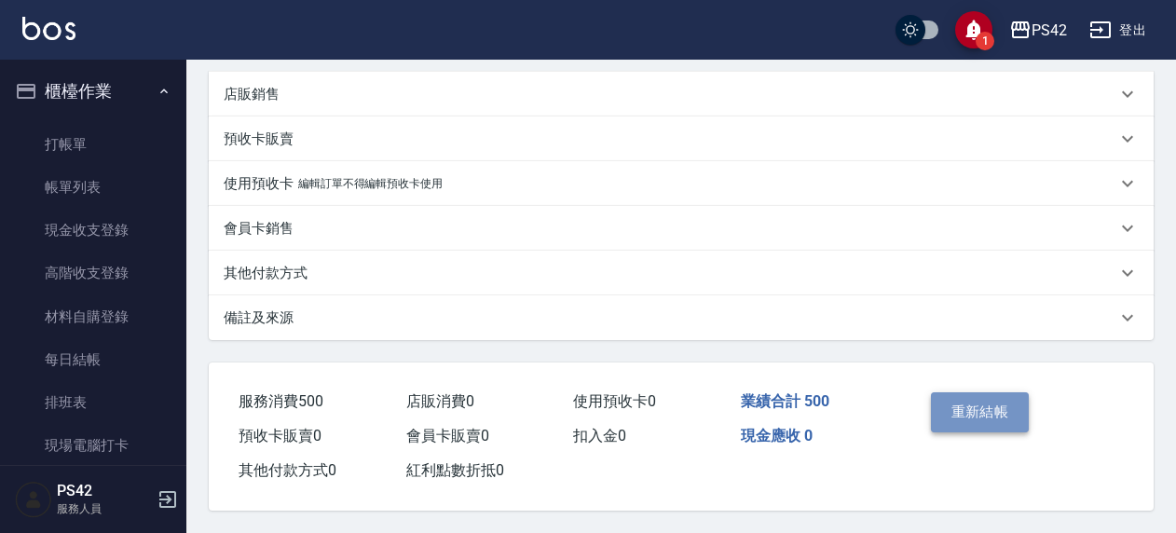
click at [973, 398] on button "重新結帳" at bounding box center [980, 411] width 99 height 39
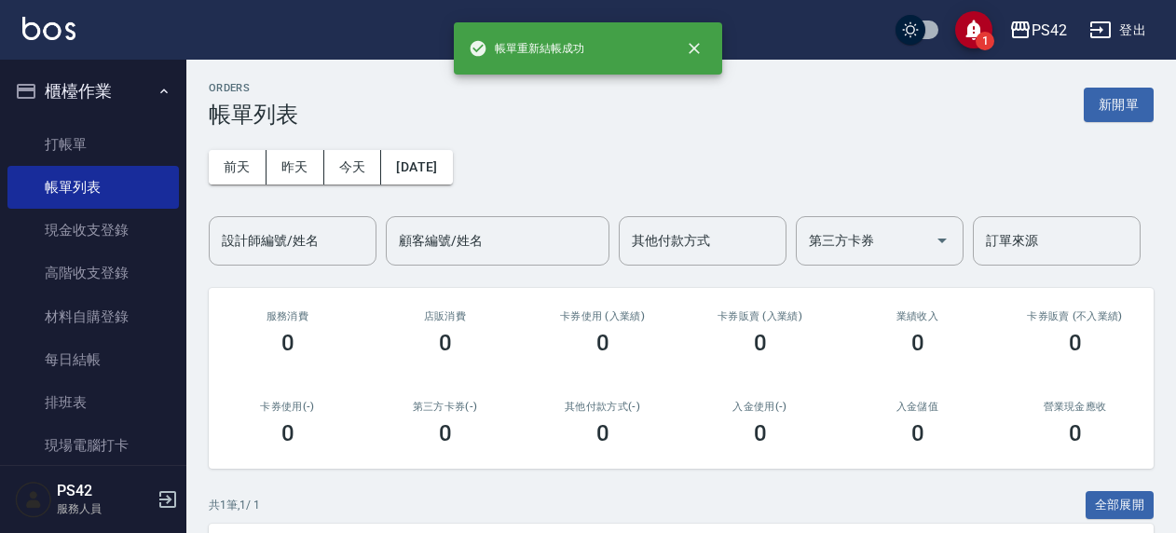
scroll to position [217, 0]
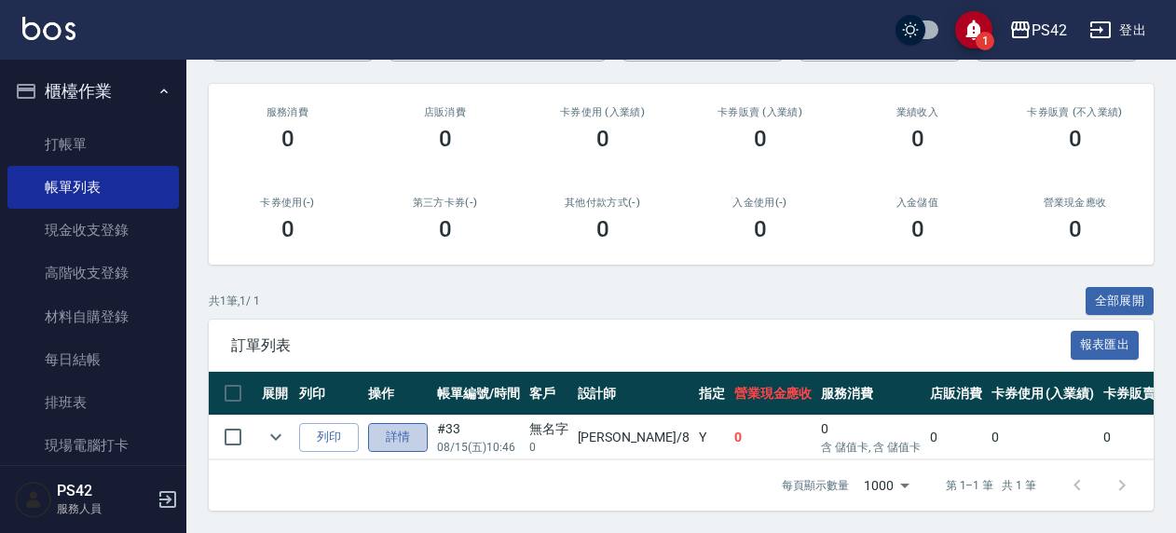
click at [413, 423] on link "詳情" at bounding box center [398, 437] width 60 height 29
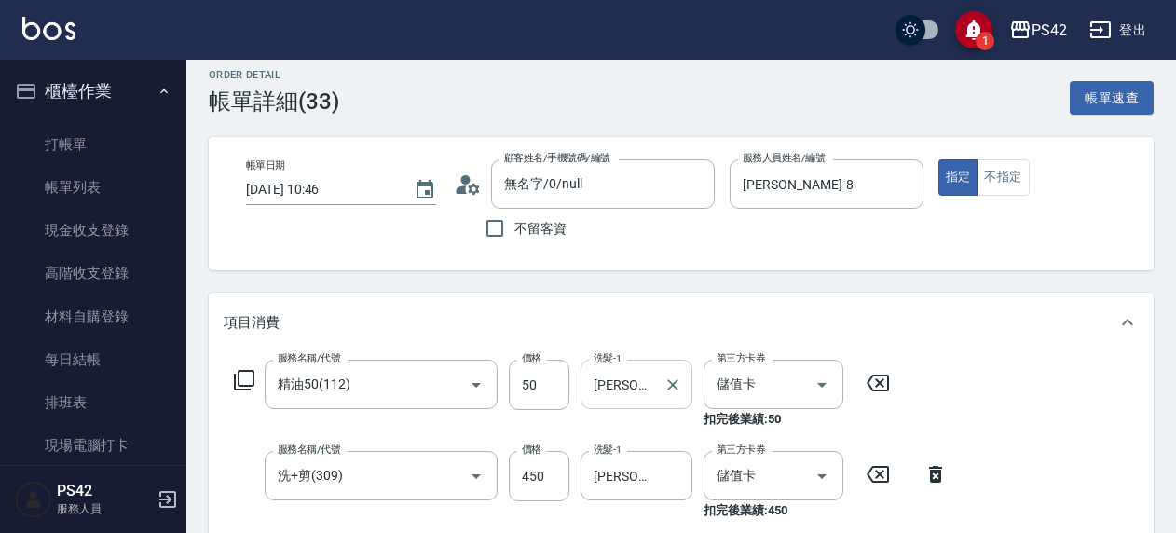
scroll to position [93, 0]
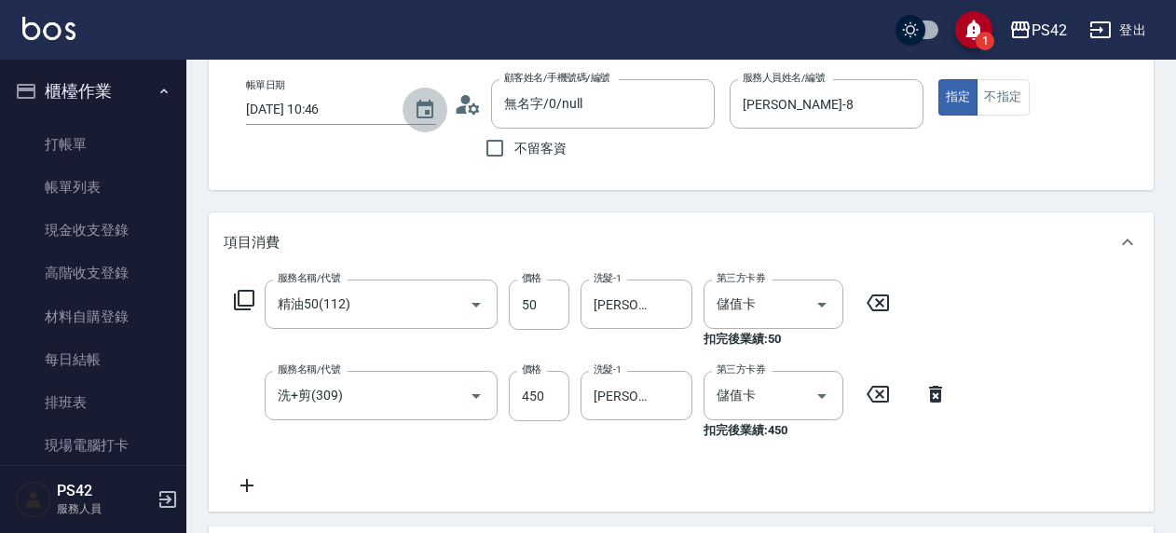
click at [425, 103] on icon "Choose date, selected date is 2025-08-15" at bounding box center [425, 109] width 17 height 19
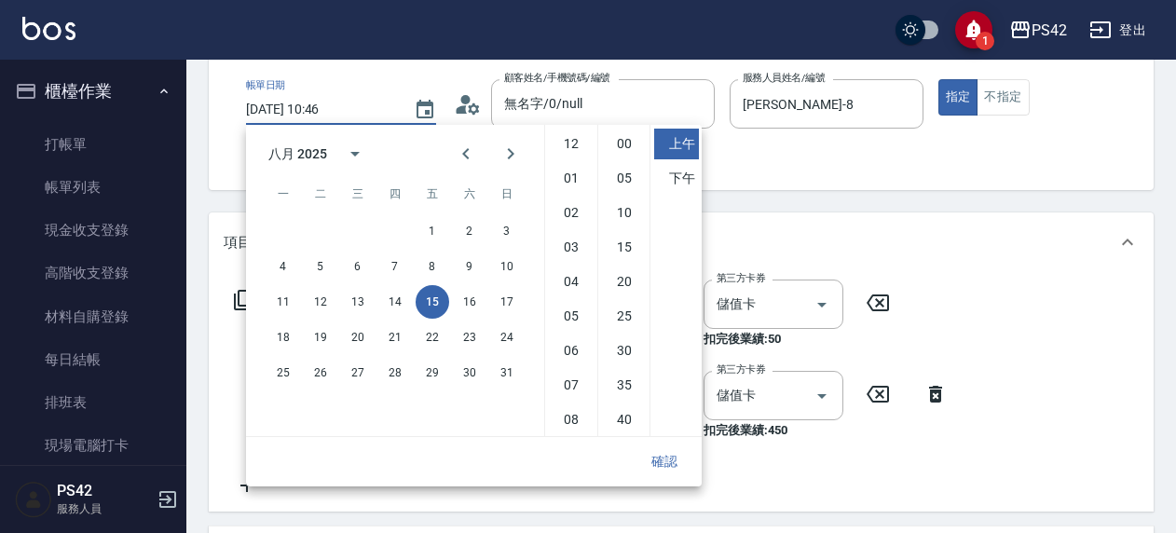
scroll to position [104, 0]
click at [395, 300] on button "14" at bounding box center [395, 302] width 34 height 34
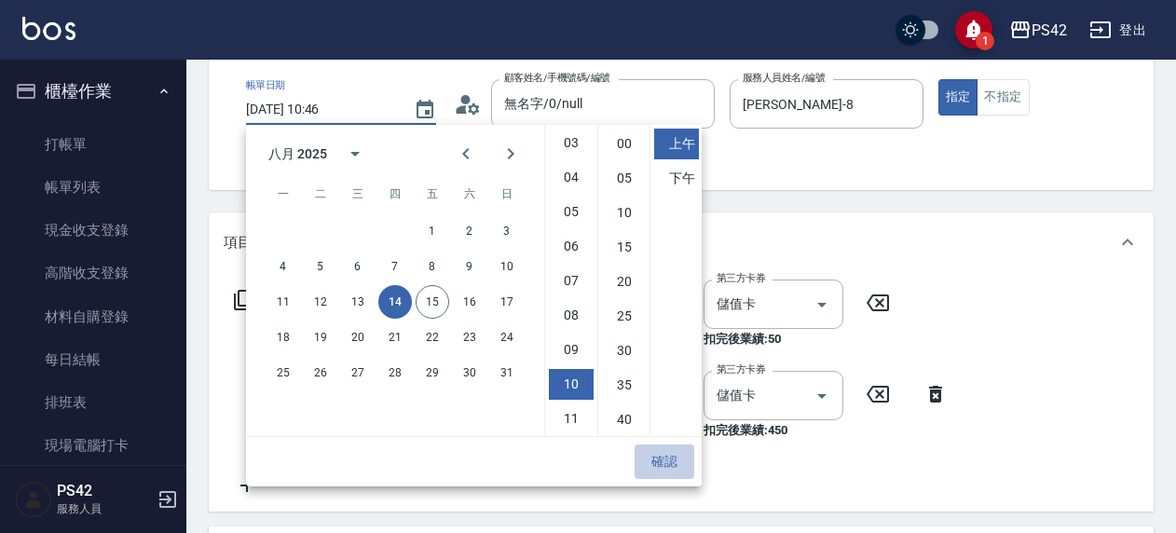
click at [660, 449] on button "確認" at bounding box center [665, 462] width 60 height 34
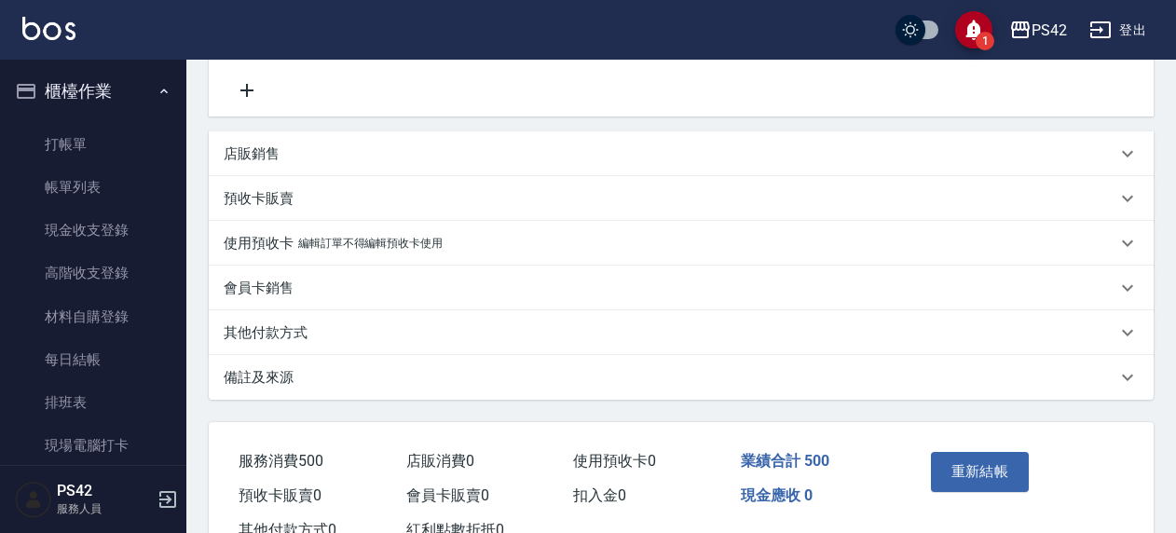
scroll to position [555, 0]
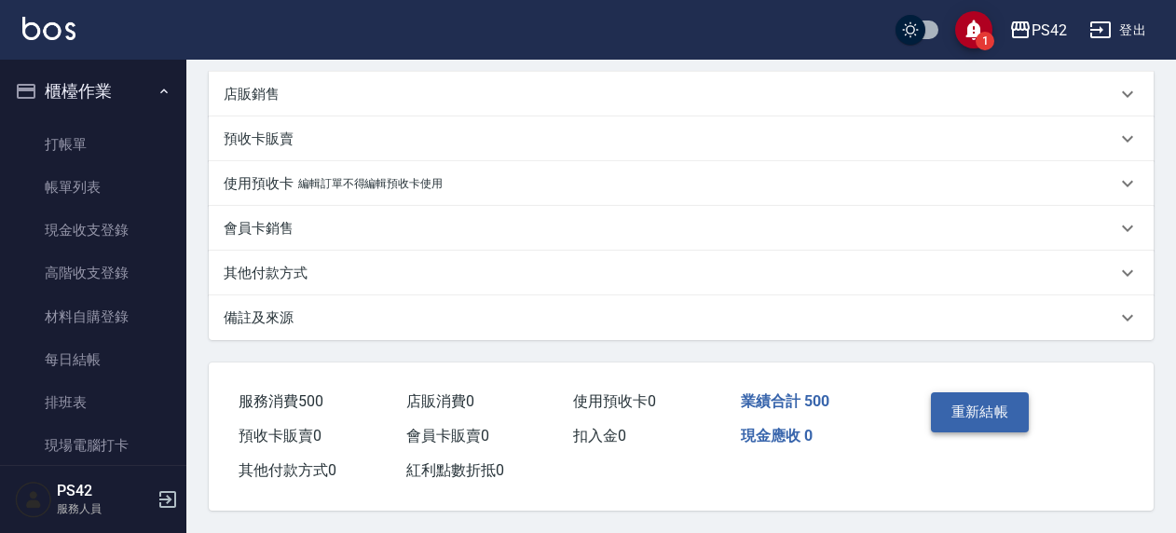
click at [942, 419] on button "重新結帳" at bounding box center [980, 411] width 99 height 39
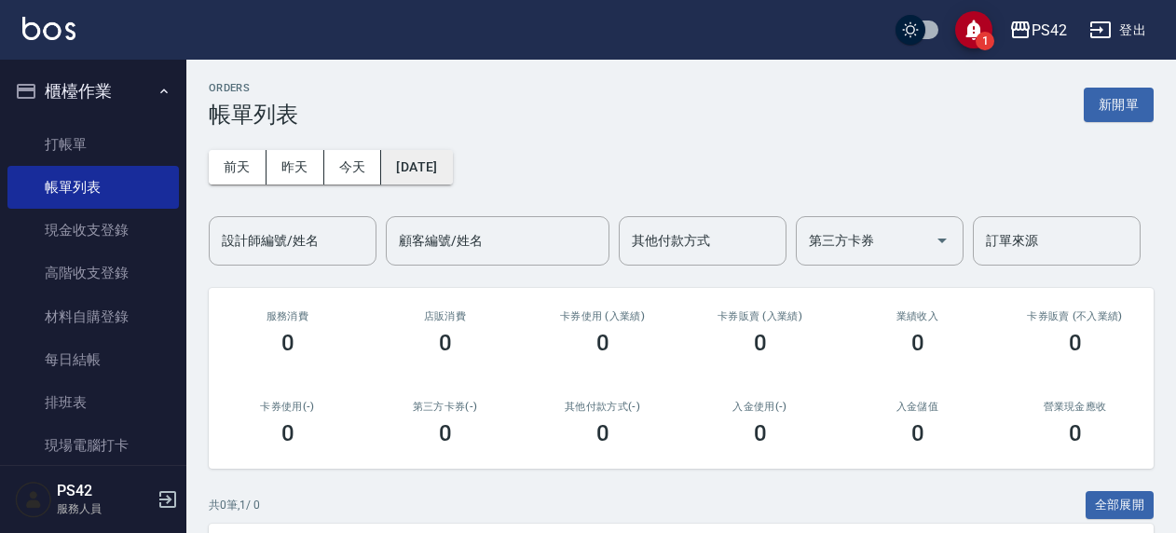
click at [452, 177] on button "2025/08/15" at bounding box center [416, 167] width 71 height 34
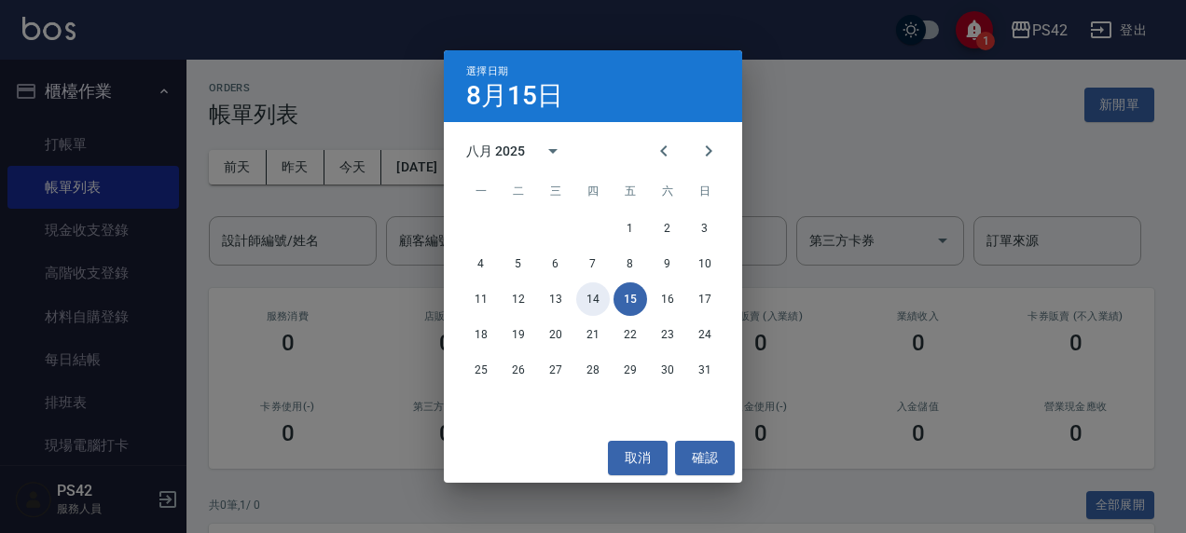
click at [589, 298] on button "14" at bounding box center [593, 299] width 34 height 34
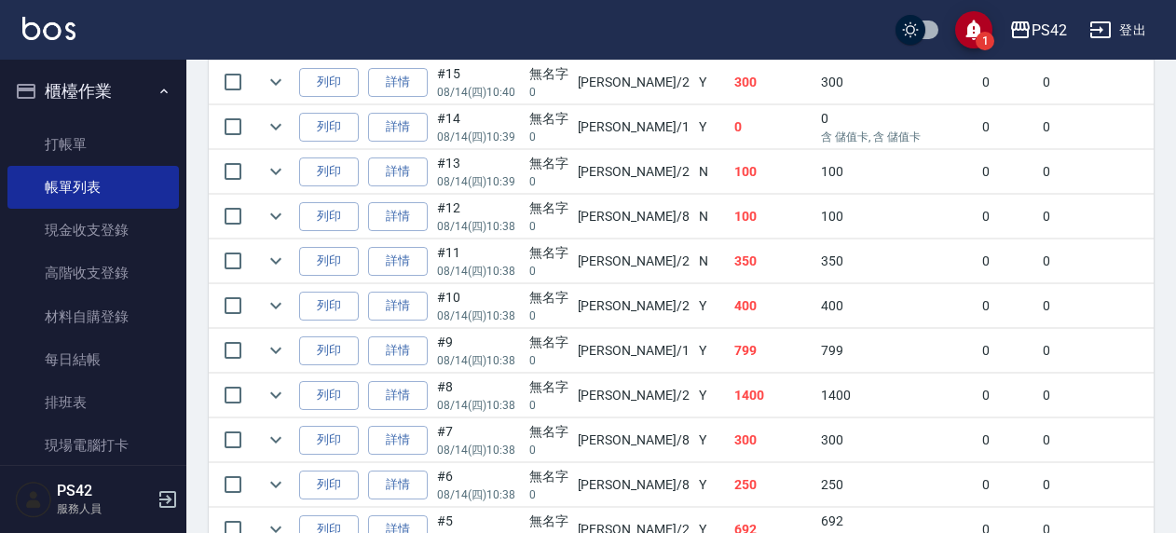
scroll to position [1437, 0]
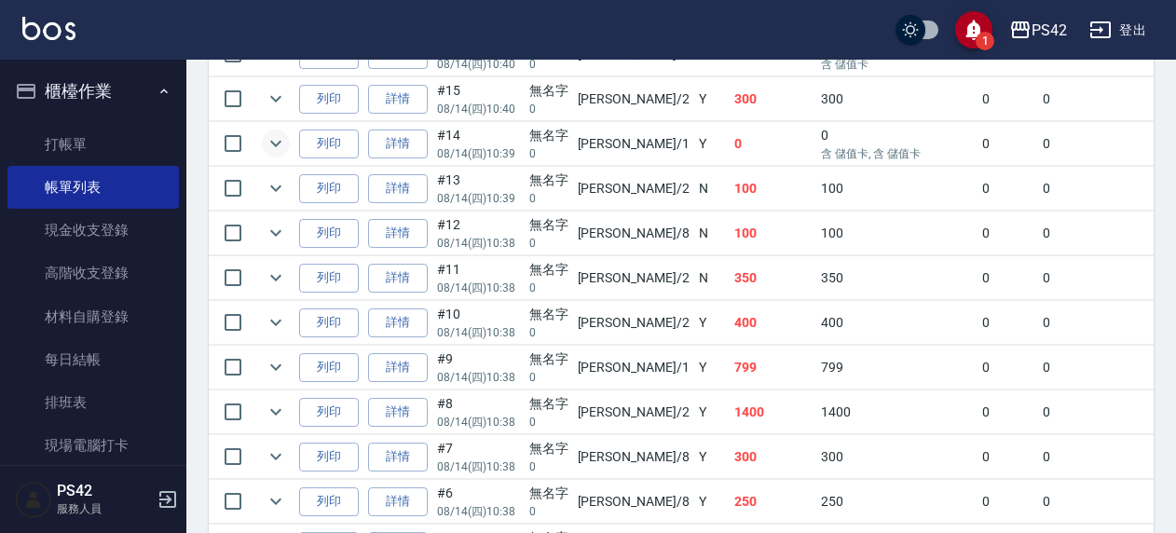
click at [276, 133] on icon "expand row" at bounding box center [276, 143] width 22 height 22
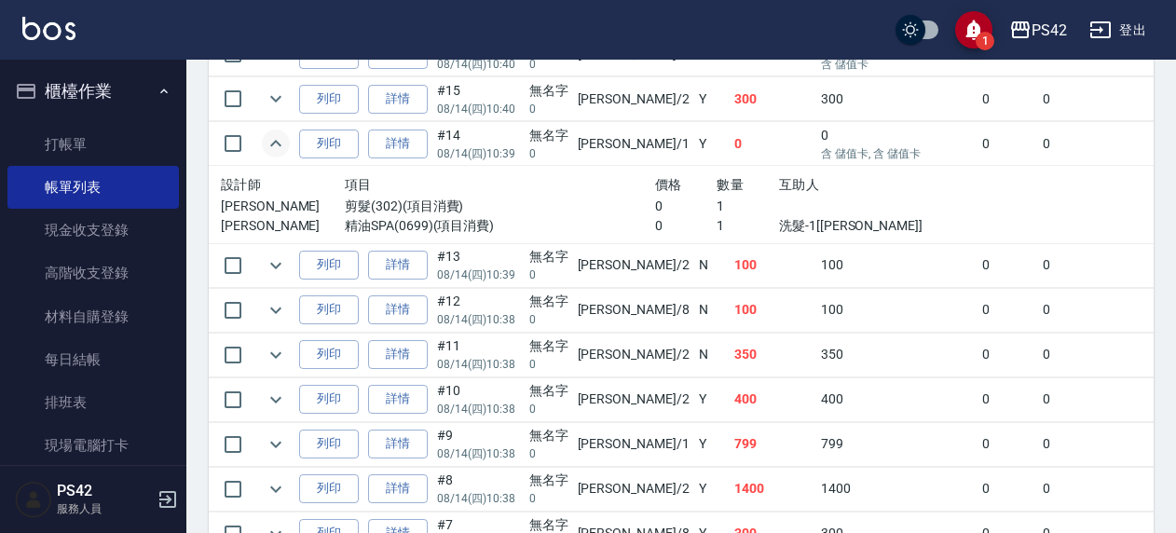
click at [276, 133] on icon "expand row" at bounding box center [276, 143] width 22 height 22
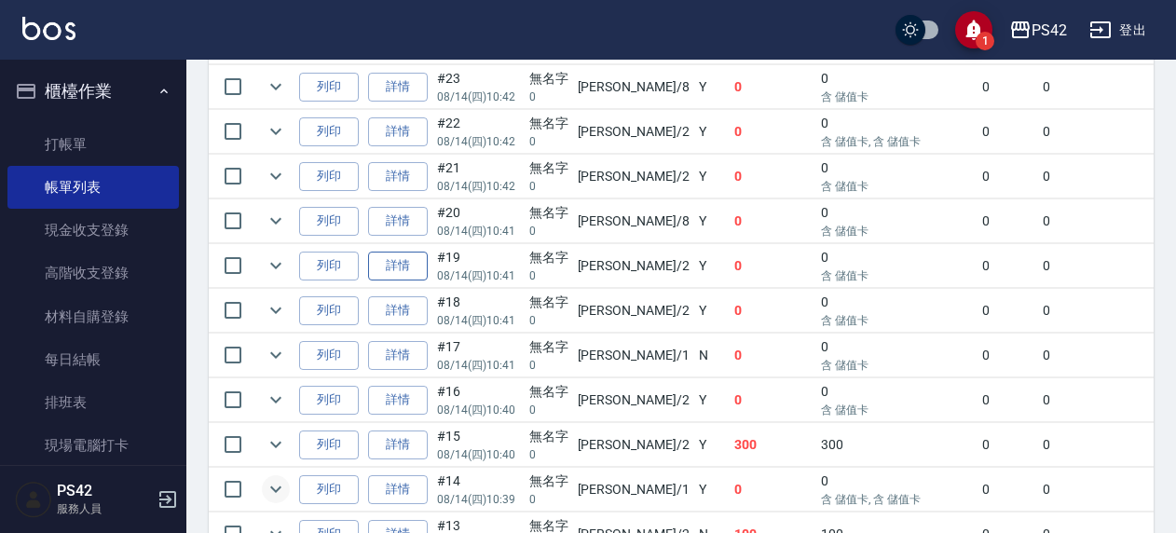
scroll to position [1064, 0]
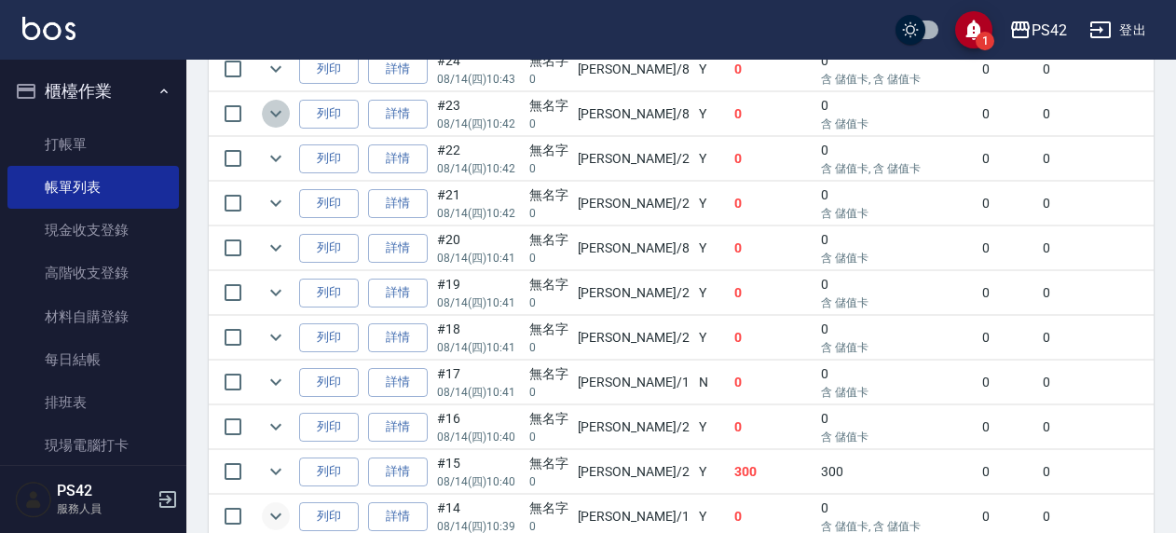
click at [280, 103] on icon "expand row" at bounding box center [276, 114] width 22 height 22
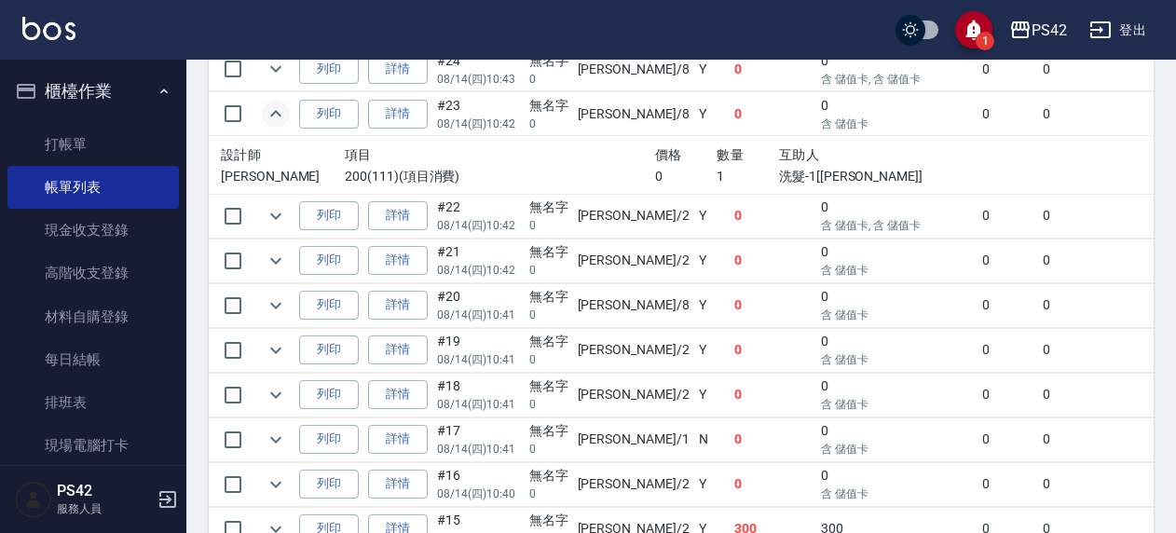
click at [279, 107] on icon "expand row" at bounding box center [276, 114] width 22 height 22
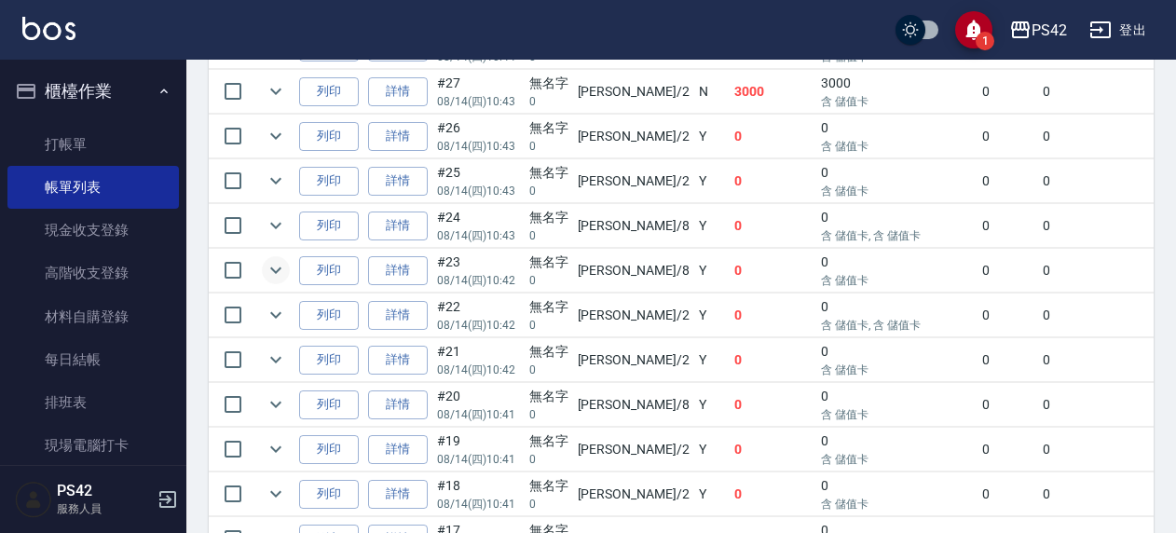
scroll to position [878, 0]
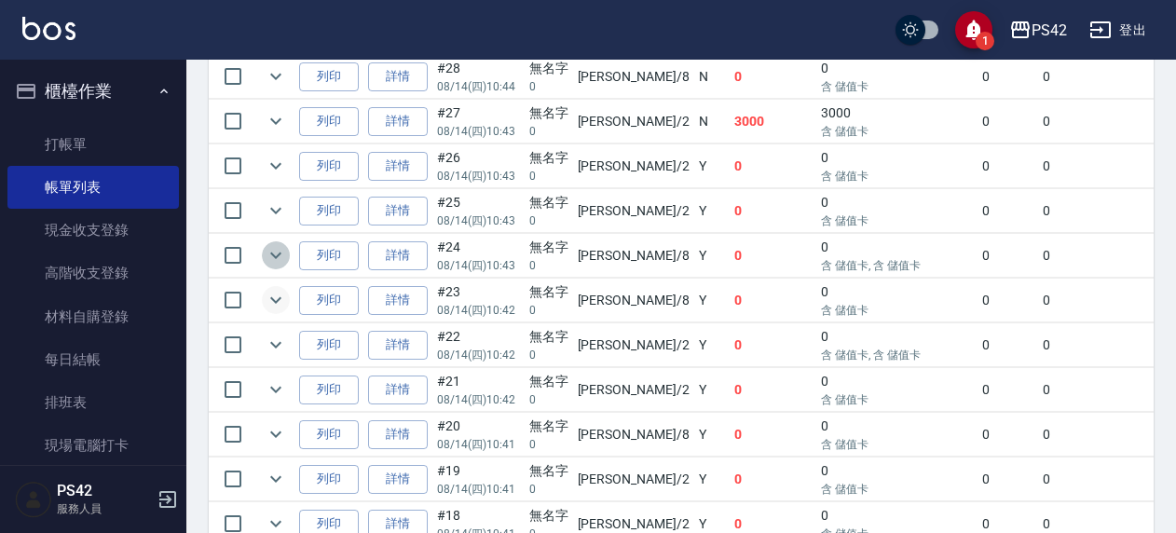
click at [287, 252] on button "expand row" at bounding box center [276, 255] width 28 height 28
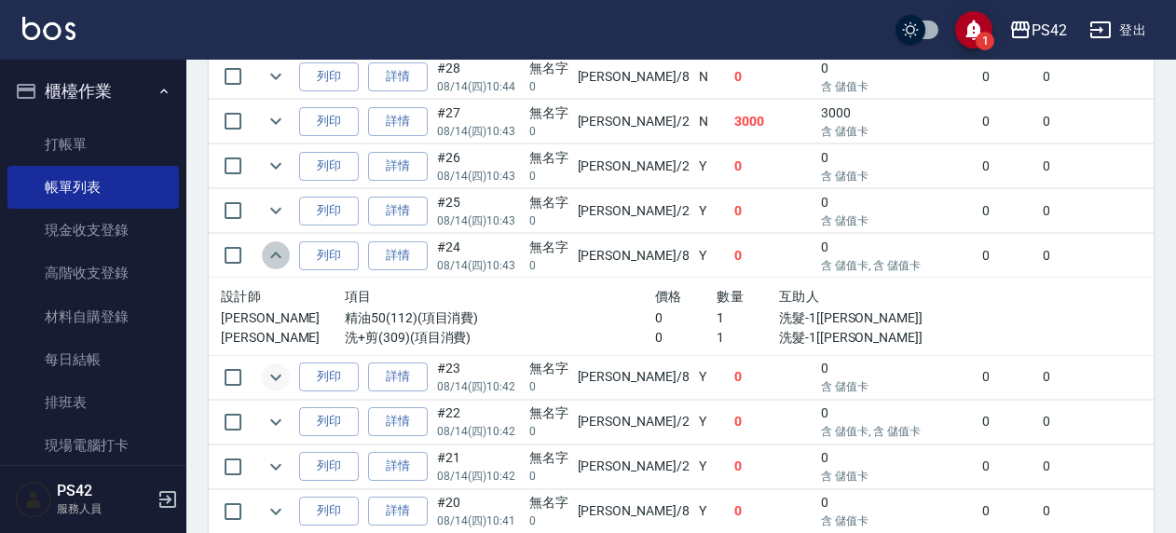
click at [287, 249] on button "expand row" at bounding box center [276, 255] width 28 height 28
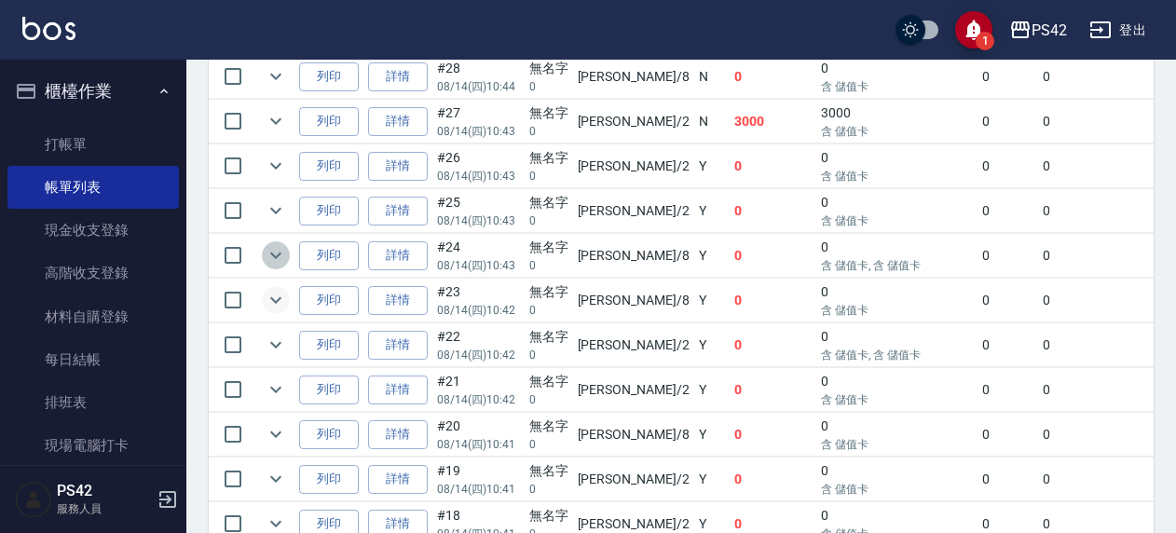
click at [281, 246] on icon "expand row" at bounding box center [276, 255] width 22 height 22
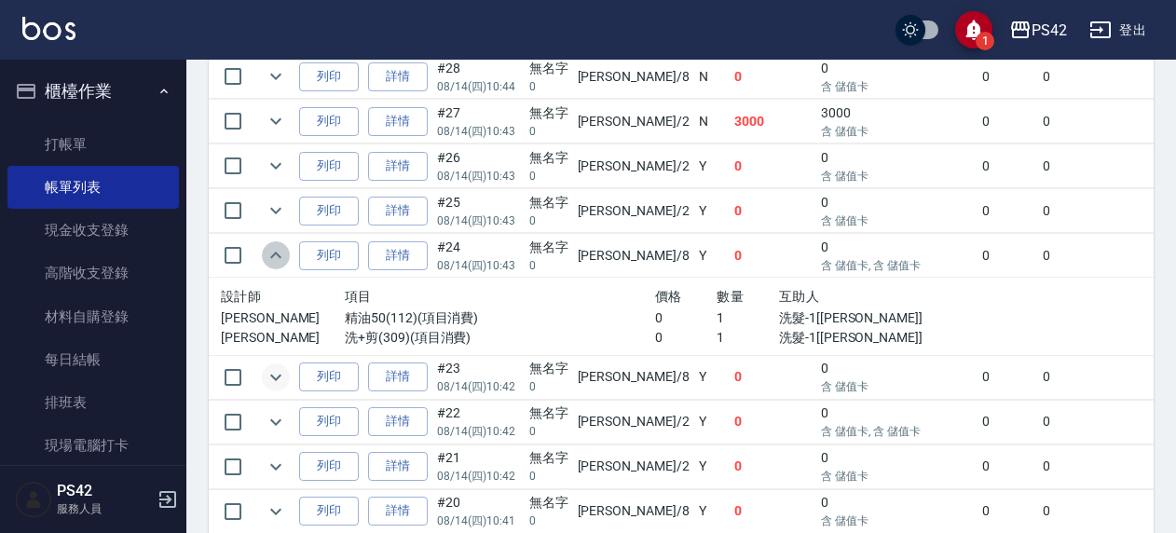
click at [280, 246] on icon "expand row" at bounding box center [276, 255] width 22 height 22
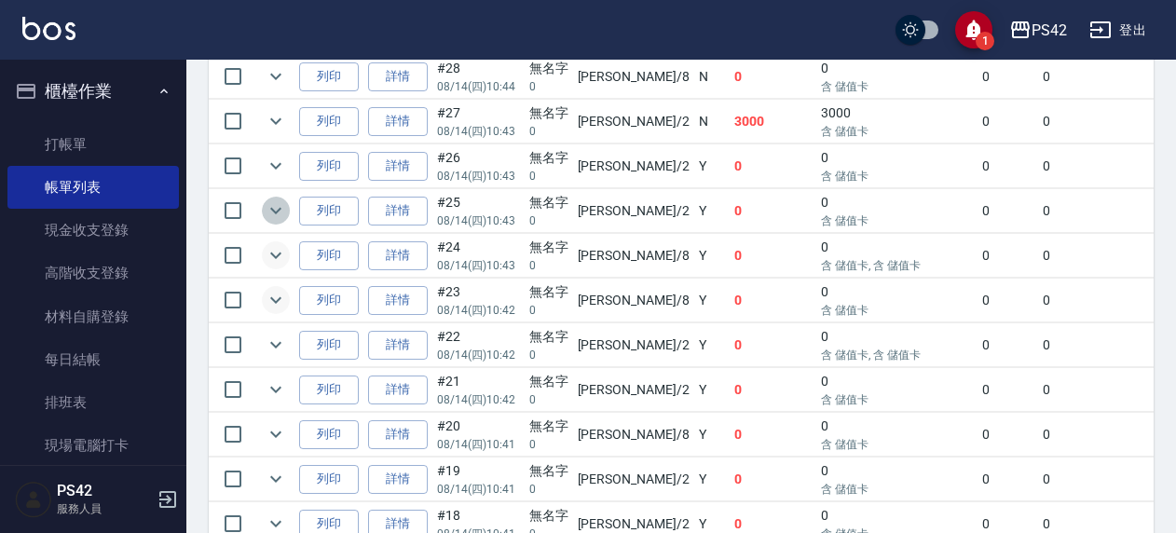
click at [268, 210] on icon "expand row" at bounding box center [276, 210] width 22 height 22
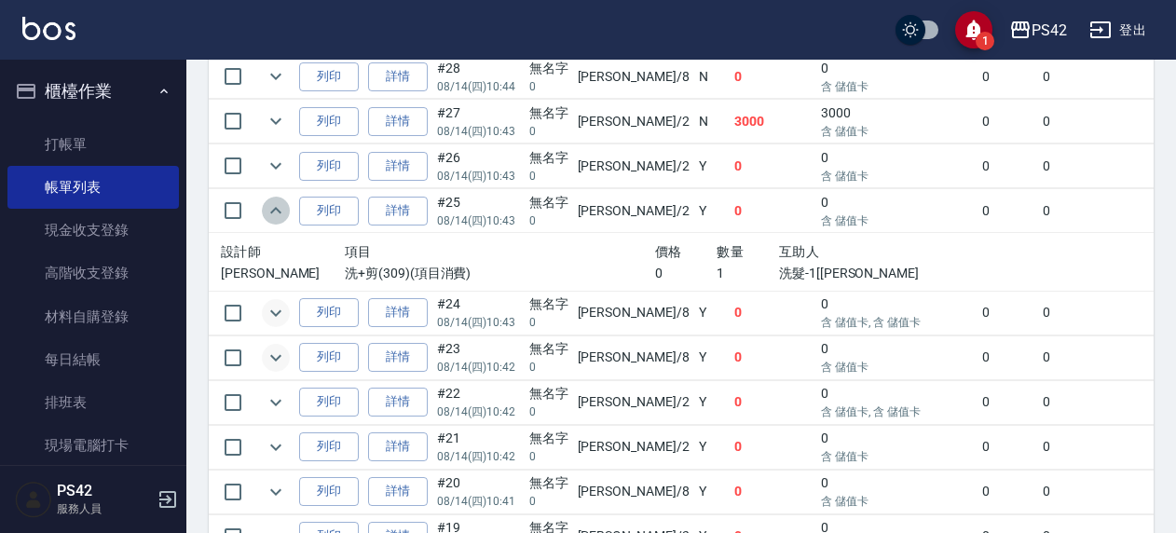
click at [268, 210] on icon "expand row" at bounding box center [276, 210] width 22 height 22
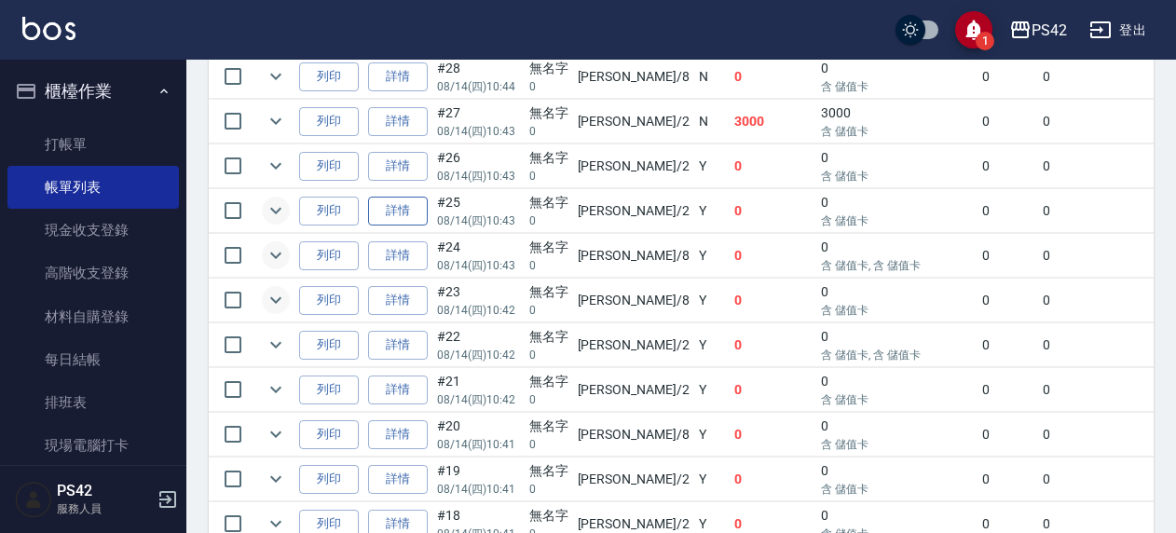
click at [418, 205] on link "詳情" at bounding box center [398, 211] width 60 height 29
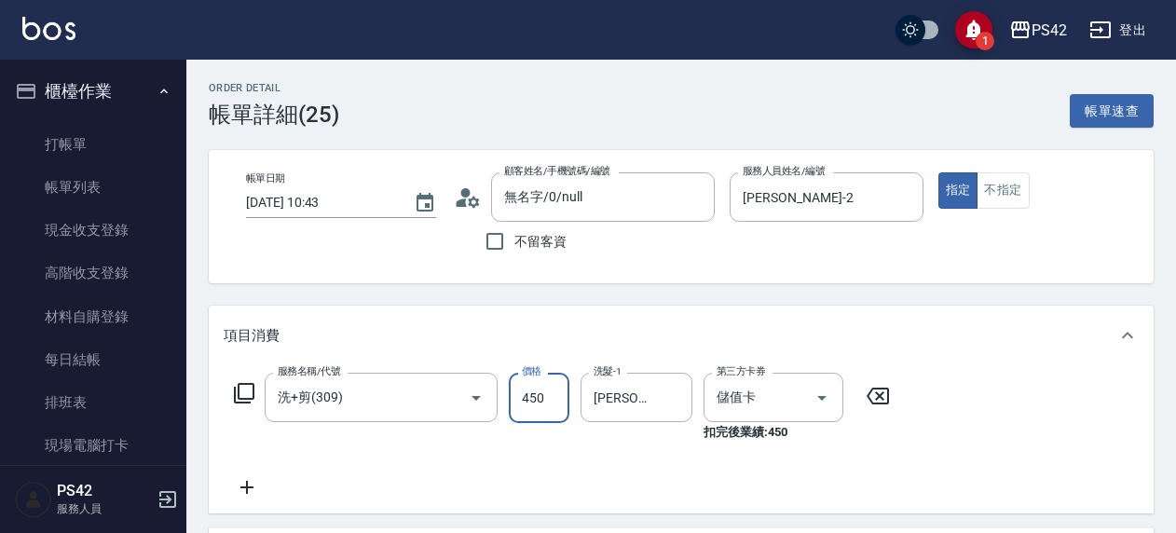
click at [528, 393] on input "450" at bounding box center [539, 398] width 61 height 50
click at [714, 328] on div "項目消費" at bounding box center [670, 336] width 893 height 20
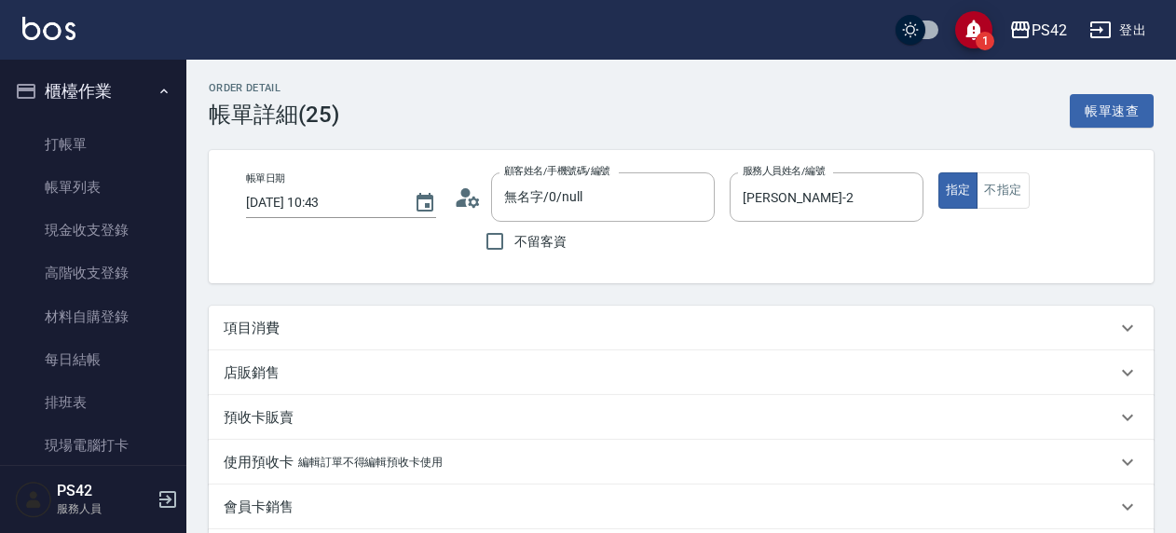
click at [444, 343] on div "項目消費" at bounding box center [681, 328] width 945 height 45
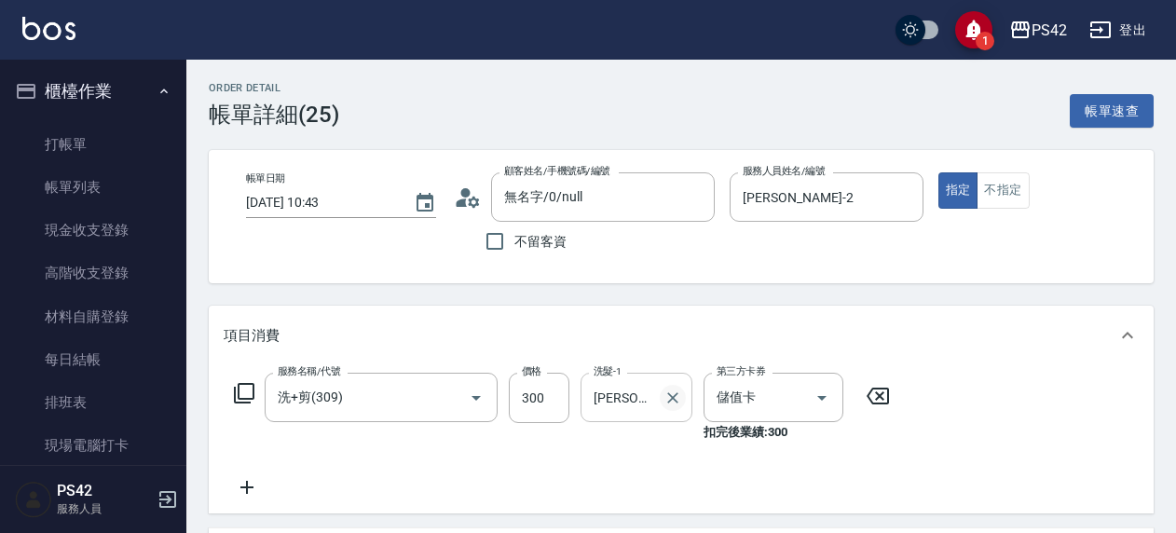
click at [669, 401] on icon "Clear" at bounding box center [672, 397] width 11 height 11
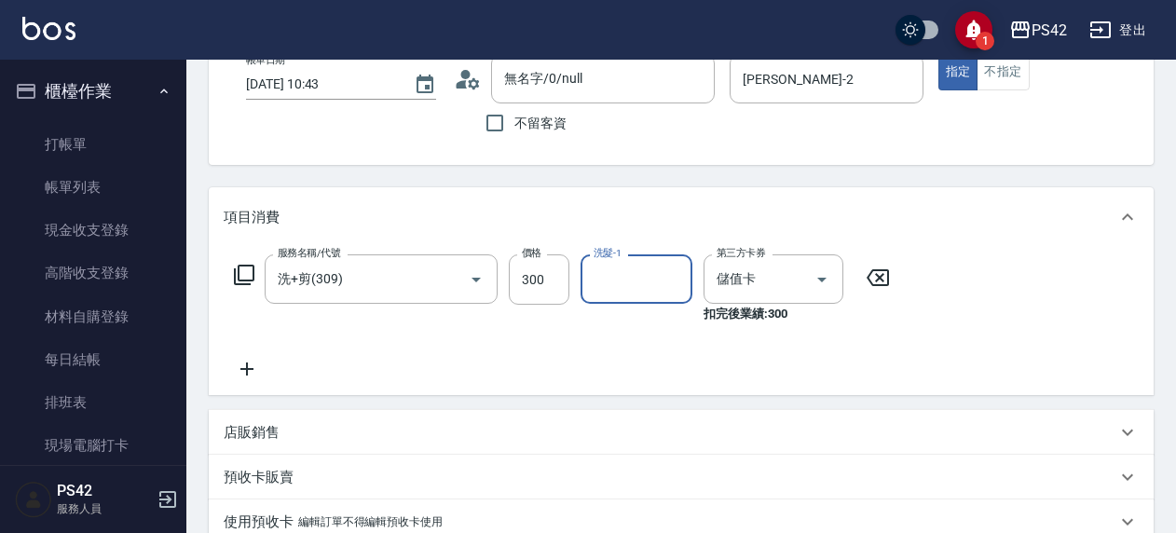
scroll to position [373, 0]
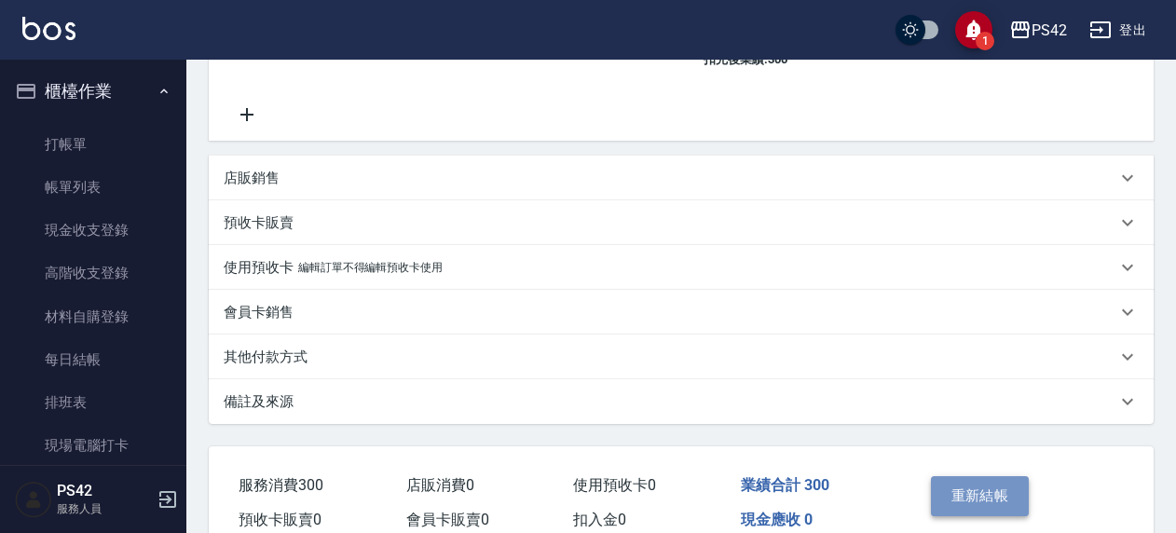
click at [990, 496] on button "重新結帳" at bounding box center [980, 495] width 99 height 39
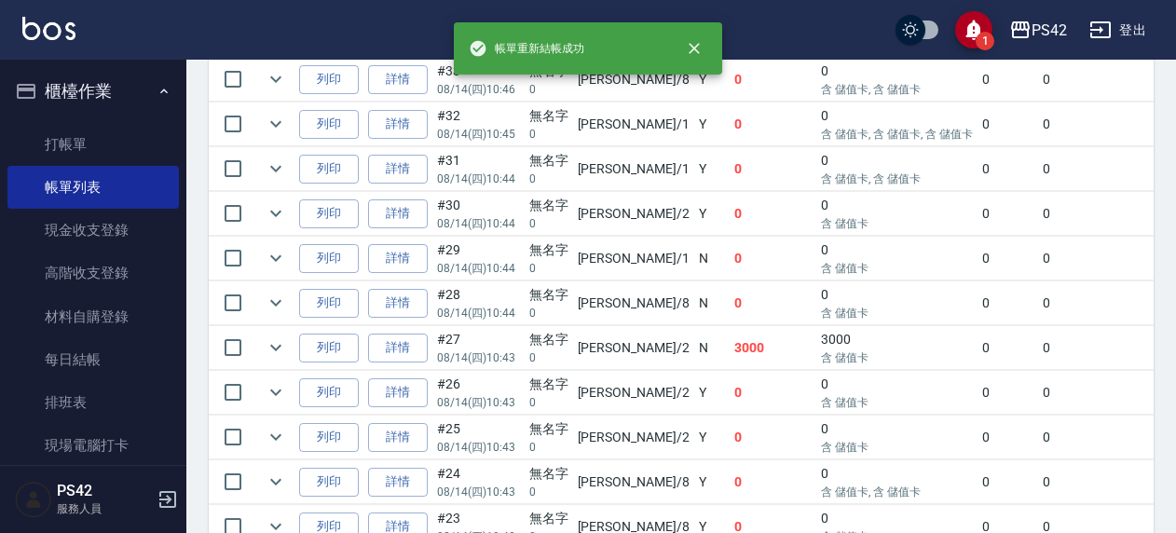
scroll to position [652, 0]
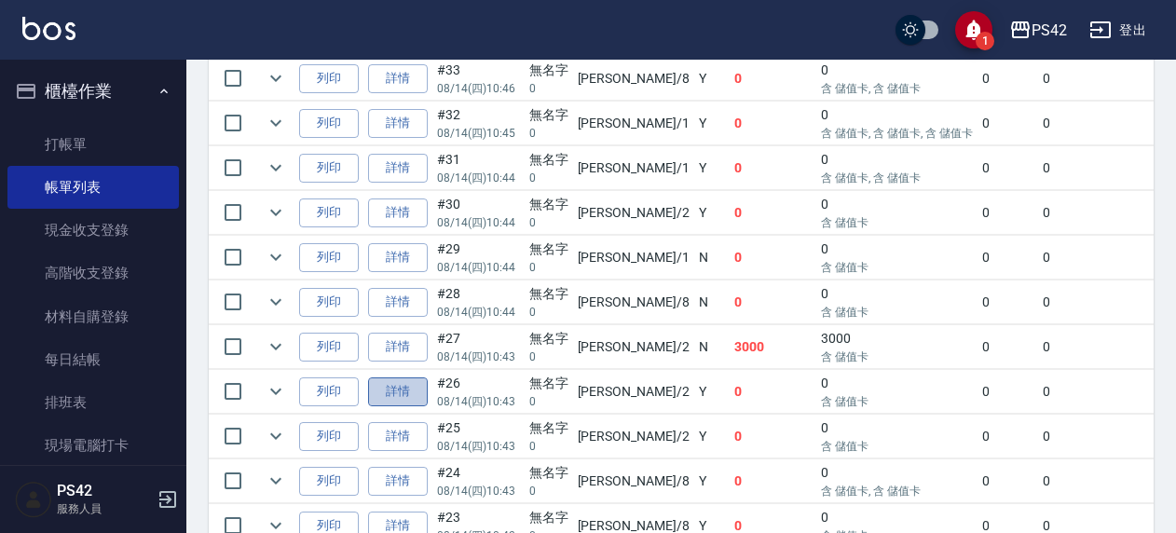
click at [382, 382] on link "詳情" at bounding box center [398, 391] width 60 height 29
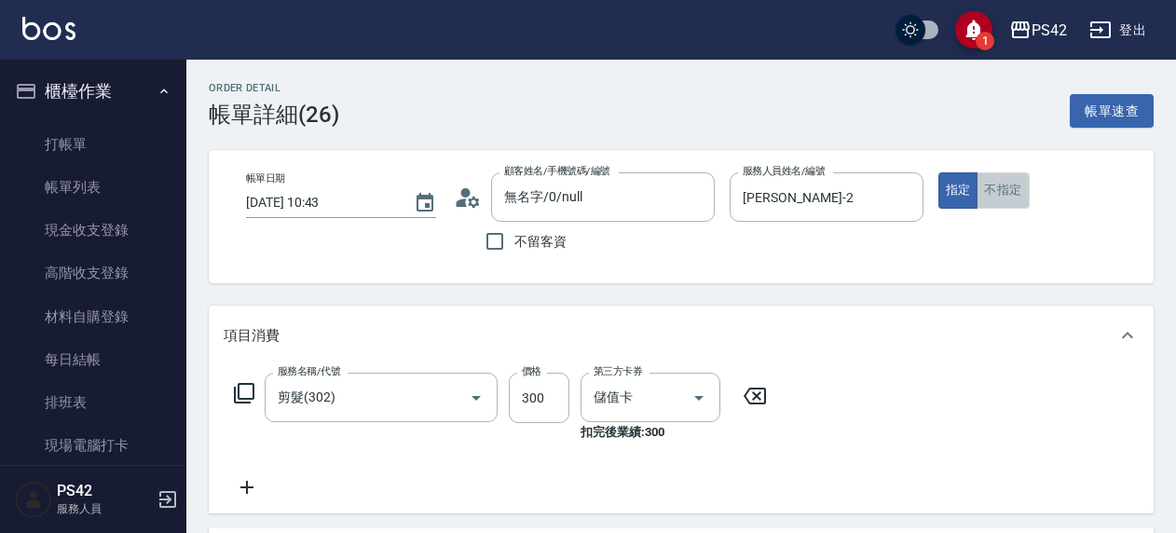
click at [1009, 185] on button "不指定" at bounding box center [1003, 190] width 52 height 36
click at [761, 391] on icon at bounding box center [755, 396] width 47 height 22
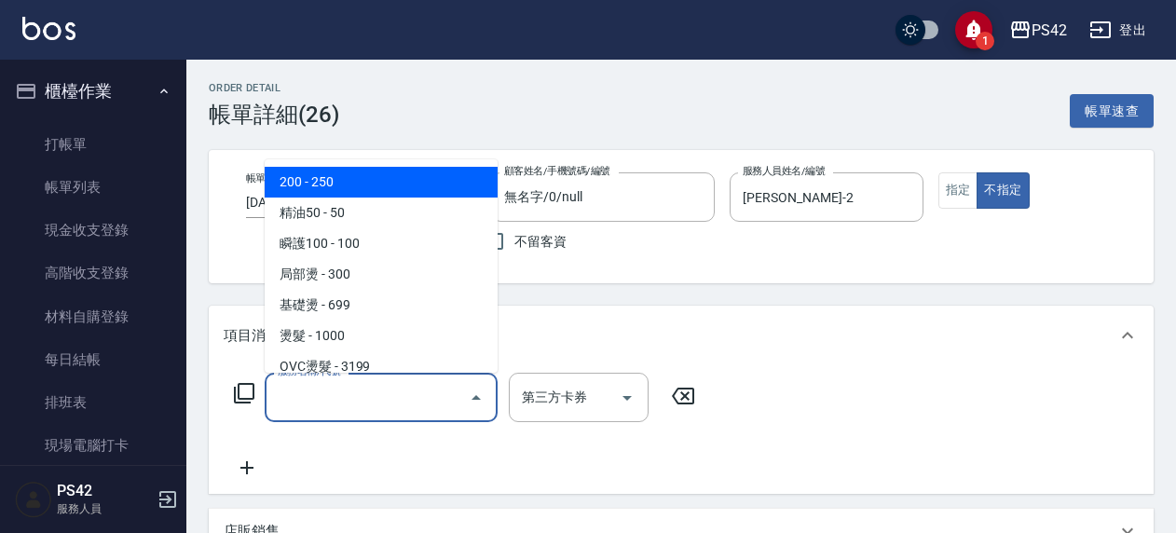
click at [404, 395] on input "服務名稱/代號" at bounding box center [367, 397] width 188 height 33
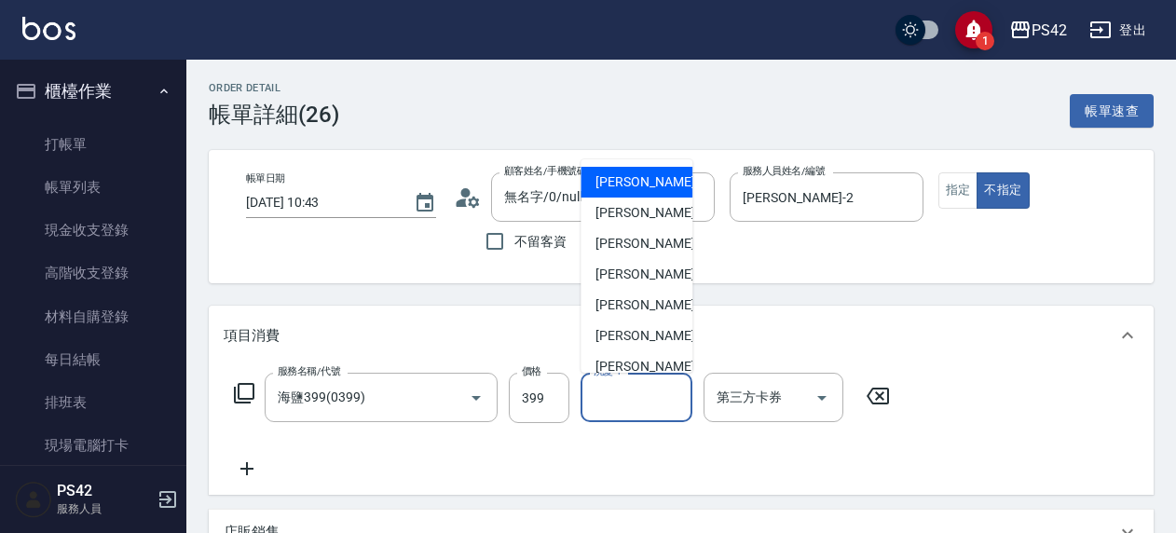
click at [649, 387] on input "洗髮-1" at bounding box center [636, 397] width 95 height 33
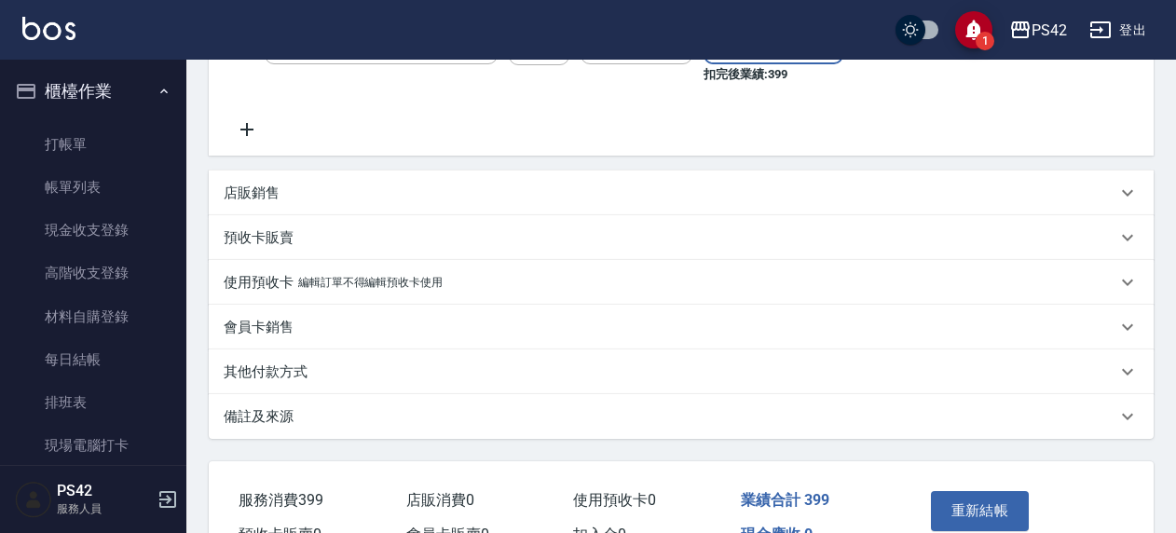
scroll to position [463, 0]
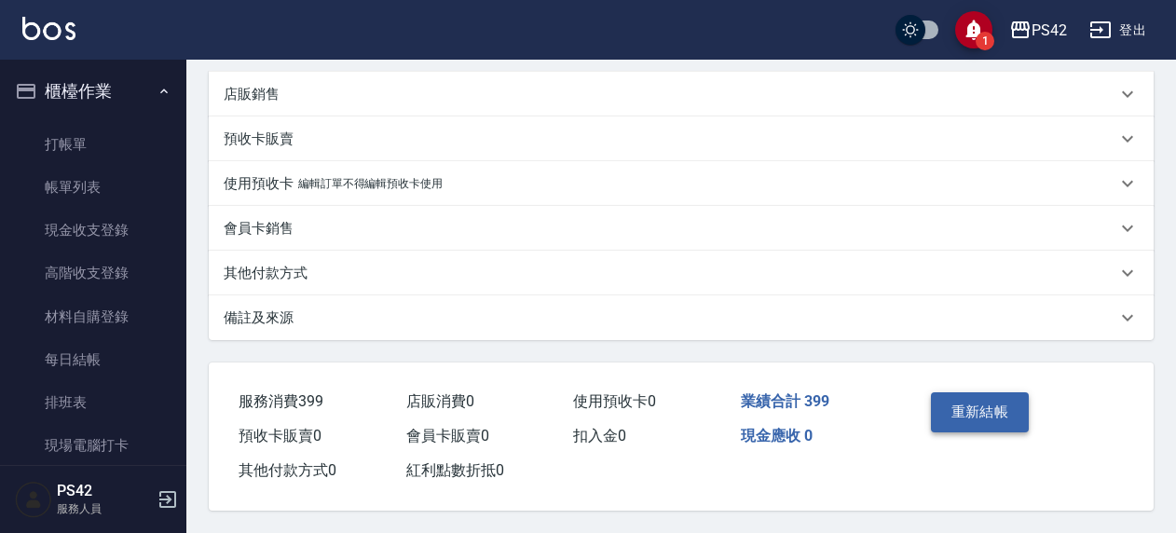
click at [1010, 403] on button "重新結帳" at bounding box center [980, 411] width 99 height 39
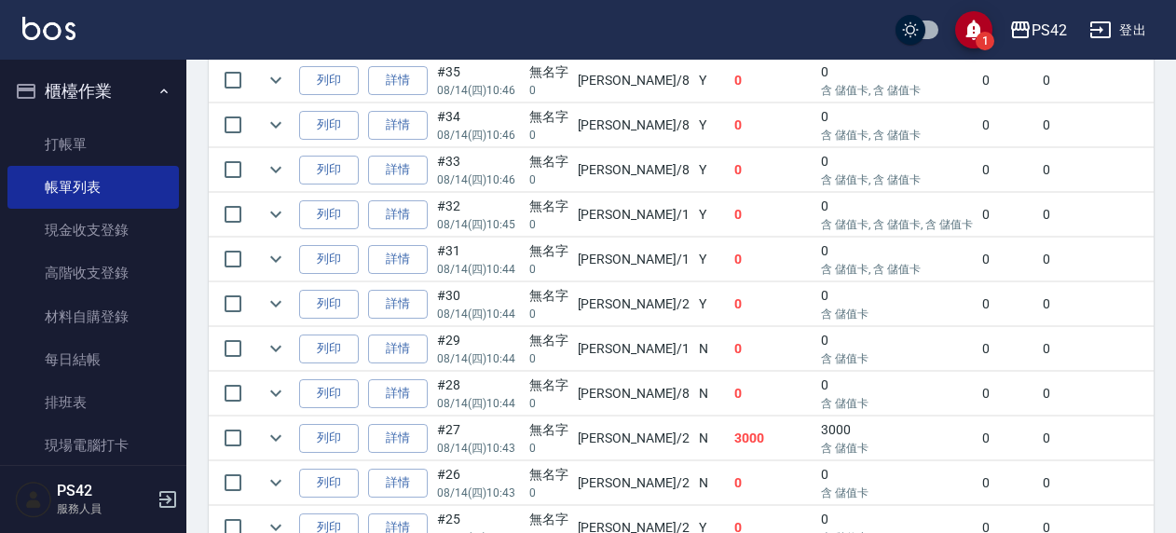
scroll to position [652, 0]
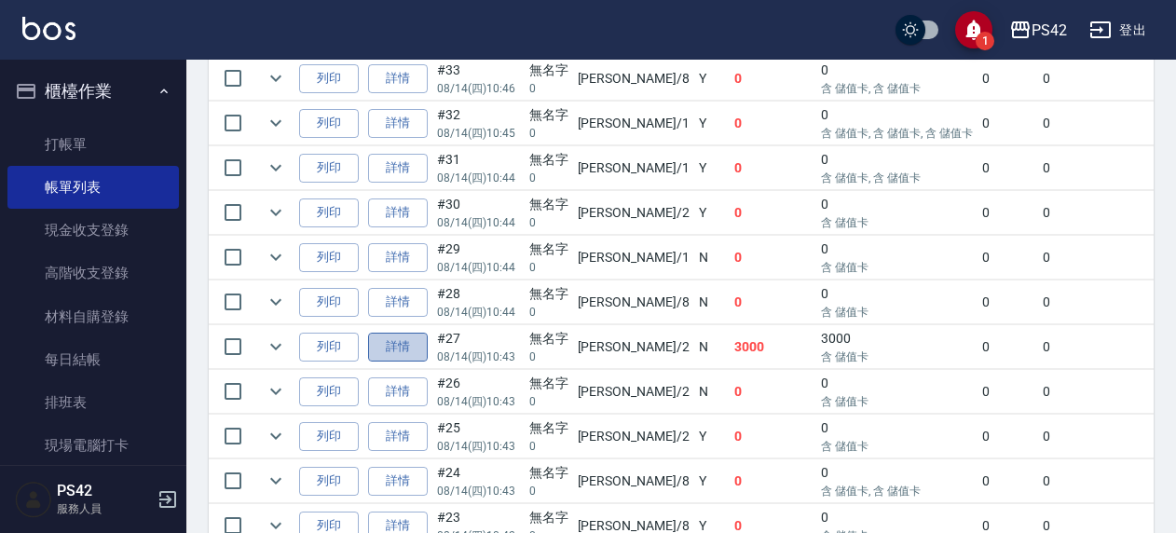
click at [405, 340] on link "詳情" at bounding box center [398, 347] width 60 height 29
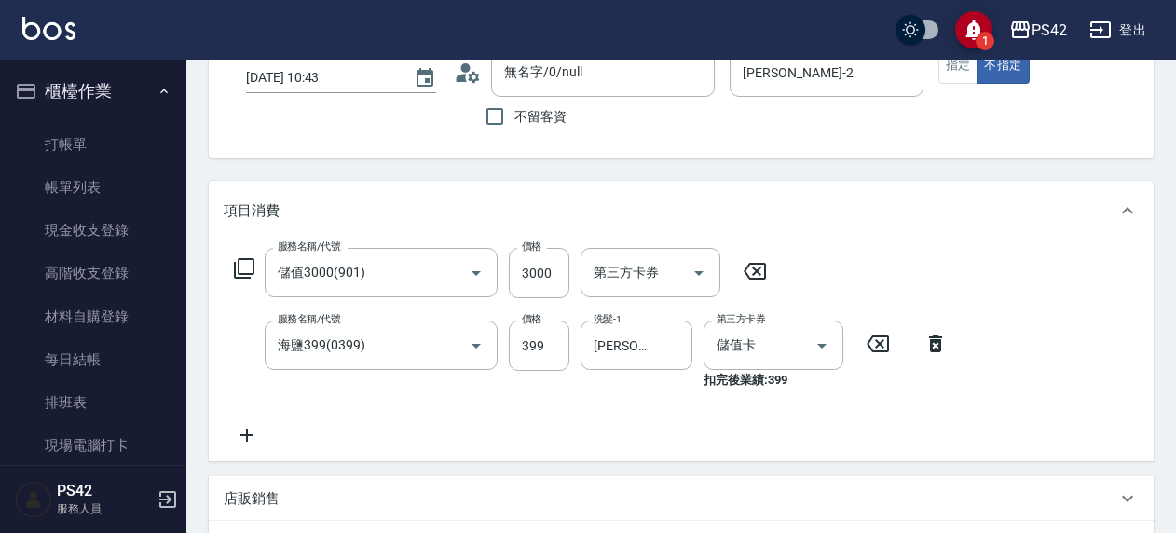
scroll to position [186, 0]
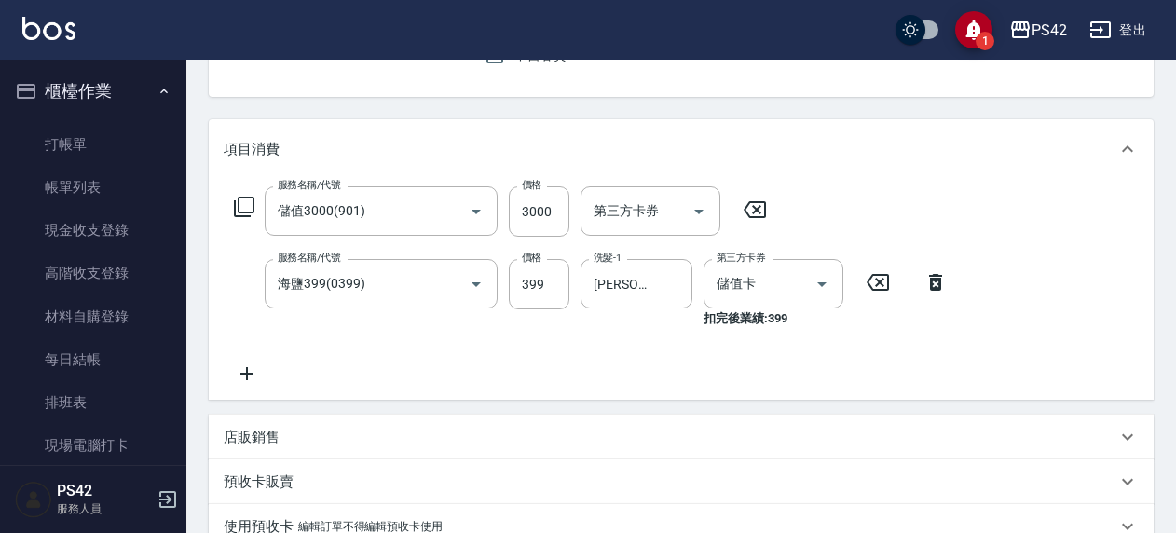
click at [757, 203] on icon at bounding box center [755, 209] width 22 height 17
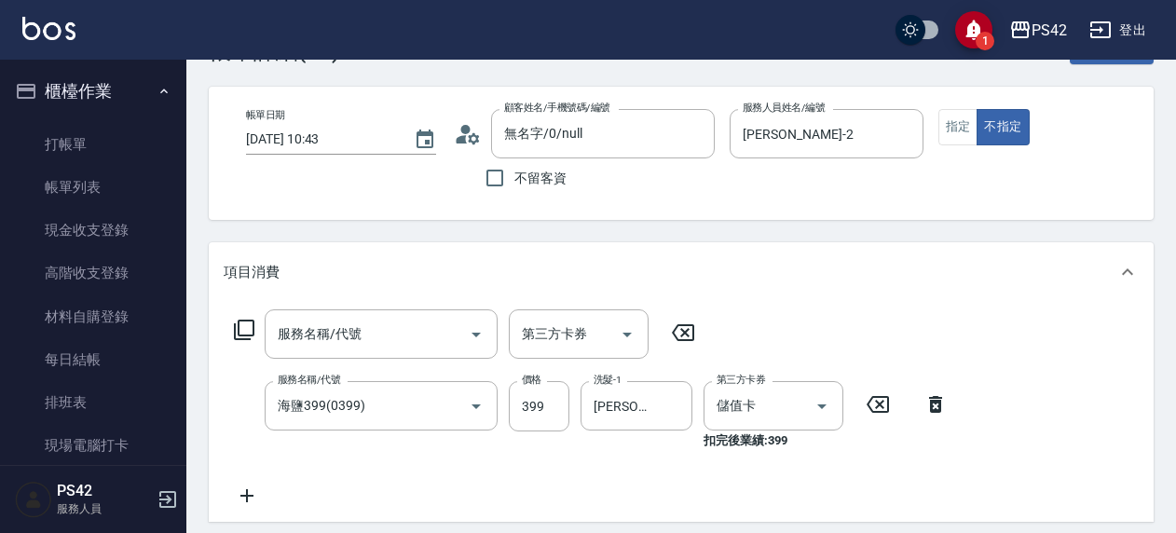
scroll to position [93, 0]
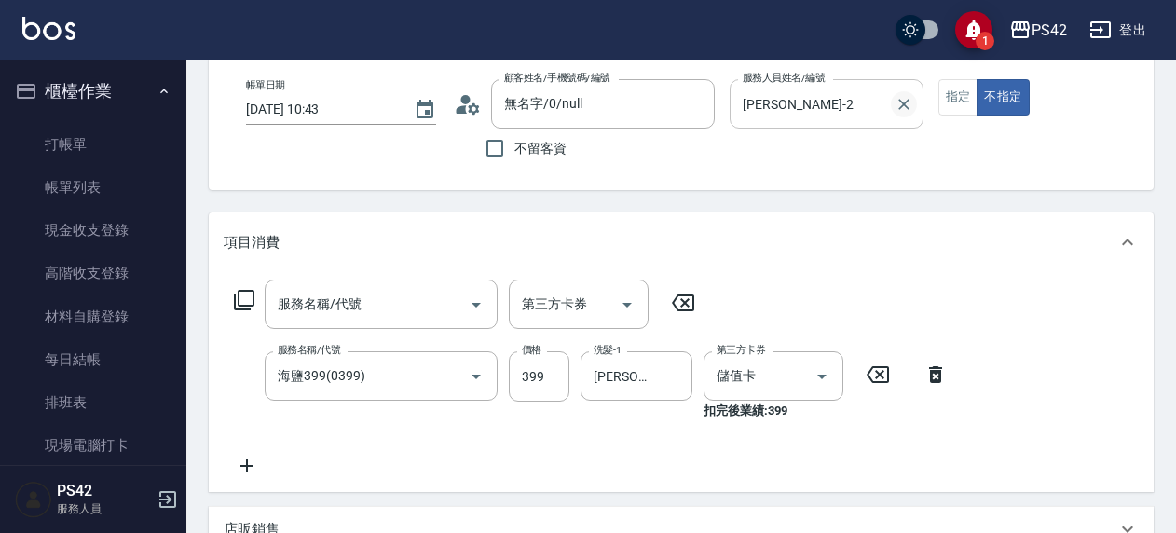
click at [902, 108] on icon "Clear" at bounding box center [904, 104] width 19 height 19
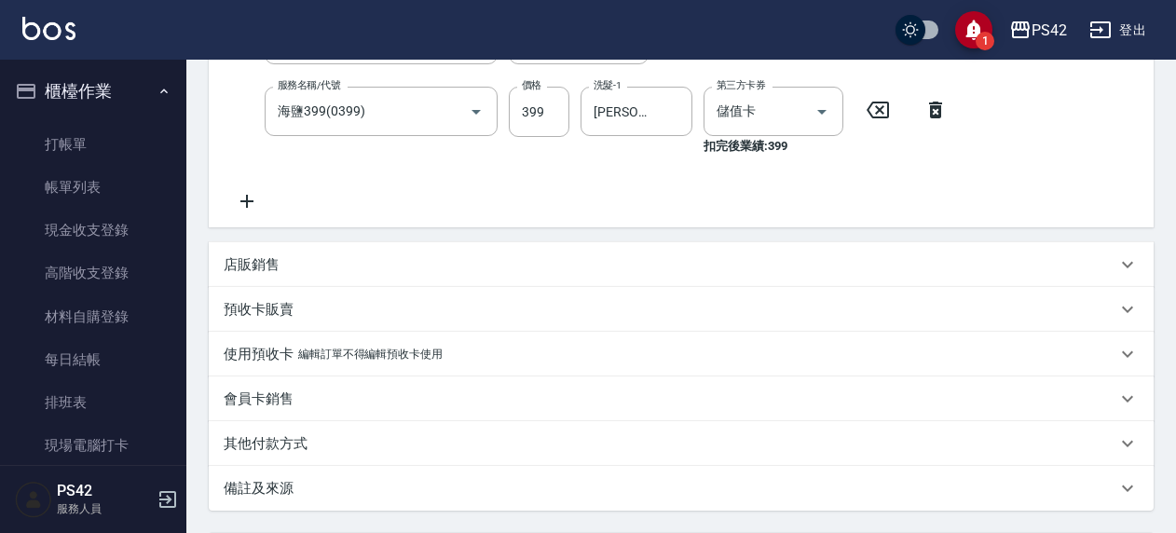
scroll to position [466, 0]
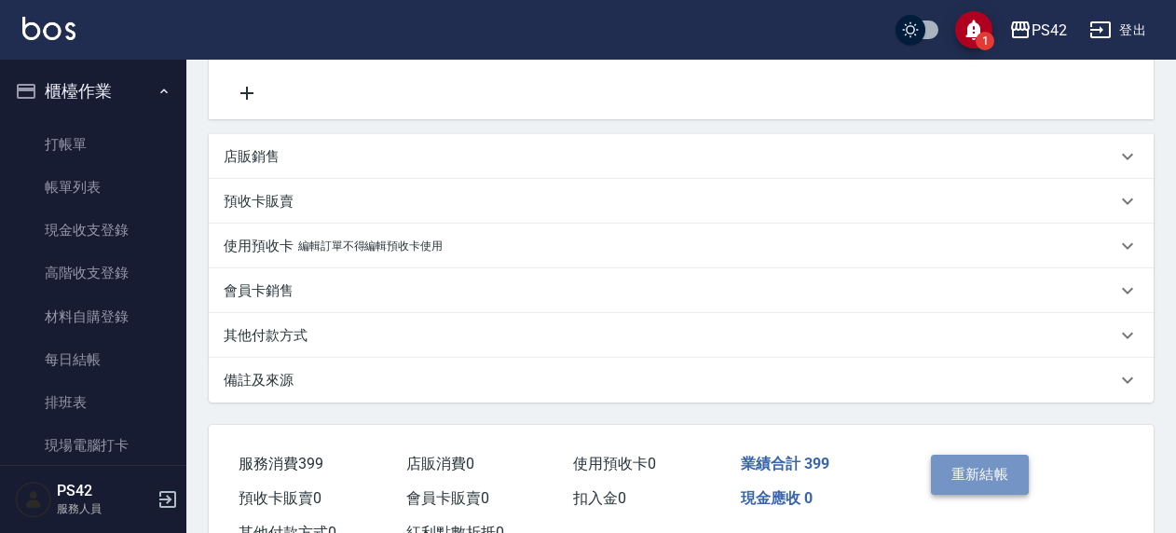
click at [959, 467] on button "重新結帳" at bounding box center [980, 474] width 99 height 39
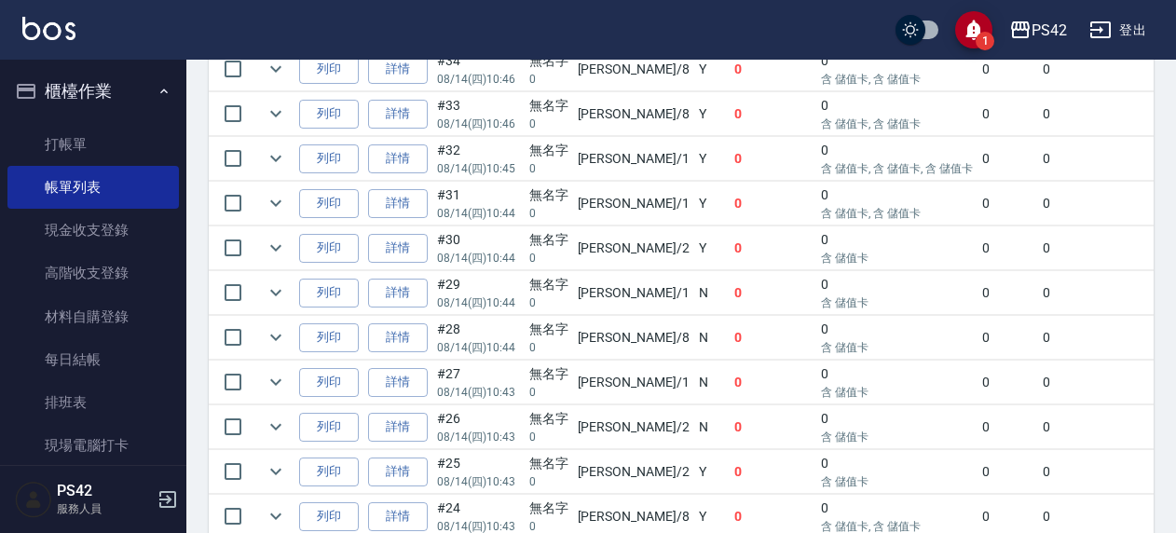
scroll to position [652, 0]
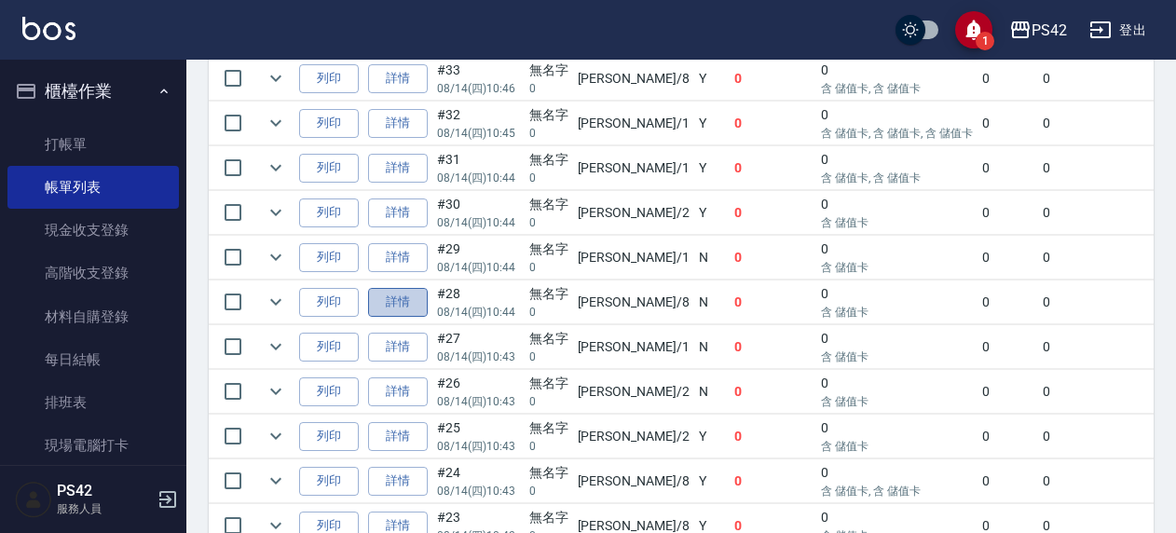
click at [408, 293] on link "詳情" at bounding box center [398, 302] width 60 height 29
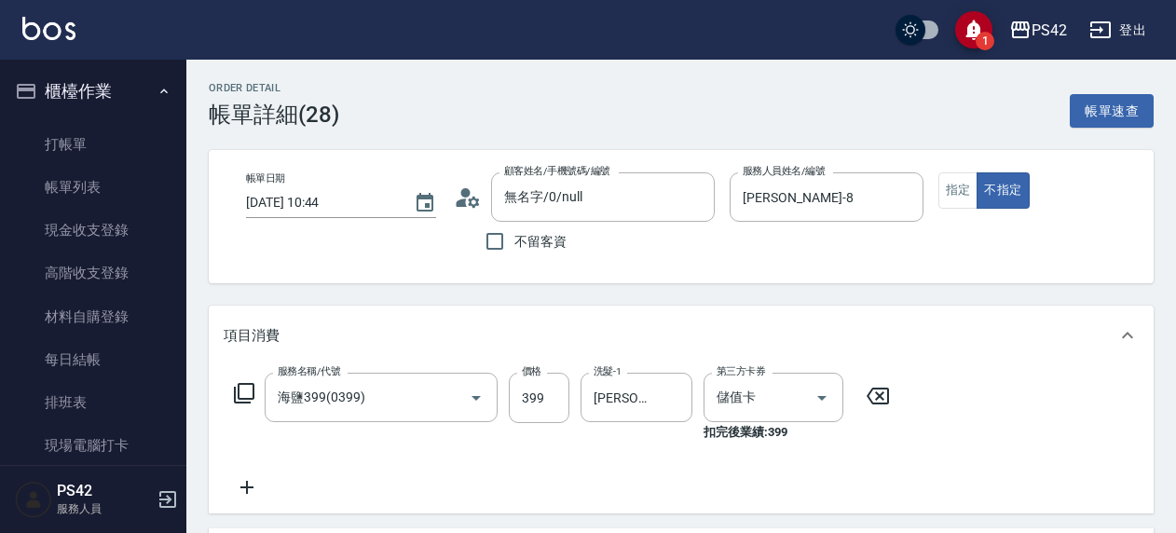
scroll to position [93, 0]
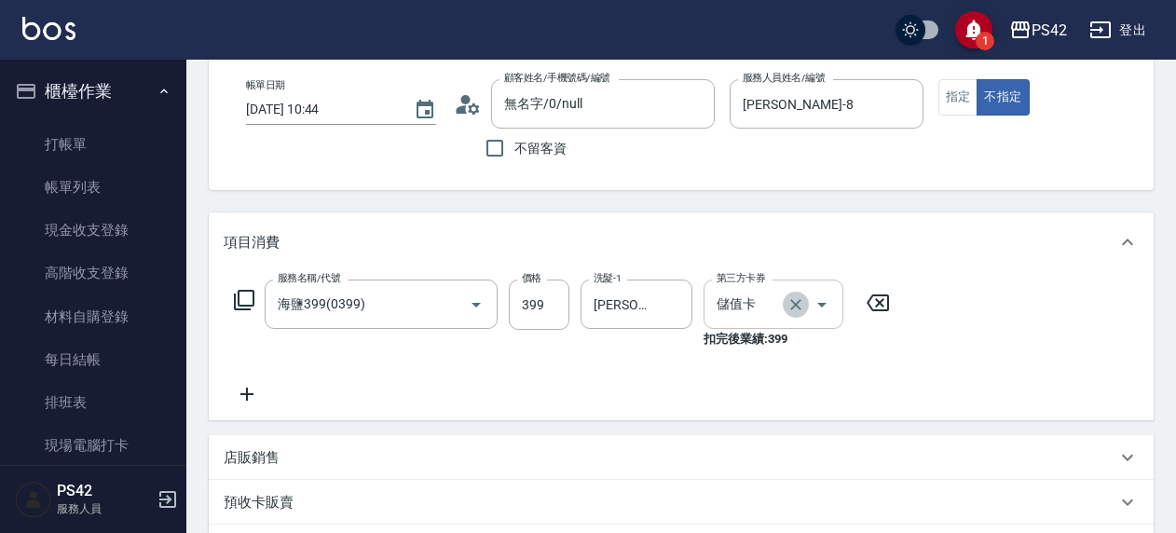
click at [792, 303] on icon "Clear" at bounding box center [796, 304] width 19 height 19
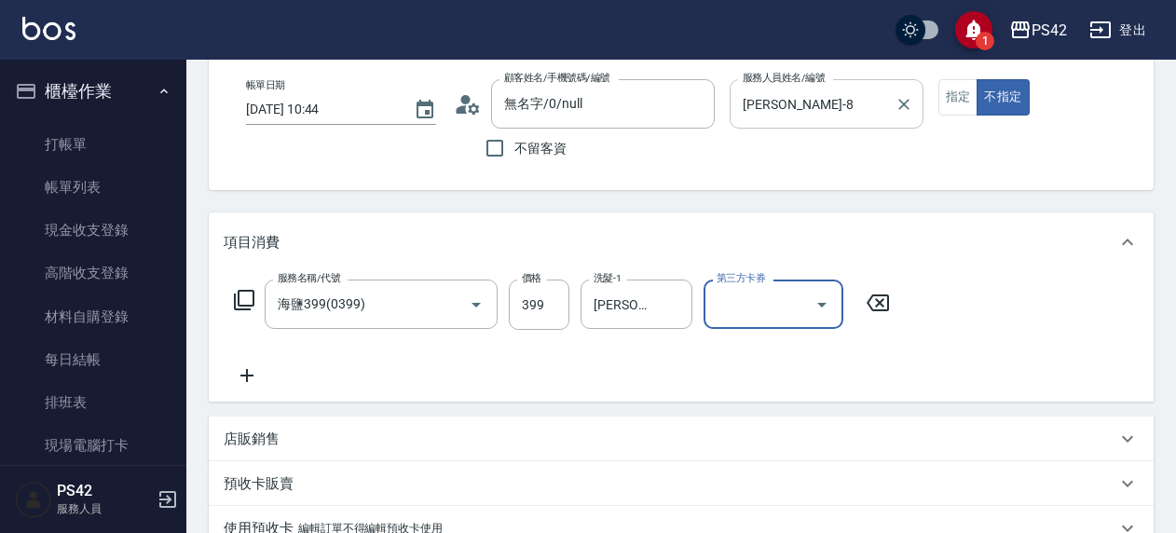
click at [892, 93] on div "張KIVI-8 服務人員姓名/編號" at bounding box center [826, 103] width 193 height 49
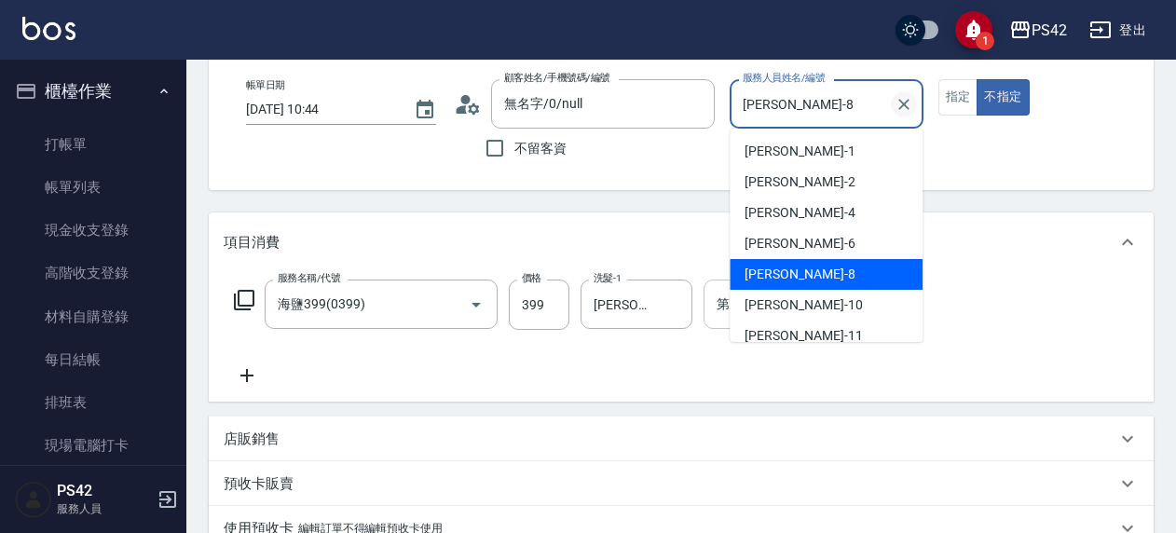
click at [906, 102] on icon "Clear" at bounding box center [904, 104] width 11 height 11
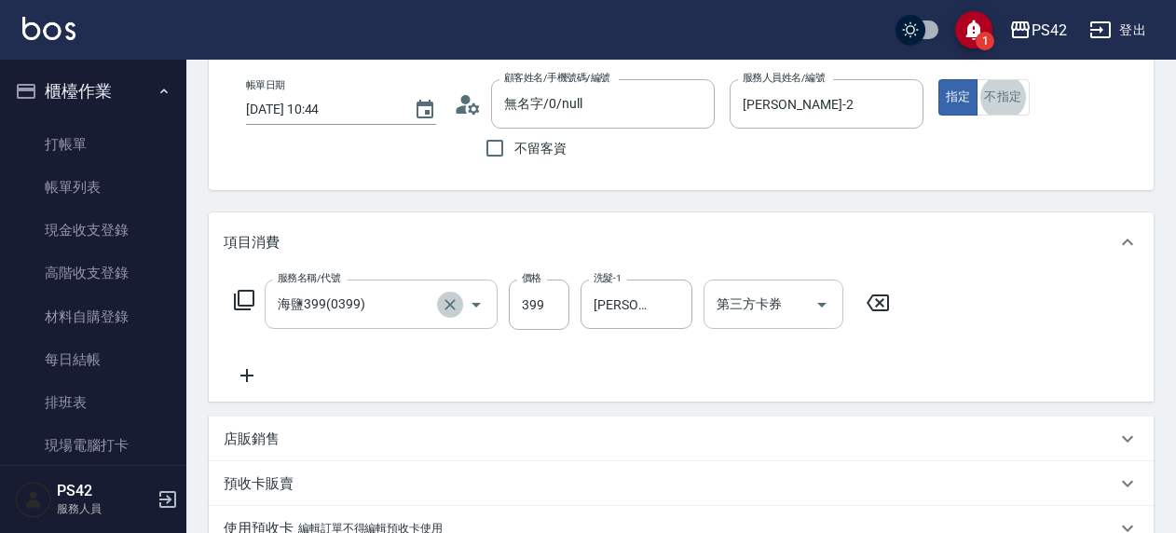
click at [452, 311] on icon "Clear" at bounding box center [450, 304] width 19 height 19
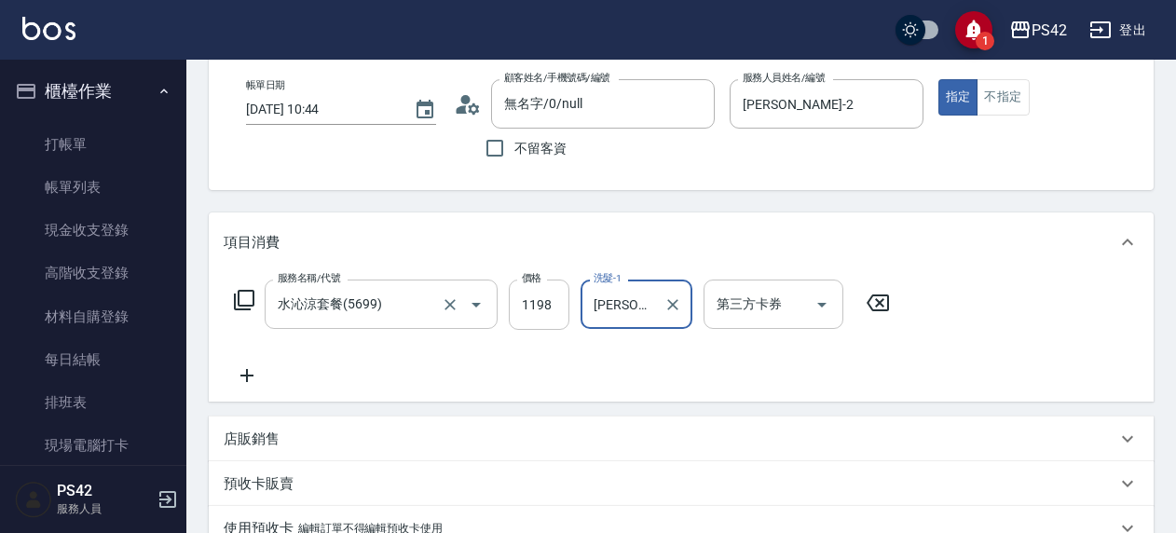
click at [536, 308] on input "1198" at bounding box center [539, 305] width 61 height 50
click at [819, 298] on icon "Open" at bounding box center [822, 305] width 22 height 22
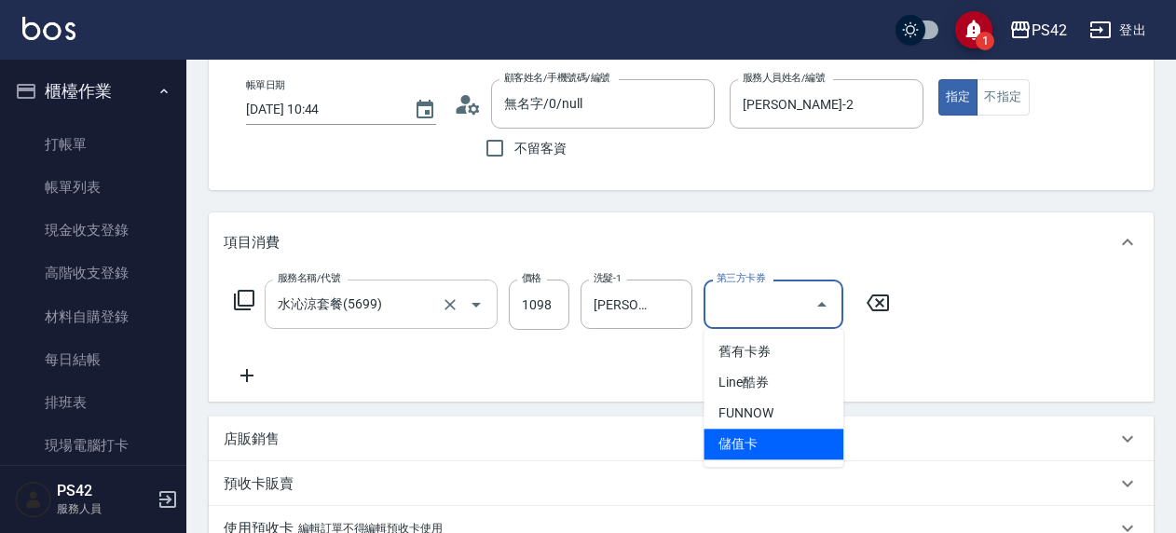
click at [743, 438] on span "儲值卡" at bounding box center [774, 444] width 140 height 31
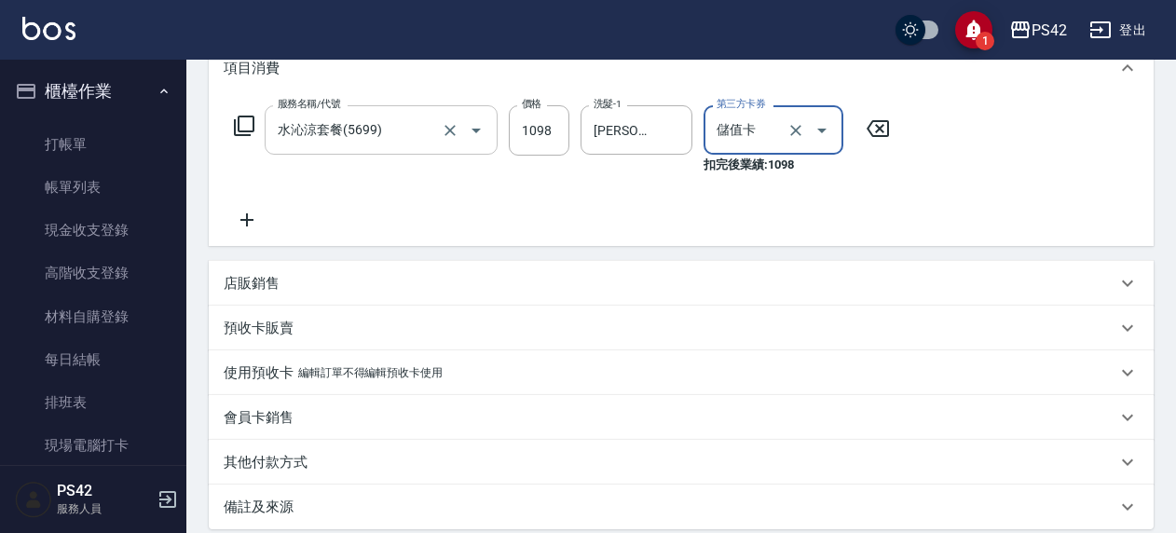
scroll to position [463, 0]
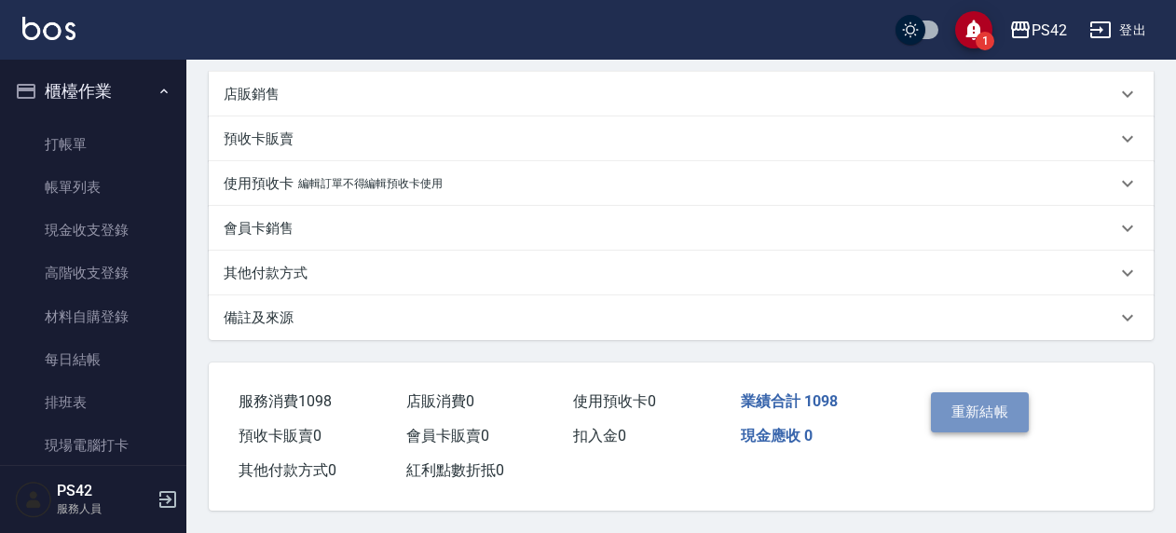
click at [1022, 422] on button "重新結帳" at bounding box center [980, 411] width 99 height 39
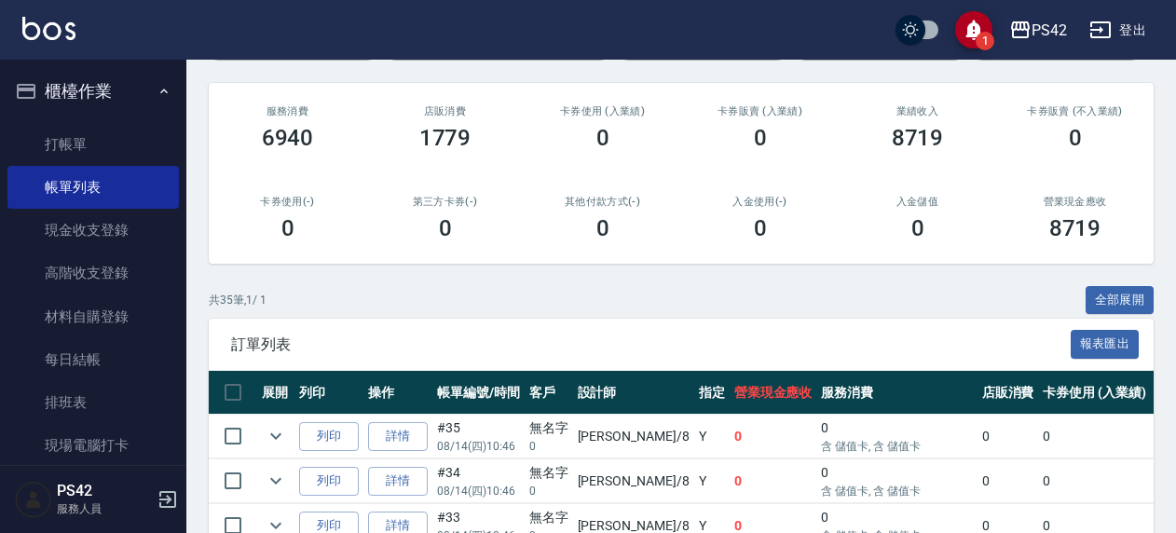
scroll to position [466, 0]
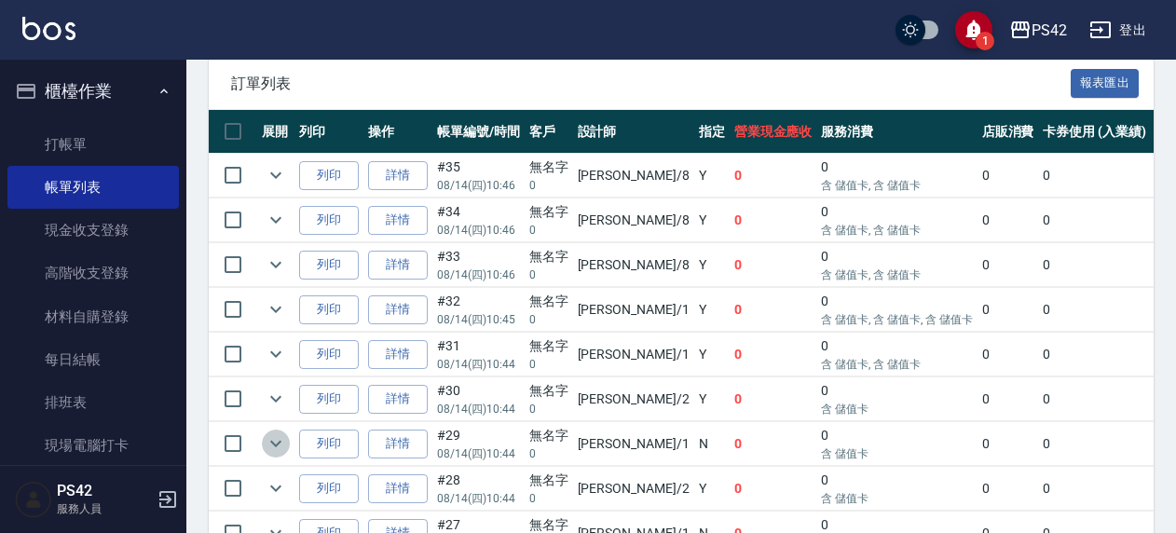
click at [277, 444] on icon "expand row" at bounding box center [276, 443] width 22 height 22
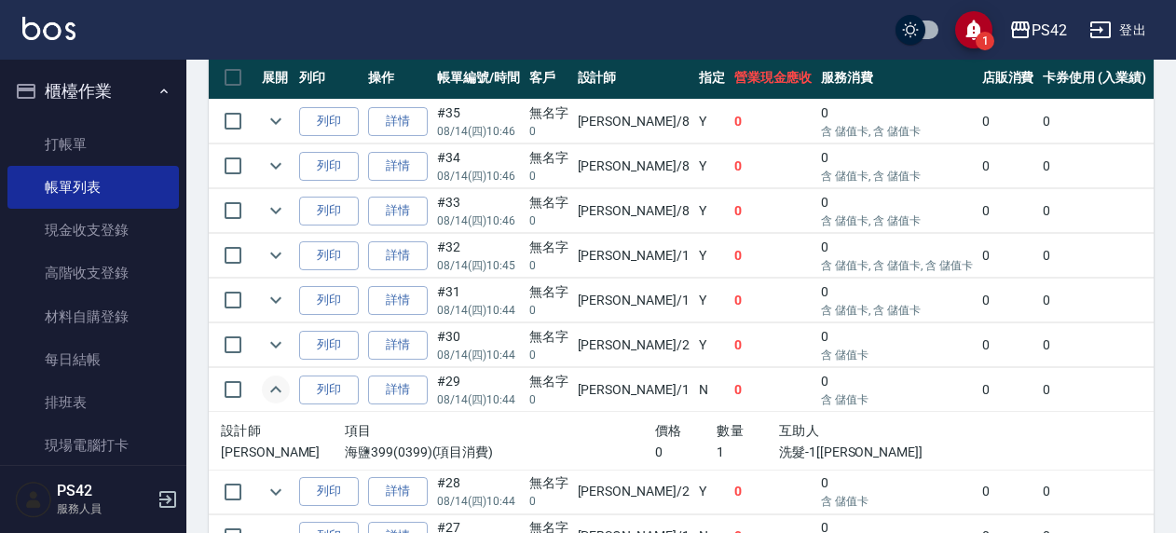
scroll to position [559, 0]
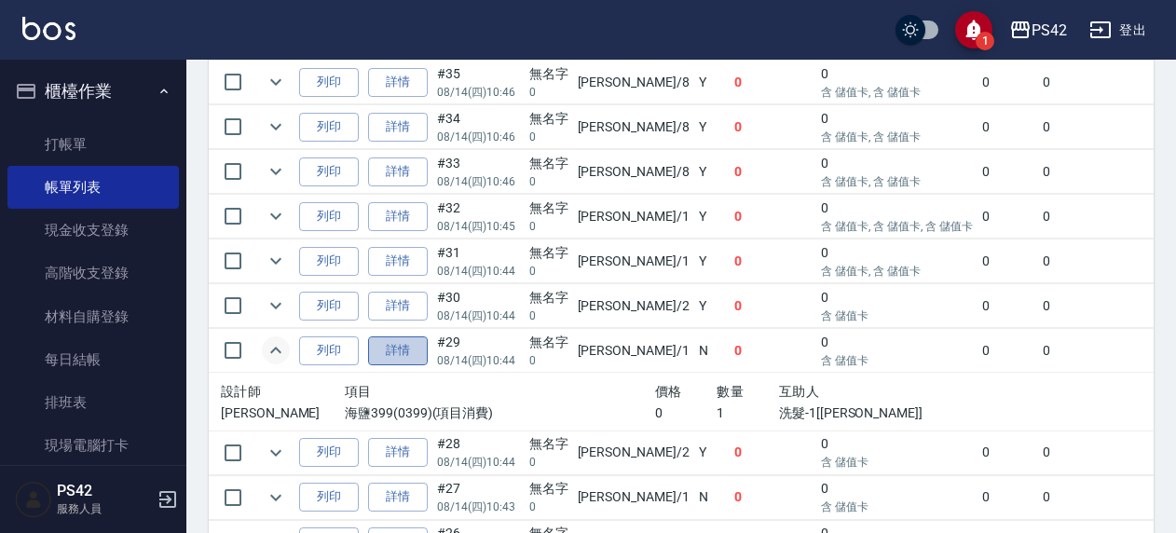
click at [403, 354] on link "詳情" at bounding box center [398, 350] width 60 height 29
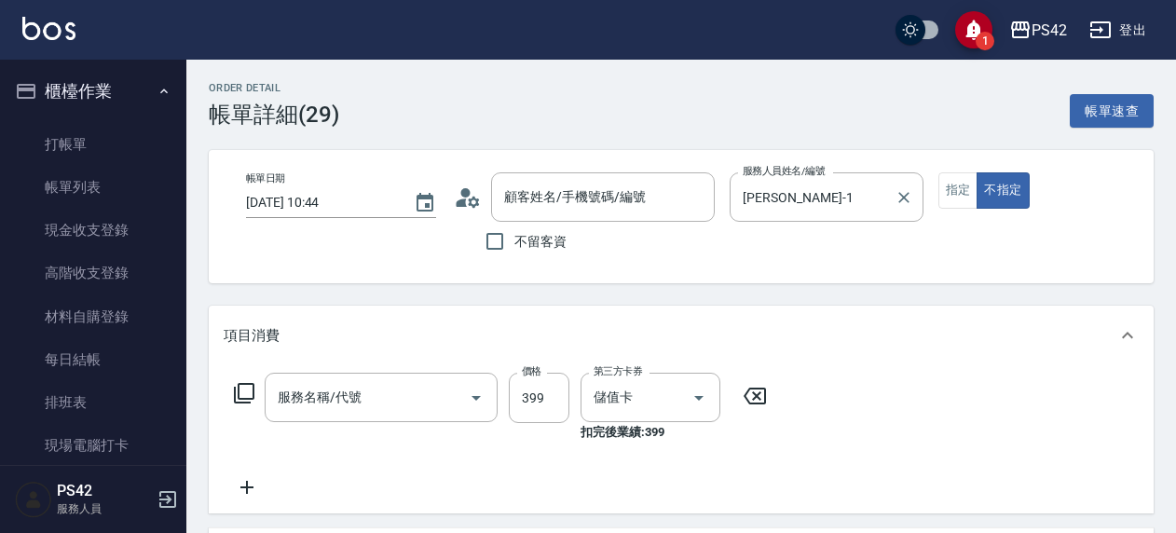
scroll to position [93, 0]
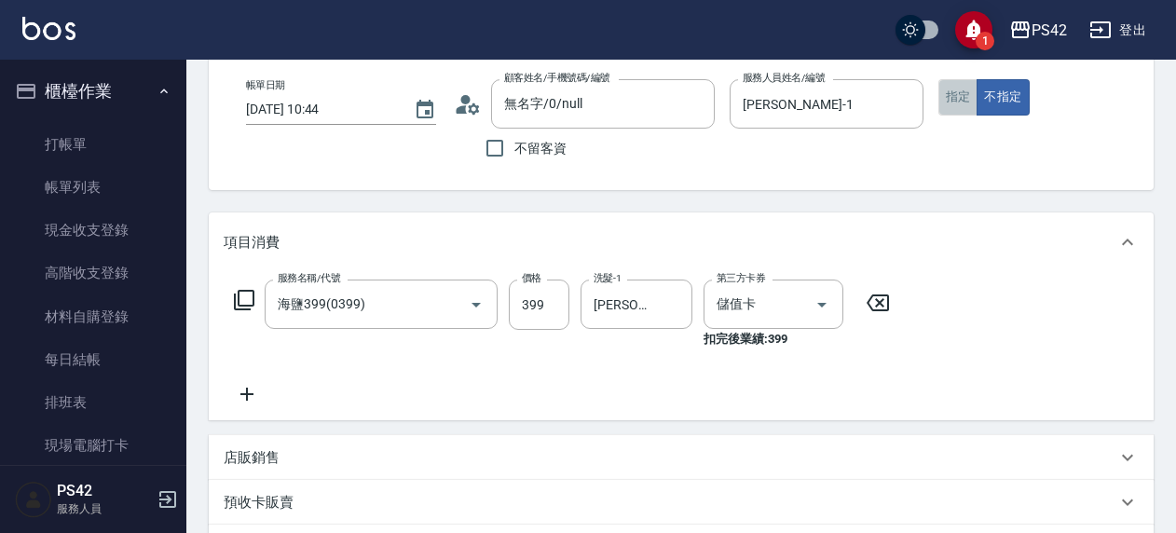
click at [965, 89] on button "指定" at bounding box center [959, 97] width 40 height 36
click at [670, 301] on icon "Clear" at bounding box center [672, 304] width 11 height 11
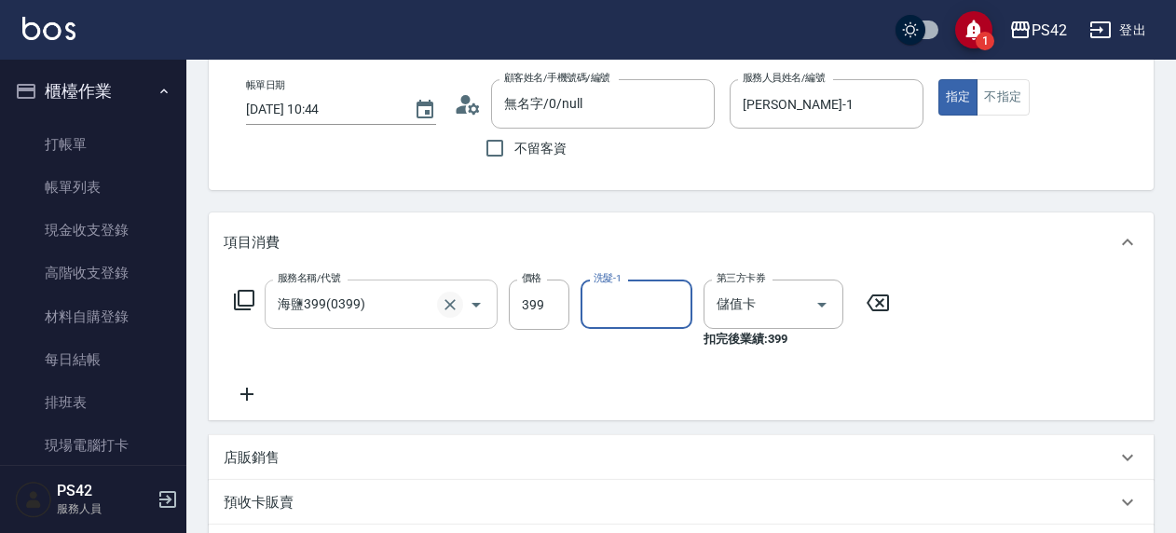
click at [457, 299] on icon "Clear" at bounding box center [450, 304] width 19 height 19
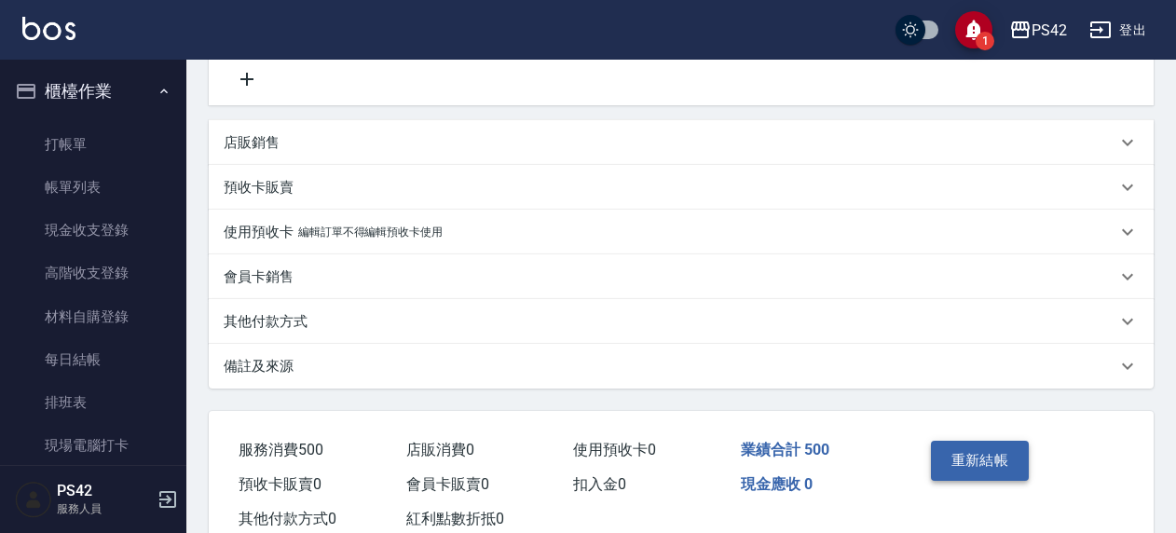
scroll to position [555, 0]
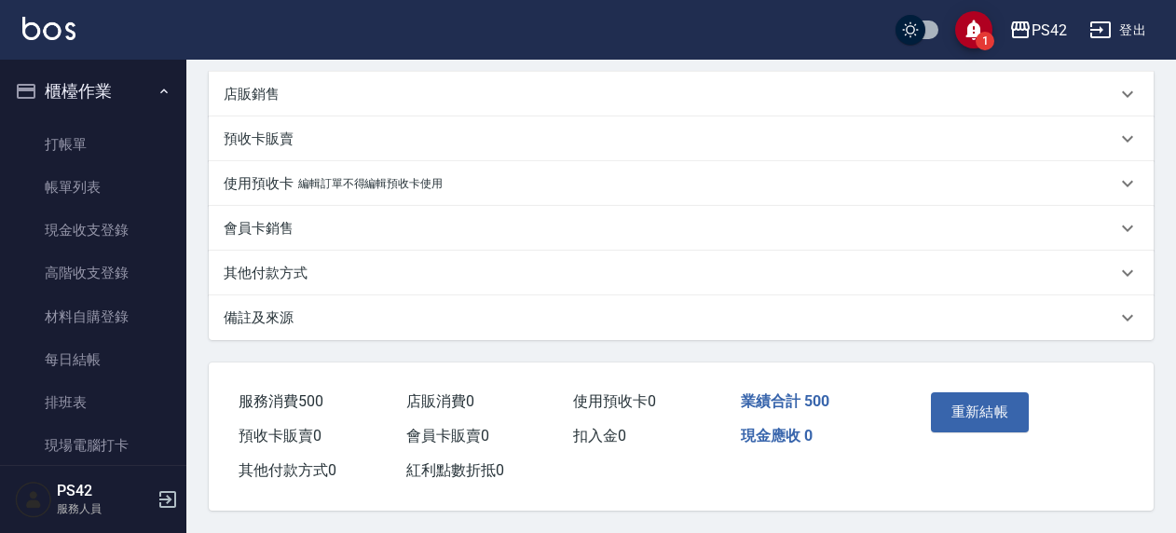
click at [976, 414] on button "重新結帳" at bounding box center [980, 411] width 99 height 39
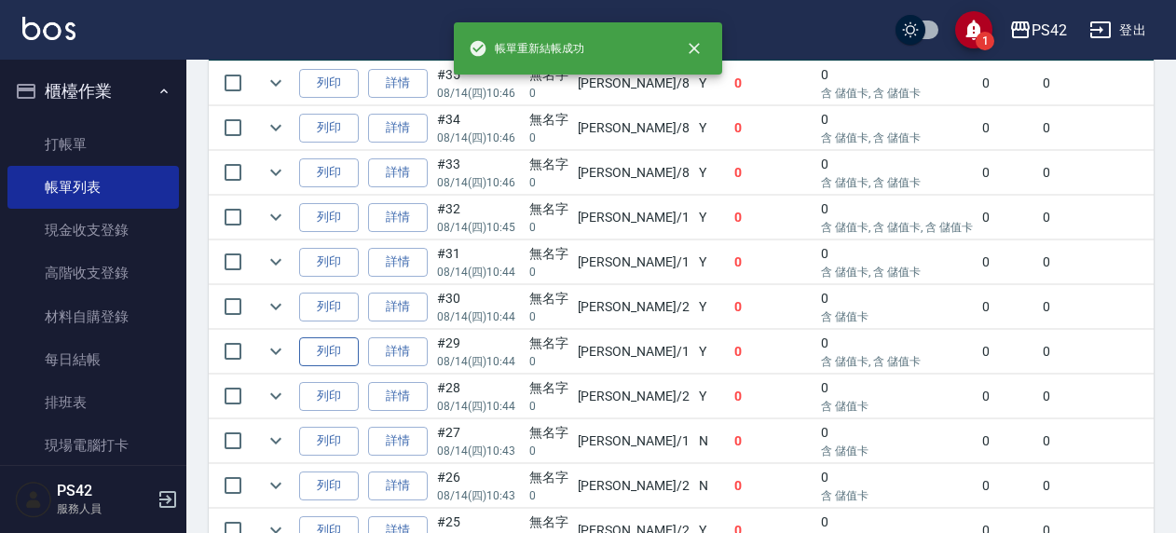
scroll to position [559, 0]
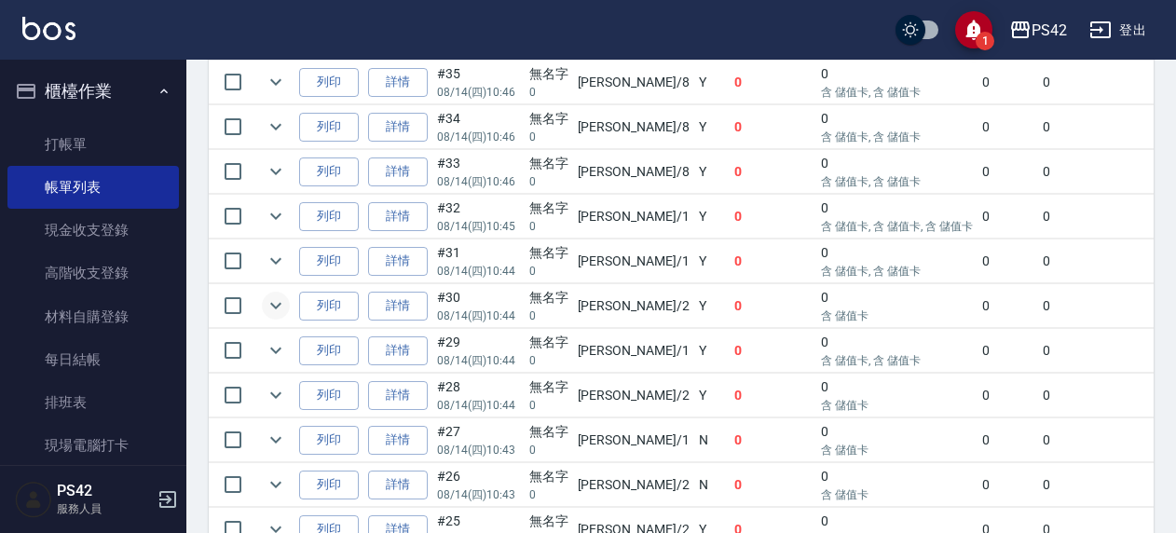
click at [268, 300] on icon "expand row" at bounding box center [276, 306] width 22 height 22
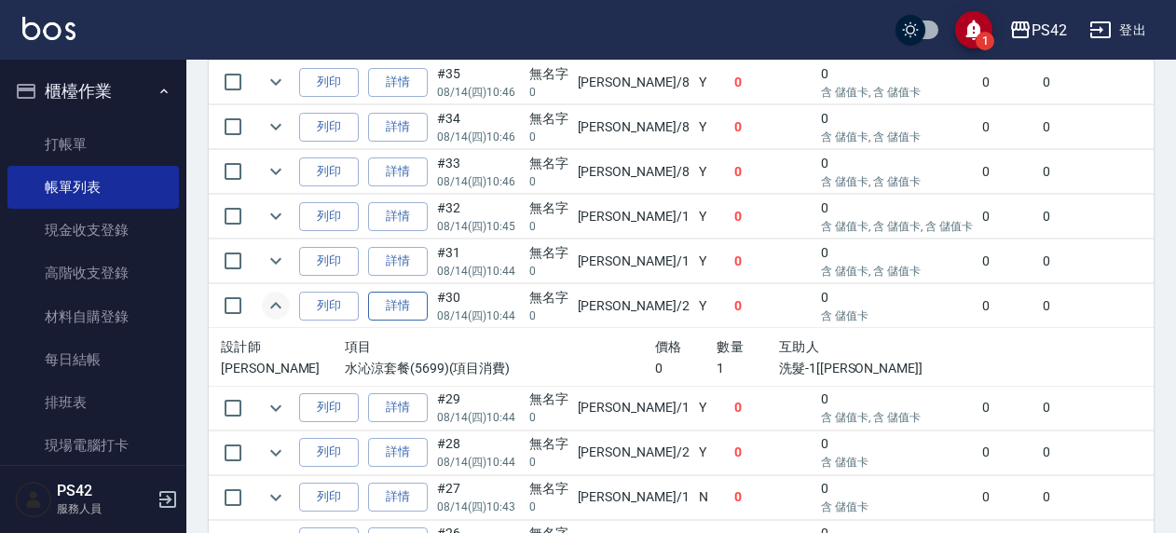
click at [418, 307] on link "詳情" at bounding box center [398, 306] width 60 height 29
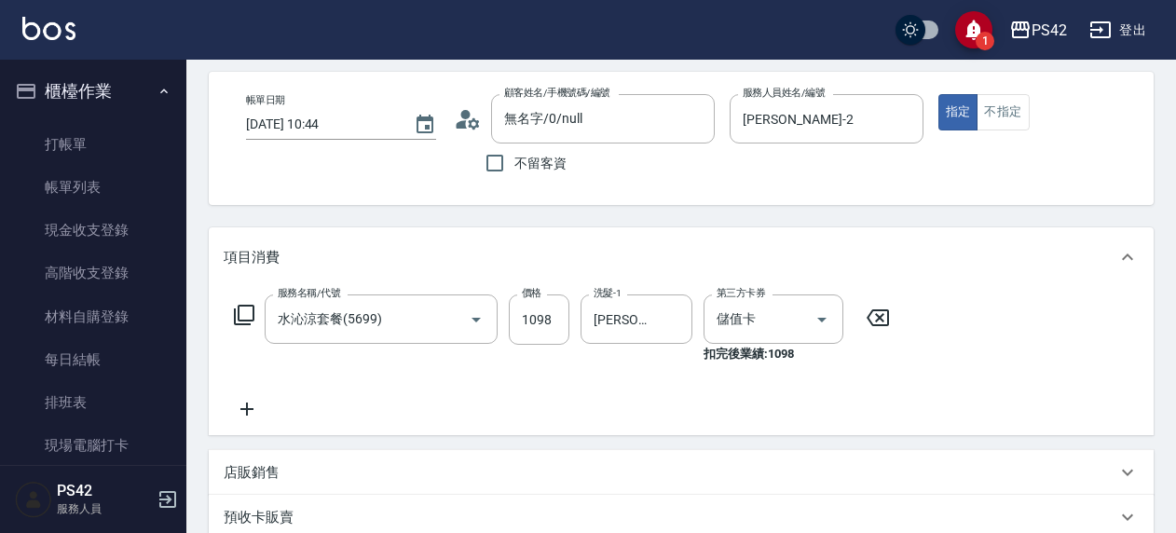
scroll to position [186, 0]
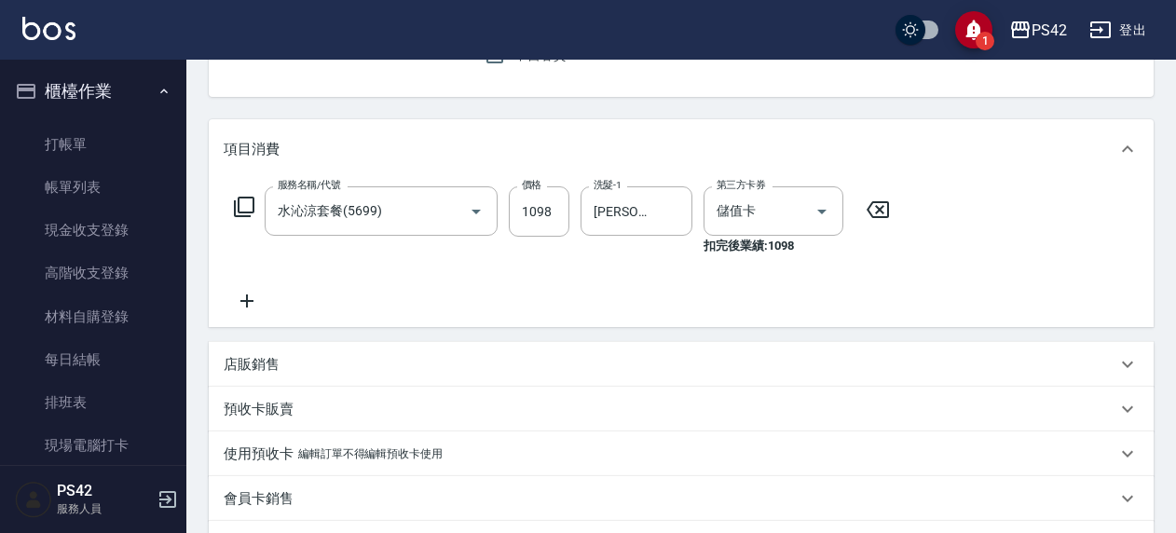
drag, startPoint x: 875, startPoint y: 213, endPoint x: 841, endPoint y: 214, distance: 34.5
click at [873, 214] on icon at bounding box center [878, 210] width 47 height 22
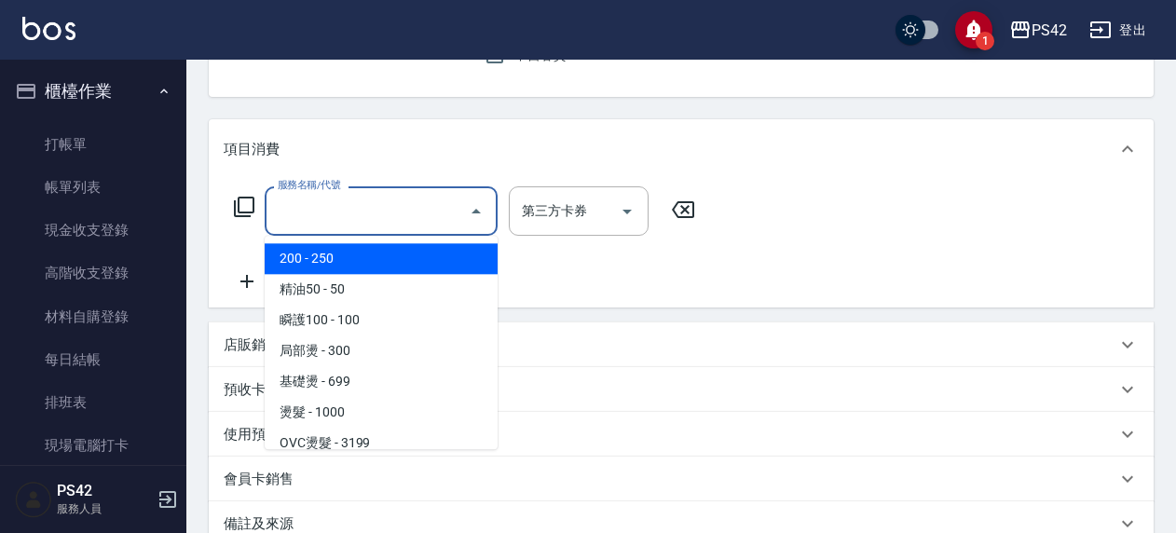
click at [367, 211] on input "服務名稱/代號" at bounding box center [367, 211] width 188 height 33
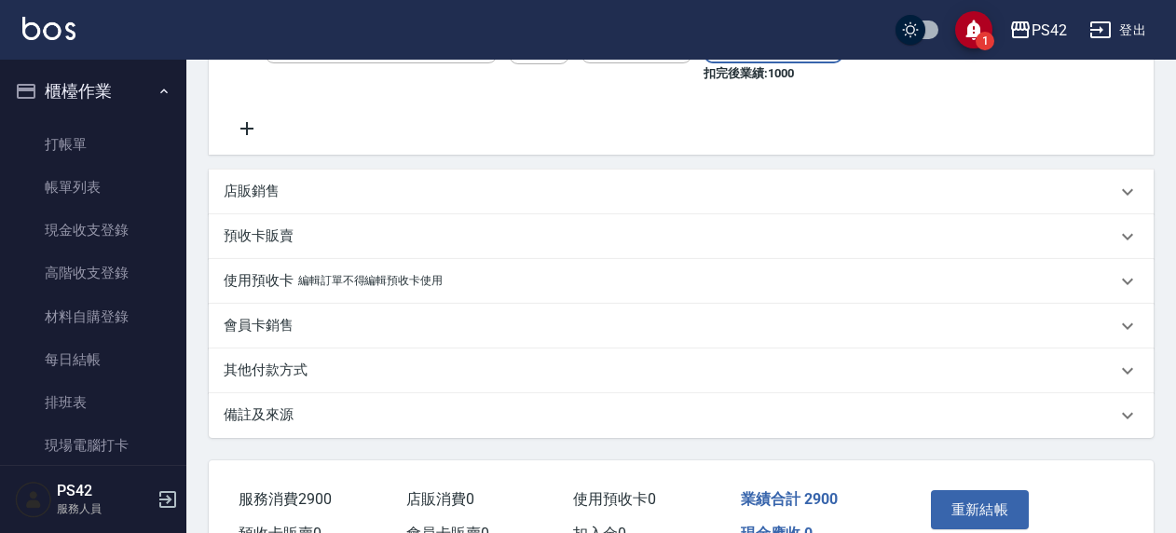
scroll to position [559, 0]
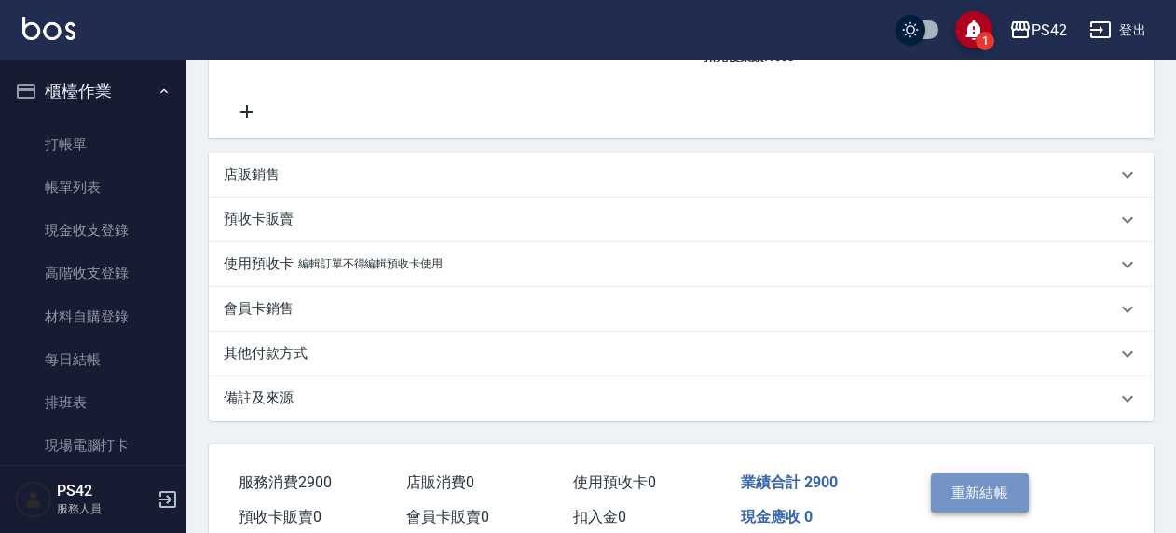
click at [964, 483] on button "重新結帳" at bounding box center [980, 492] width 99 height 39
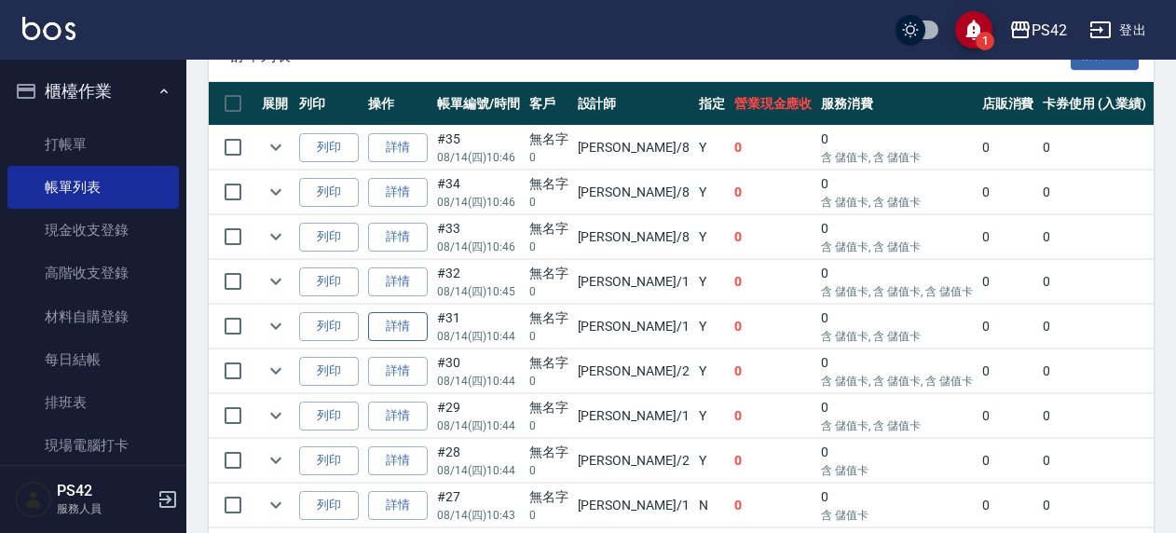
scroll to position [466, 0]
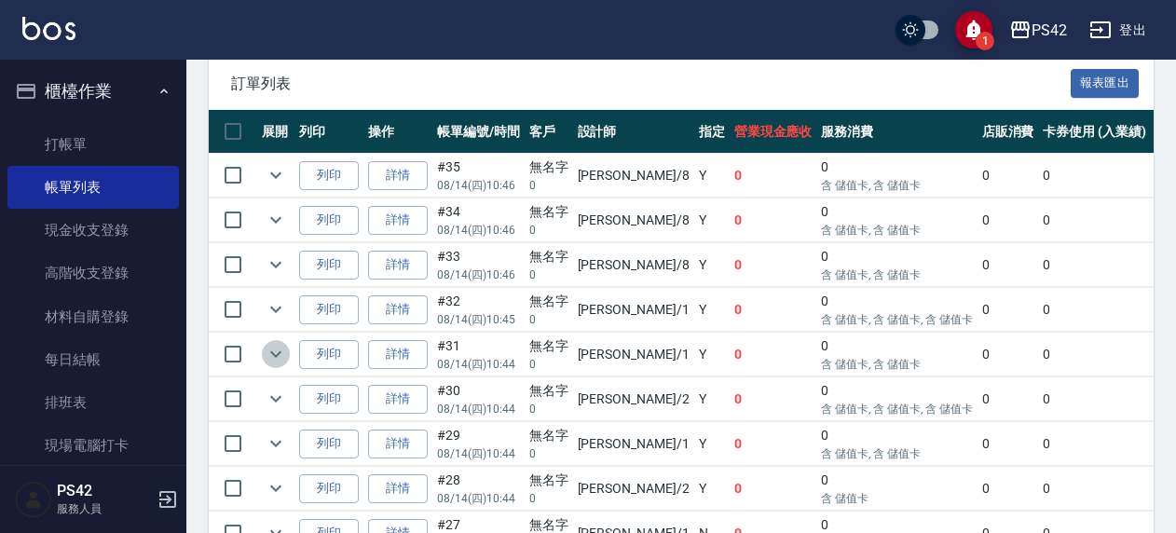
click at [280, 354] on icon "expand row" at bounding box center [276, 354] width 22 height 22
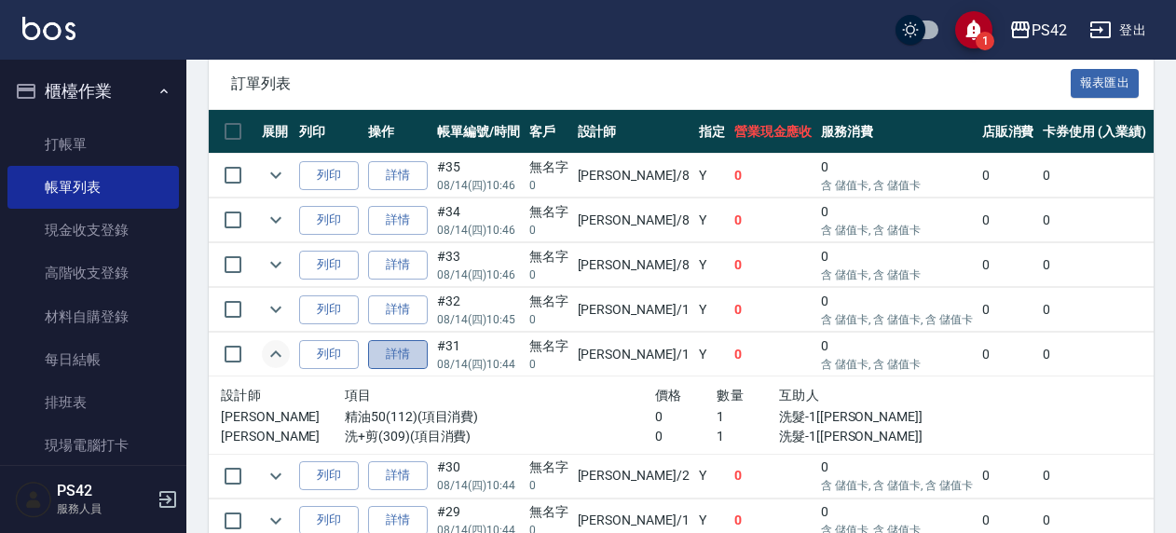
click at [414, 362] on link "詳情" at bounding box center [398, 354] width 60 height 29
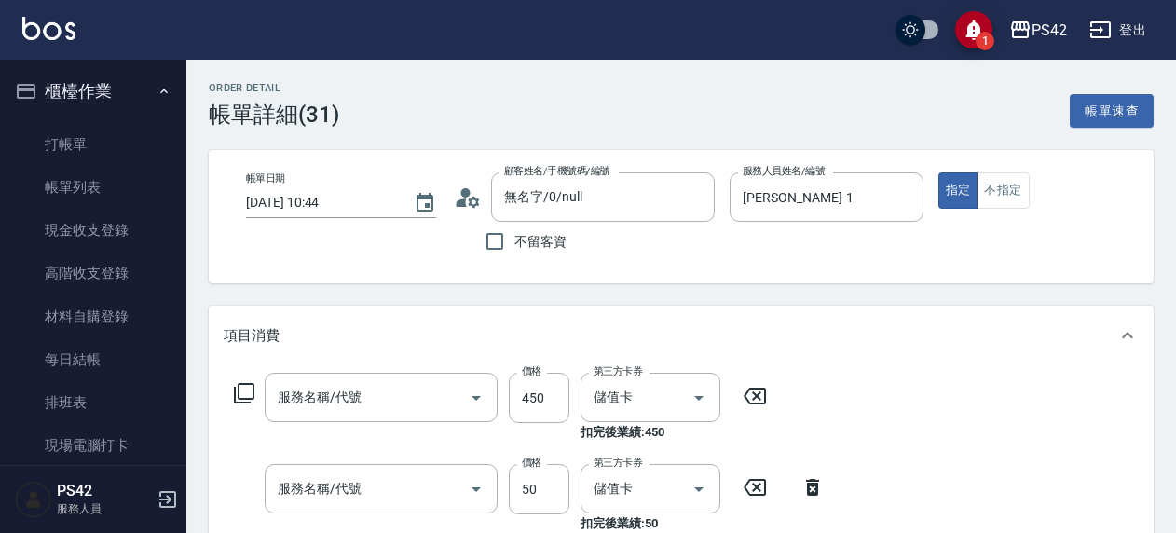
scroll to position [93, 0]
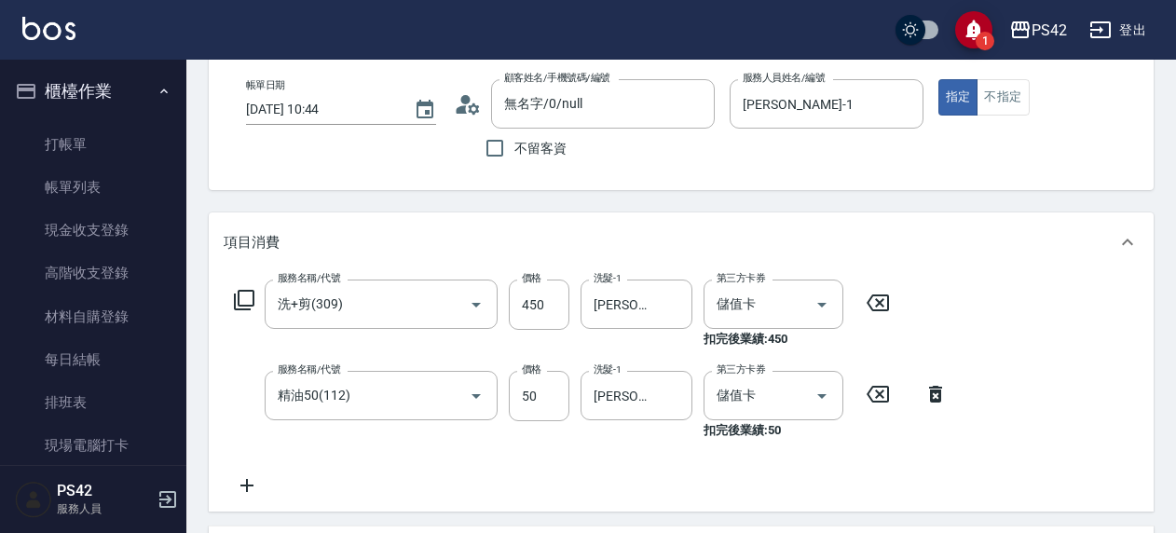
click at [869, 308] on icon at bounding box center [878, 303] width 47 height 22
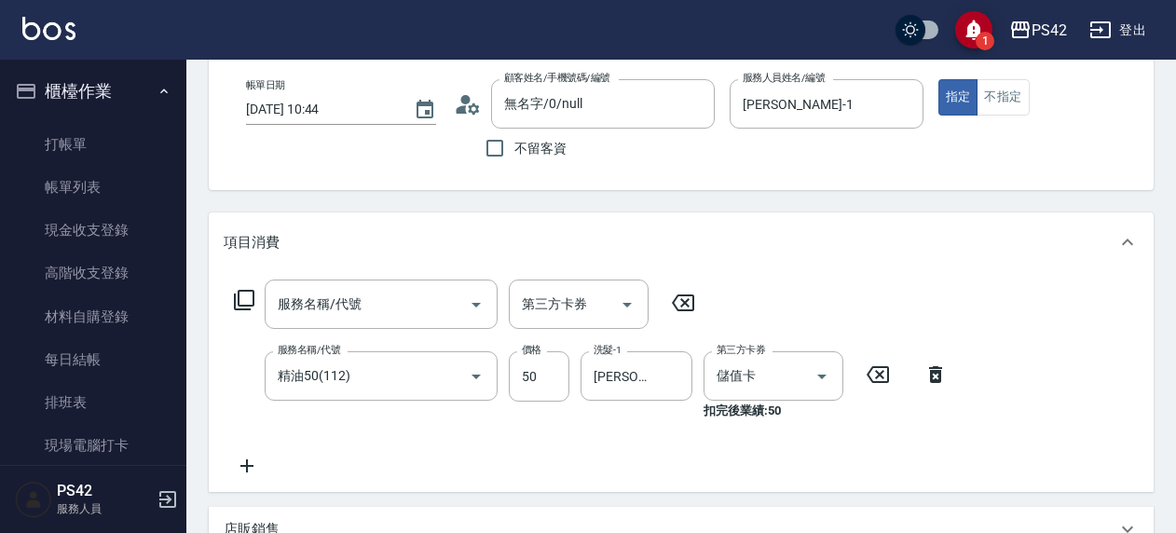
click at [875, 382] on icon at bounding box center [878, 374] width 22 height 17
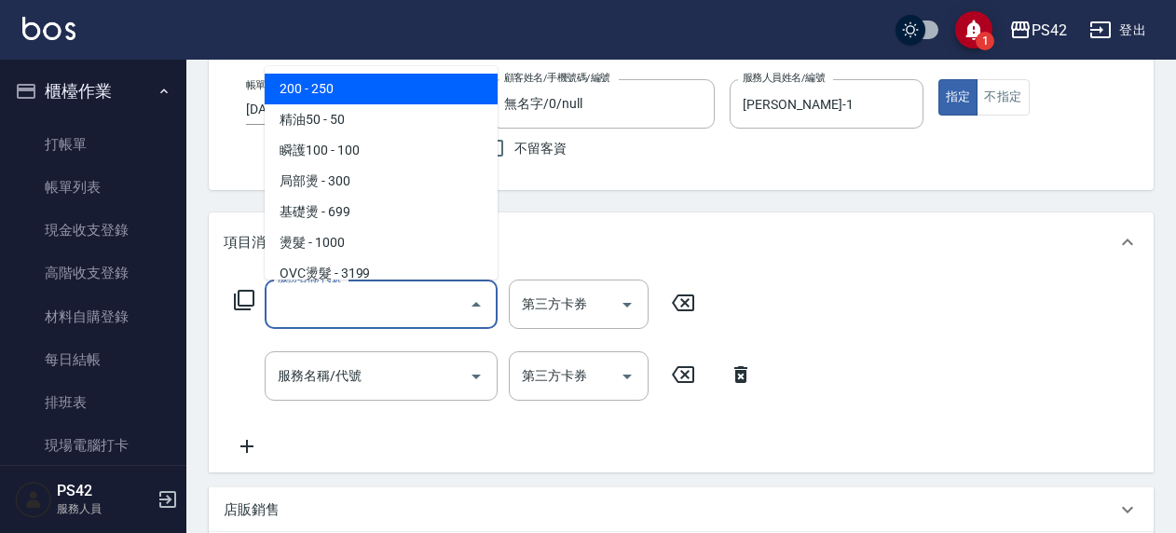
click at [367, 298] on input "服務名稱/代號" at bounding box center [367, 304] width 188 height 33
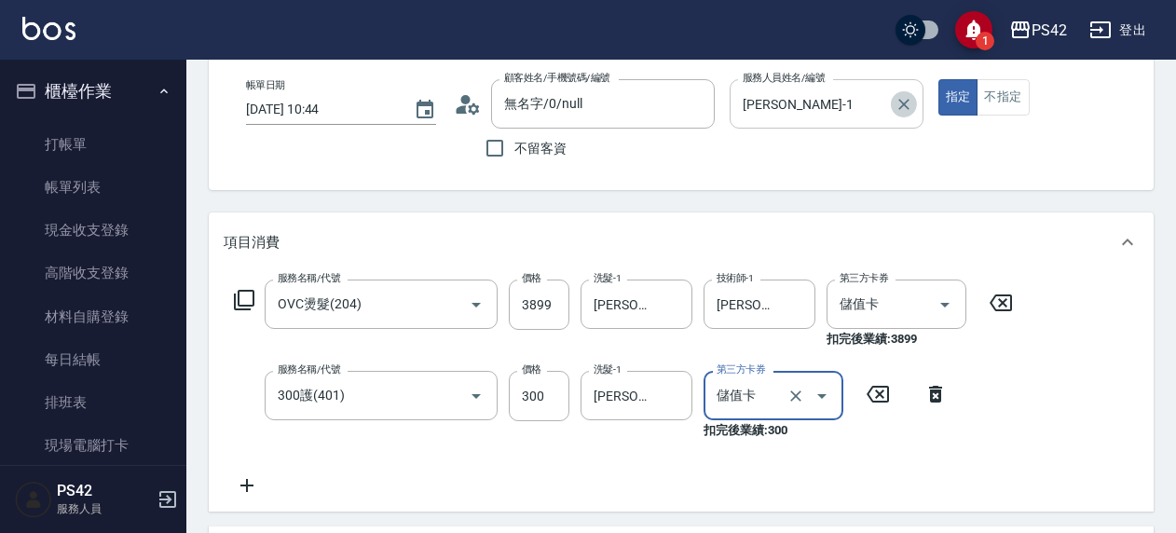
drag, startPoint x: 895, startPoint y: 114, endPoint x: 909, endPoint y: 99, distance: 20.4
click at [896, 114] on button "Clear" at bounding box center [904, 104] width 26 height 26
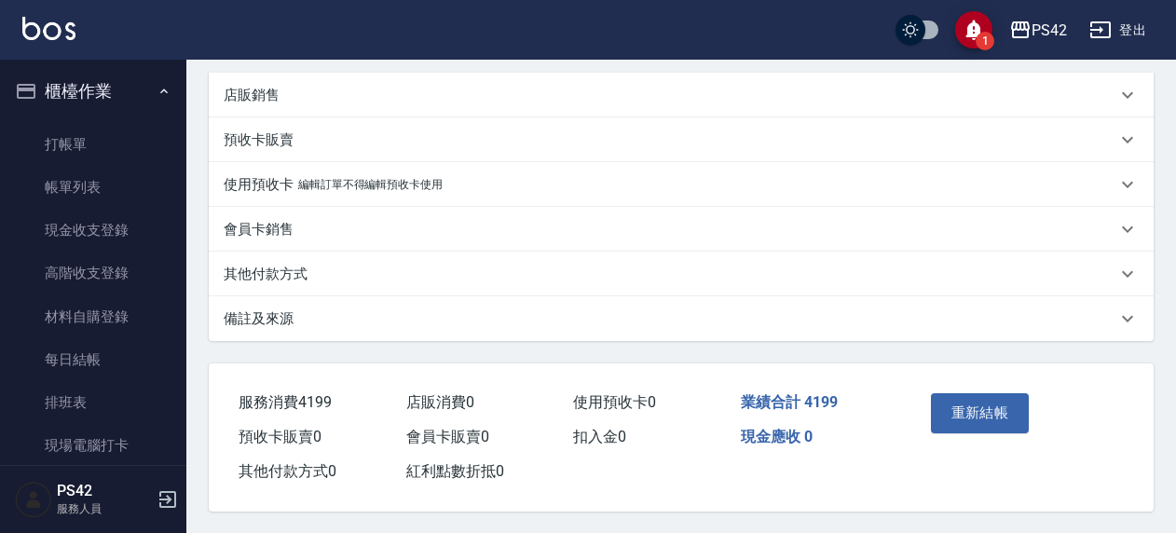
scroll to position [555, 0]
click at [968, 400] on button "重新結帳" at bounding box center [980, 411] width 99 height 39
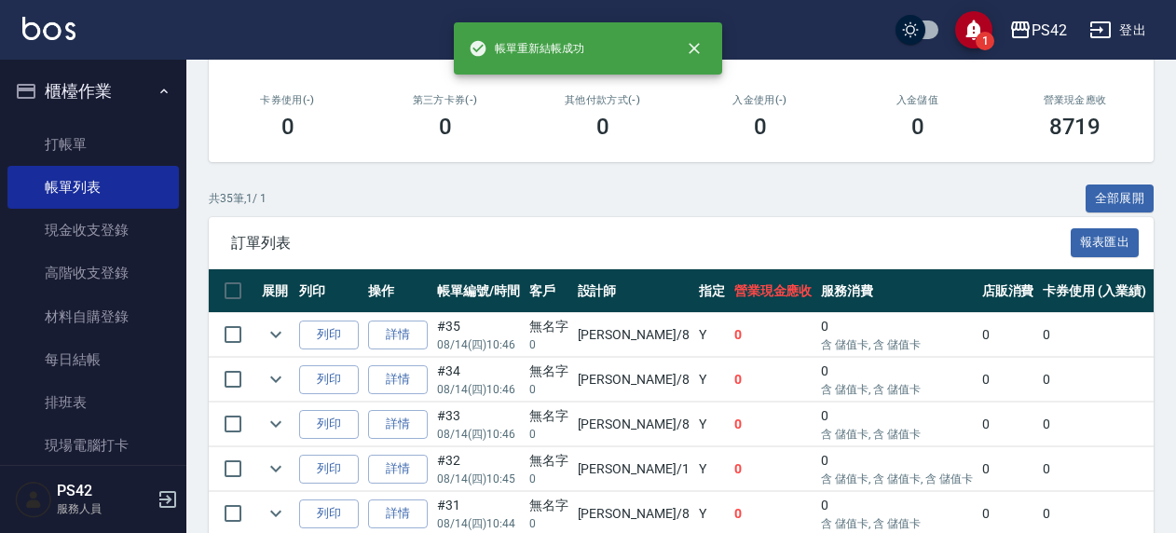
scroll to position [373, 0]
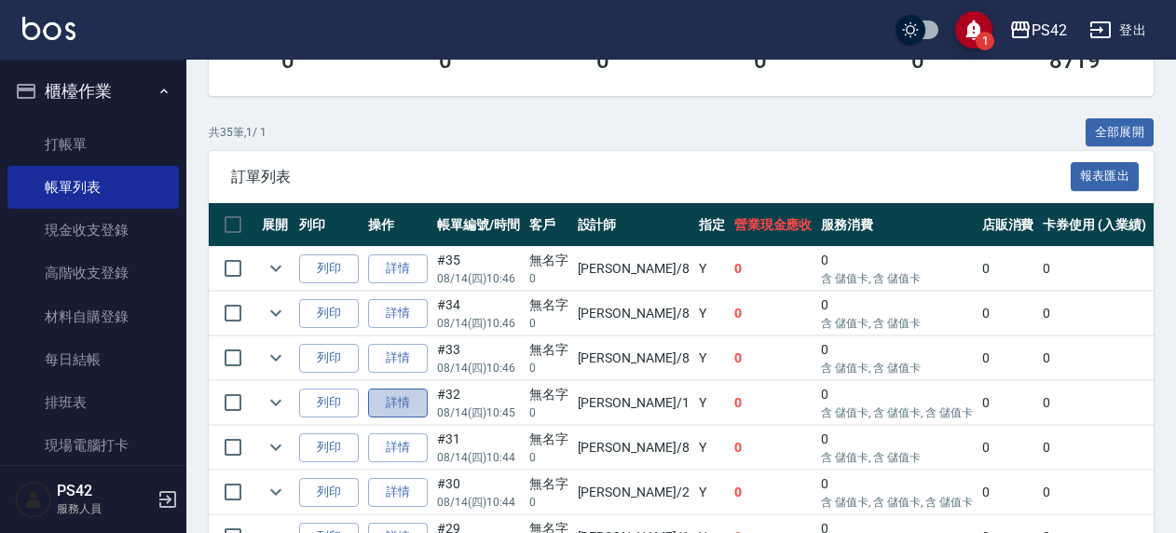
click at [389, 408] on link "詳情" at bounding box center [398, 403] width 60 height 29
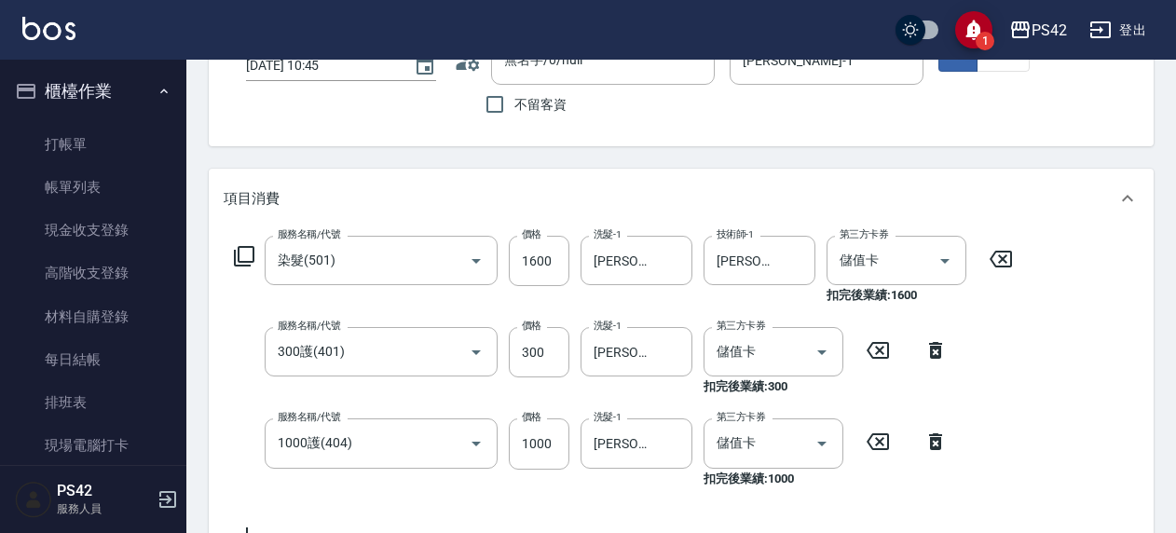
scroll to position [186, 0]
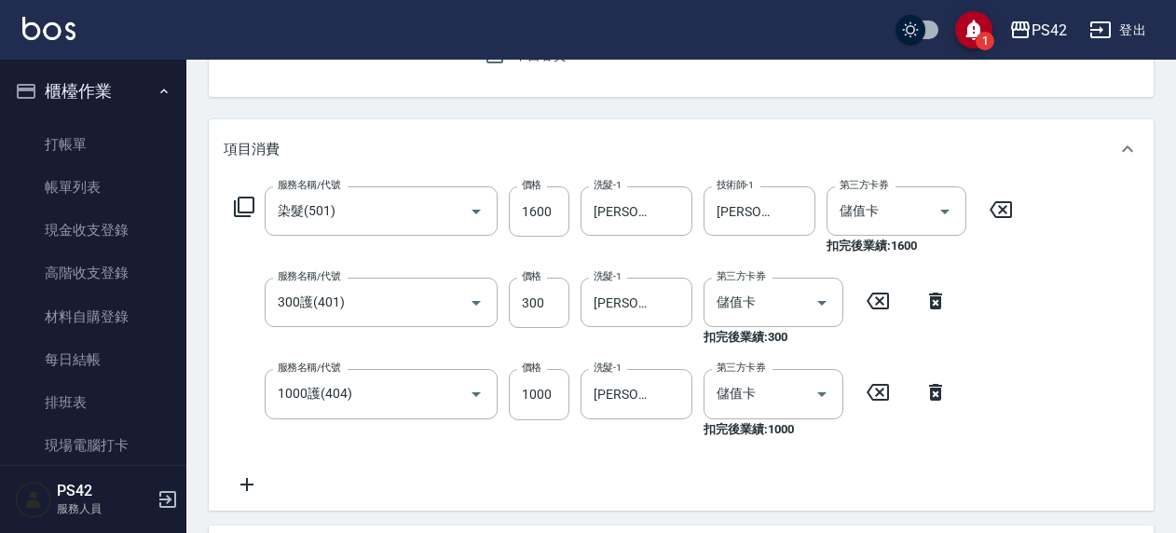
click at [1007, 209] on icon at bounding box center [1001, 210] width 47 height 22
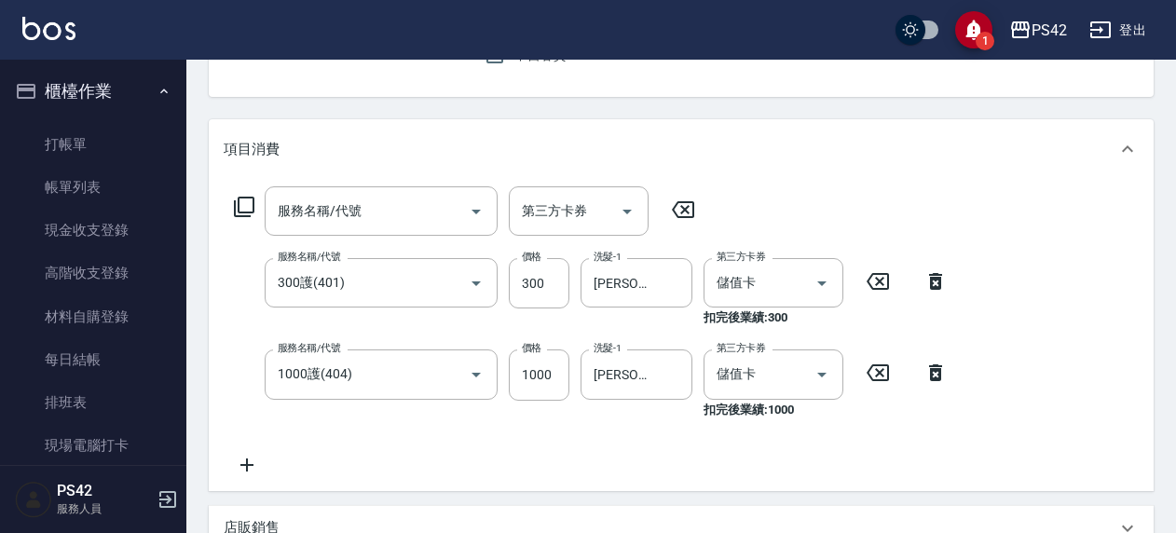
click at [878, 276] on icon at bounding box center [878, 281] width 47 height 22
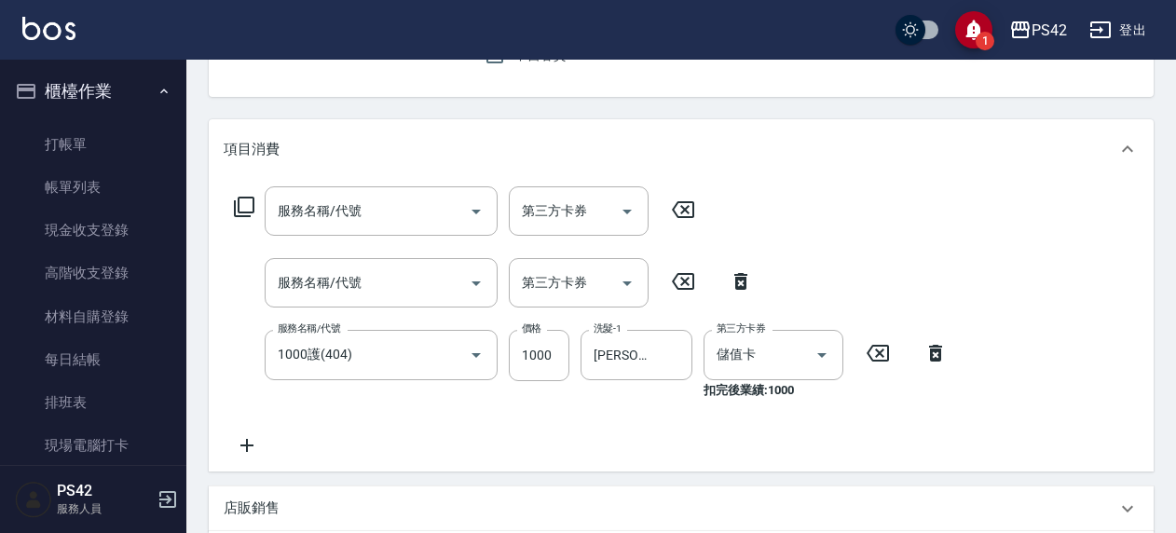
click at [871, 352] on icon at bounding box center [878, 353] width 47 height 22
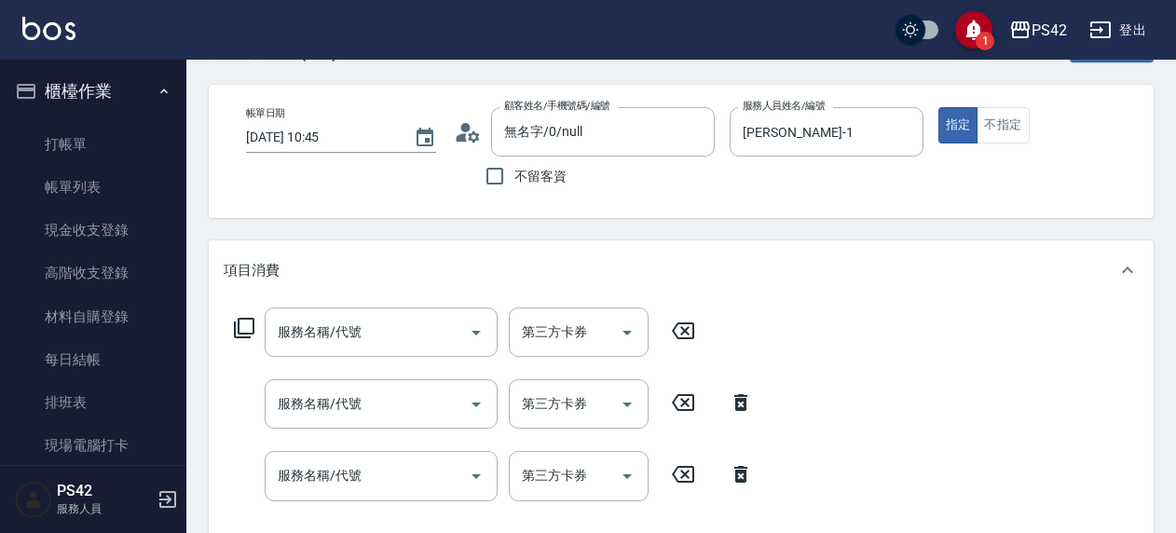
scroll to position [0, 0]
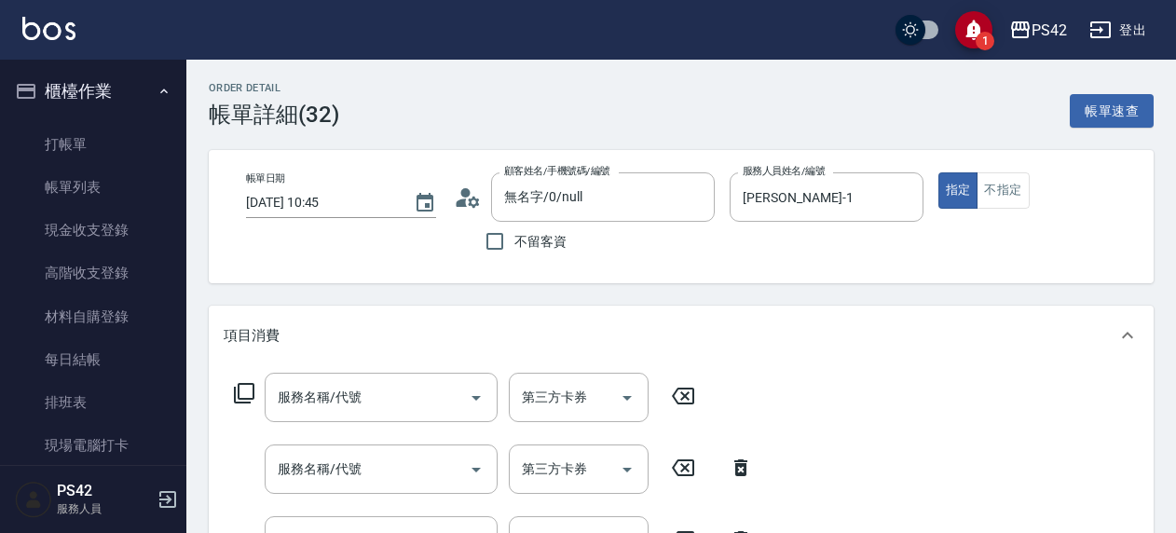
click at [319, 371] on div "服務名稱/代號 服務名稱/代號 第三方卡券 第三方卡券 服務名稱/代號 服務名稱/代號 第三方卡券 第三方卡券 服務名稱/代號 服務名稱/代號 第三方卡券 第…" at bounding box center [681, 501] width 945 height 272
click at [322, 391] on input "服務名稱/代號" at bounding box center [367, 397] width 188 height 33
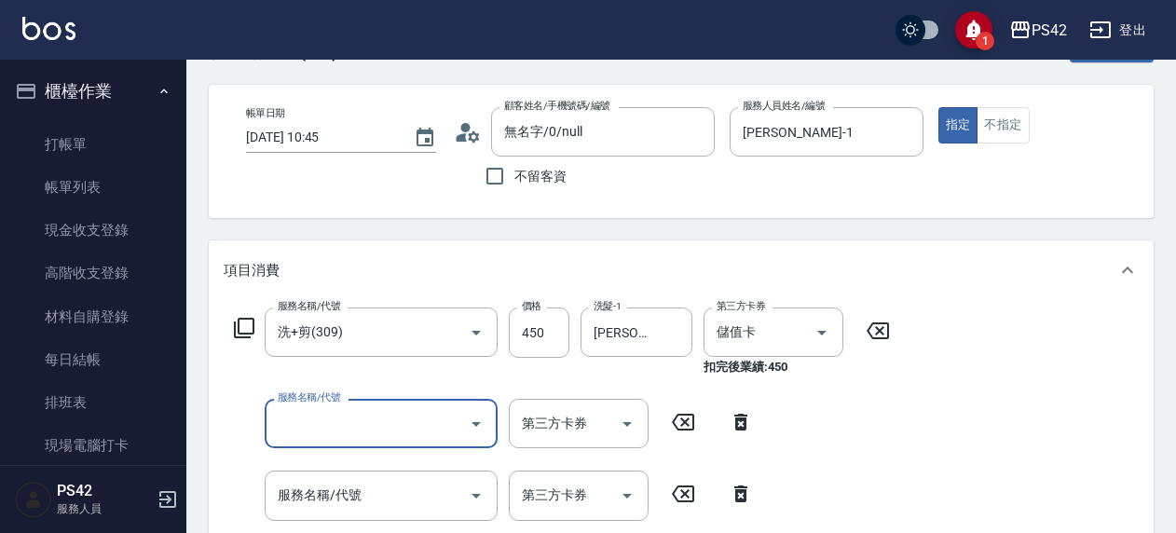
scroll to position [93, 0]
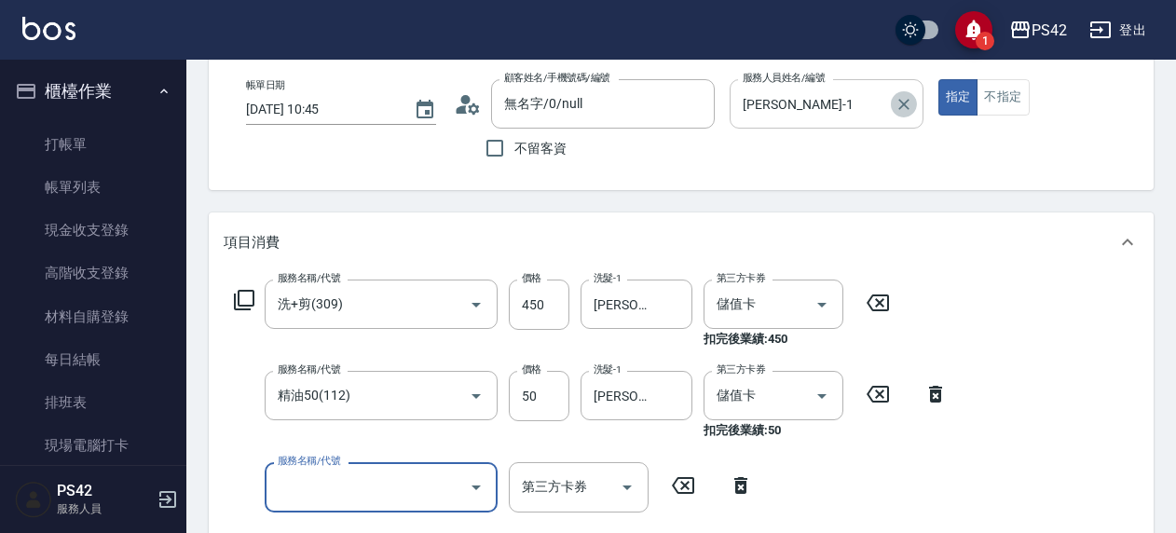
click at [895, 103] on icon "Clear" at bounding box center [904, 104] width 19 height 19
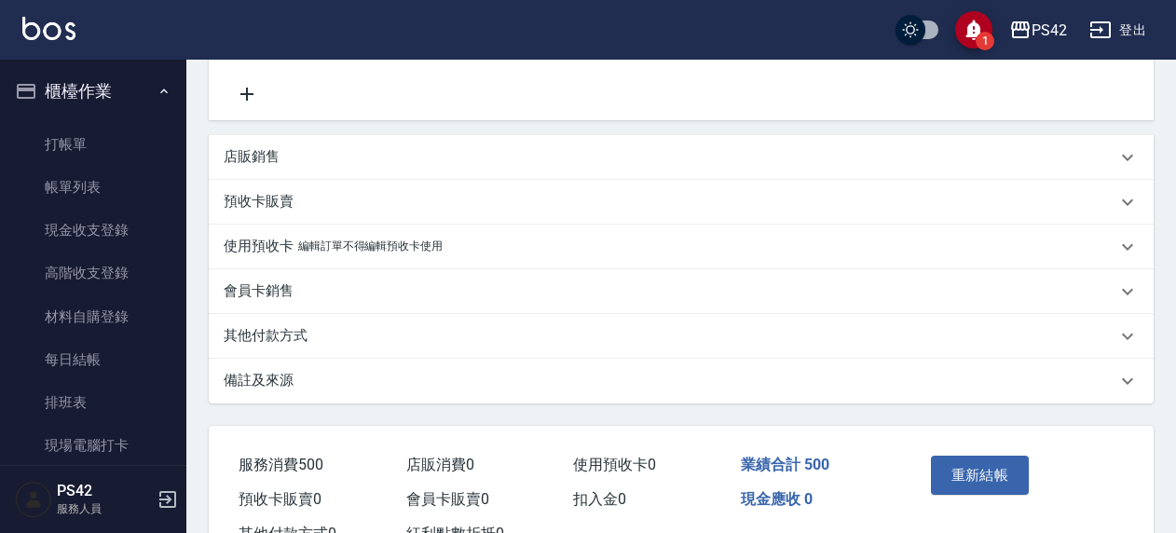
scroll to position [559, 0]
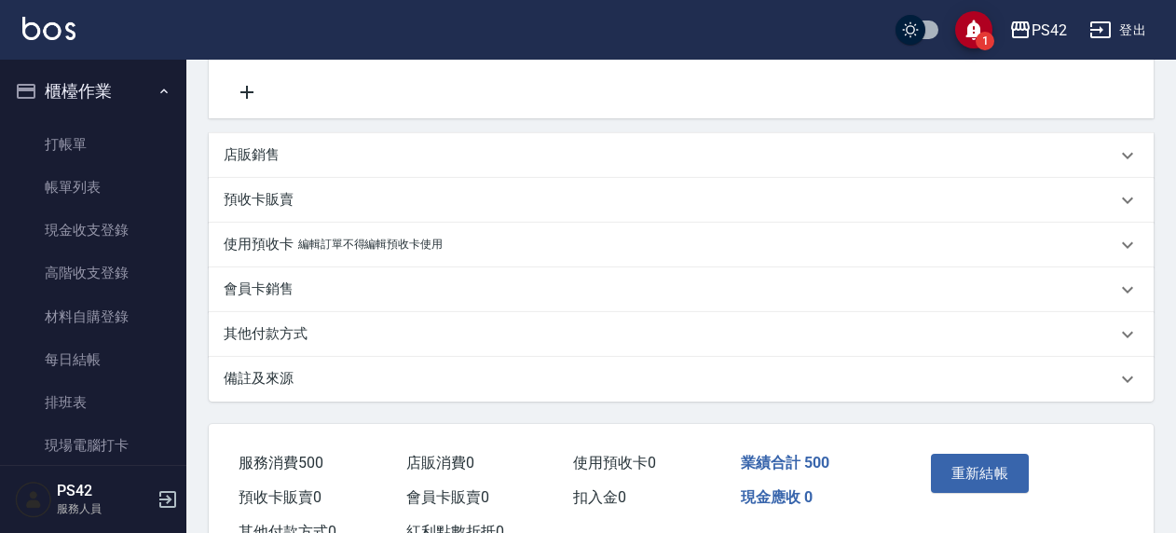
drag, startPoint x: 949, startPoint y: 446, endPoint x: 952, endPoint y: 463, distance: 17.0
click at [949, 449] on div "重新結帳" at bounding box center [970, 486] width 93 height 81
click at [957, 463] on button "重新結帳" at bounding box center [980, 473] width 99 height 39
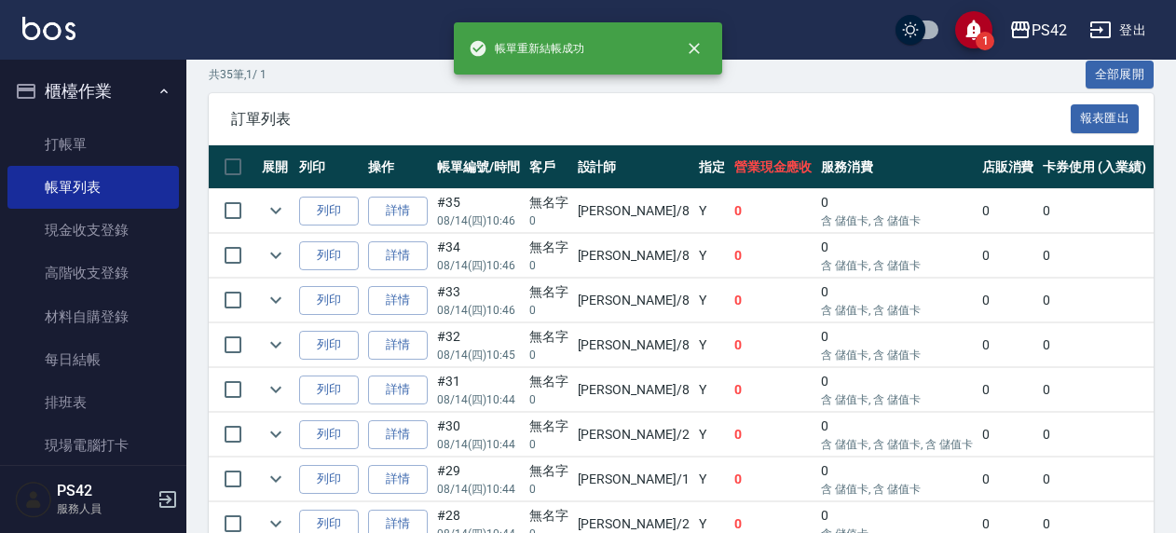
scroll to position [466, 0]
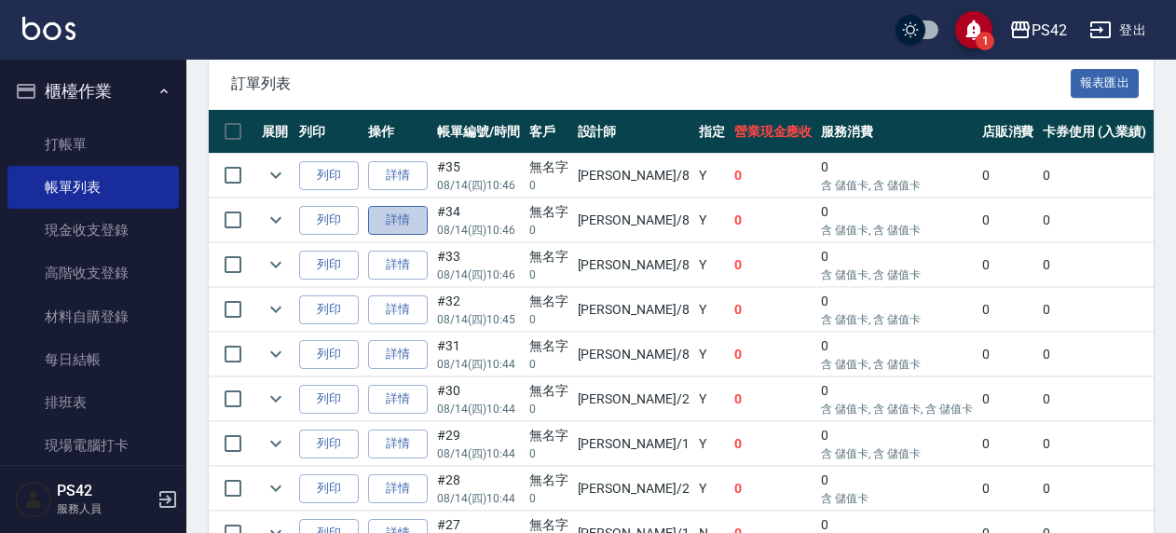
click at [411, 220] on link "詳情" at bounding box center [398, 220] width 60 height 29
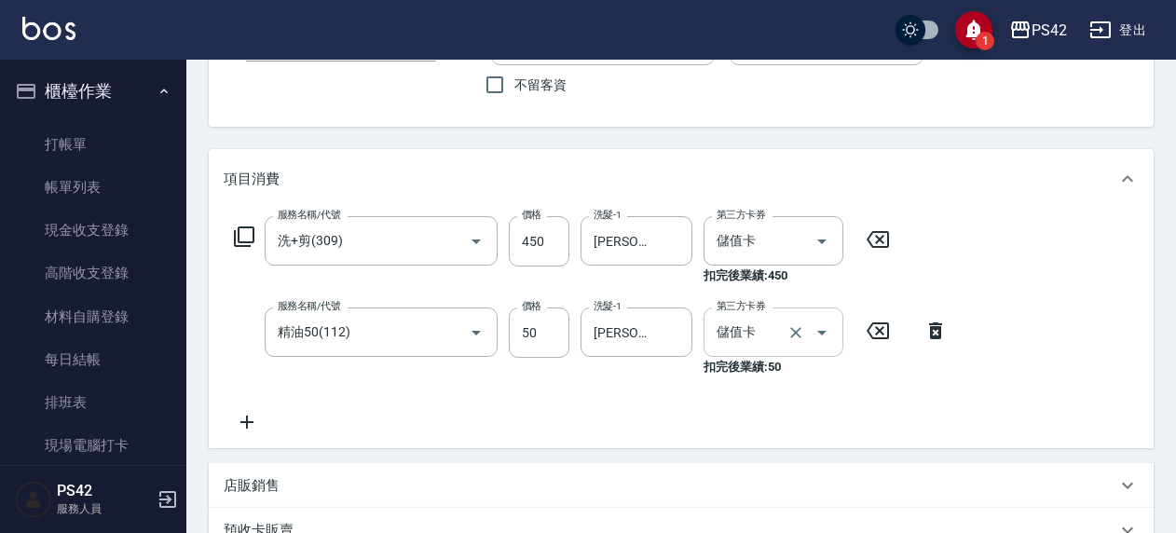
scroll to position [186, 0]
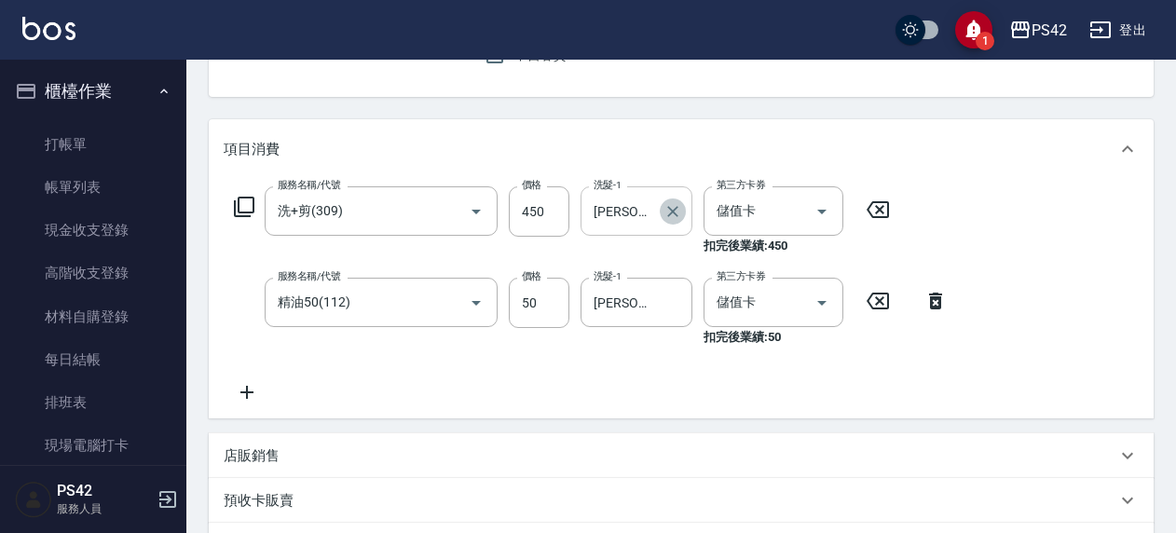
click at [665, 208] on icon "Clear" at bounding box center [673, 211] width 19 height 19
drag, startPoint x: 677, startPoint y: 309, endPoint x: 645, endPoint y: 308, distance: 31.7
click at [677, 310] on icon "Clear" at bounding box center [673, 303] width 19 height 19
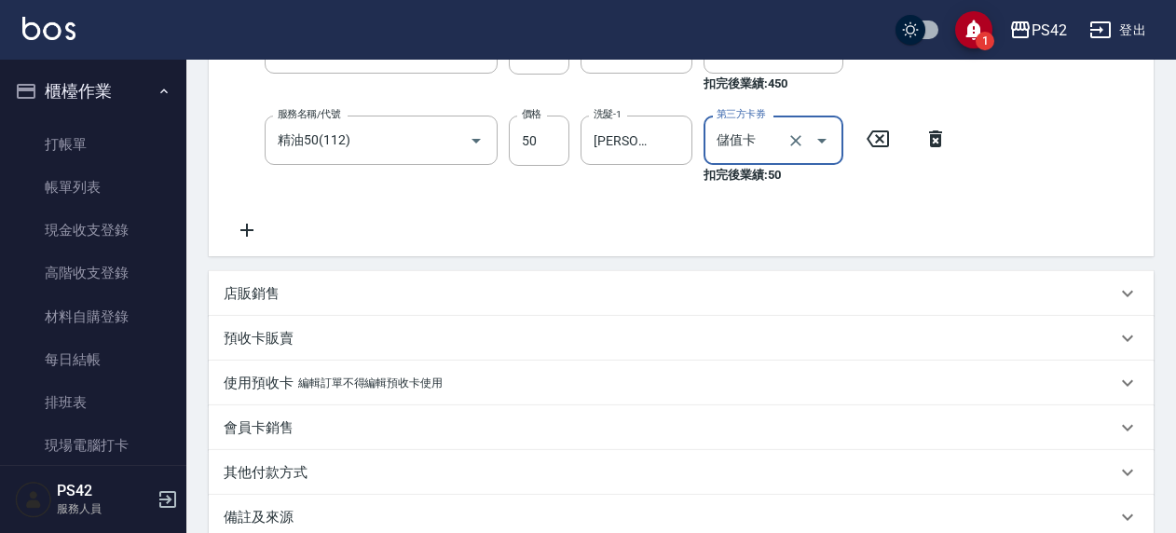
scroll to position [555, 0]
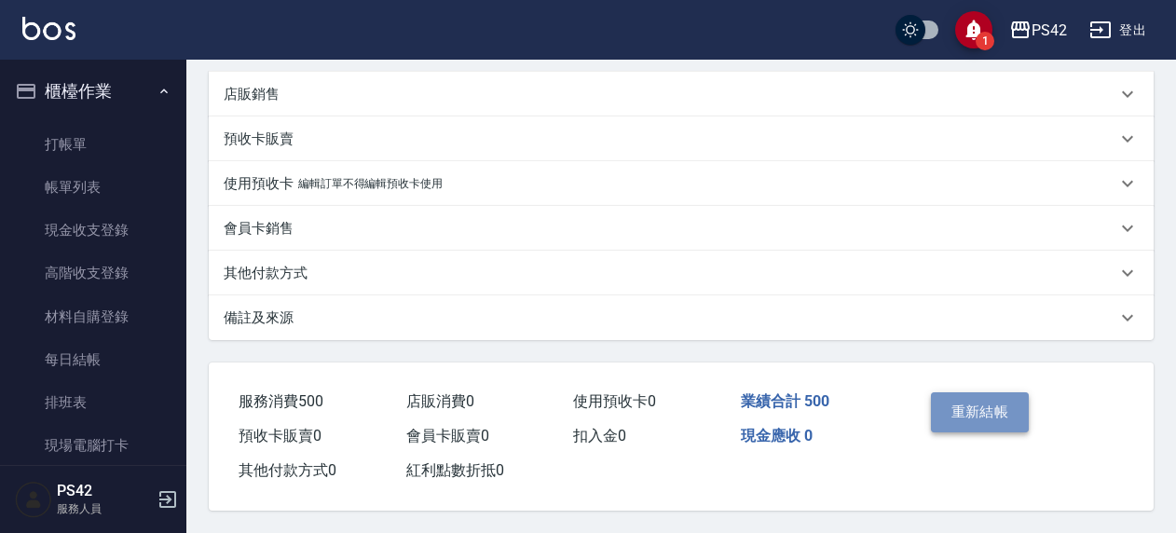
click at [1012, 418] on button "重新結帳" at bounding box center [980, 411] width 99 height 39
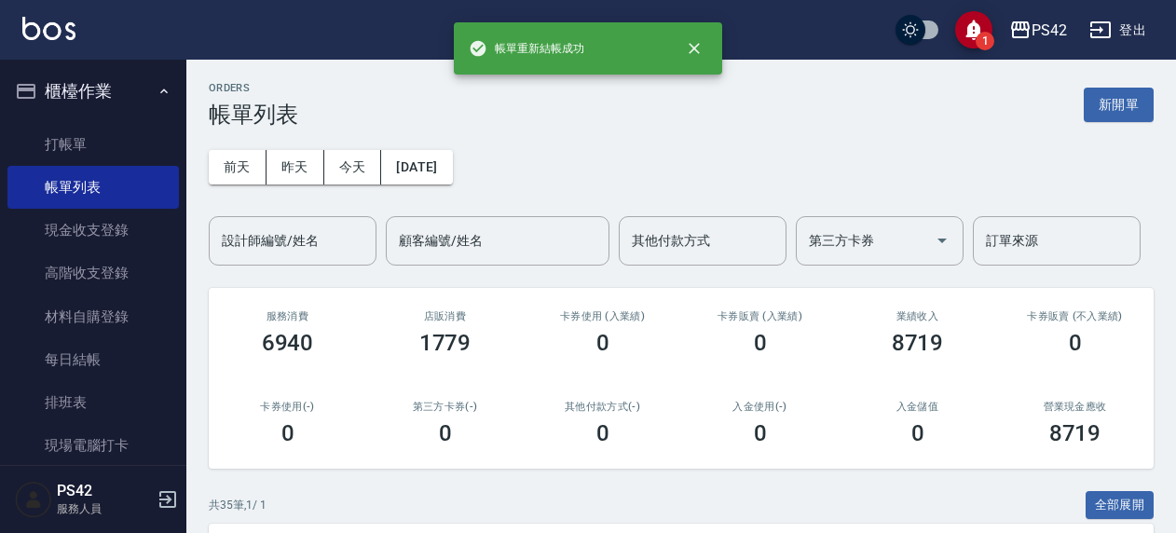
scroll to position [373, 0]
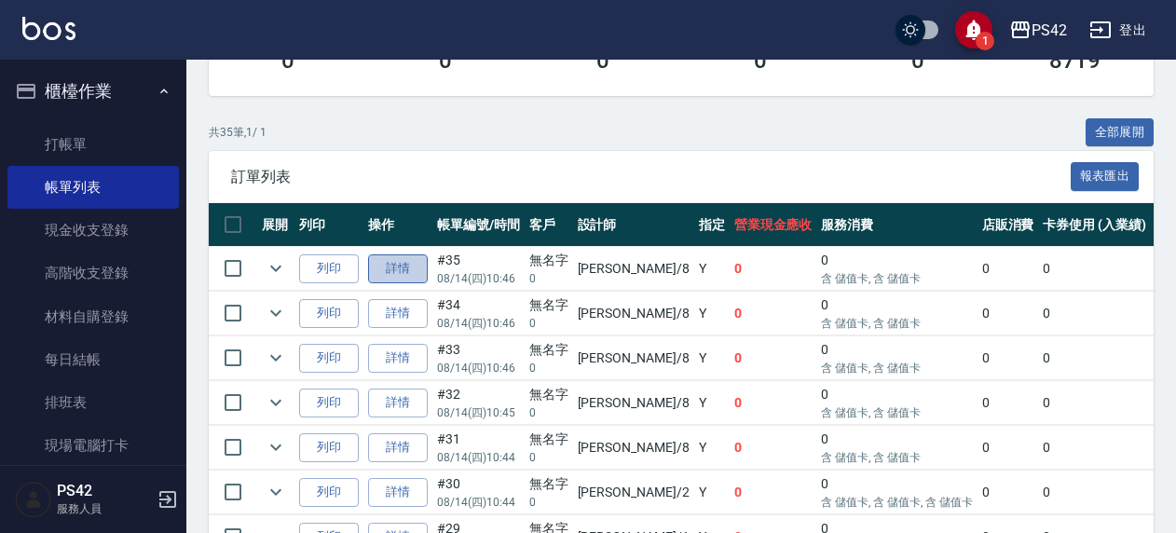
click at [387, 276] on link "詳情" at bounding box center [398, 268] width 60 height 29
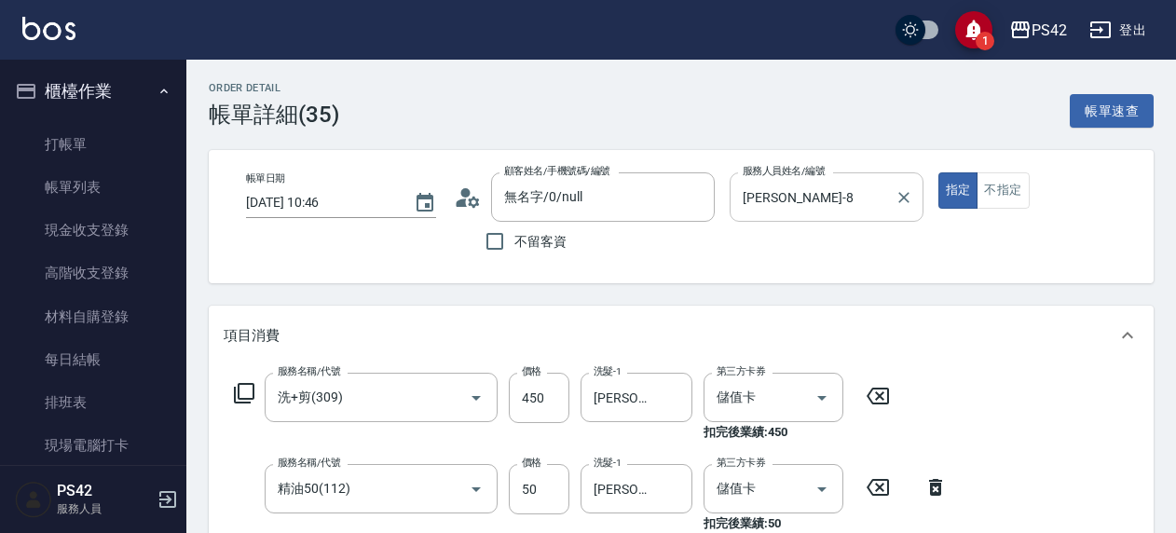
click at [910, 199] on icon "Clear" at bounding box center [904, 197] width 19 height 19
click at [1001, 198] on button "不指定" at bounding box center [1003, 190] width 52 height 36
click at [1004, 184] on button "不指定" at bounding box center [1003, 190] width 52 height 36
click at [749, 203] on input "服務人員姓名/編號" at bounding box center [826, 197] width 176 height 33
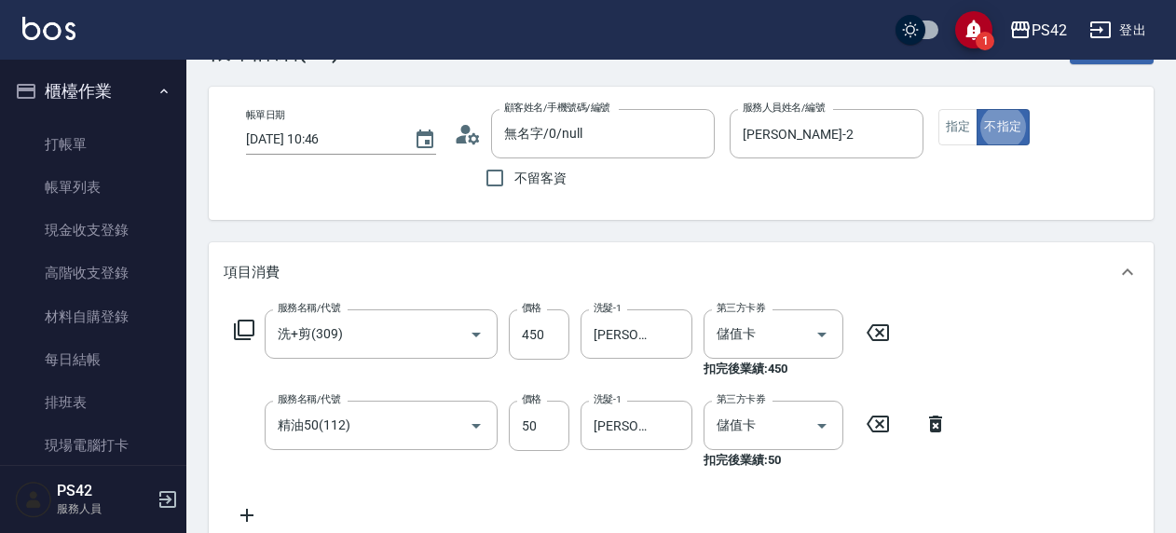
scroll to position [93, 0]
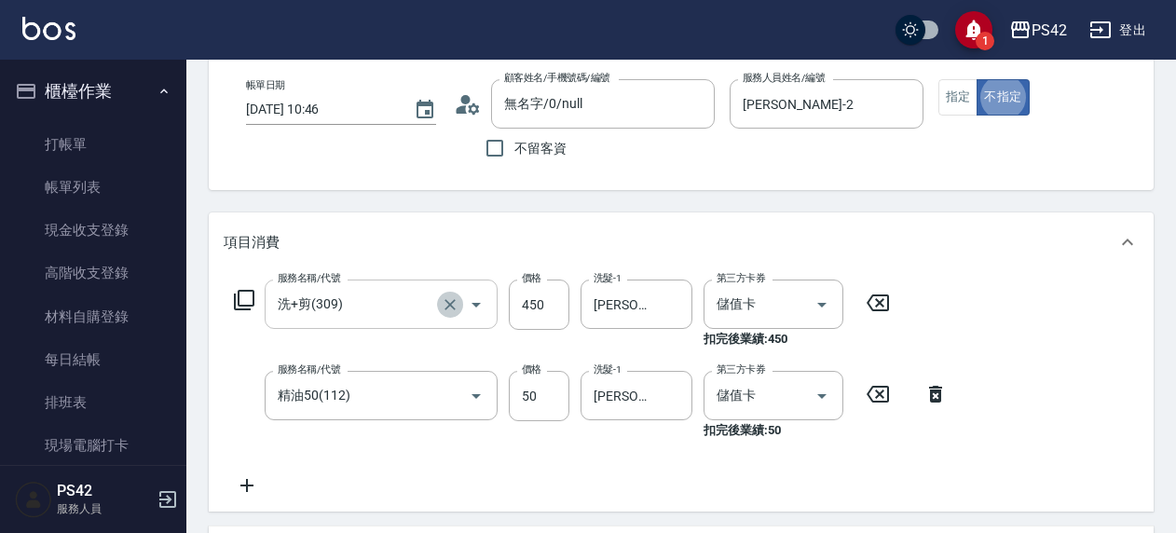
click at [444, 305] on icon "Clear" at bounding box center [450, 304] width 19 height 19
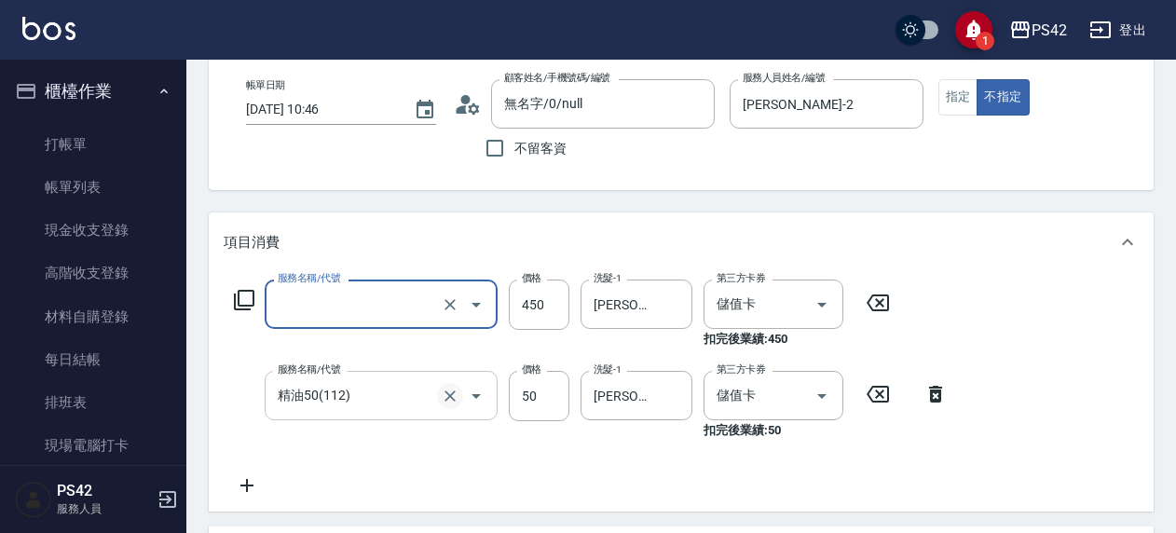
click at [450, 391] on icon "Clear" at bounding box center [450, 396] width 19 height 19
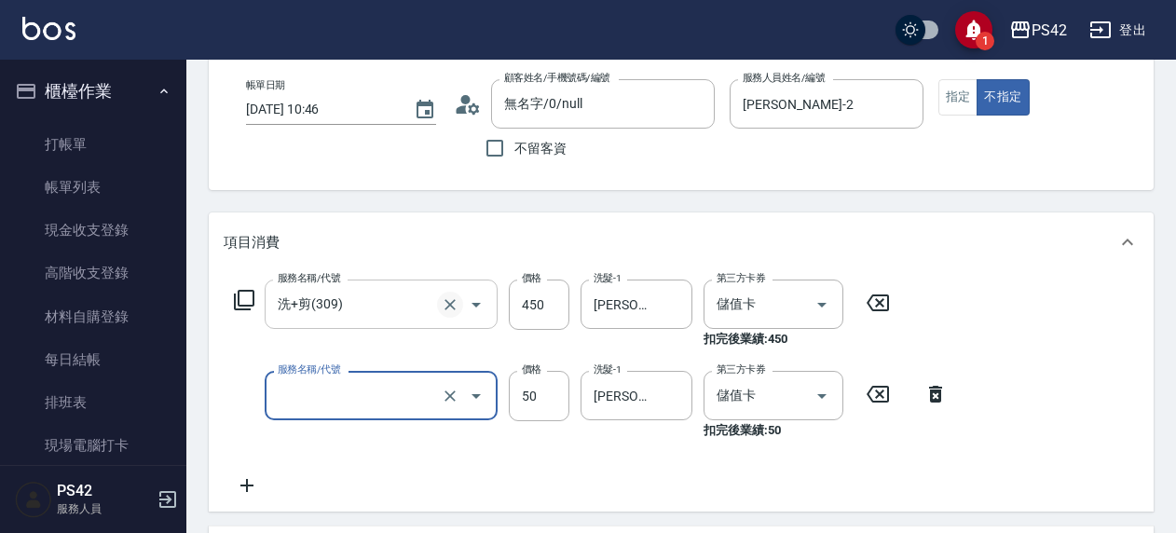
click at [451, 305] on icon "Clear" at bounding box center [450, 304] width 11 height 11
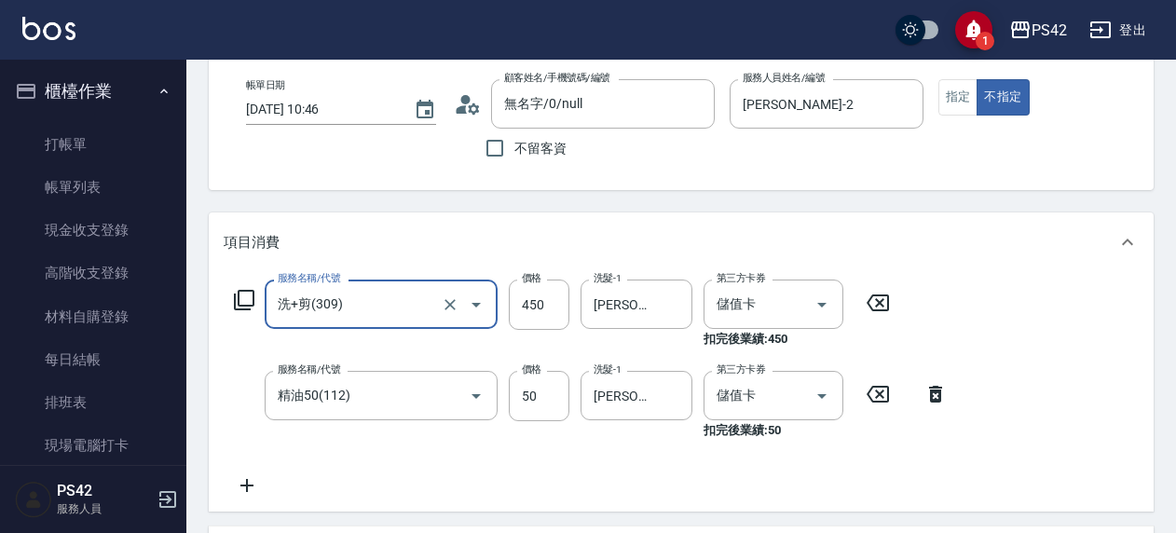
click at [898, 301] on icon at bounding box center [878, 303] width 47 height 22
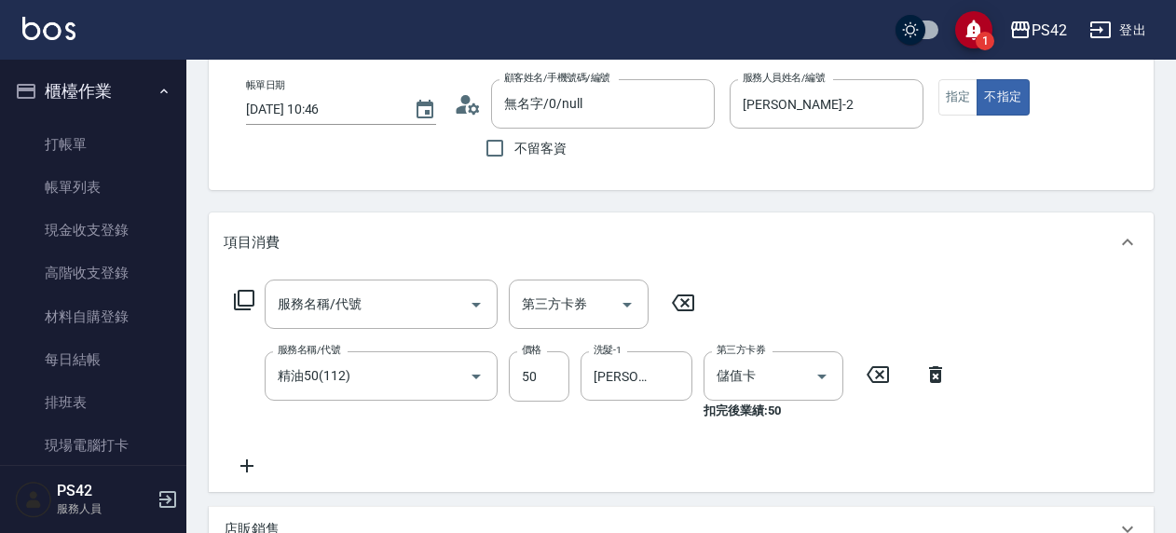
click at [876, 373] on icon at bounding box center [878, 375] width 47 height 22
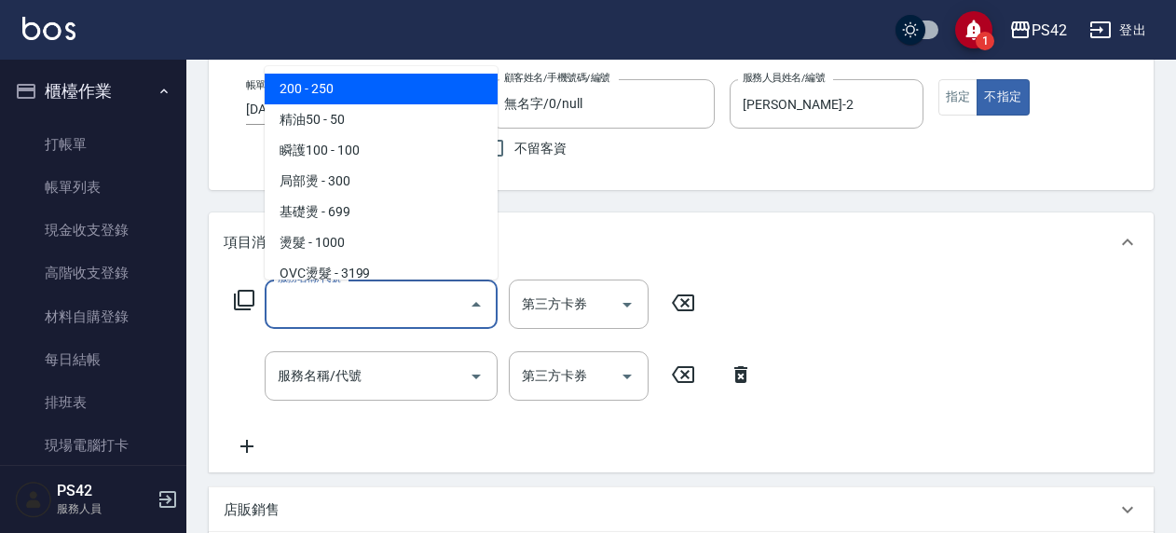
drag, startPoint x: 367, startPoint y: 304, endPoint x: 356, endPoint y: 301, distance: 11.5
click at [368, 303] on input "服務名稱/代號" at bounding box center [367, 304] width 188 height 33
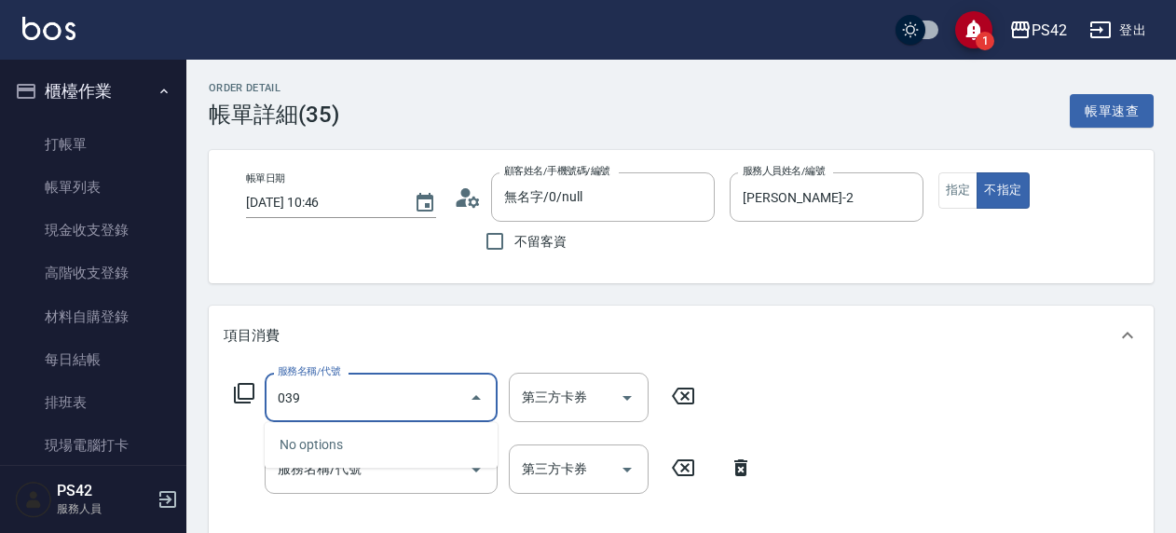
scroll to position [93, 0]
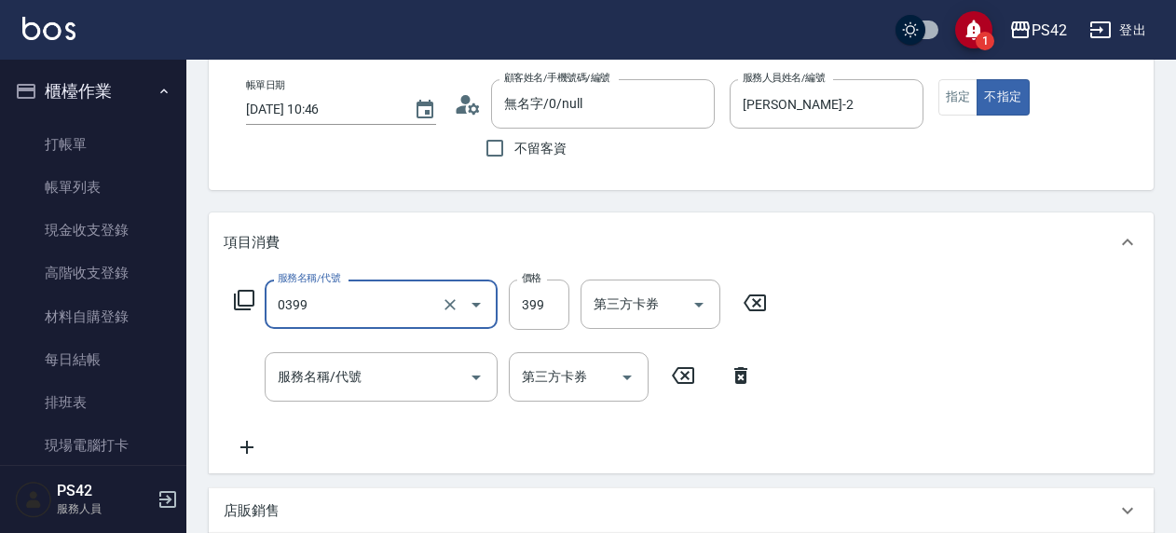
type input "海鹽399(0399)"
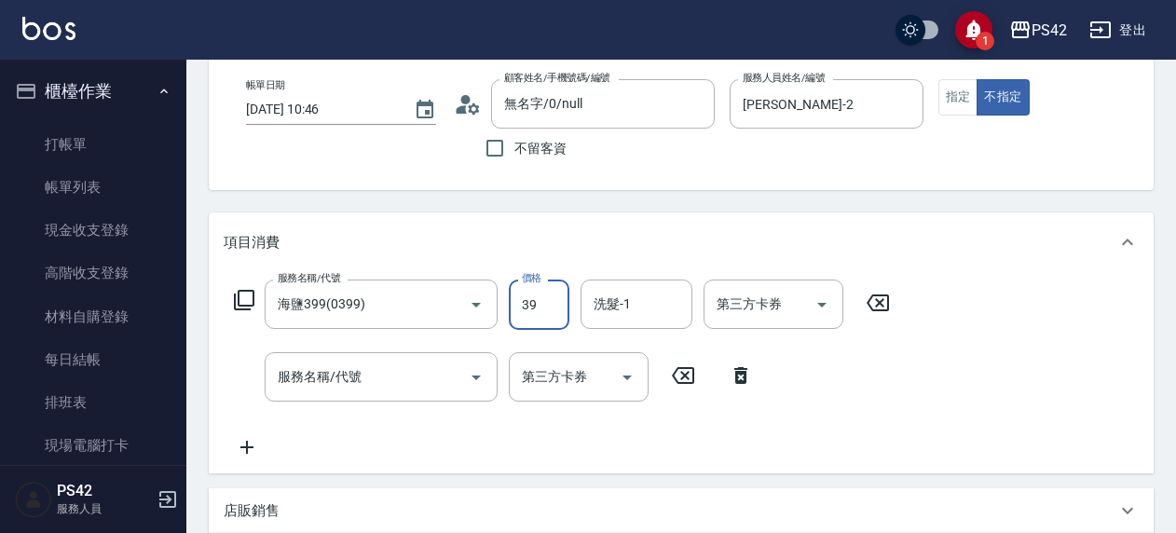
type input "399"
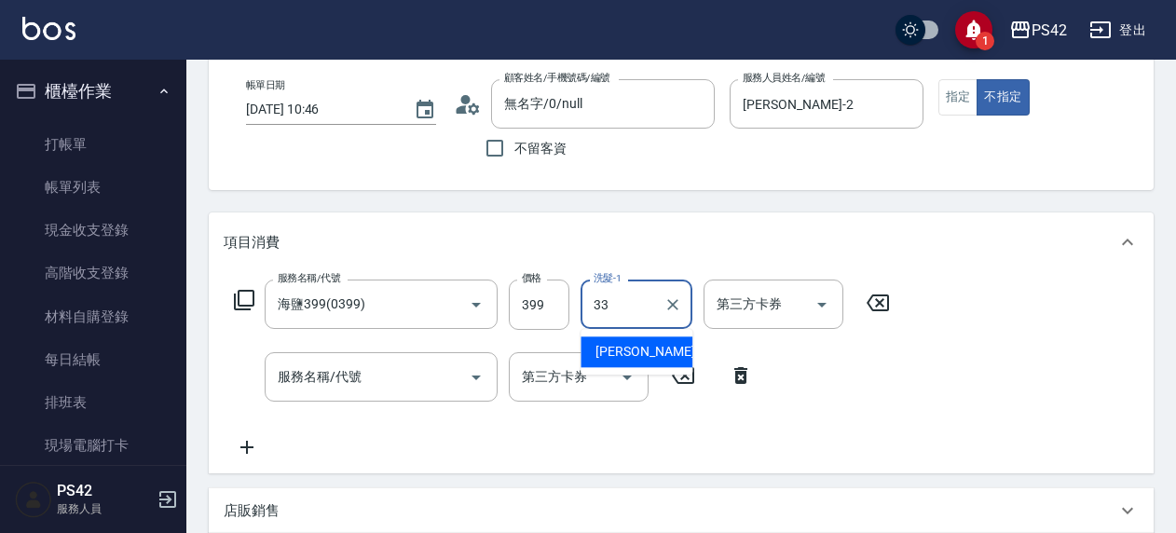
type input "陳盈嵐-33"
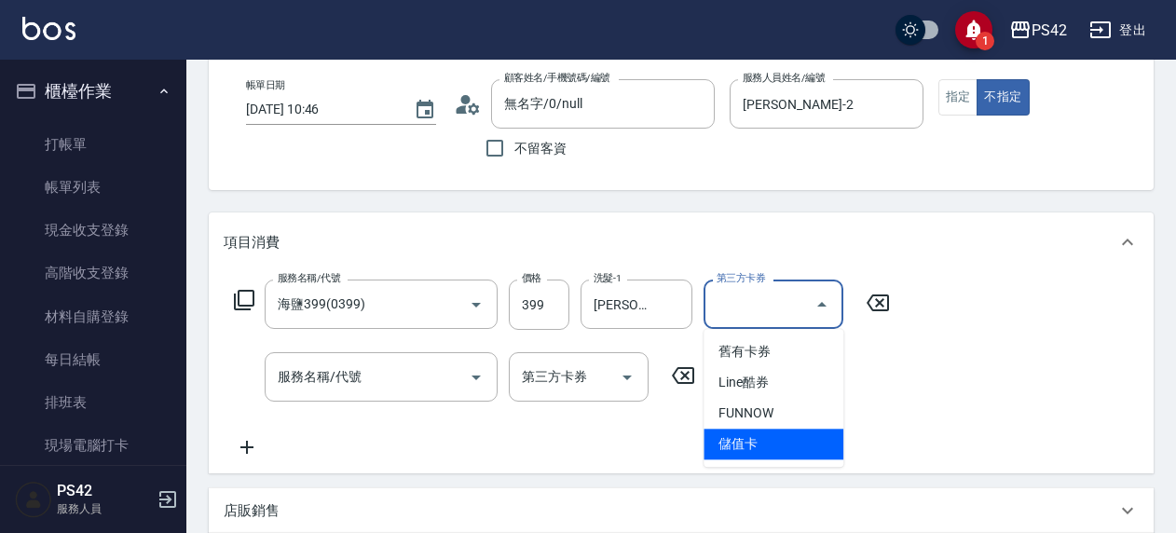
type input "儲值卡"
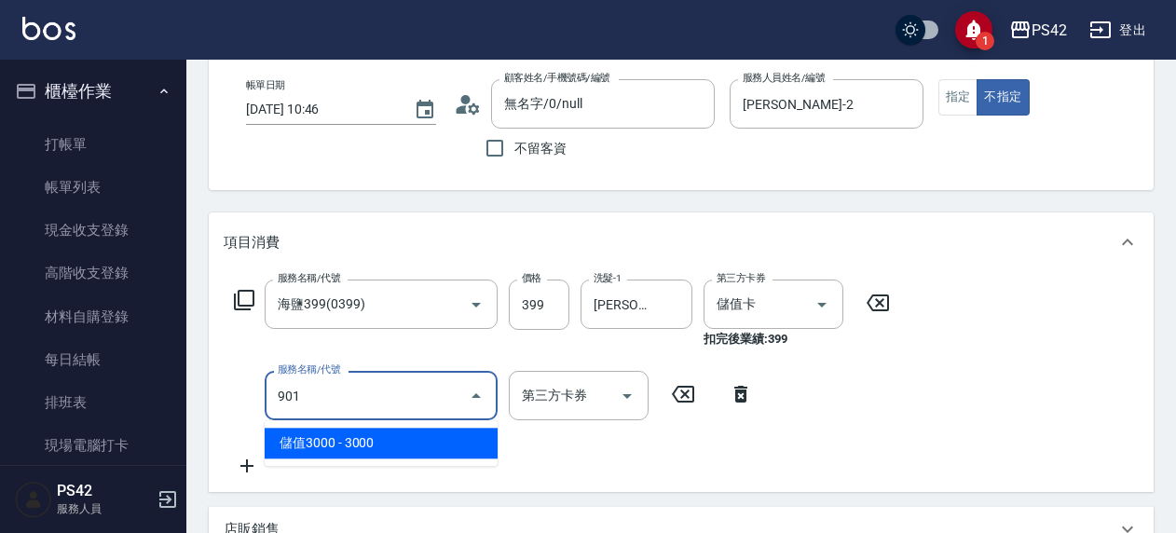
type input "儲值3000(901)"
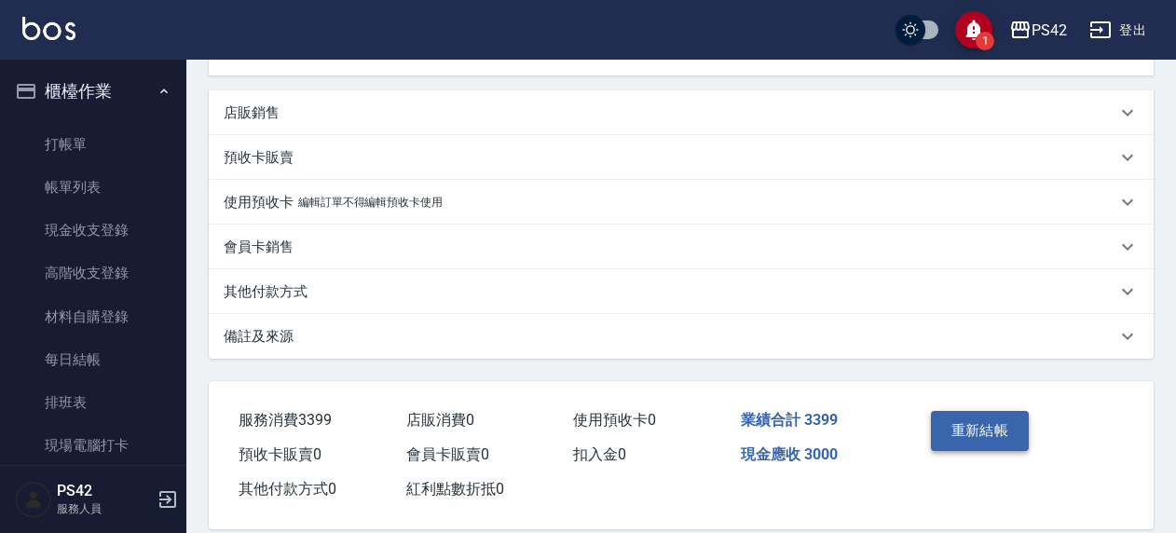
scroll to position [536, 0]
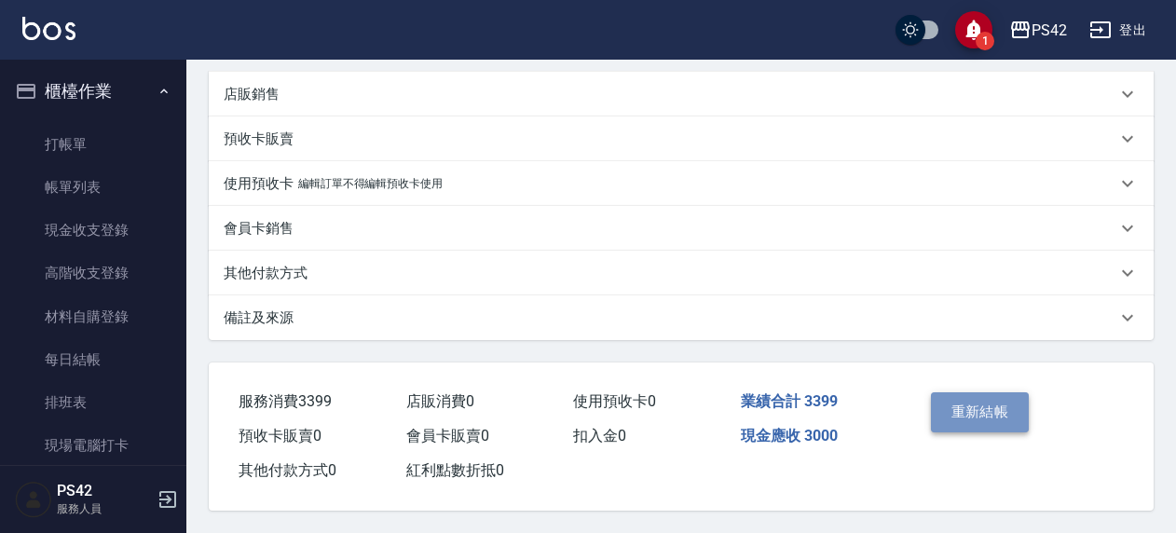
click at [1022, 408] on button "重新結帳" at bounding box center [980, 411] width 99 height 39
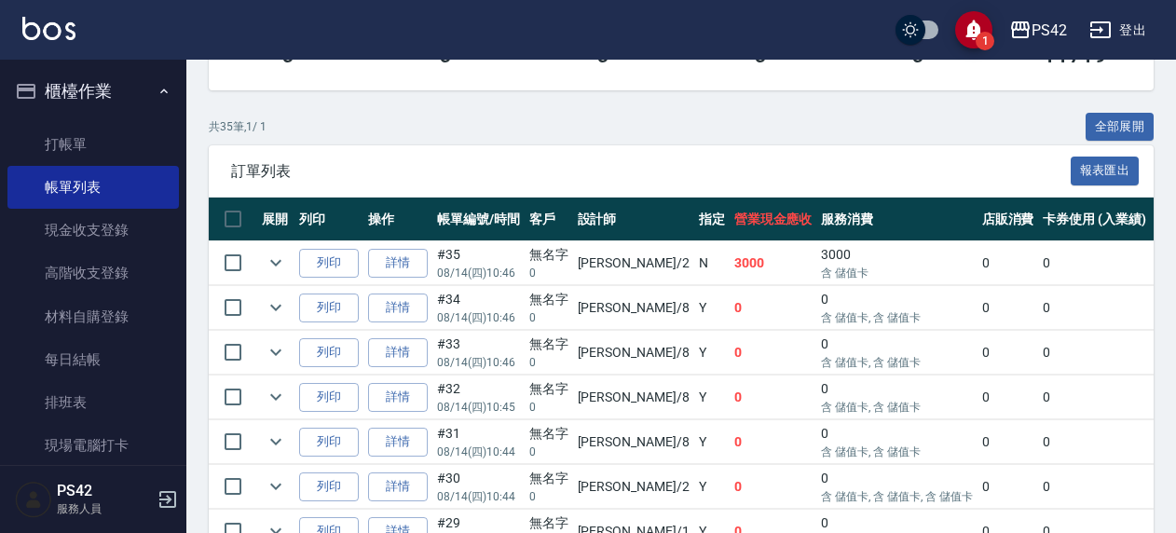
scroll to position [466, 0]
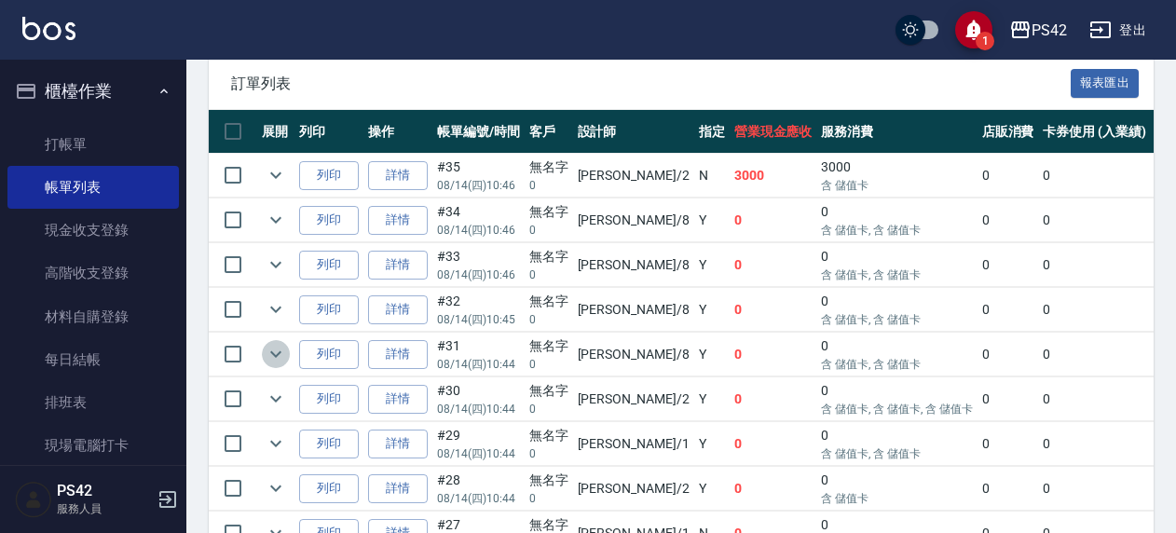
click at [280, 345] on icon "expand row" at bounding box center [276, 354] width 22 height 22
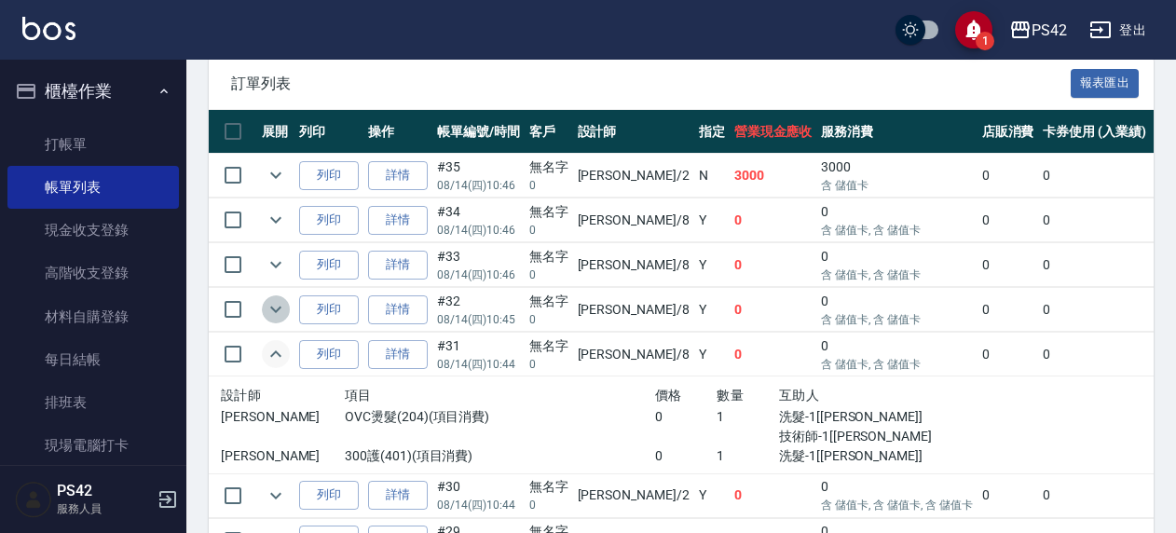
click at [281, 309] on icon "expand row" at bounding box center [276, 309] width 22 height 22
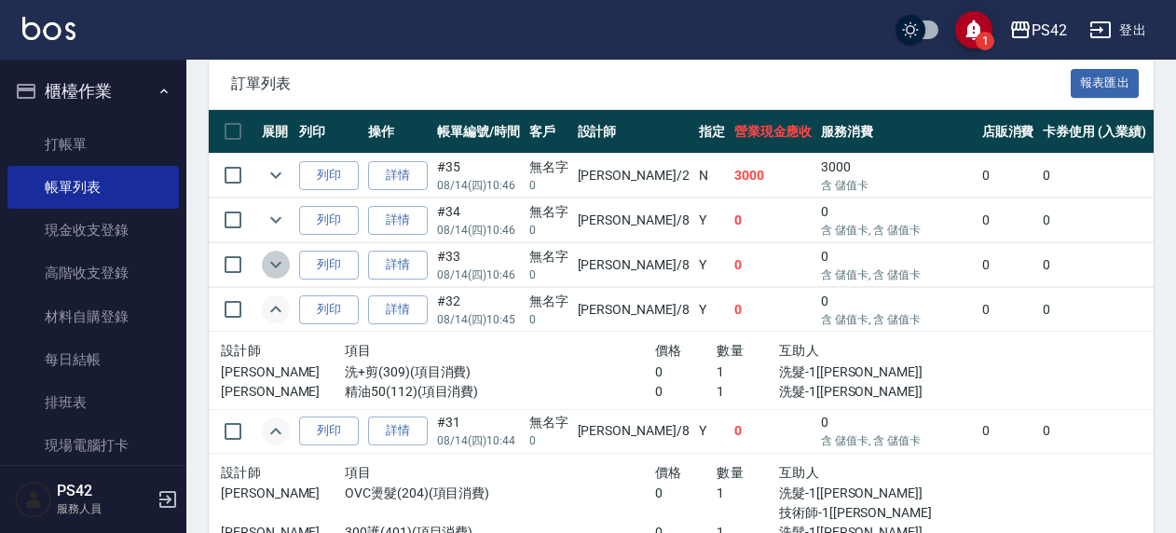
click at [277, 262] on icon "expand row" at bounding box center [276, 265] width 22 height 22
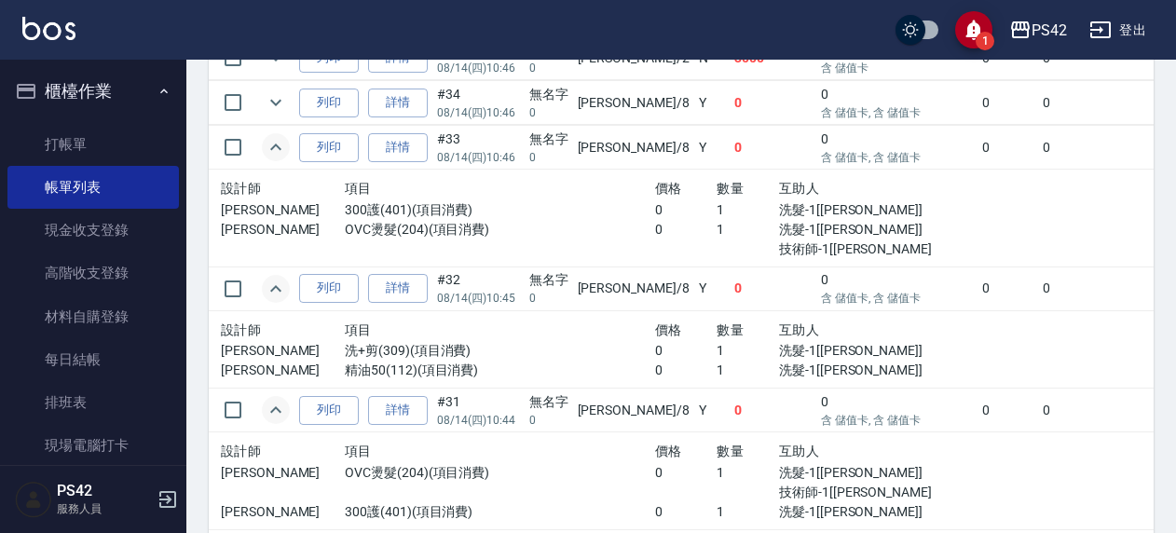
scroll to position [559, 0]
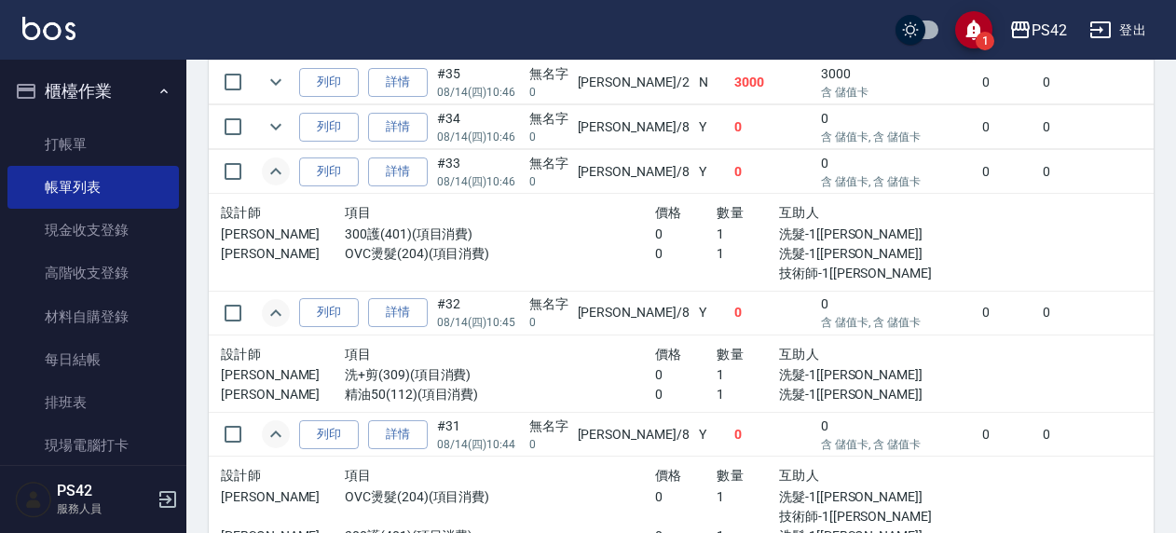
click at [280, 311] on icon "expand row" at bounding box center [275, 312] width 11 height 7
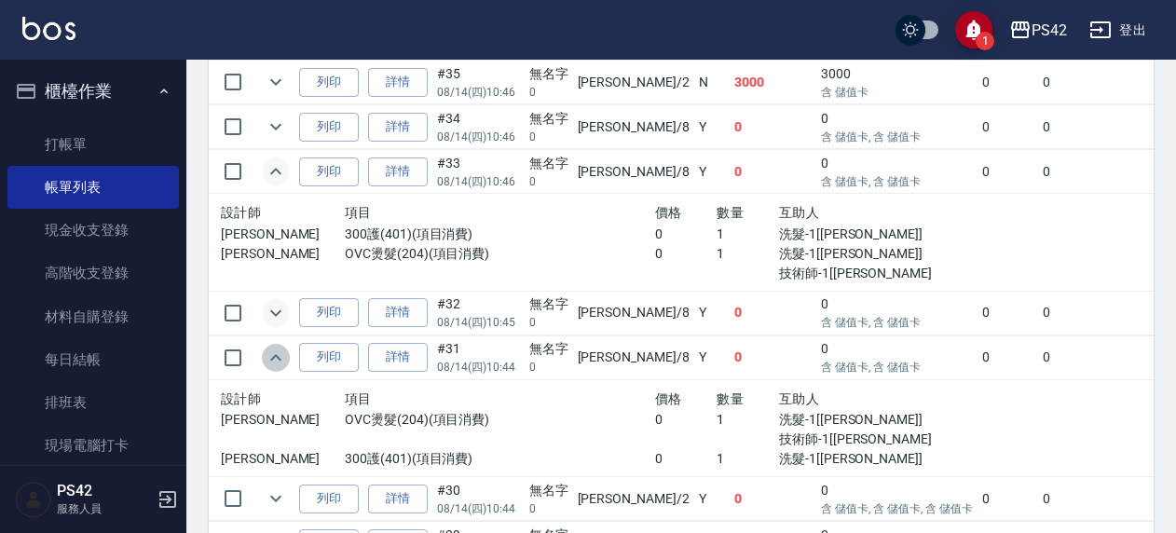
click at [280, 357] on icon "expand row" at bounding box center [275, 357] width 11 height 7
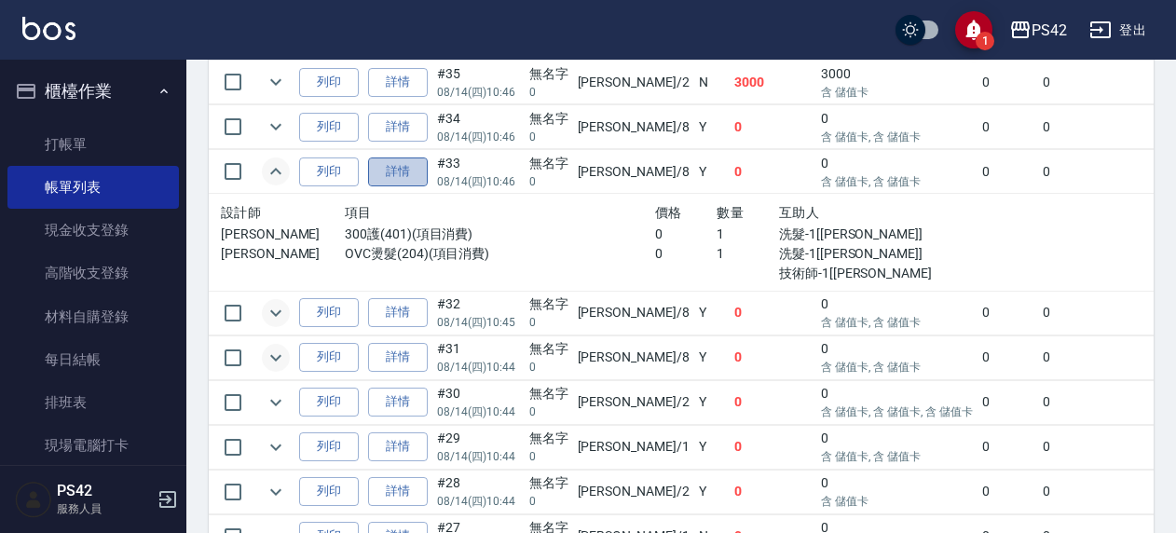
click at [408, 174] on link "詳情" at bounding box center [398, 172] width 60 height 29
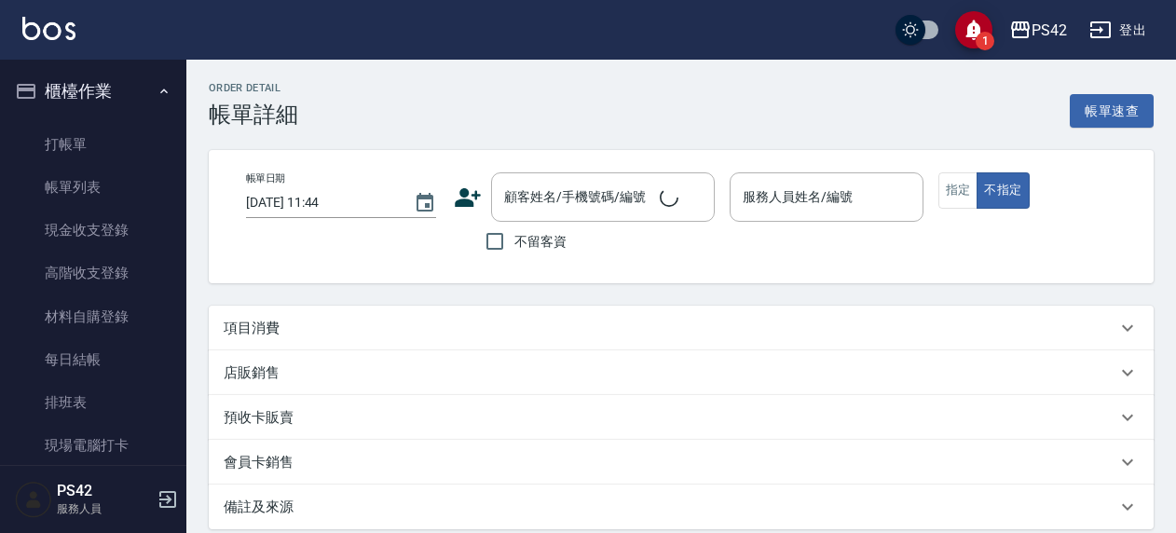
type input "2025/08/14 10:46"
type input "張KIVI-8"
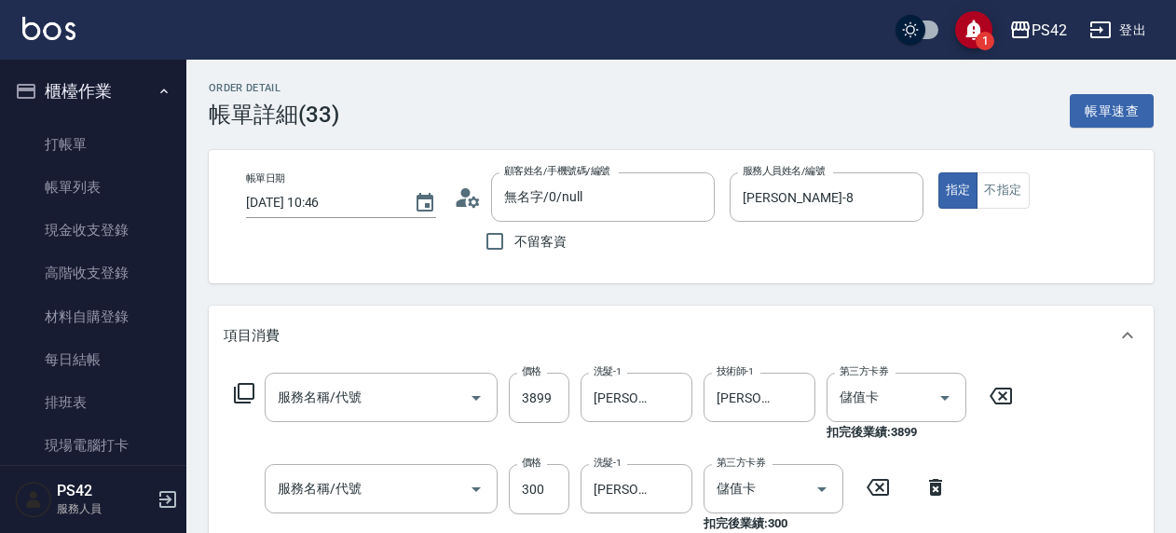
type input "無名字/0/null"
type input "OVC燙髮(204)"
type input "300護(401)"
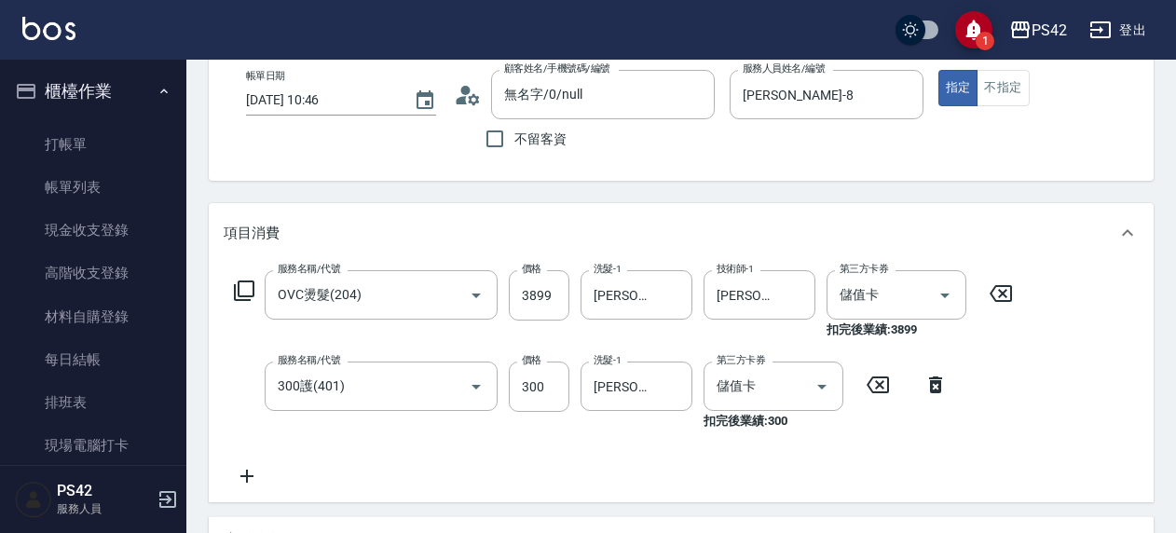
scroll to position [186, 0]
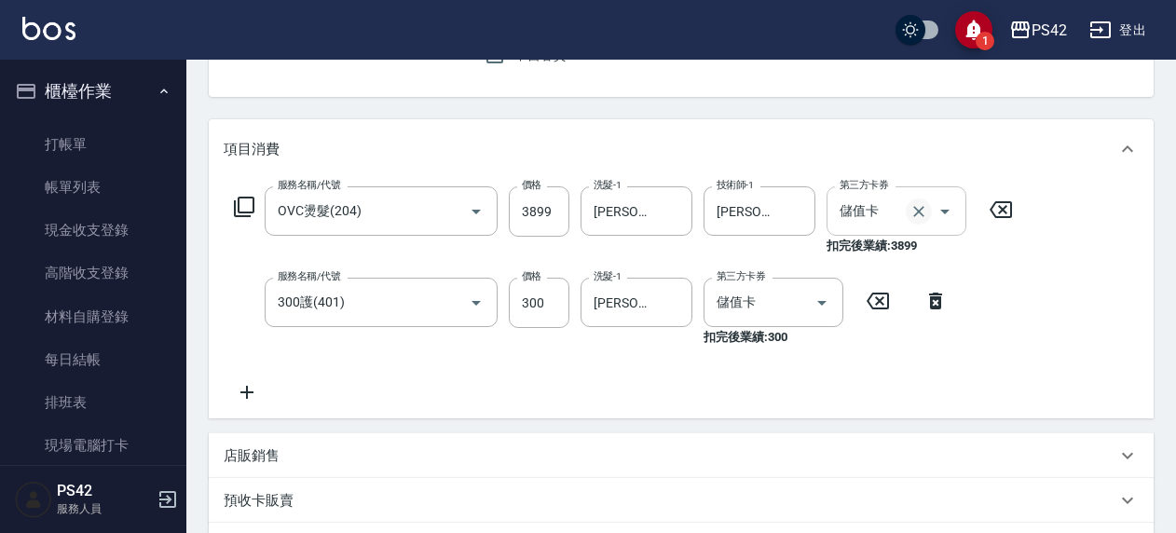
click at [925, 212] on icon "Clear" at bounding box center [919, 211] width 19 height 19
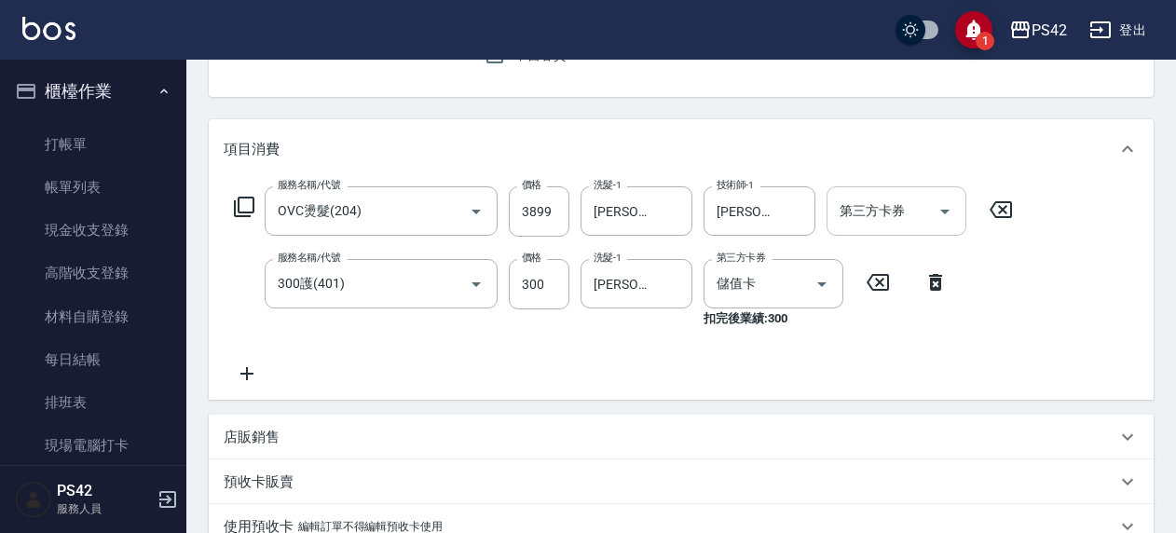
click at [996, 205] on icon at bounding box center [1001, 210] width 47 height 22
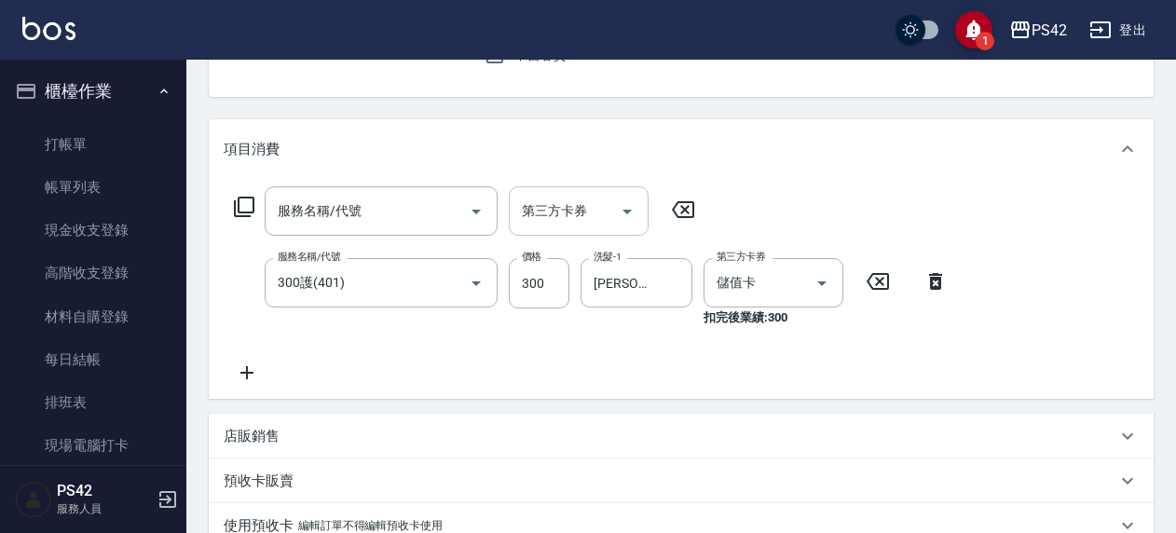
click at [882, 283] on icon at bounding box center [878, 281] width 22 height 17
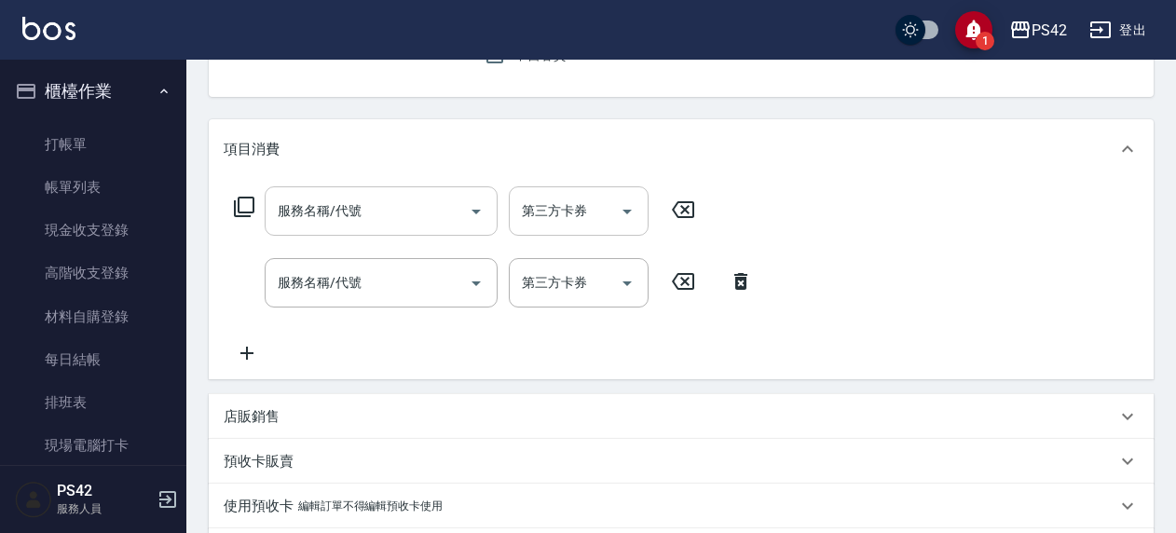
click at [339, 216] on input "服務名稱/代號" at bounding box center [367, 211] width 188 height 33
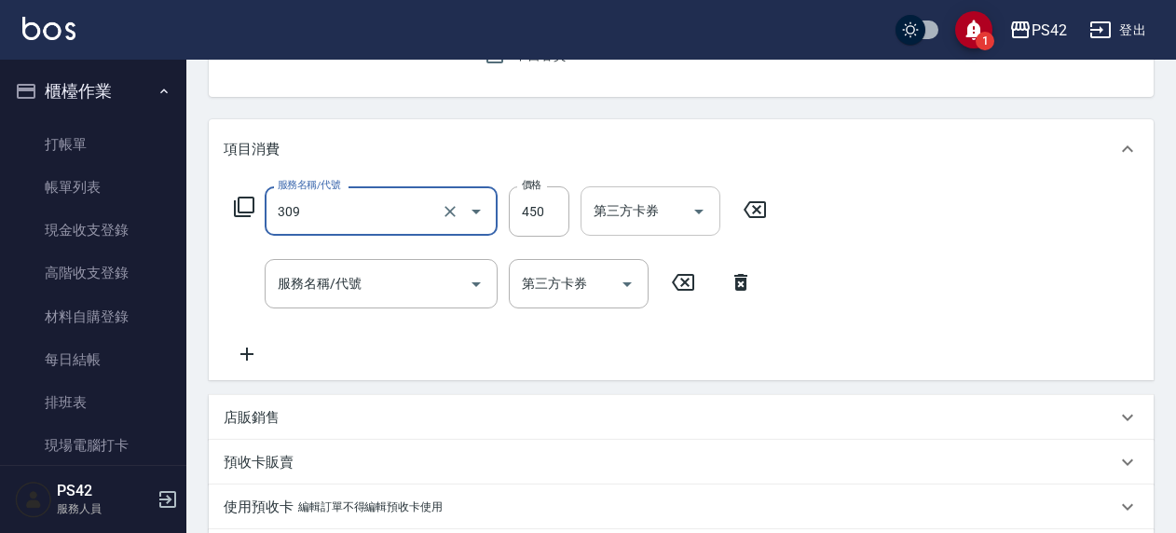
type input "洗+剪(309)"
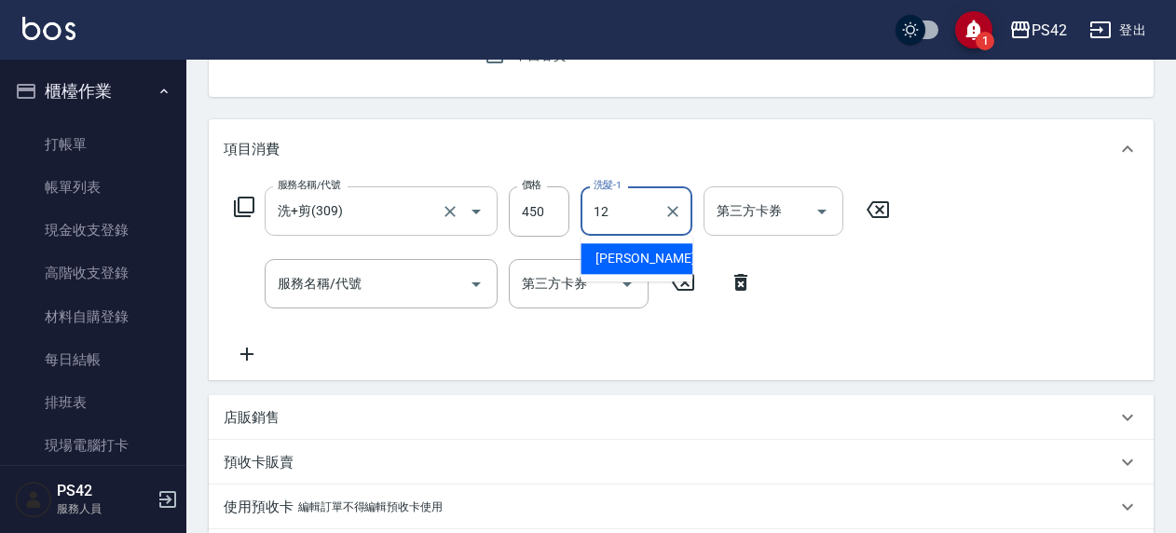
type input "林于真-12"
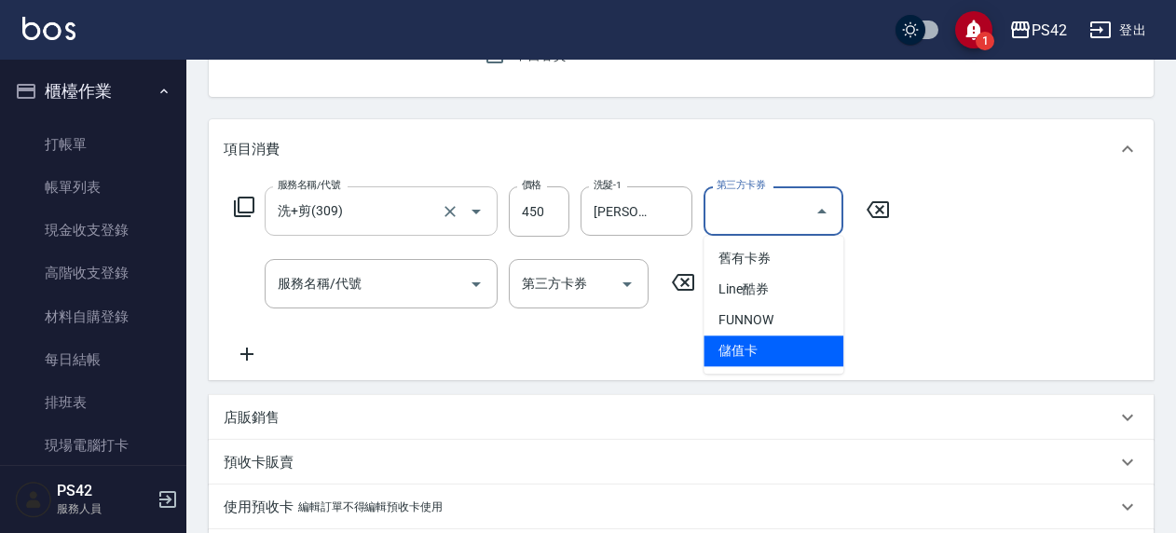
type input "儲值卡"
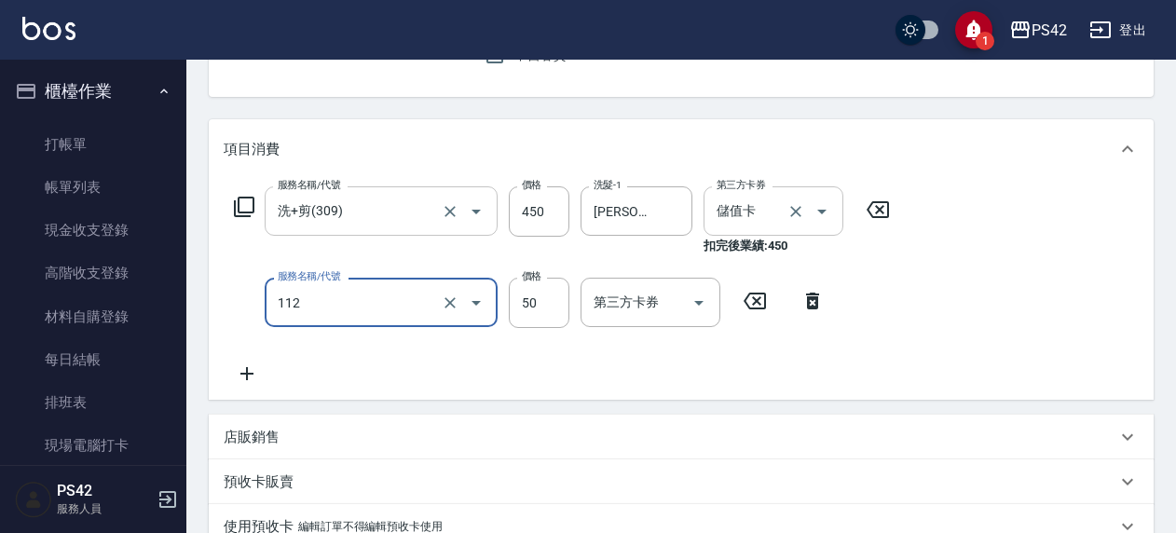
type input "精油50(112)"
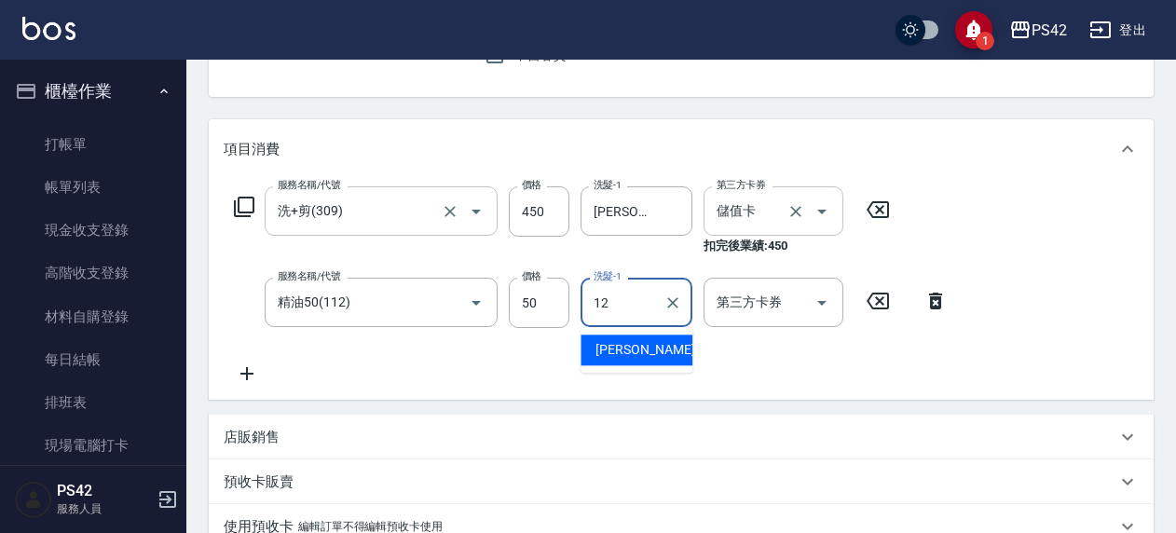
type input "林于真-12"
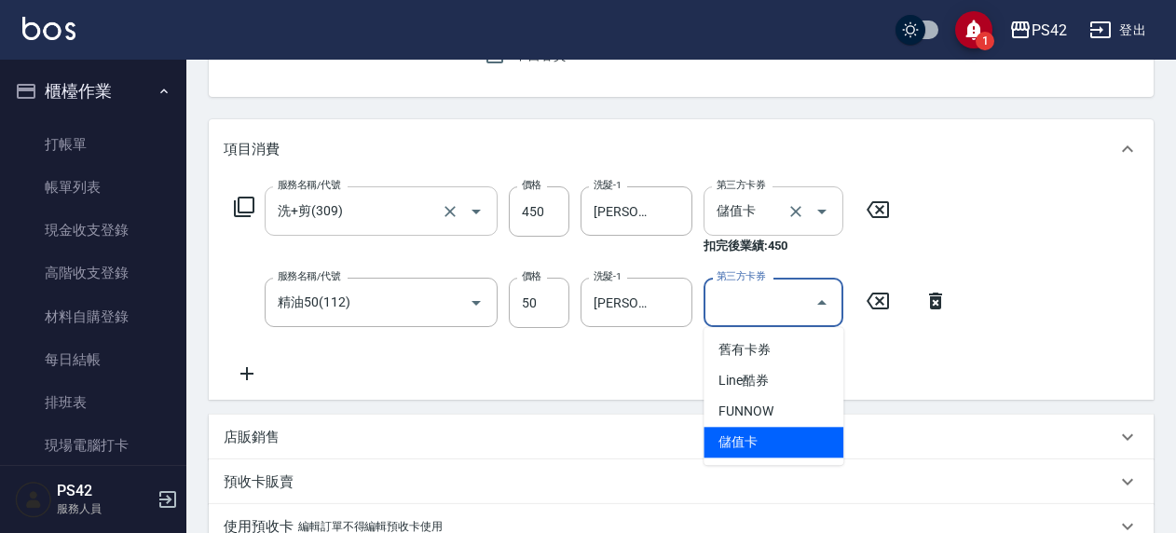
type input "儲值卡"
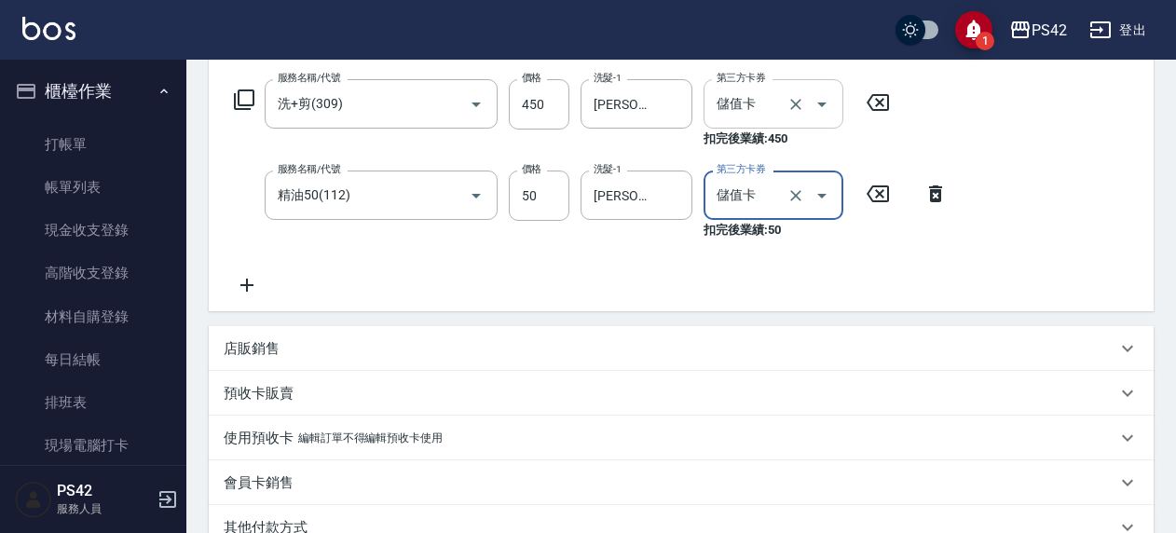
scroll to position [555, 0]
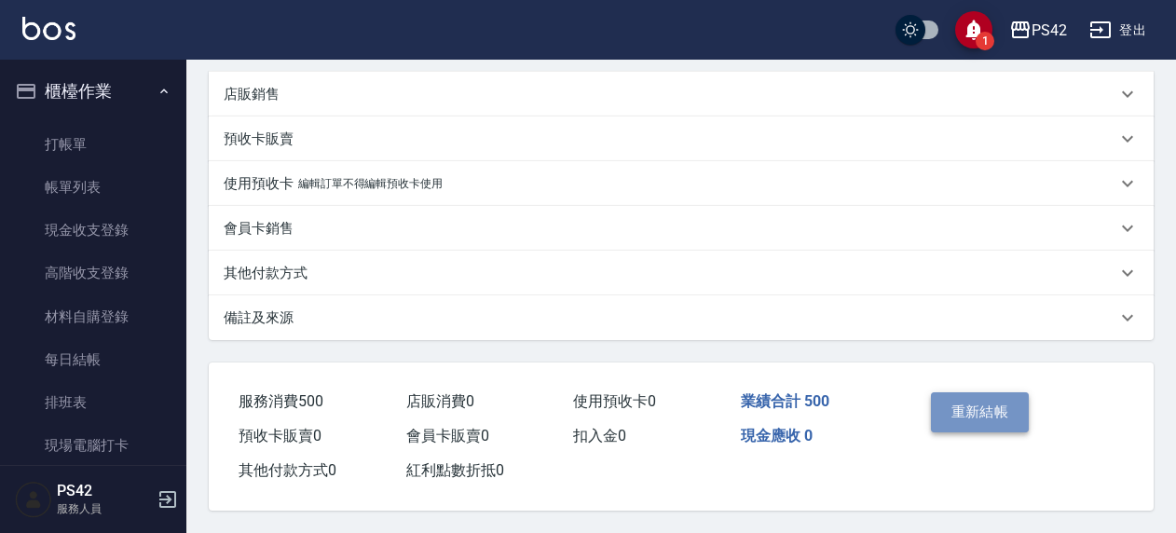
click at [1008, 416] on button "重新結帳" at bounding box center [980, 411] width 99 height 39
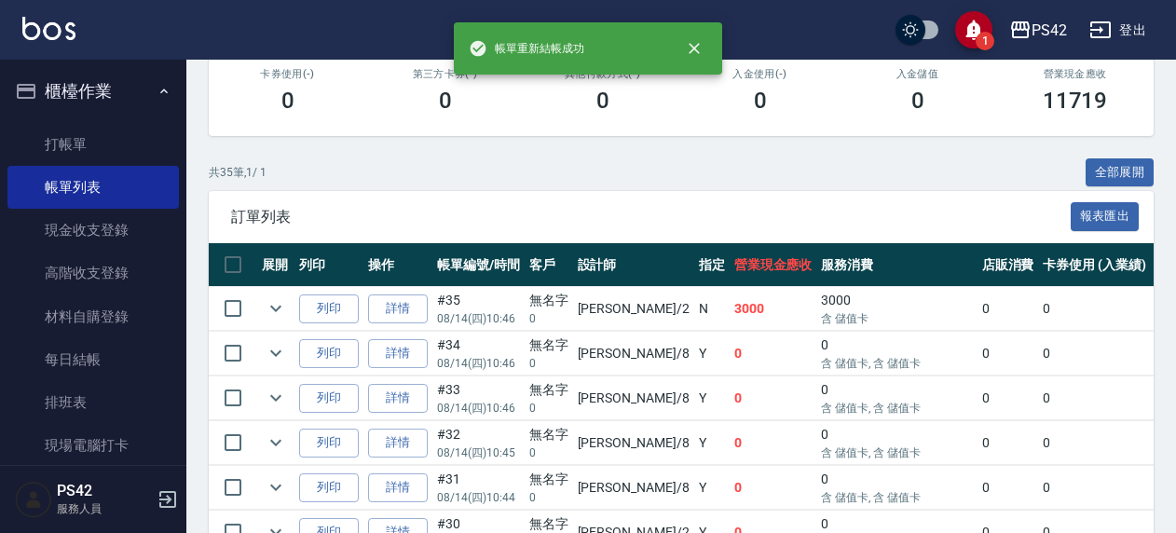
scroll to position [373, 0]
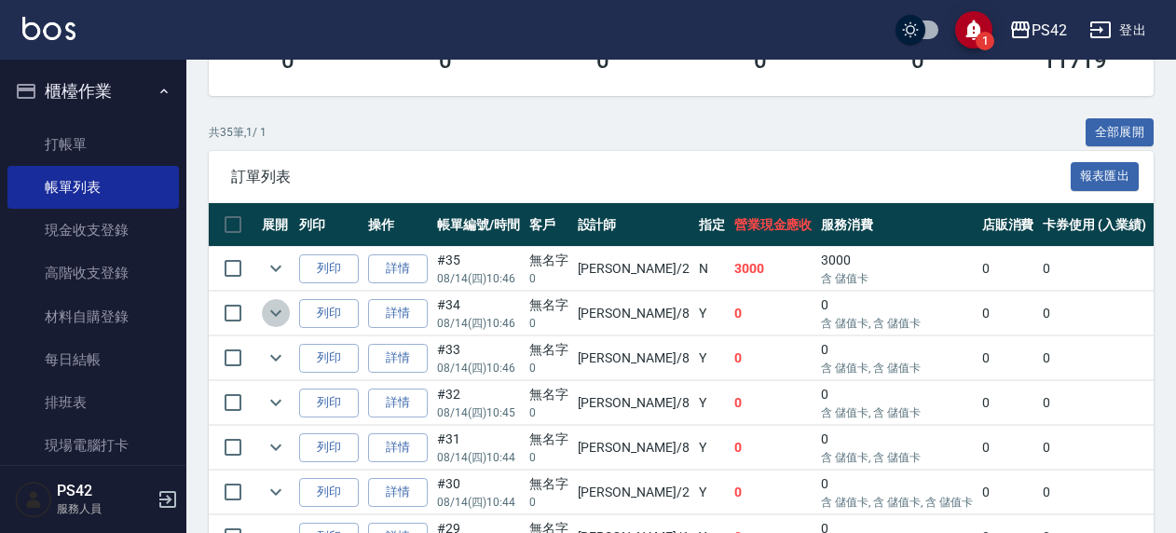
click at [268, 309] on icon "expand row" at bounding box center [276, 313] width 22 height 22
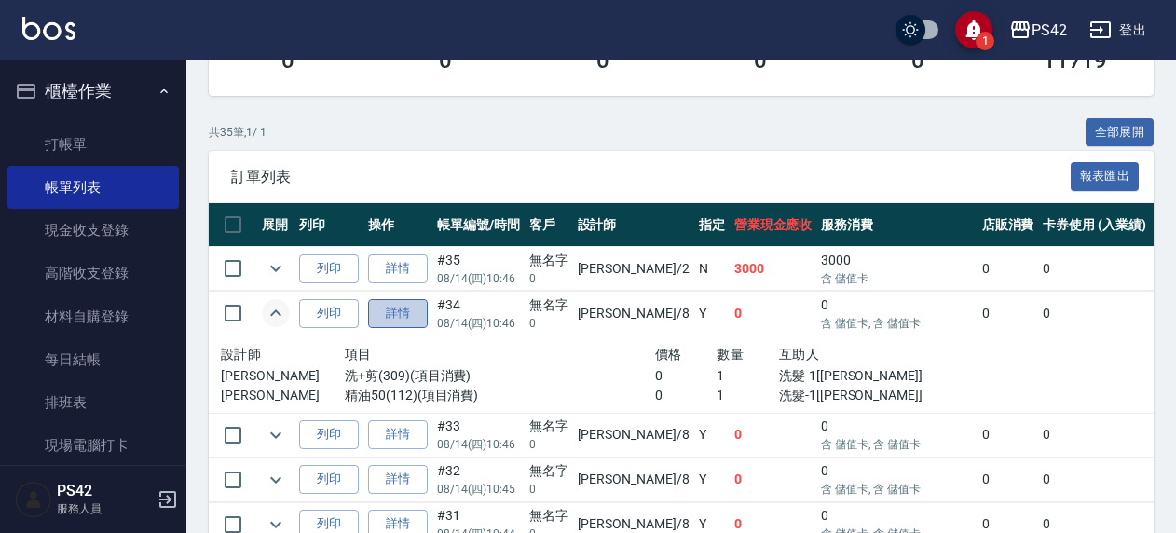
click at [406, 308] on link "詳情" at bounding box center [398, 313] width 60 height 29
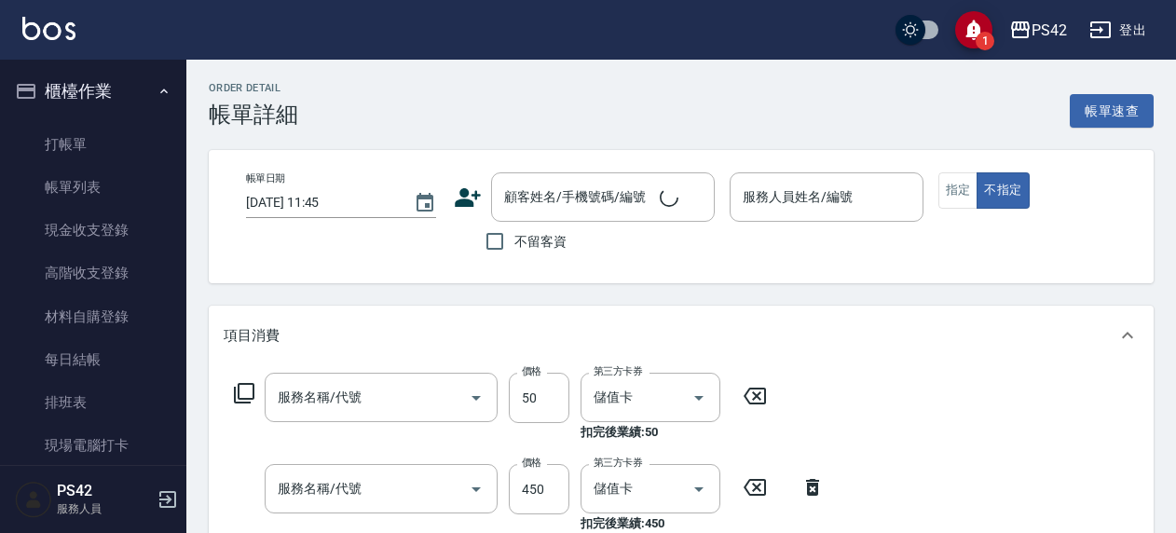
type input "2025/08/14 10:46"
type input "張KIVI-8"
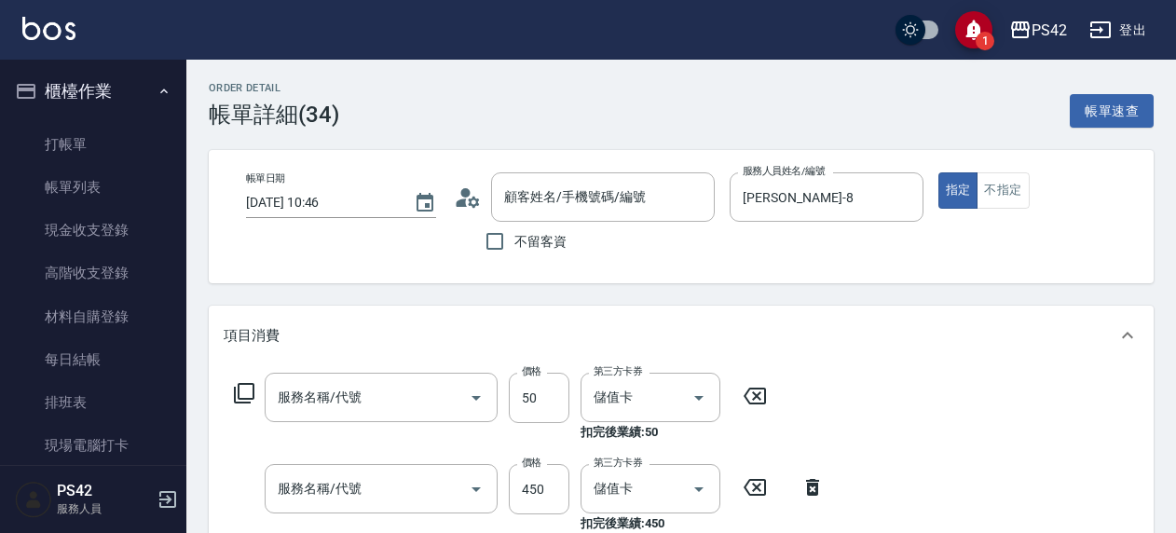
type input "無名字/0/null"
type input "精油50(112)"
type input "洗+剪(309)"
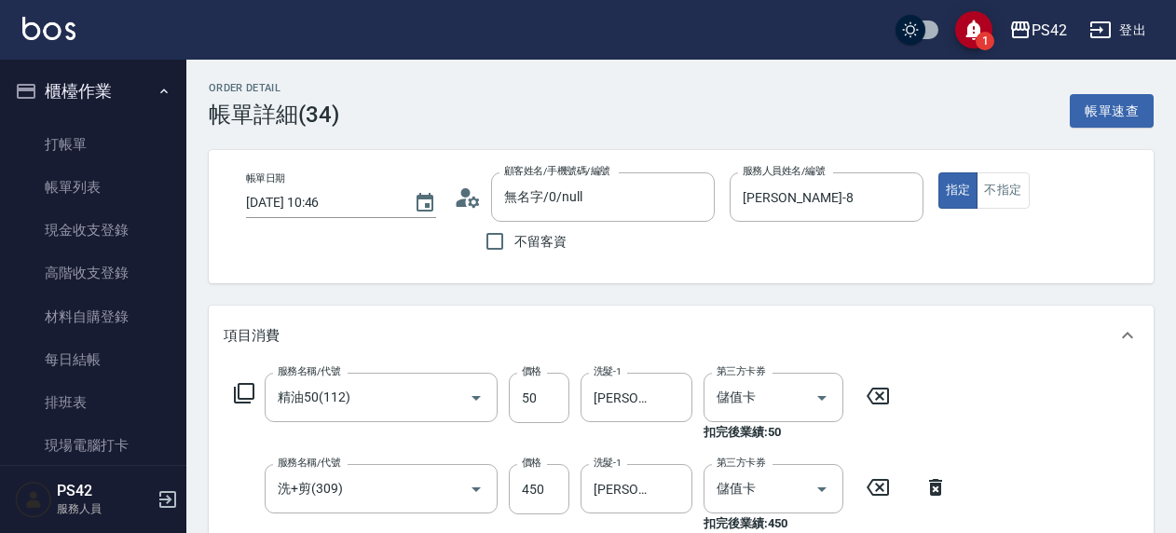
scroll to position [93, 0]
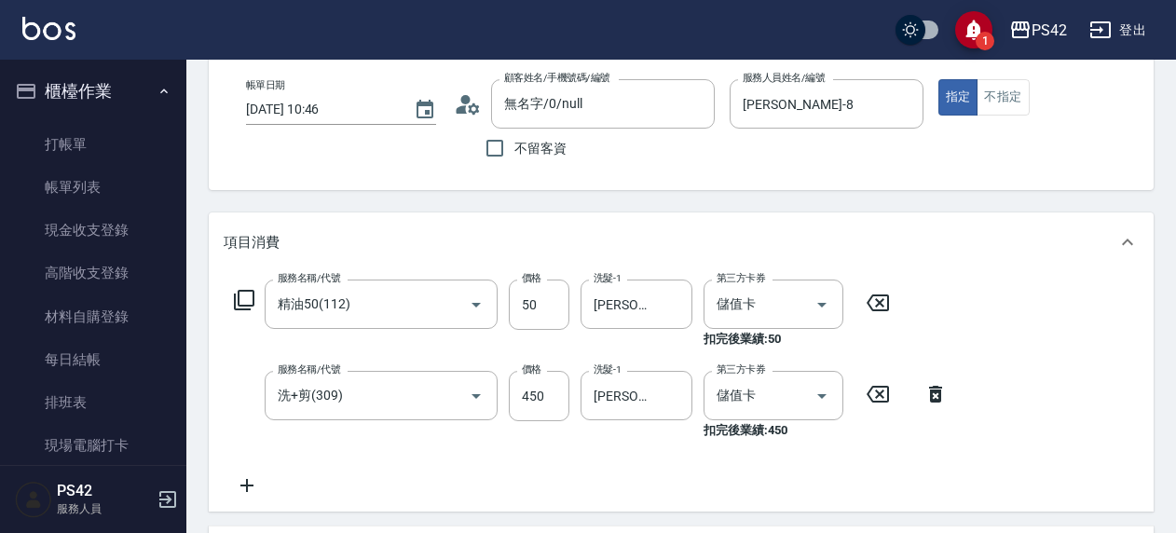
click at [883, 296] on icon at bounding box center [878, 303] width 22 height 17
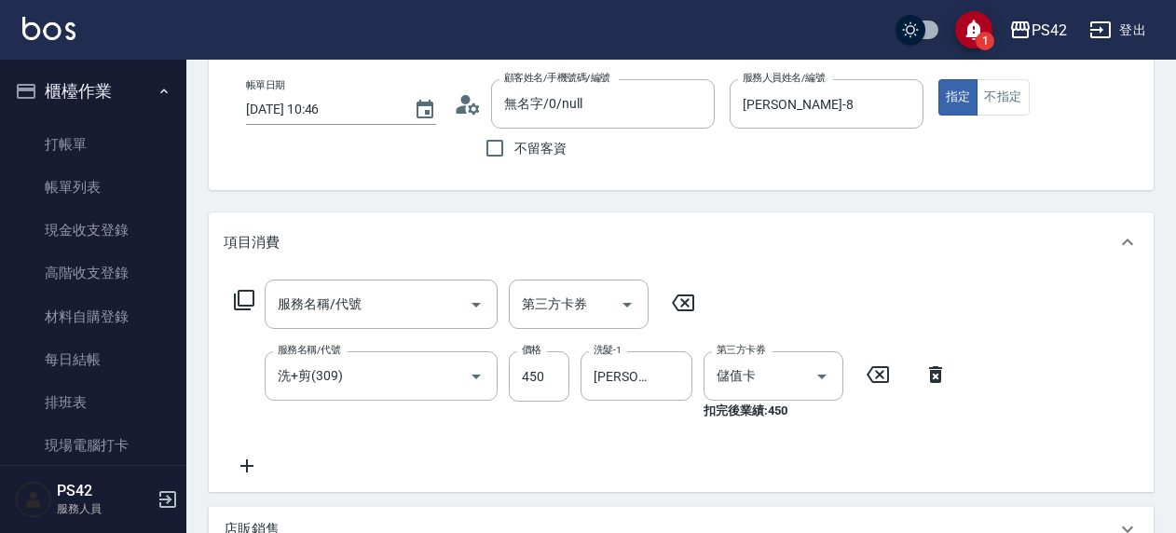
click at [871, 380] on icon at bounding box center [878, 375] width 47 height 22
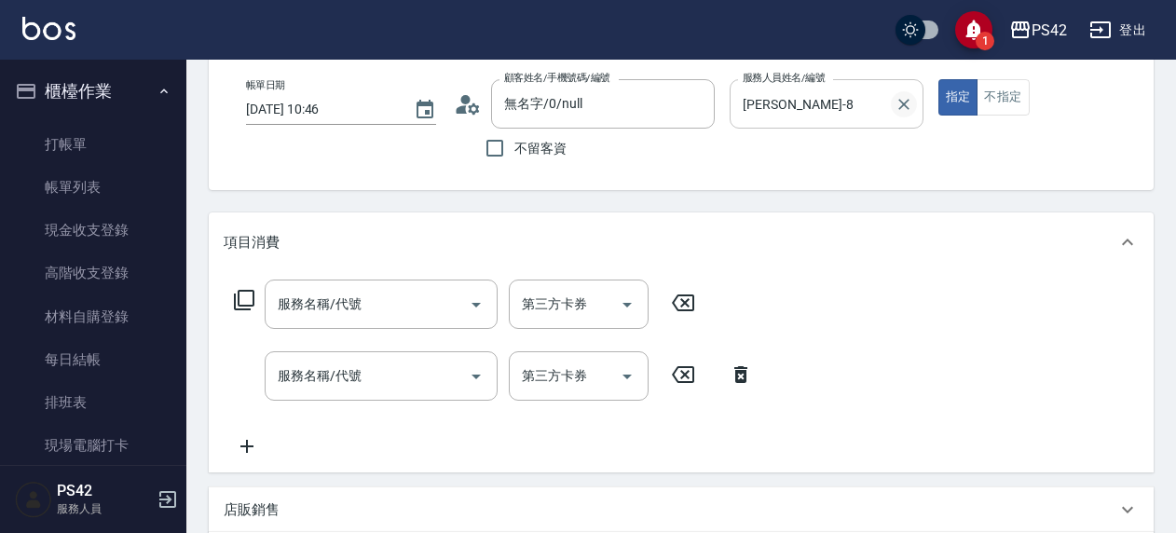
click at [905, 108] on icon "Clear" at bounding box center [904, 104] width 19 height 19
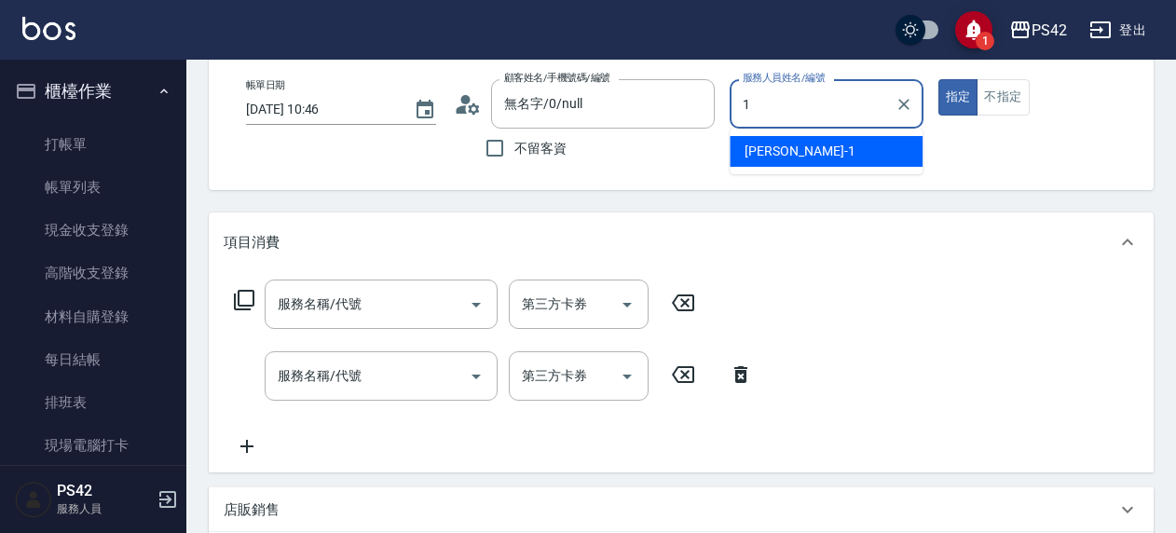
type input "楊容慈-1"
type button "true"
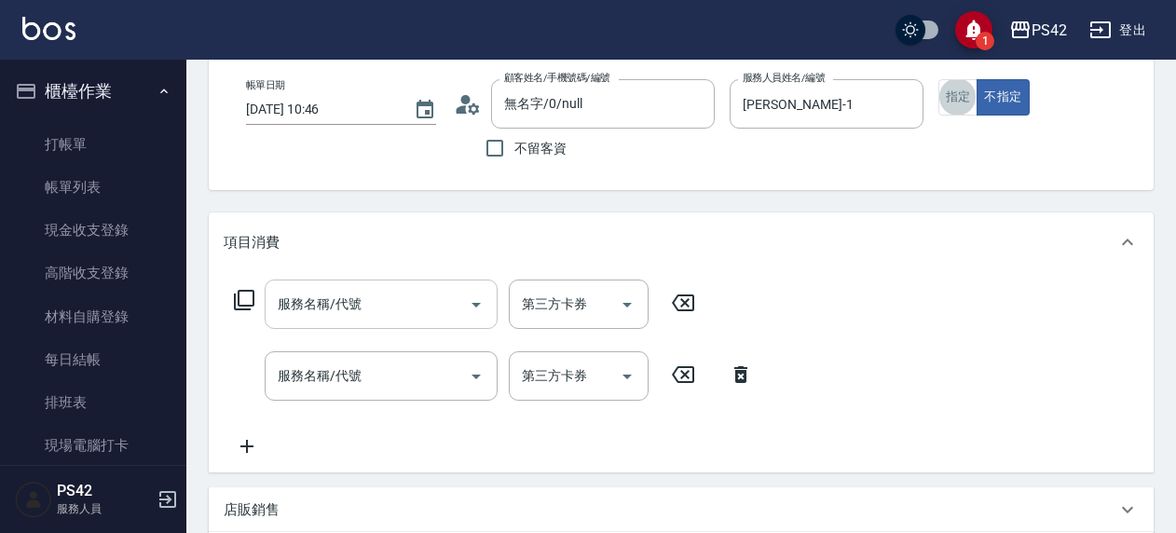
click at [356, 309] on input "服務名稱/代號" at bounding box center [367, 304] width 188 height 33
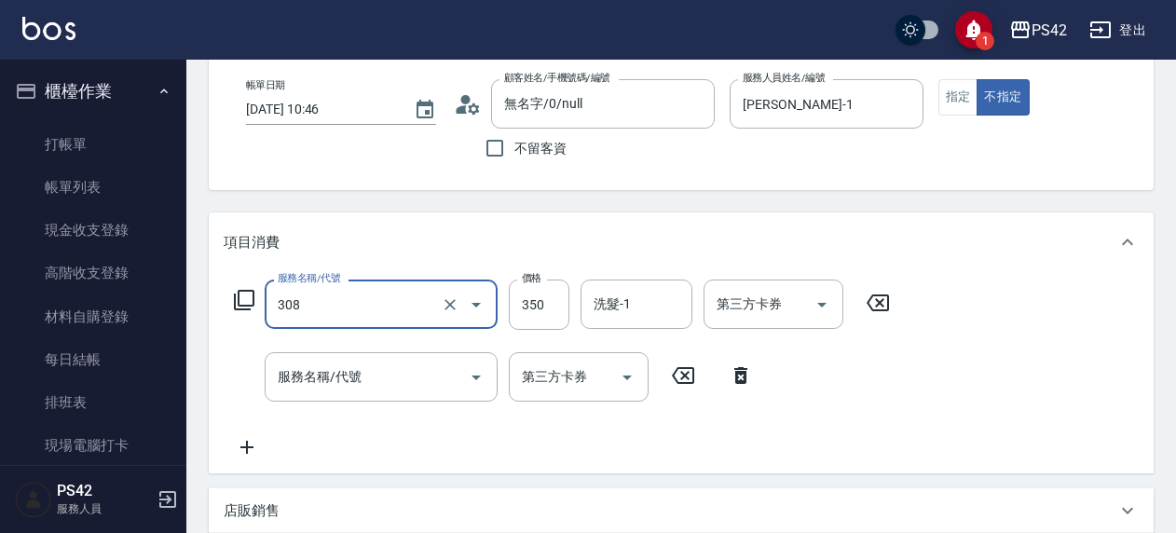
type input "洗+剪(308)"
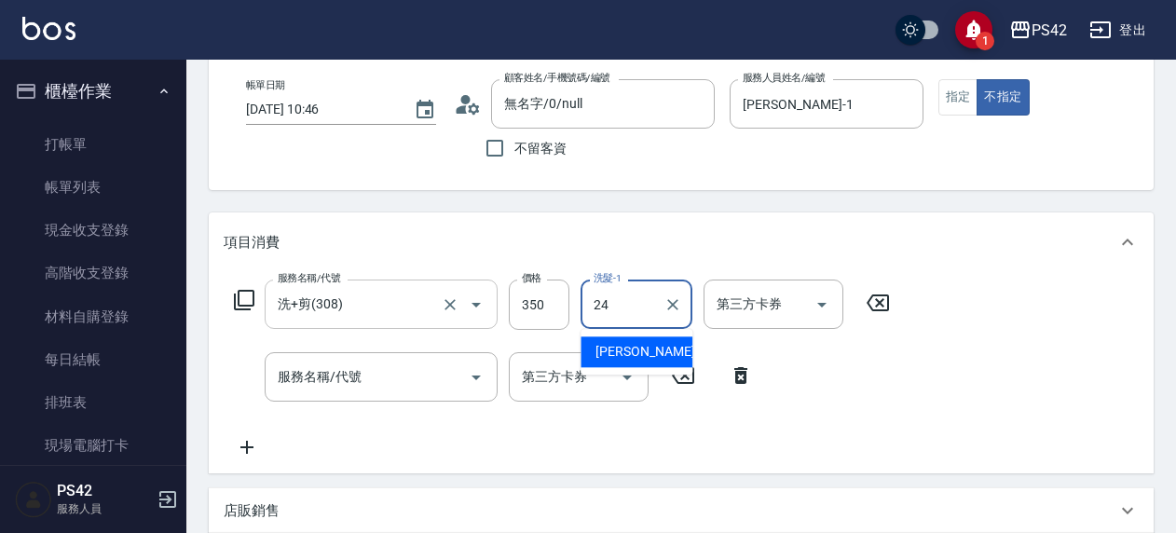
type input "莊薇蓁-24"
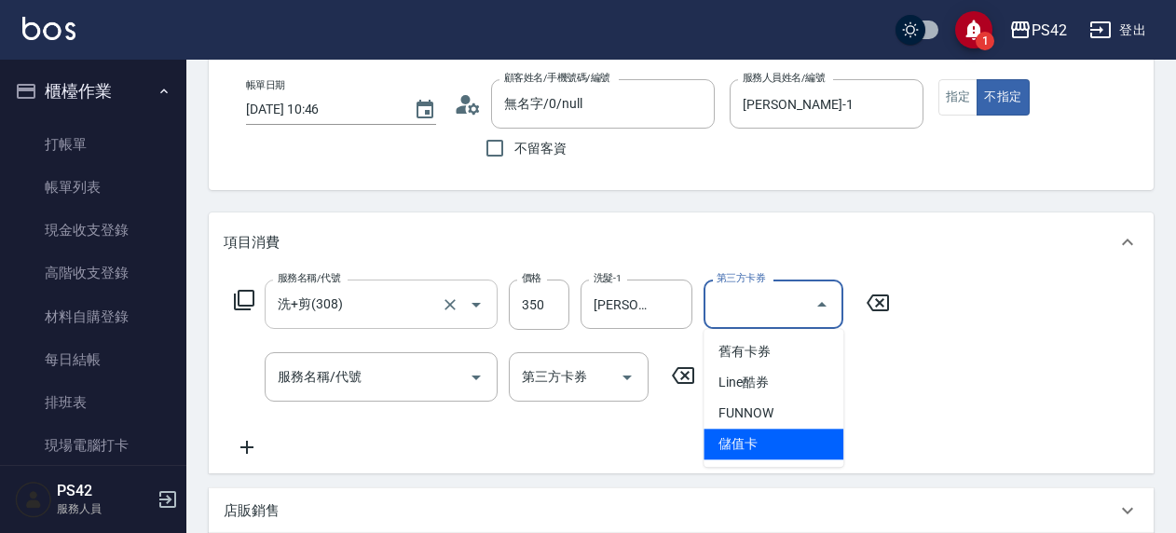
type input "儲值卡"
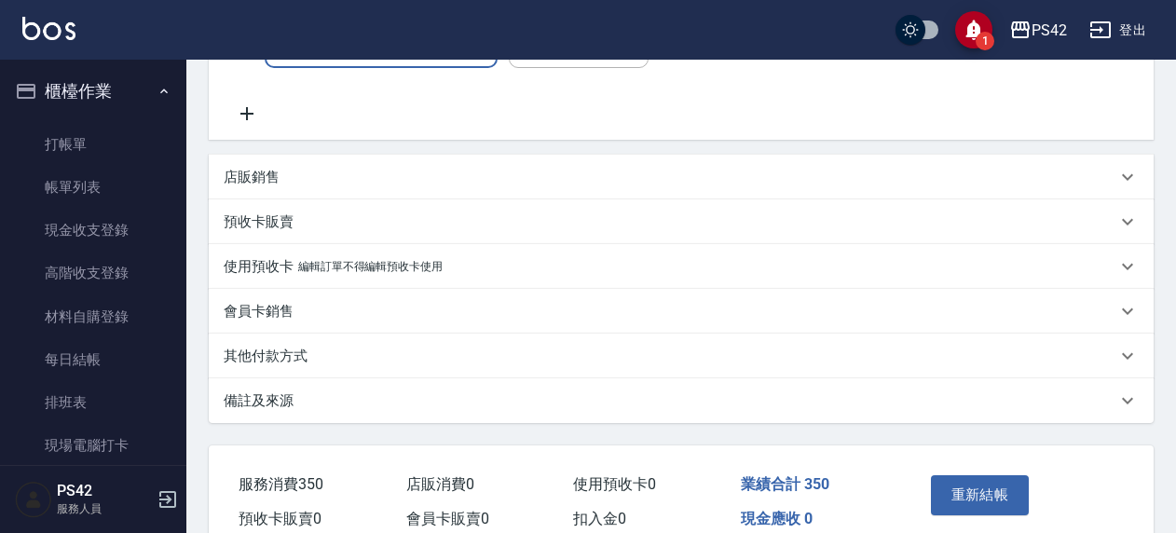
scroll to position [466, 0]
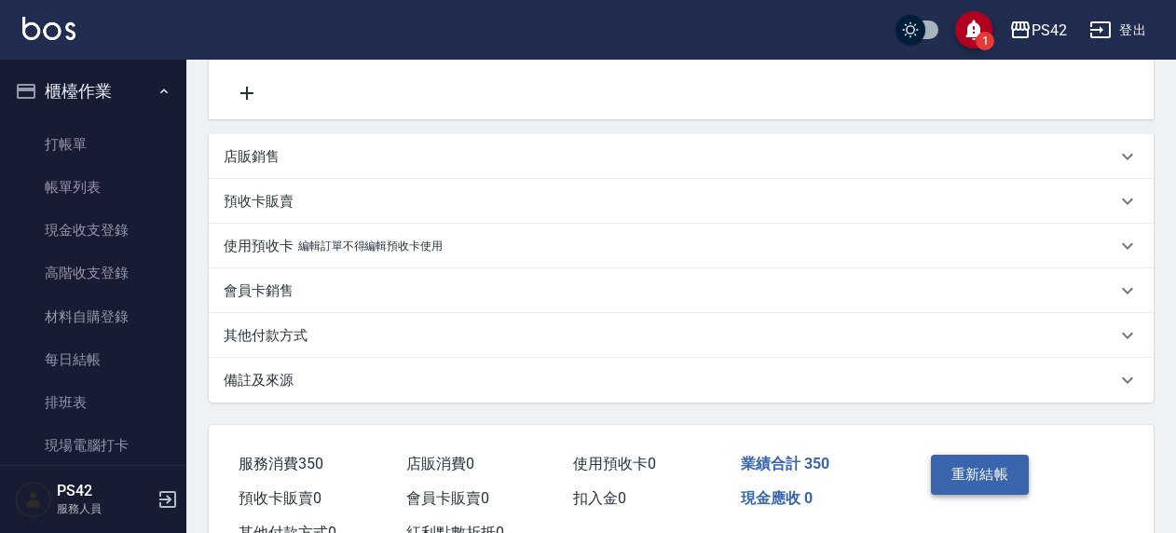
click at [988, 477] on button "重新結帳" at bounding box center [980, 474] width 99 height 39
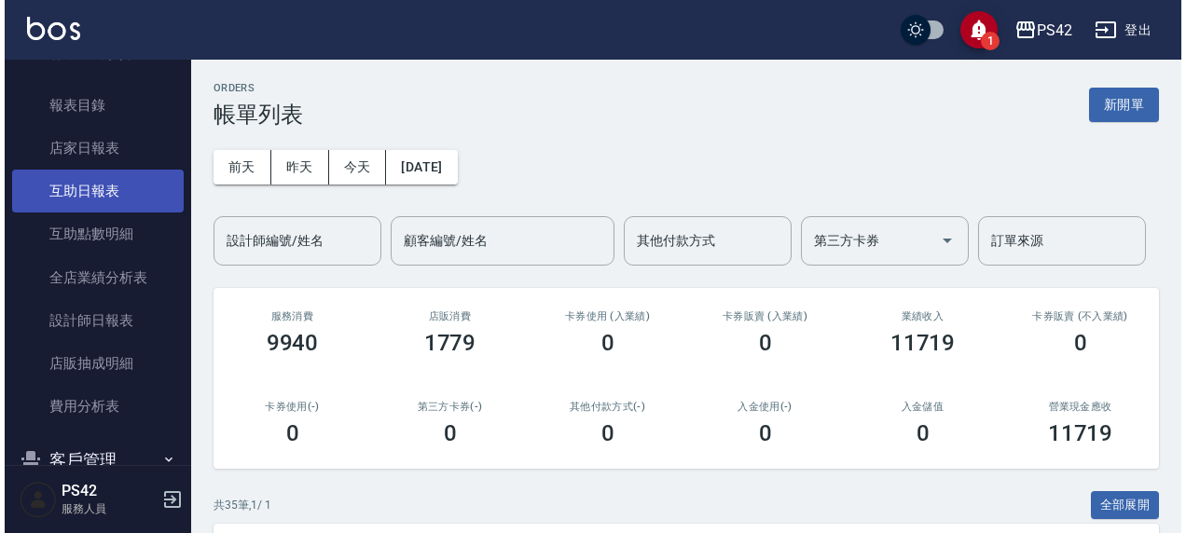
scroll to position [466, 0]
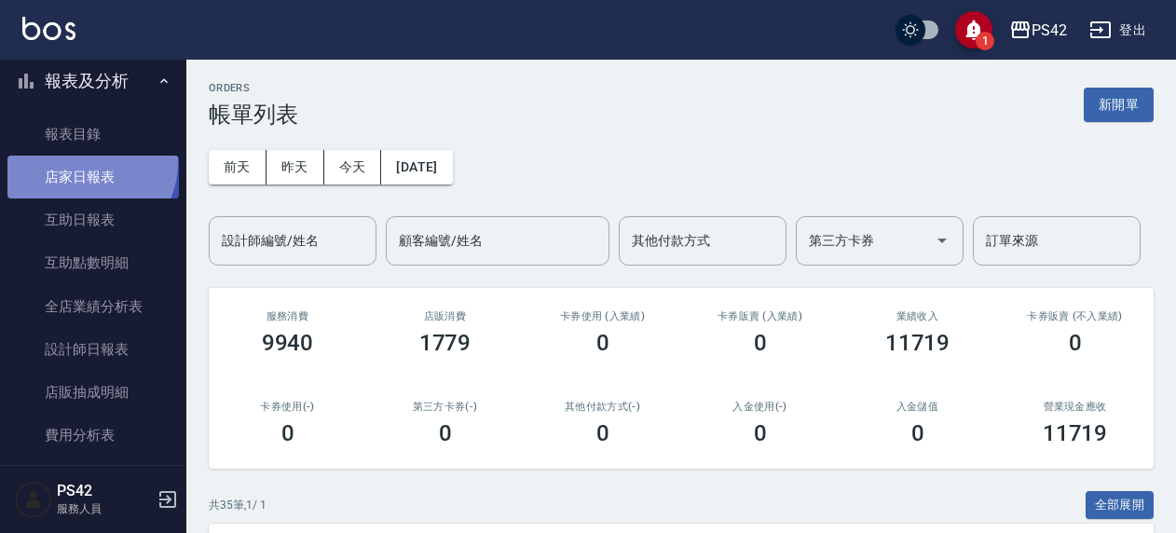
click at [88, 164] on link "店家日報表" at bounding box center [93, 177] width 172 height 43
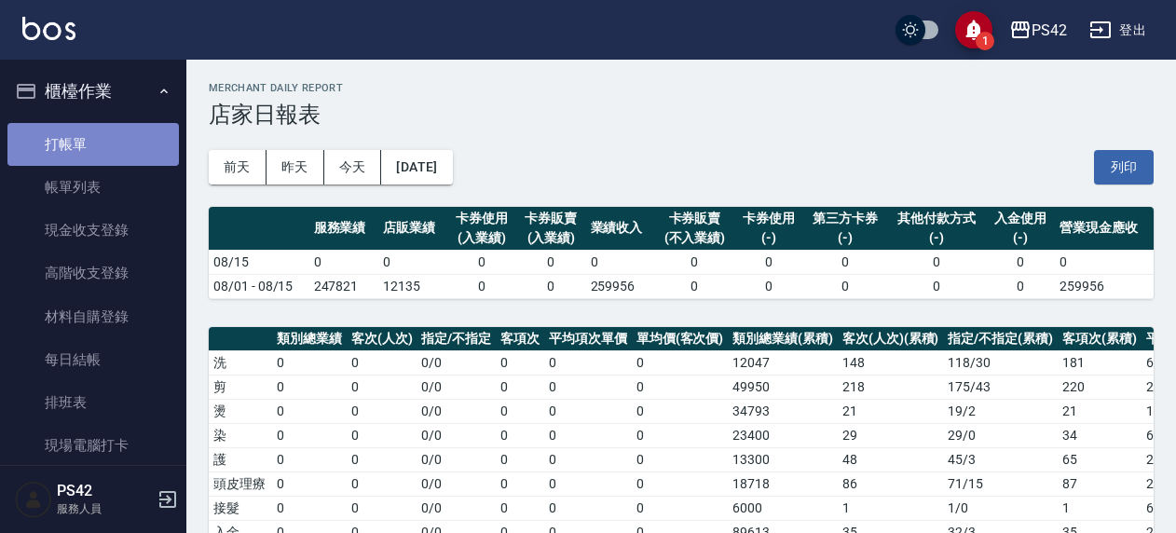
click at [100, 159] on link "打帳單" at bounding box center [93, 144] width 172 height 43
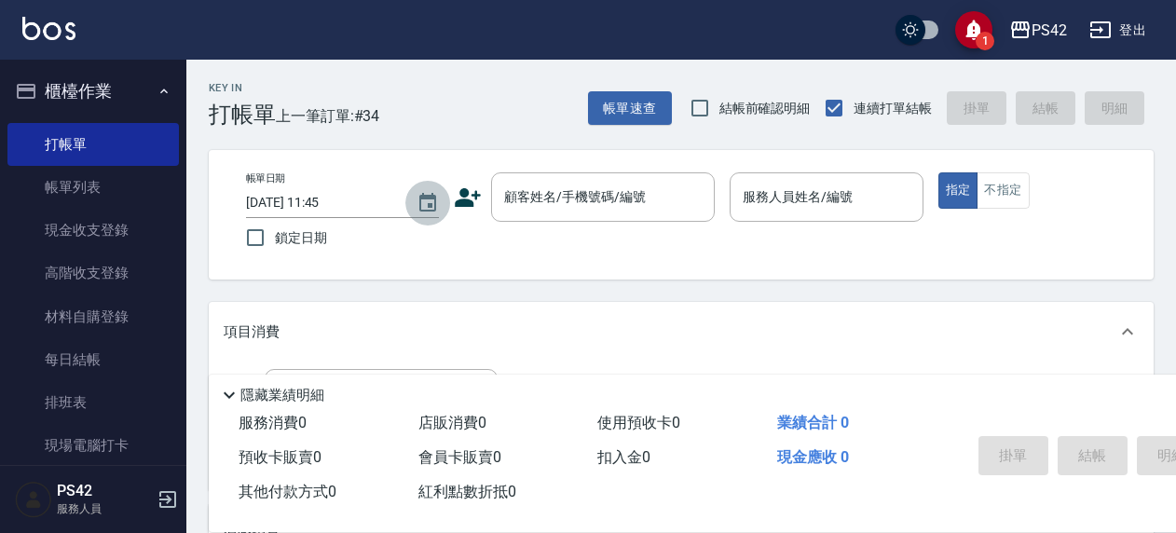
click at [428, 199] on icon "Choose date, selected date is 2025-08-15" at bounding box center [427, 202] width 17 height 19
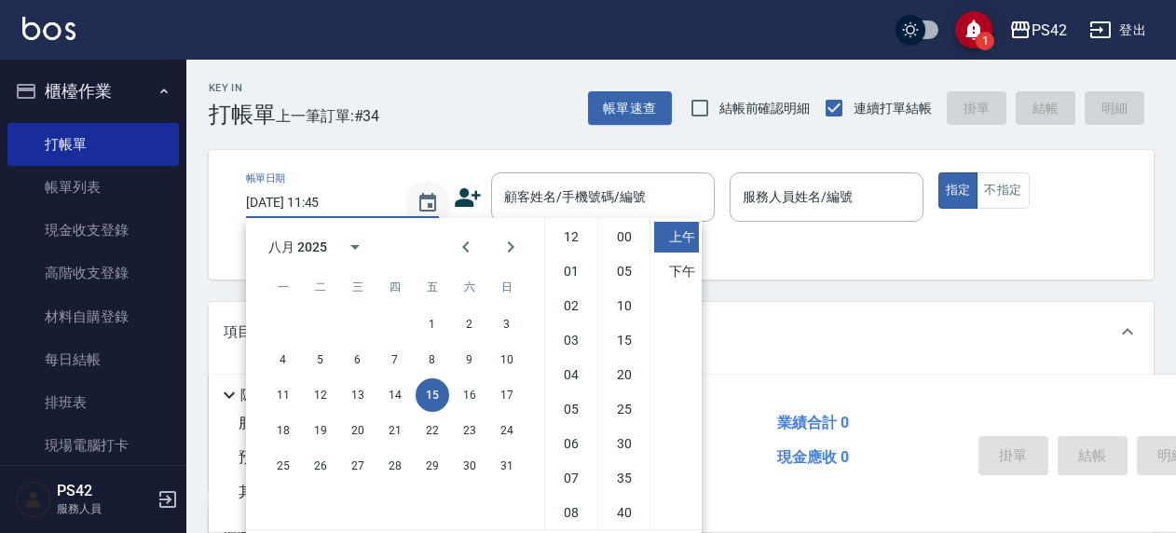
scroll to position [104, 0]
click at [428, 199] on icon "Choose date, selected date is 2025-08-15" at bounding box center [427, 202] width 17 height 19
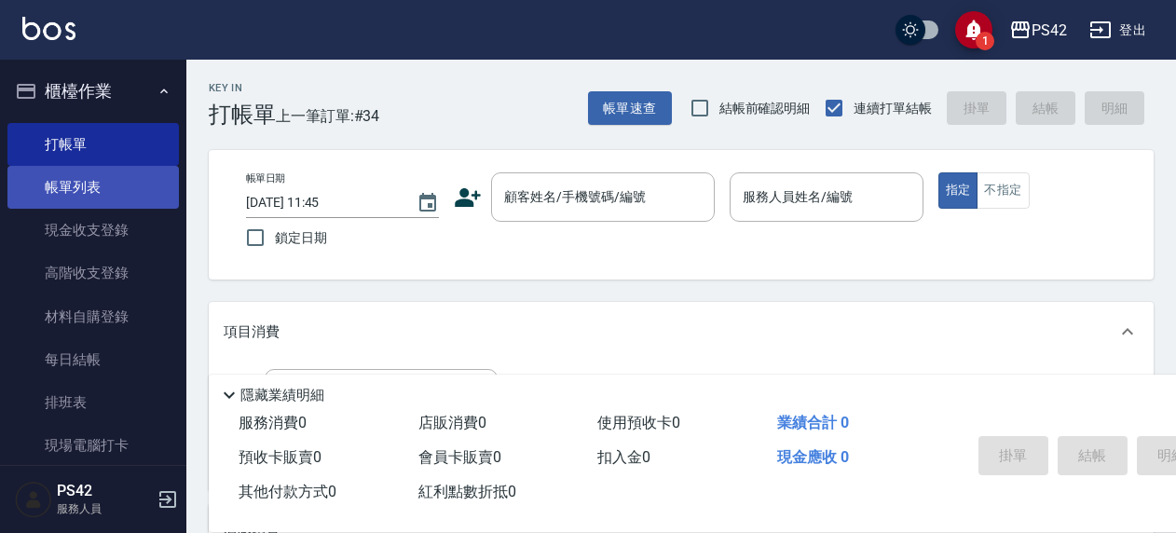
click at [52, 190] on link "帳單列表" at bounding box center [93, 187] width 172 height 43
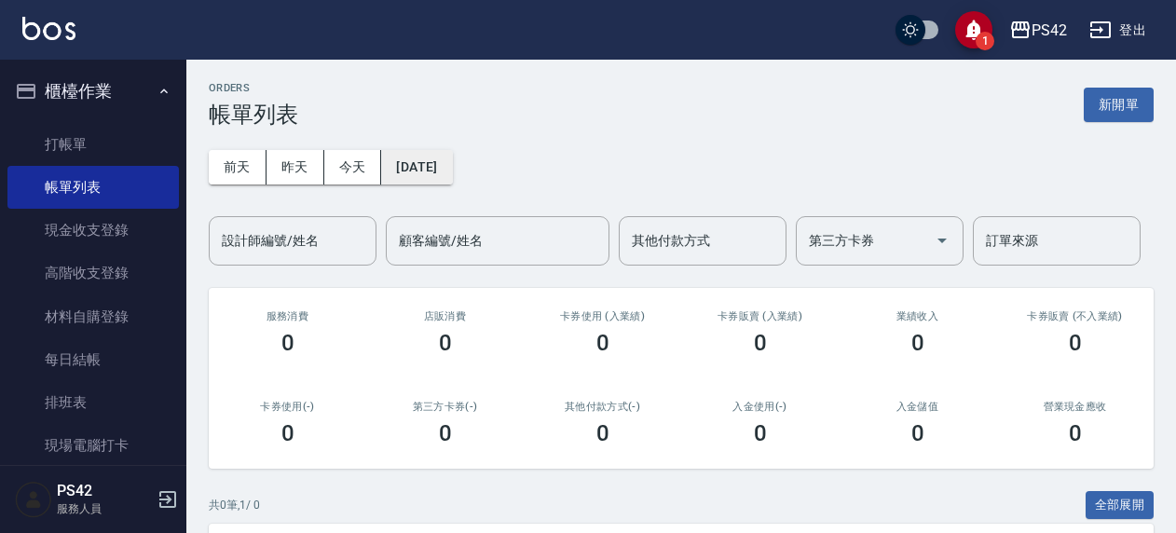
click at [452, 160] on button "2025/08/15" at bounding box center [416, 167] width 71 height 34
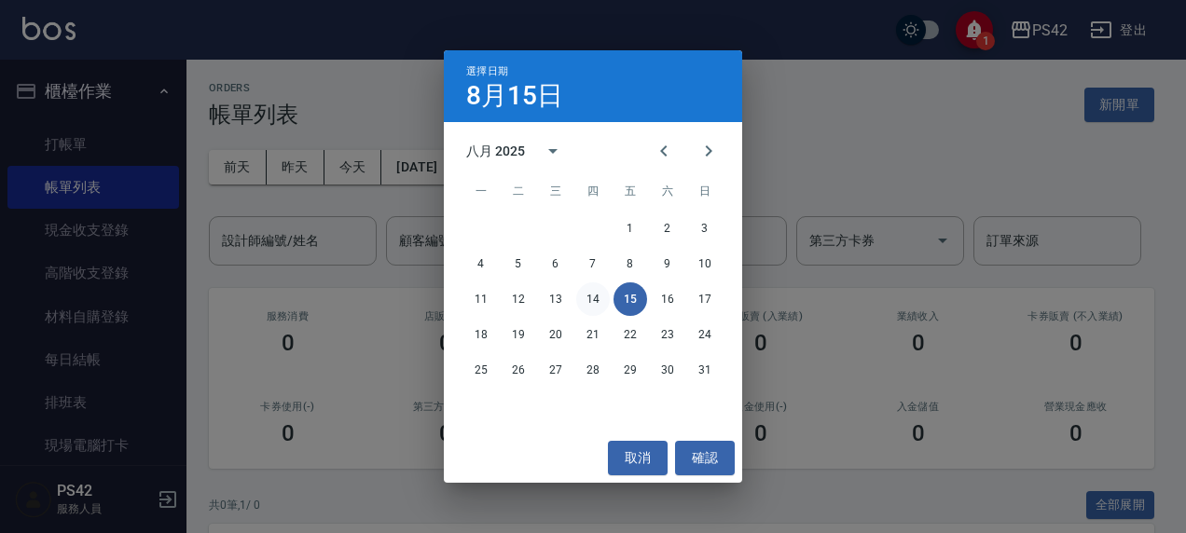
click at [599, 296] on button "14" at bounding box center [593, 299] width 34 height 34
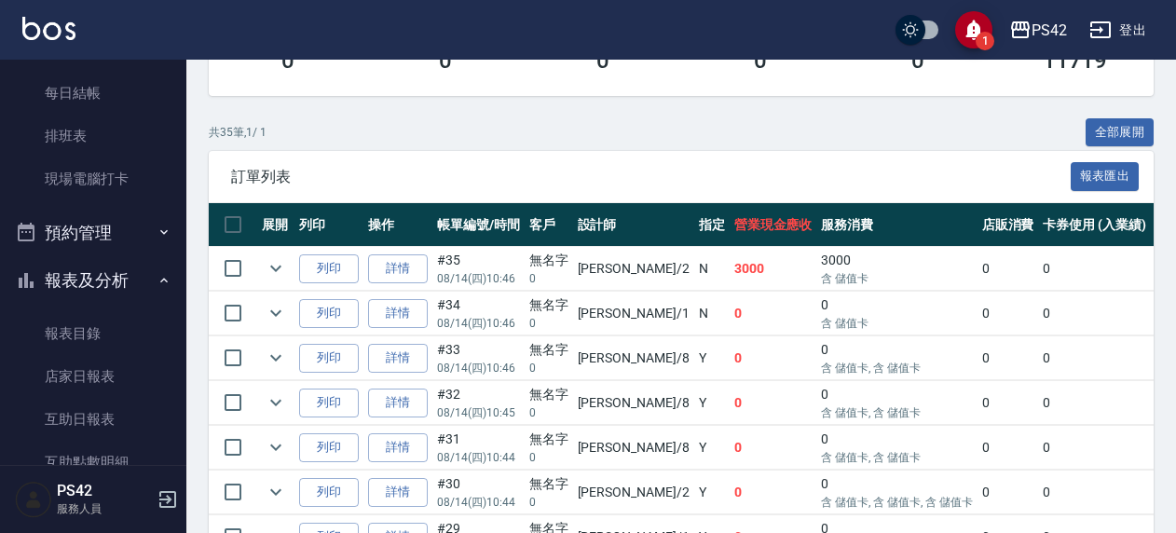
scroll to position [280, 0]
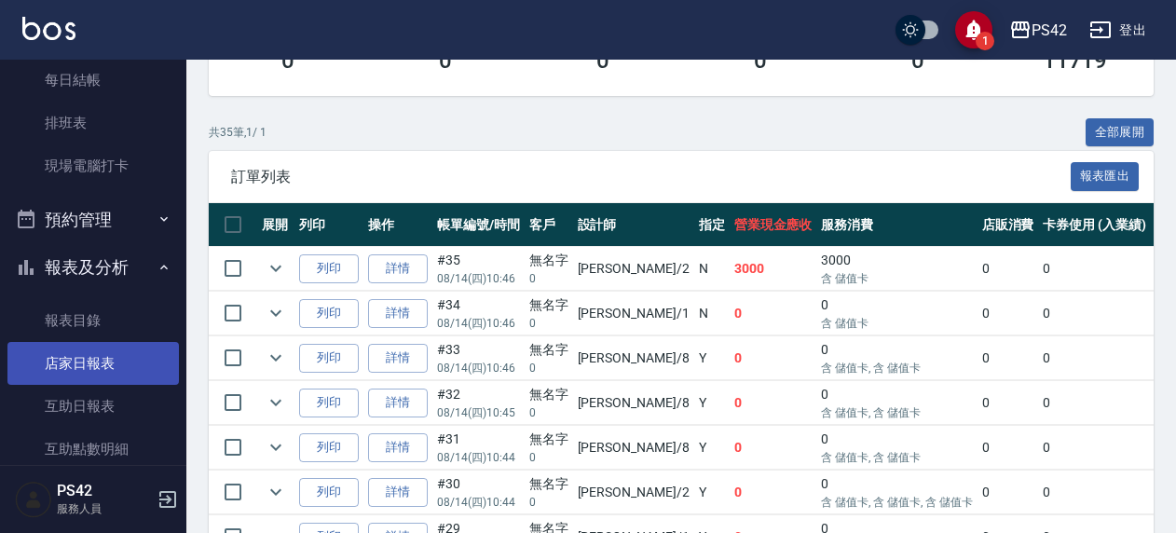
click at [69, 354] on link "店家日報表" at bounding box center [93, 363] width 172 height 43
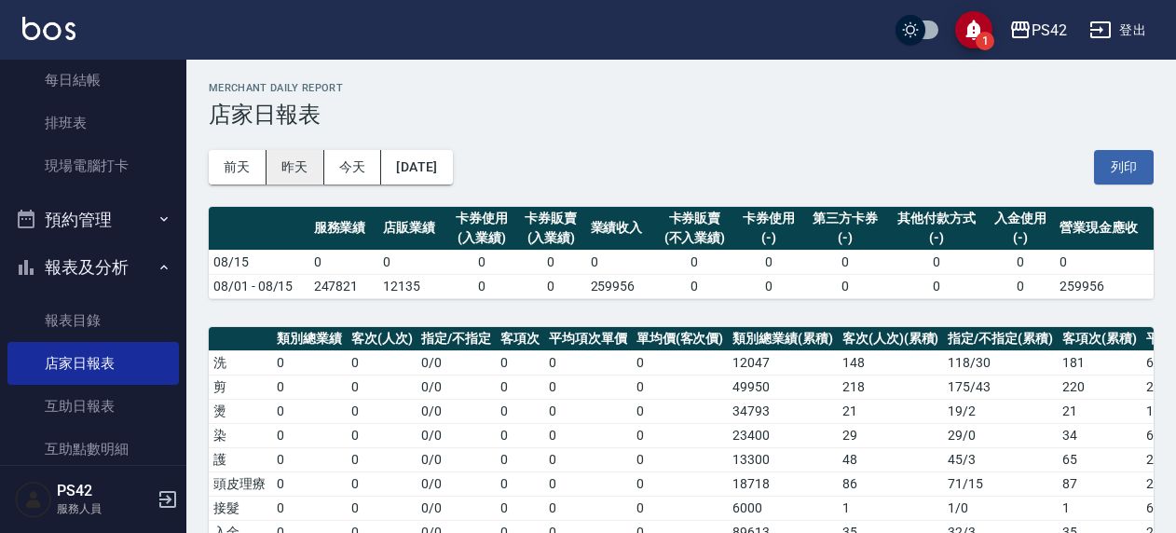
click at [294, 175] on button "昨天" at bounding box center [296, 167] width 58 height 34
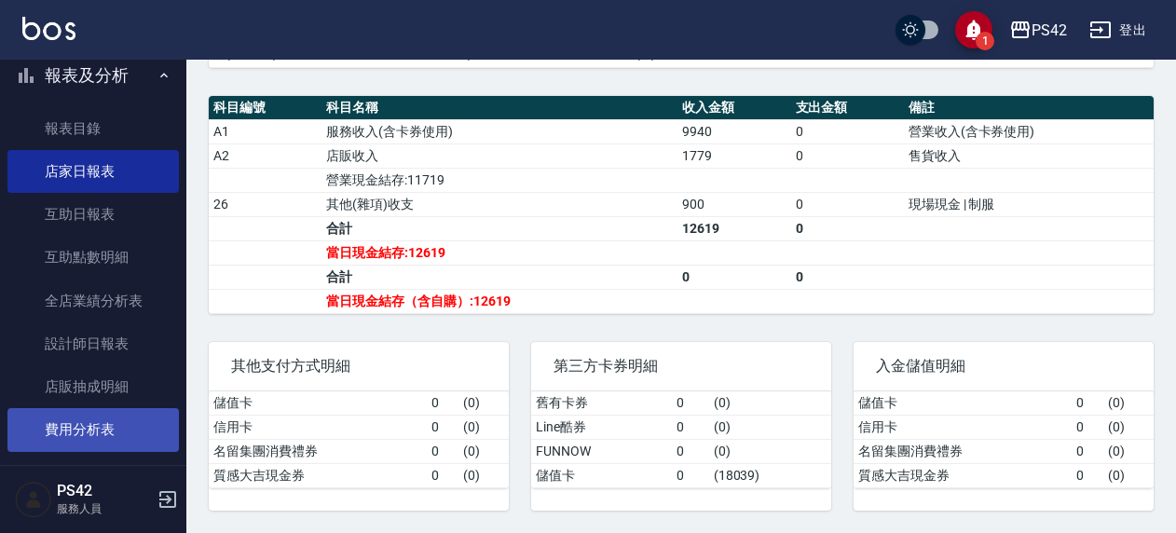
scroll to position [632, 0]
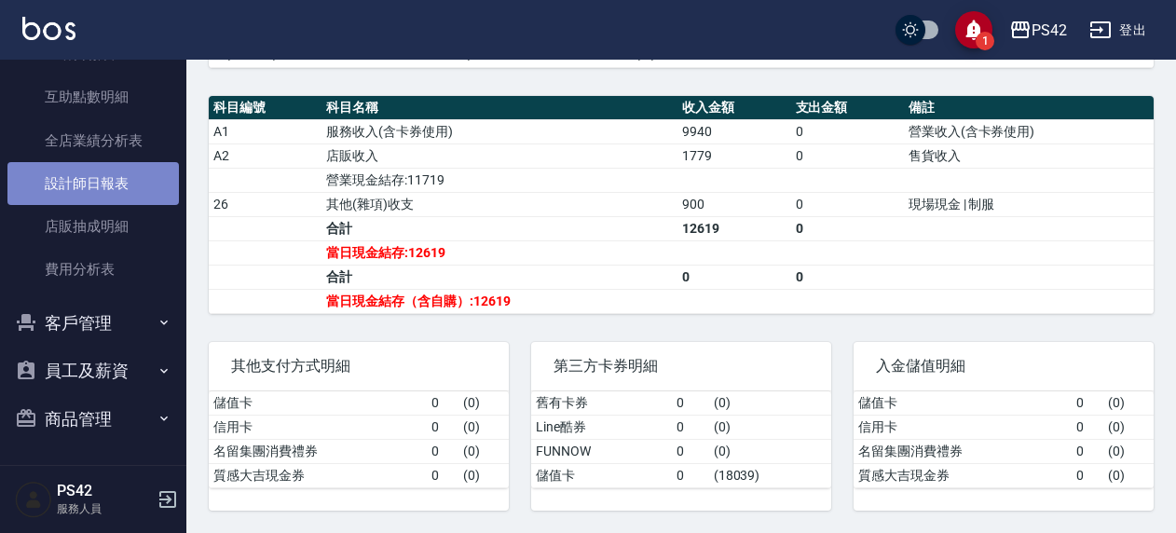
click at [103, 162] on link "設計師日報表" at bounding box center [93, 183] width 172 height 43
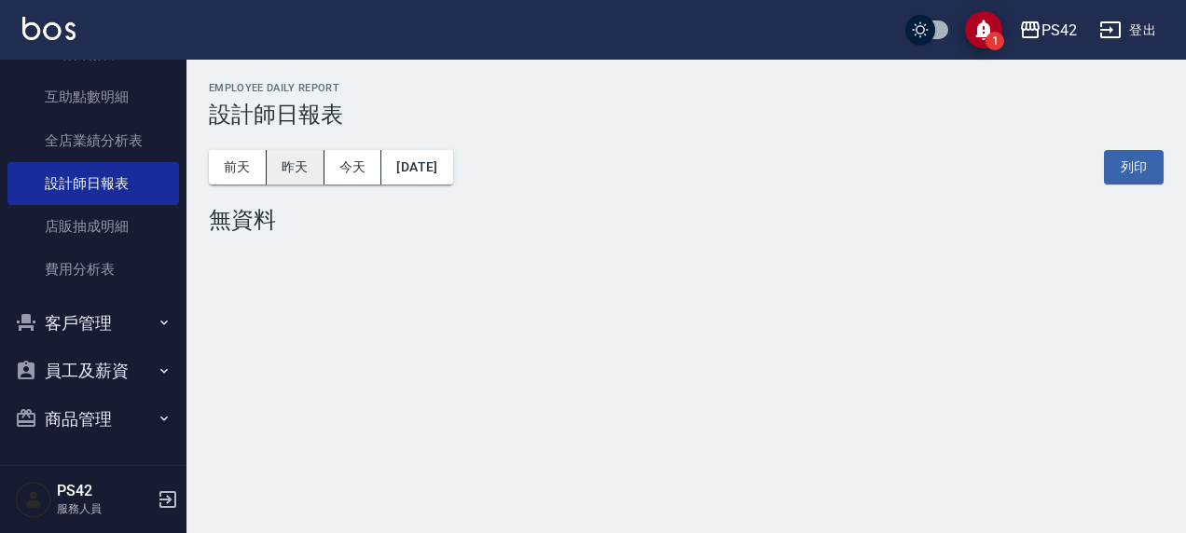
click at [302, 170] on button "昨天" at bounding box center [296, 167] width 58 height 34
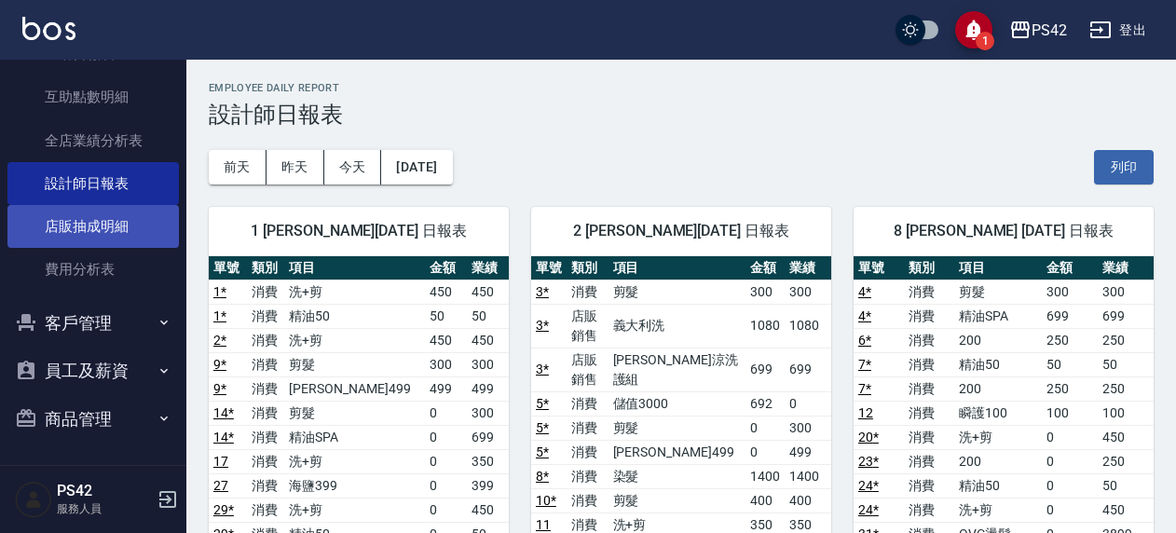
scroll to position [446, 0]
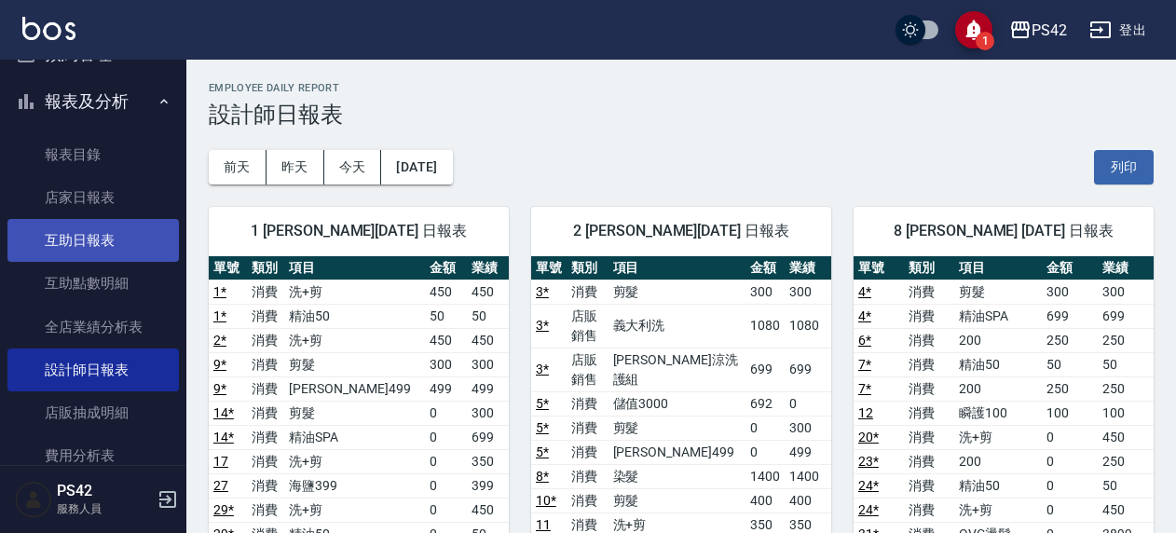
click at [75, 228] on link "互助日報表" at bounding box center [93, 240] width 172 height 43
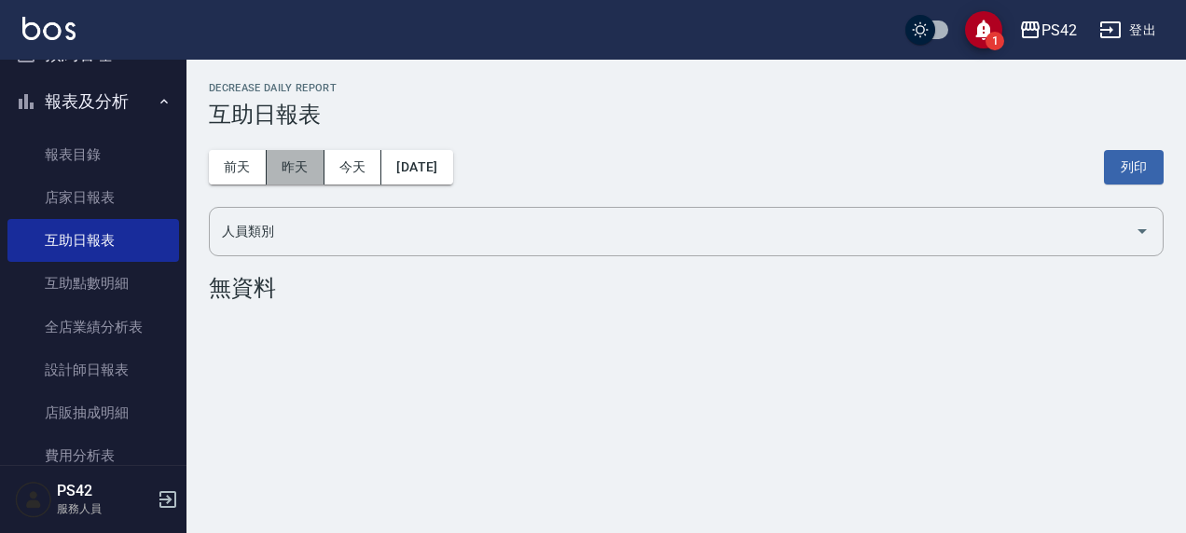
click at [289, 168] on button "昨天" at bounding box center [296, 167] width 58 height 34
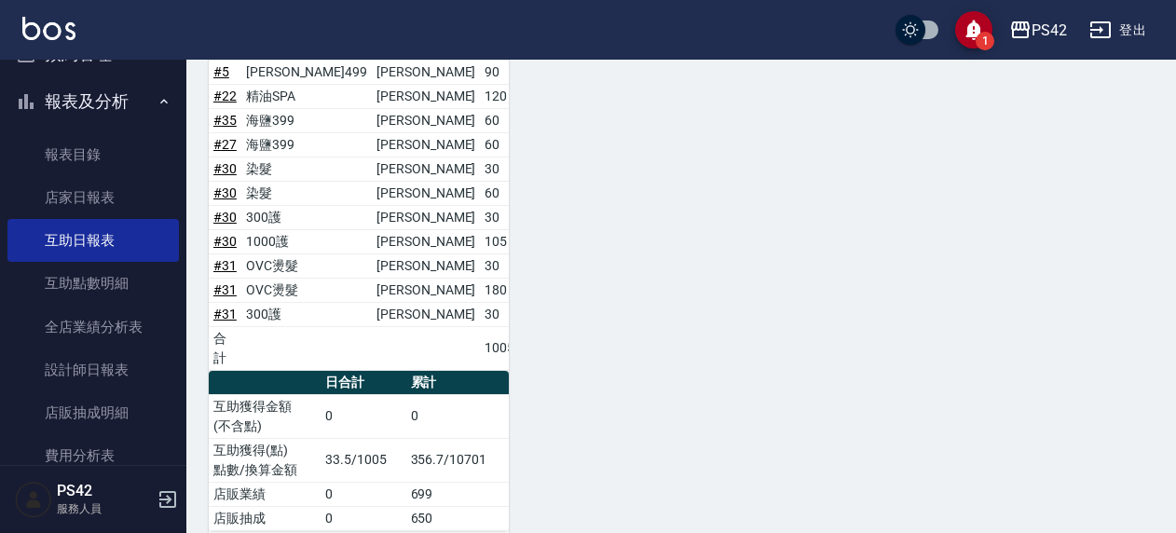
scroll to position [1036, 0]
